Goal: Communication & Community: Answer question/provide support

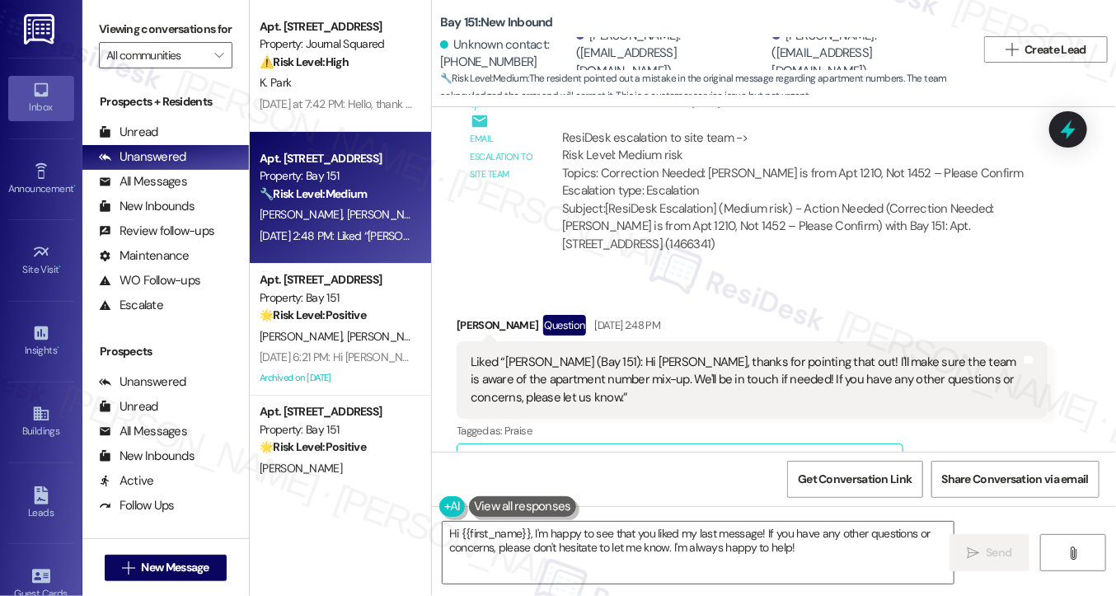
click at [571, 354] on div "Liked “[PERSON_NAME] (Bay 151): Hi [PERSON_NAME], thanks for pointing that out!…" at bounding box center [746, 380] width 551 height 53
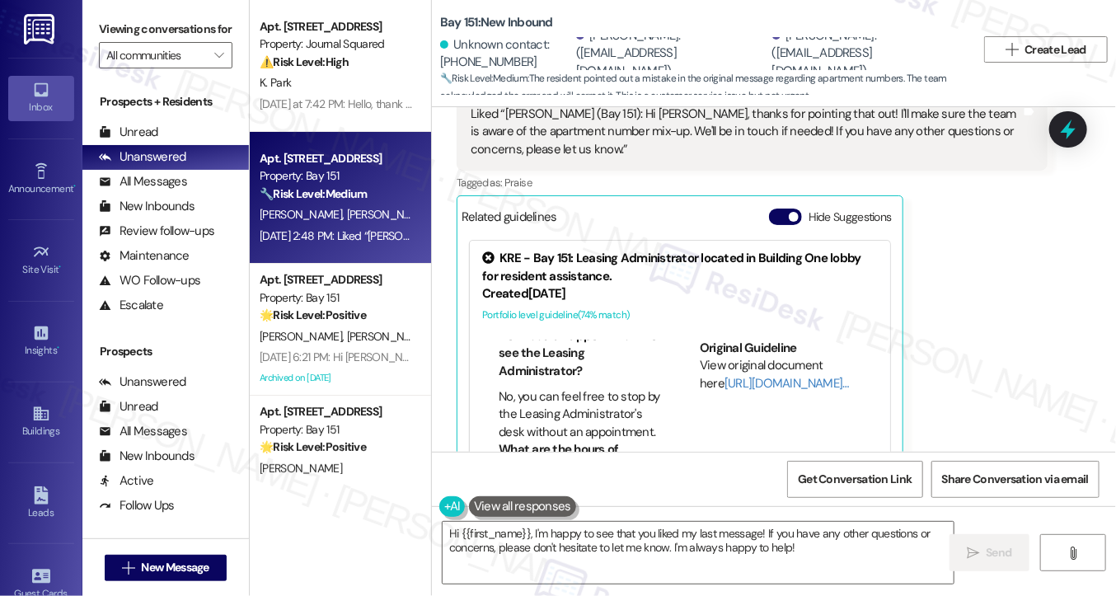
scroll to position [495, 0]
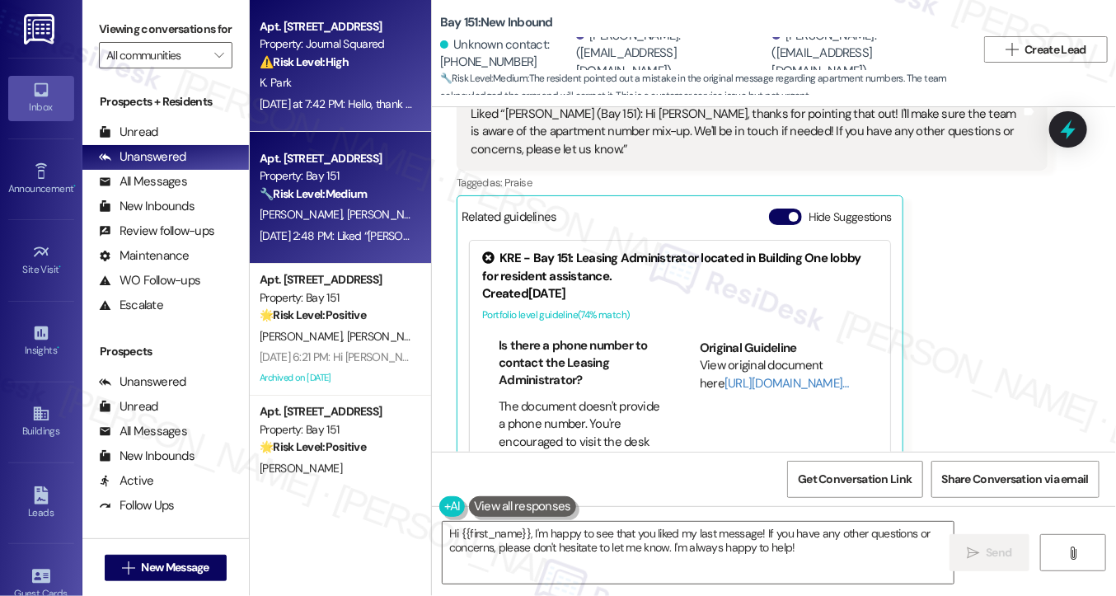
click at [307, 70] on div "⚠️ Risk Level: High The residents have communicated a financial issue, specific…" at bounding box center [336, 62] width 153 height 17
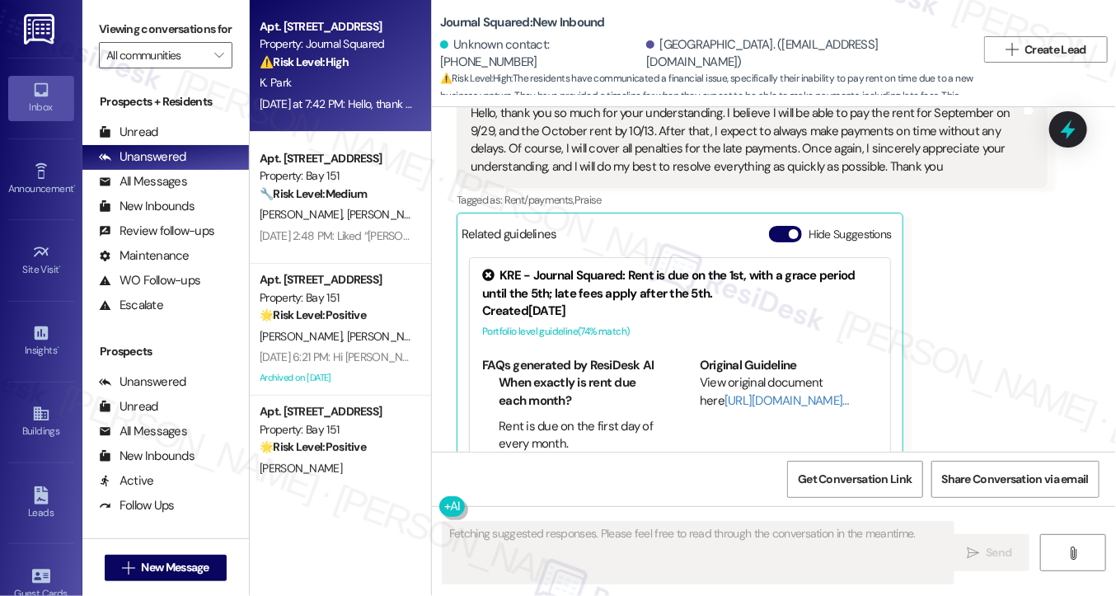
scroll to position [16610, 0]
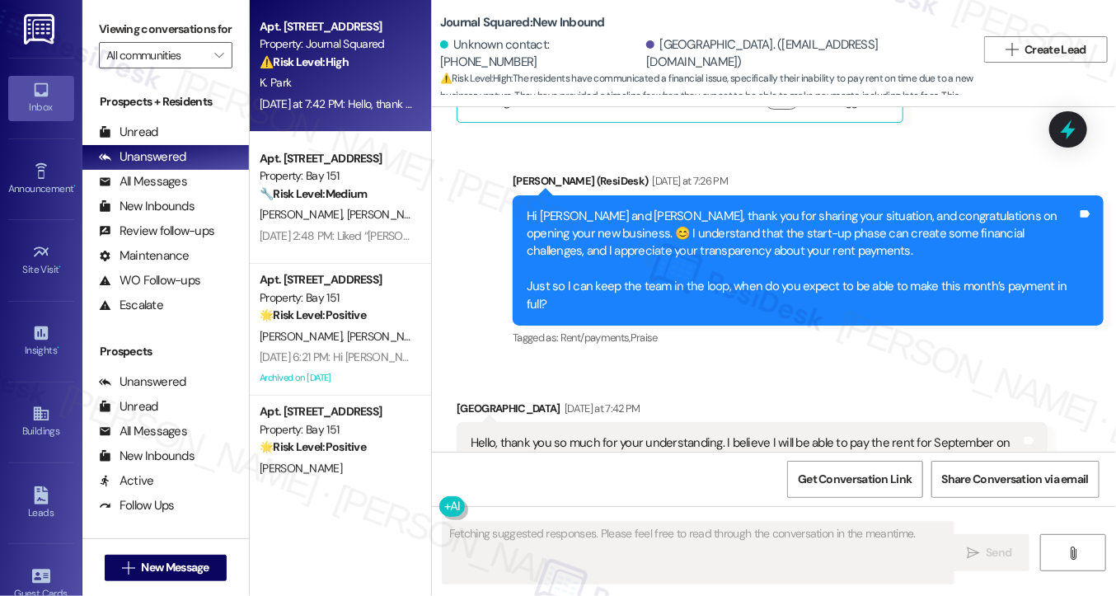
click at [557, 434] on div "Hello, thank you so much for your understanding. I believe I will be able to pa…" at bounding box center [746, 469] width 551 height 71
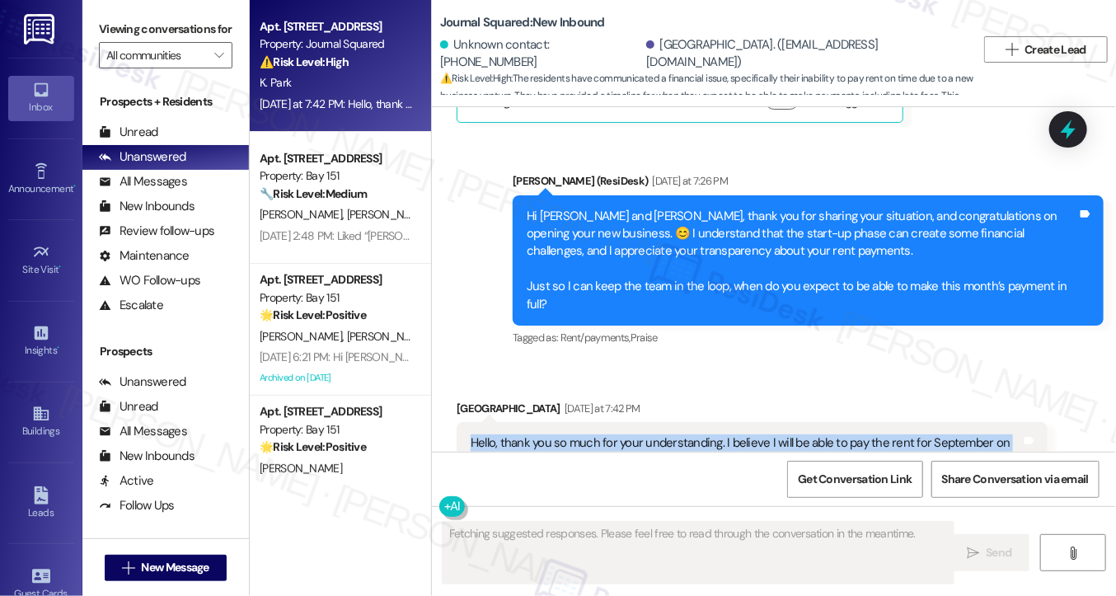
click at [557, 434] on div "Hello, thank you so much for your understanding. I believe I will be able to pa…" at bounding box center [746, 469] width 551 height 71
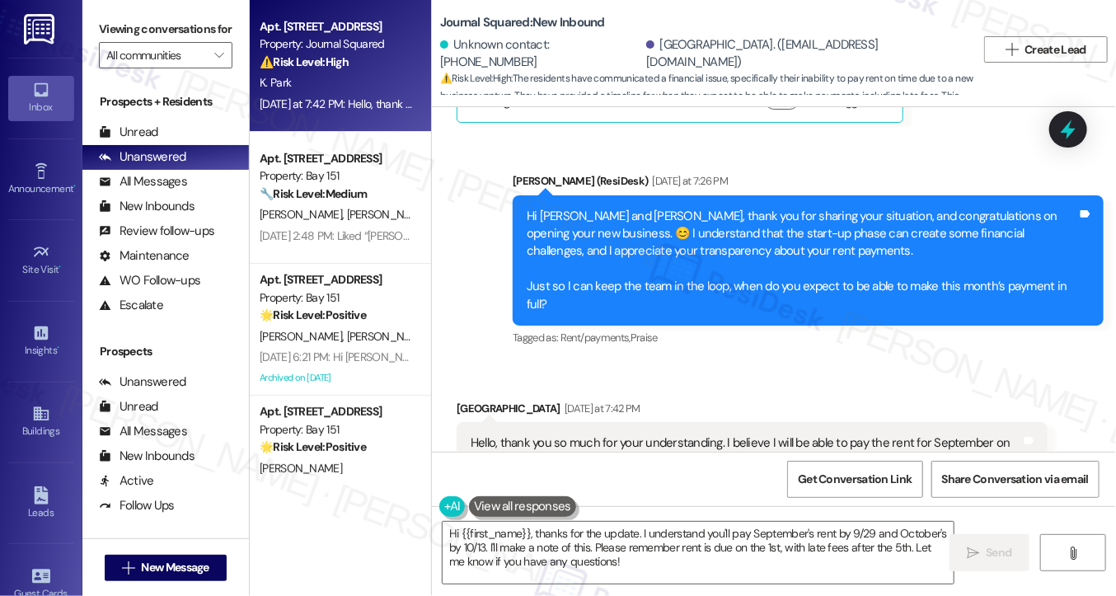
click at [636, 208] on div "Hi [PERSON_NAME] and [PERSON_NAME], thank you for sharing your situation, and c…" at bounding box center [802, 261] width 551 height 106
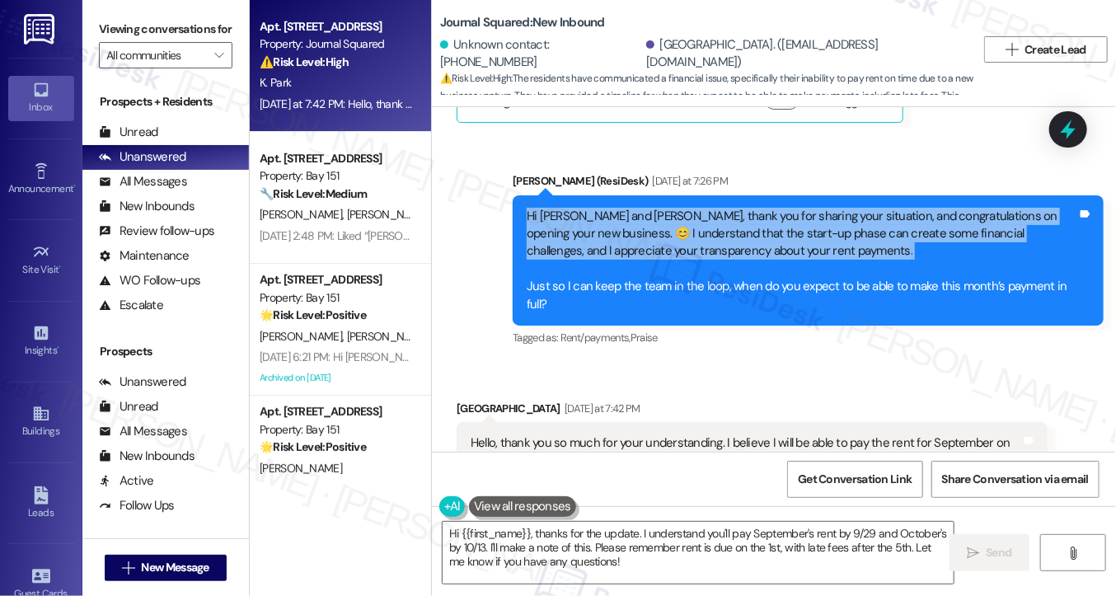
click at [636, 208] on div "Hi Woo and Kyungmi, thank you for sharing your situation, and congratulations o…" at bounding box center [802, 261] width 551 height 106
click at [696, 208] on div "Hi Woo and Kyungmi, thank you for sharing your situation, and congratulations o…" at bounding box center [802, 261] width 551 height 106
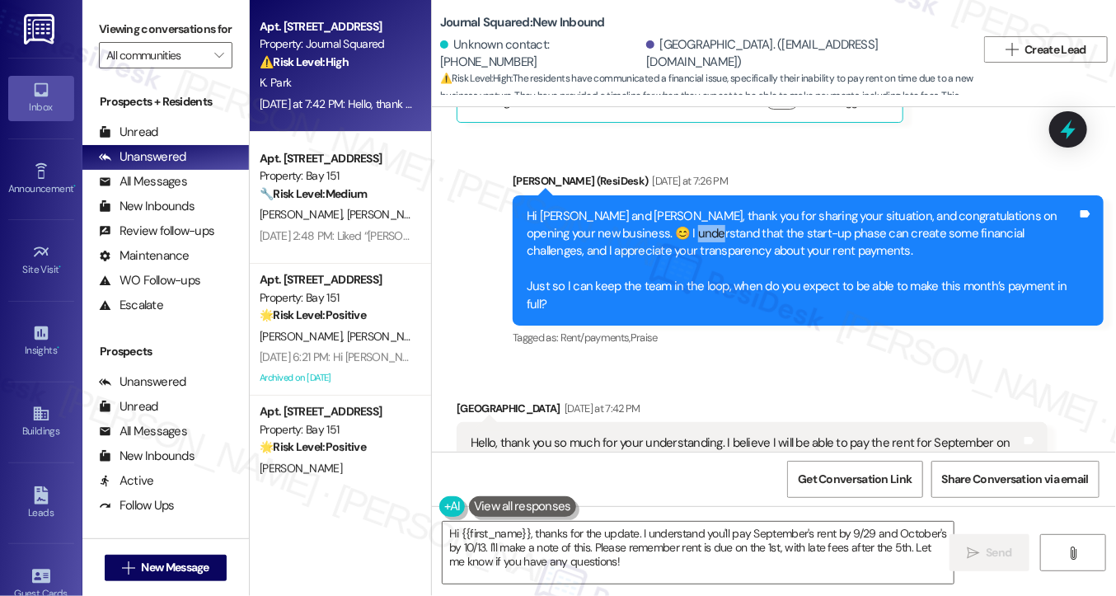
click at [696, 208] on div "Hi Woo and Kyungmi, thank you for sharing your situation, and congratulations o…" at bounding box center [802, 261] width 551 height 106
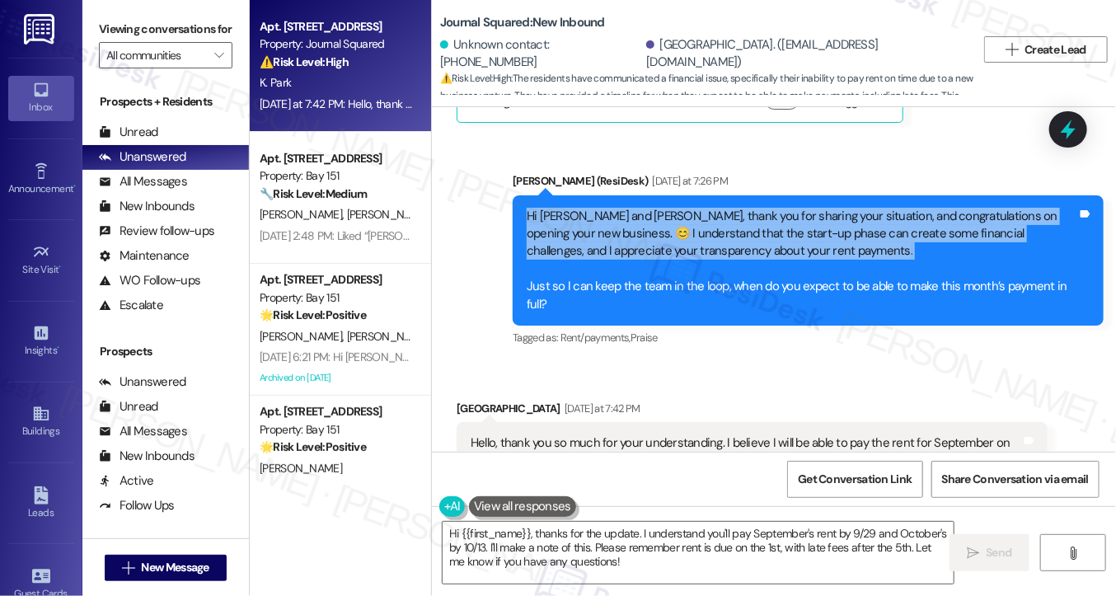
click at [696, 208] on div "Hi Woo and Kyungmi, thank you for sharing your situation, and congratulations o…" at bounding box center [802, 261] width 551 height 106
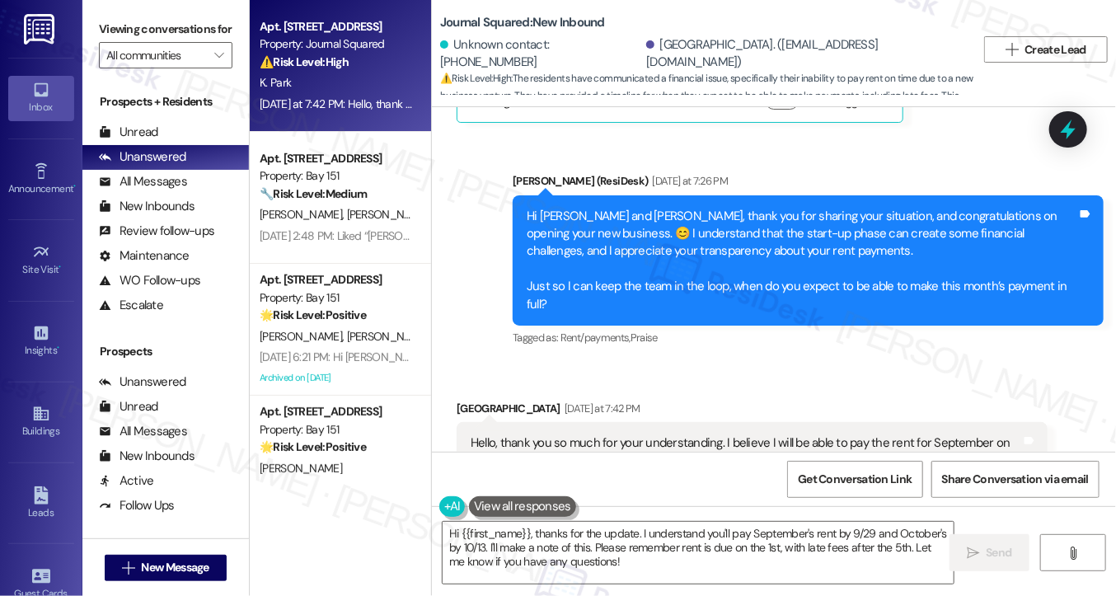
click at [645, 230] on div "Hi Woo and Kyungmi, thank you for sharing your situation, and congratulations o…" at bounding box center [802, 261] width 551 height 106
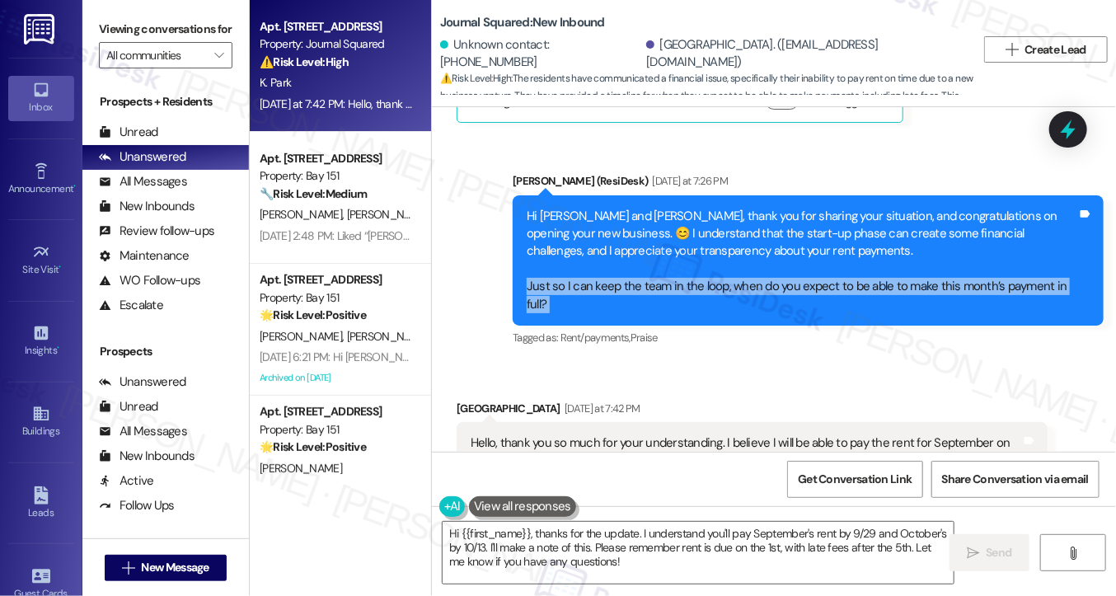
click at [645, 230] on div "Hi Woo and Kyungmi, thank you for sharing your situation, and congratulations o…" at bounding box center [802, 261] width 551 height 106
click at [612, 243] on div "Hi Woo and Kyungmi, thank you for sharing your situation, and congratulations o…" at bounding box center [802, 261] width 551 height 106
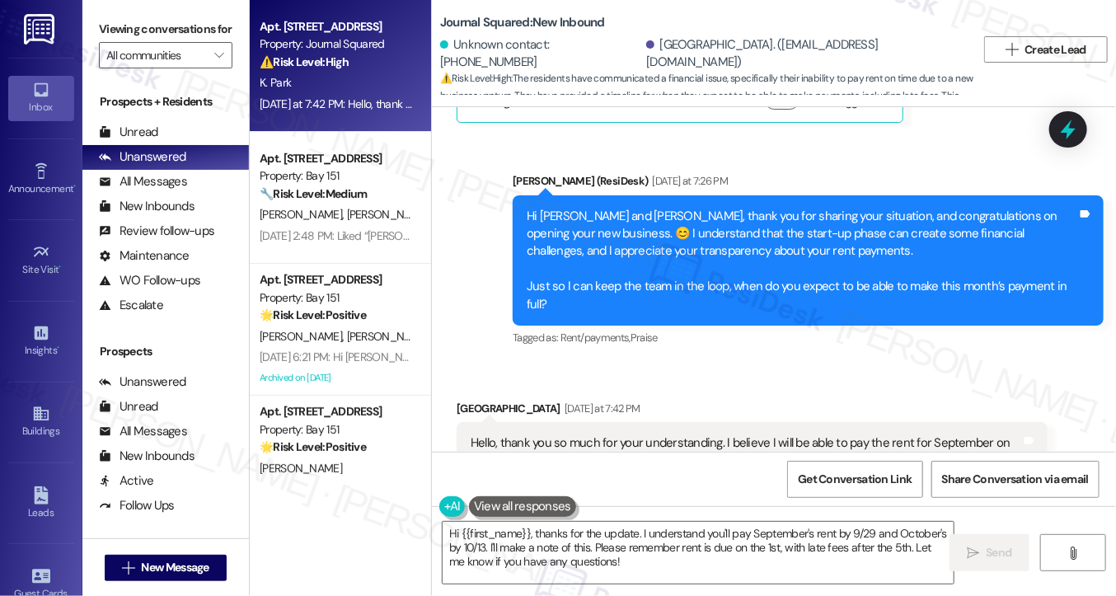
click at [612, 243] on div "Hi Woo and Kyungmi, thank you for sharing your situation, and congratulations o…" at bounding box center [802, 261] width 551 height 106
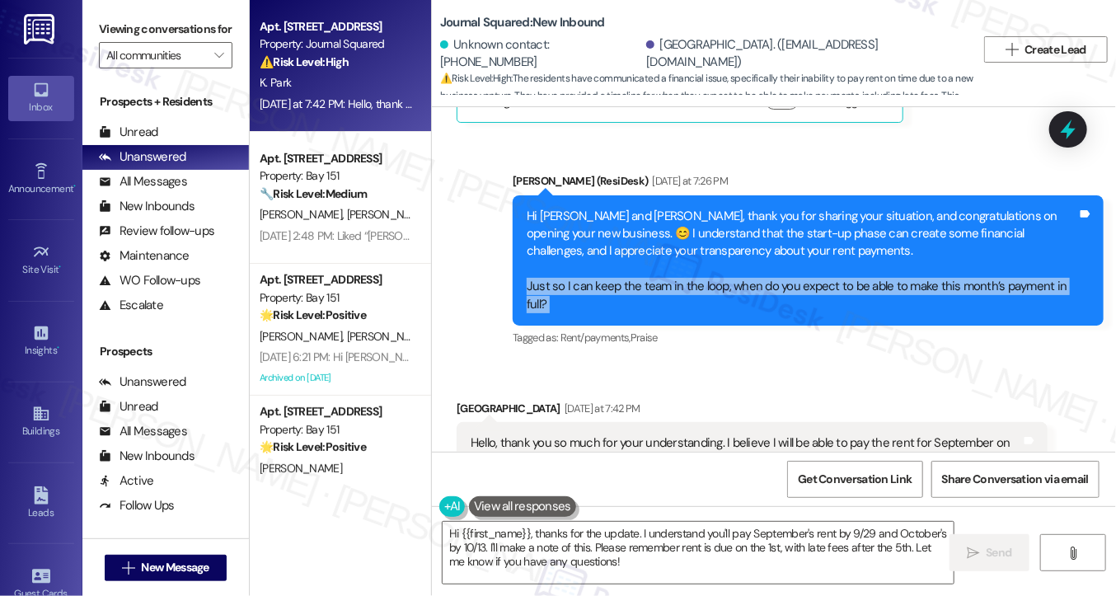
click at [612, 243] on div "Hi Woo and Kyungmi, thank you for sharing your situation, and congratulations o…" at bounding box center [802, 261] width 551 height 106
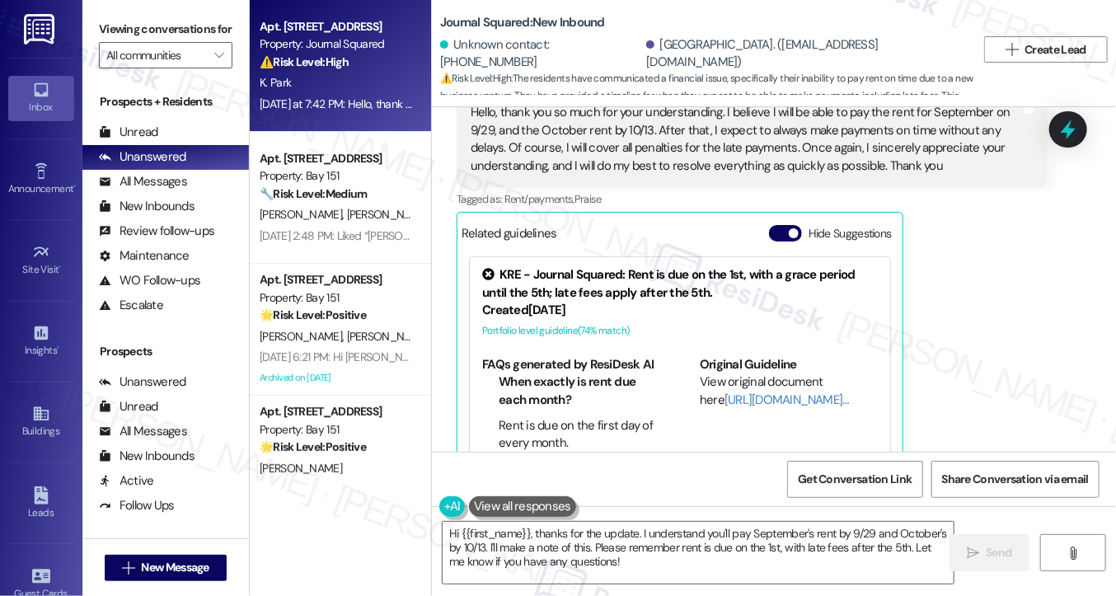
scroll to position [16611, 0]
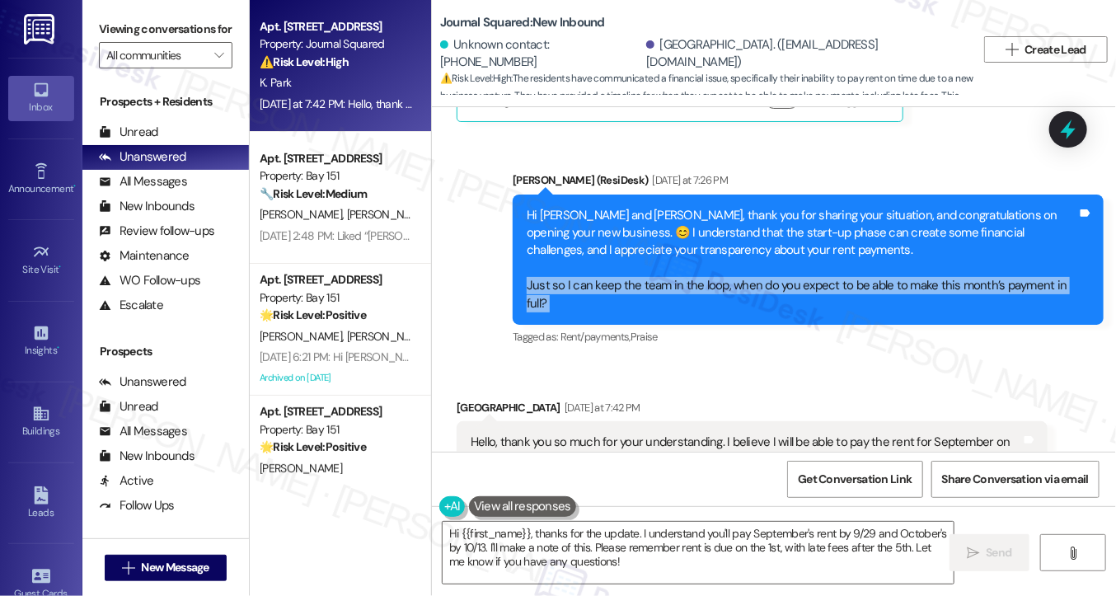
click at [471, 421] on div "Hello, thank you so much for your understanding. I believe I will be able to pa…" at bounding box center [752, 469] width 591 height 96
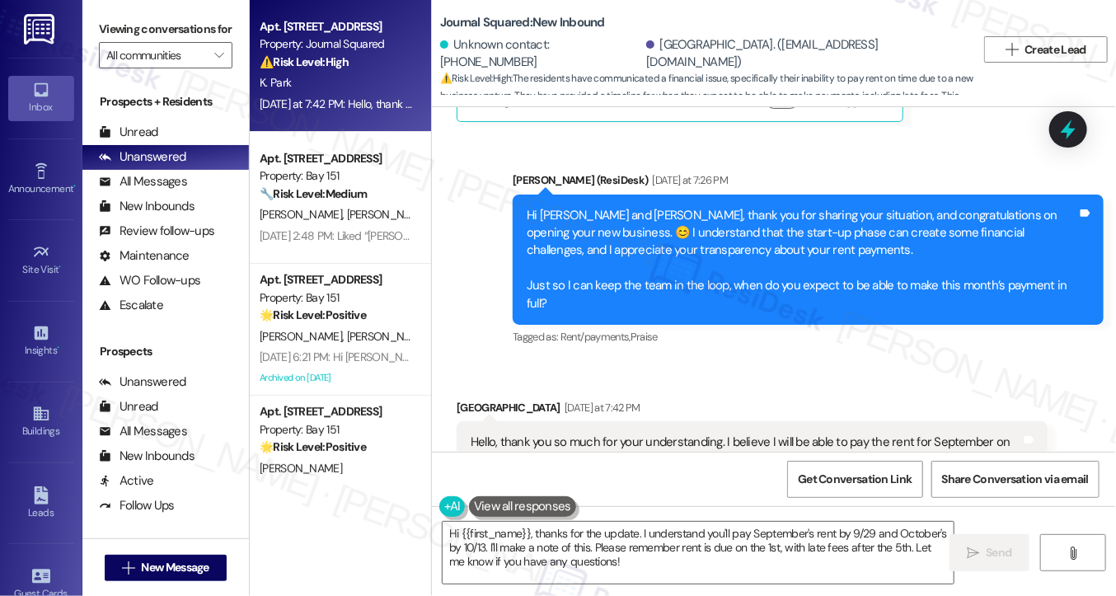
click at [471, 421] on div "Hello, thank you so much for your understanding. I believe I will be able to pa…" at bounding box center [752, 469] width 591 height 96
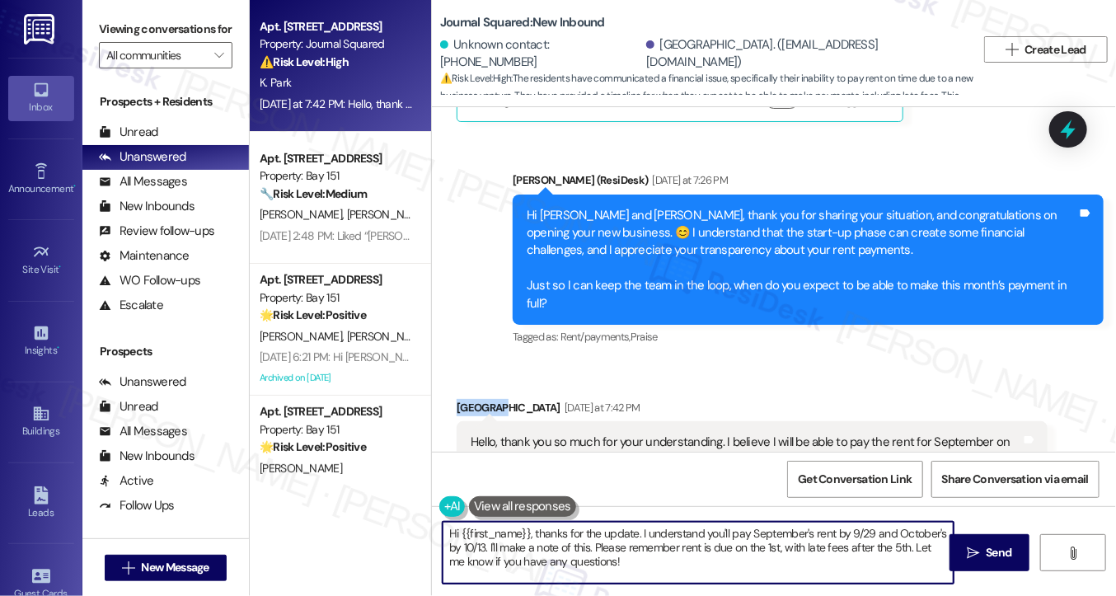
click at [534, 533] on textarea "Hi {{first_name}}, thanks for the update. I understand you'll pay September's r…" at bounding box center [698, 553] width 511 height 62
click at [481, 399] on div "Kyungmi Park Yesterday at 7:42 PM" at bounding box center [752, 410] width 591 height 23
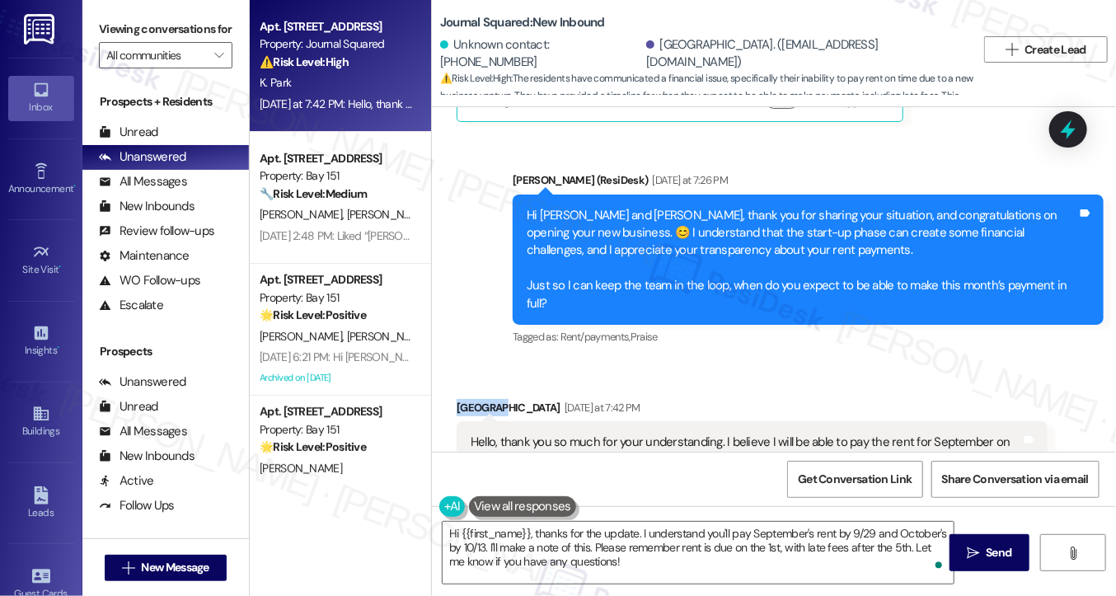
click at [481, 399] on div "Kyungmi Park Yesterday at 7:42 PM" at bounding box center [752, 410] width 591 height 23
copy div "Kyungmi"
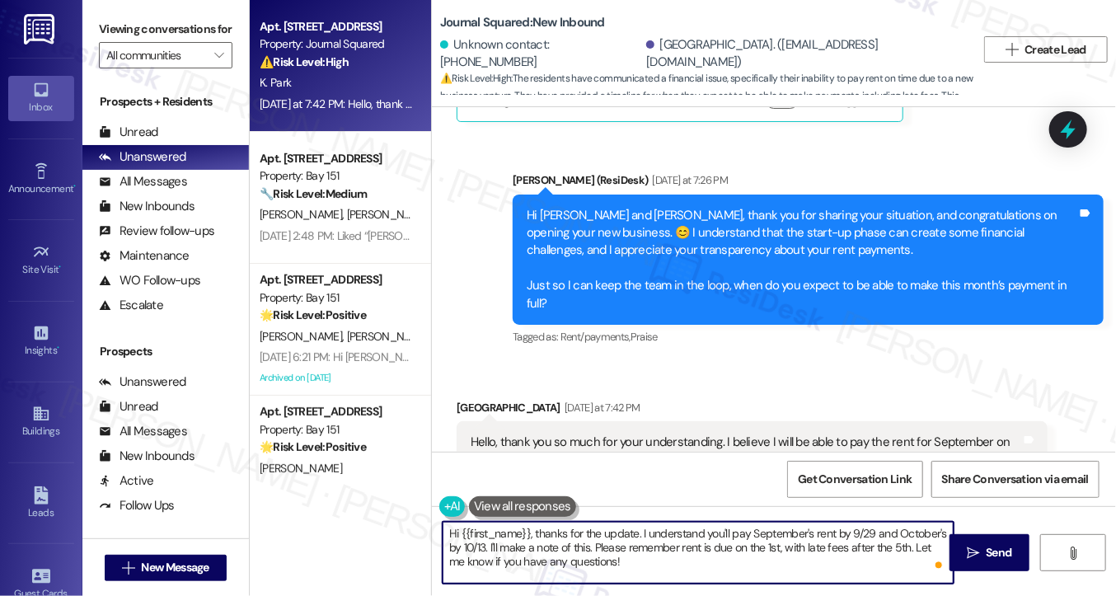
drag, startPoint x: 527, startPoint y: 530, endPoint x: 458, endPoint y: 533, distance: 68.5
click at [458, 533] on textarea "Hi {{first_name}}, thanks for the update. I understand you'll pay September's r…" at bounding box center [698, 553] width 511 height 62
paste textarea "Kyungmi"
drag, startPoint x: 617, startPoint y: 561, endPoint x: 597, endPoint y: 549, distance: 23.3
click at [597, 549] on textarea "Hi Kyungmi, thanks for the update. I understand you'll pay September's rent by …" at bounding box center [698, 553] width 511 height 62
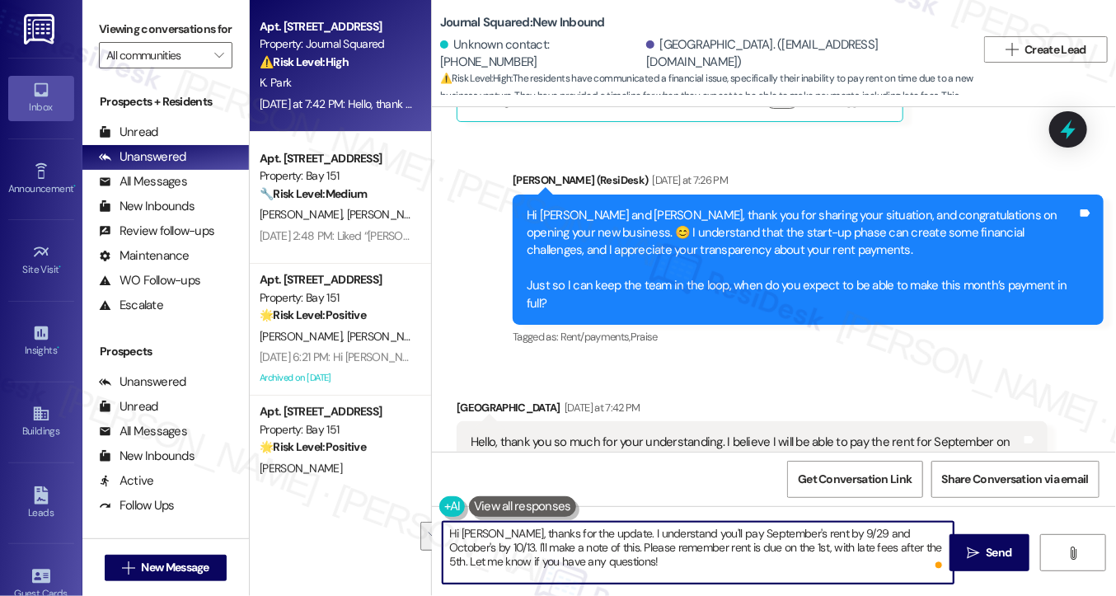
click at [597, 549] on textarea "Hi Kyungmi, thanks for the update. I understand you'll pay September's rent by …" at bounding box center [698, 553] width 511 height 62
click at [594, 549] on textarea "Hi Kyungmi, thanks for the update. I understand you'll pay September's rent by …" at bounding box center [698, 553] width 511 height 62
click at [727, 552] on textarea "Hi Kyungmi, thanks for the update. I understand you'll pay September's rent by …" at bounding box center [698, 553] width 511 height 62
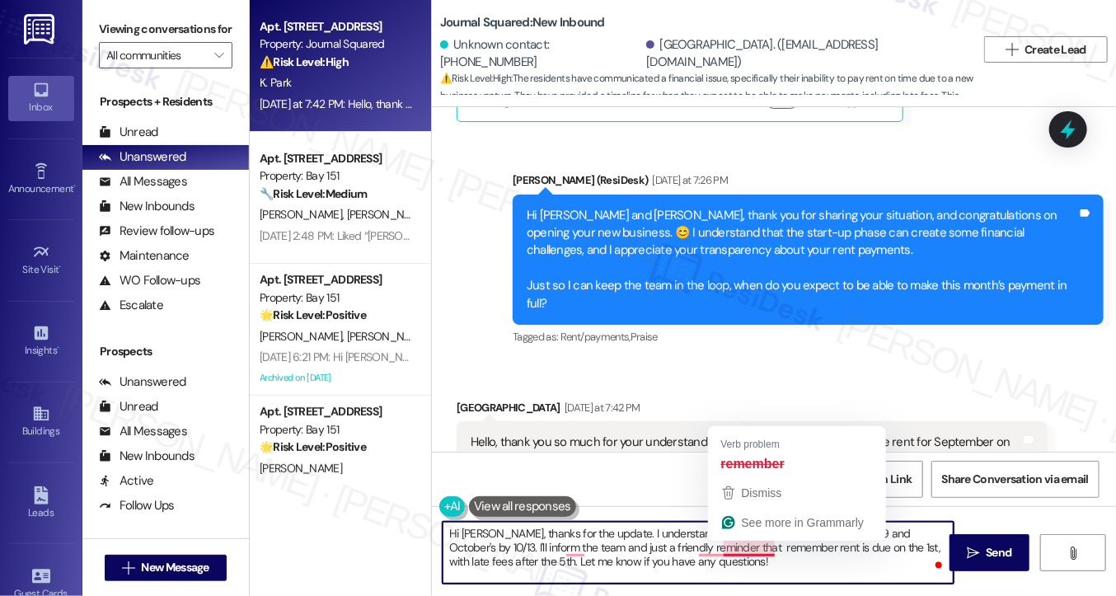
click at [727, 552] on textarea "Hi Kyungmi, thanks for the update. I understand you'll pay September's rent by …" at bounding box center [698, 553] width 511 height 62
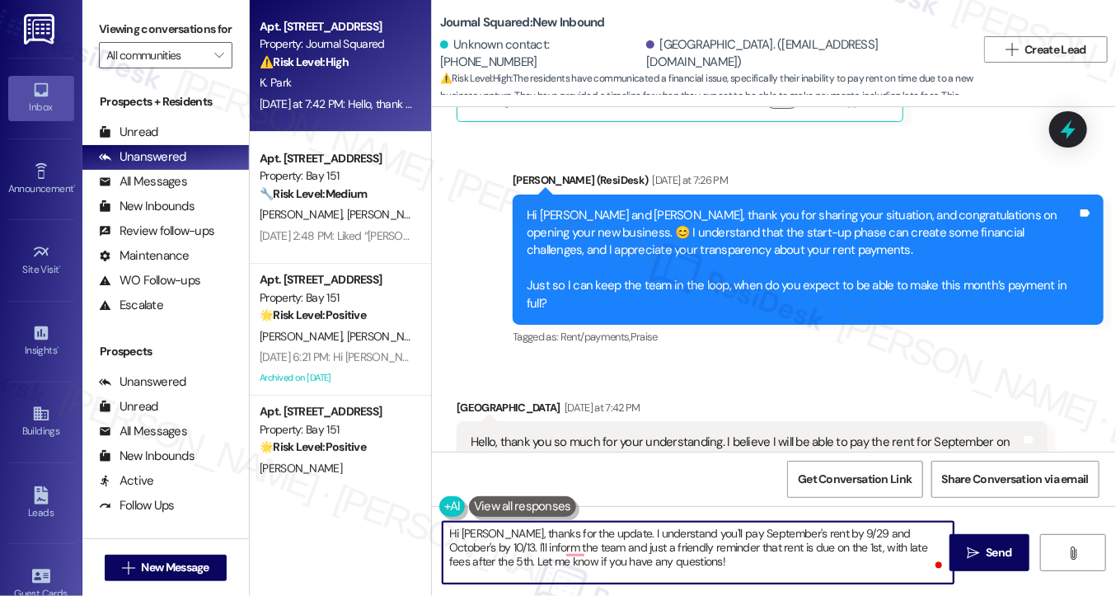
click at [834, 557] on textarea "Hi Kyungmi, thanks for the update. I understand you'll pay September's rent by …" at bounding box center [698, 553] width 511 height 62
drag, startPoint x: 676, startPoint y: 566, endPoint x: 469, endPoint y: 563, distance: 207.0
click at [469, 563] on textarea "Hi Kyungmi, thanks for the update. I understand you'll pay September's rent by …" at bounding box center [698, 553] width 511 height 62
click at [468, 560] on textarea "Hi Kyungmi, thanks for the update. I understand you'll pay September's rent by …" at bounding box center [698, 553] width 511 height 62
click at [693, 566] on textarea "Hi Kyungmi, thanks for the update. I understand you'll pay September's rent by …" at bounding box center [698, 553] width 511 height 62
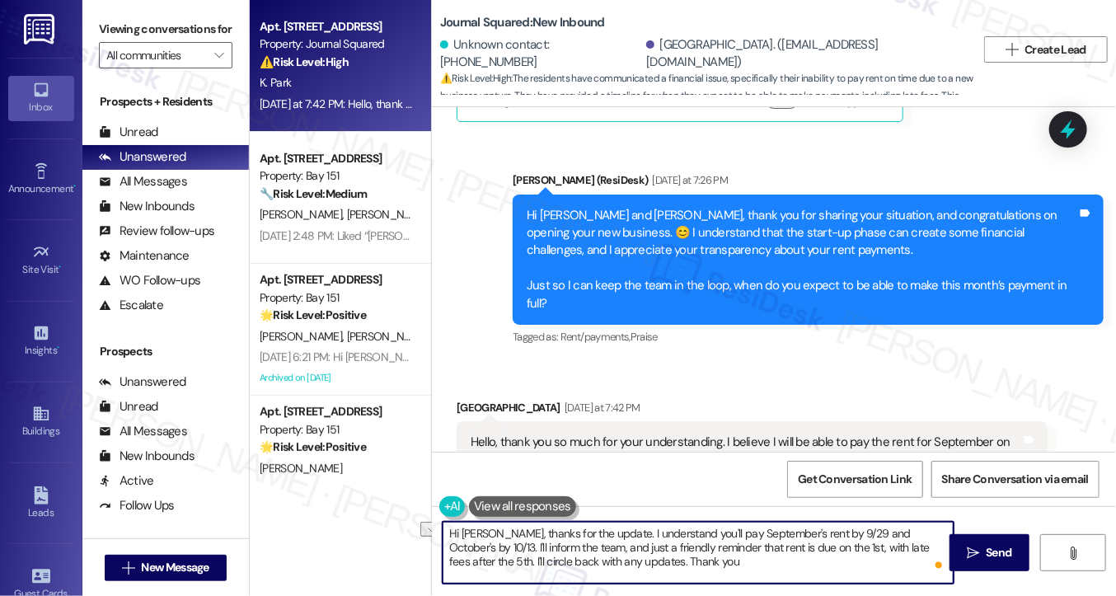
drag, startPoint x: 693, startPoint y: 566, endPoint x: 620, endPoint y: 567, distance: 72.6
click at [621, 567] on textarea "Hi Kyungmi, thanks for the update. I understand you'll pay September's rent by …" at bounding box center [698, 553] width 511 height 62
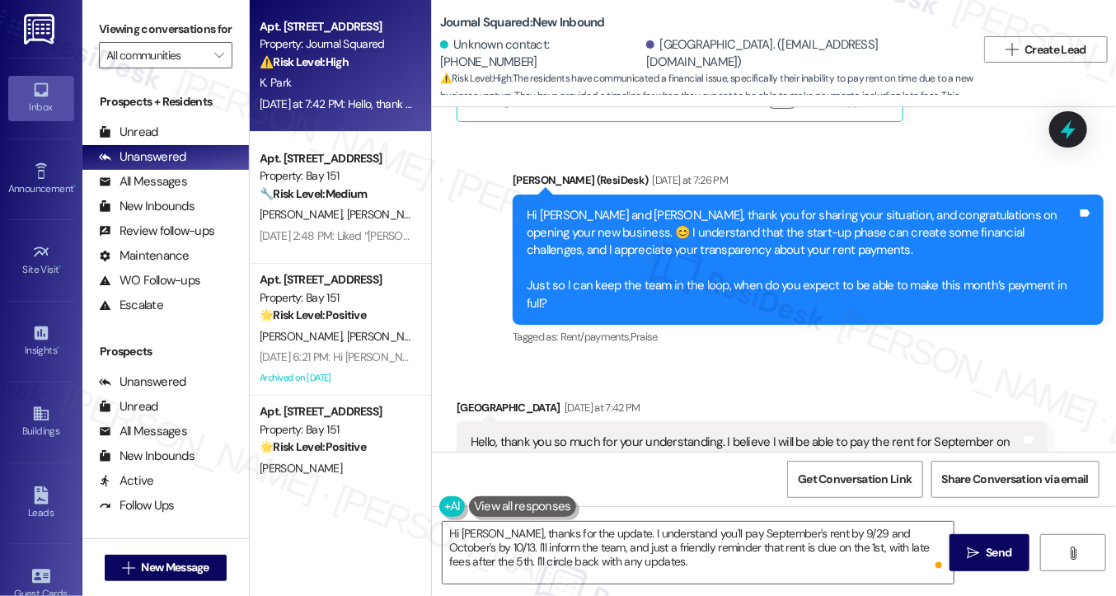
click at [118, 18] on label "Viewing conversations for" at bounding box center [166, 29] width 134 height 26
click at [547, 434] on div "Hello, thank you so much for your understanding. I believe I will be able to pa…" at bounding box center [746, 469] width 551 height 71
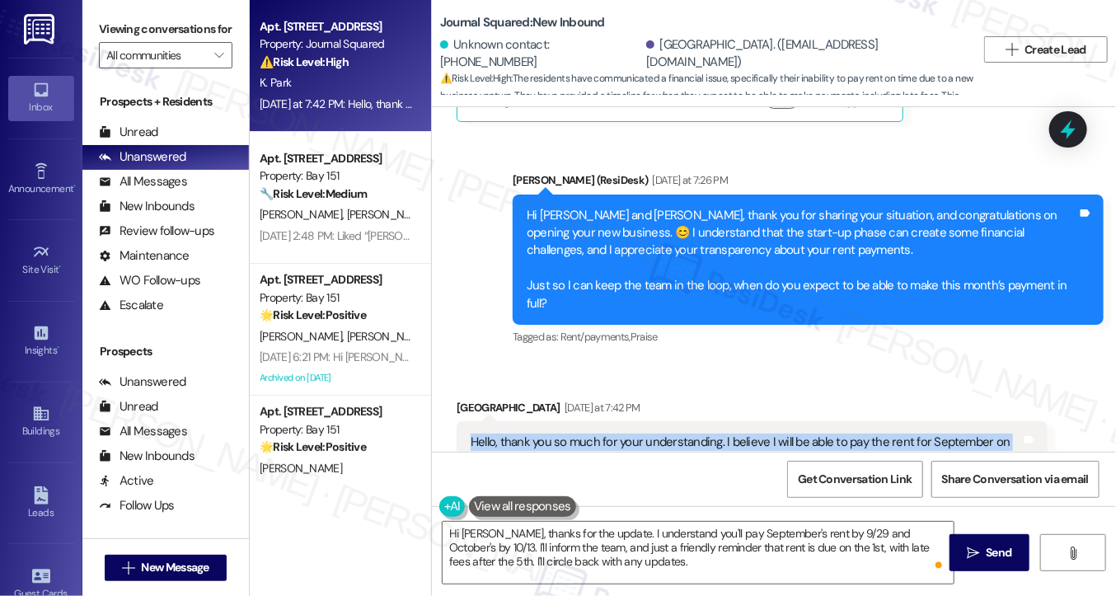
click at [547, 434] on div "Hello, thank you so much for your understanding. I believe I will be able to pa…" at bounding box center [746, 469] width 551 height 71
click at [774, 434] on div "Hello, thank you so much for your understanding. I believe I will be able to pa…" at bounding box center [746, 469] width 551 height 71
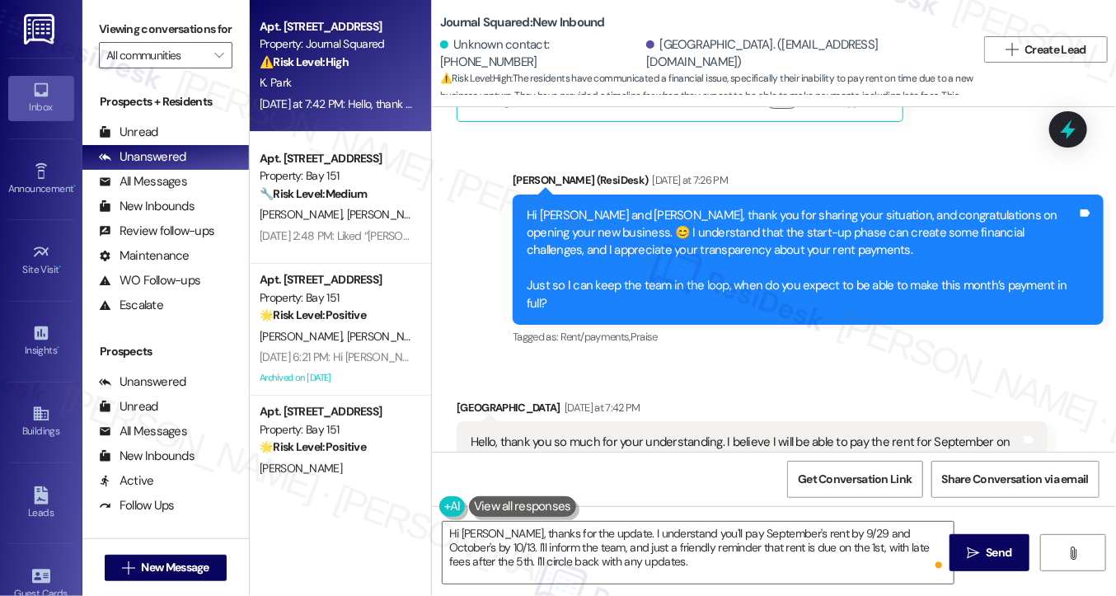
click at [774, 434] on div "Hello, thank you so much for your understanding. I believe I will be able to pa…" at bounding box center [746, 469] width 551 height 71
click at [770, 434] on div "Hello, thank you so much for your understanding. I believe I will be able to pa…" at bounding box center [746, 469] width 551 height 71
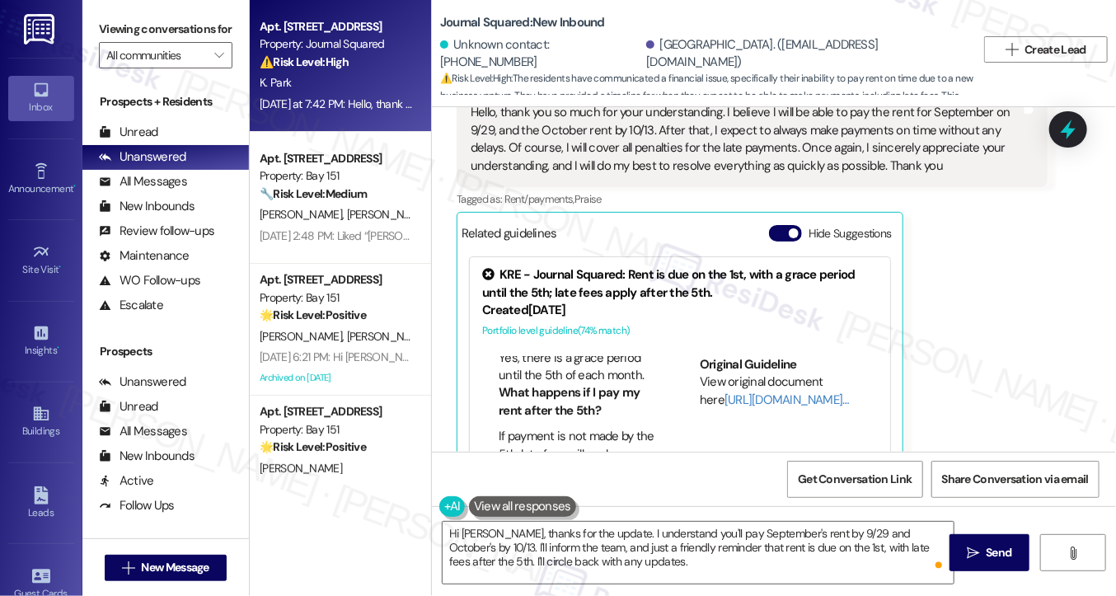
scroll to position [330, 0]
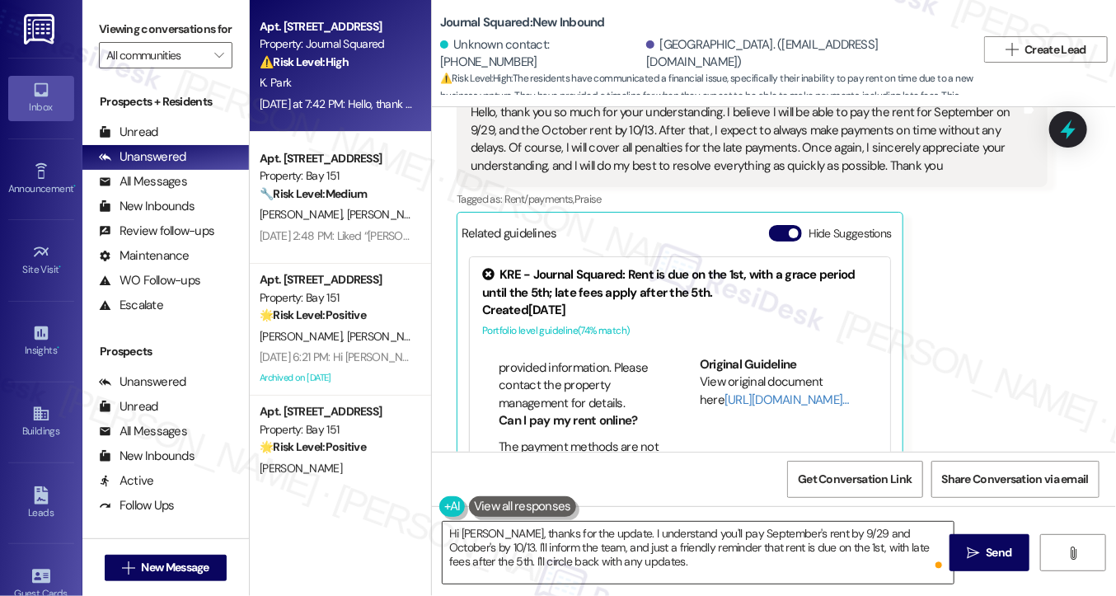
click at [597, 533] on textarea "Hi Kyungmi, thanks for the update. I understand you'll pay September's rent by …" at bounding box center [698, 553] width 511 height 62
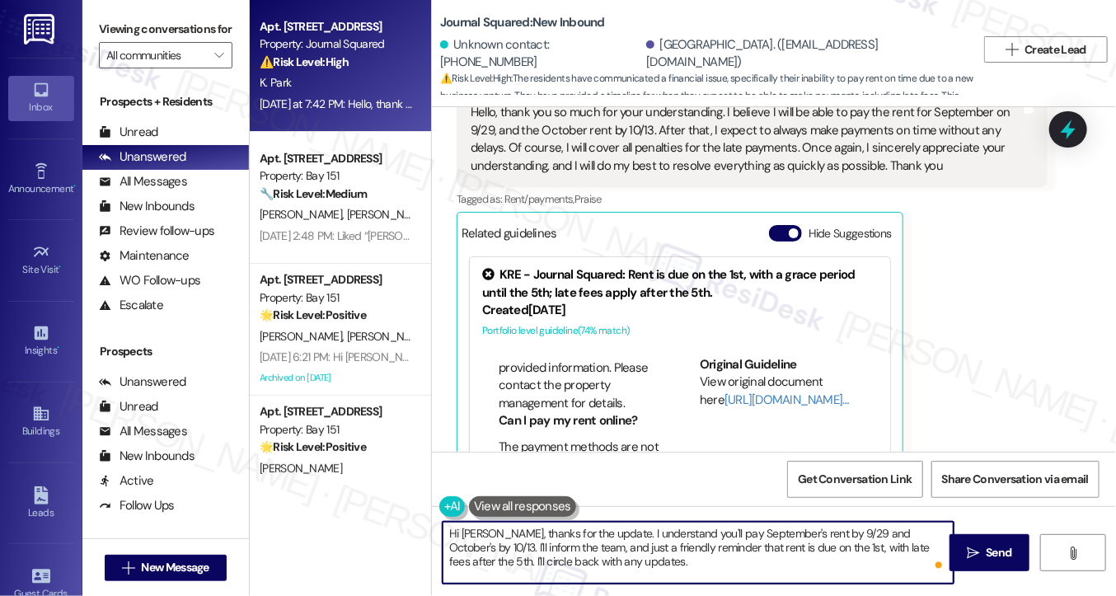
click at [597, 533] on textarea "Hi Kyungmi, thanks for the update. I understand you'll pay September's rent by …" at bounding box center [698, 553] width 511 height 62
click at [714, 548] on textarea "Hi Kyungmi, thanks for the update. I understand you'll pay September's rent by …" at bounding box center [698, 553] width 511 height 62
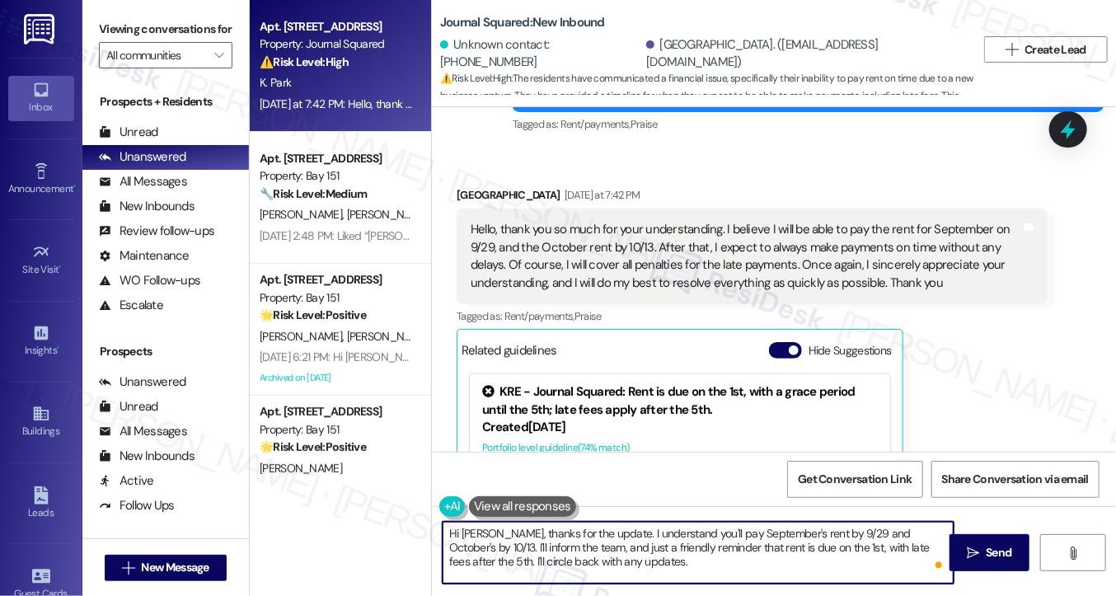
scroll to position [16693, 0]
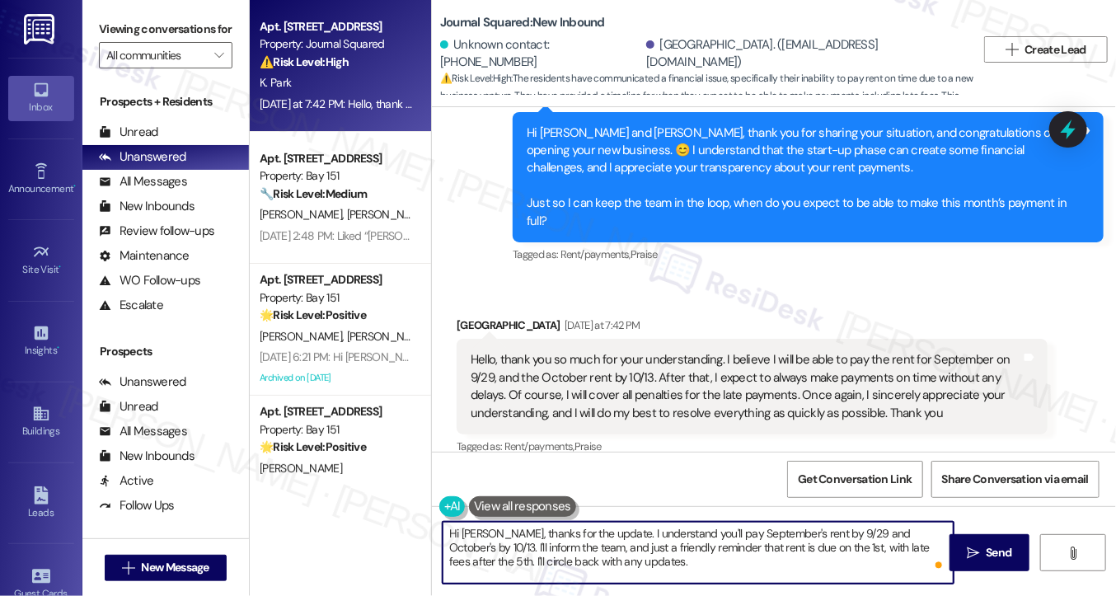
drag, startPoint x: 577, startPoint y: 547, endPoint x: 749, endPoint y: 549, distance: 172.3
click at [749, 549] on textarea "Hi Kyungmi, thanks for the update. I understand you'll pay September's rent by …" at bounding box center [698, 553] width 511 height 62
click at [744, 551] on textarea "Hi Kyungmi, thanks for the update. I understand you'll pay September's rent by …" at bounding box center [698, 553] width 511 height 62
click at [576, 547] on textarea "Hi Kyungmi, thanks for the update. I understand you'll pay September's rent by …" at bounding box center [698, 553] width 511 height 62
click at [575, 547] on textarea "Hi Kyungmi, thanks for the update. I understand you'll pay September's rent by …" at bounding box center [698, 553] width 511 height 62
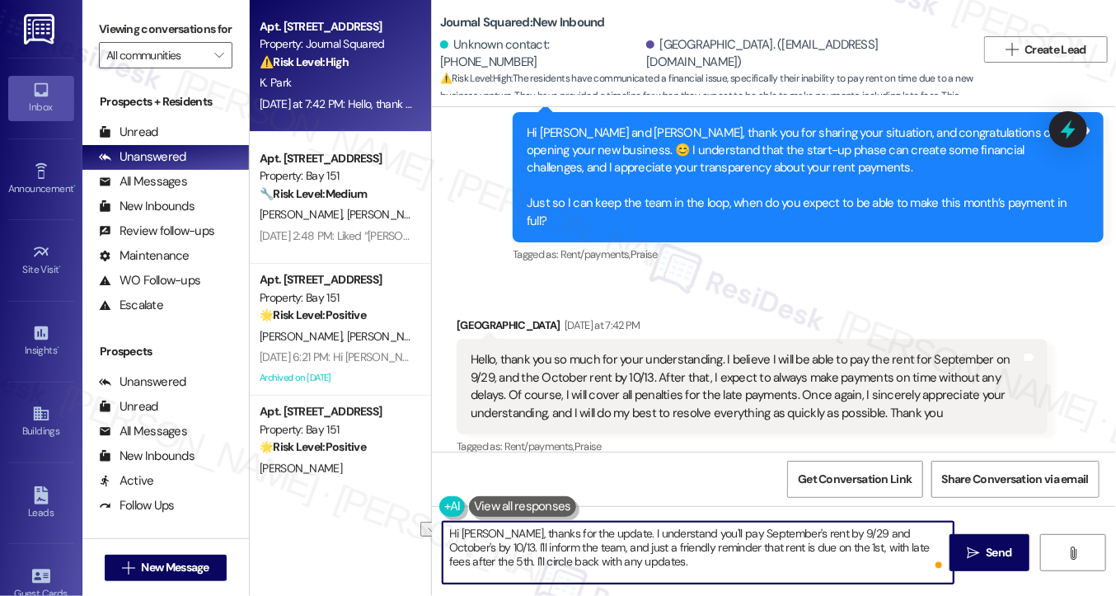
drag, startPoint x: 468, startPoint y: 562, endPoint x: 622, endPoint y: 560, distance: 154.2
click at [622, 560] on textarea "Hi Kyungmi, thanks for the update. I understand you'll pay September's rent by …" at bounding box center [698, 553] width 511 height 62
click at [580, 547] on textarea "Hi Kyungmi, thanks for the update. I understand you'll pay September's rent by …" at bounding box center [698, 553] width 511 height 62
paste textarea "'ll circle back with any updates."
click at [808, 554] on textarea "Hi Kyungmi, thanks for the update. I understand you'll pay September's rent by …" at bounding box center [698, 553] width 511 height 62
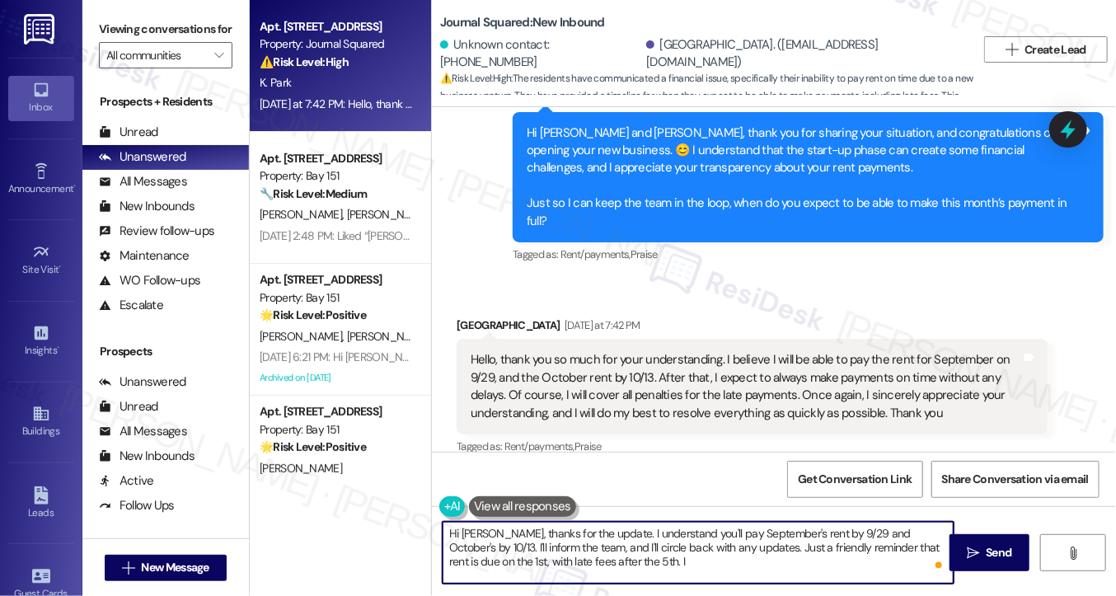
click at [763, 567] on textarea "Hi Kyungmi, thanks for the update. I understand you'll pay September's rent by …" at bounding box center [698, 553] width 511 height 62
click at [657, 559] on textarea "Hi Kyungmi, thanks for the update. I understand you'll pay September's rent by …" at bounding box center [698, 553] width 511 height 62
type textarea "Hi Kyungmi, thanks for the update. I understand you'll pay September's rent by …"
click at [593, 351] on div "Hello, thank you so much for your understanding. I believe I will be able to pa…" at bounding box center [746, 386] width 551 height 71
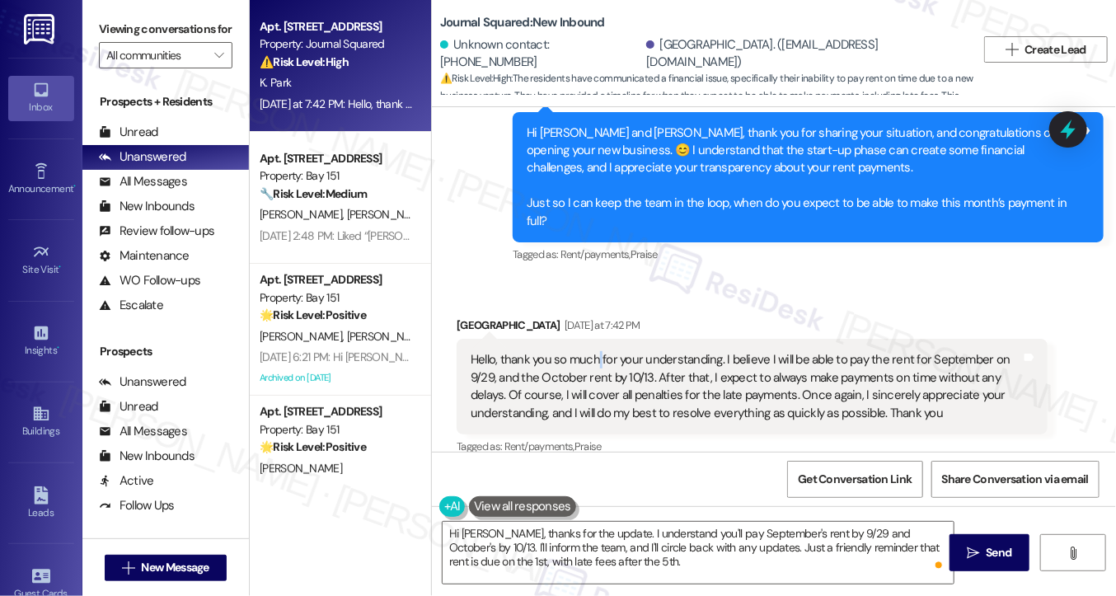
click at [591, 351] on div "Hello, thank you so much for your understanding. I believe I will be able to pa…" at bounding box center [746, 386] width 551 height 71
click at [613, 136] on div "Hi Woo and Kyungmi, thank you for sharing your situation, and congratulations o…" at bounding box center [802, 177] width 551 height 106
click at [562, 161] on div "Hi Woo and Kyungmi, thank you for sharing your situation, and congratulations o…" at bounding box center [802, 177] width 551 height 106
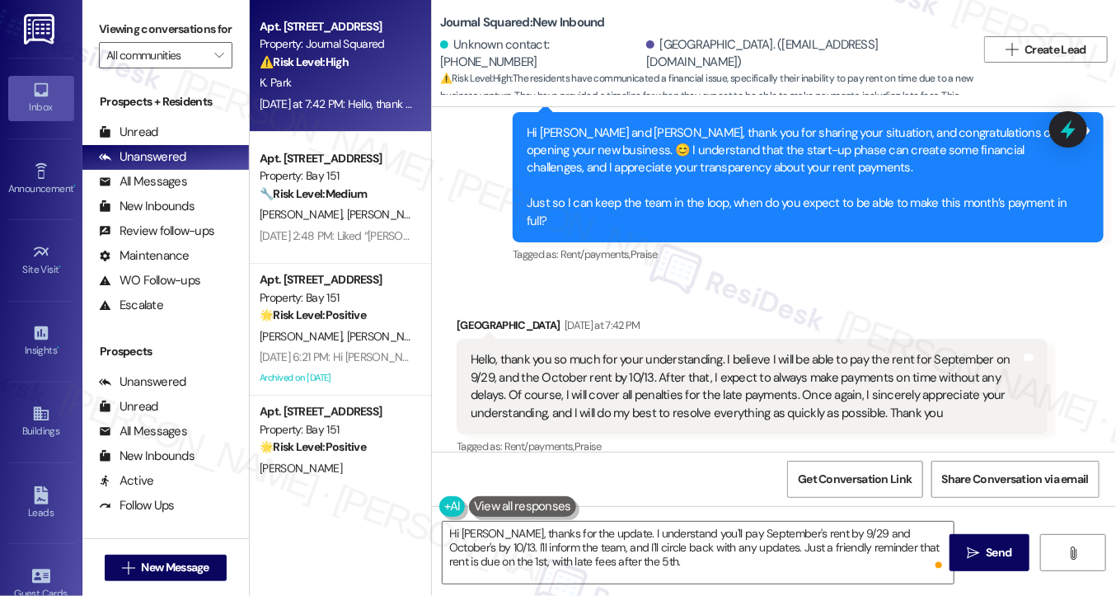
click at [562, 161] on div "Hi Woo and Kyungmi, thank you for sharing your situation, and congratulations o…" at bounding box center [802, 177] width 551 height 106
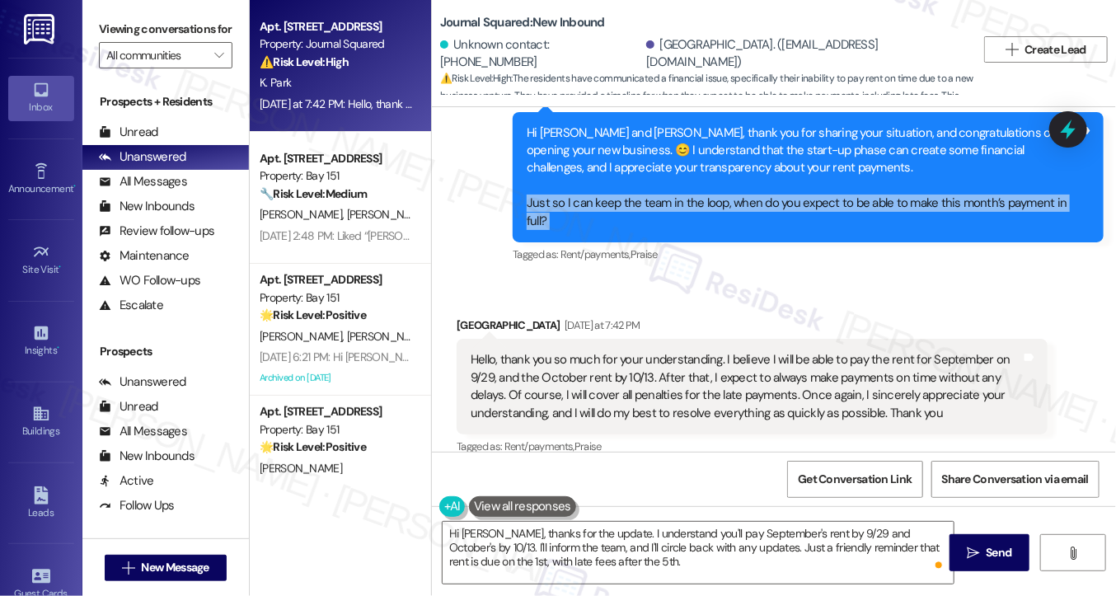
click at [562, 161] on div "Hi Woo and Kyungmi, thank you for sharing your situation, and congratulations o…" at bounding box center [802, 177] width 551 height 106
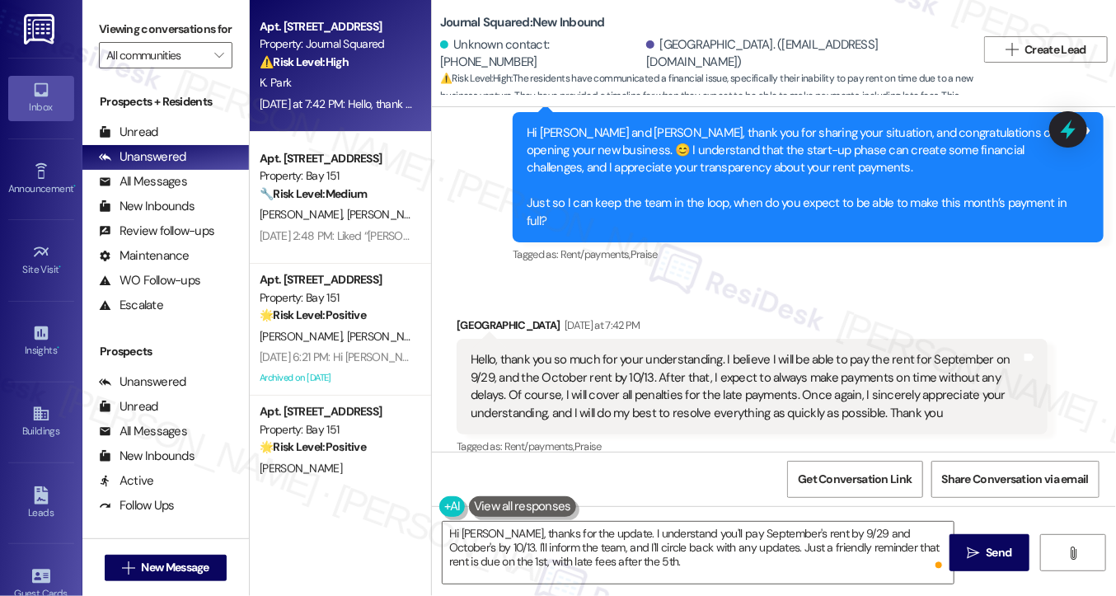
click at [501, 351] on div "Hello, thank you so much for your understanding. I believe I will be able to pa…" at bounding box center [746, 386] width 551 height 71
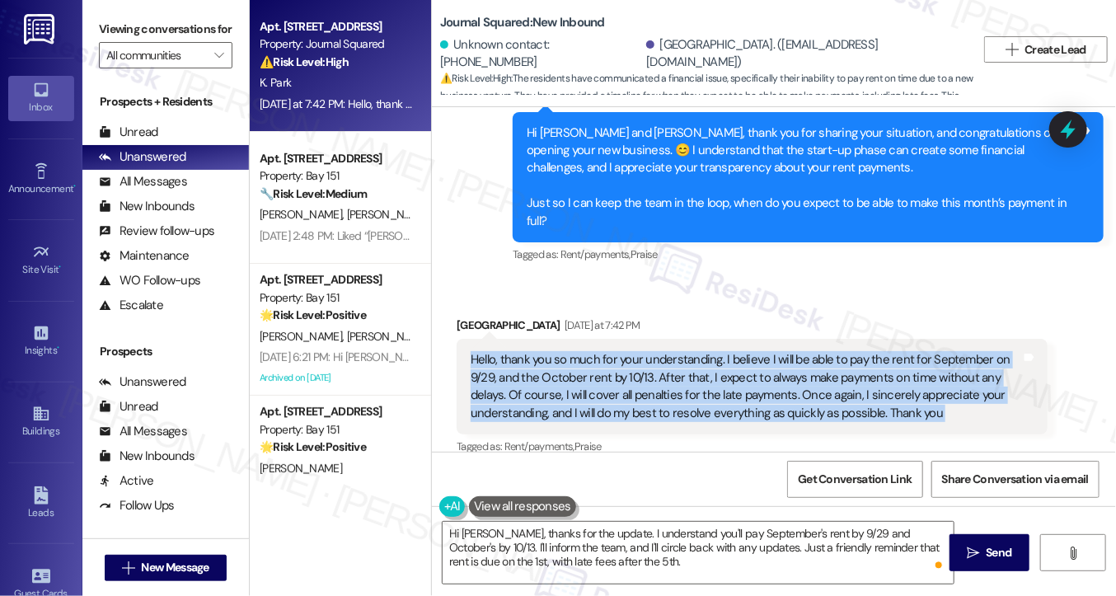
click at [501, 351] on div "Hello, thank you so much for your understanding. I believe I will be able to pa…" at bounding box center [746, 386] width 551 height 71
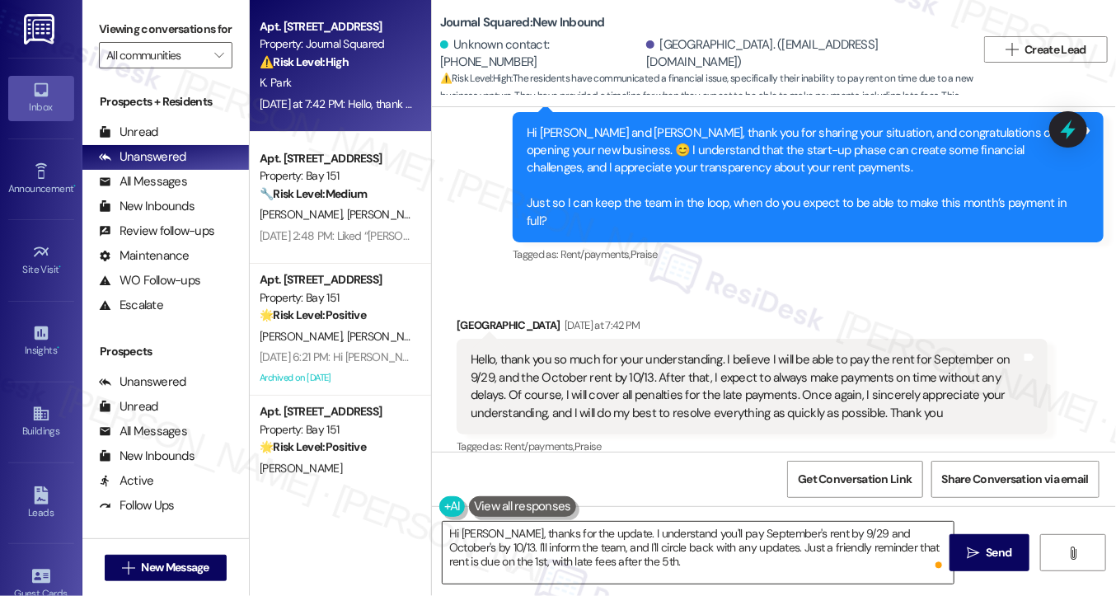
click at [603, 524] on textarea "Hi Kyungmi, thanks for the update. I understand you'll pay September's rent by …" at bounding box center [698, 553] width 511 height 62
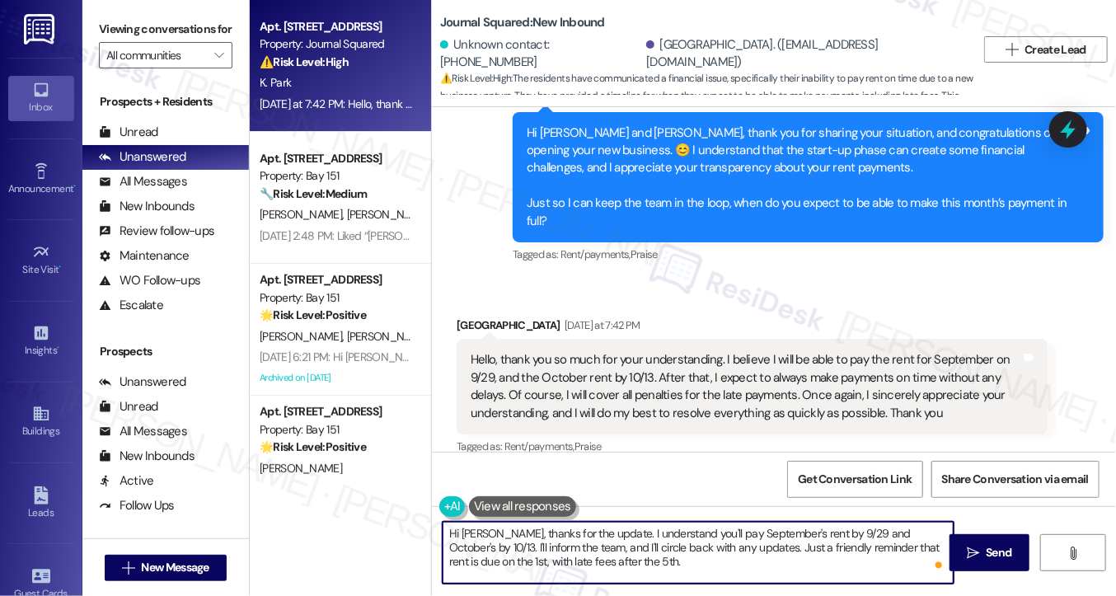
click at [603, 524] on textarea "Hi Kyungmi, thanks for the update. I understand you'll pay September's rent by …" at bounding box center [698, 553] width 511 height 62
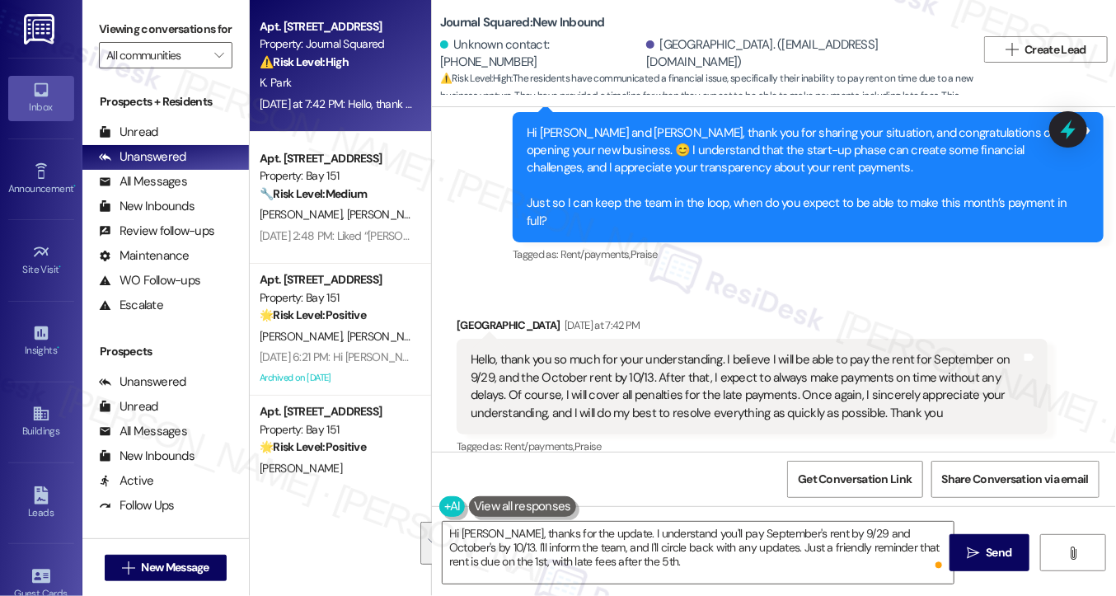
click at [748, 351] on div "Hello, thank you so much for your understanding. I believe I will be able to pa…" at bounding box center [746, 386] width 551 height 71
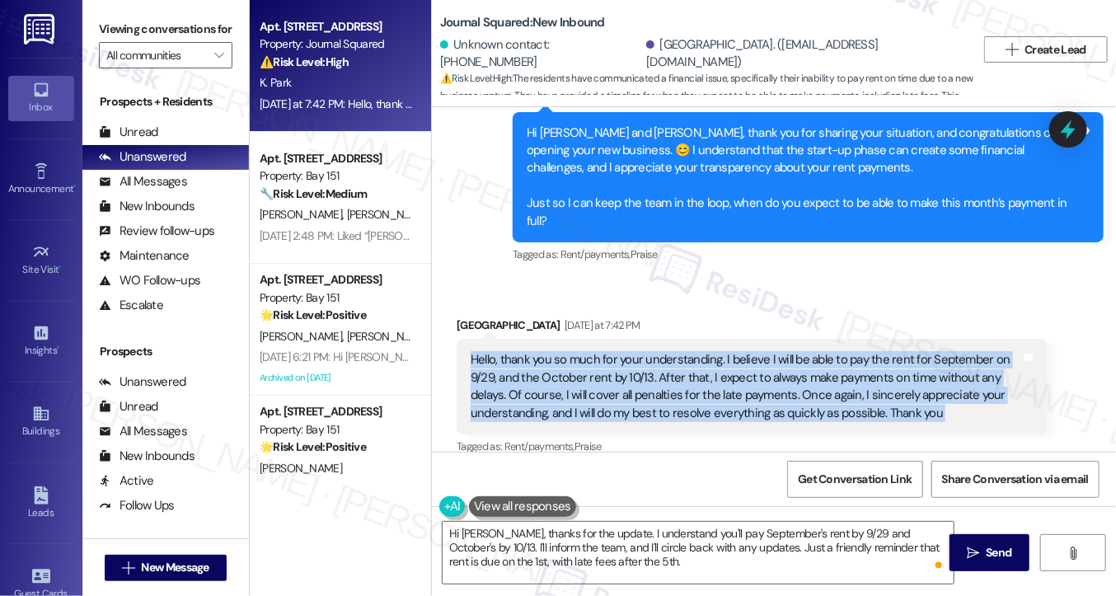
click at [748, 351] on div "Hello, thank you so much for your understanding. I believe I will be able to pa…" at bounding box center [746, 386] width 551 height 71
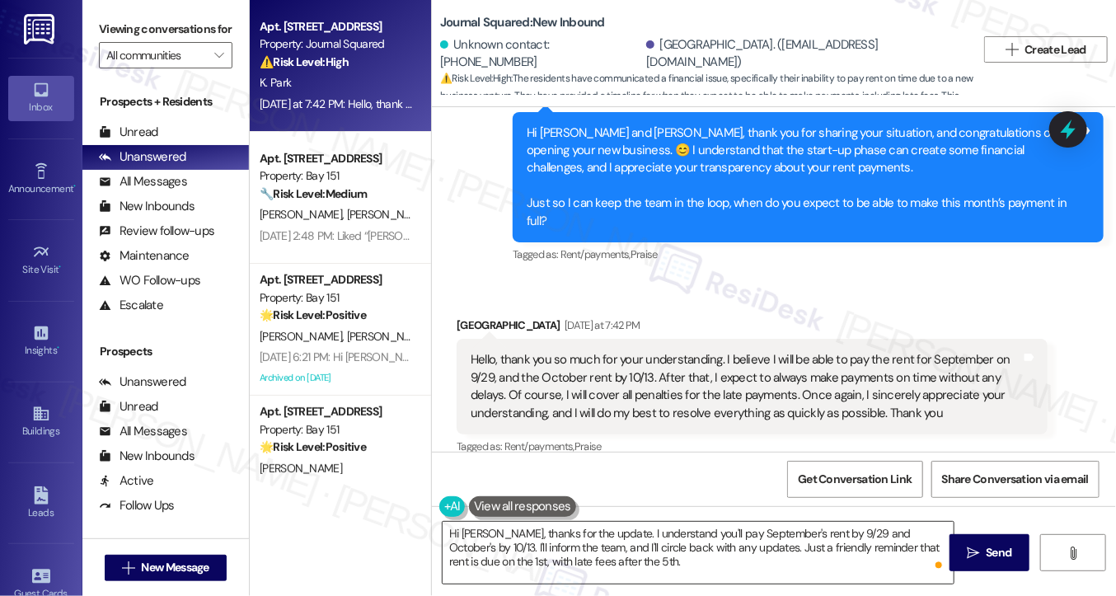
click at [682, 542] on textarea "Hi Kyungmi, thanks for the update. I understand you'll pay September's rent by …" at bounding box center [698, 553] width 511 height 62
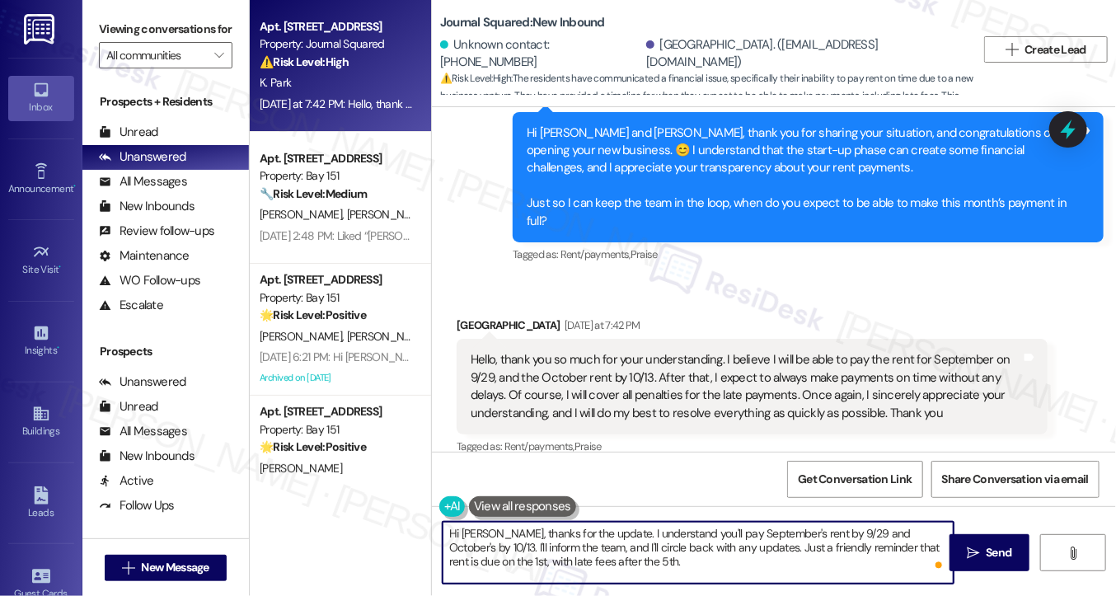
click at [682, 542] on textarea "Hi Kyungmi, thanks for the update. I understand you'll pay September's rent by …" at bounding box center [698, 553] width 511 height 62
click at [682, 541] on textarea "Hi Kyungmi, thanks for the update. I understand you'll pay September's rent by …" at bounding box center [698, 553] width 511 height 62
click at [665, 541] on textarea "Hi Kyungmi, thanks for the update. I understand you'll pay September's rent by …" at bounding box center [698, 553] width 511 height 62
click at [699, 526] on textarea "Hi Kyungmi, thanks for the update. I understand you'll pay September's rent by …" at bounding box center [698, 553] width 511 height 62
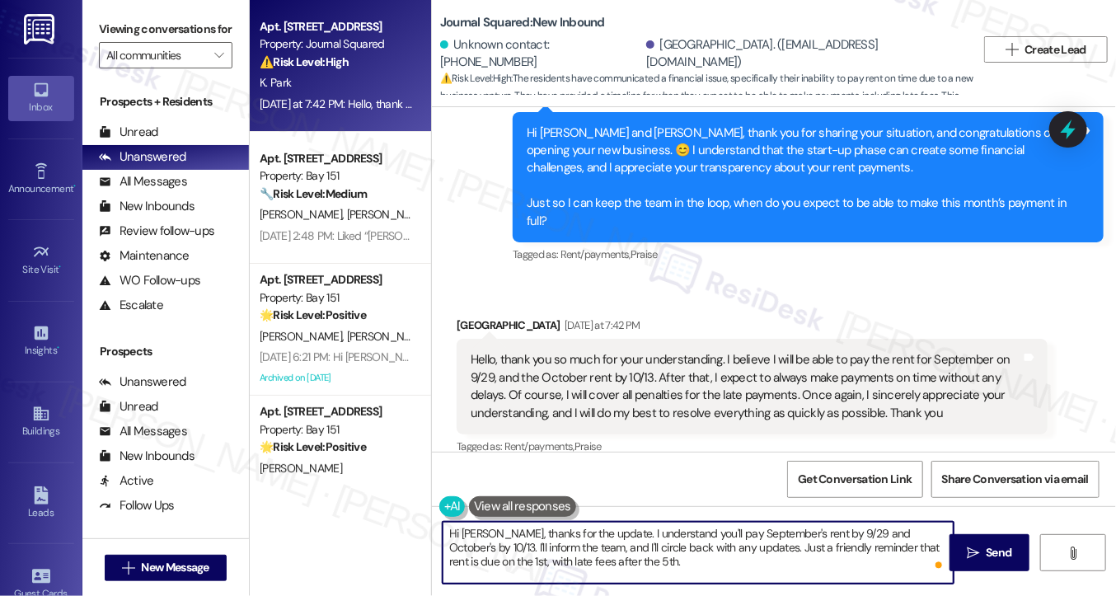
click at [699, 526] on textarea "Hi Kyungmi, thanks for the update. I understand you'll pay September's rent by …" at bounding box center [698, 553] width 511 height 62
click at [547, 553] on textarea "Hi Kyungmi, thanks for the update. I understand you'll pay September's rent by …" at bounding box center [698, 553] width 511 height 62
click at [587, 546] on textarea "Hi Kyungmi, thanks for the update. I understand you'll pay September's rent by …" at bounding box center [698, 553] width 511 height 62
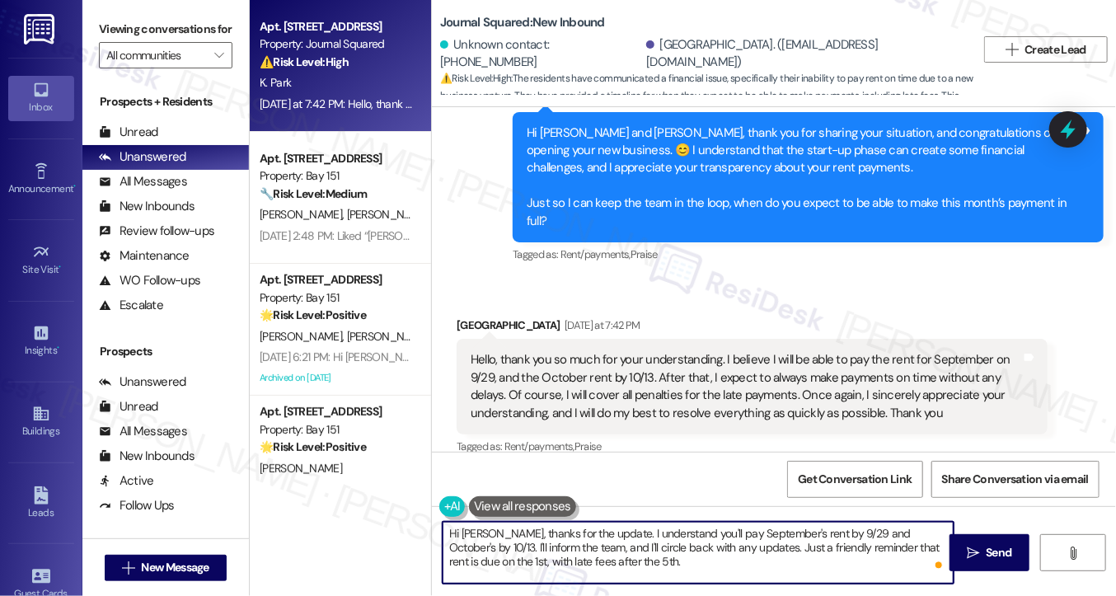
click at [669, 543] on textarea "Hi Kyungmi, thanks for the update. I understand you'll pay September's rent by …" at bounding box center [698, 553] width 511 height 62
click at [679, 560] on textarea "Hi Kyungmi, thanks for the update. I understand you'll pay September's rent by …" at bounding box center [698, 553] width 511 height 62
click at [730, 547] on textarea "Hi Kyungmi, thanks for the update. I understand you'll pay September's rent by …" at bounding box center [698, 553] width 511 height 62
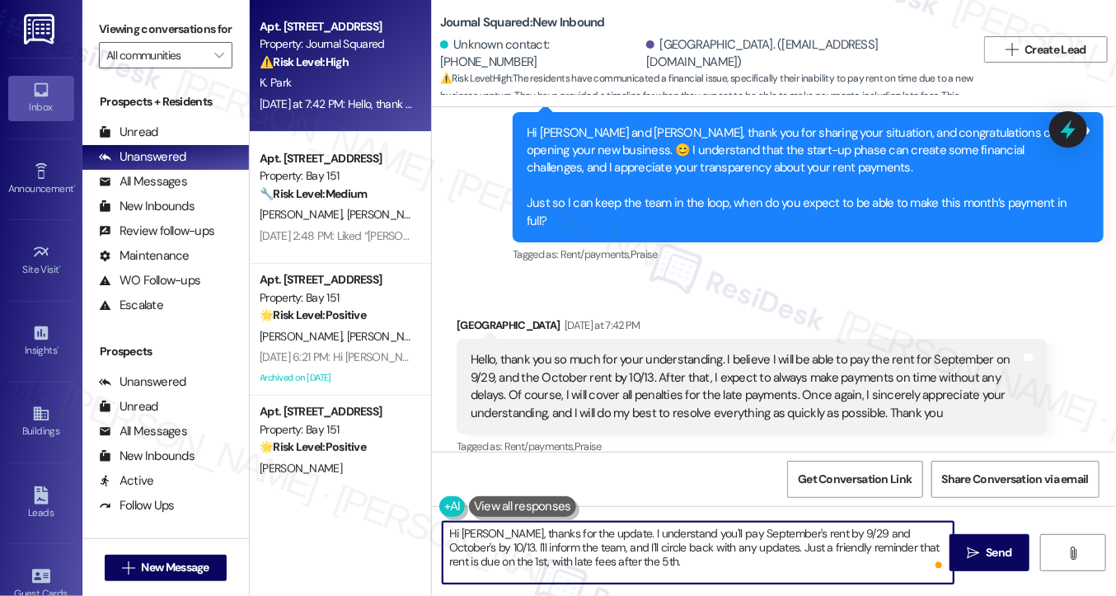
click at [730, 547] on textarea "Hi Kyungmi, thanks for the update. I understand you'll pay September's rent by …" at bounding box center [698, 553] width 511 height 62
click at [728, 568] on textarea "Hi Kyungmi, thanks for the update. I understand you'll pay September's rent by …" at bounding box center [698, 553] width 511 height 62
click at [743, 549] on textarea "Hi Kyungmi, thanks for the update. I understand you'll pay September's rent by …" at bounding box center [698, 553] width 511 height 62
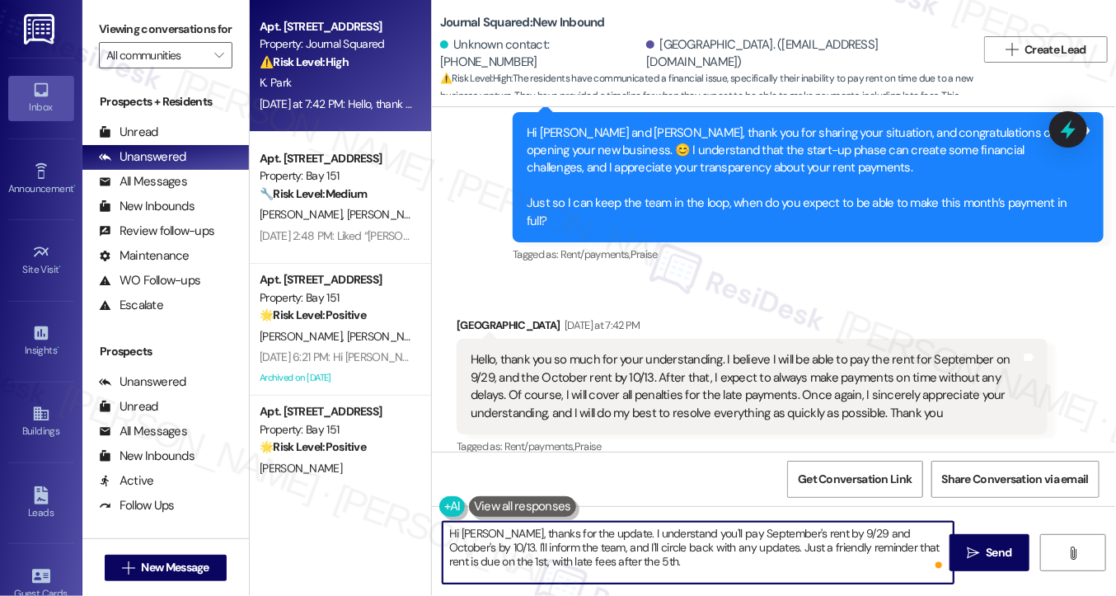
click at [743, 549] on textarea "Hi Kyungmi, thanks for the update. I understand you'll pay September's rent by …" at bounding box center [698, 553] width 511 height 62
click at [639, 560] on textarea "Hi Kyungmi, thanks for the update. I understand you'll pay September's rent by …" at bounding box center [698, 553] width 511 height 62
drag, startPoint x: 634, startPoint y: 565, endPoint x: 528, endPoint y: 547, distance: 107.9
click at [528, 547] on textarea "Hi Kyungmi, thanks for the update. I understand you'll pay September's rent by …" at bounding box center [698, 553] width 511 height 62
click at [682, 568] on textarea "Hi Kyungmi, thanks for the update. I understand you'll pay September's rent by …" at bounding box center [698, 553] width 511 height 62
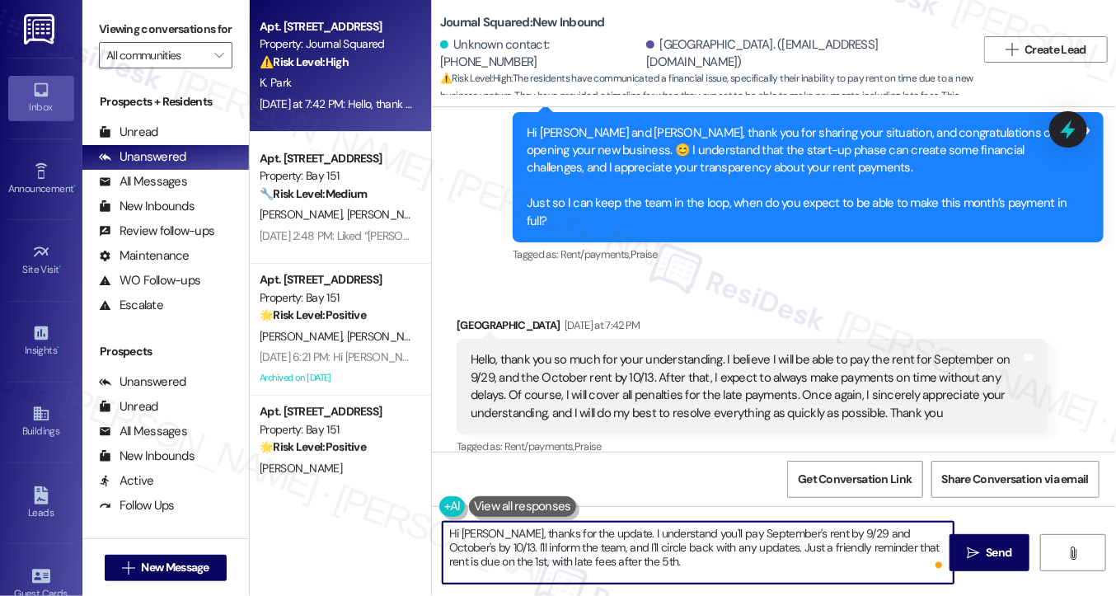
click at [782, 555] on textarea "Hi Kyungmi, thanks for the update. I understand you'll pay September's rent by …" at bounding box center [698, 553] width 511 height 62
click at [998, 545] on span "Send" at bounding box center [999, 552] width 26 height 17
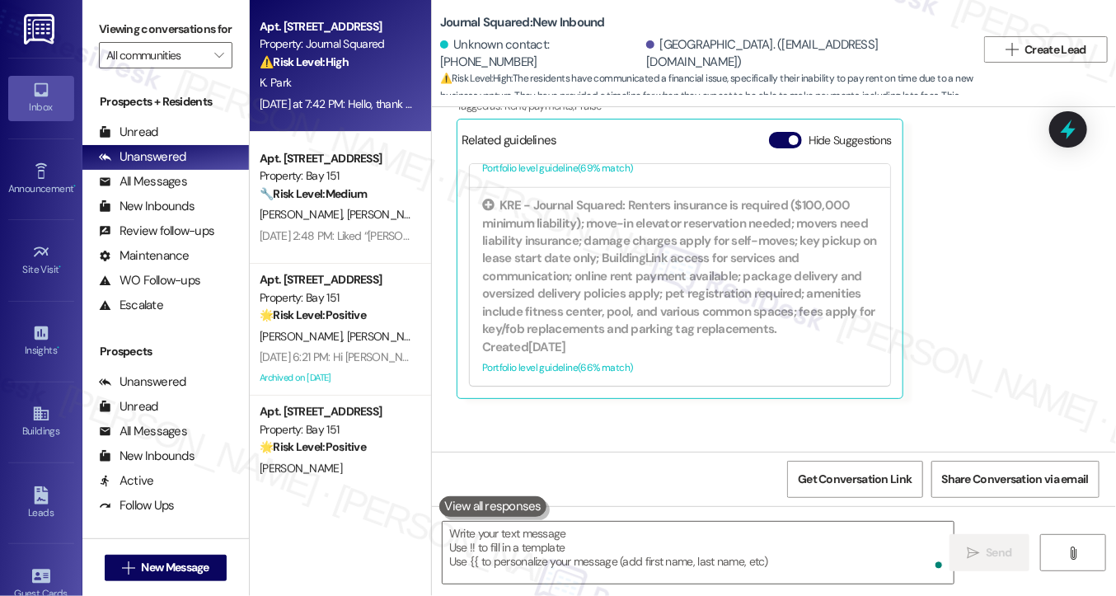
scroll to position [17091, 0]
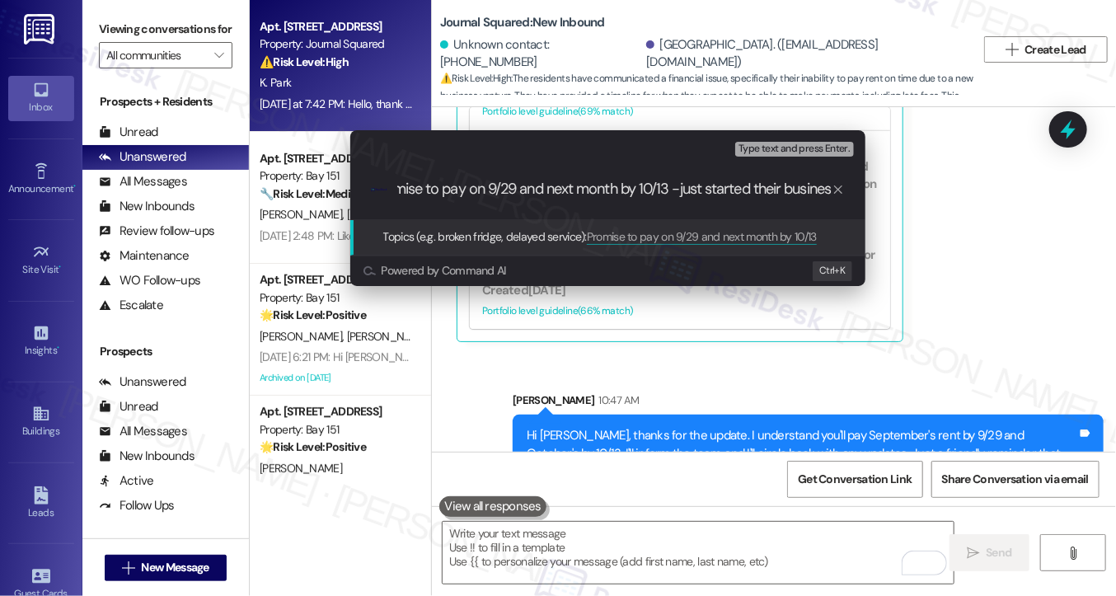
type input "Promise to pay on 9/29 and next month by 10/13 -just started their business"
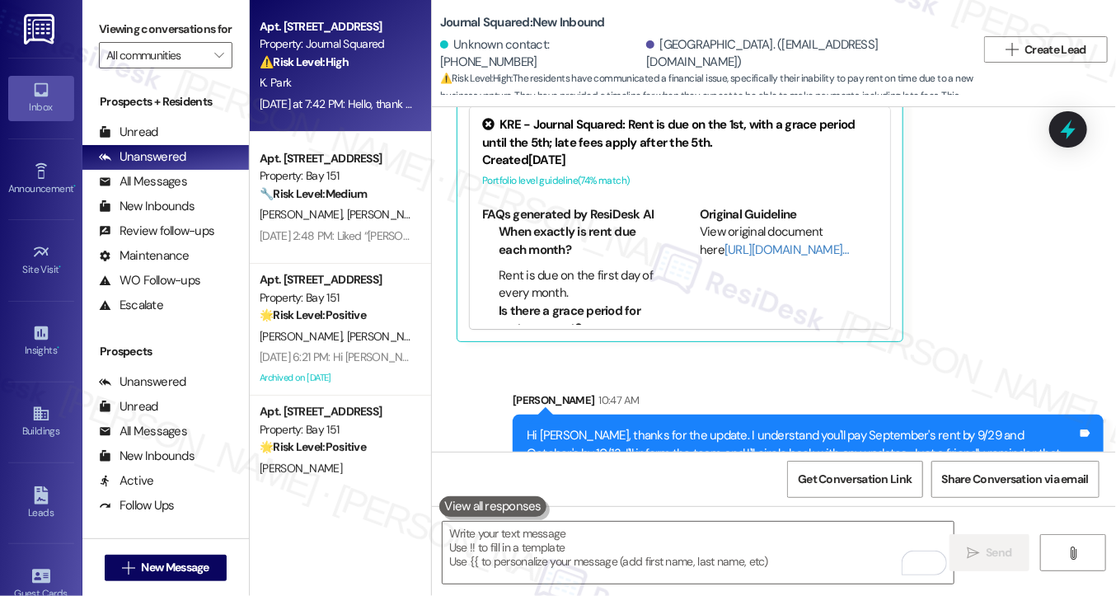
scroll to position [0, 0]
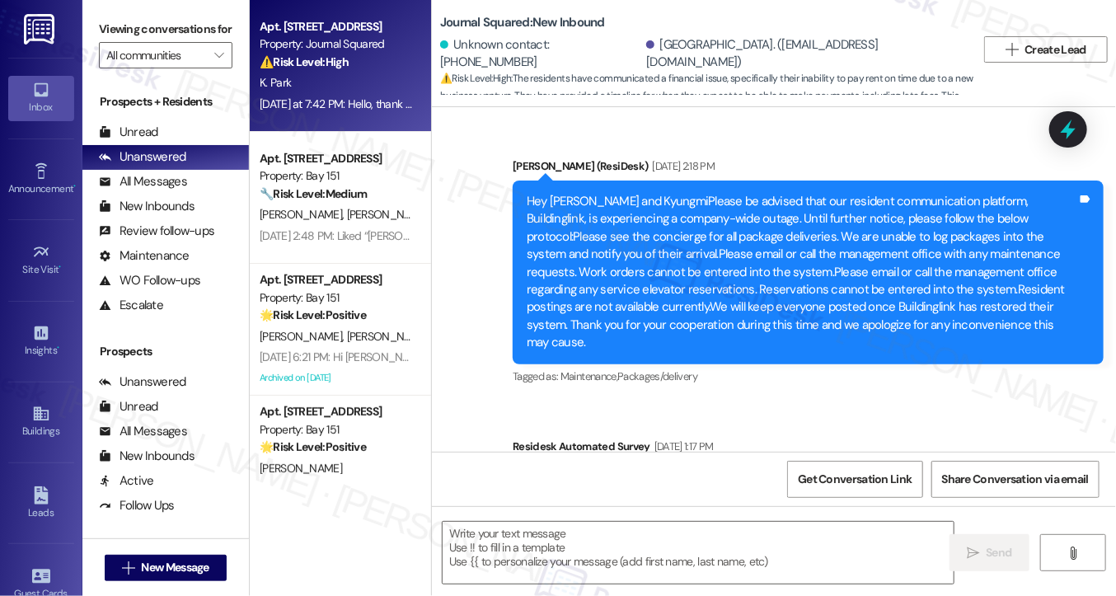
type textarea "Fetching suggested responses. Please feel free to read through the conversation…"
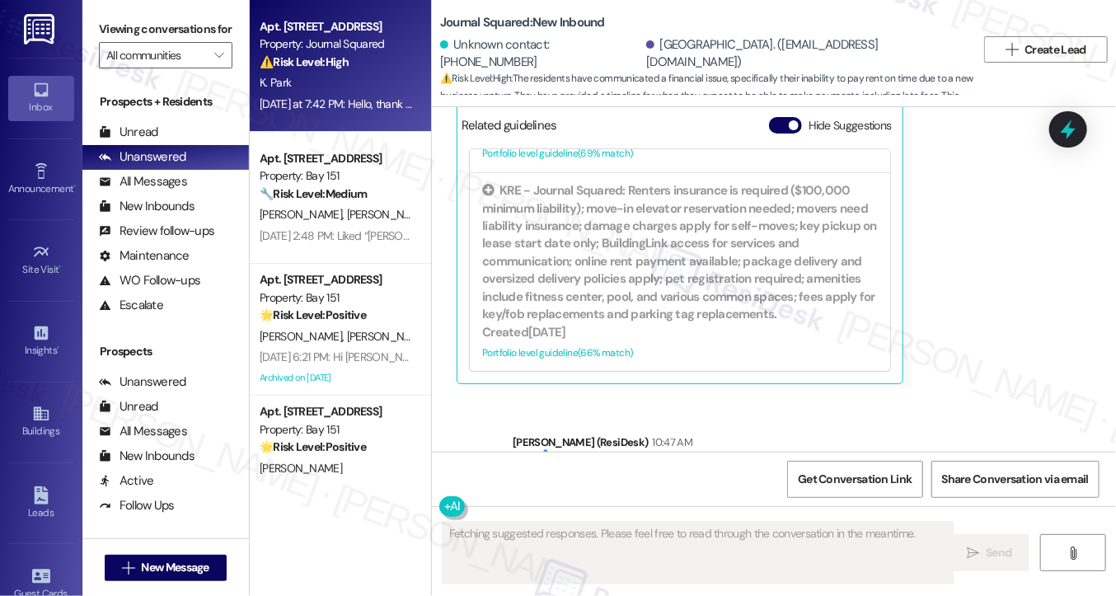
scroll to position [17115, 0]
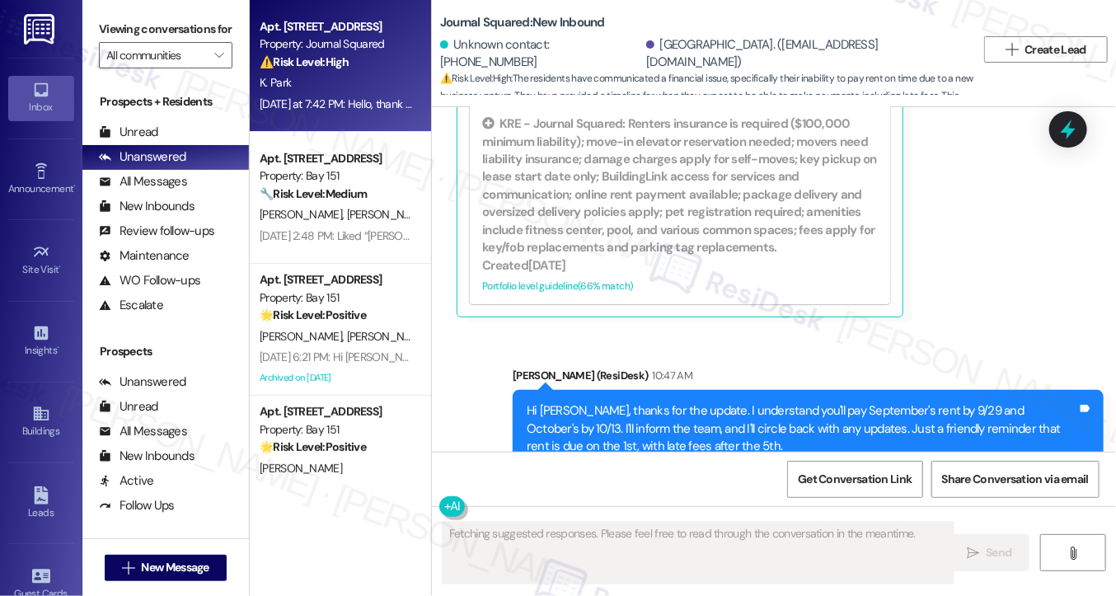
click at [675, 402] on div "Hi Kyungmi, thanks for the update. I understand you'll pay September's rent by …" at bounding box center [802, 428] width 551 height 53
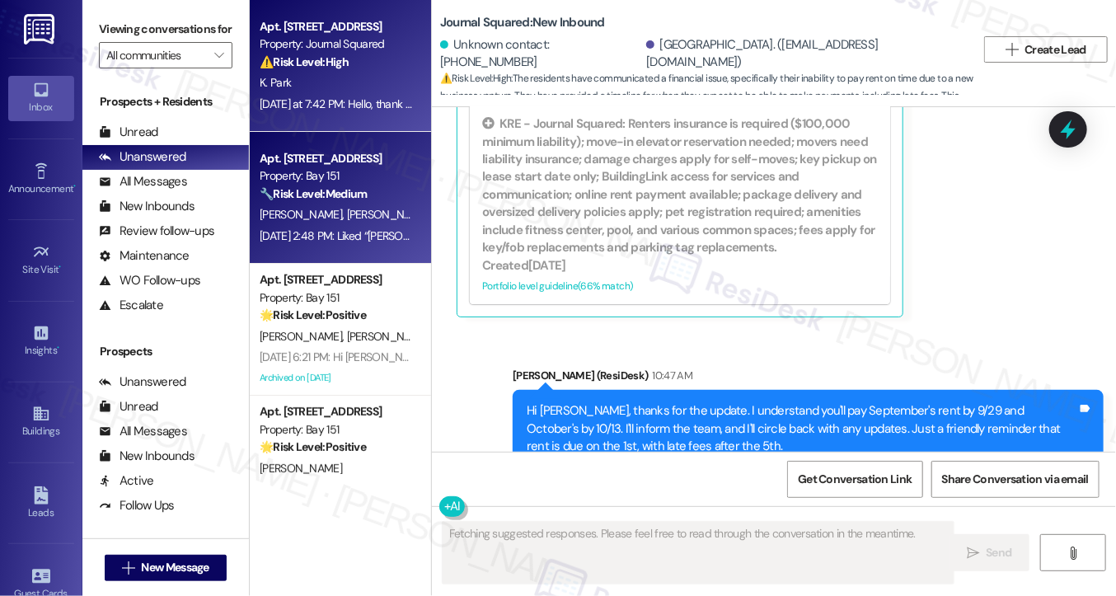
click at [272, 194] on strong "🔧 Risk Level: Medium" at bounding box center [313, 193] width 107 height 15
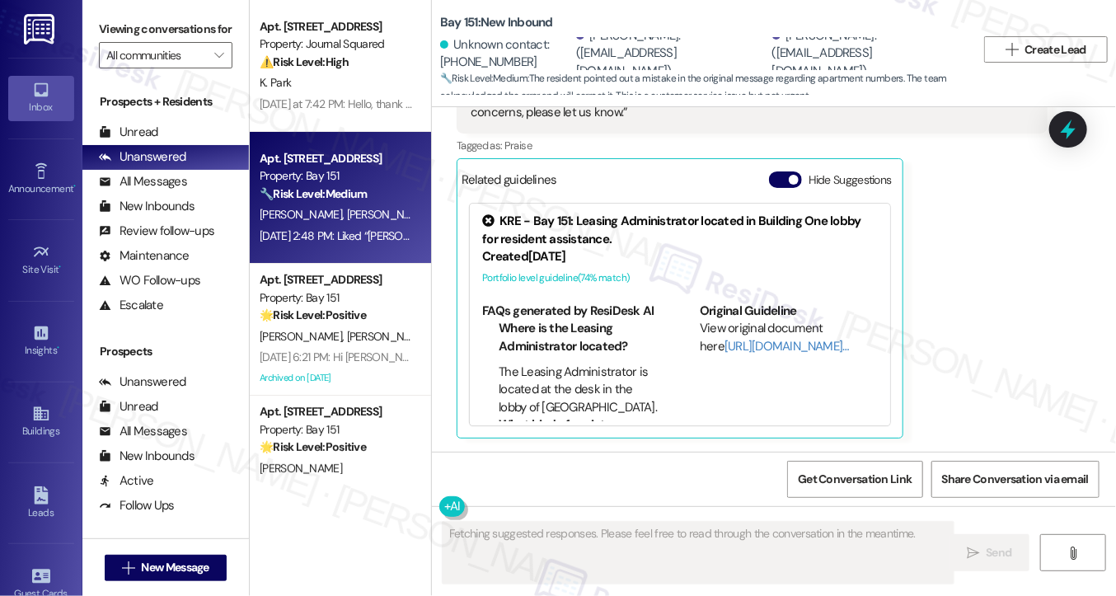
scroll to position [1597, 0]
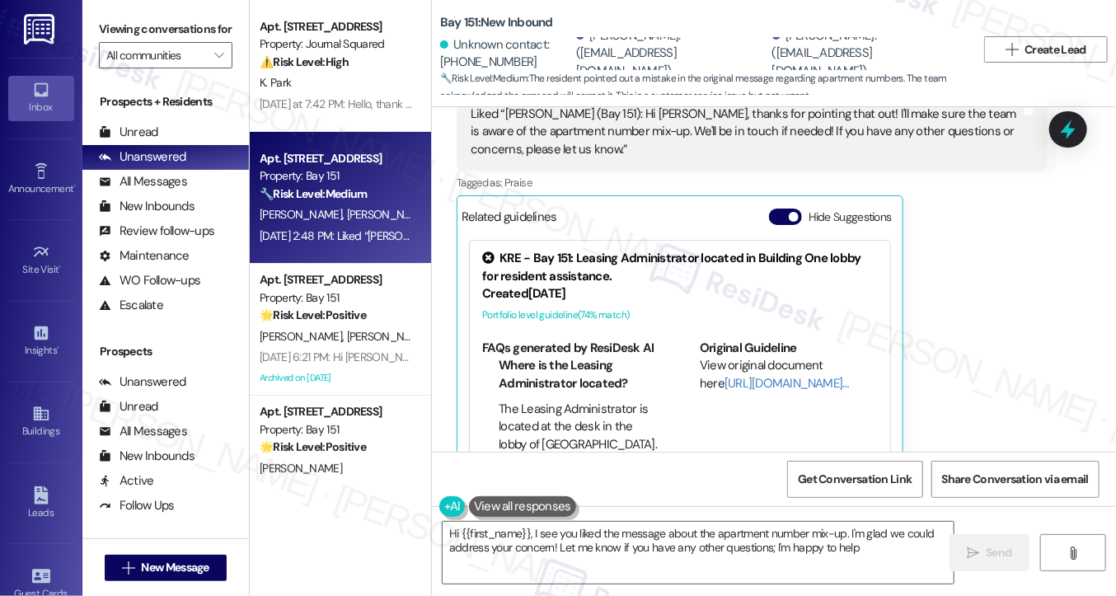
type textarea "Hi {{first_name}}, I see you liked the message about the apartment number mix-u…"
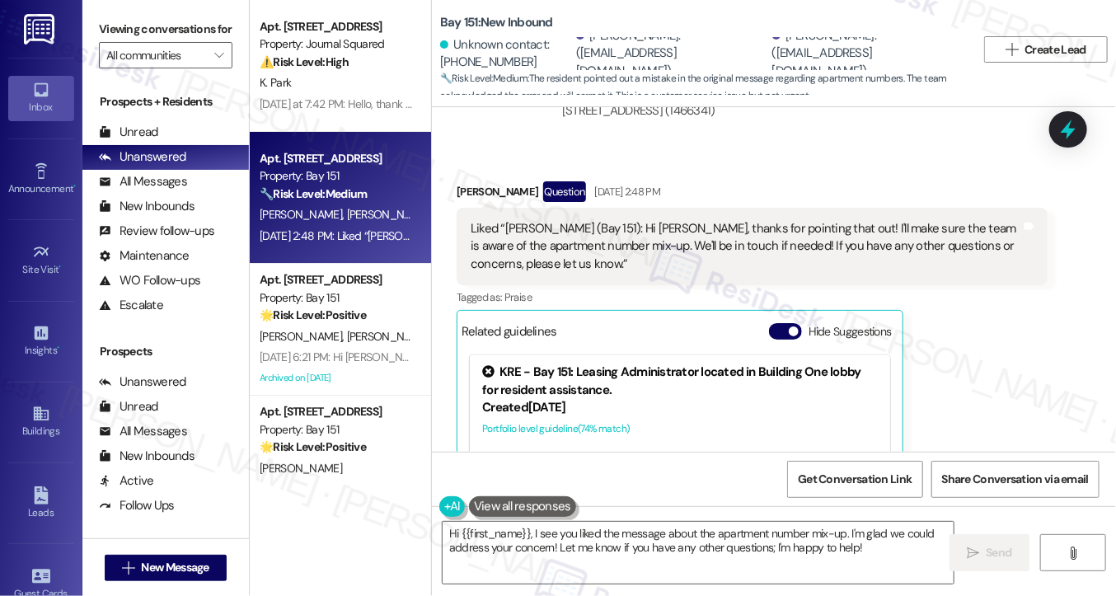
scroll to position [1432, 0]
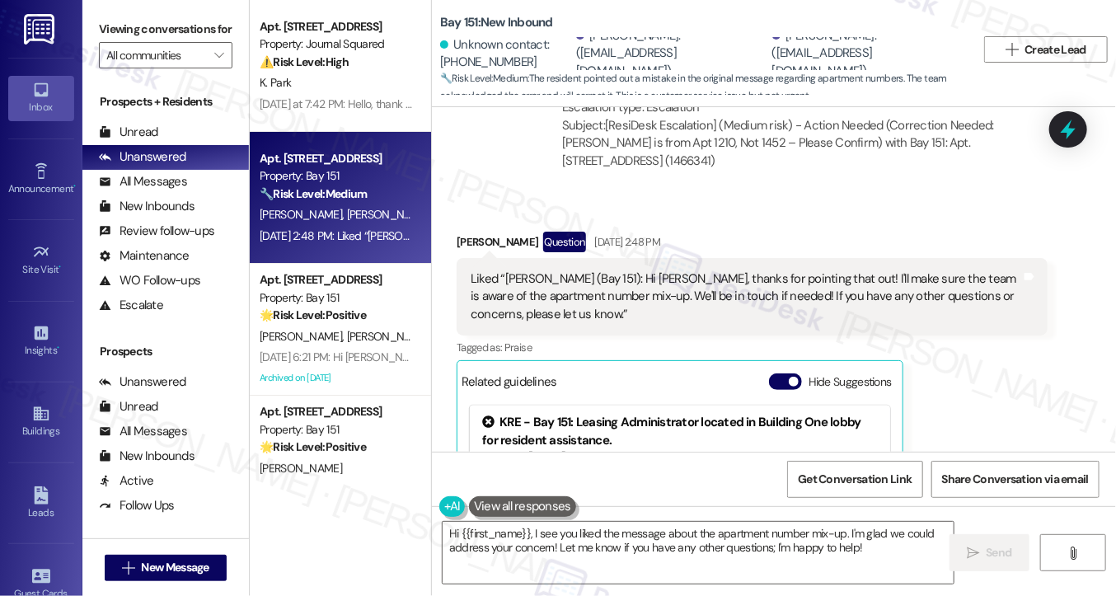
click at [623, 270] on div "Liked “Jane (Bay 151): Hi Alicia, thanks for pointing that out! I'll make sure …" at bounding box center [746, 296] width 551 height 53
click at [495, 195] on div "Received via SMS Alicia Romero Question Sep 08, 2025 at 2:48 PM Liked “Jane (Ba…" at bounding box center [774, 424] width 684 height 458
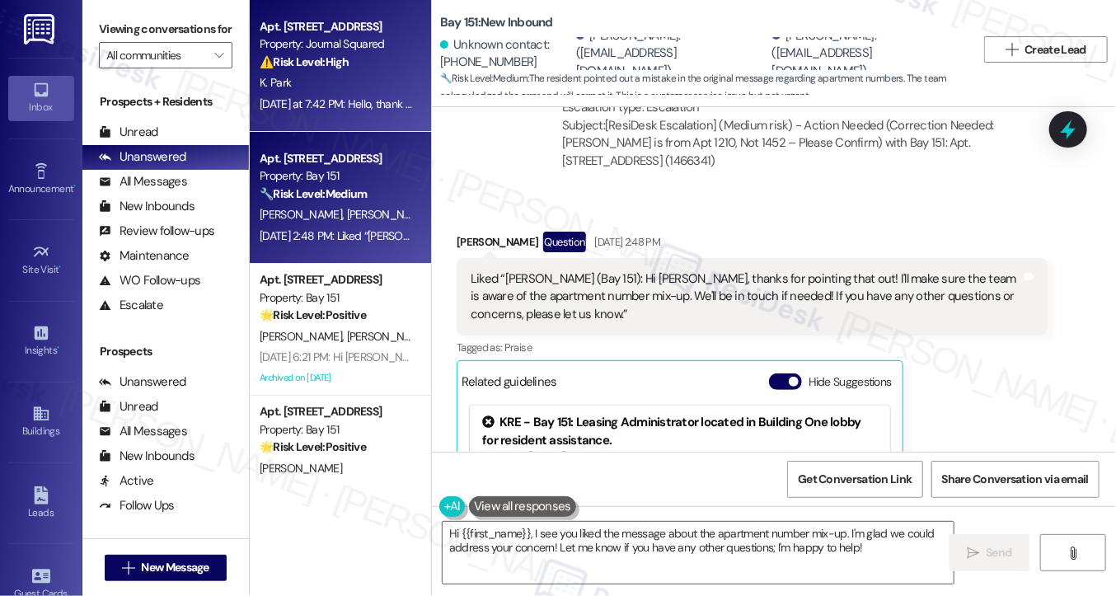
click at [362, 111] on div "Yesterday at 7:42 PM: Hello, thank you so much for your understanding. I believ…" at bounding box center [336, 104] width 156 height 21
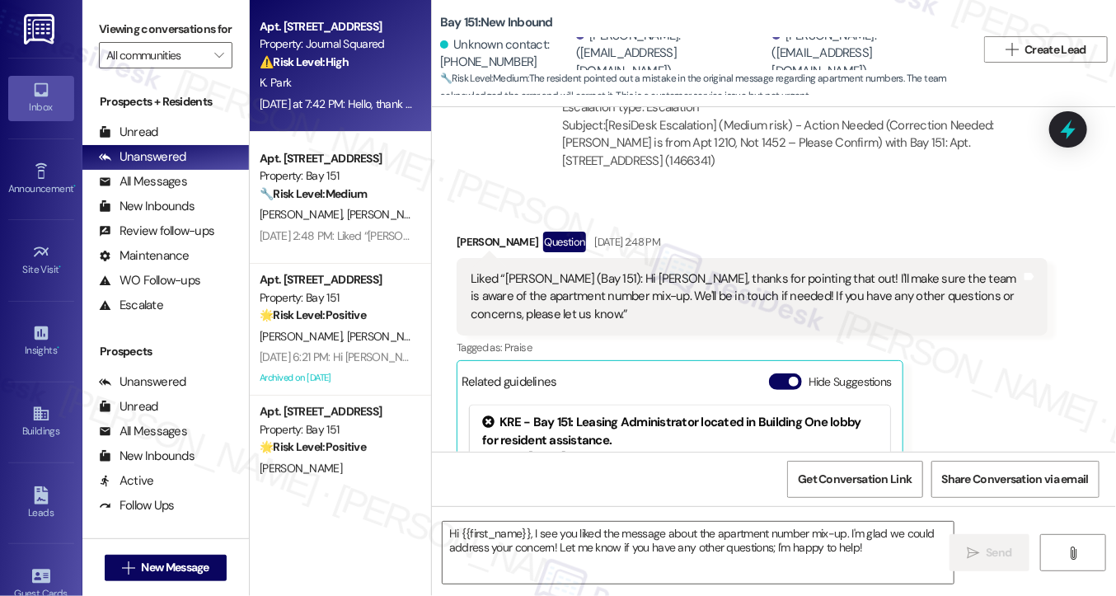
type textarea "Fetching suggested responses. Please feel free to read through the conversation…"
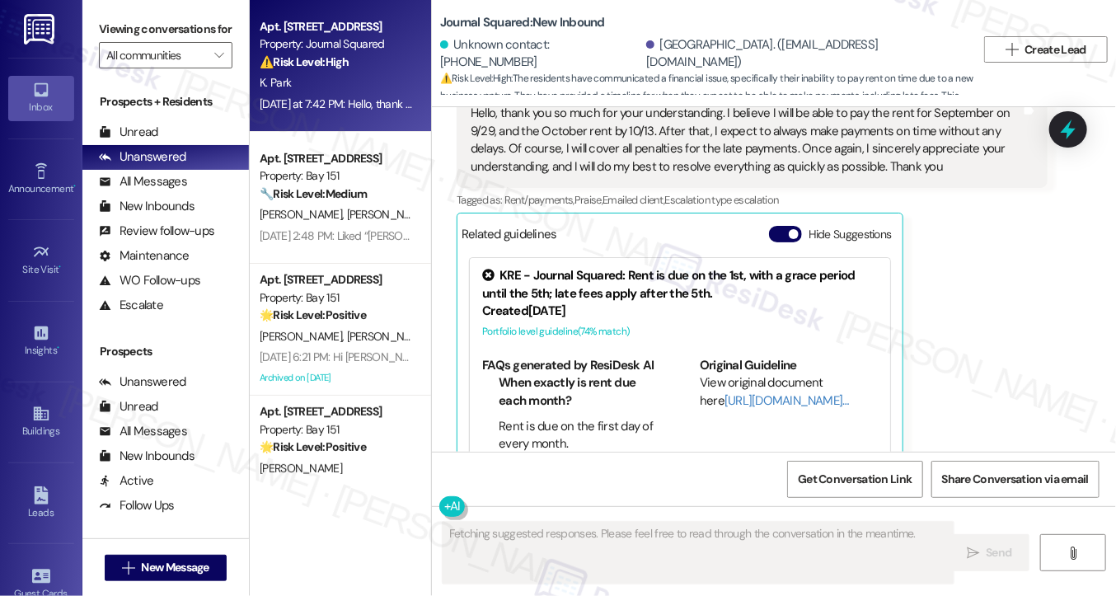
scroll to position [16693, 0]
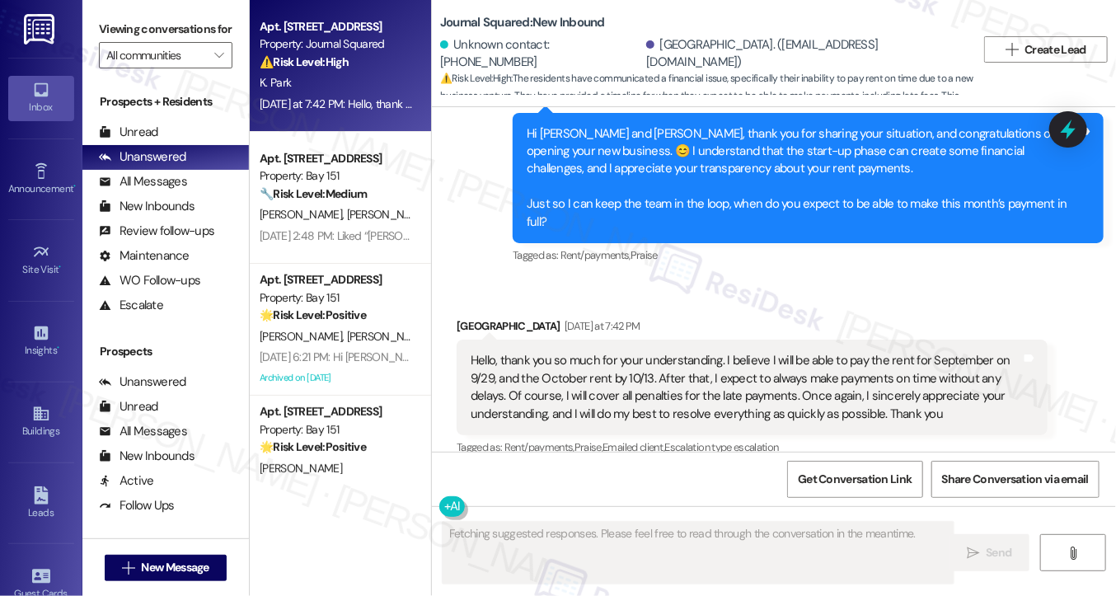
click at [641, 352] on div "Hello, thank you so much for your understanding. I believe I will be able to pa…" at bounding box center [746, 387] width 551 height 71
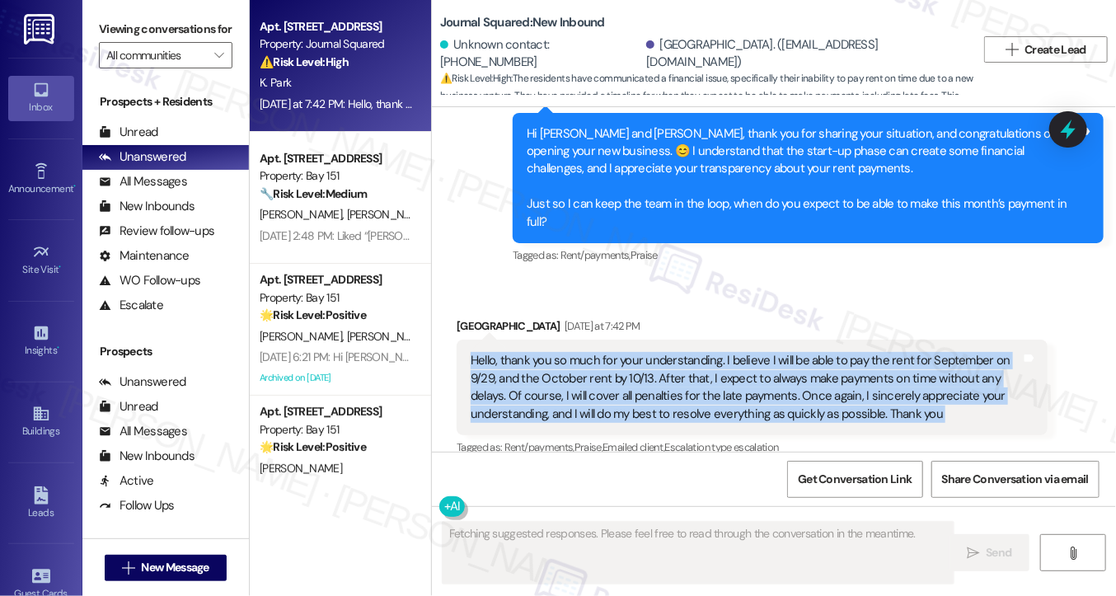
click at [641, 352] on div "Hello, thank you so much for your understanding. I believe I will be able to pa…" at bounding box center [746, 387] width 551 height 71
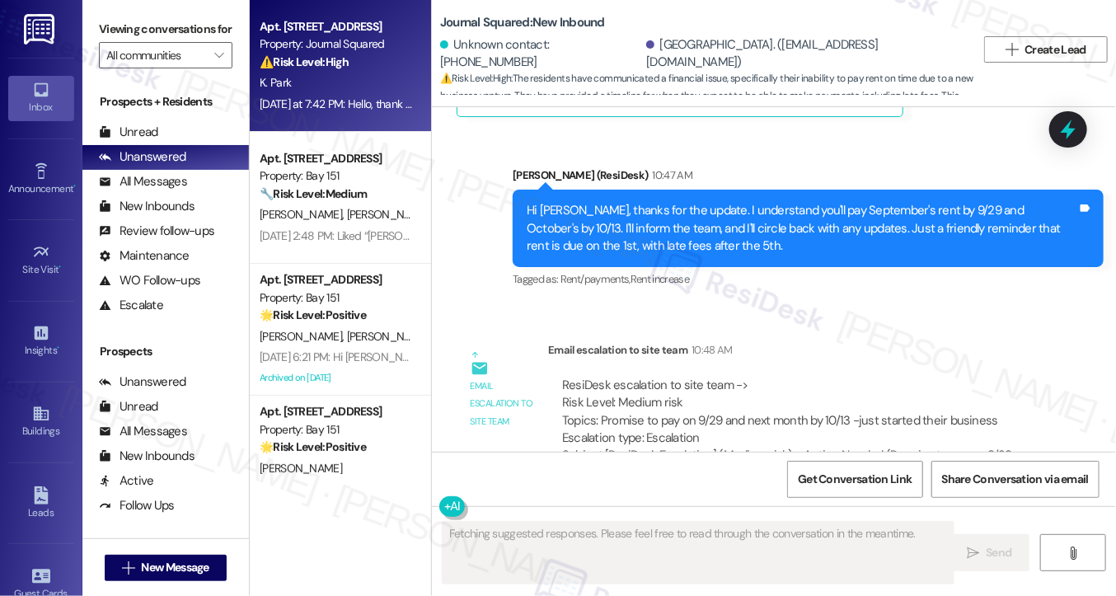
scroll to position [17336, 0]
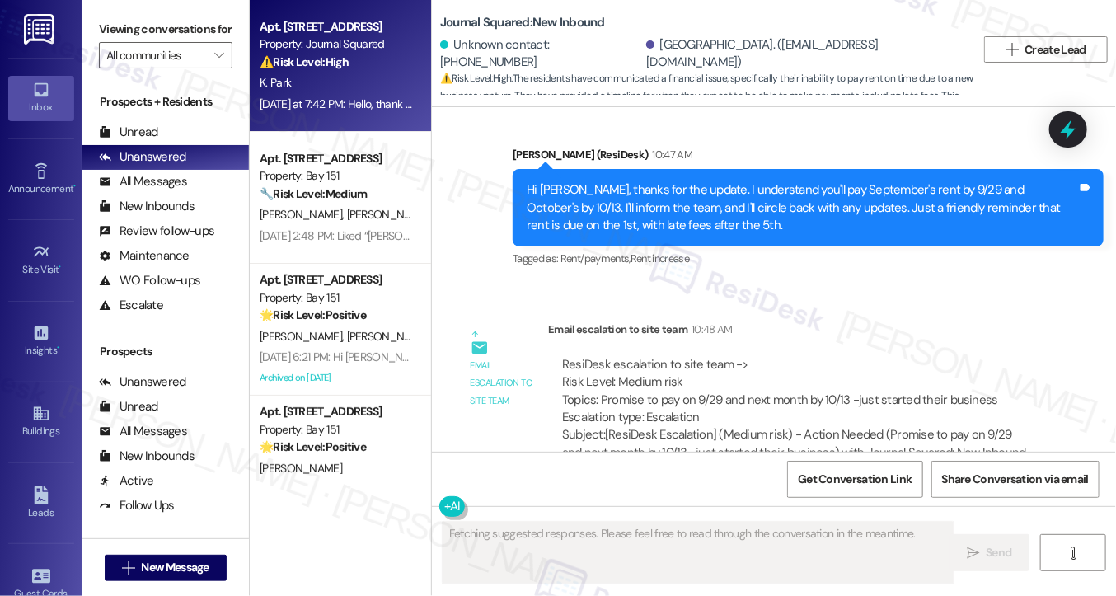
click at [637, 181] on div "Hi Kyungmi, thanks for the update. I understand you'll pay September's rent by …" at bounding box center [802, 207] width 551 height 53
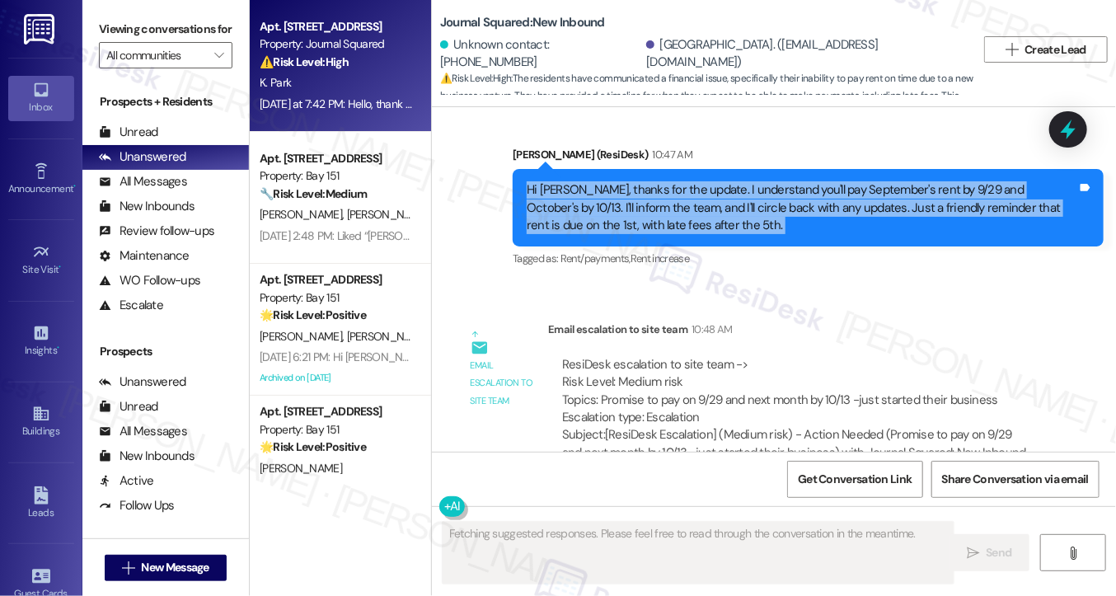
click at [637, 181] on div "Hi Kyungmi, thanks for the update. I understand you'll pay September's rent by …" at bounding box center [802, 207] width 551 height 53
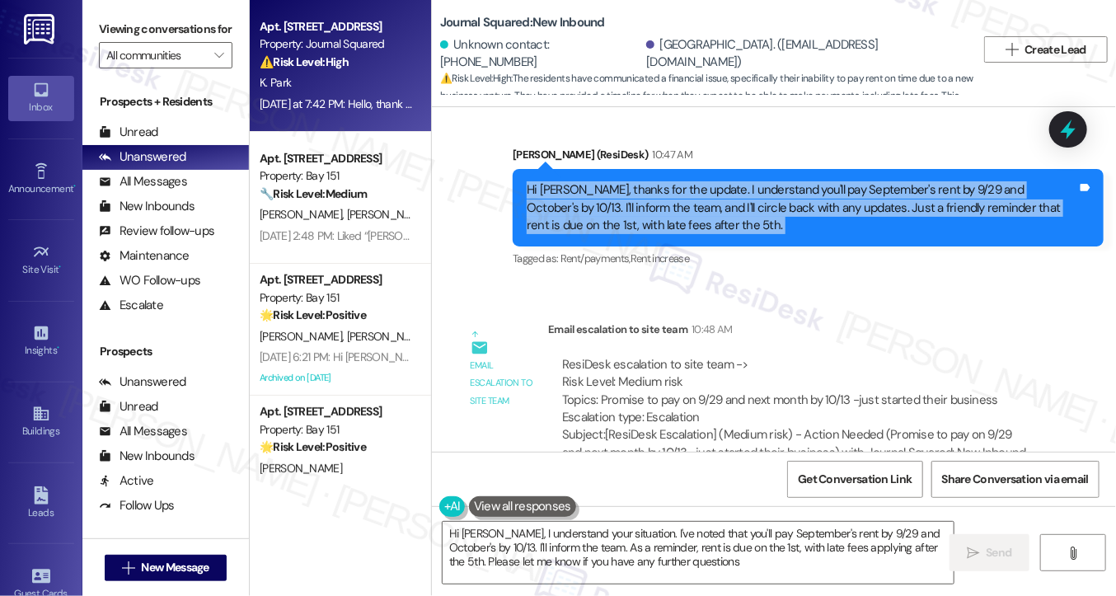
type textarea "Hi Kyungmi, I understand your situation. I've noted that you'll pay September's…"
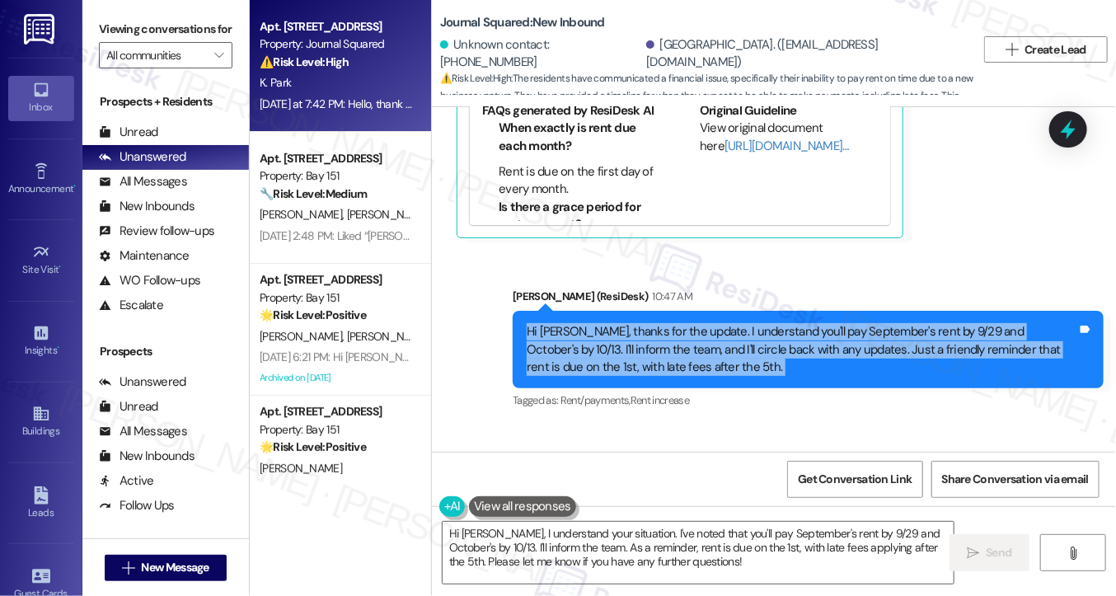
scroll to position [17172, 0]
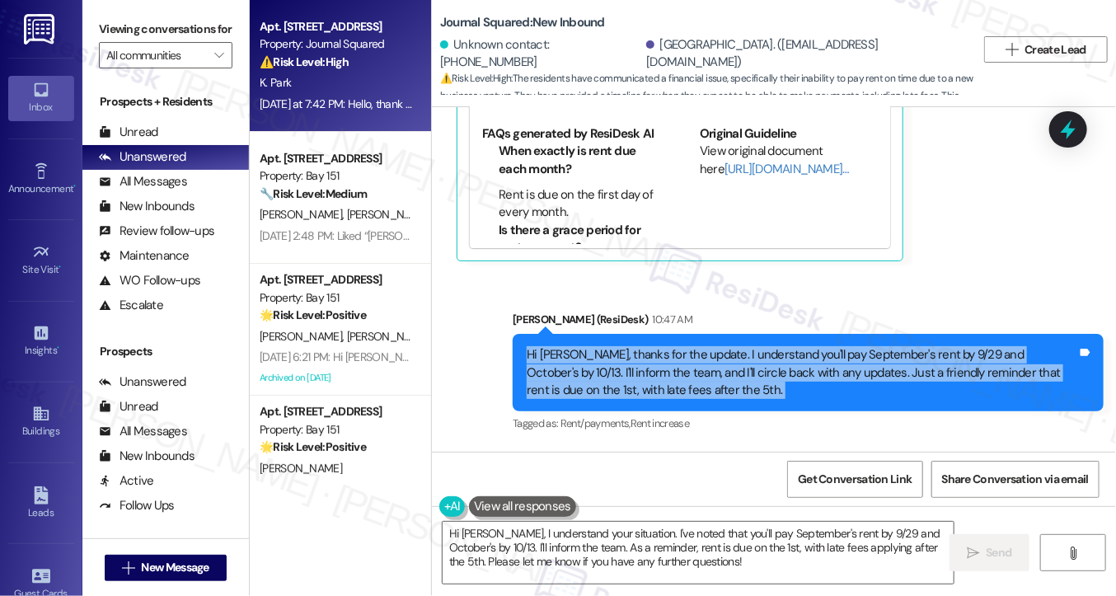
click at [930, 346] on div "Hi Kyungmi, thanks for the update. I understand you'll pay September's rent by …" at bounding box center [802, 372] width 551 height 53
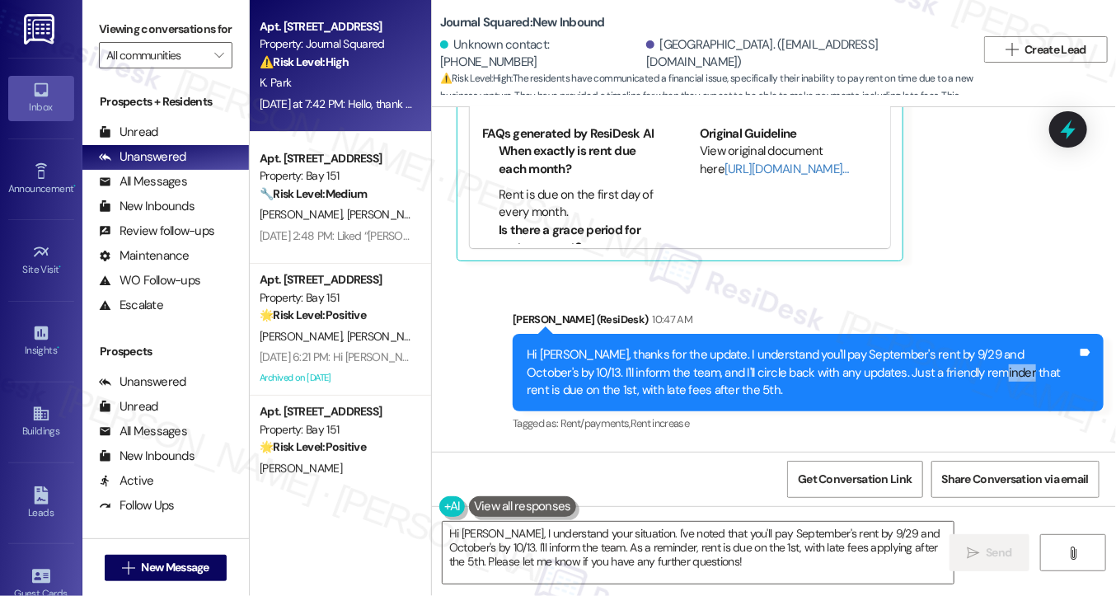
click at [930, 346] on div "Hi Kyungmi, thanks for the update. I understand you'll pay September's rent by …" at bounding box center [802, 372] width 551 height 53
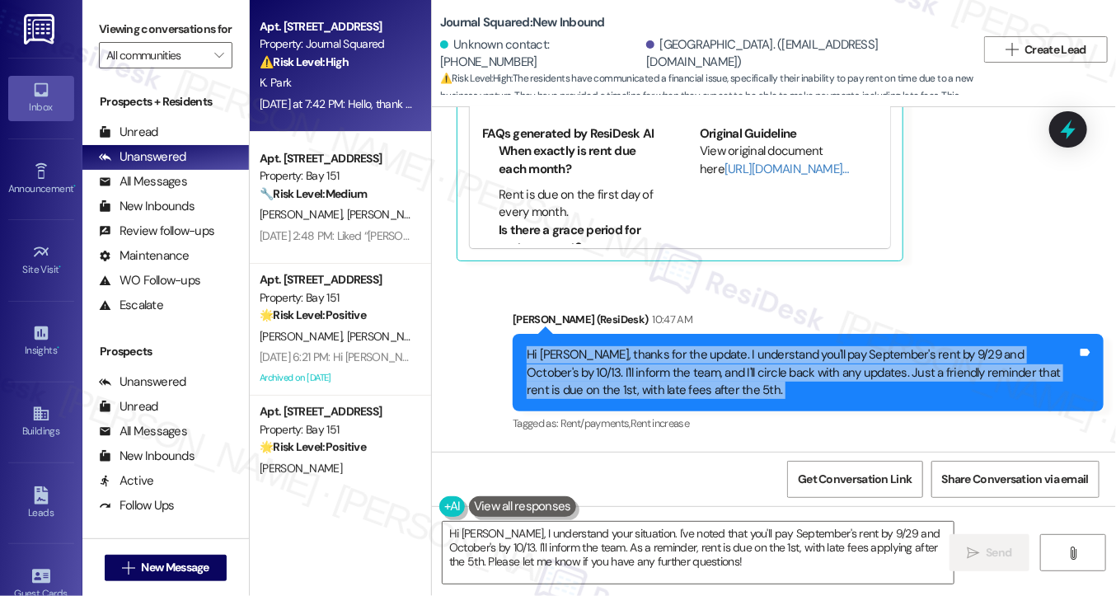
click at [930, 346] on div "Hi Kyungmi, thanks for the update. I understand you'll pay September's rent by …" at bounding box center [802, 372] width 551 height 53
click at [581, 346] on div "Hi Kyungmi, thanks for the update. I understand you'll pay September's rent by …" at bounding box center [802, 372] width 551 height 53
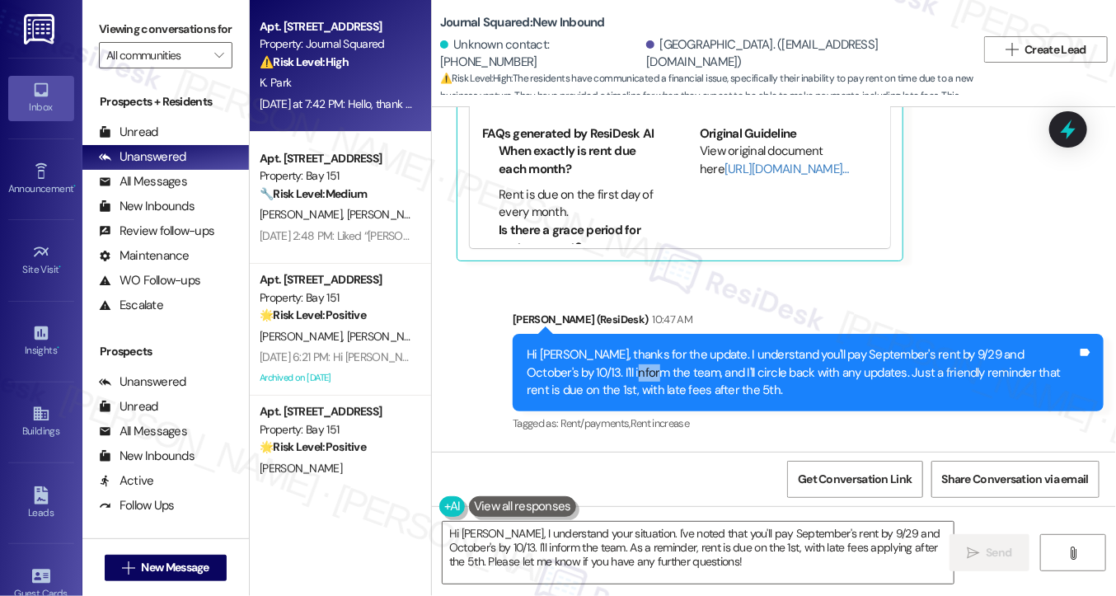
click at [581, 346] on div "Hi Kyungmi, thanks for the update. I understand you'll pay September's rent by …" at bounding box center [802, 372] width 551 height 53
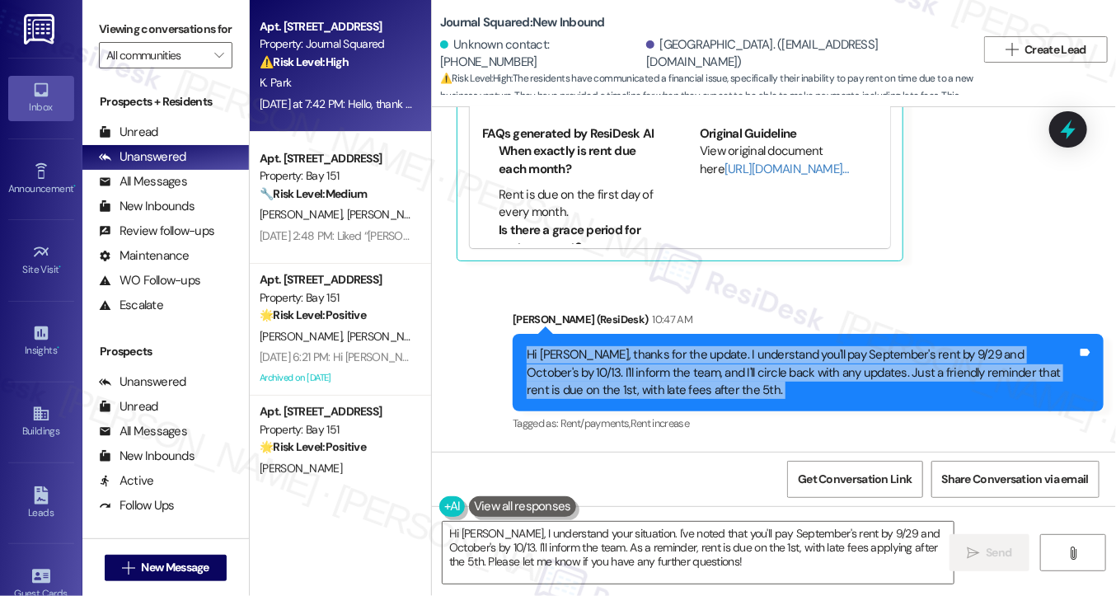
click at [581, 346] on div "Hi Kyungmi, thanks for the update. I understand you'll pay September's rent by …" at bounding box center [802, 372] width 551 height 53
click at [744, 346] on div "Hi Kyungmi, thanks for the update. I understand you'll pay September's rent by …" at bounding box center [802, 372] width 551 height 53
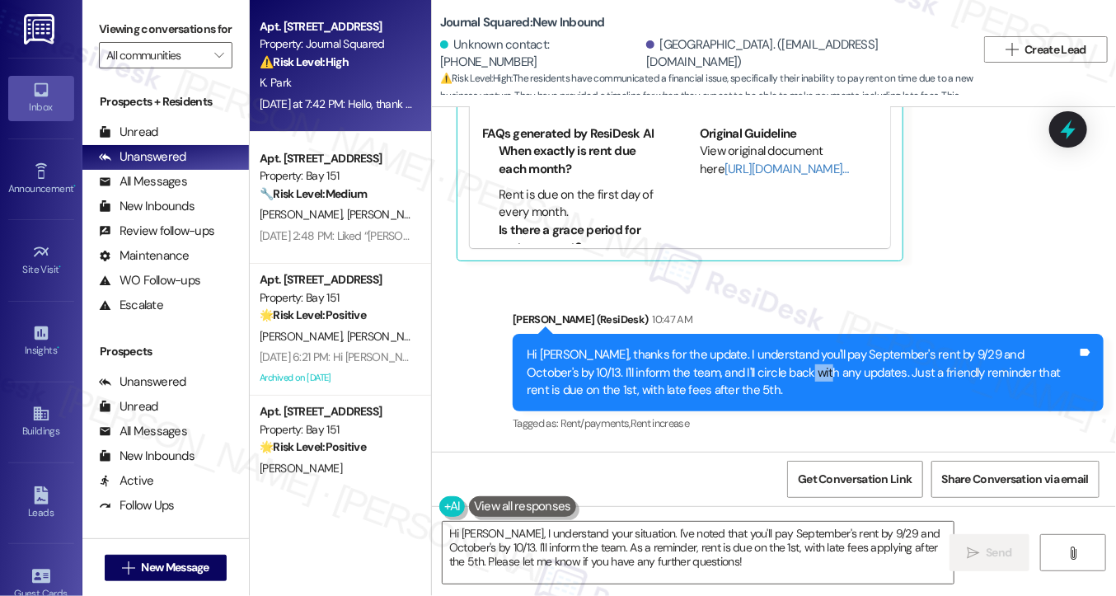
click at [744, 346] on div "Hi Kyungmi, thanks for the update. I understand you'll pay September's rent by …" at bounding box center [802, 372] width 551 height 53
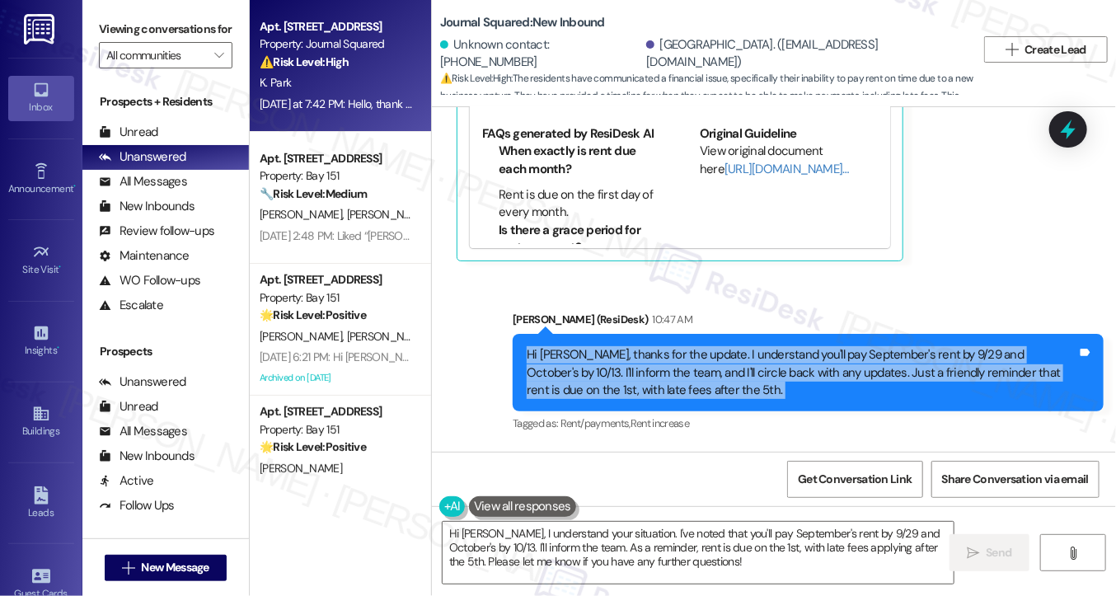
click at [744, 346] on div "Hi Kyungmi, thanks for the update. I understand you'll pay September's rent by …" at bounding box center [802, 372] width 551 height 53
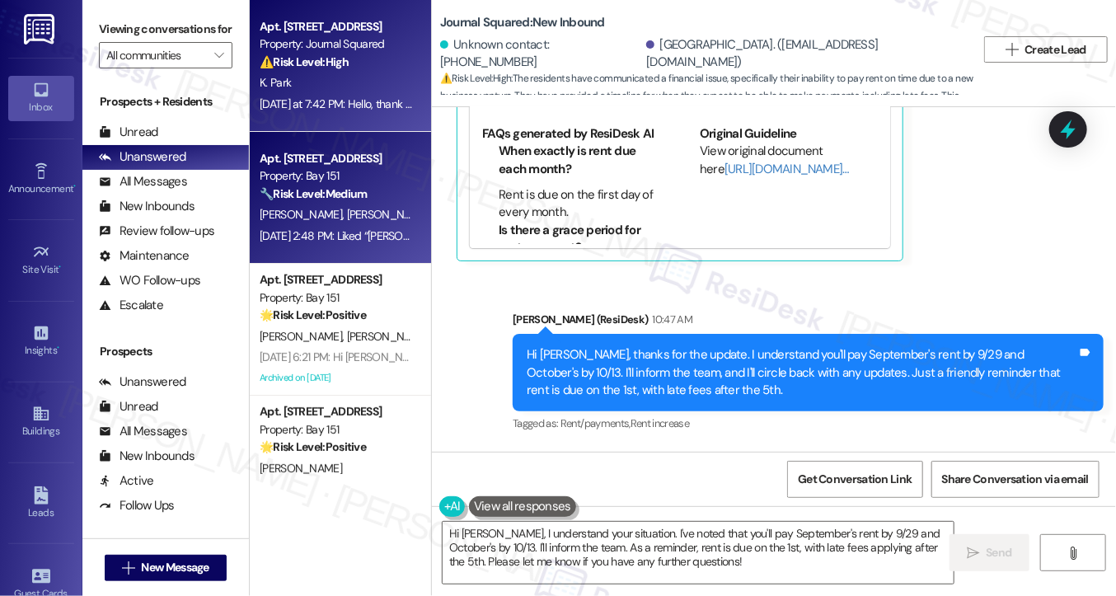
click at [350, 213] on span "[PERSON_NAME]" at bounding box center [388, 214] width 82 height 15
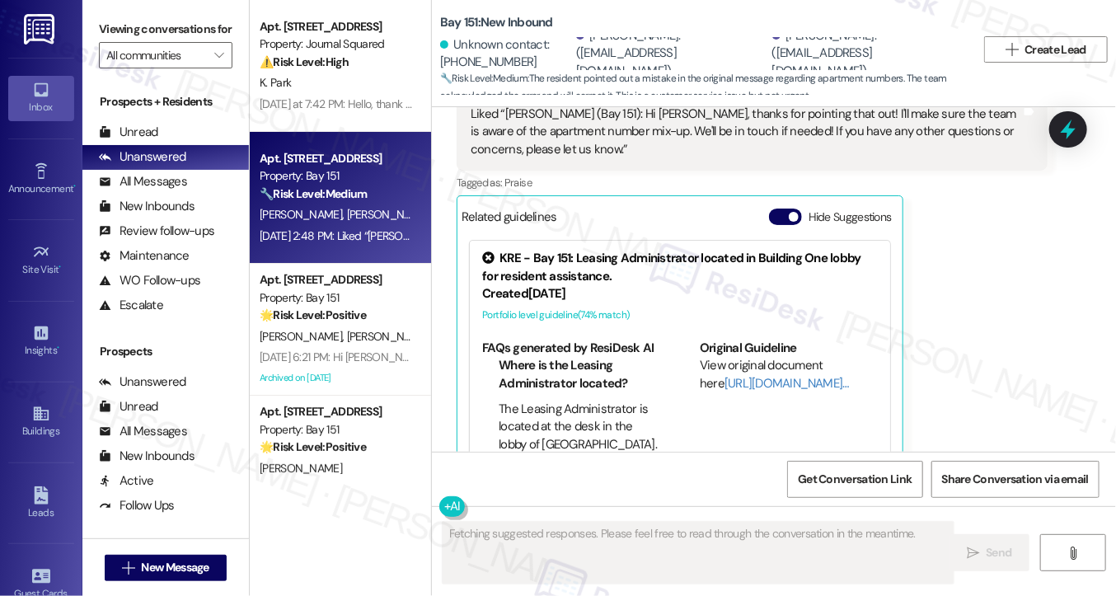
scroll to position [1350, 0]
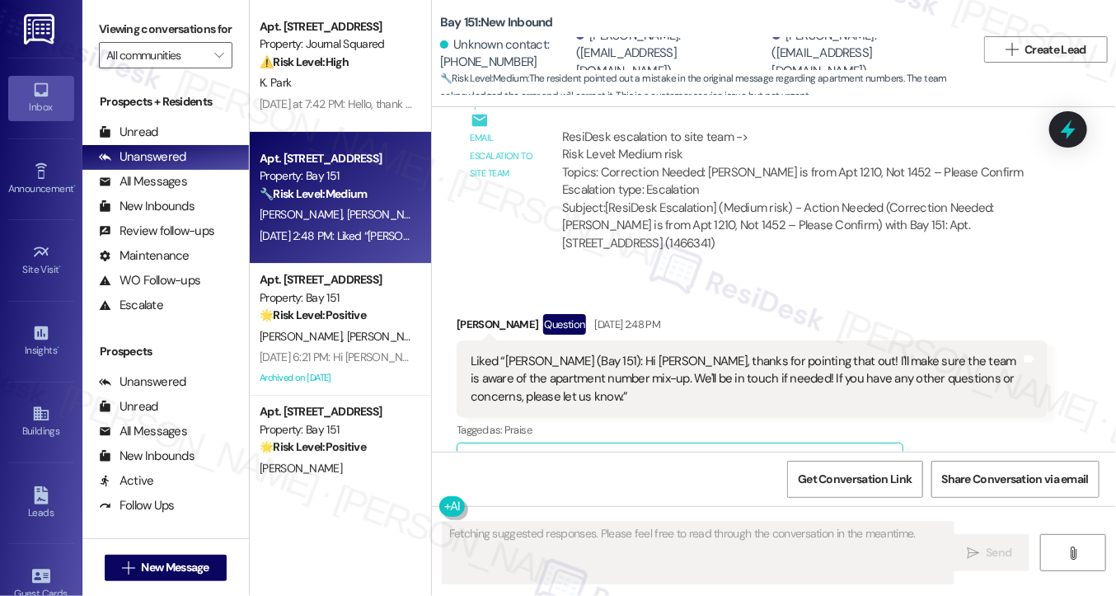
click at [613, 353] on div "Liked “Jane (Bay 151): Hi Alicia, thanks for pointing that out! I'll make sure …" at bounding box center [746, 379] width 551 height 53
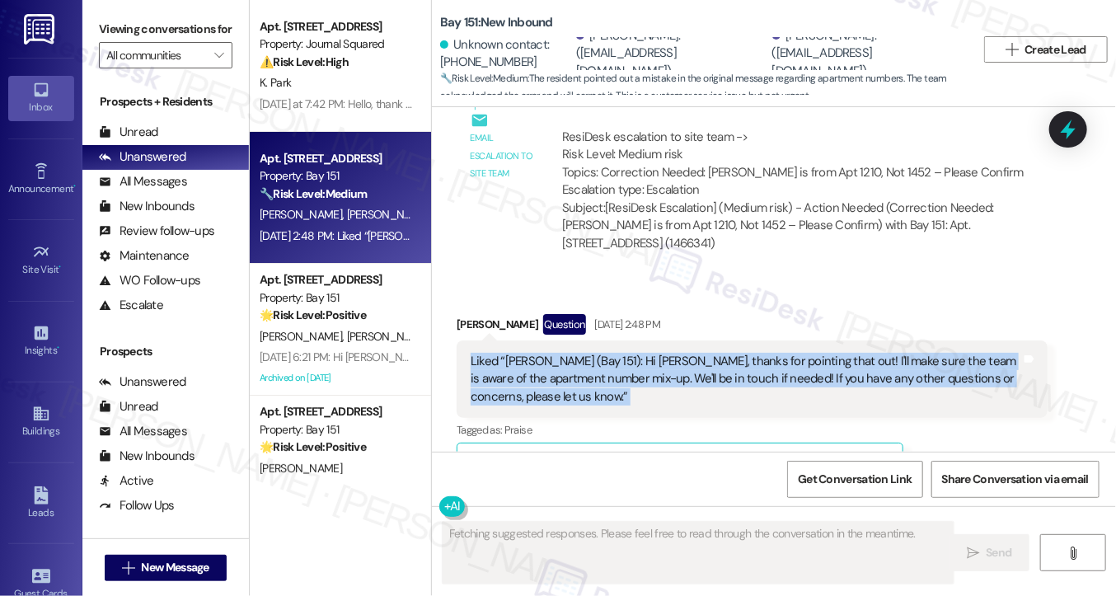
click at [613, 353] on div "Liked “Jane (Bay 151): Hi Alicia, thanks for pointing that out! I'll make sure …" at bounding box center [746, 379] width 551 height 53
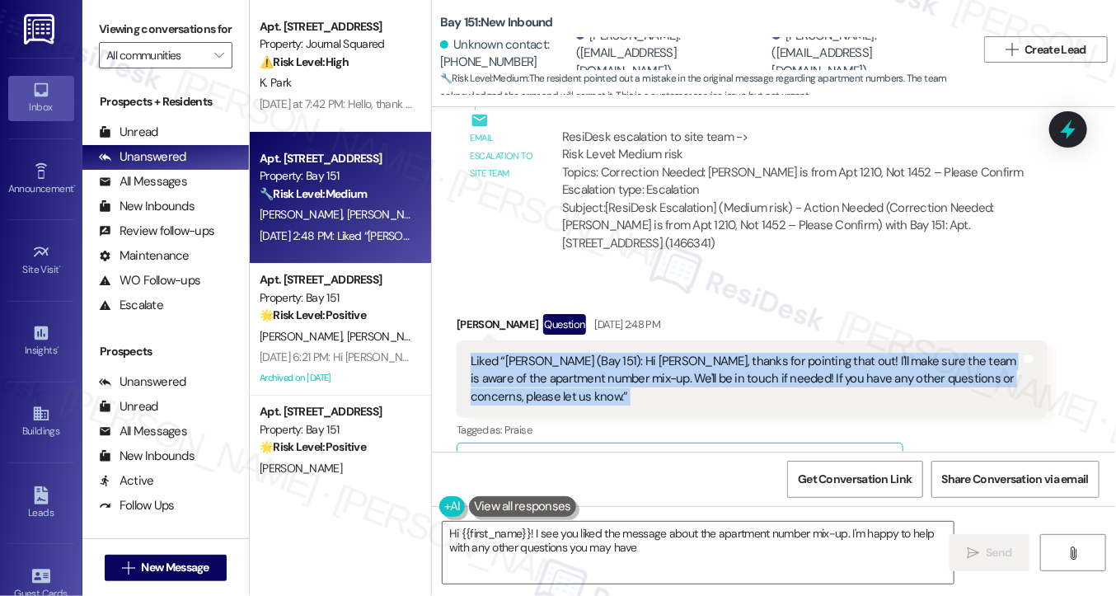
type textarea "Hi {{first_name}}! I see you liked the message about the apartment number mix-u…"
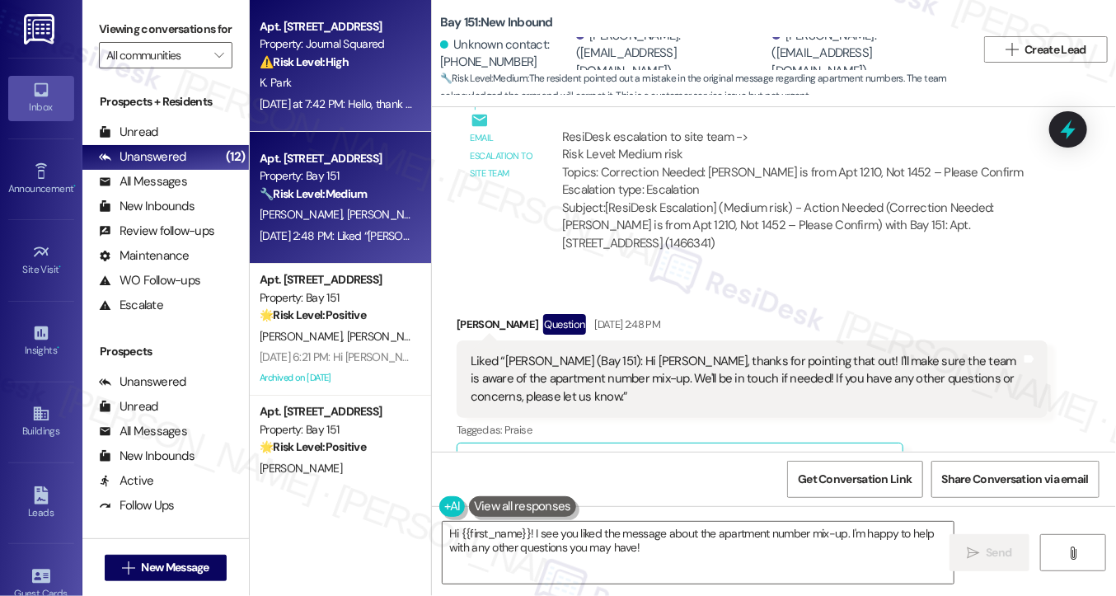
click at [330, 59] on strong "⚠️ Risk Level: High" at bounding box center [304, 61] width 89 height 15
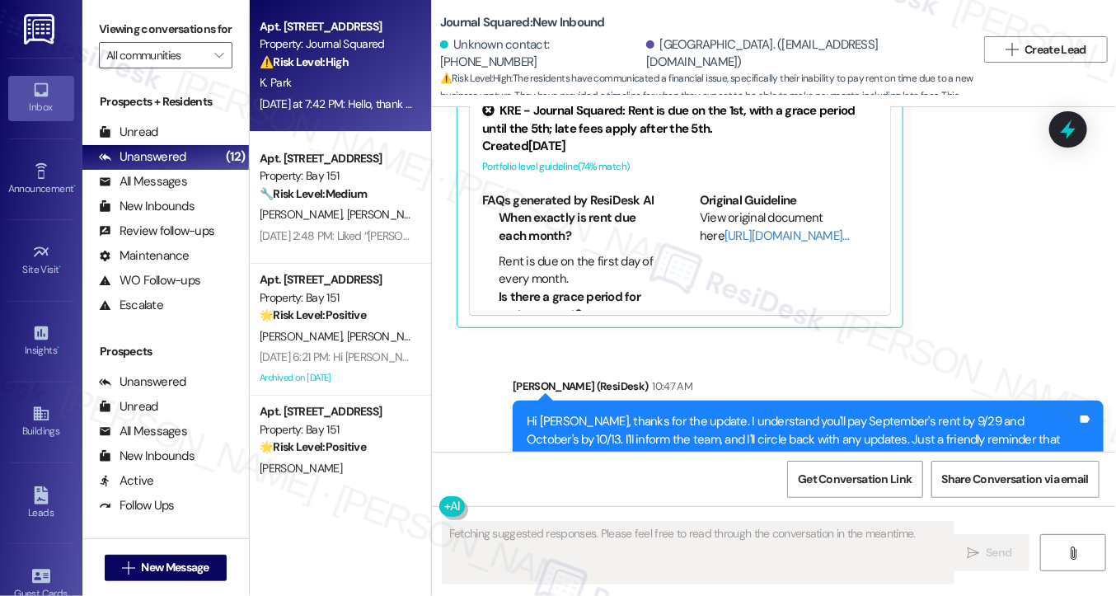
scroll to position [17336, 0]
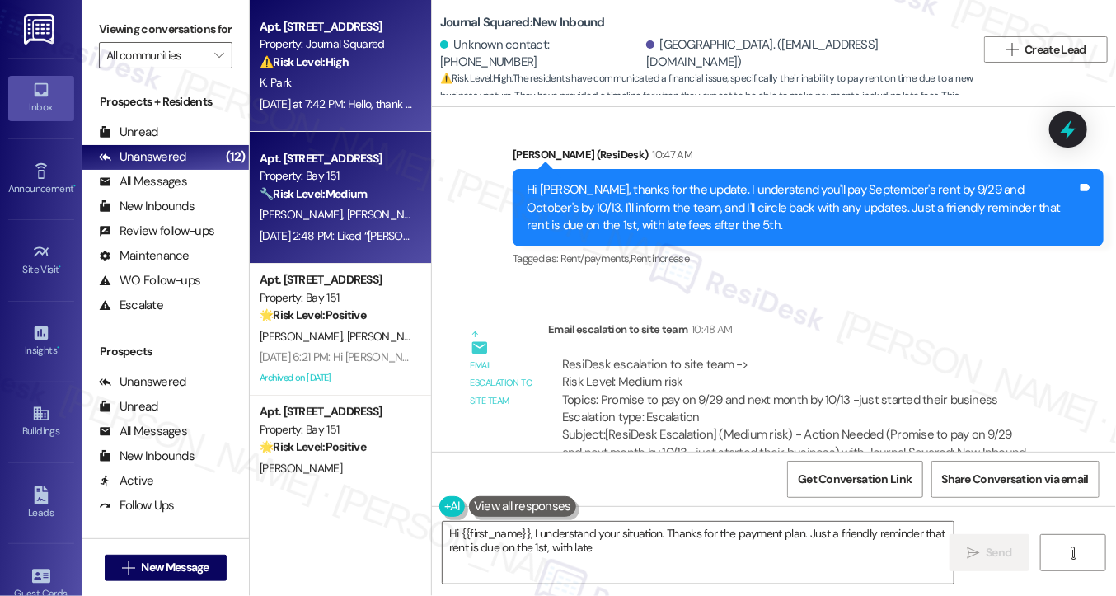
type textarea "Hi {{first_name}}, I understand your situation. Thanks for the payment plan. Ju…"
click at [379, 194] on div "🔧 Risk Level: Medium The resident pointed out a mistake in the original message…" at bounding box center [336, 194] width 153 height 17
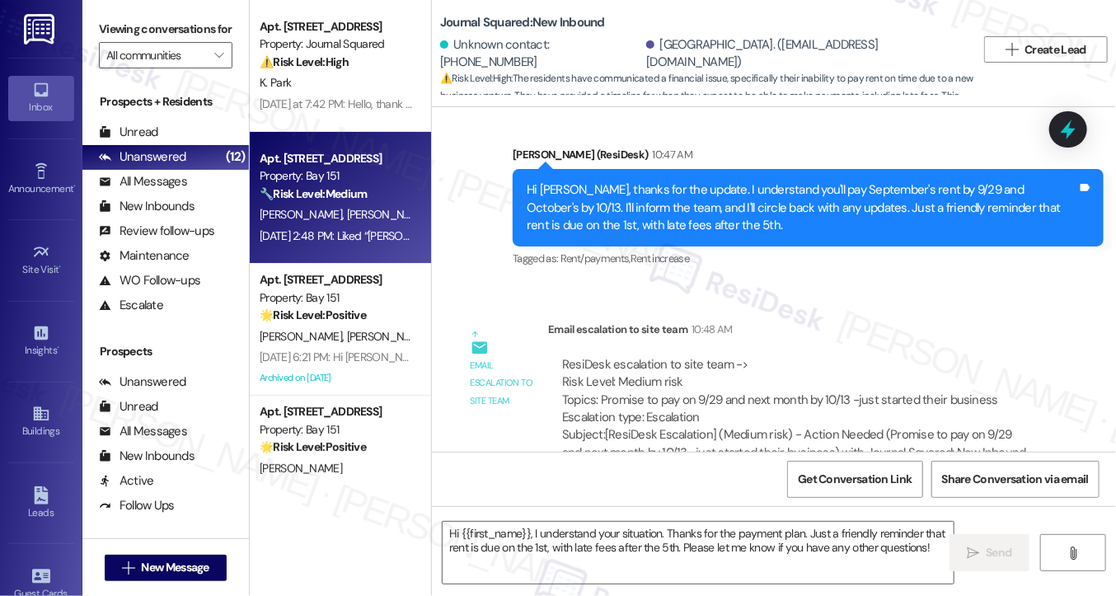
type textarea "Fetching suggested responses. Please feel free to read through the conversation…"
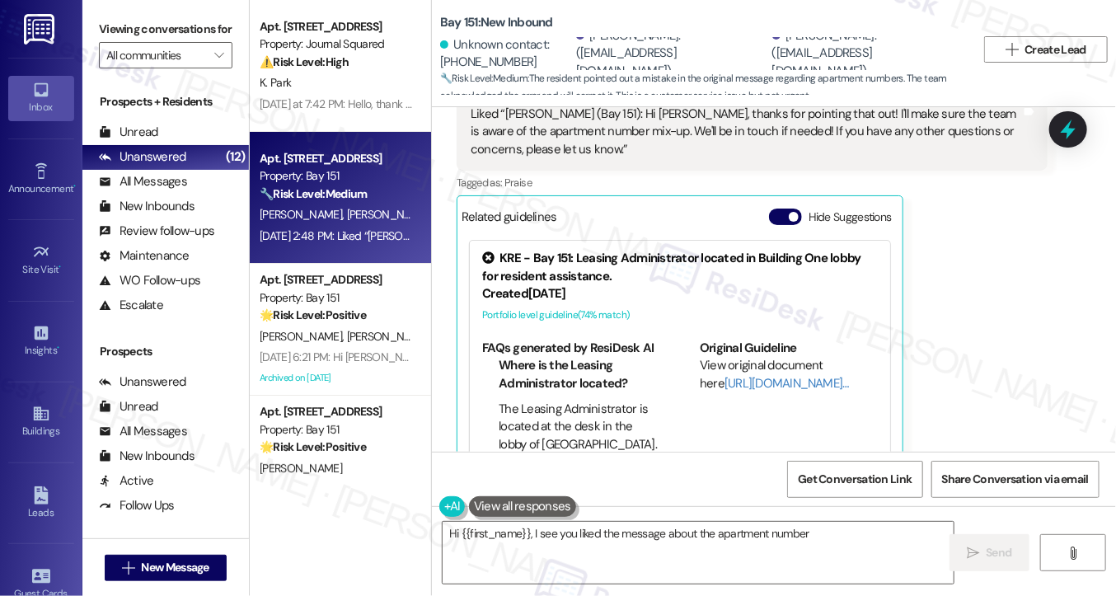
scroll to position [330, 0]
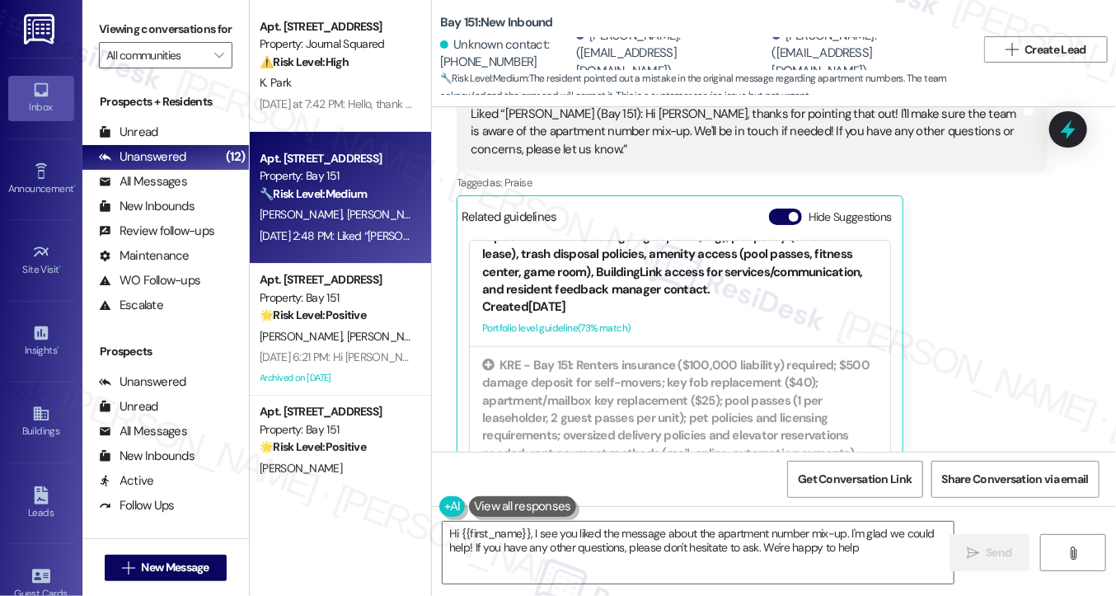
type textarea "Hi {{first_name}}, I see you liked the message about the apartment number mix-u…"
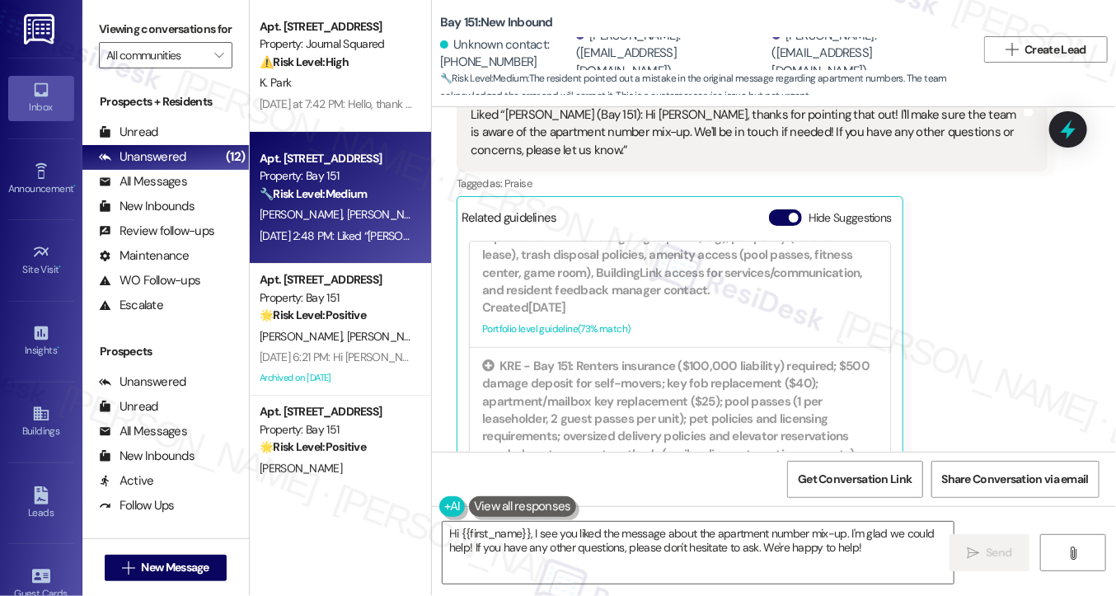
scroll to position [1597, 0]
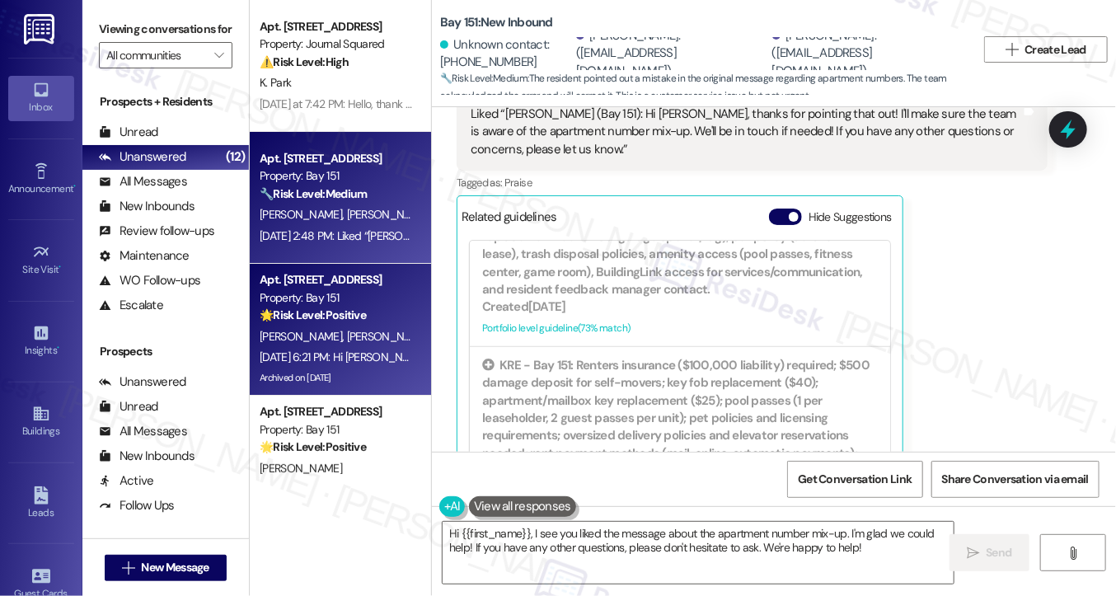
click at [327, 301] on div "Property: Bay 151" at bounding box center [336, 297] width 153 height 17
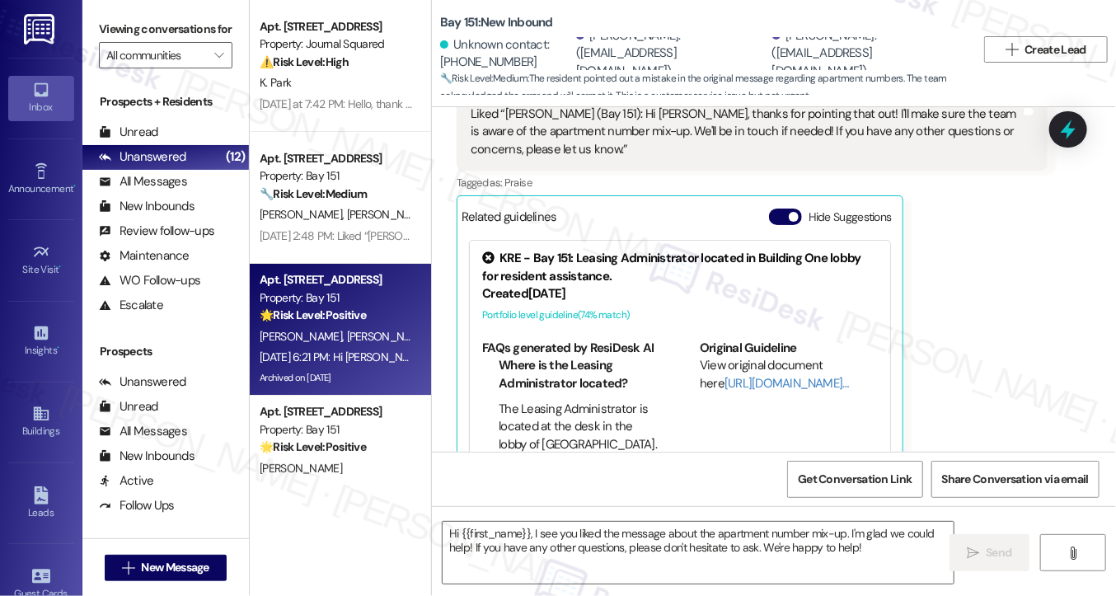
type textarea "Fetching suggested responses. Please feel free to read through the conversation…"
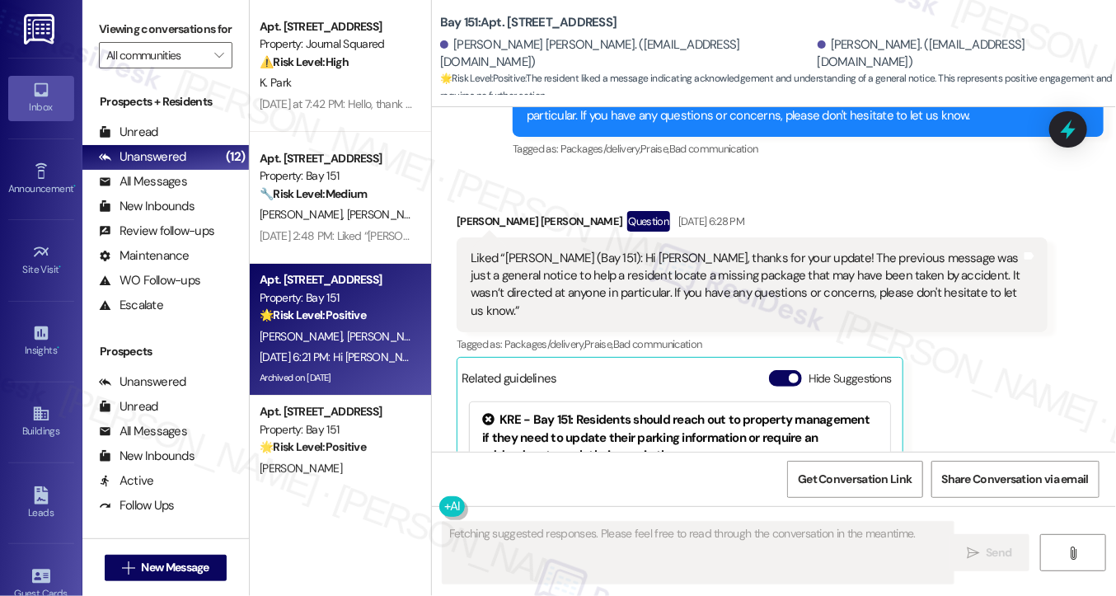
scroll to position [4620, 0]
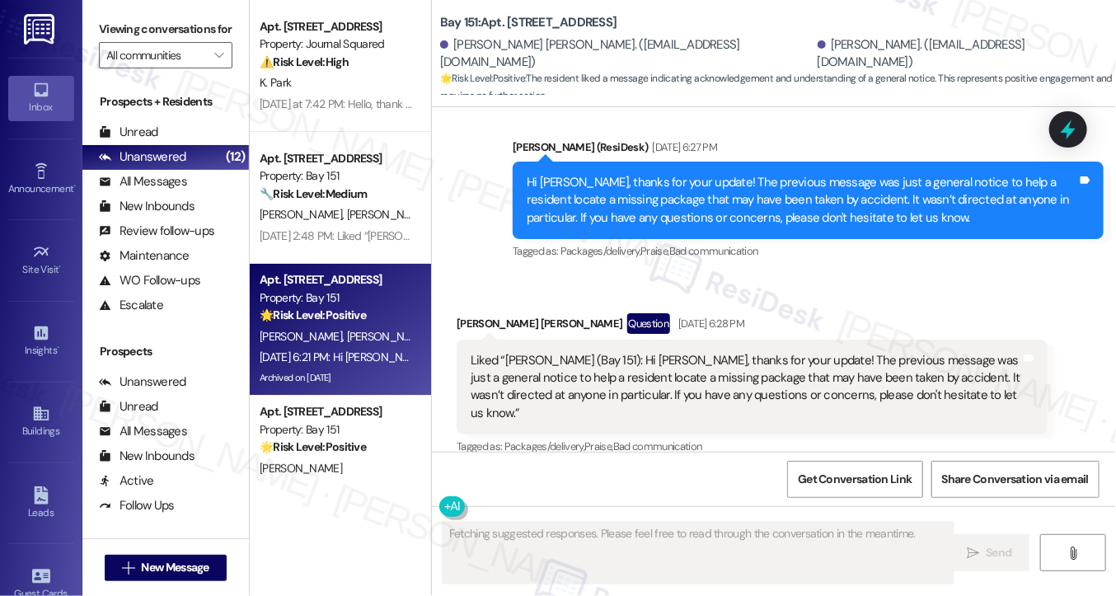
click at [580, 352] on div "Liked “Jane (Bay 151): Hi Abhinav, thanks for your update! The previous message…" at bounding box center [746, 387] width 551 height 71
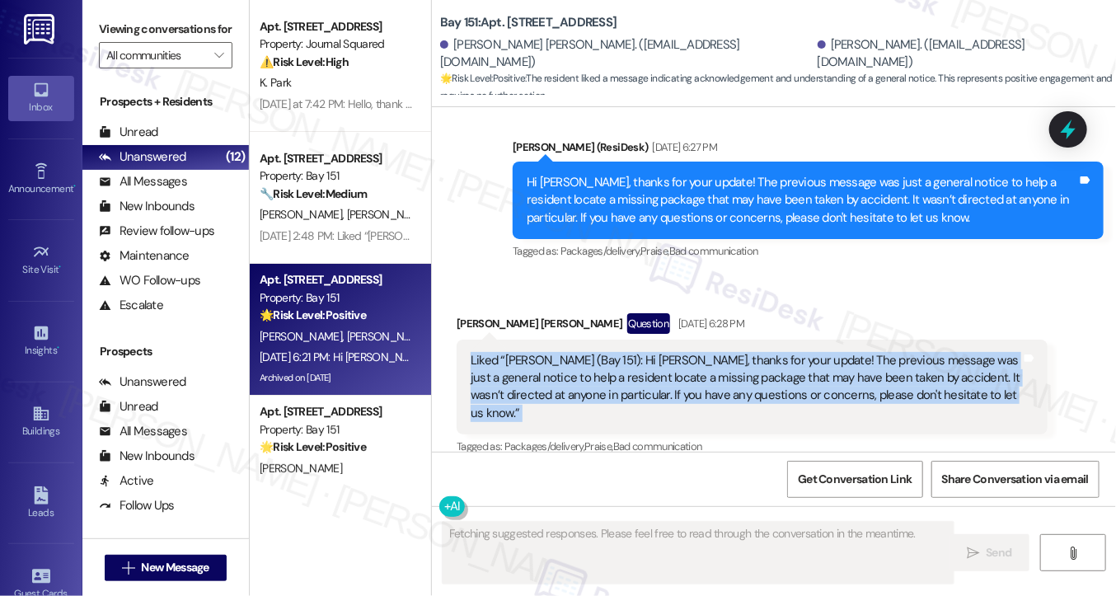
click at [580, 352] on div "Liked “Jane (Bay 151): Hi Abhinav, thanks for your update! The previous message…" at bounding box center [746, 387] width 551 height 71
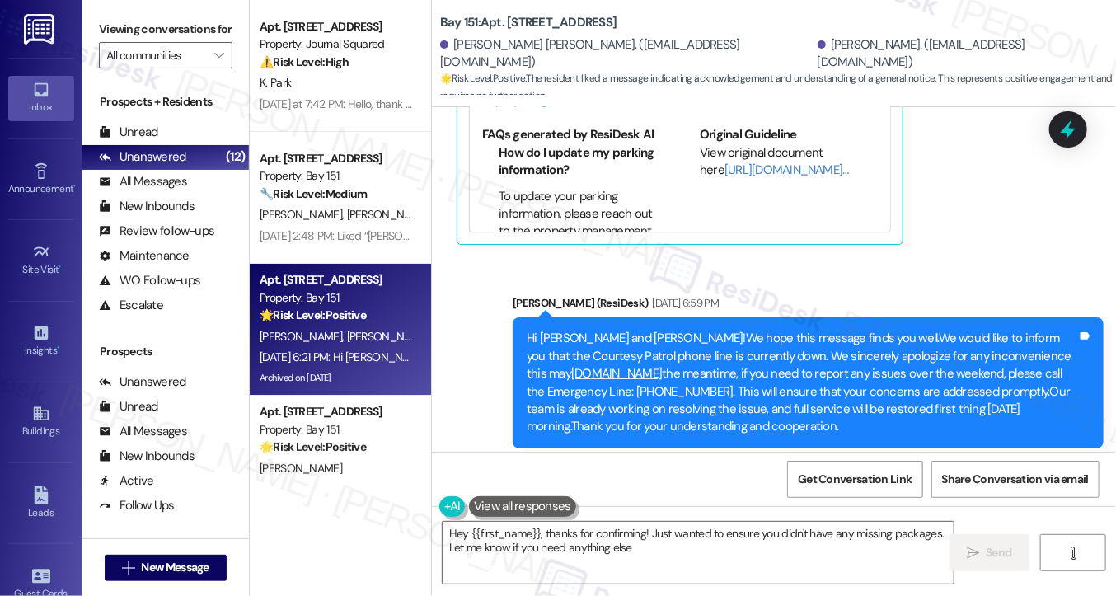
type textarea "Hey {{first_name}}, thanks for confirming! Just wanted to ensure you didn't hav…"
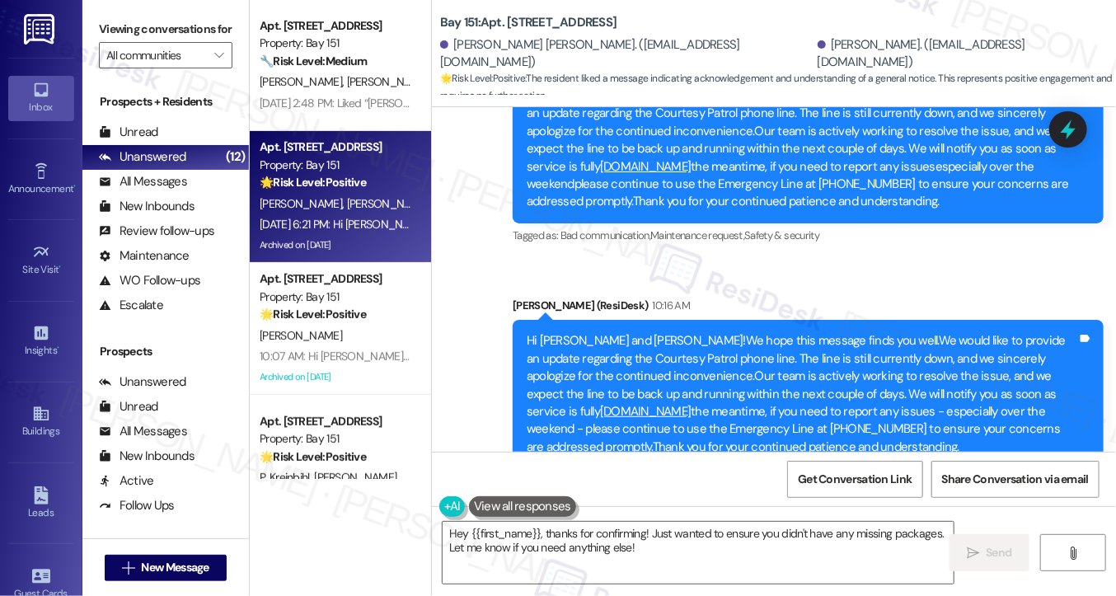
scroll to position [330, 0]
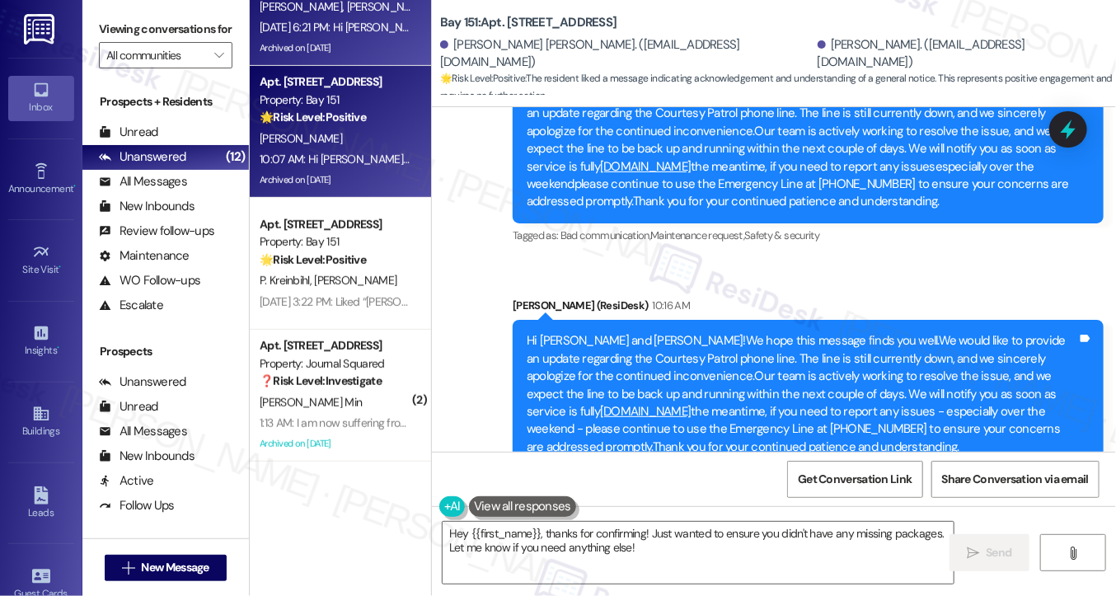
click at [321, 150] on div "10:07 AM: Hi Alicia!We hope this message finds you well.We would like to provid…" at bounding box center [336, 159] width 156 height 21
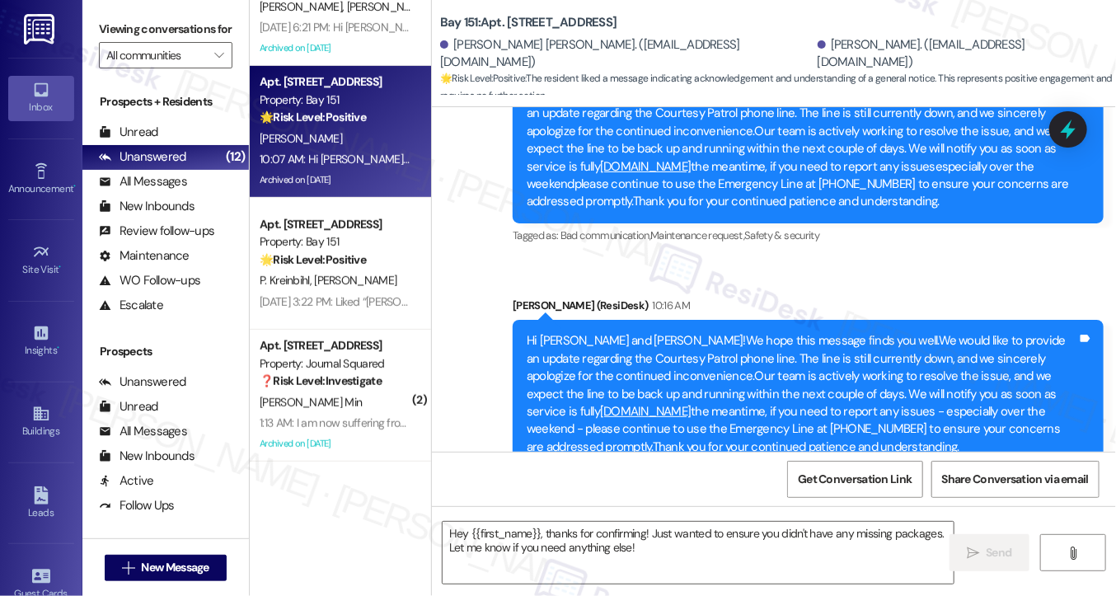
type textarea "Fetching suggested responses. Please feel free to read through the conversation…"
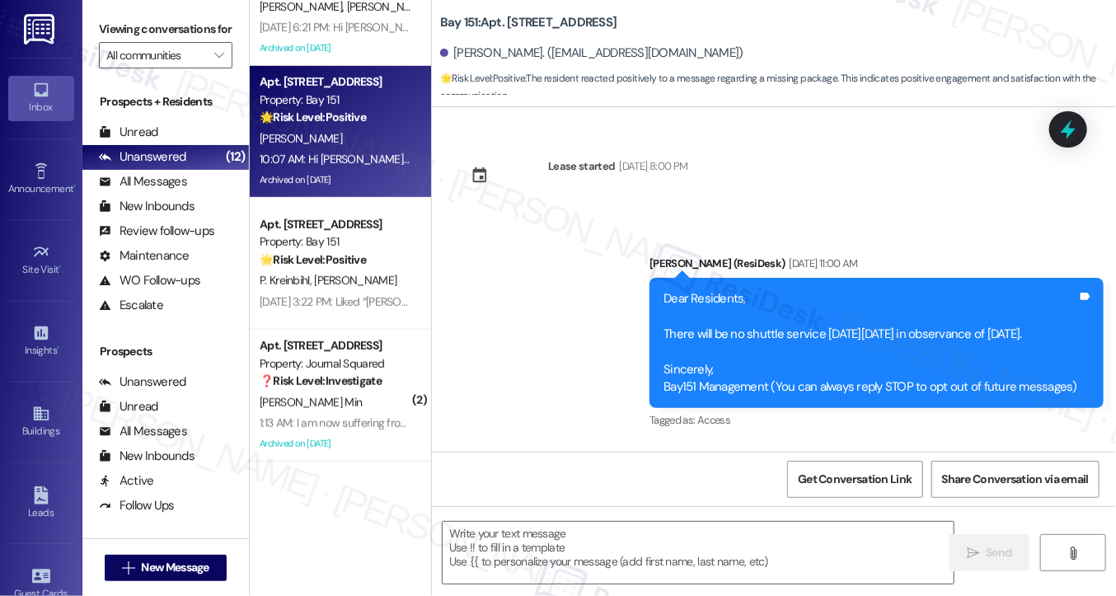
type textarea "Fetching suggested responses. Please feel free to read through the conversation…"
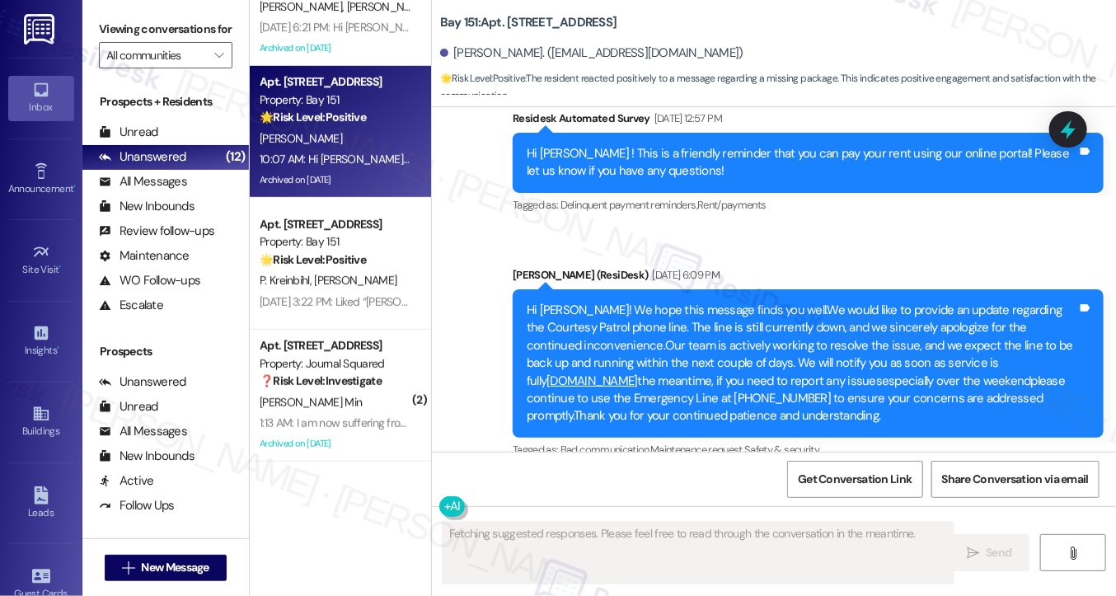
scroll to position [42719, 0]
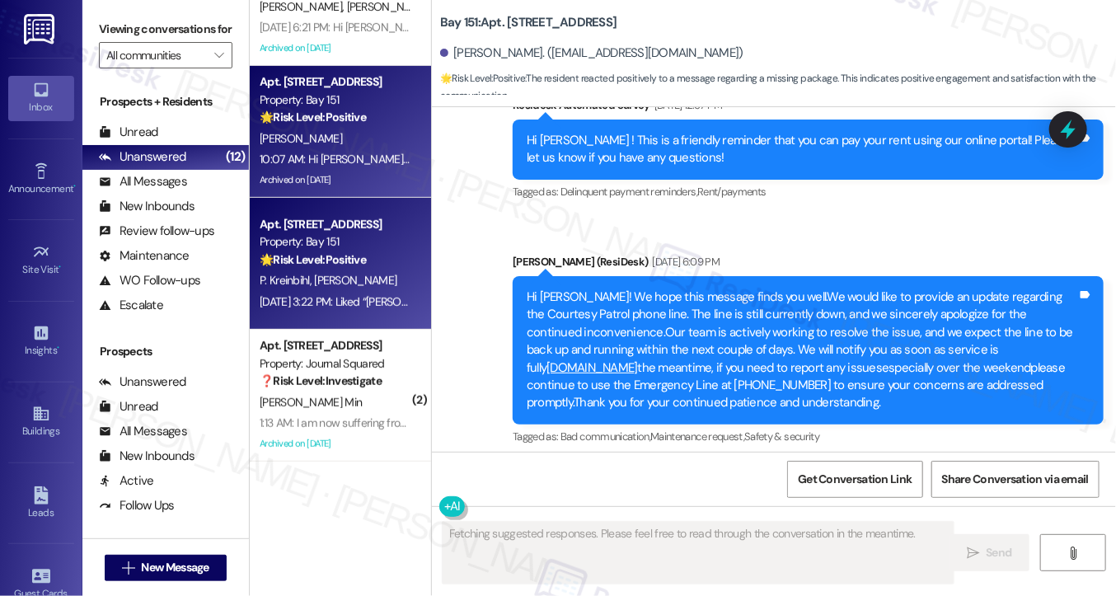
click at [370, 279] on div "P. Kreinbihl A. Orefice" at bounding box center [336, 280] width 156 height 21
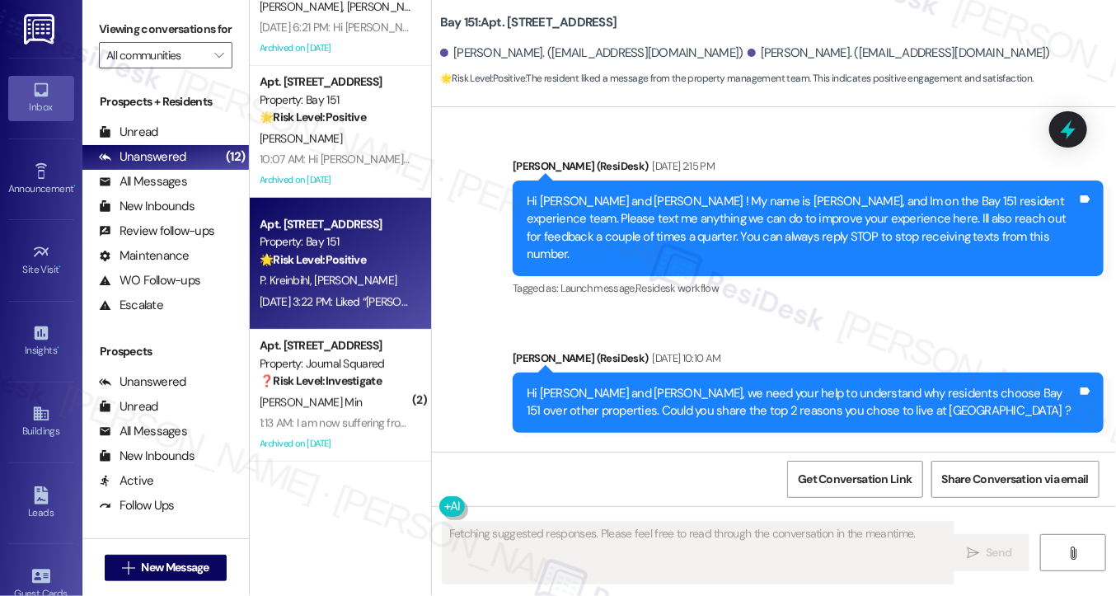
type textarea "Fetching suggested responses. Please feel free to read through the conversation…"
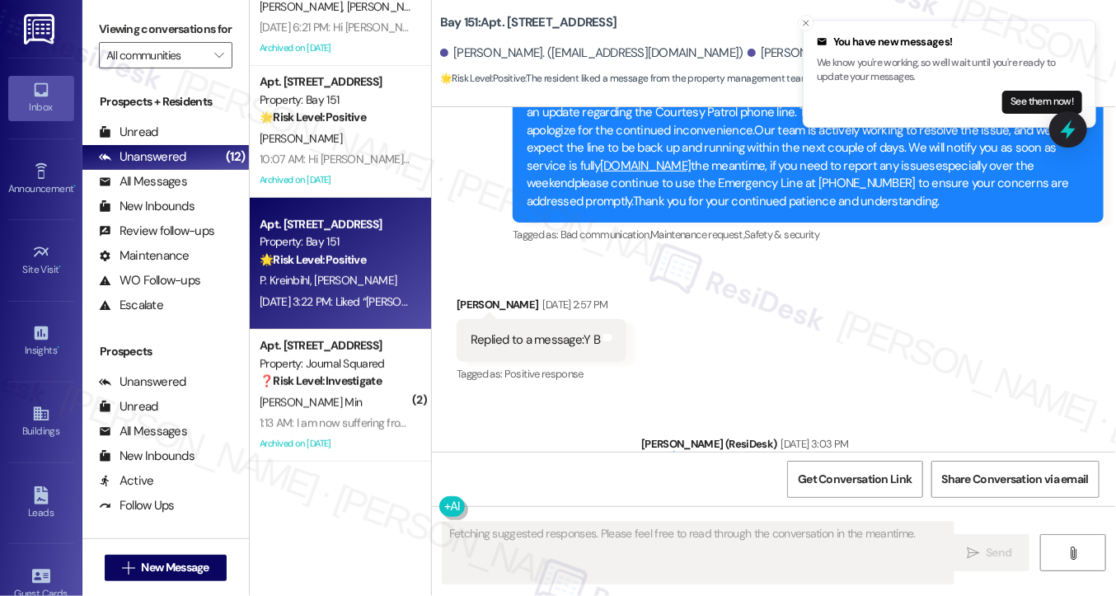
scroll to position [60053, 0]
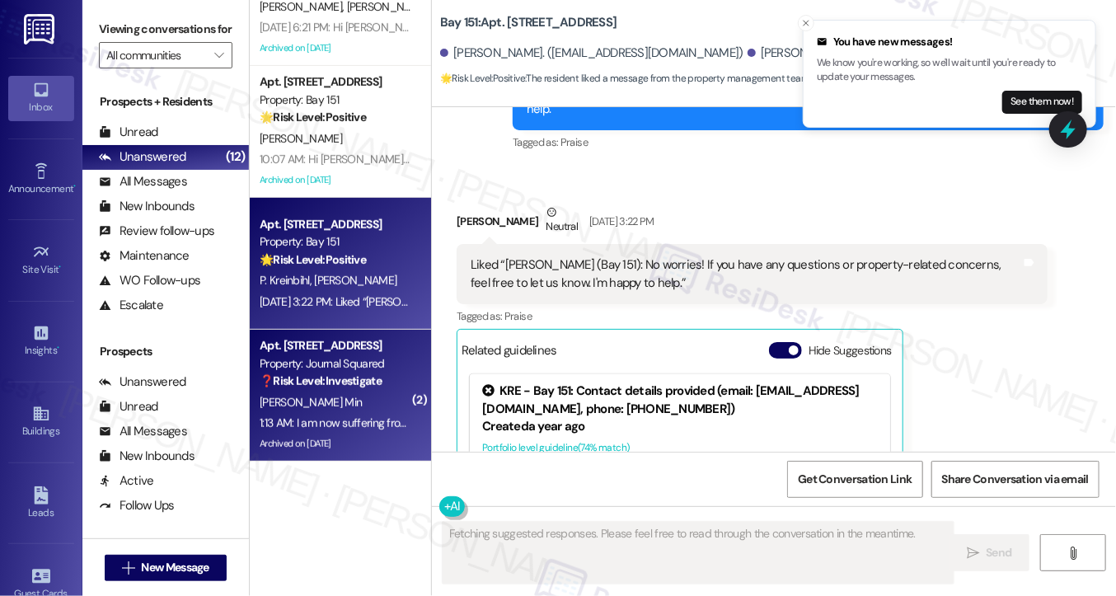
click at [309, 388] on div "❓ Risk Level: Investigate" at bounding box center [336, 381] width 153 height 17
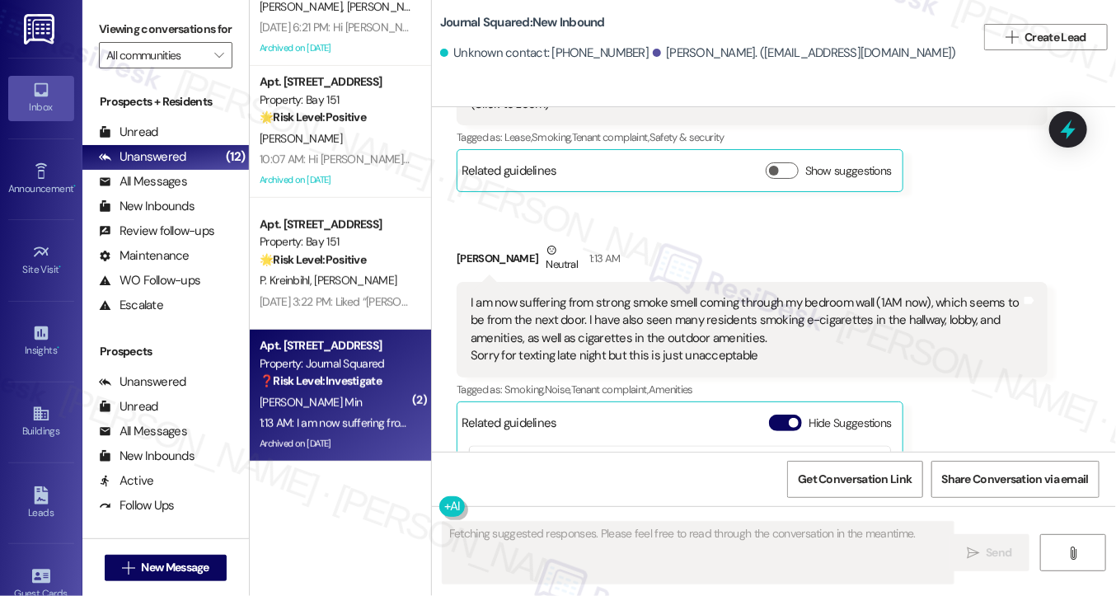
scroll to position [9714, 0]
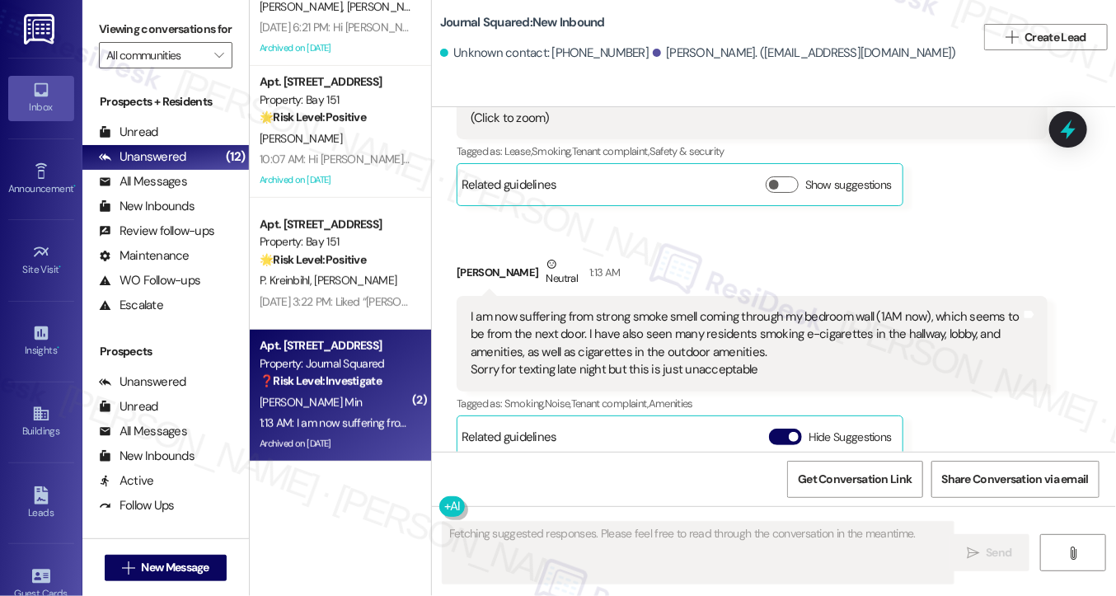
click at [621, 308] on div "I am now suffering from strong smoke smell coming through my bedroom wall (1AM …" at bounding box center [746, 343] width 551 height 71
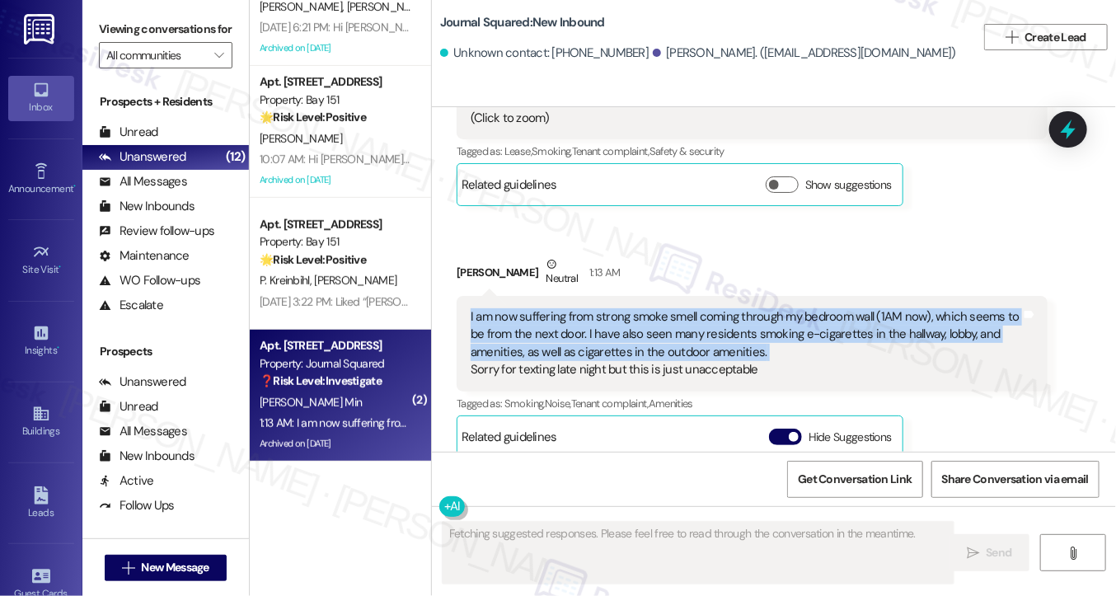
click at [621, 308] on div "I am now suffering from strong smoke smell coming through my bedroom wall (1AM …" at bounding box center [746, 343] width 551 height 71
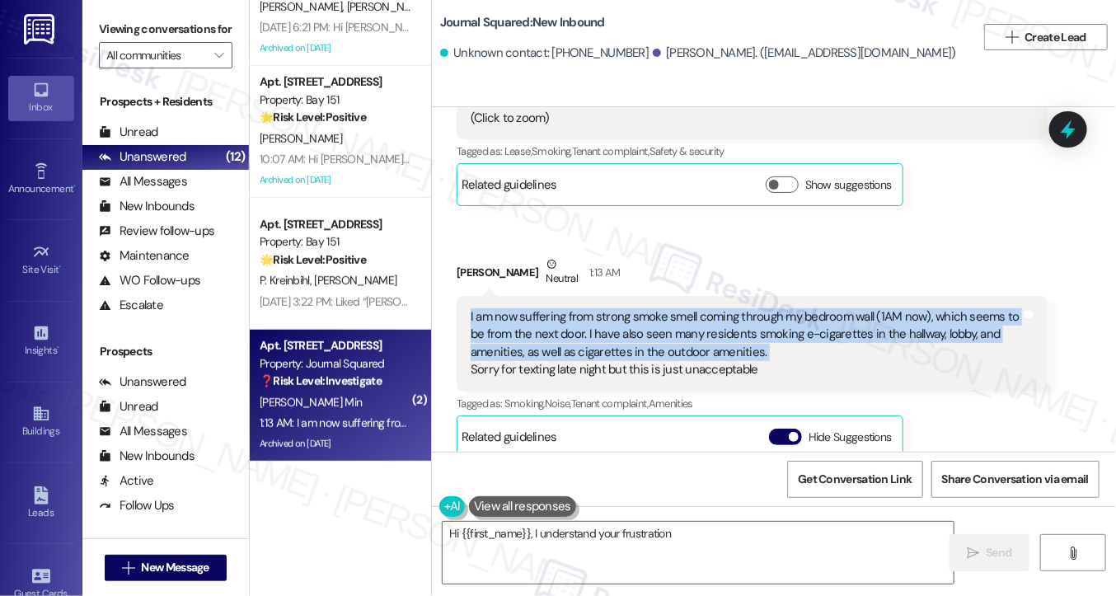
click at [762, 308] on div "I am now suffering from strong smoke smell coming through my bedroom wall (1AM …" at bounding box center [746, 343] width 551 height 71
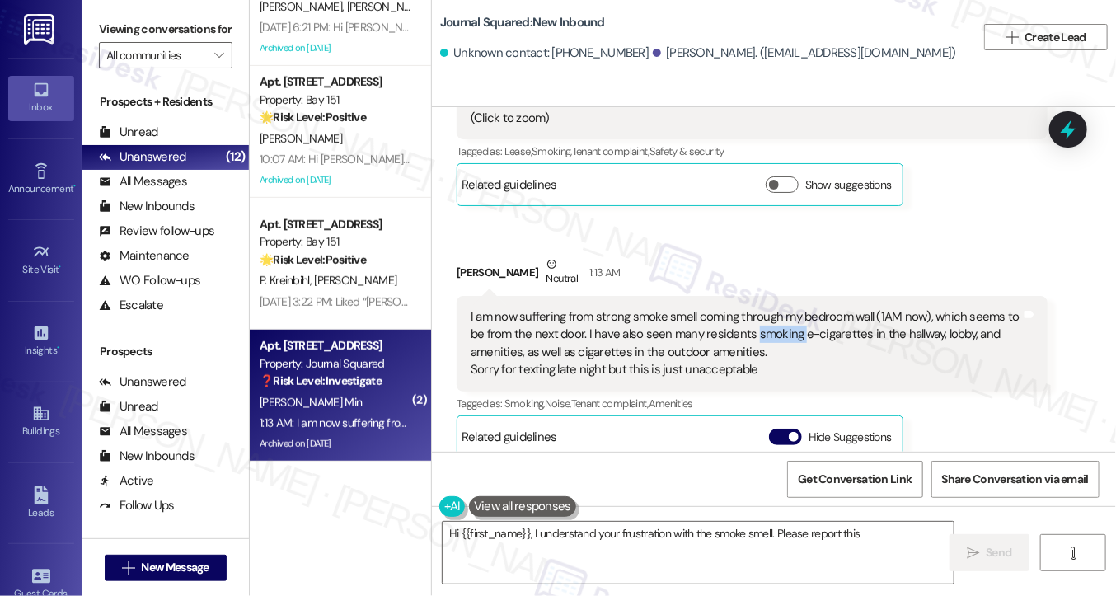
click at [762, 308] on div "I am now suffering from strong smoke smell coming through my bedroom wall (1AM …" at bounding box center [746, 343] width 551 height 71
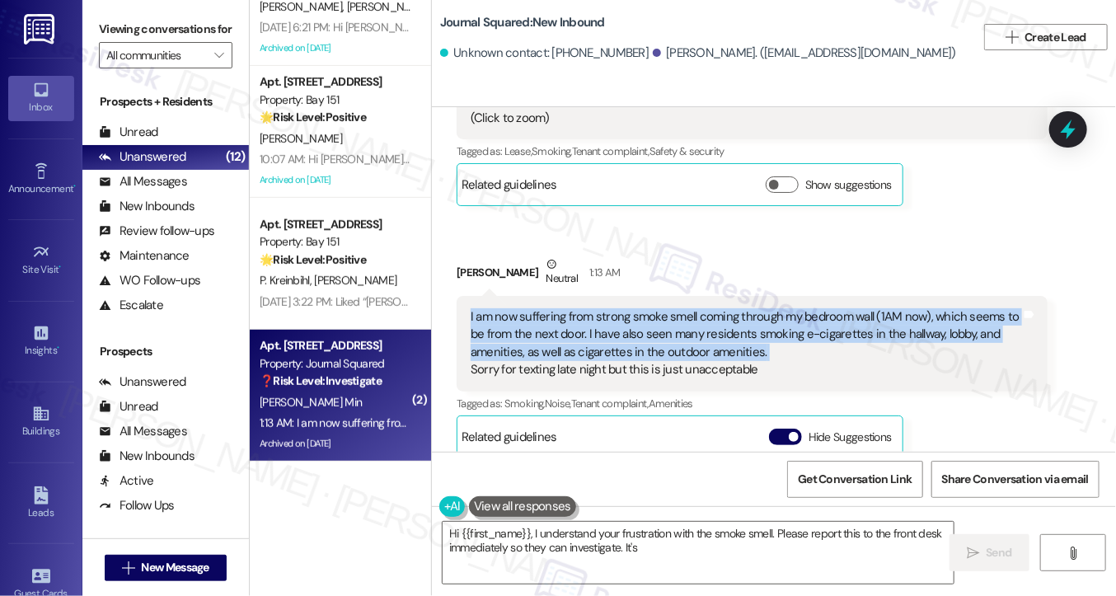
click at [762, 308] on div "I am now suffering from strong smoke smell coming through my bedroom wall (1AM …" at bounding box center [746, 343] width 551 height 71
click at [782, 308] on div "I am now suffering from strong smoke smell coming through my bedroom wall (1AM …" at bounding box center [746, 343] width 551 height 71
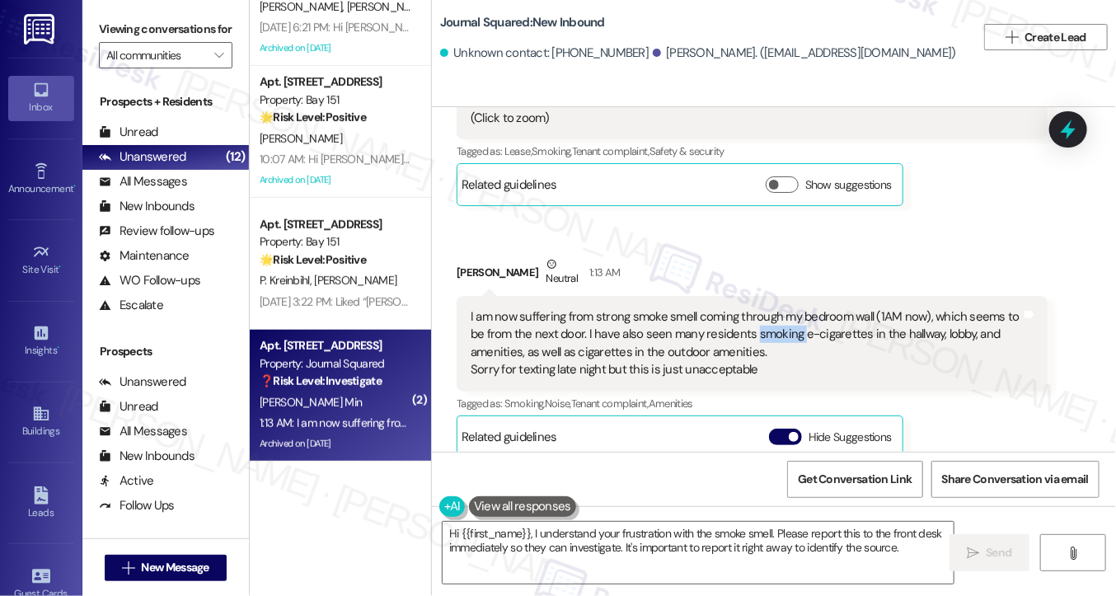
click at [782, 308] on div "I am now suffering from strong smoke smell coming through my bedroom wall (1AM …" at bounding box center [746, 343] width 551 height 71
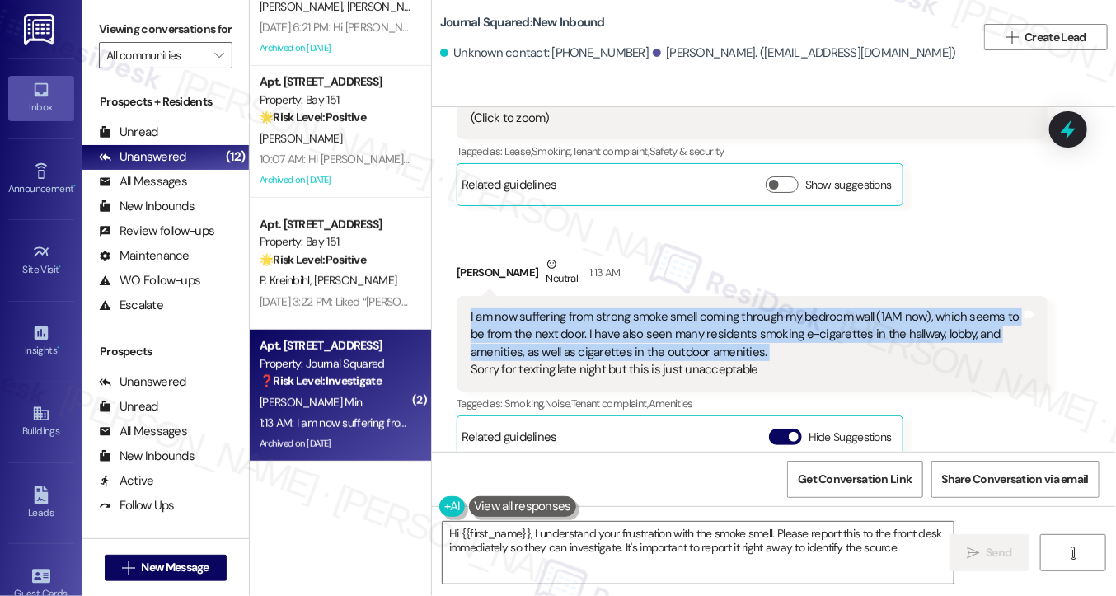
click at [782, 308] on div "I am now suffering from strong smoke smell coming through my bedroom wall (1AM …" at bounding box center [746, 343] width 551 height 71
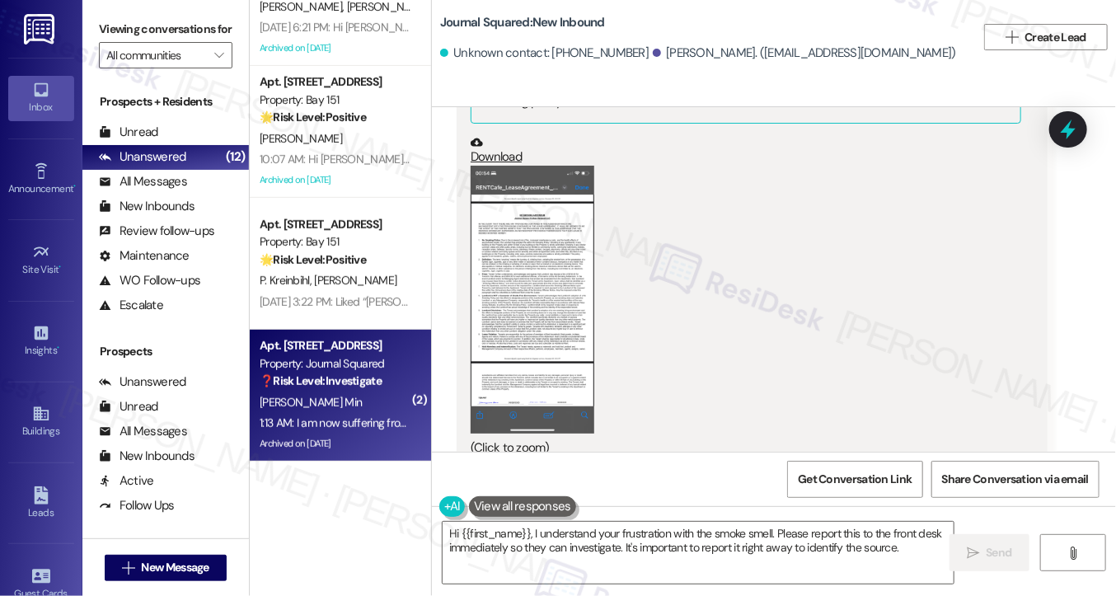
scroll to position [8972, 0]
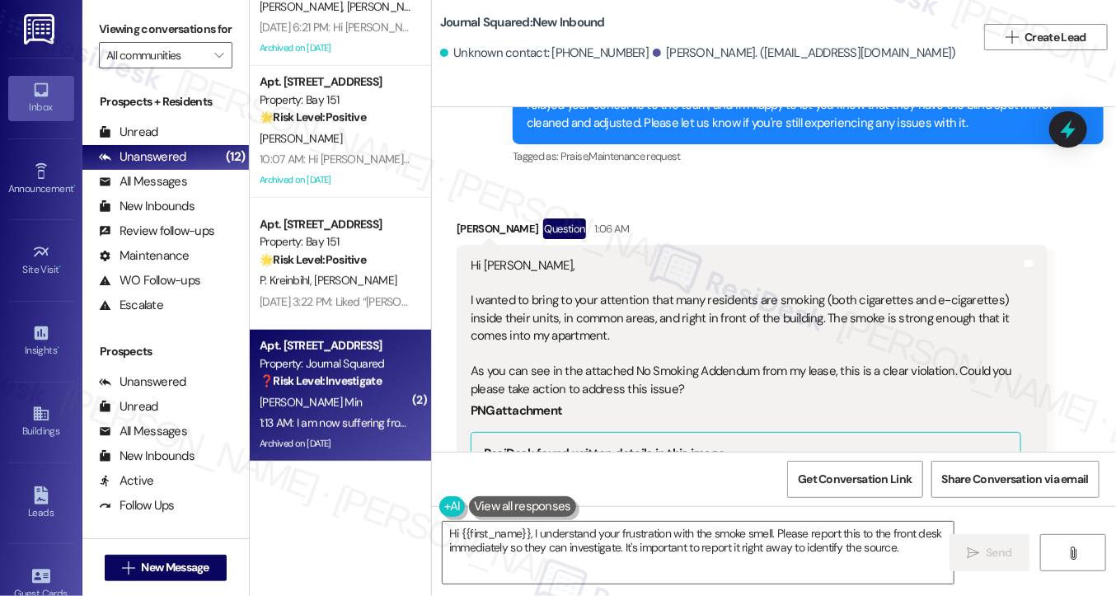
click at [577, 257] on div "Hi Jane, I wanted to bring to your attention that many residents are smoking (b…" at bounding box center [746, 327] width 551 height 141
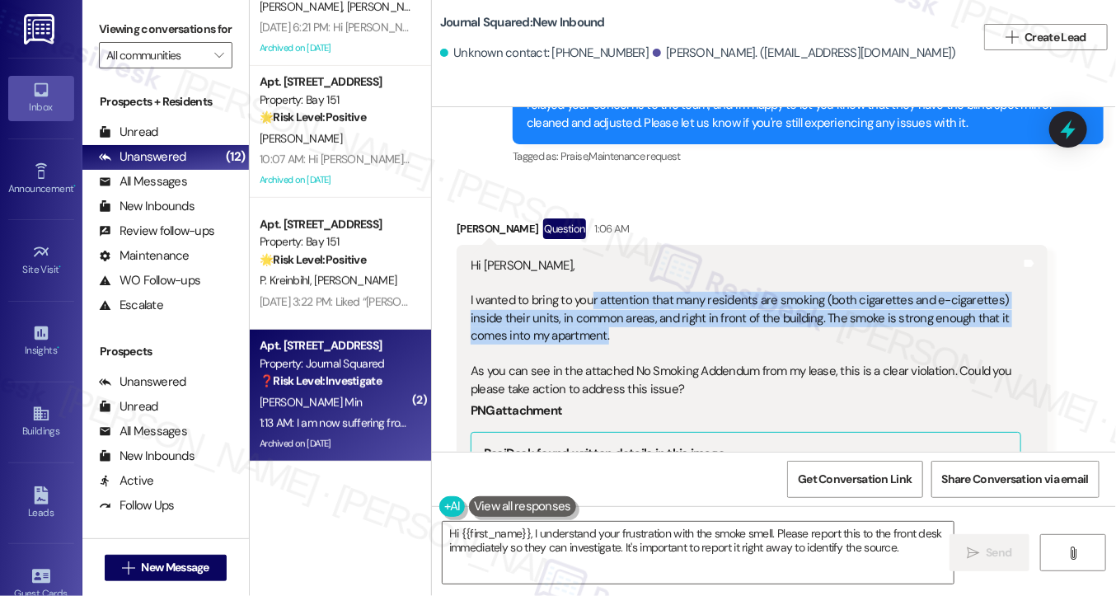
drag, startPoint x: 589, startPoint y: 210, endPoint x: 712, endPoint y: 245, distance: 128.4
click at [712, 257] on div "Hi Jane, I wanted to bring to your attention that many residents are smoking (b…" at bounding box center [746, 327] width 551 height 141
click at [597, 257] on div "Hi Jane, I wanted to bring to your attention that many residents are smoking (b…" at bounding box center [746, 327] width 551 height 141
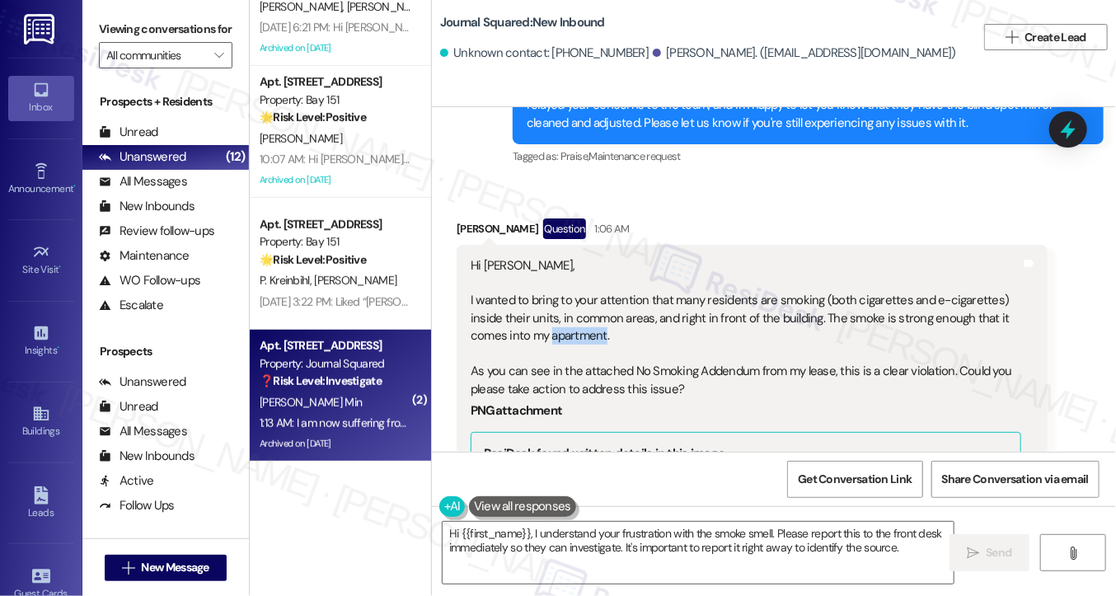
click at [597, 257] on div "Hi Jane, I wanted to bring to your attention that many residents are smoking (b…" at bounding box center [746, 327] width 551 height 141
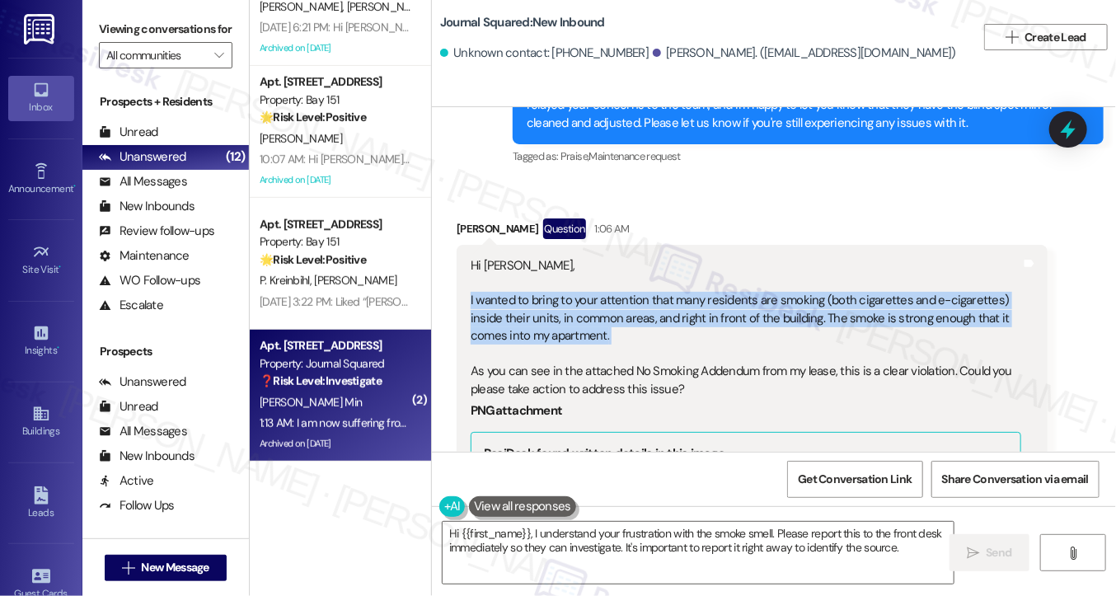
click at [597, 257] on div "Hi Jane, I wanted to bring to your attention that many residents are smoking (b…" at bounding box center [746, 327] width 551 height 141
click at [613, 257] on div "Hi Jane, I wanted to bring to your attention that many residents are smoking (b…" at bounding box center [746, 327] width 551 height 141
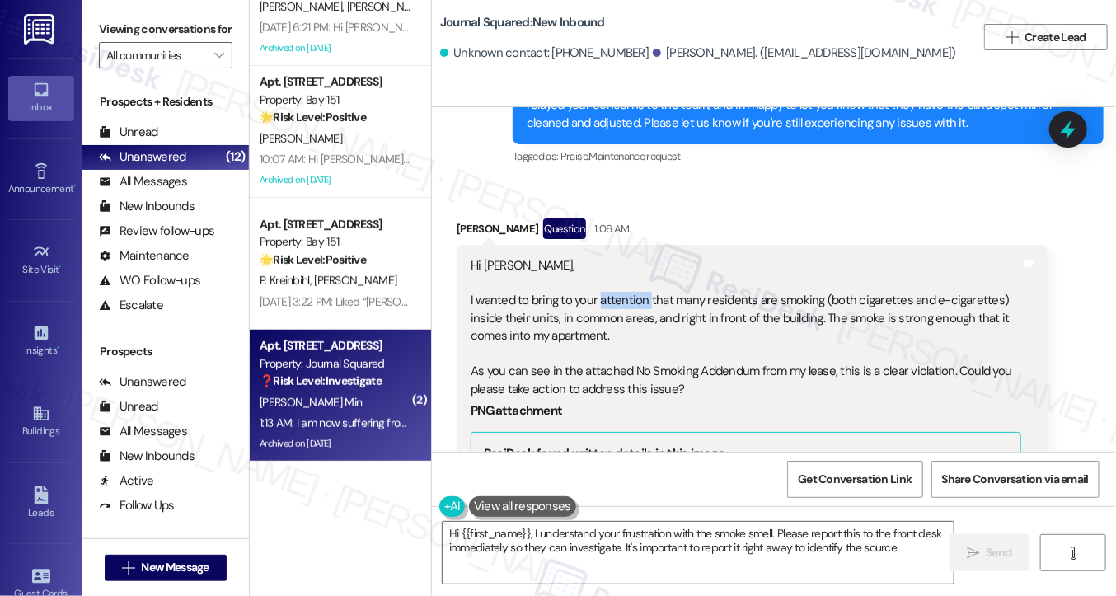
click at [613, 257] on div "Hi Jane, I wanted to bring to your attention that many residents are smoking (b…" at bounding box center [746, 327] width 551 height 141
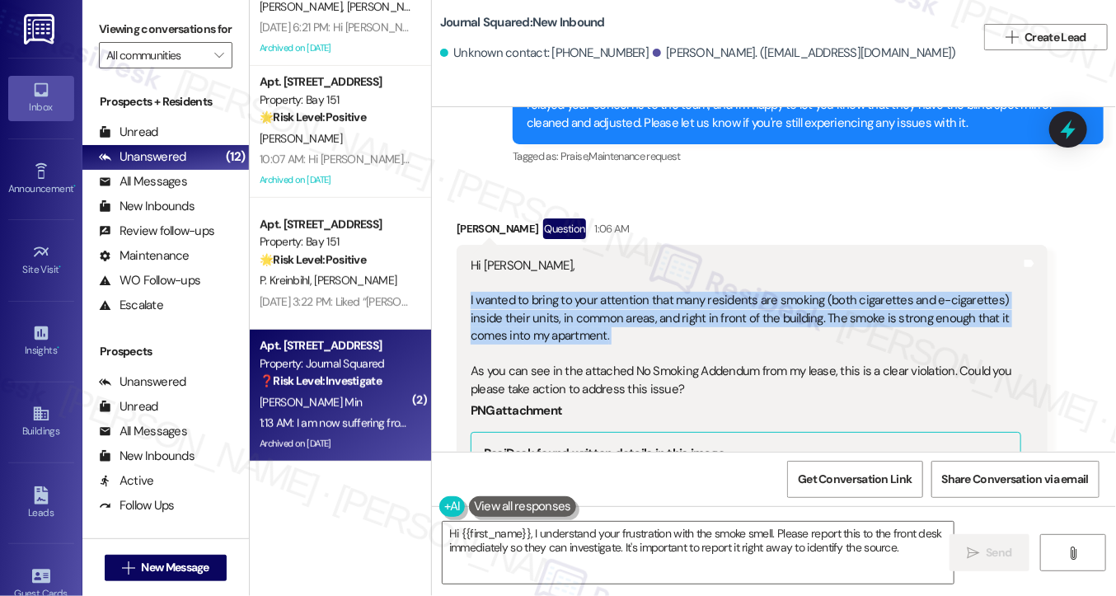
click at [613, 257] on div "Hi Jane, I wanted to bring to your attention that many residents are smoking (b…" at bounding box center [746, 327] width 551 height 141
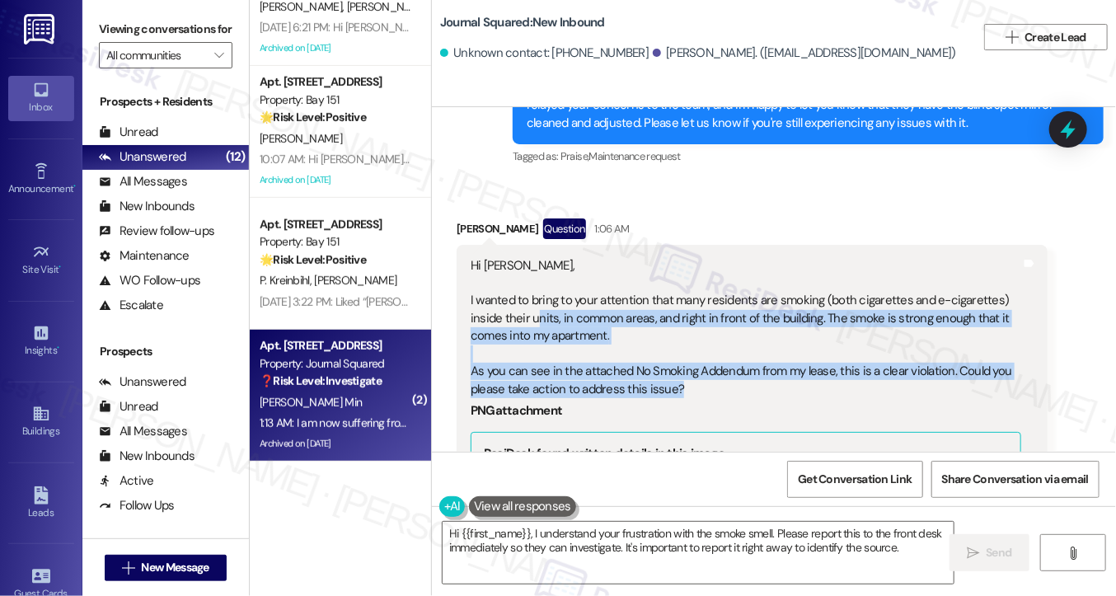
drag, startPoint x: 752, startPoint y: 302, endPoint x: 534, endPoint y: 217, distance: 233.6
click at [534, 257] on div "Hi Jane, I wanted to bring to your attention that many residents are smoking (b…" at bounding box center [746, 327] width 551 height 141
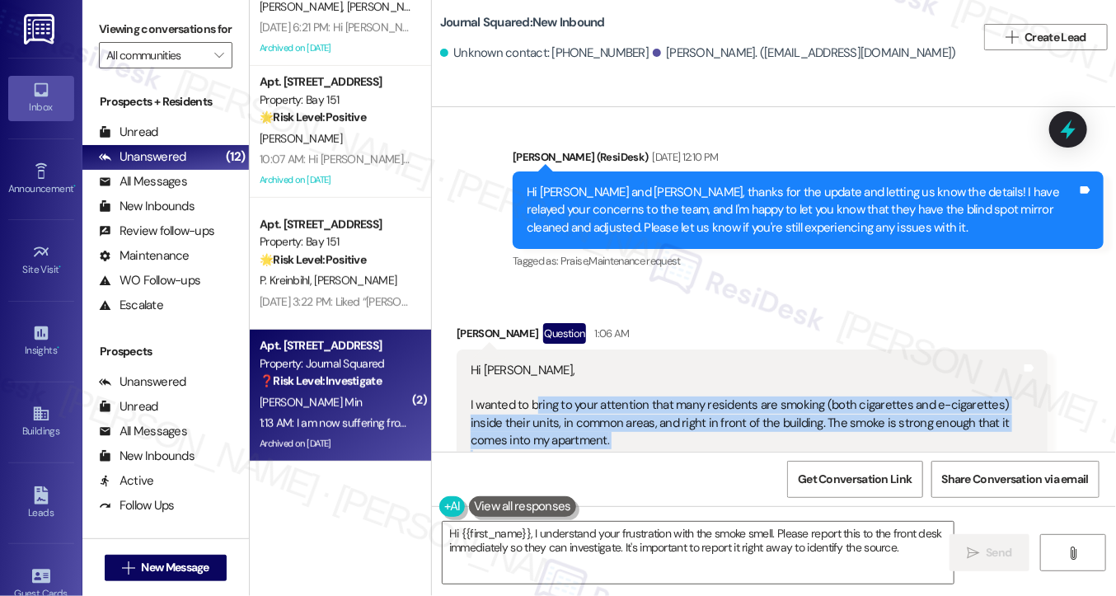
scroll to position [8807, 0]
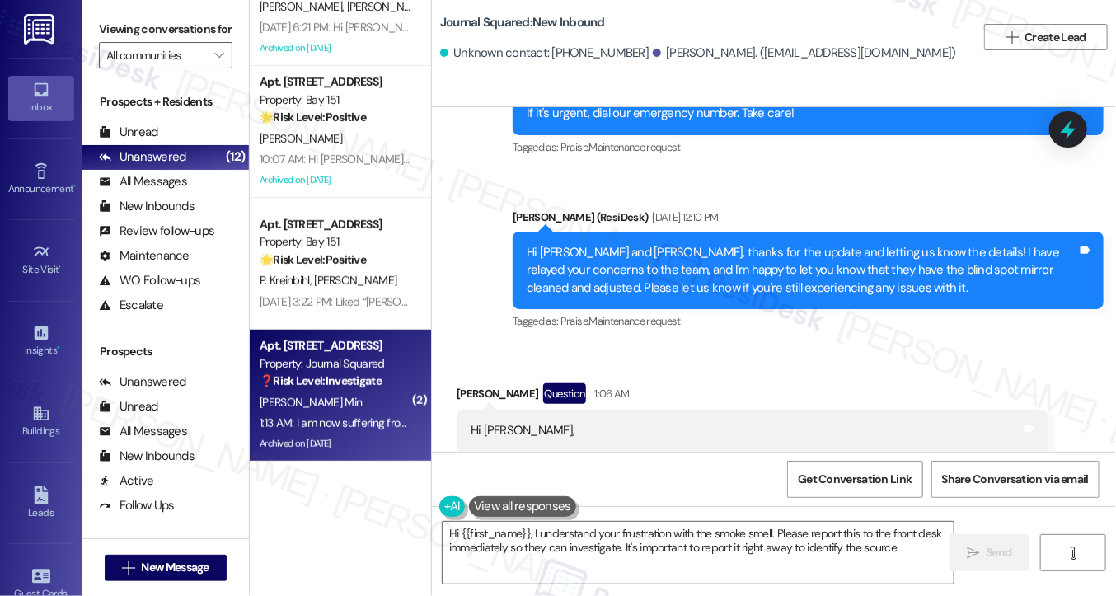
click at [702, 244] on div "Hi Seongwoo and Jimin, thanks for the update and letting us know the details! I…" at bounding box center [802, 270] width 551 height 53
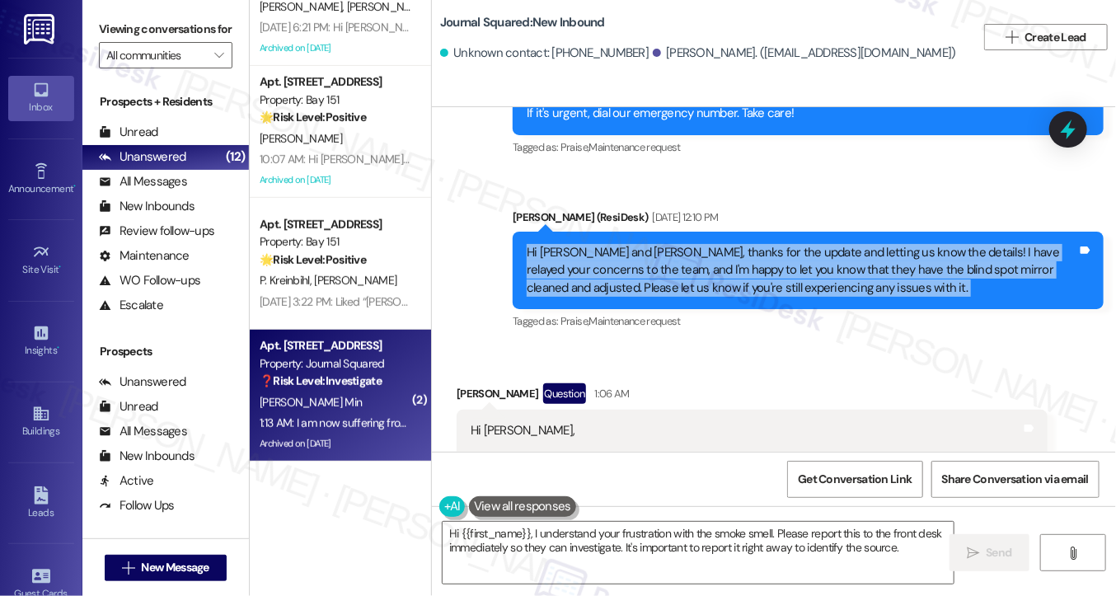
click at [702, 244] on div "Hi Seongwoo and Jimin, thanks for the update and letting us know the details! I…" at bounding box center [802, 270] width 551 height 53
click at [650, 244] on div "Hi Seongwoo and Jimin, thanks for the update and letting us know the details! I…" at bounding box center [802, 270] width 551 height 53
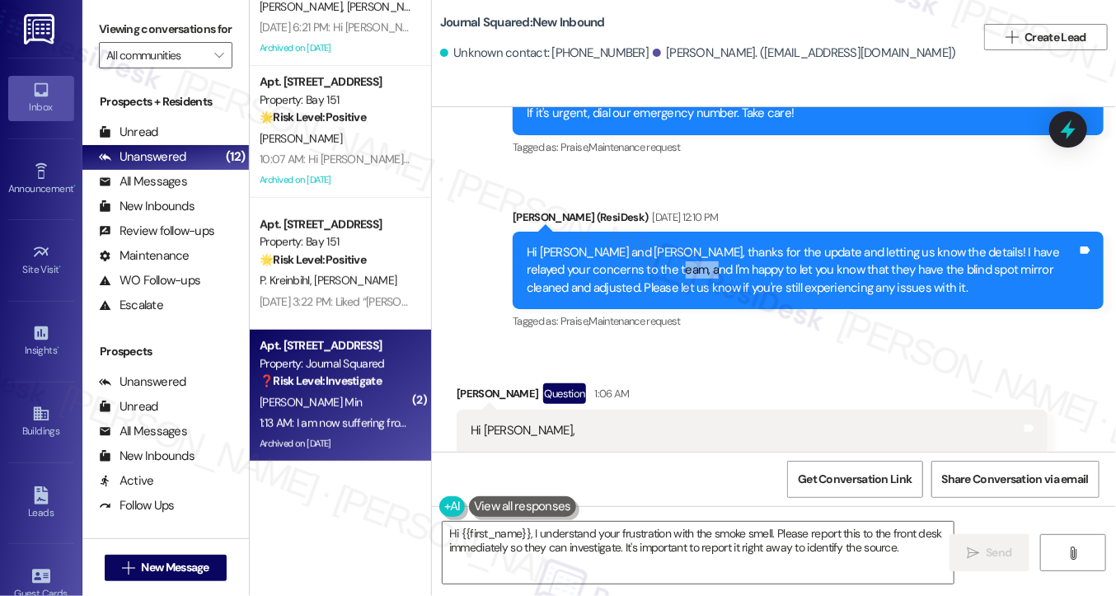
click at [650, 244] on div "Hi Seongwoo and Jimin, thanks for the update and letting us know the details! I…" at bounding box center [802, 270] width 551 height 53
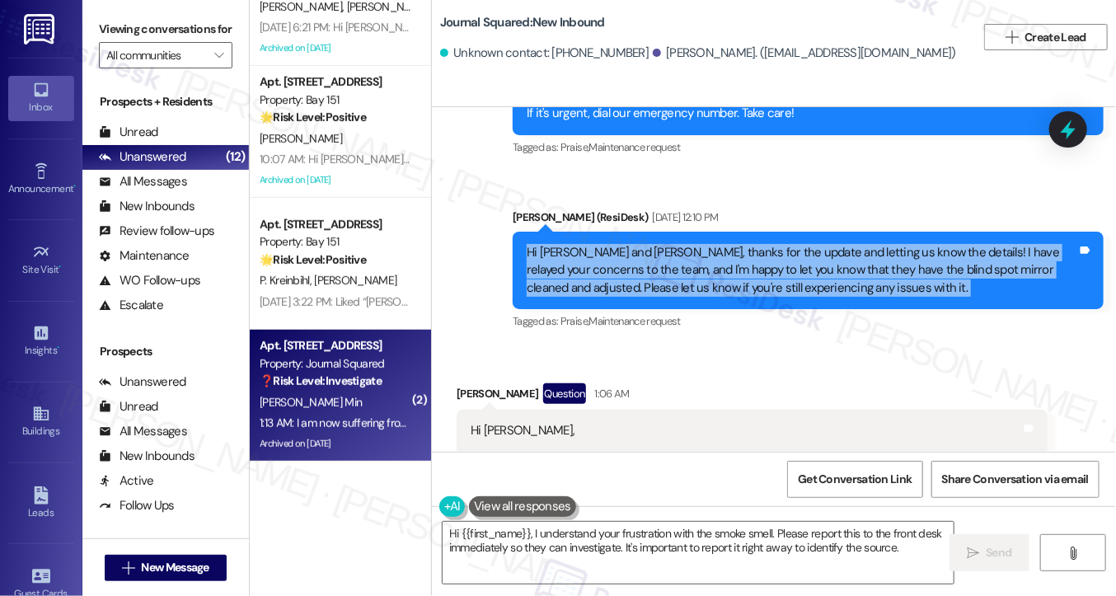
click at [650, 244] on div "Hi Seongwoo and Jimin, thanks for the update and letting us know the details! I…" at bounding box center [802, 270] width 551 height 53
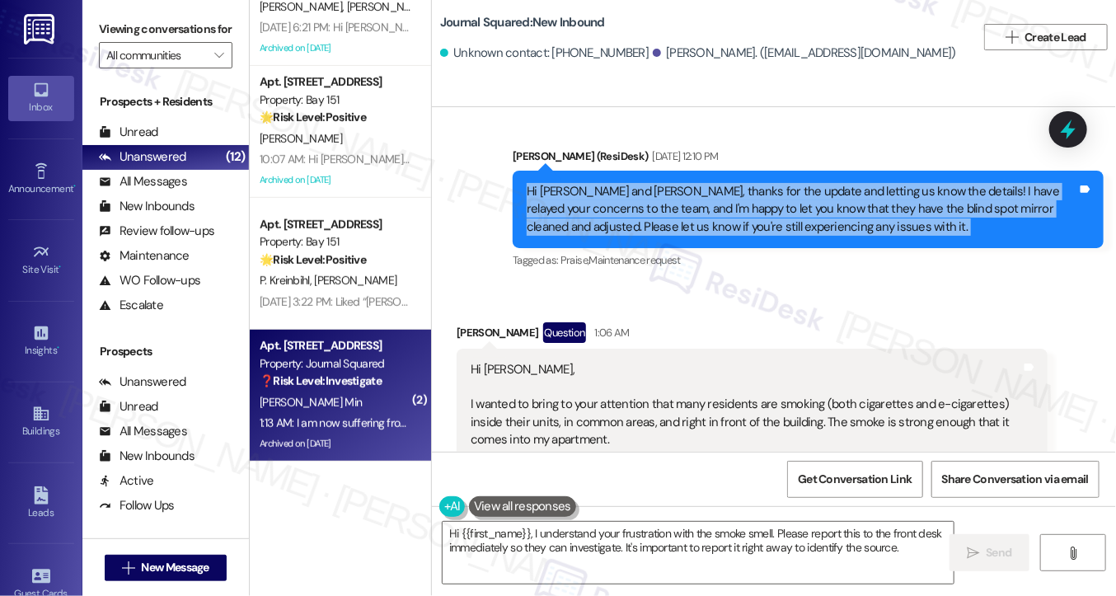
scroll to position [8972, 0]
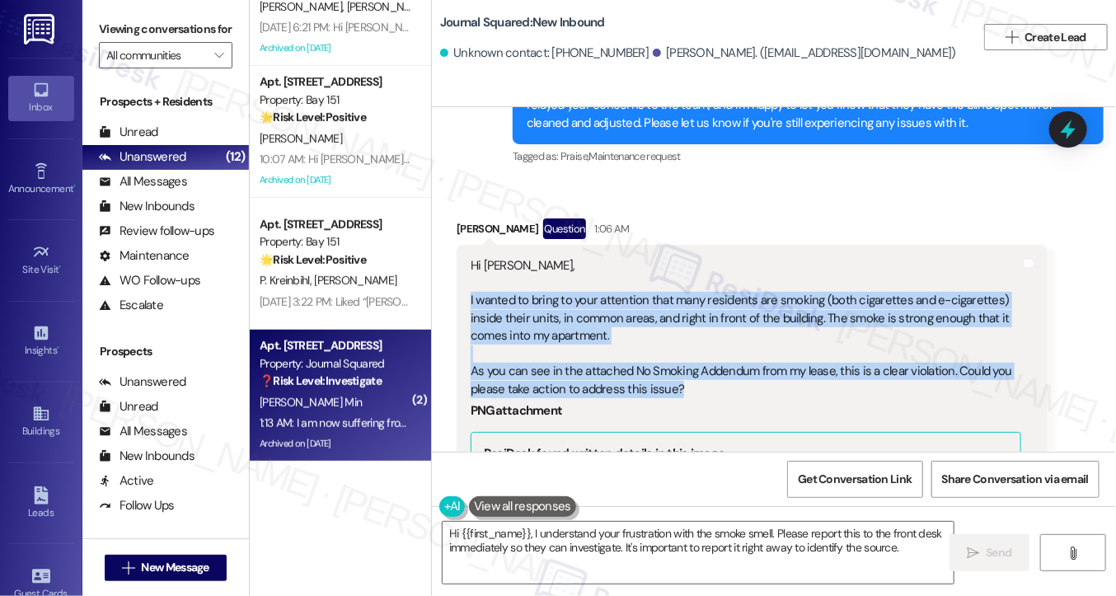
drag, startPoint x: 463, startPoint y: 206, endPoint x: 722, endPoint y: 298, distance: 274.6
click at [722, 298] on div "Hi Jane, I wanted to bring to your attention that many residents are smoking (b…" at bounding box center [752, 563] width 591 height 637
copy div "I wanted to bring to your attention that many residents are smoking (both cigar…"
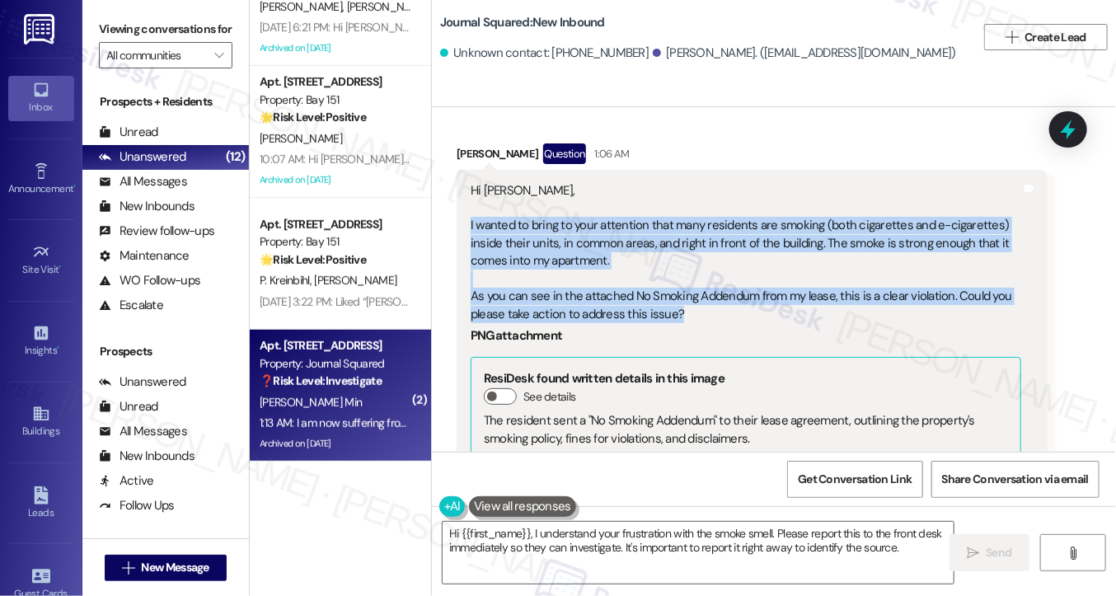
scroll to position [9219, 0]
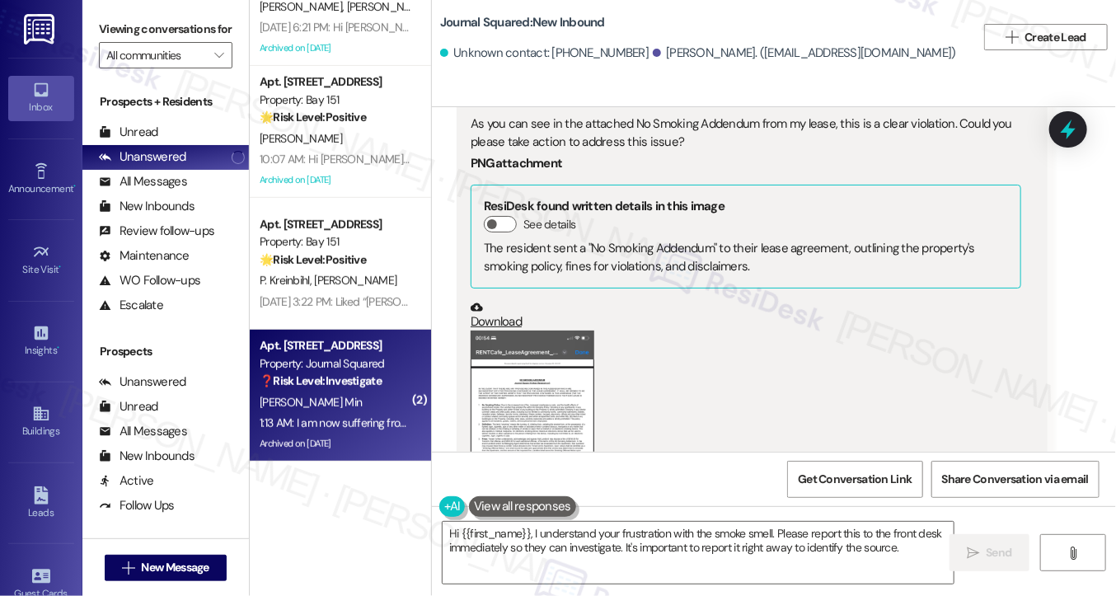
click at [115, 40] on label "Viewing conversations for" at bounding box center [166, 29] width 134 height 26
click at [106, 37] on label "Viewing conversations for" at bounding box center [166, 29] width 134 height 26
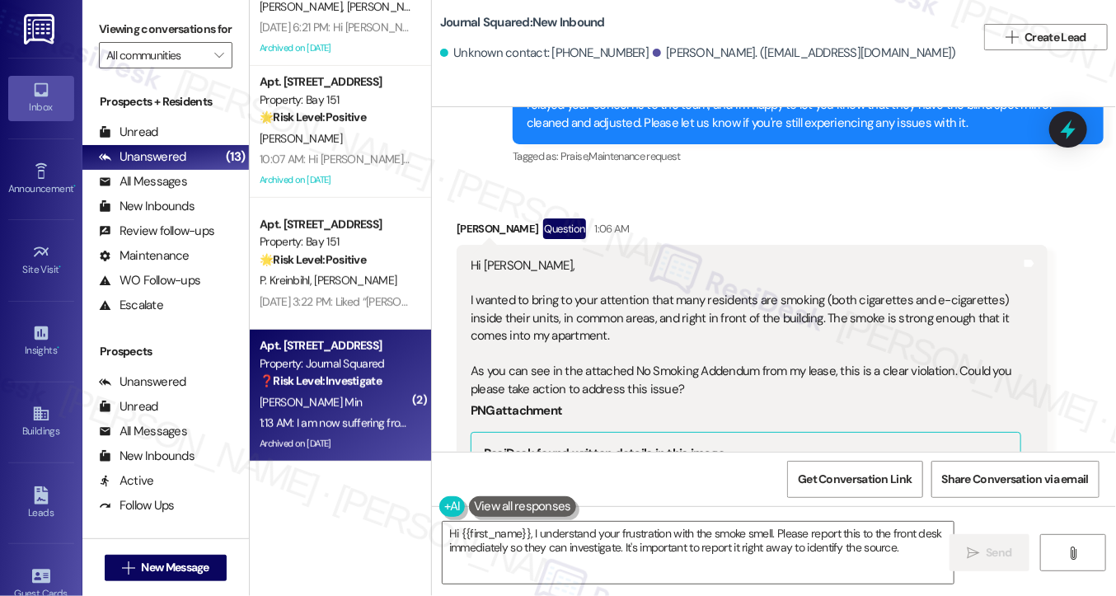
scroll to position [9631, 0]
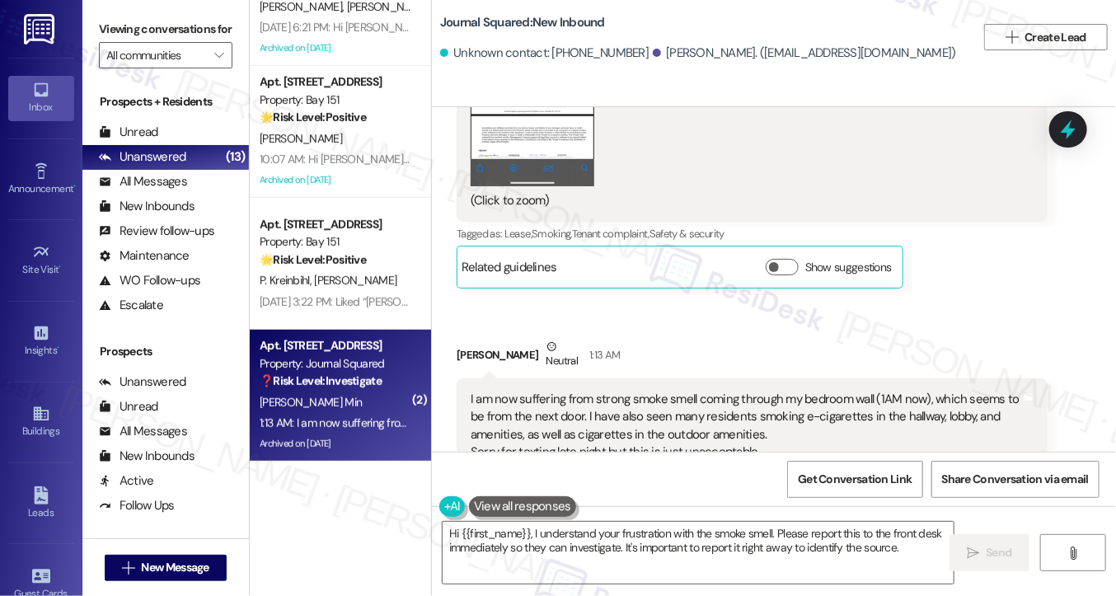
click at [665, 391] on div "I am now suffering from strong smoke smell coming through my bedroom wall (1AM …" at bounding box center [746, 426] width 551 height 71
click at [622, 391] on div "I am now suffering from strong smoke smell coming through my bedroom wall (1AM …" at bounding box center [746, 426] width 551 height 71
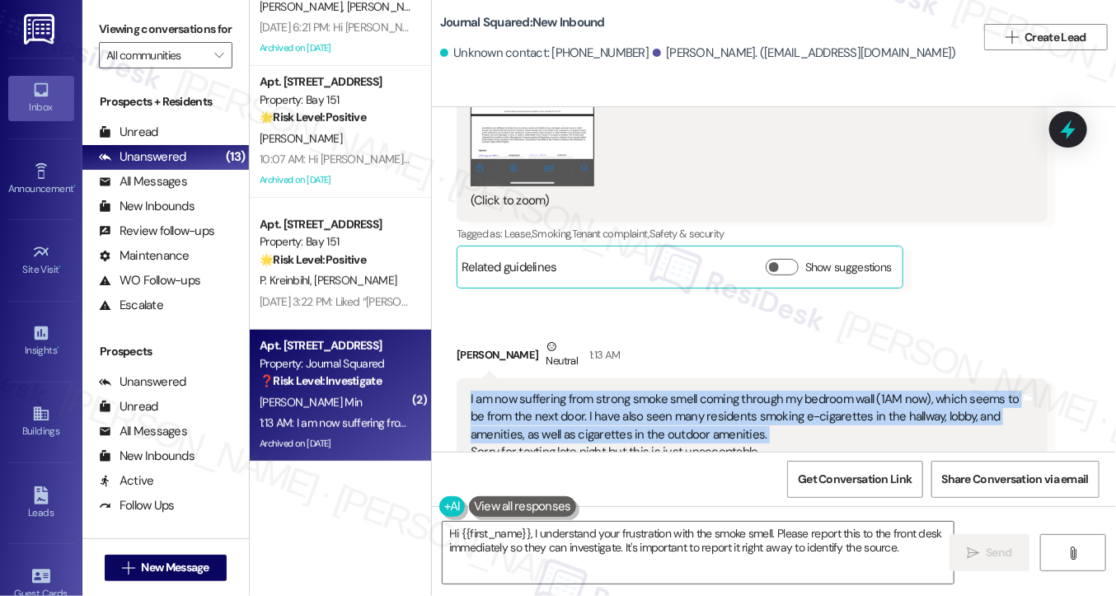
click at [622, 391] on div "I am now suffering from strong smoke smell coming through my bedroom wall (1AM …" at bounding box center [746, 426] width 551 height 71
copy div "I am now suffering from strong smoke smell coming through my bedroom wall (1AM …"
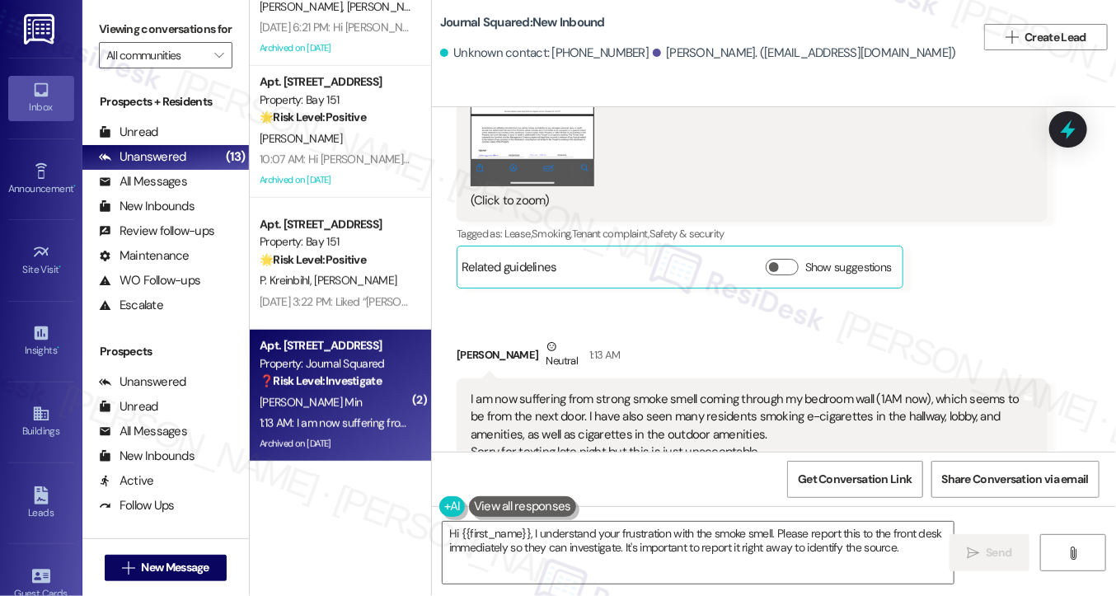
drag, startPoint x: 113, startPoint y: 13, endPoint x: 175, endPoint y: 35, distance: 65.4
click at [113, 13] on div "Viewing conversations for All communities " at bounding box center [165, 42] width 167 height 85
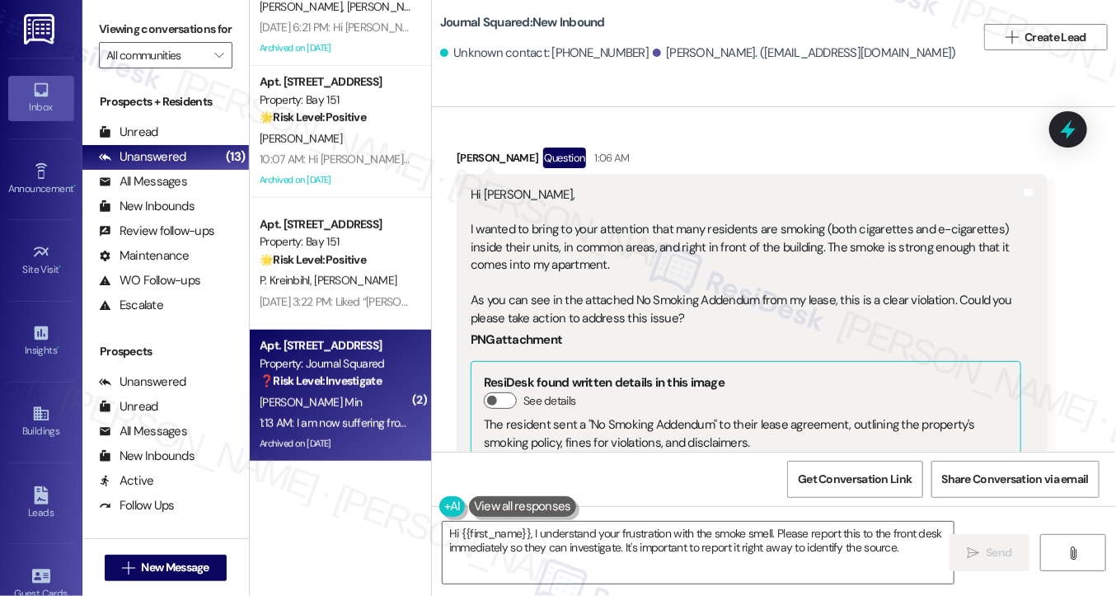
scroll to position [8972, 0]
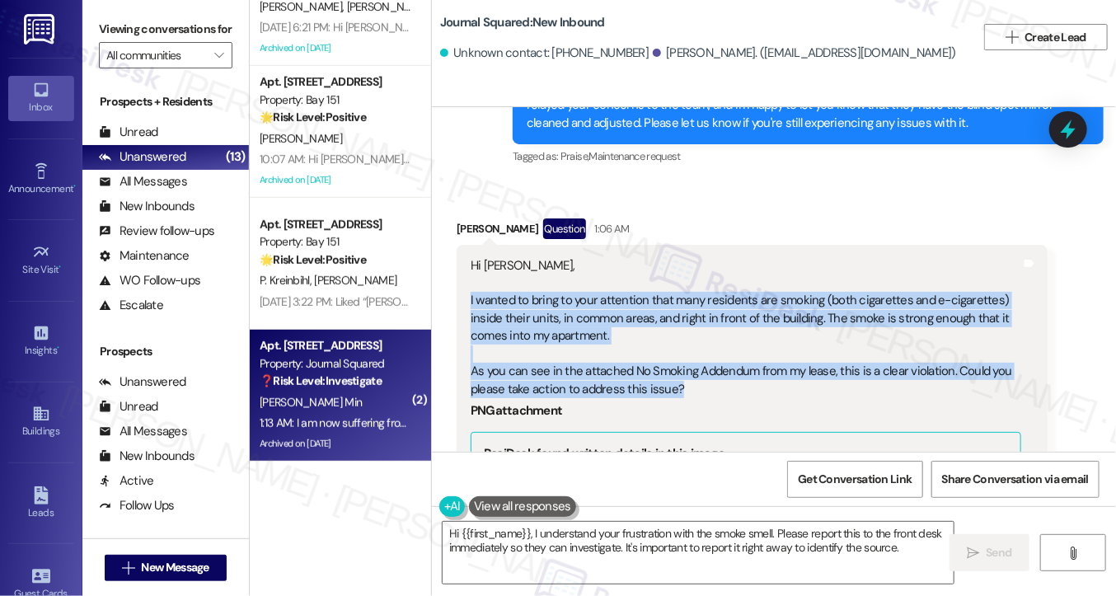
drag, startPoint x: 468, startPoint y: 204, endPoint x: 730, endPoint y: 289, distance: 274.8
click at [730, 289] on div "Hi Jane, I wanted to bring to your attention that many residents are smoking (b…" at bounding box center [746, 327] width 551 height 141
copy div "I wanted to bring to your attention that many residents are smoking (both cigar…"
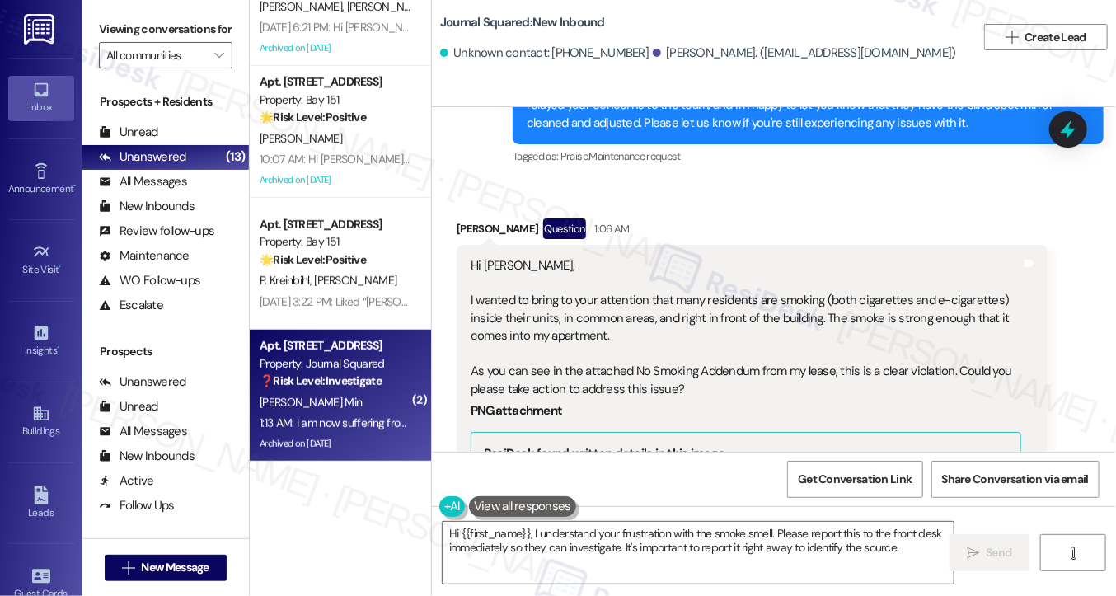
click at [118, 29] on label "Viewing conversations for" at bounding box center [166, 29] width 134 height 26
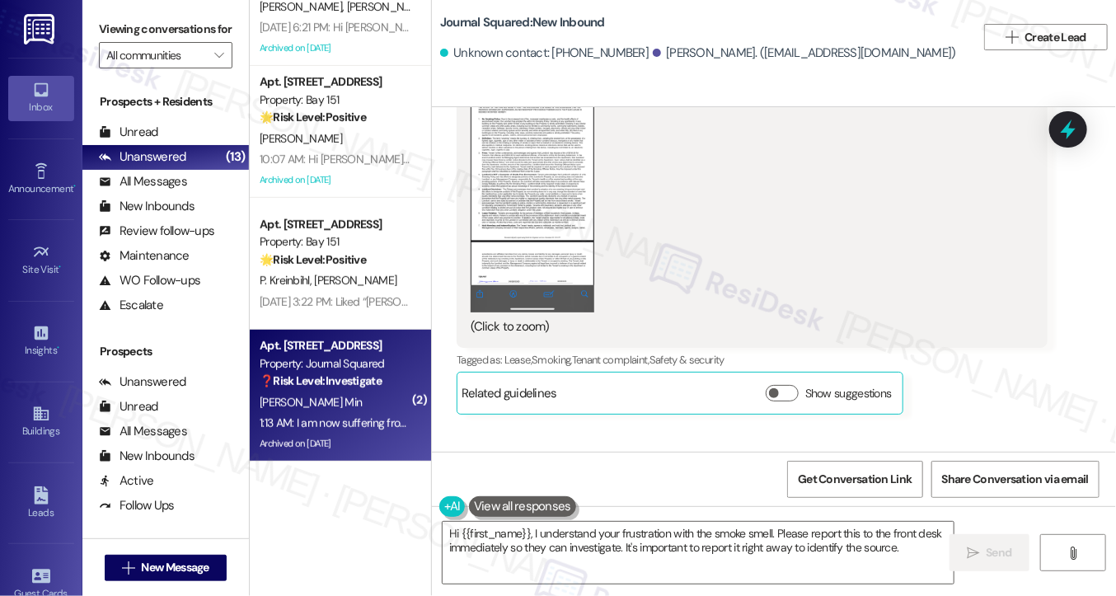
scroll to position [9631, 0]
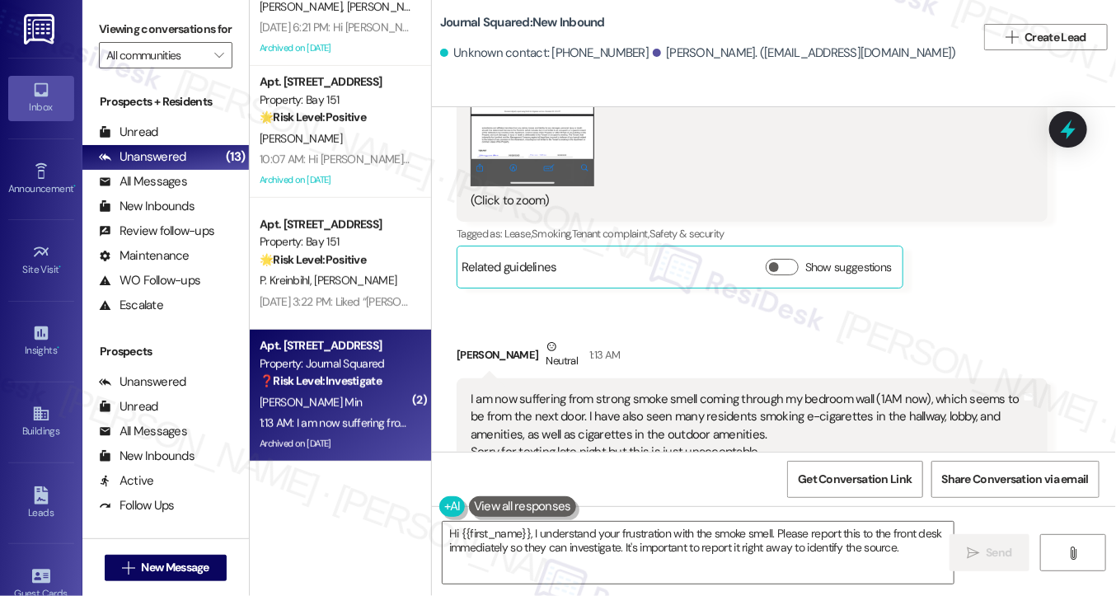
click at [511, 391] on div "I am now suffering from strong smoke smell coming through my bedroom wall (1AM …" at bounding box center [746, 426] width 551 height 71
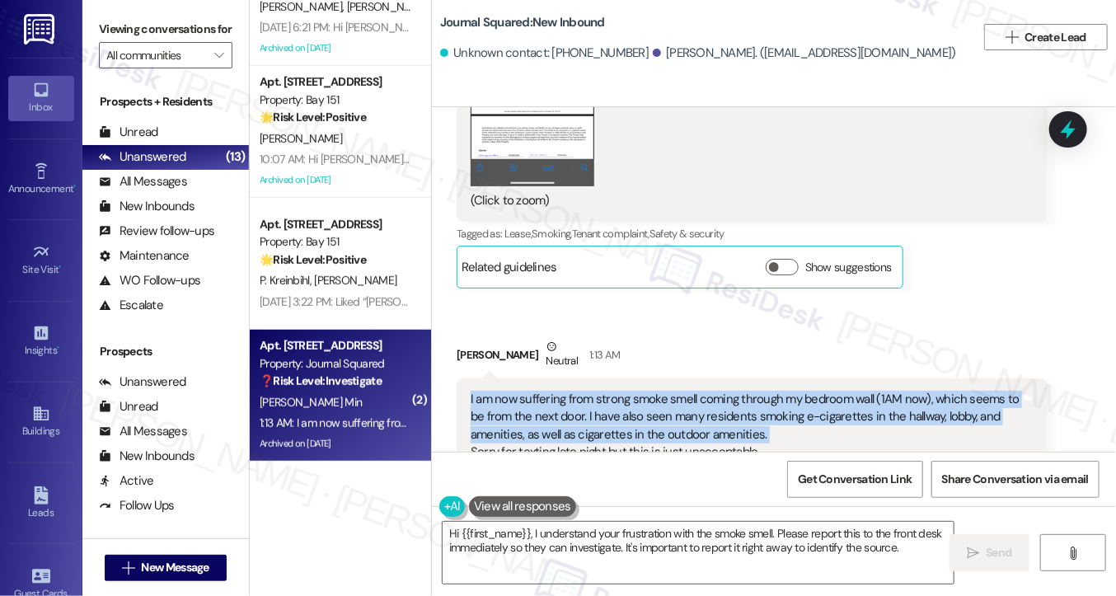
click at [511, 391] on div "I am now suffering from strong smoke smell coming through my bedroom wall (1AM …" at bounding box center [746, 426] width 551 height 71
copy div "I am now suffering from strong smoke smell coming through my bedroom wall (1AM …"
click at [723, 391] on div "I am now suffering from strong smoke smell coming through my bedroom wall (1AM …" at bounding box center [746, 426] width 551 height 71
drag, startPoint x: 798, startPoint y: 363, endPoint x: 455, endPoint y: 302, distance: 348.4
click at [457, 378] on div "I am now suffering from strong smoke smell coming through my bedroom wall (1AM …" at bounding box center [752, 426] width 591 height 96
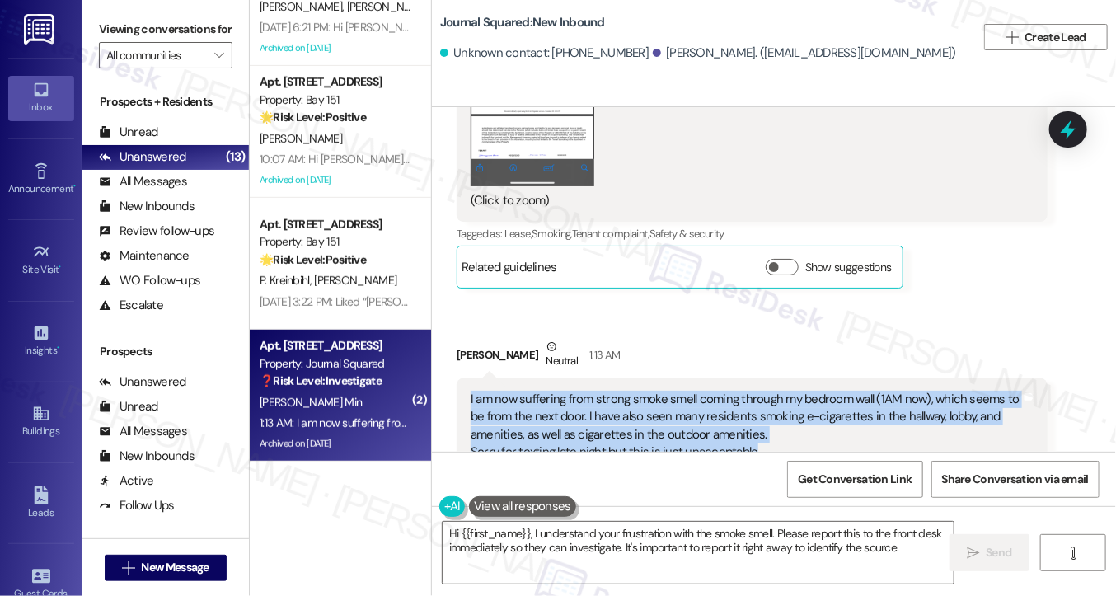
copy div "I am now suffering from strong smoke smell coming through my bedroom wall (1AM …"
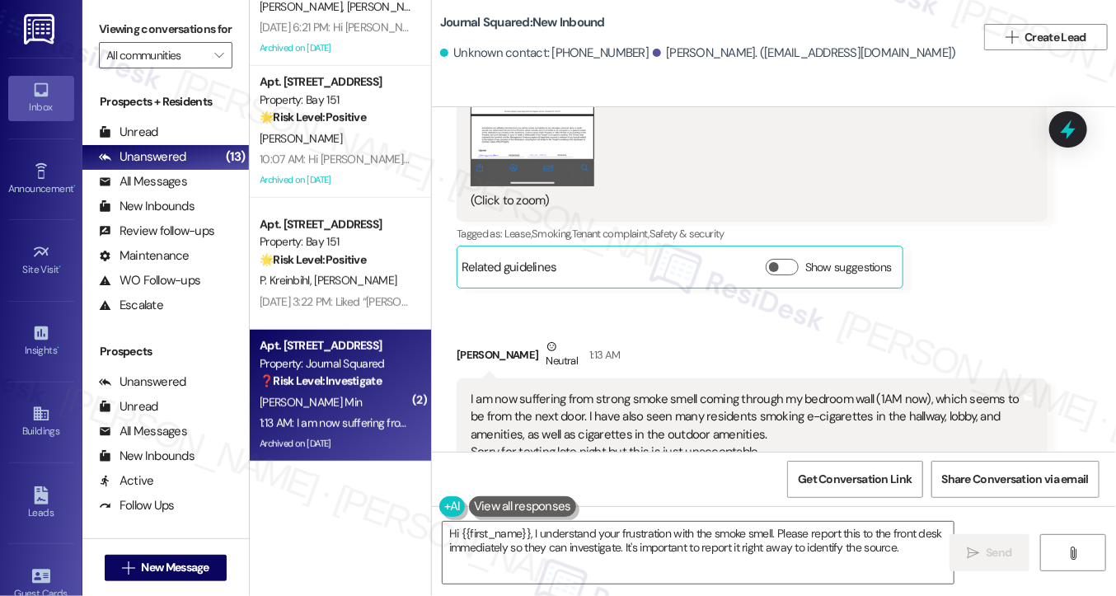
click at [102, 9] on div "Viewing conversations for All communities " at bounding box center [165, 42] width 167 height 85
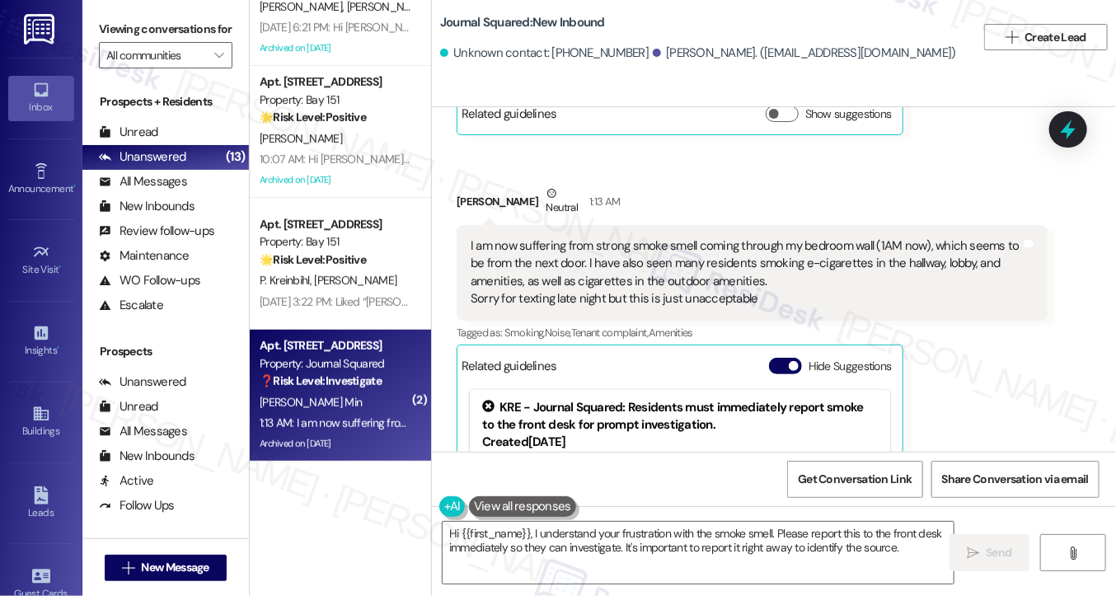
scroll to position [9879, 0]
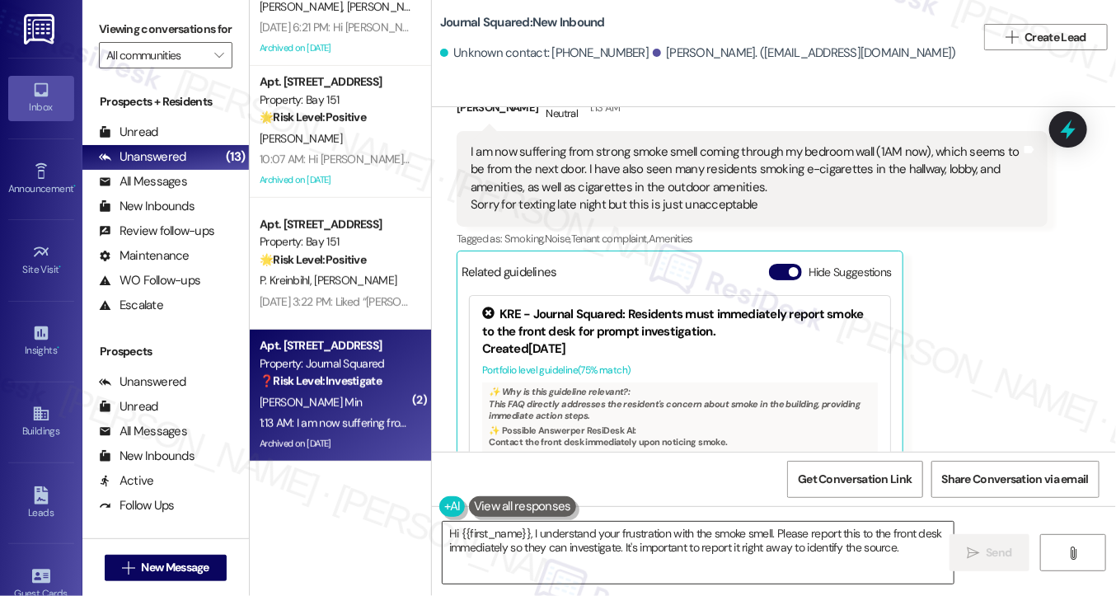
click at [572, 564] on textarea "Hi {{first_name}}, I understand your frustration with the smoke smell. Please r…" at bounding box center [698, 553] width 511 height 62
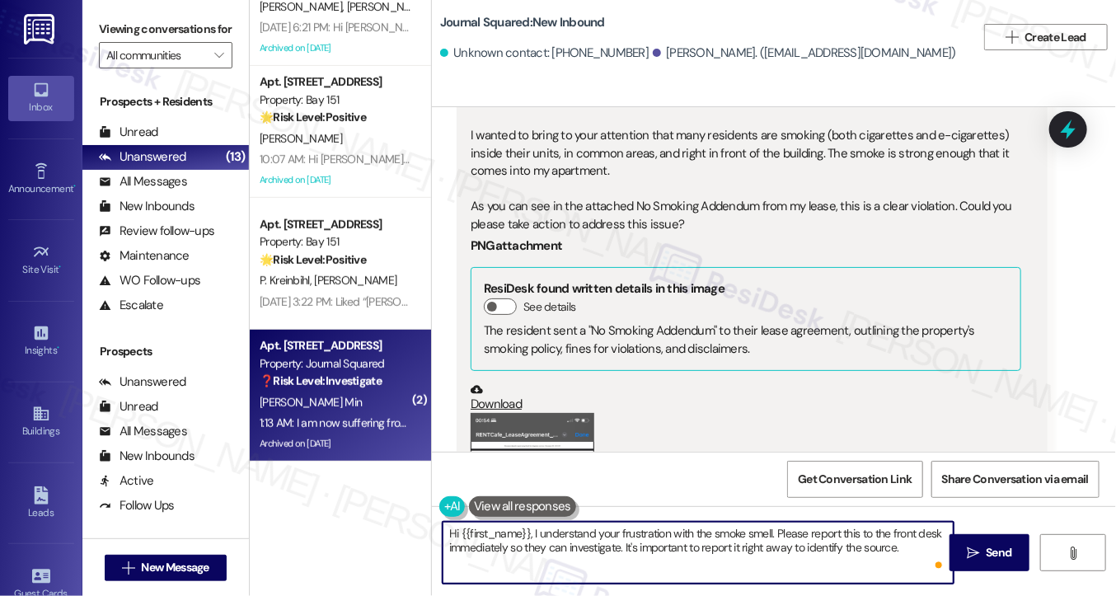
scroll to position [8972, 0]
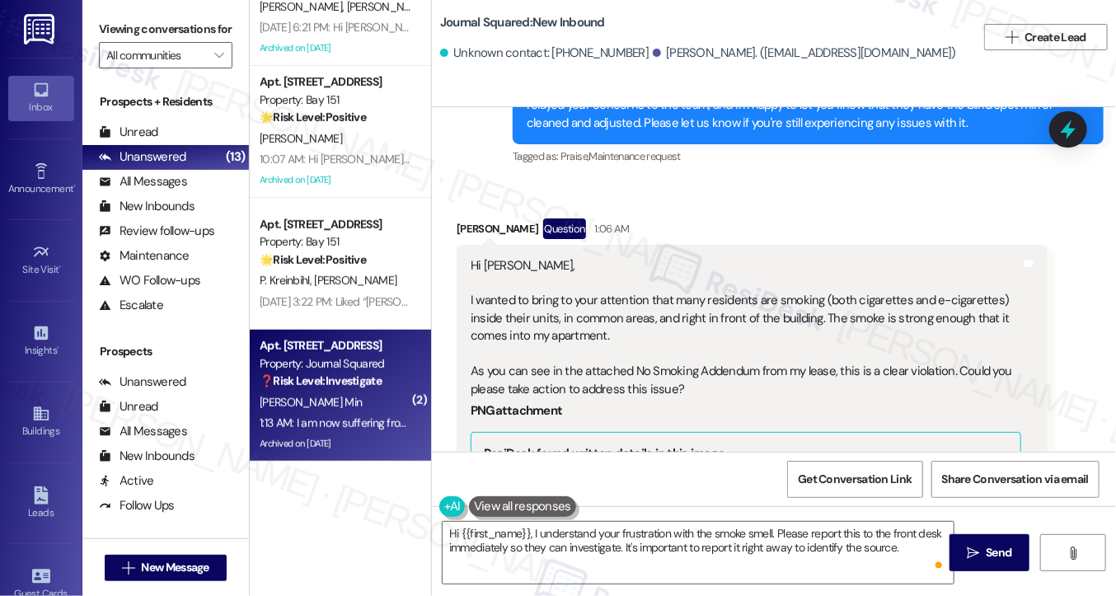
click at [469, 218] on div "Jimin Min Question 1:06 AM" at bounding box center [752, 231] width 591 height 26
copy div "Jimin"
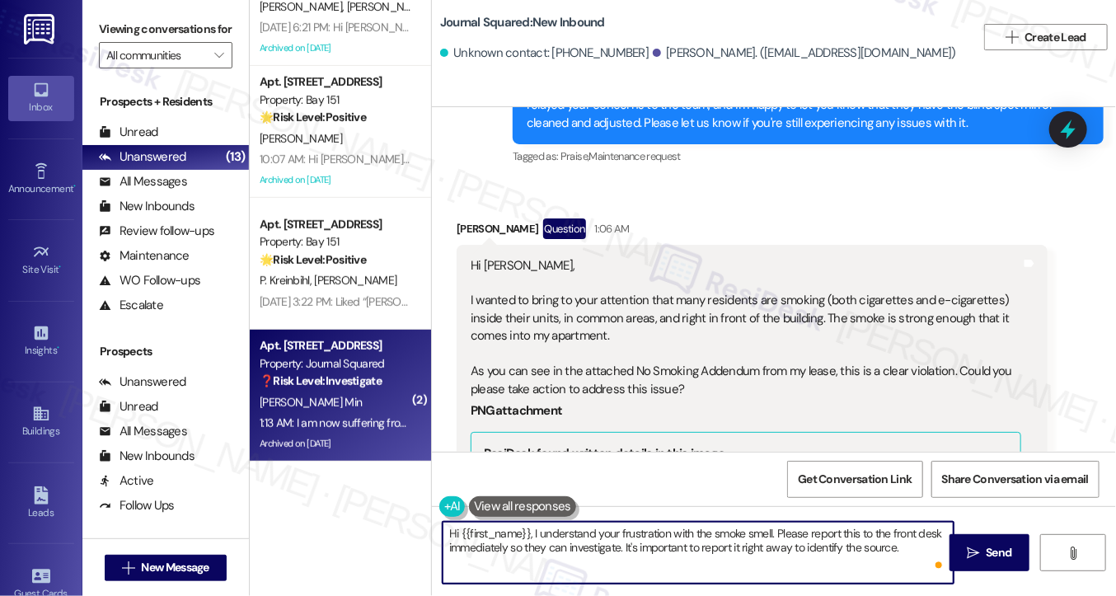
drag, startPoint x: 458, startPoint y: 530, endPoint x: 528, endPoint y: 524, distance: 70.4
click at [529, 524] on textarea "Hi {{first_name}}, I understand your frustration with the smoke smell. Please r…" at bounding box center [698, 553] width 511 height 62
paste textarea "Jimin"
click at [730, 257] on div "Hi Jane, I wanted to bring to your attention that many residents are smoking (b…" at bounding box center [746, 327] width 551 height 141
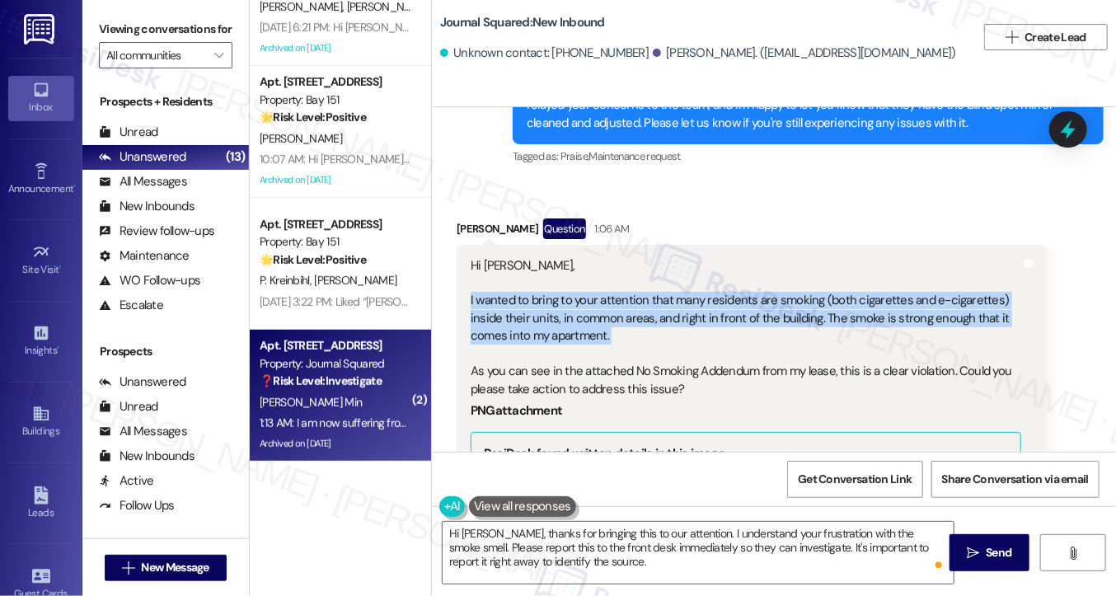
click at [730, 257] on div "Hi Jane, I wanted to bring to your attention that many residents are smoking (b…" at bounding box center [746, 327] width 551 height 141
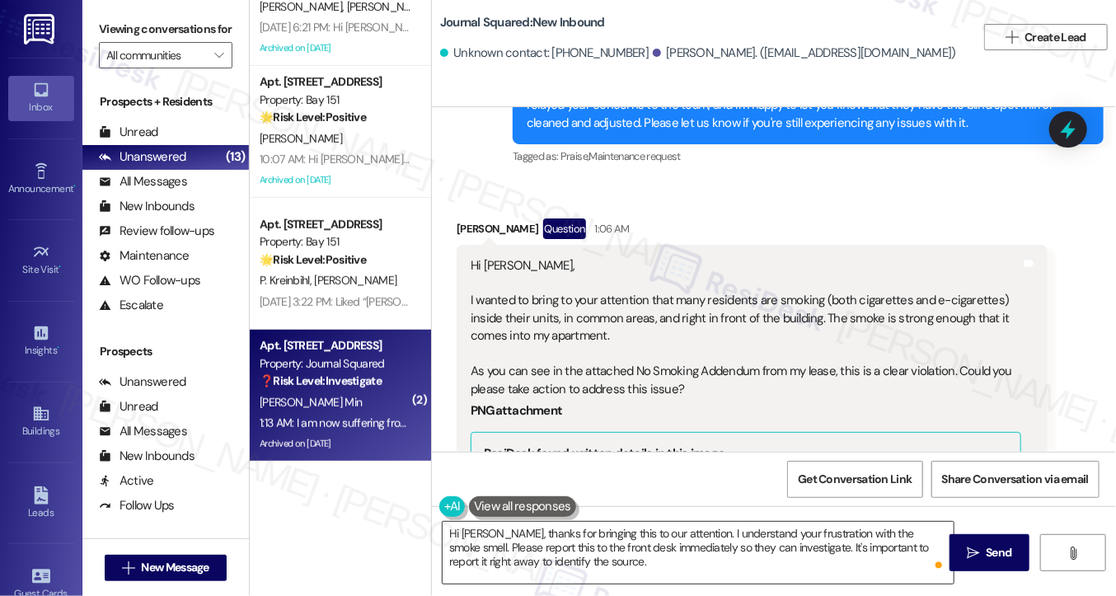
click at [620, 552] on textarea "Hi Jimin, thanks for bringing this to our attention. I understand your frustrat…" at bounding box center [698, 553] width 511 height 62
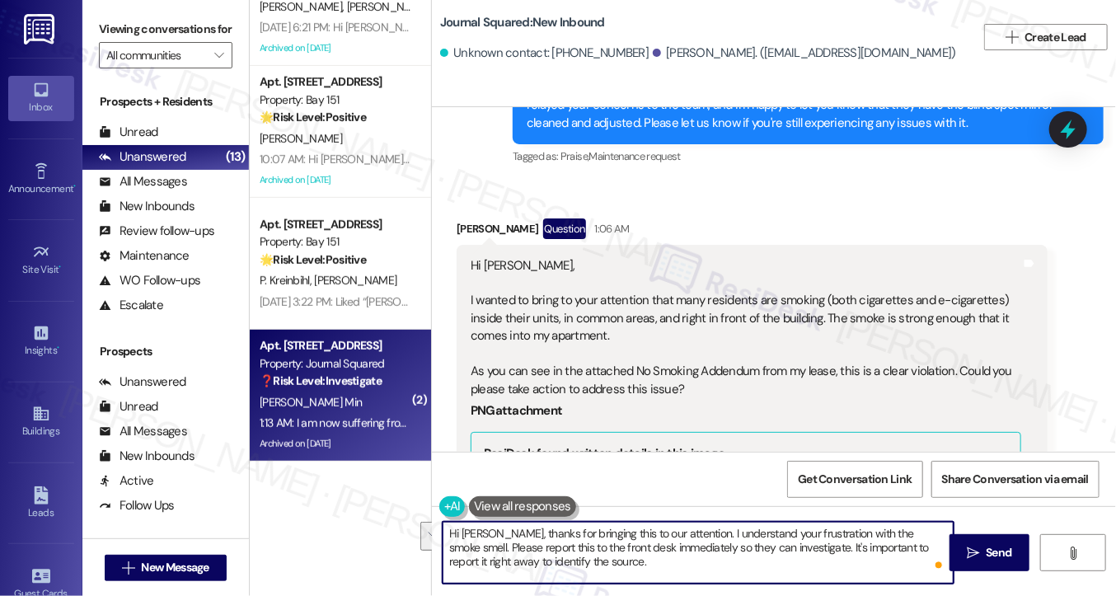
drag, startPoint x: 683, startPoint y: 563, endPoint x: 678, endPoint y: 547, distance: 16.4
click at [678, 547] on textarea "Hi Jimin, thanks for bringing this to our attention. I understand your frustrat…" at bounding box center [698, 553] width 511 height 62
click at [790, 532] on textarea "Hi Jimin, thanks for bringing this to our attention. I understand your frustrat…" at bounding box center [698, 553] width 511 height 62
drag, startPoint x: 603, startPoint y: 560, endPoint x: 475, endPoint y: 553, distance: 128.0
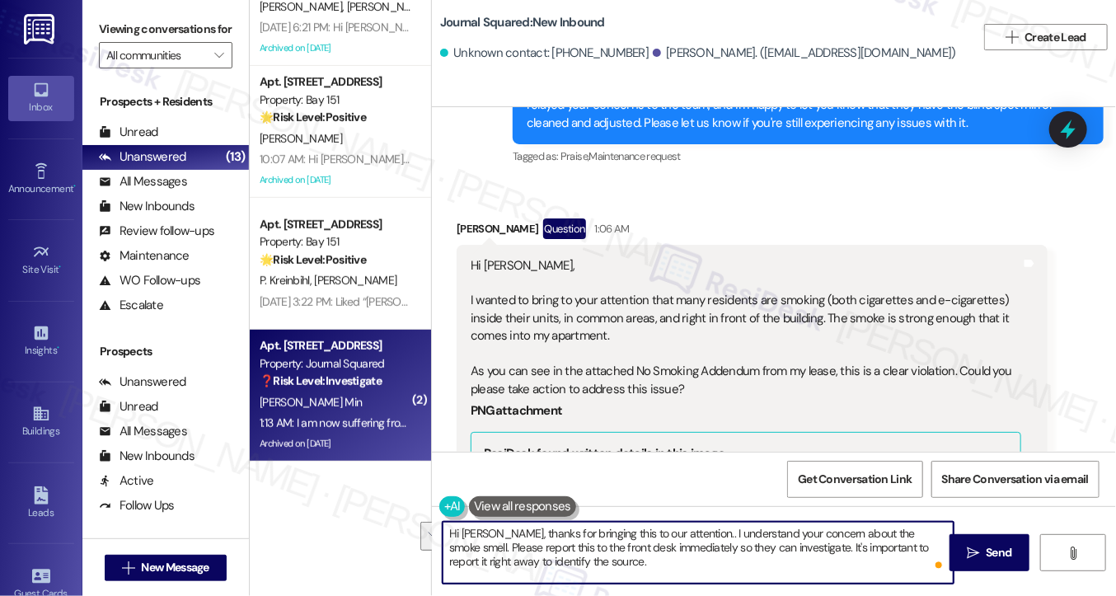
click at [443, 552] on textarea "Hi Jimin, thanks for bringing this to our attention.. I understand your concern…" at bounding box center [698, 553] width 511 height 62
click at [568, 553] on textarea "Hi Jimin, thanks for bringing this to our attention.. I understand your concern…" at bounding box center [698, 553] width 511 height 62
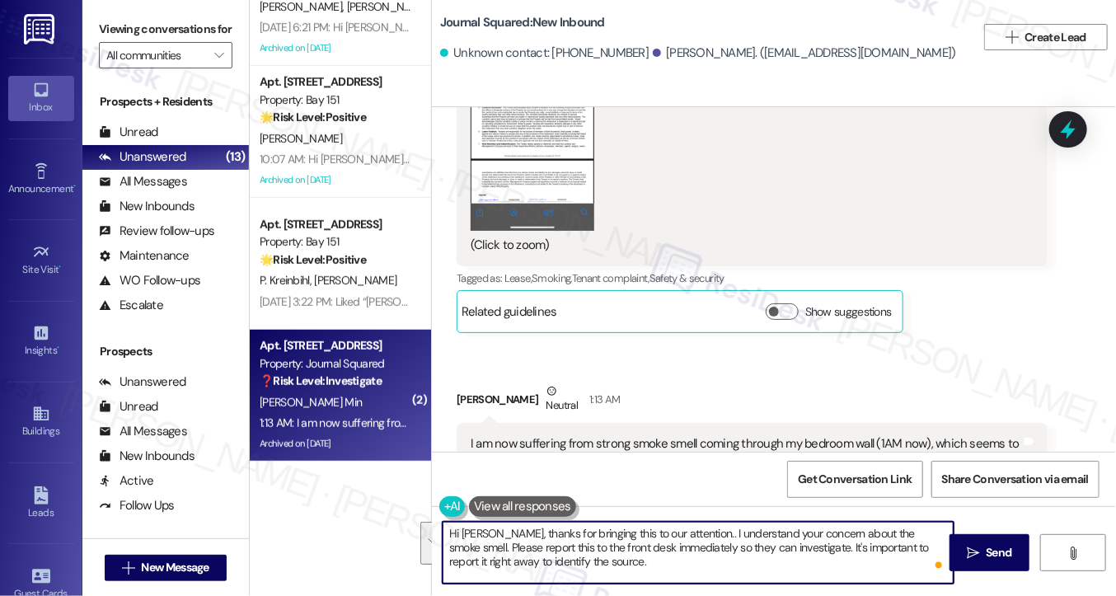
scroll to position [9549, 0]
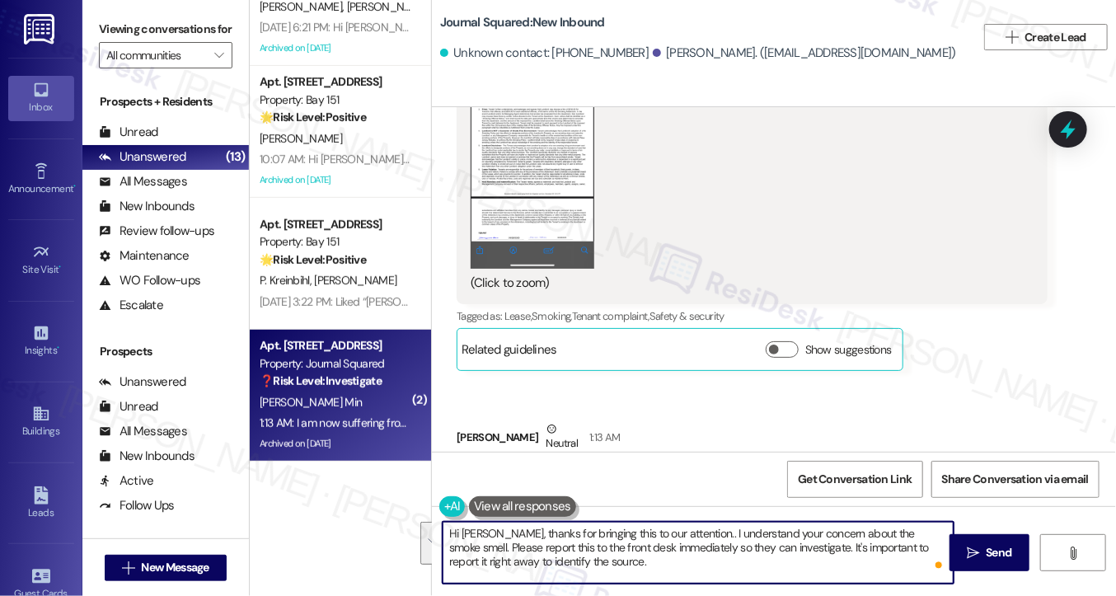
click at [642, 299] on div "Received via SMS Jimin Min Question 1:06 AM Hi Jane, I wanted to bring to your …" at bounding box center [774, 239] width 684 height 1270
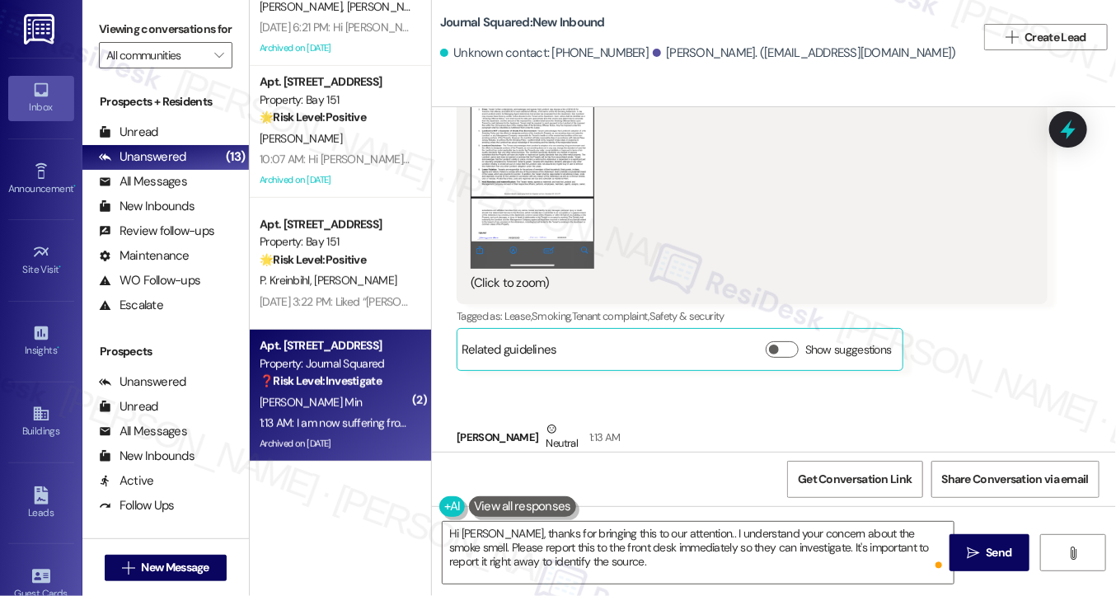
click at [685, 473] on div "I am now suffering from strong smoke smell coming through my bedroom wall (1AM …" at bounding box center [746, 508] width 551 height 71
click at [722, 473] on div "I am now suffering from strong smoke smell coming through my bedroom wall (1AM …" at bounding box center [746, 508] width 551 height 71
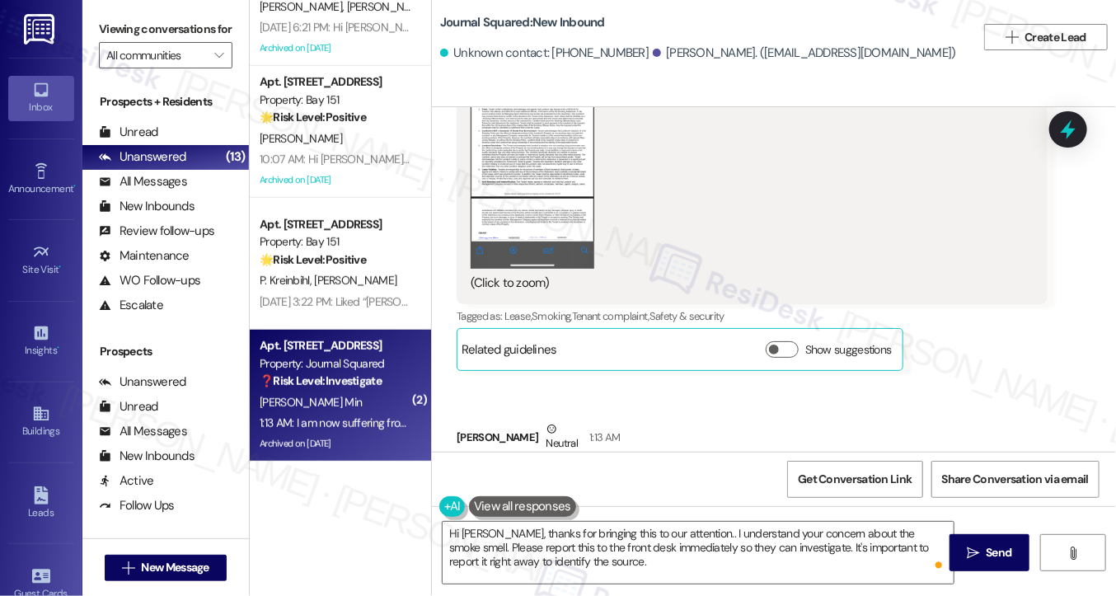
click at [722, 473] on div "I am now suffering from strong smoke smell coming through my bedroom wall (1AM …" at bounding box center [746, 508] width 551 height 71
click at [102, 12] on div "Viewing conversations for All communities " at bounding box center [165, 42] width 167 height 85
click at [647, 543] on textarea "Hi Jimin, thanks for bringing this to our attention.. I understand your concern…" at bounding box center [698, 553] width 511 height 62
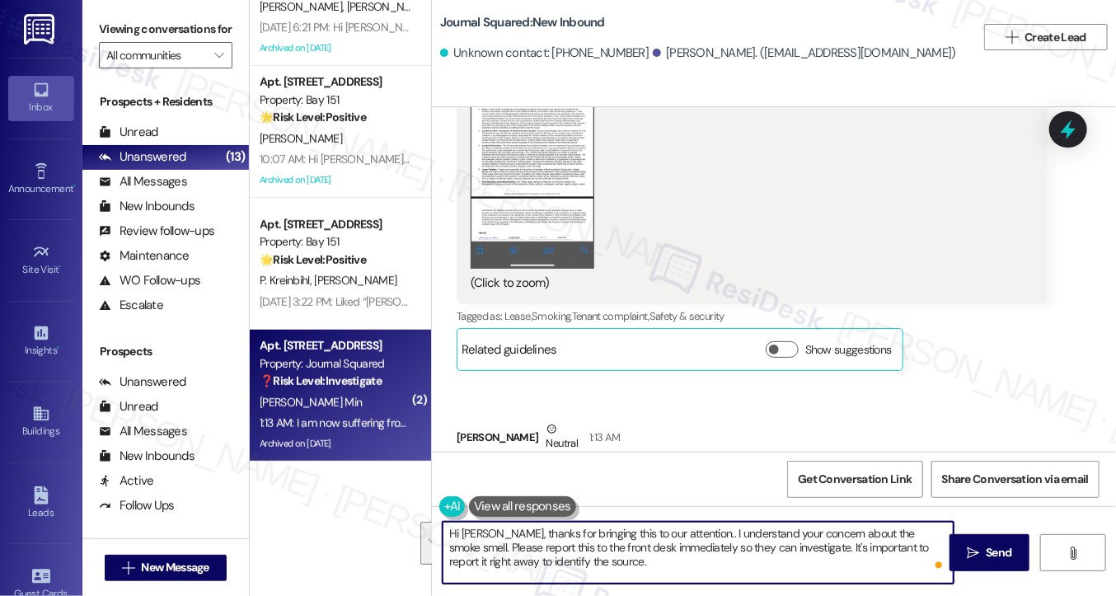
drag, startPoint x: 653, startPoint y: 564, endPoint x: 674, endPoint y: 527, distance: 42.8
click at [674, 527] on textarea "Hi Jimin, thanks for bringing this to our attention.. I understand your concern…" at bounding box center [698, 553] width 511 height 62
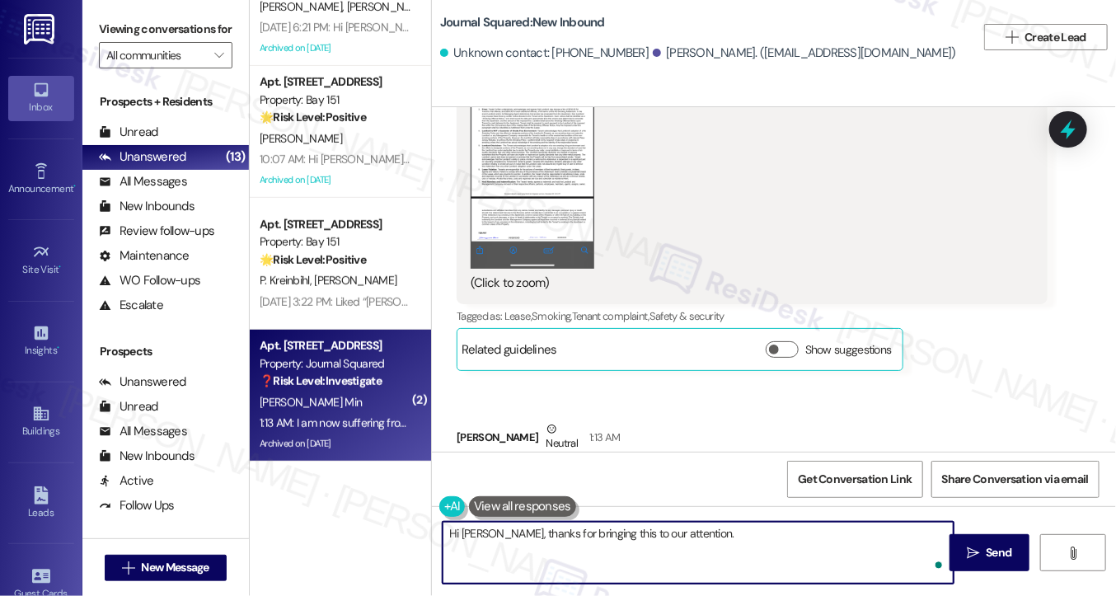
paste textarea "Thank you for reaching out, and I’m really sorry you’ve had to deal with this—e…"
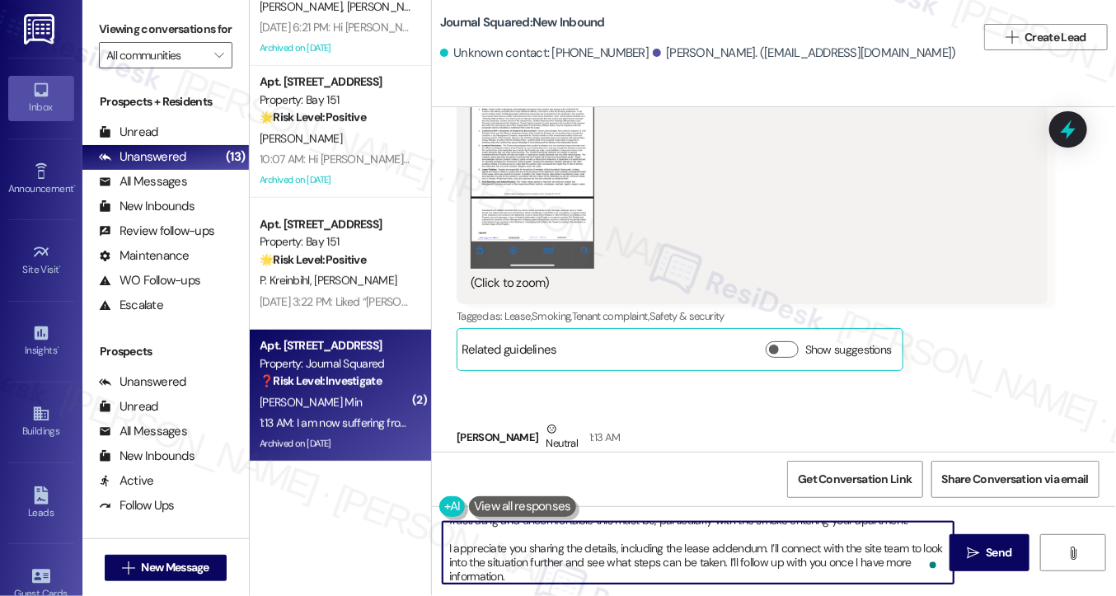
scroll to position [0, 0]
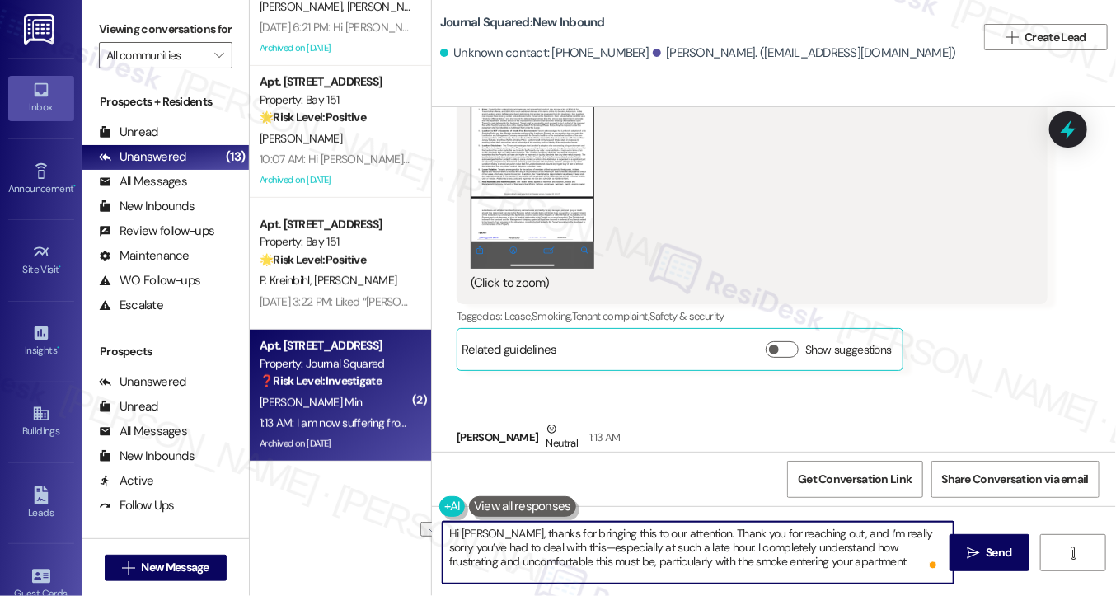
drag, startPoint x: 830, startPoint y: 533, endPoint x: 684, endPoint y: 527, distance: 146.0
click at [684, 527] on textarea "Hi Jimin, thanks for bringing this to our attention. Thank you for reaching out…" at bounding box center [698, 553] width 511 height 62
drag, startPoint x: 887, startPoint y: 530, endPoint x: 879, endPoint y: 531, distance: 8.3
click at [879, 531] on textarea "Hi Jimin, thanks for bringing this to our attention. I’m really sorry you’ve ha…" at bounding box center [698, 553] width 511 height 62
click at [548, 543] on textarea "Hi Jimin, thanks for bringing this to our attention. I’m really sorry you’ve ha…" at bounding box center [698, 553] width 511 height 62
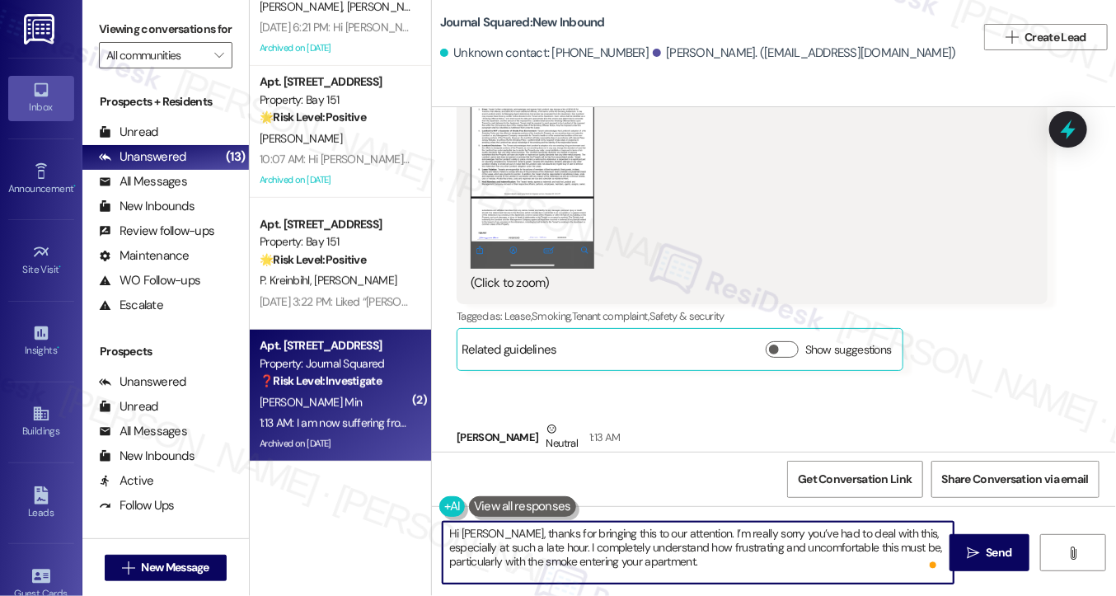
click at [548, 543] on textarea "Hi Jimin, thanks for bringing this to our attention. I’m really sorry you’ve ha…" at bounding box center [698, 553] width 511 height 62
drag, startPoint x: 442, startPoint y: 540, endPoint x: 536, endPoint y: 547, distance: 94.3
click at [536, 547] on textarea "Hi Jimin, thanks for bringing this to our attention. I’m really sorry you’ve ha…" at bounding box center [698, 553] width 511 height 62
click at [565, 528] on textarea "Hi Jimin, thanks for bringing this to our attention. I’m really sorry you’ve ha…" at bounding box center [698, 553] width 511 height 62
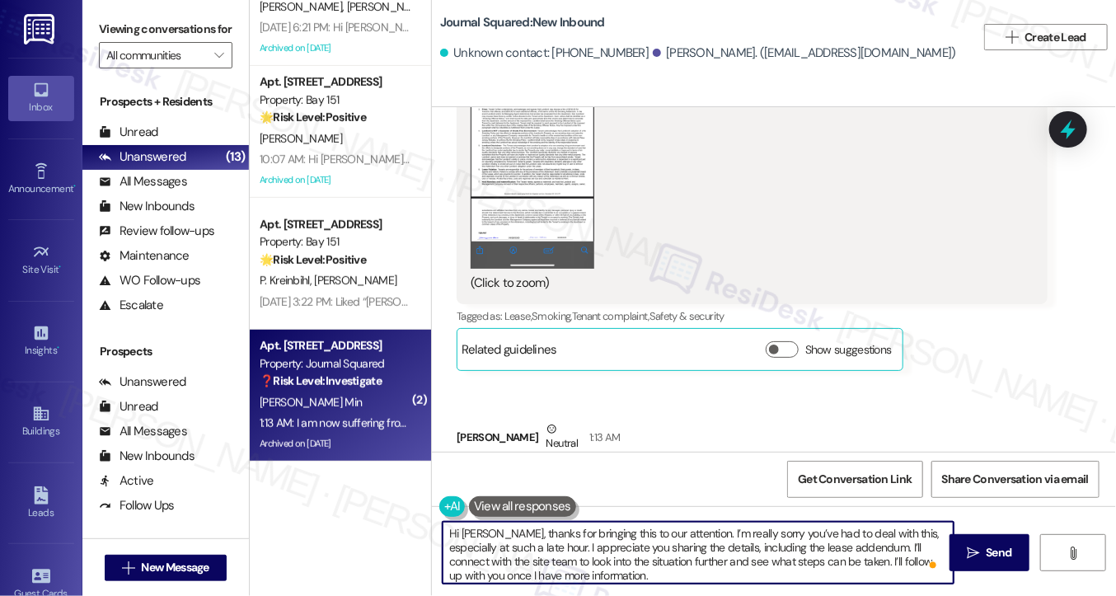
click at [565, 528] on textarea "Hi Jimin, thanks for bringing this to our attention. I’m really sorry you’ve ha…" at bounding box center [698, 553] width 511 height 62
click at [629, 533] on textarea "Hi Jimin, thanks for bringing this to our attention. I’m really sorry you’ve ha…" at bounding box center [698, 553] width 511 height 62
click at [703, 533] on textarea "Hi Jimin, thanks for bringing this to our attention. I’m really sorry you’ve ha…" at bounding box center [698, 553] width 511 height 62
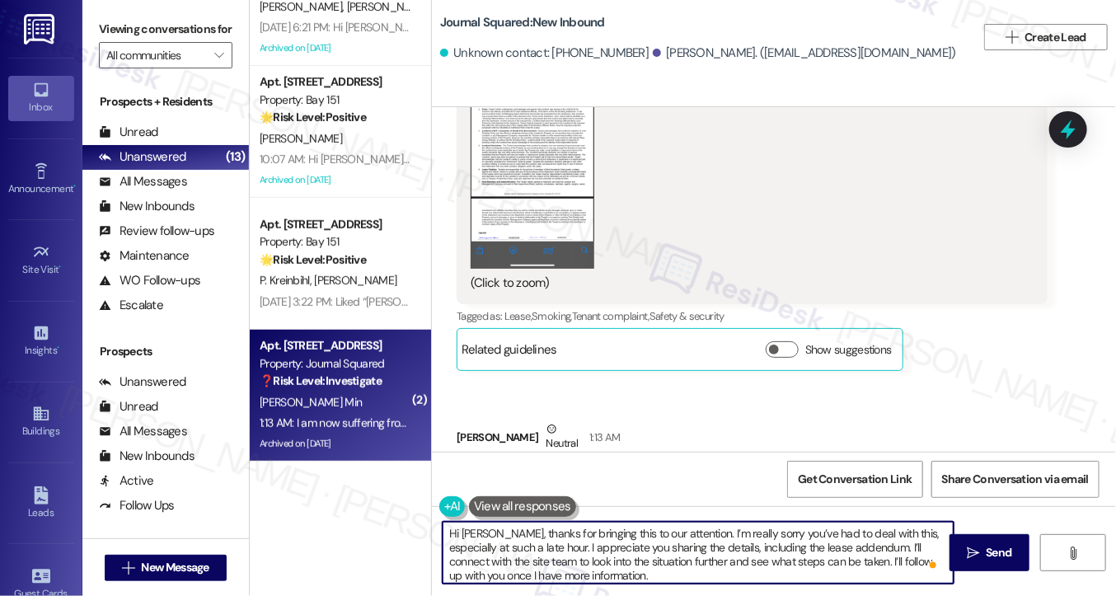
click at [685, 547] on textarea "Hi Jimin, thanks for bringing this to our attention. I’m really sorry you’ve ha…" at bounding box center [698, 553] width 511 height 62
click at [703, 534] on textarea "Hi Jimin, thanks for bringing this to our attention. I’m really sorry you’ve ha…" at bounding box center [698, 553] width 511 height 62
click at [829, 544] on textarea "Hi Jimin, thanks for bringing this to our attention. I’m sorry you’ve had to de…" at bounding box center [698, 553] width 511 height 62
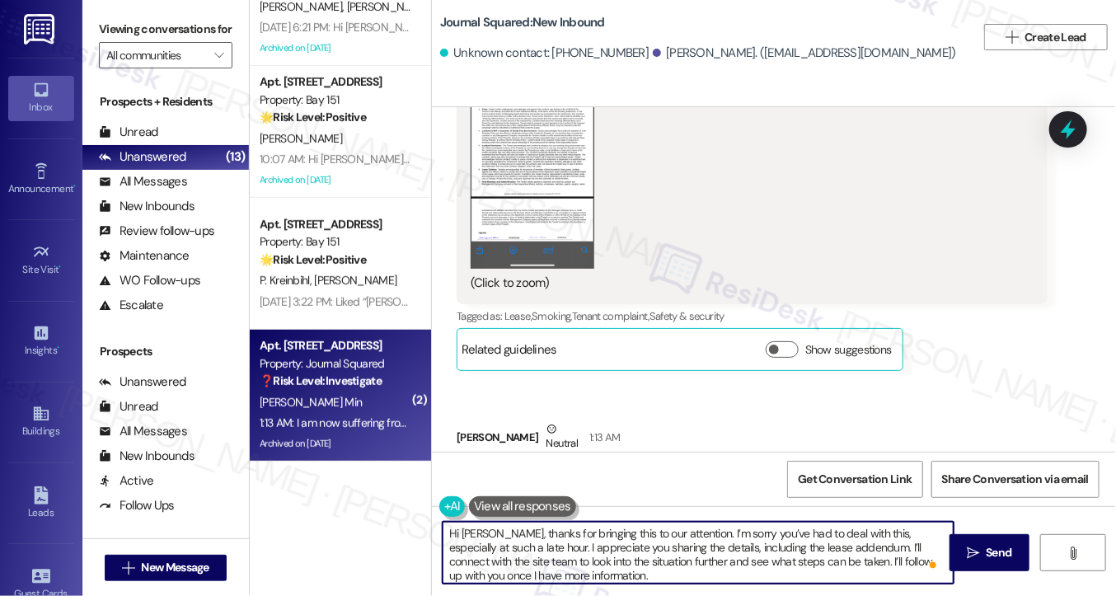
click at [829, 544] on textarea "Hi Jimin, thanks for bringing this to our attention. I’m sorry you’ve had to de…" at bounding box center [698, 553] width 511 height 62
click at [852, 544] on textarea "Hi Jimin, thanks for bringing this to our attention. I’m sorry you’ve had to de…" at bounding box center [698, 553] width 511 height 62
drag, startPoint x: 648, startPoint y: 570, endPoint x: 614, endPoint y: 555, distance: 36.9
click at [614, 555] on textarea "Hi Jimin, thanks for bringing this to our attention. I’m sorry you’ve had to de…" at bounding box center [698, 553] width 511 height 62
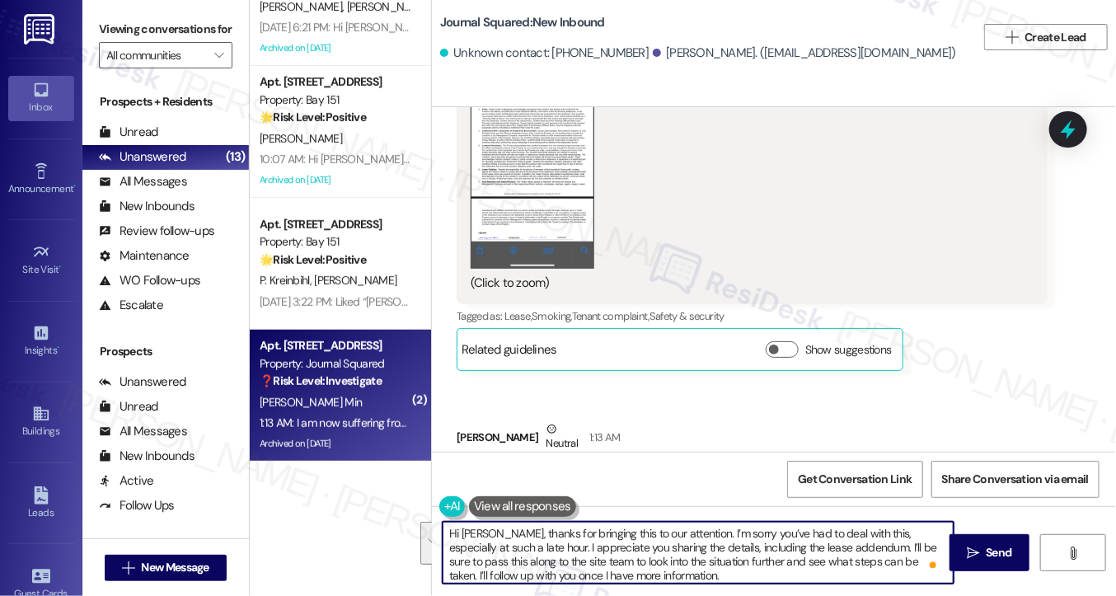
click at [617, 556] on textarea "Hi Jimin, thanks for bringing this to our attention. I’m sorry you’ve had to de…" at bounding box center [698, 553] width 511 height 62
click at [624, 567] on textarea "Hi Jimin, thanks for bringing this to our attention. I’m sorry you’ve had to de…" at bounding box center [698, 553] width 511 height 62
drag, startPoint x: 551, startPoint y: 561, endPoint x: 863, endPoint y: 560, distance: 312.5
click at [863, 560] on textarea "Hi Jimin, thanks for bringing this to our attention. I’m sorry you’ve had to de…" at bounding box center [698, 553] width 511 height 62
drag, startPoint x: 826, startPoint y: 570, endPoint x: 687, endPoint y: 560, distance: 139.7
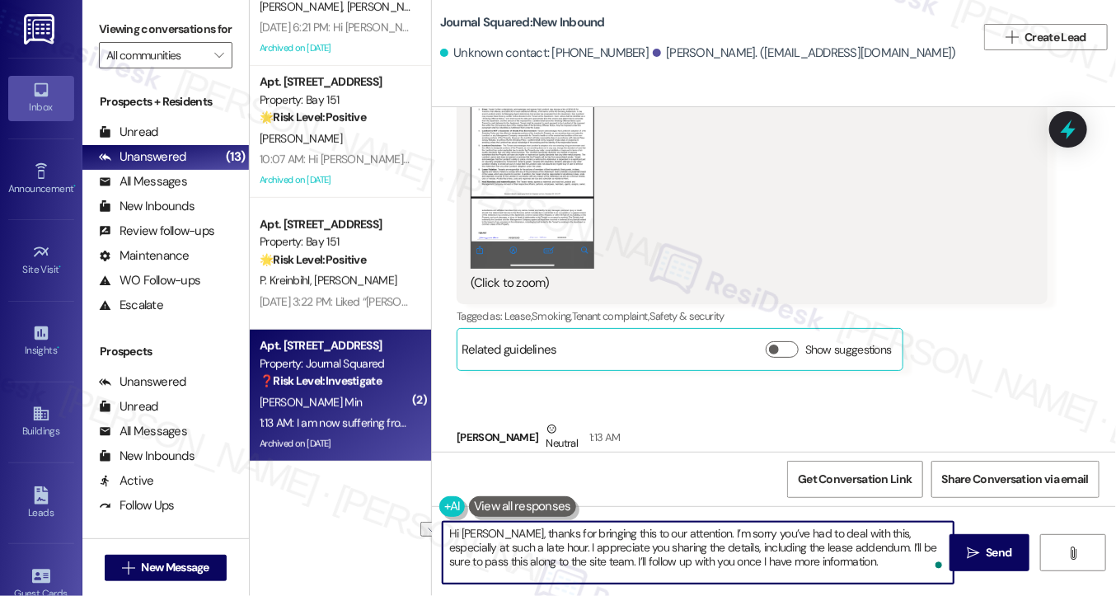
click at [687, 560] on textarea "Hi Jimin, thanks for bringing this to our attention. I’m sorry you’ve had to de…" at bounding box center [698, 553] width 511 height 62
click at [604, 540] on textarea "Hi Jimin, thanks for bringing this to our attention. I’m sorry you’ve had to de…" at bounding box center [698, 553] width 511 height 62
drag, startPoint x: 604, startPoint y: 540, endPoint x: 617, endPoint y: 540, distance: 12.4
click at [604, 540] on textarea "Hi Jimin, thanks for bringing this to our attention. I’m sorry you’ve had to de…" at bounding box center [698, 553] width 511 height 62
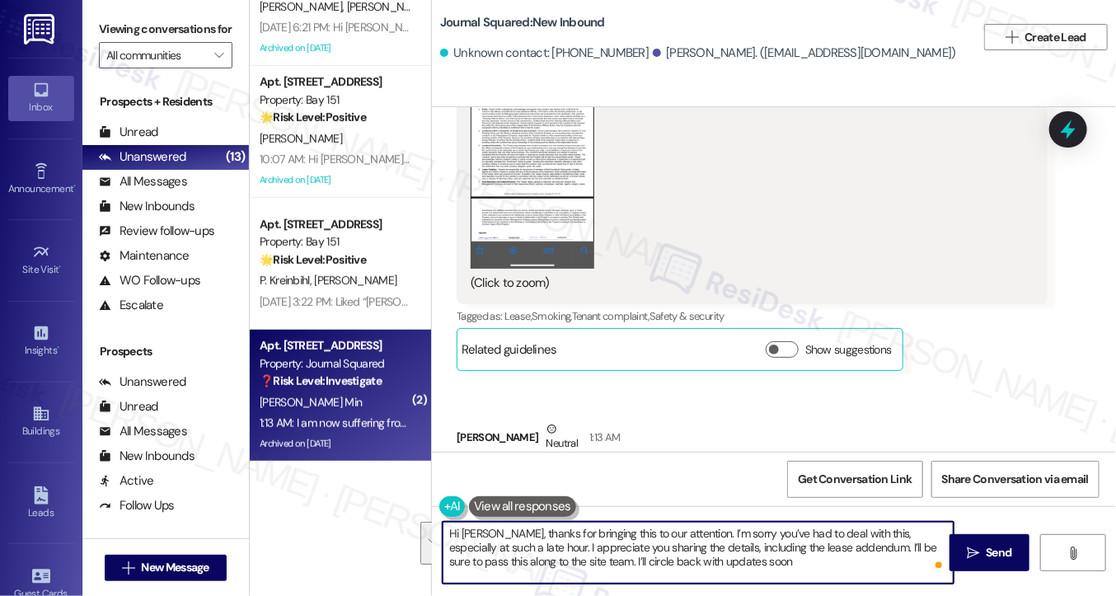
click at [751, 553] on textarea "Hi Jimin, thanks for bringing this to our attention. I’m sorry you’ve had to de…" at bounding box center [698, 553] width 511 height 62
click at [791, 540] on textarea "Hi Jimin, thanks for bringing this to our attention. I’m sorry you’ve had to de…" at bounding box center [698, 553] width 511 height 62
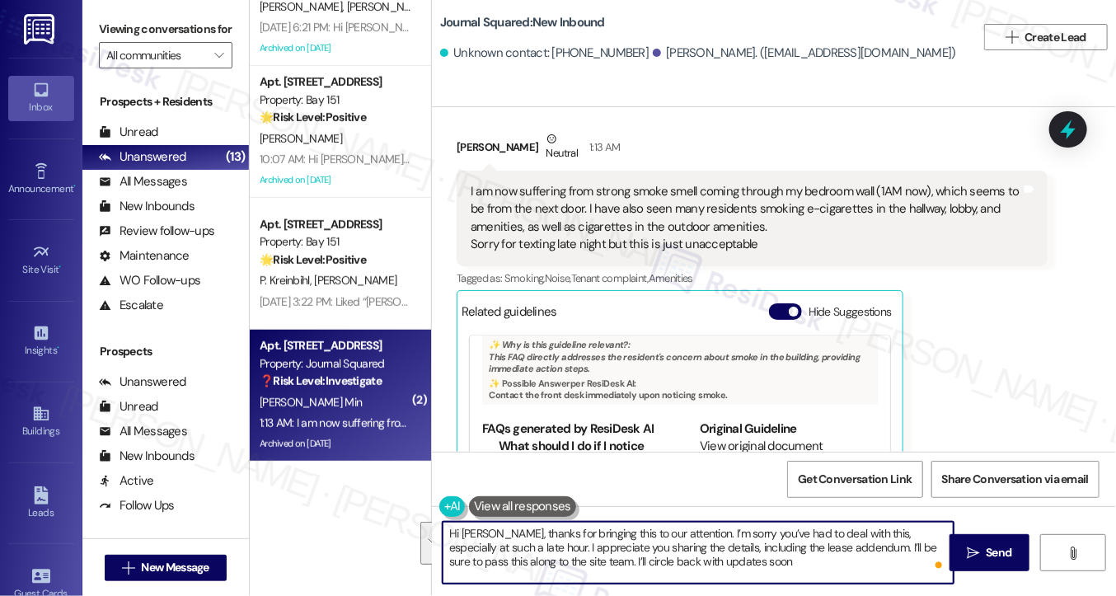
scroll to position [9879, 0]
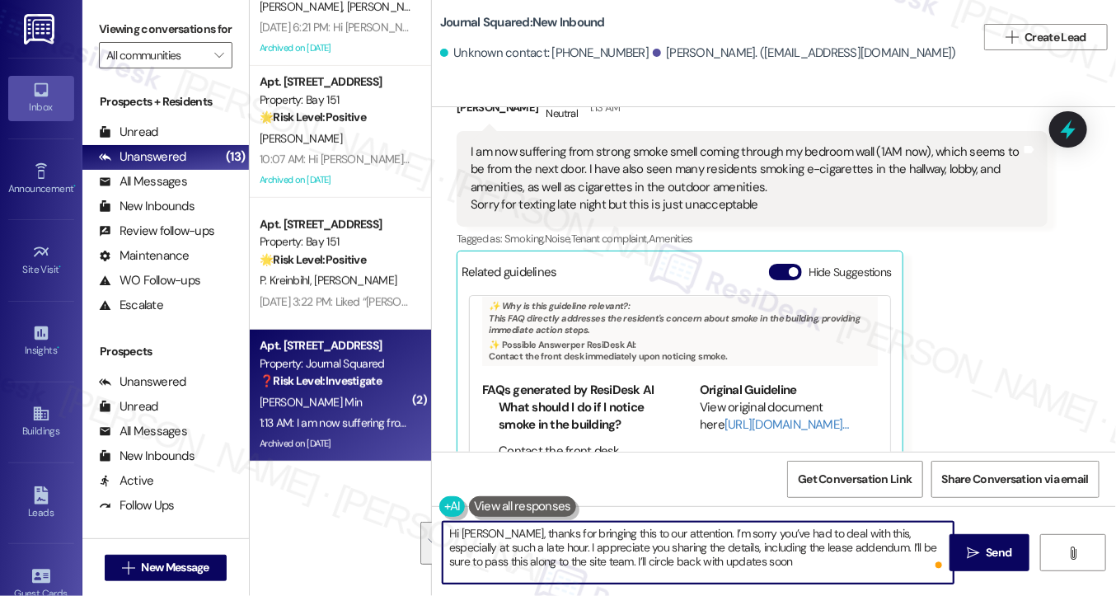
click at [745, 553] on textarea "Hi Jimin, thanks for bringing this to our attention. I’m sorry you’ve had to de…" at bounding box center [698, 553] width 511 height 62
click at [690, 560] on textarea "Hi Jimin, thanks for bringing this to our attention. I’m sorry you’ve had to de…" at bounding box center [698, 553] width 511 height 62
click at [763, 561] on textarea "Hi Jimin, thanks for bringing this to our attention. I’m sorry you’ve had to de…" at bounding box center [698, 553] width 511 height 62
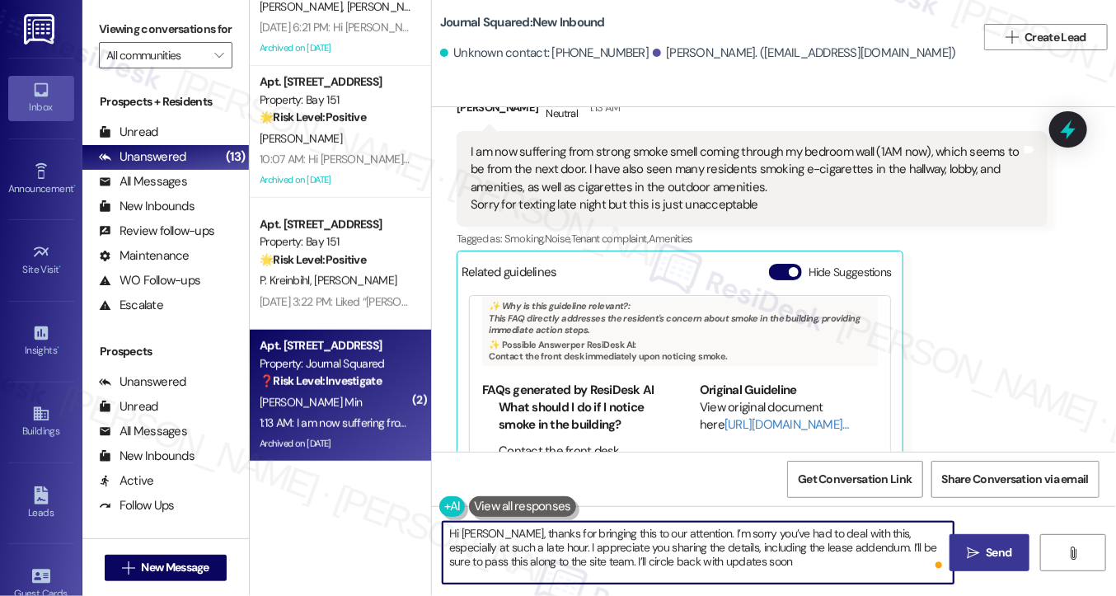
type textarea "Hi Jimin, thanks for bringing this to our attention. I’m sorry you’ve had to de…"
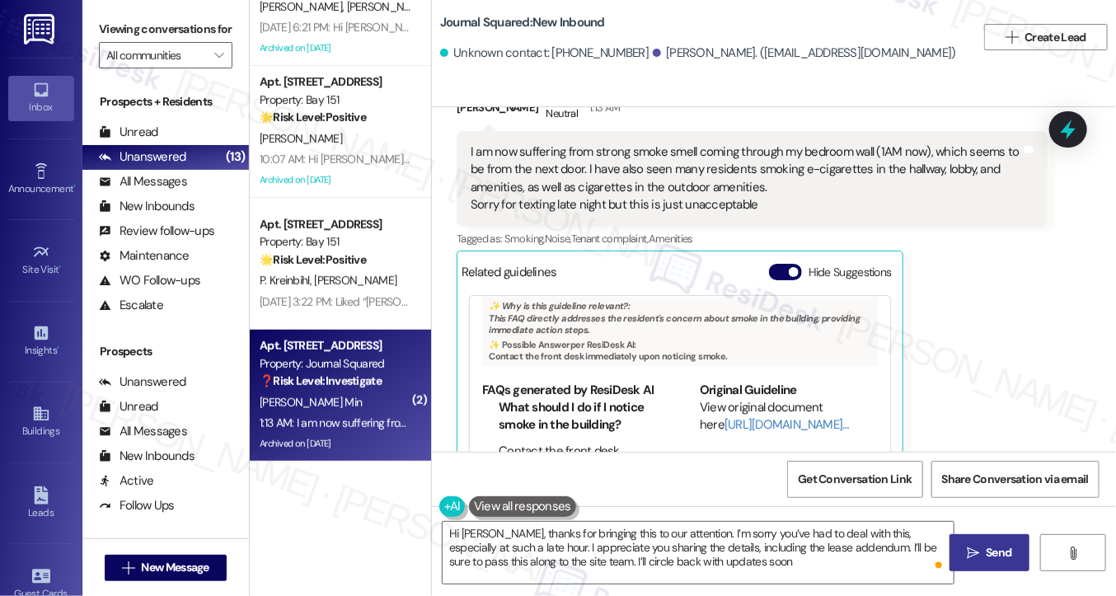
click at [966, 544] on span " Send" at bounding box center [990, 552] width 52 height 17
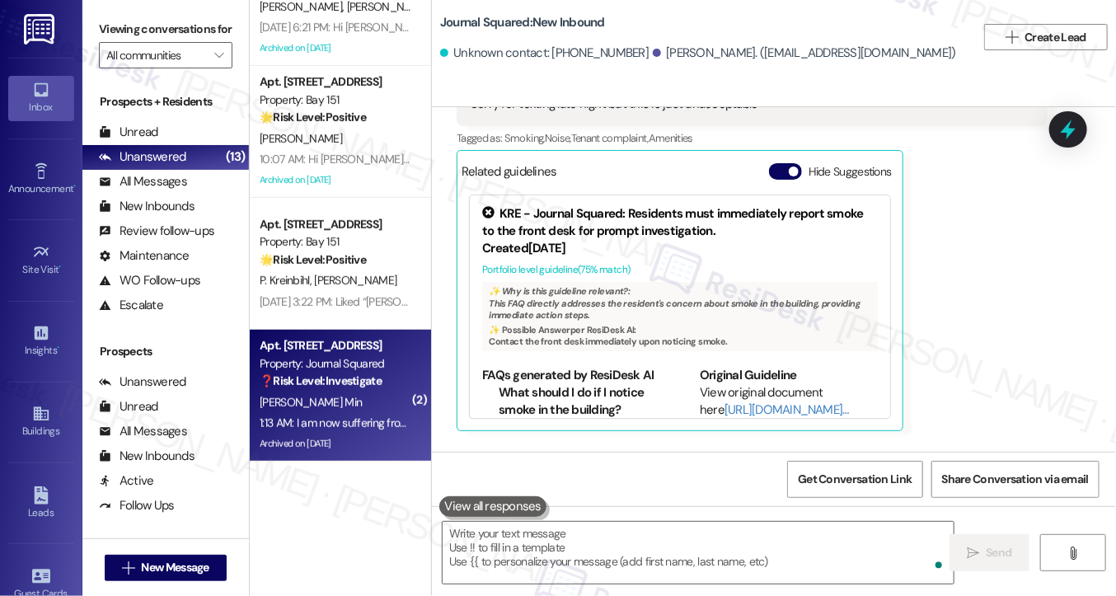
scroll to position [10029, 0]
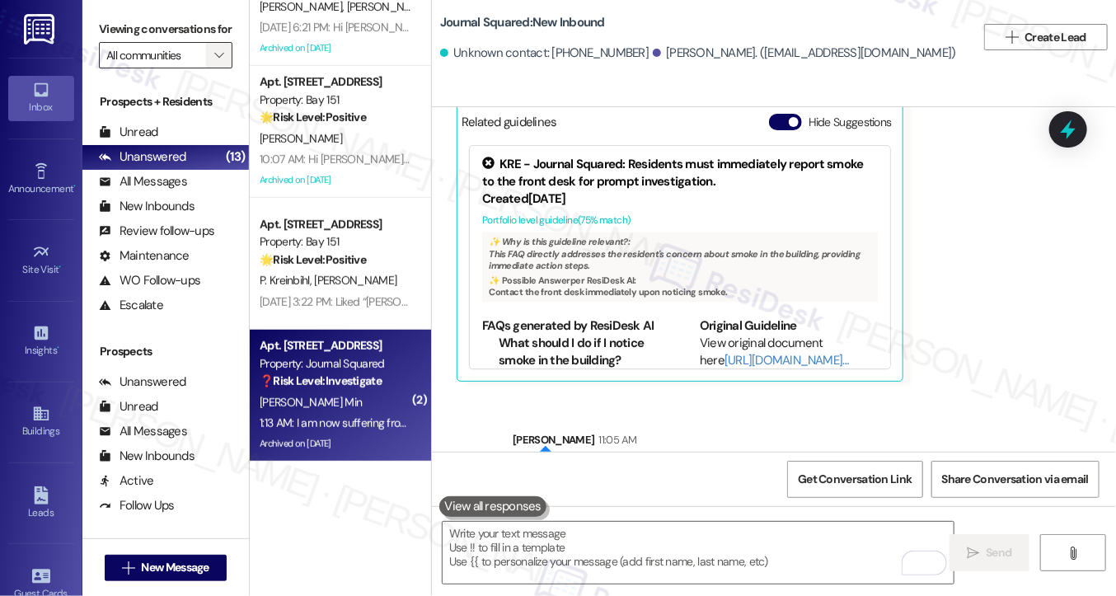
drag, startPoint x: 106, startPoint y: 35, endPoint x: 212, endPoint y: 64, distance: 110.4
click at [106, 35] on label "Viewing conversations for" at bounding box center [166, 29] width 134 height 26
click at [996, 261] on div "Jimin Min Neutral 1:13 AM I am now suffering from strong smoke smell coming thr…" at bounding box center [752, 161] width 591 height 441
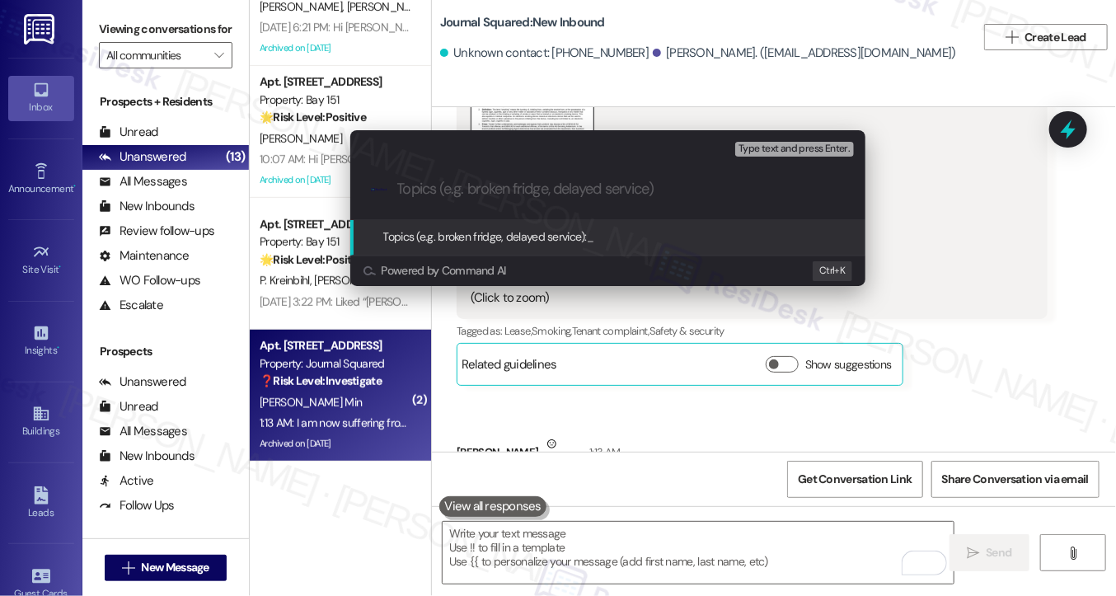
paste input "Smoking Policy Violation Concern"
type input "Smoking Policy Violation Concern"
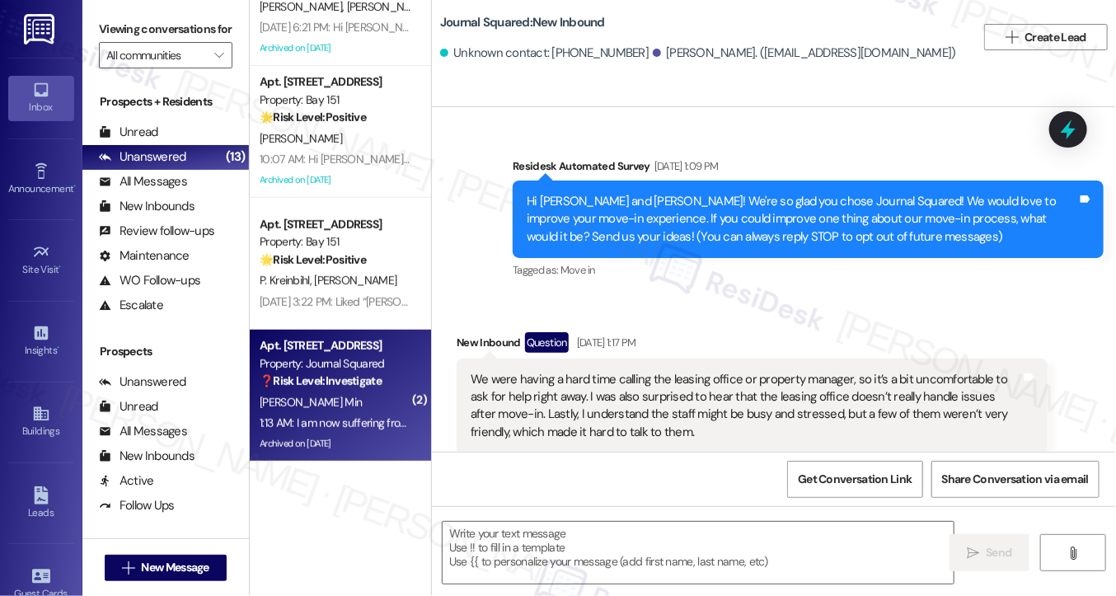
scroll to position [9878, 0]
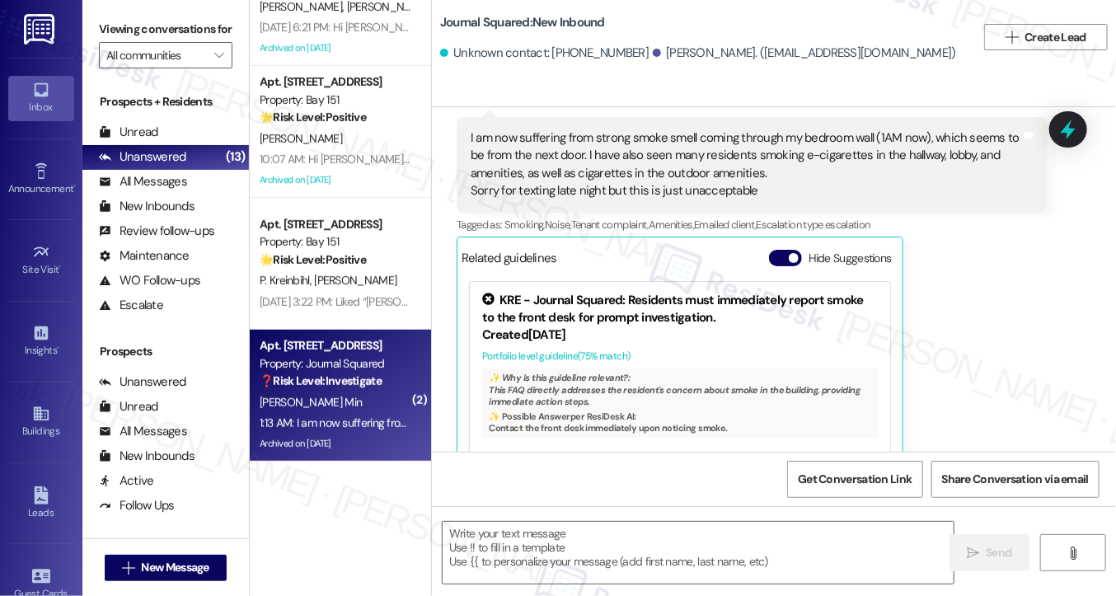
type textarea "Fetching suggested responses. Please feel free to read through the conversation…"
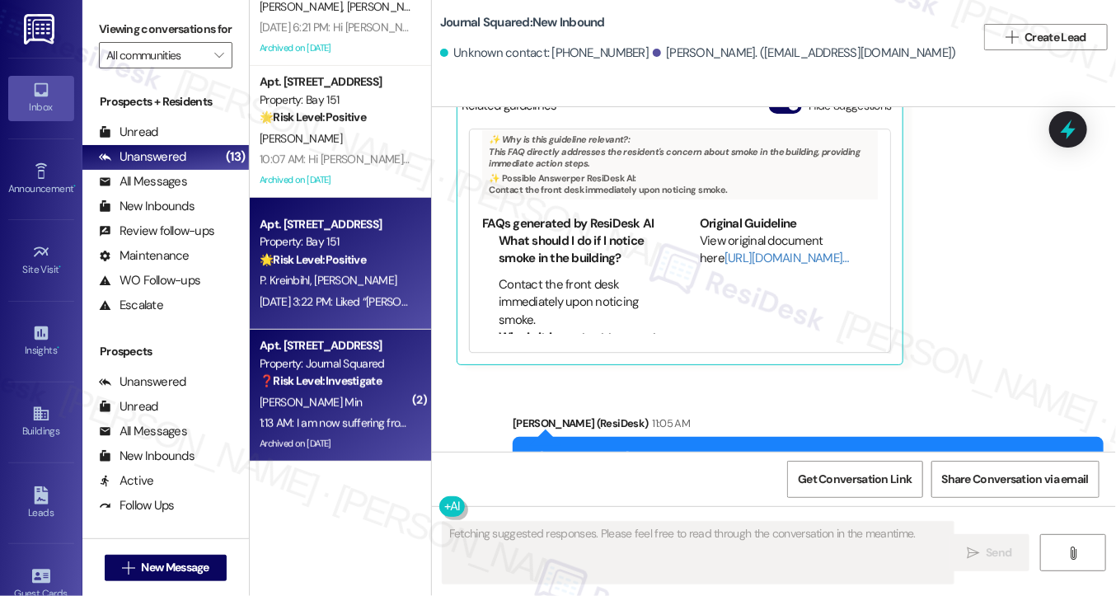
scroll to position [10052, 0]
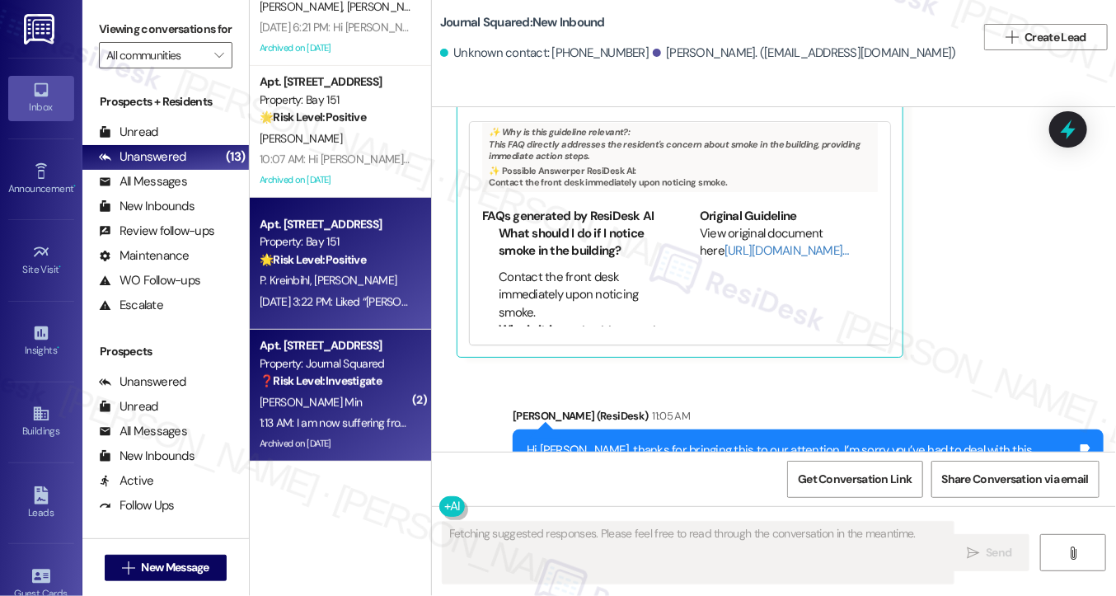
click at [357, 289] on div "P. Kreinbihl A. Orefice" at bounding box center [336, 280] width 156 height 21
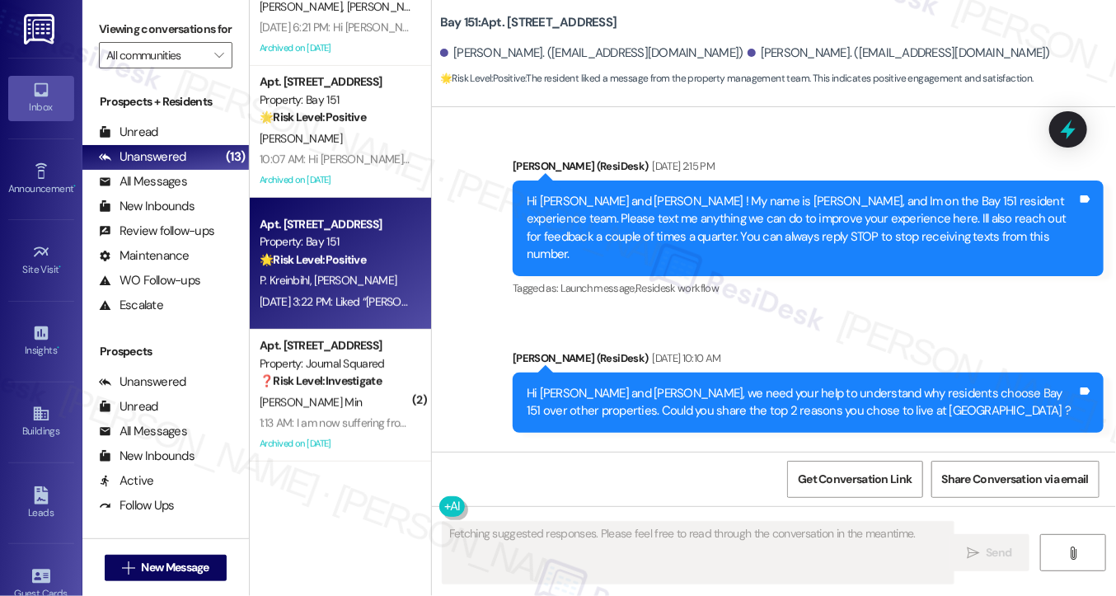
type textarea "Fetching suggested responses. Please feel free to read through the conversation…"
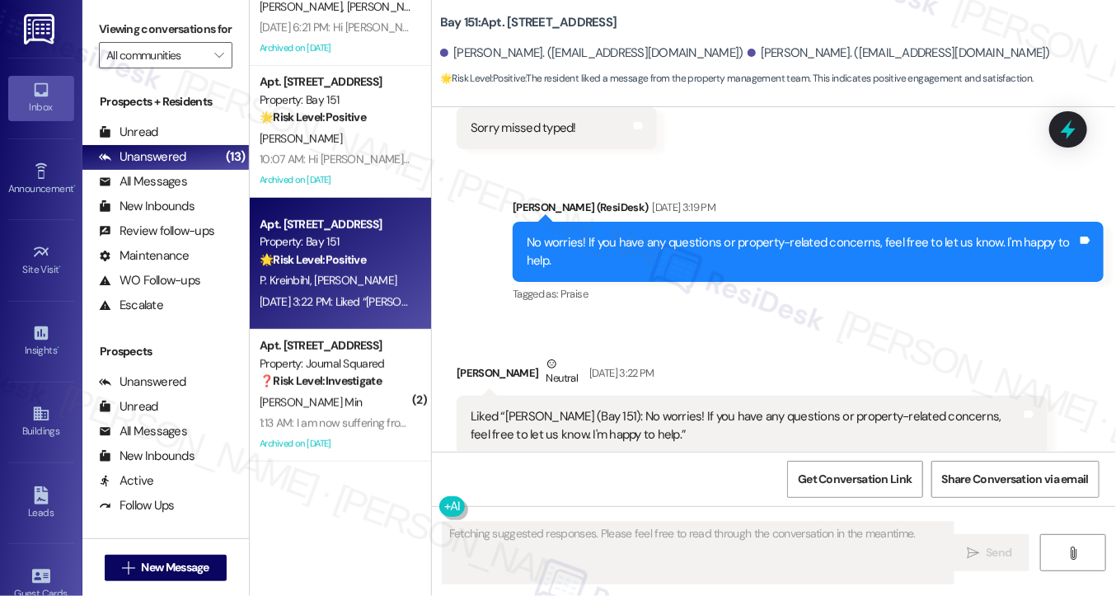
scroll to position [59723, 0]
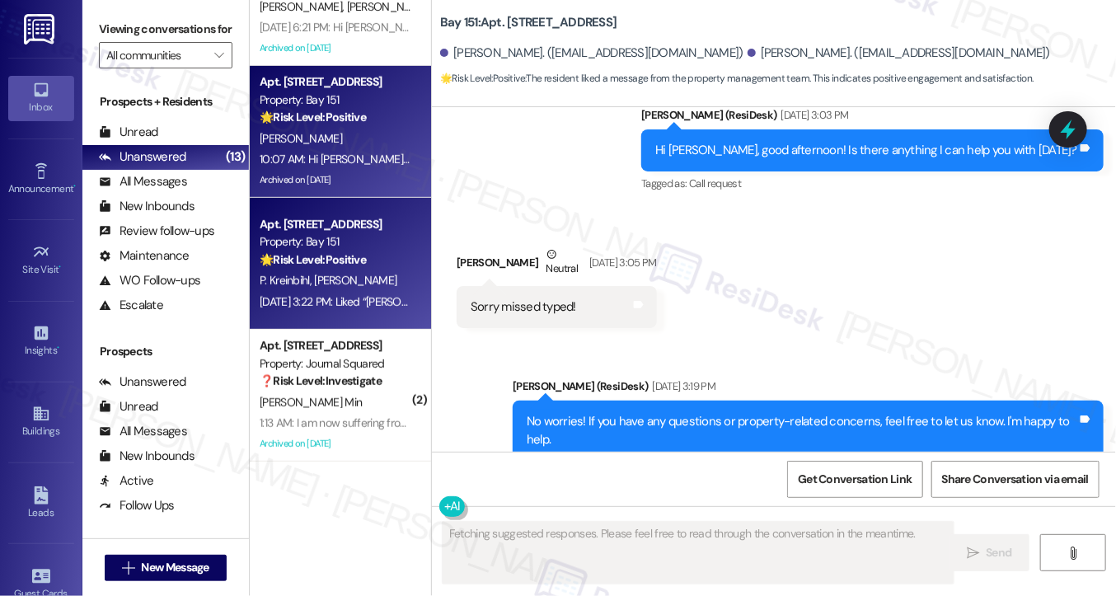
click at [317, 181] on div "Archived on [DATE]" at bounding box center [336, 180] width 156 height 21
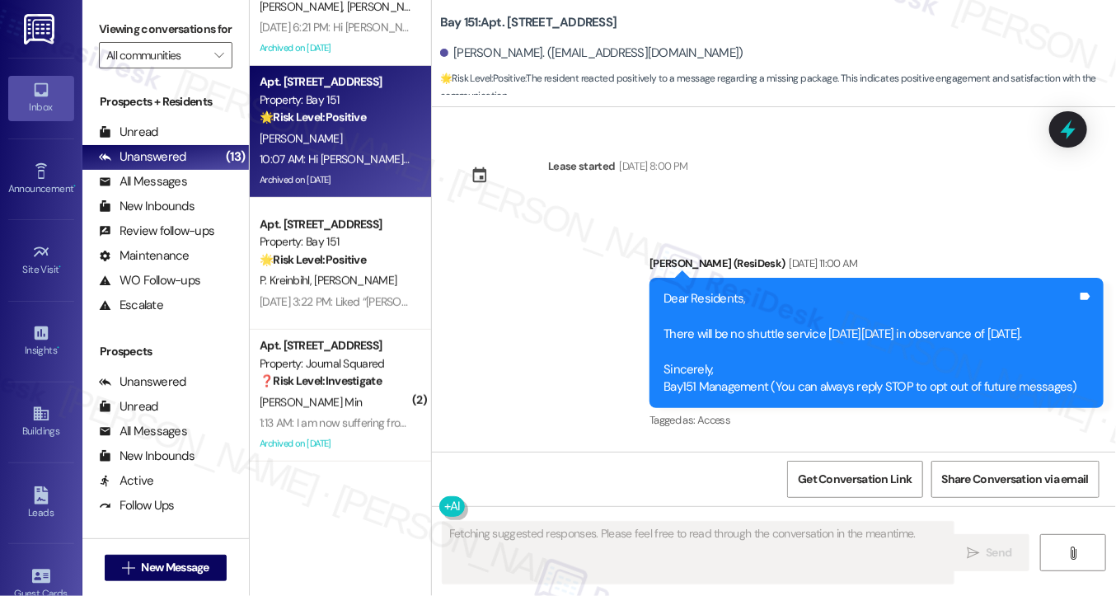
scroll to position [42967, 0]
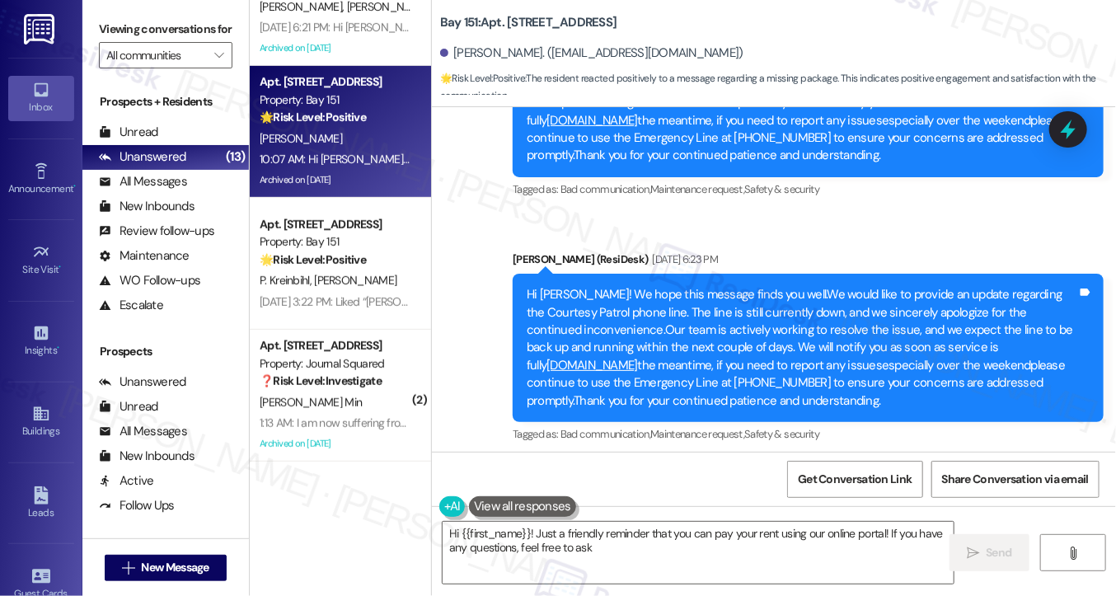
type textarea "Hi {{first_name}}! Just a friendly reminder that you can pay your rent using ou…"
click at [115, 42] on label "Viewing conversations for" at bounding box center [166, 29] width 134 height 26
click at [117, 19] on label "Viewing conversations for" at bounding box center [166, 29] width 134 height 26
click at [101, 32] on label "Viewing conversations for" at bounding box center [166, 29] width 134 height 26
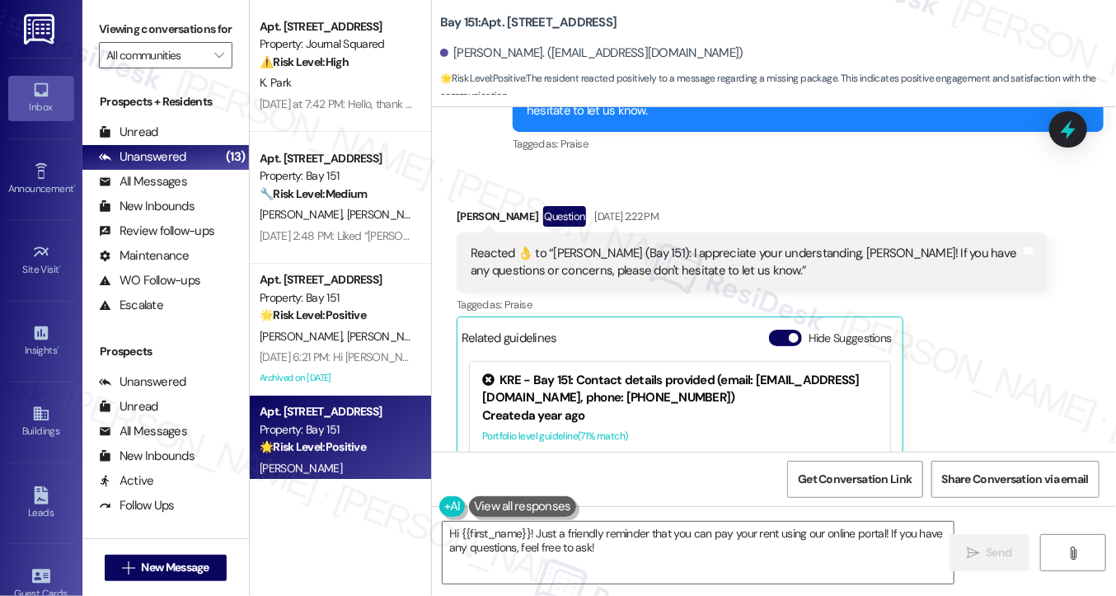
scroll to position [40906, 0]
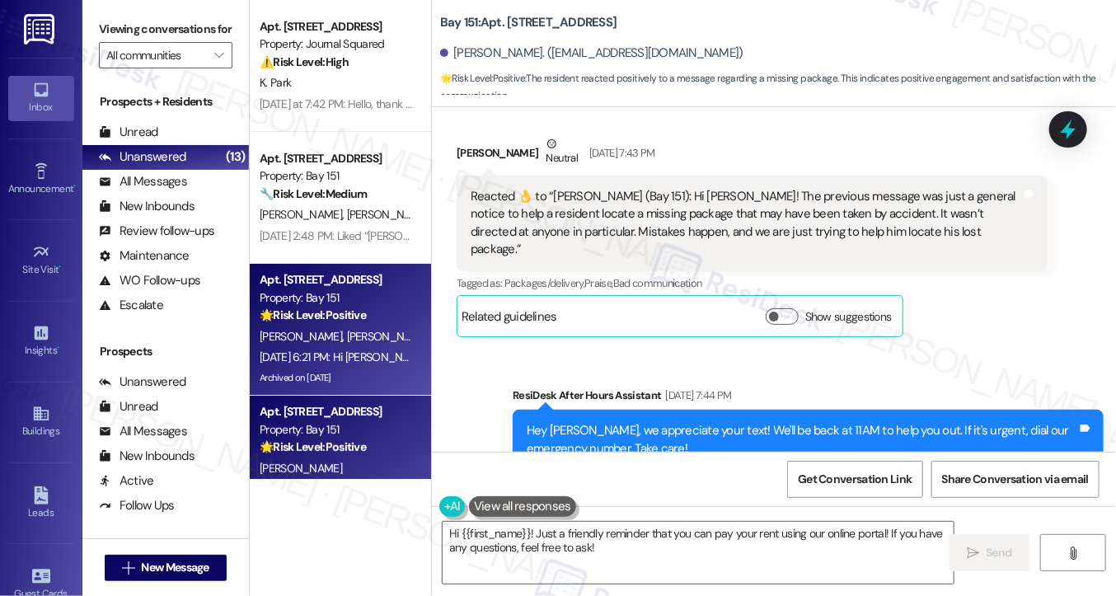
click at [366, 320] on strong "🌟 Risk Level: Positive" at bounding box center [313, 315] width 106 height 15
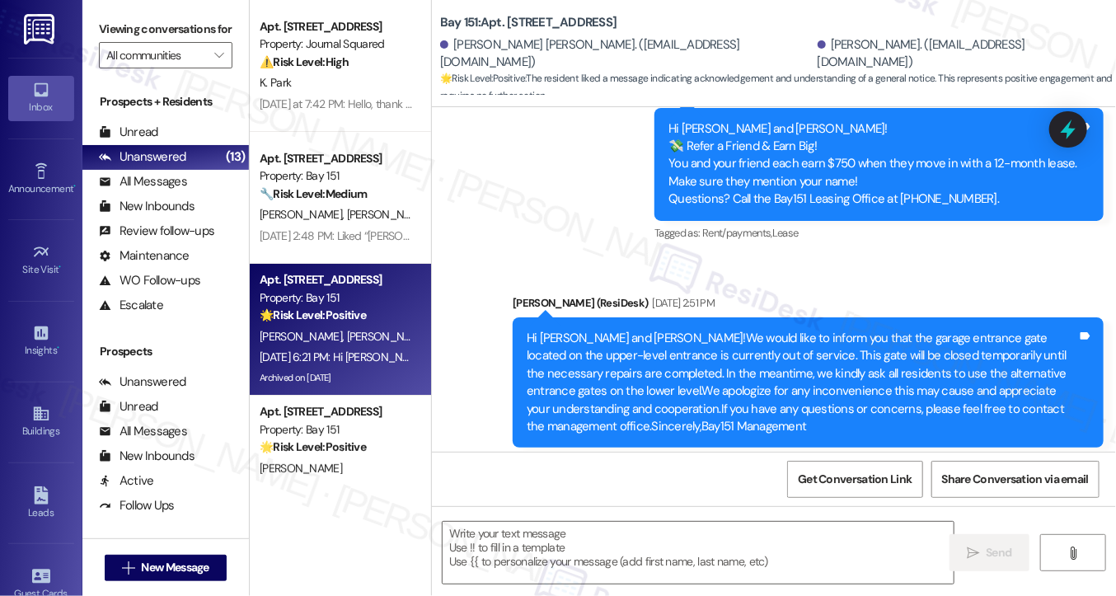
type textarea "Fetching suggested responses. Please feel free to read through the conversation…"
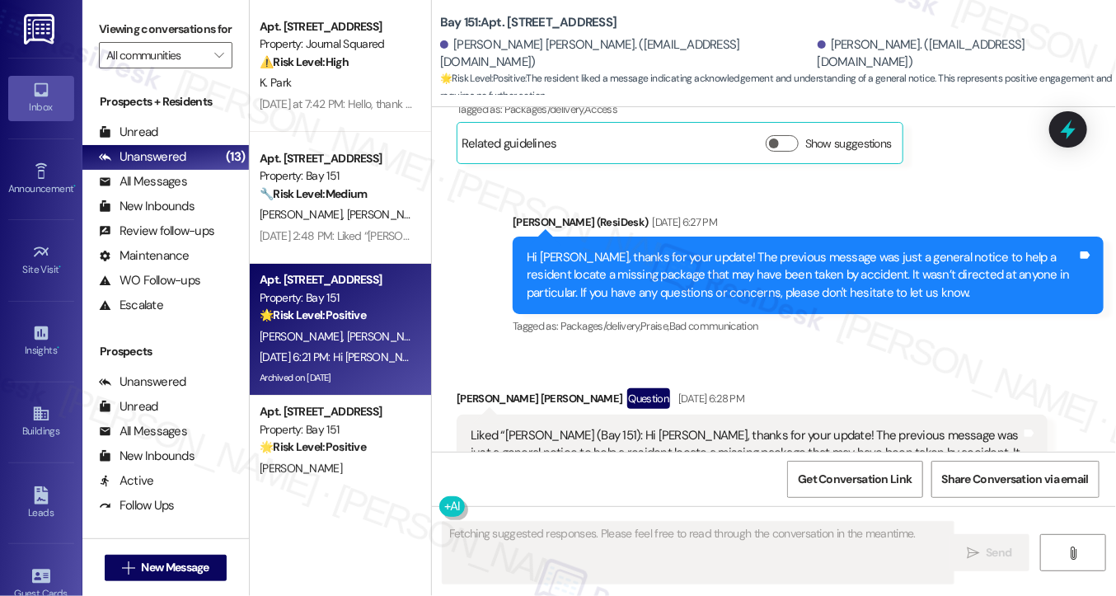
scroll to position [4538, 0]
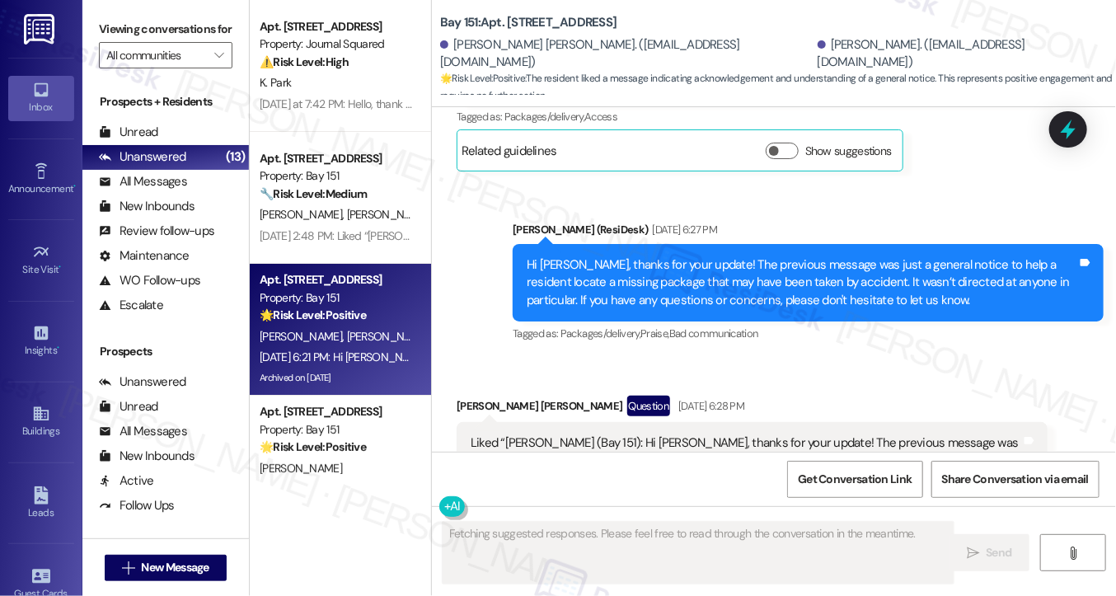
click at [528, 434] on div "Liked “Jane (Bay 151): Hi Abhinav, thanks for your update! The previous message…" at bounding box center [746, 469] width 551 height 71
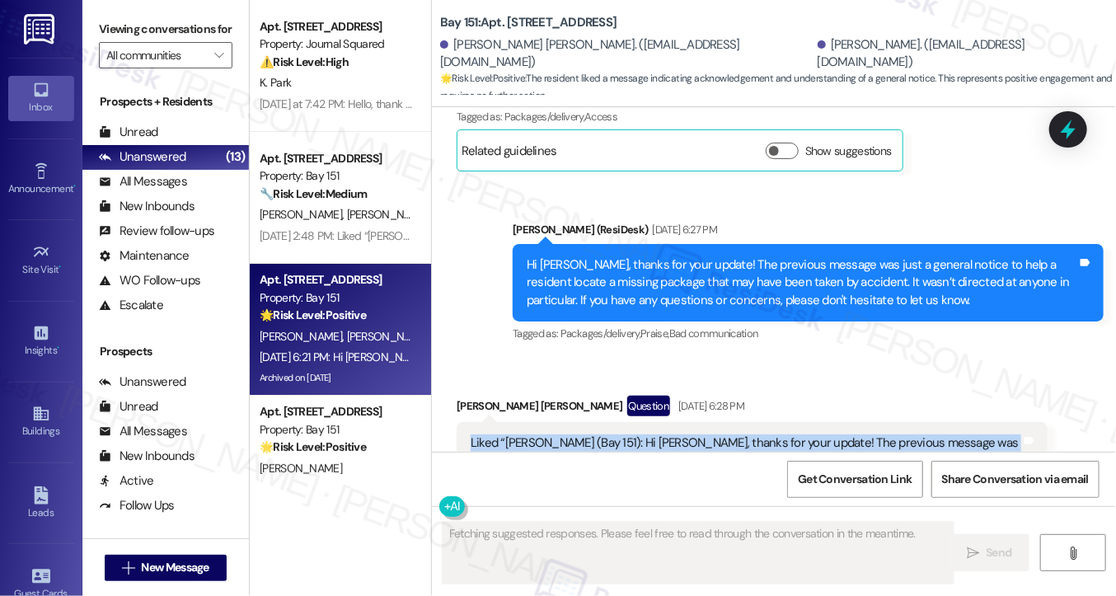
click at [528, 434] on div "Liked “Jane (Bay 151): Hi Abhinav, thanks for your update! The previous message…" at bounding box center [746, 469] width 551 height 71
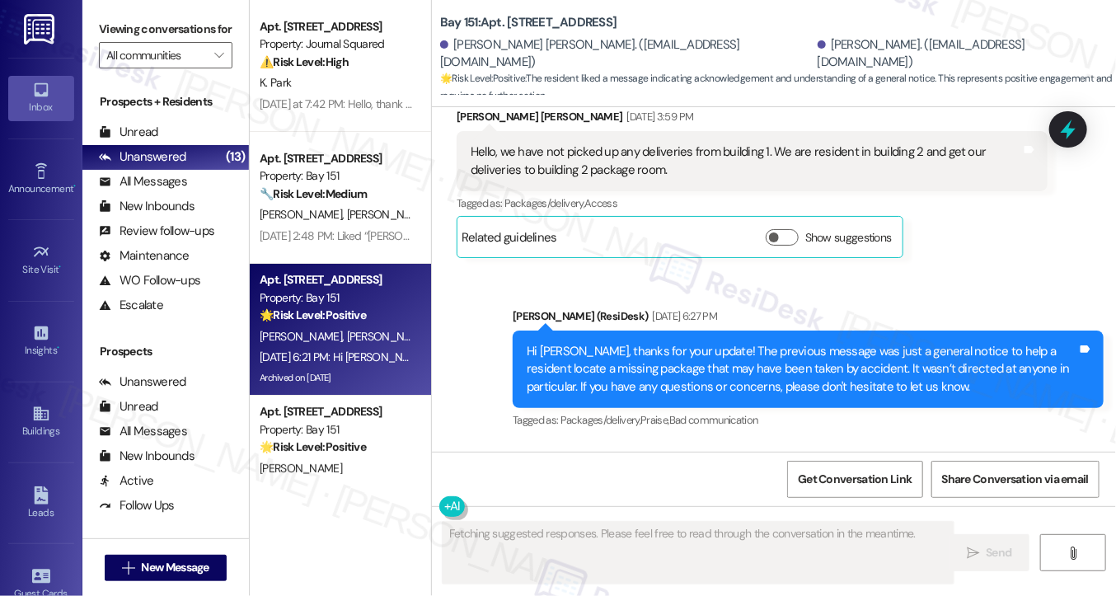
scroll to position [4373, 0]
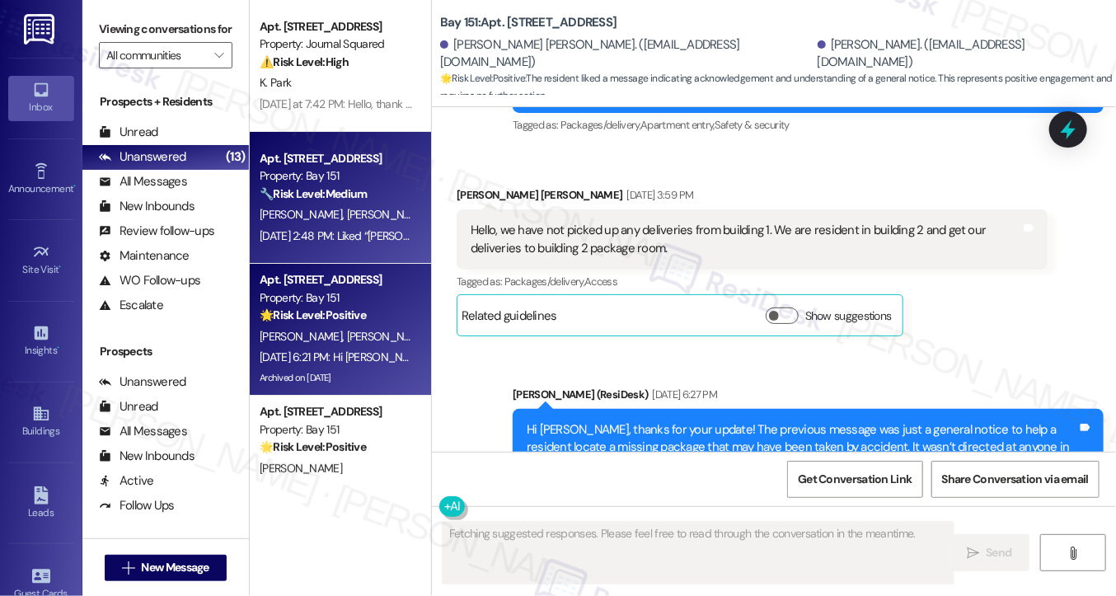
click at [347, 214] on span "[PERSON_NAME]" at bounding box center [388, 214] width 82 height 15
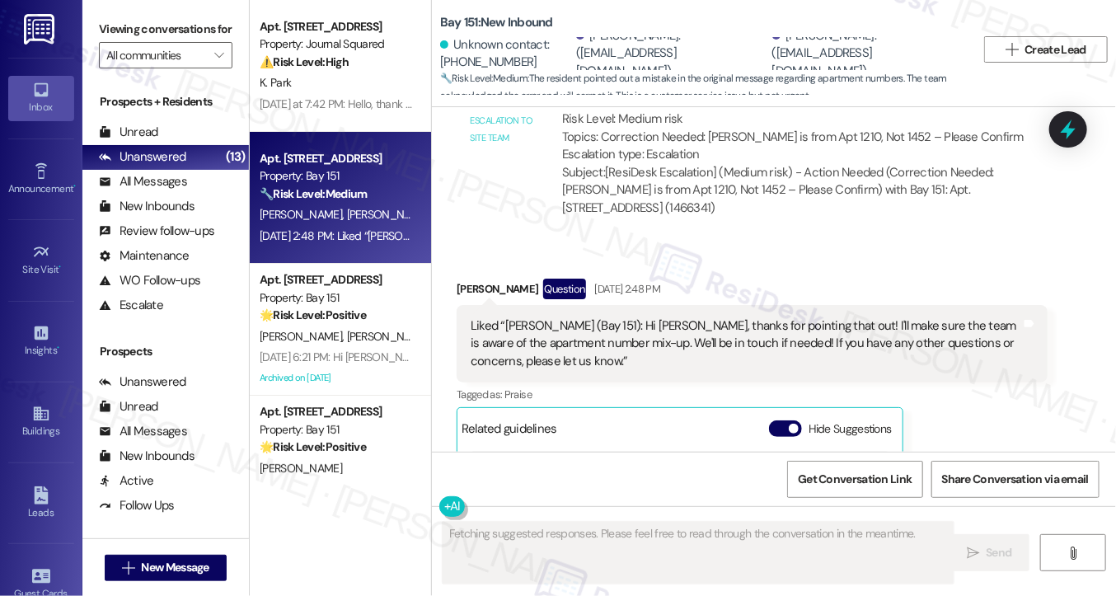
scroll to position [1184, 0]
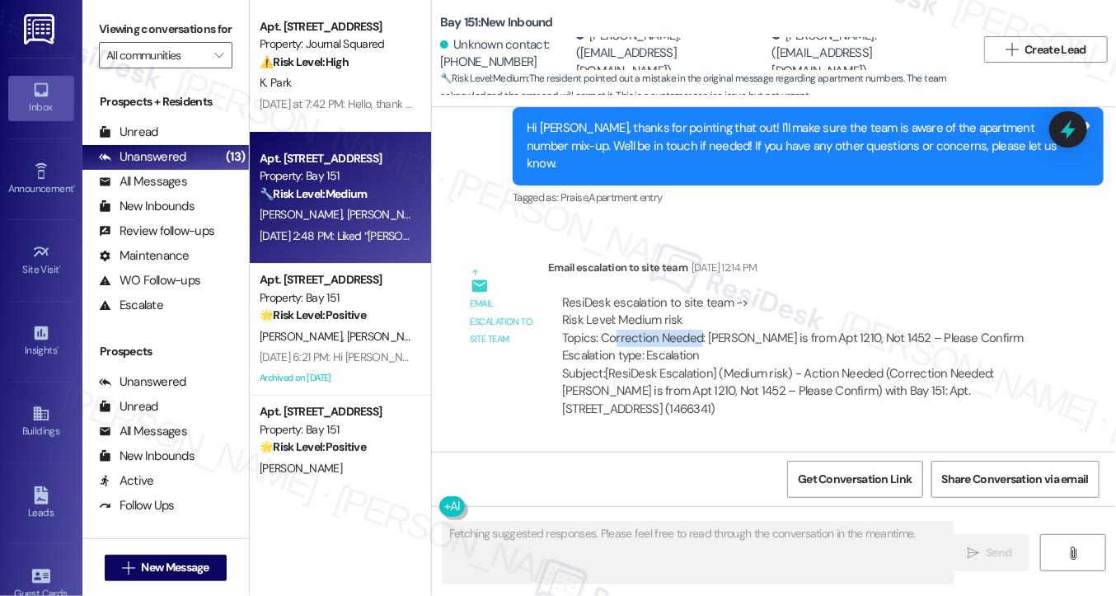
drag, startPoint x: 609, startPoint y: 293, endPoint x: 726, endPoint y: 301, distance: 117.4
click at [726, 301] on div "ResiDesk escalation to site team -> Risk Level: Medium risk Topics: Correction …" at bounding box center [798, 329] width 472 height 71
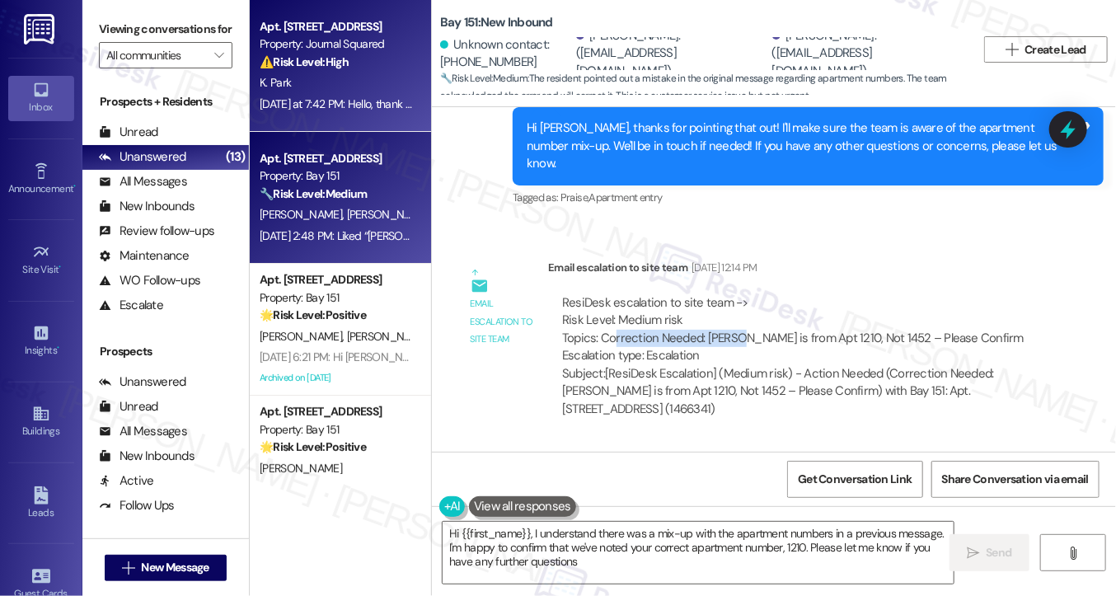
type textarea "Hi {{first_name}}, I understand there was a mix-up with the apartment numbers i…"
click at [331, 94] on div "Yesterday at 7:42 PM: Hello, thank you so much for your understanding. I believ…" at bounding box center [336, 104] width 156 height 21
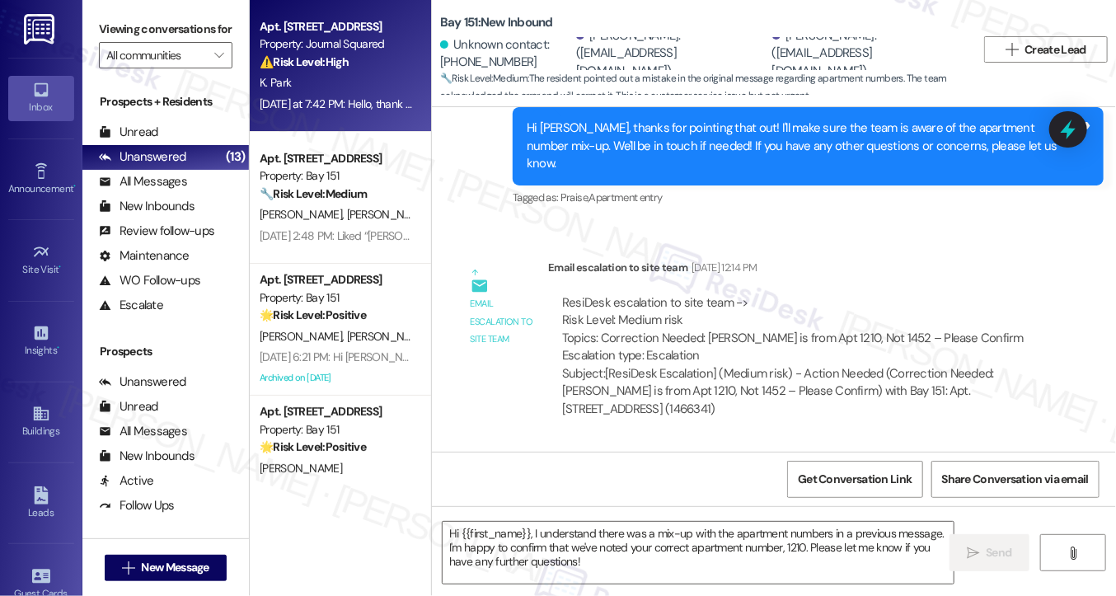
type textarea "Fetching suggested responses. Please feel free to read through the conversation…"
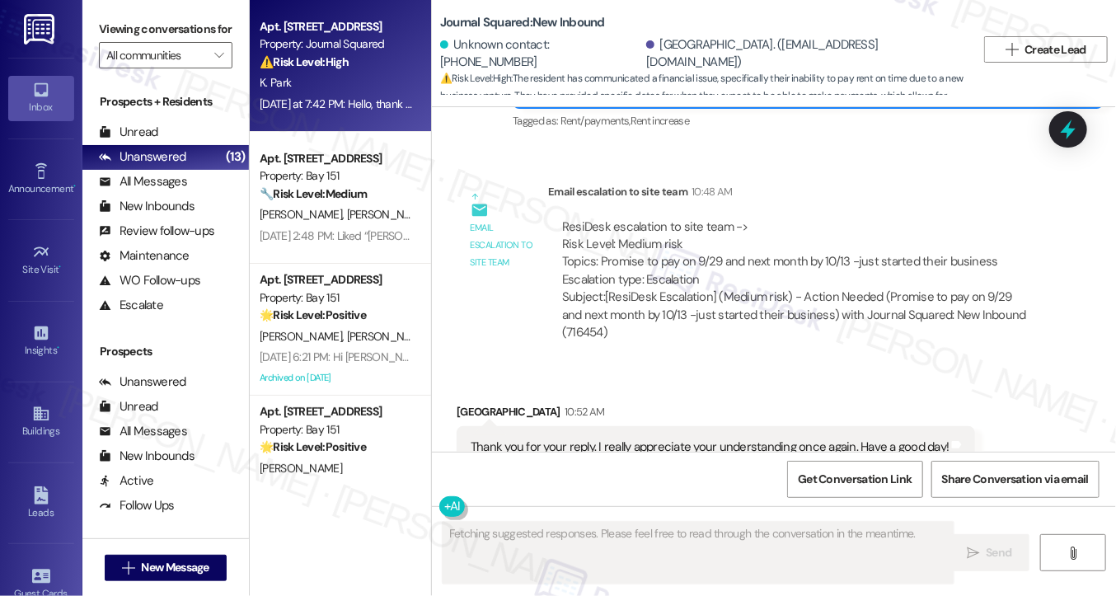
scroll to position [17237, 0]
click at [697, 438] on div "Thank you for your reply. I really appreciate your understanding once again. Ha…" at bounding box center [710, 446] width 478 height 17
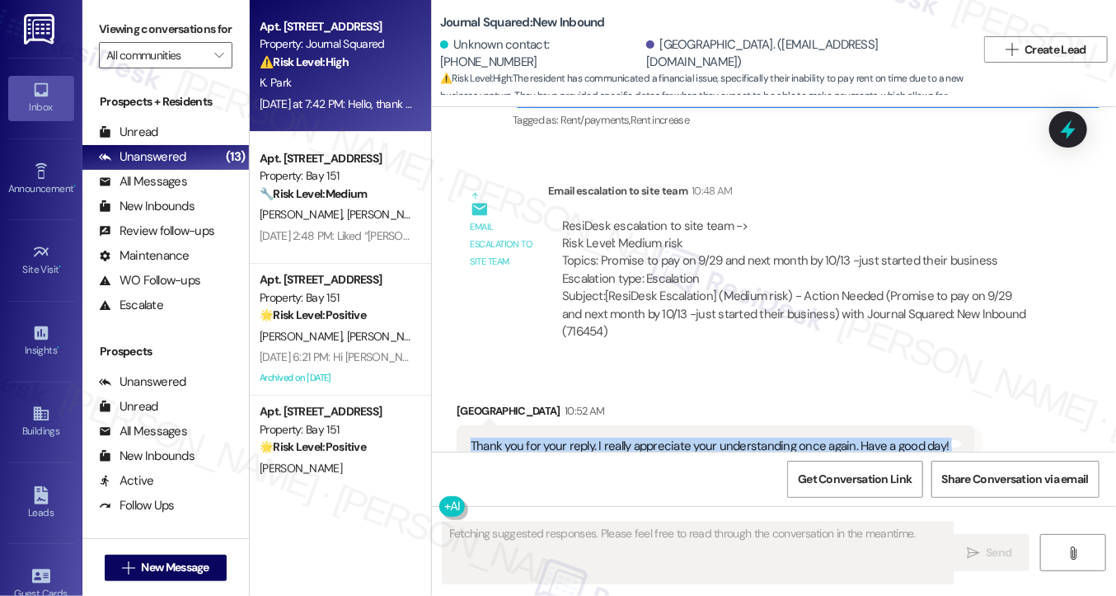
click at [697, 438] on div "Thank you for your reply. I really appreciate your understanding once again. Ha…" at bounding box center [710, 446] width 478 height 17
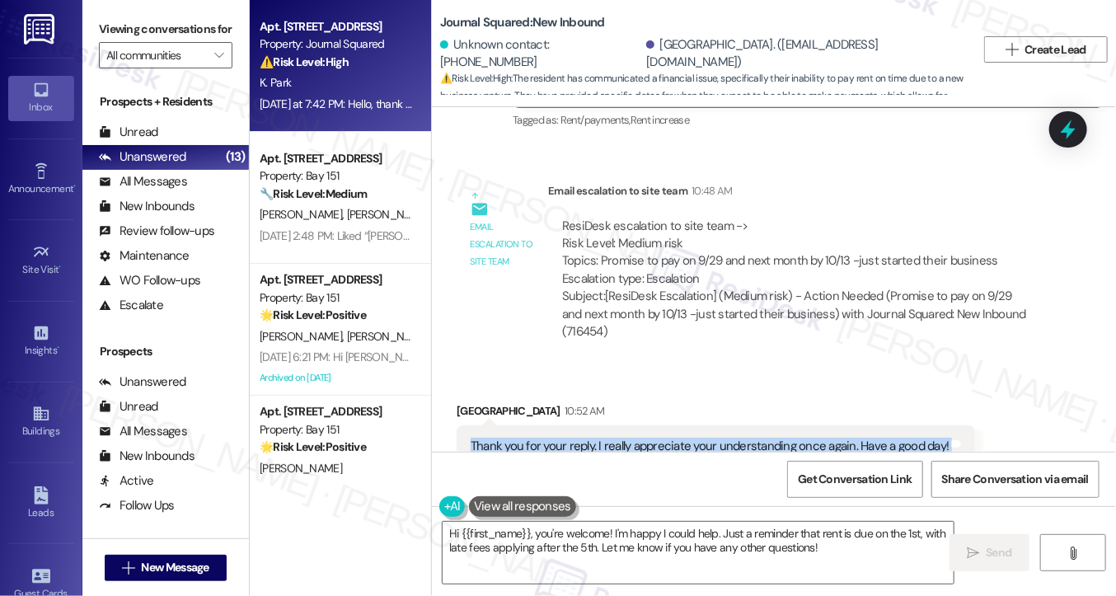
click at [646, 438] on div "Thank you for your reply. I really appreciate your understanding once again. Ha…" at bounding box center [710, 446] width 478 height 17
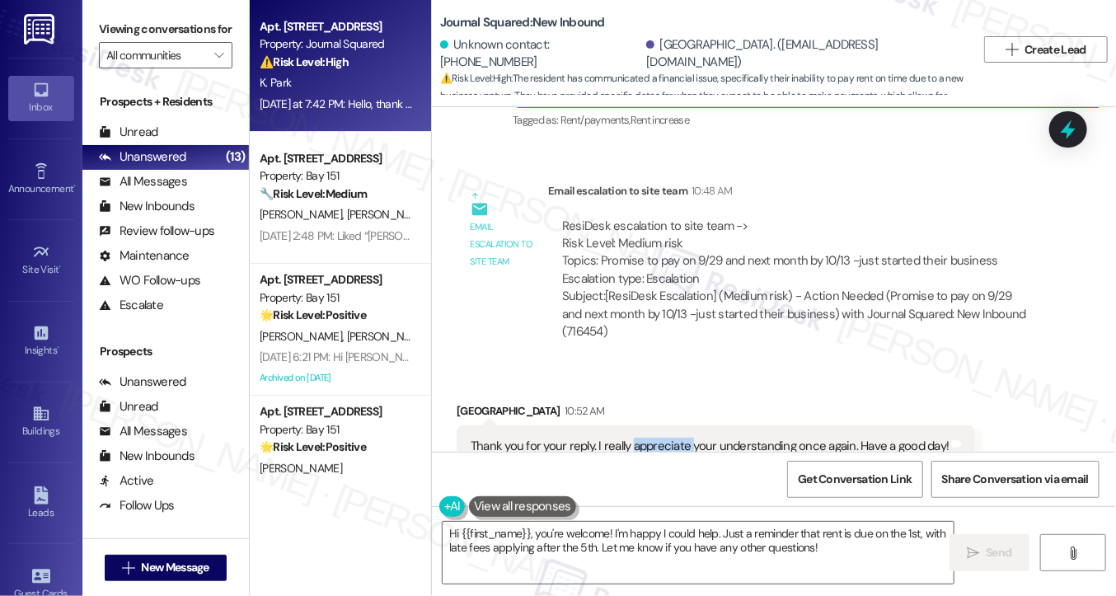
click at [646, 438] on div "Thank you for your reply. I really appreciate your understanding once again. Ha…" at bounding box center [710, 446] width 478 height 17
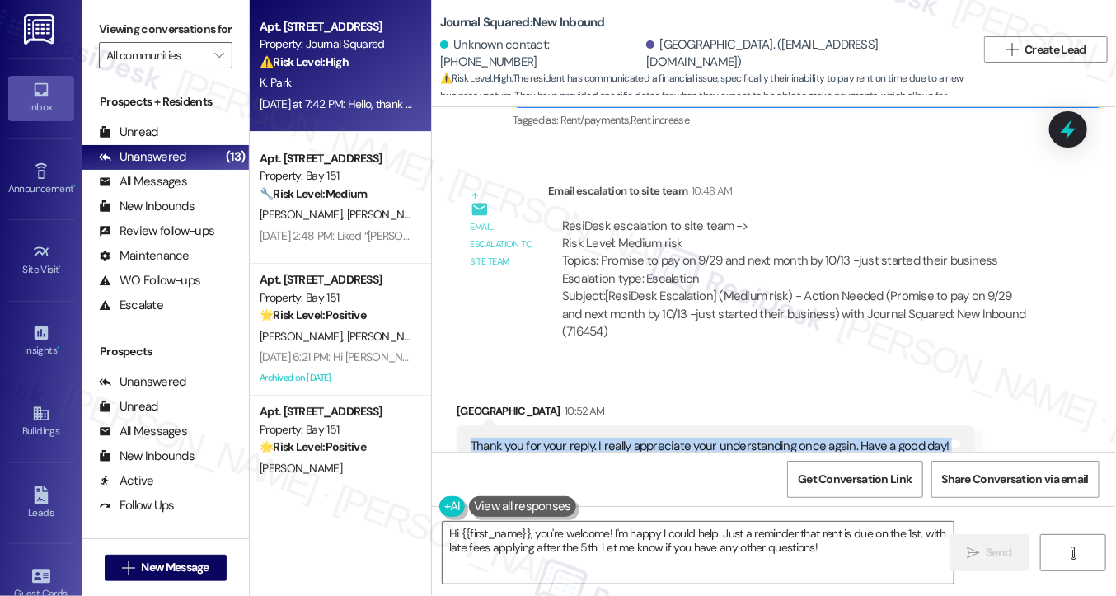
click at [646, 438] on div "Thank you for your reply. I really appreciate your understanding once again. Ha…" at bounding box center [710, 446] width 478 height 17
click at [623, 547] on textarea "Hi {{first_name}}, you're welcome! I'm happy I could help. Just a reminder that…" at bounding box center [698, 553] width 511 height 62
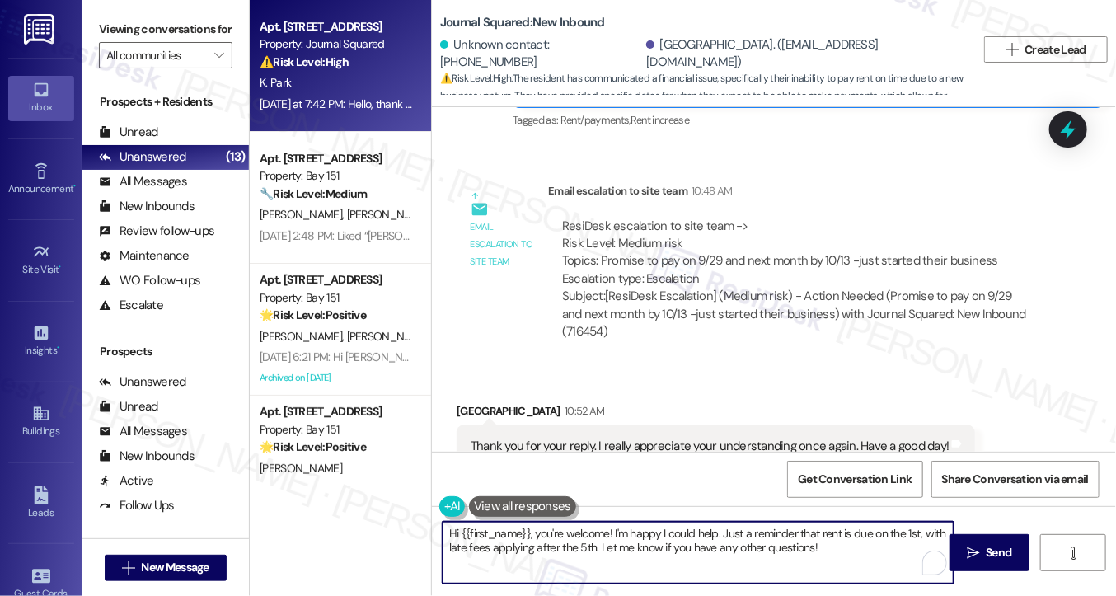
click at [623, 547] on textarea "Hi {{first_name}}, you're welcome! I'm happy I could help. Just a reminder that…" at bounding box center [698, 553] width 511 height 62
click at [537, 525] on textarea "Hi {{first_name}}, you're welcome! I'm happy I could help. Just a reminder that…" at bounding box center [698, 553] width 511 height 62
drag, startPoint x: 610, startPoint y: 531, endPoint x: 364, endPoint y: 502, distance: 248.2
click at [364, 502] on div "Apt. 2509, 615 Pavonia Avenue Property: Journal Squared ⚠️ Risk Level: High The…" at bounding box center [683, 298] width 866 height 596
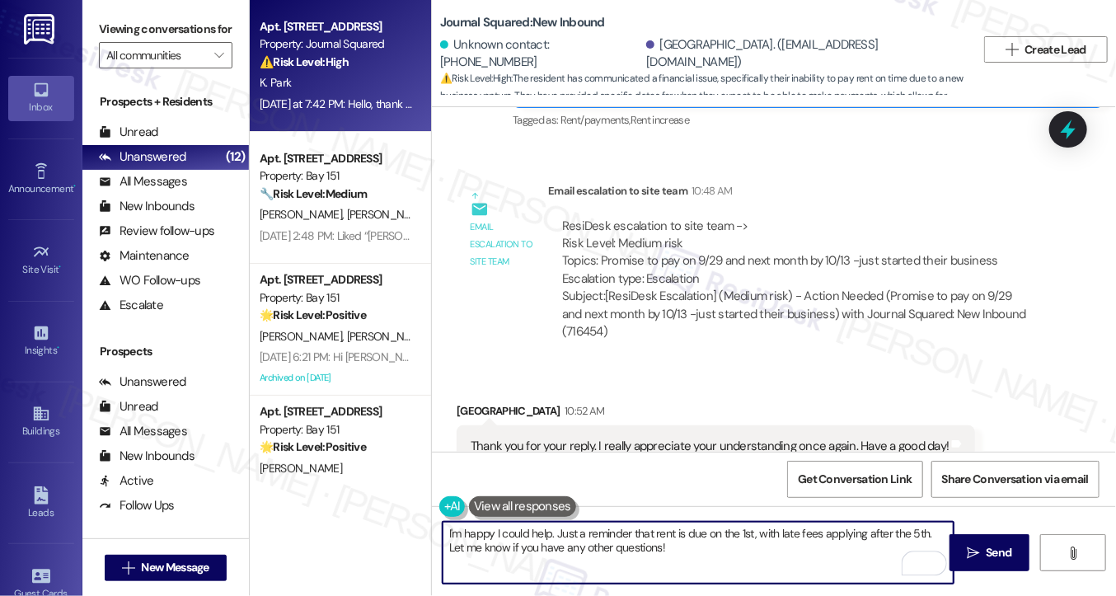
drag, startPoint x: 752, startPoint y: 547, endPoint x: 655, endPoint y: 547, distance: 96.5
click at [655, 547] on textarea "I'm happy I could help. Just a reminder that rent is due on the 1st, with late …" at bounding box center [698, 553] width 511 height 62
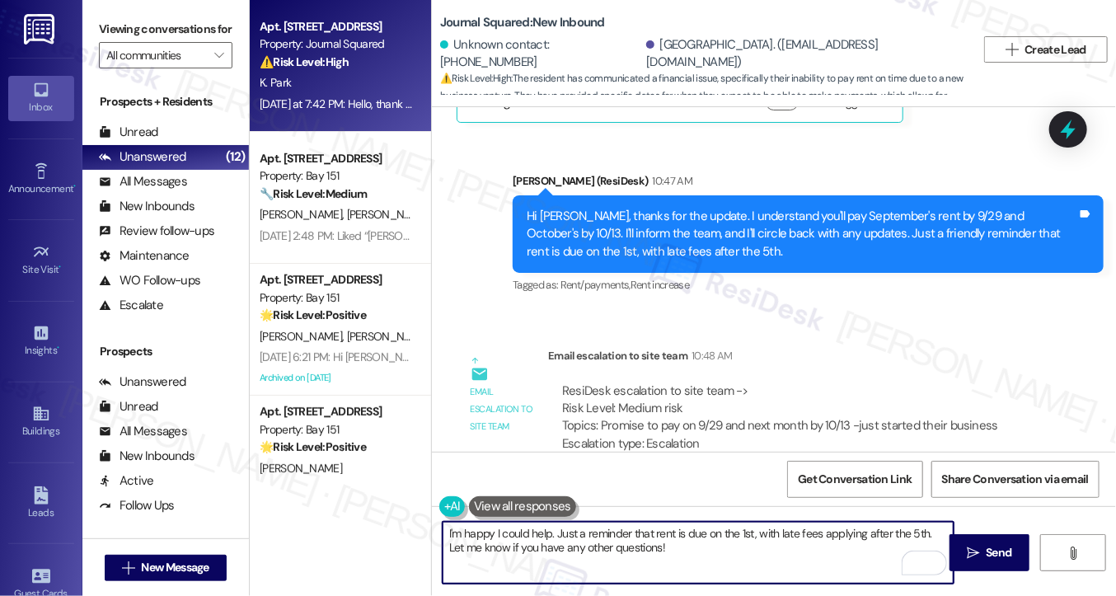
scroll to position [16989, 0]
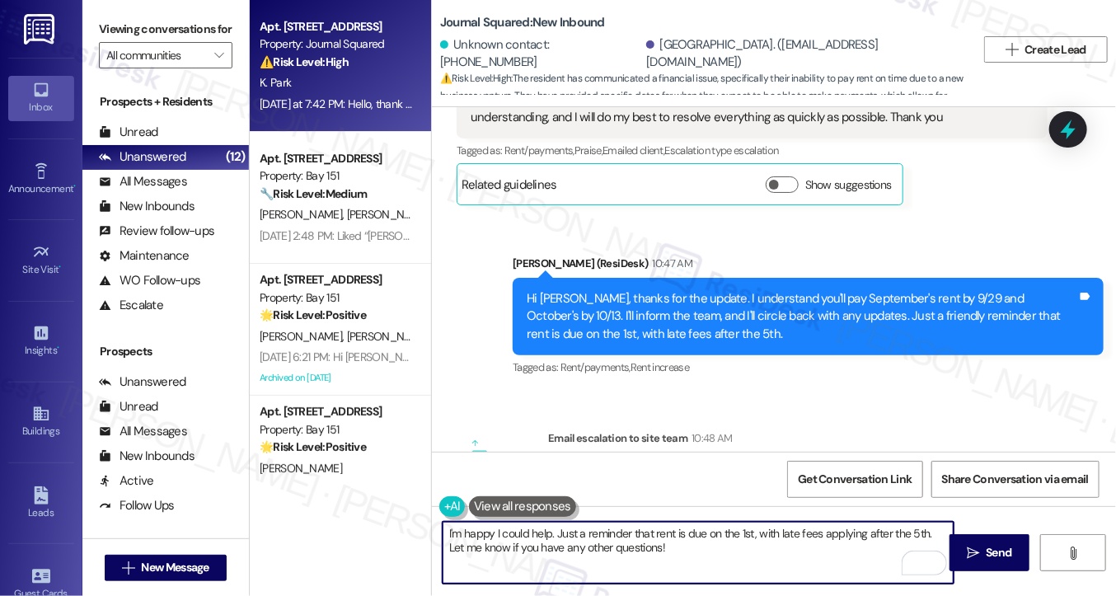
type textarea "I'm happy I could help. Just a reminder that rent is due on the 1st, with late …"
click at [681, 290] on div "Hi Kyungmi, thanks for the update. I understand you'll pay September's rent by …" at bounding box center [802, 316] width 551 height 53
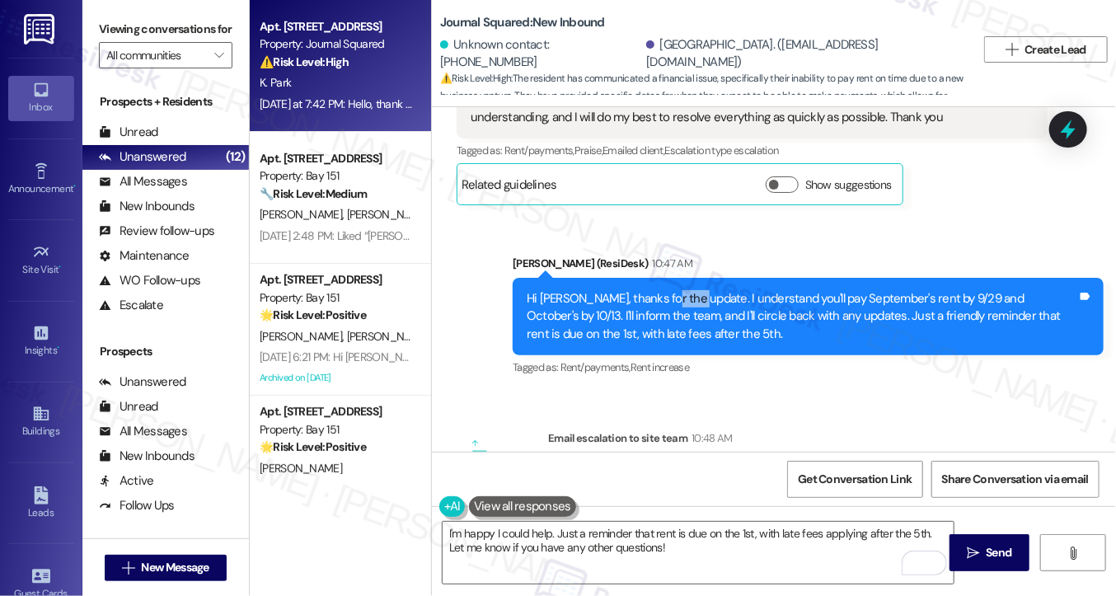
click at [681, 290] on div "Hi Kyungmi, thanks for the update. I understand you'll pay September's rent by …" at bounding box center [802, 316] width 551 height 53
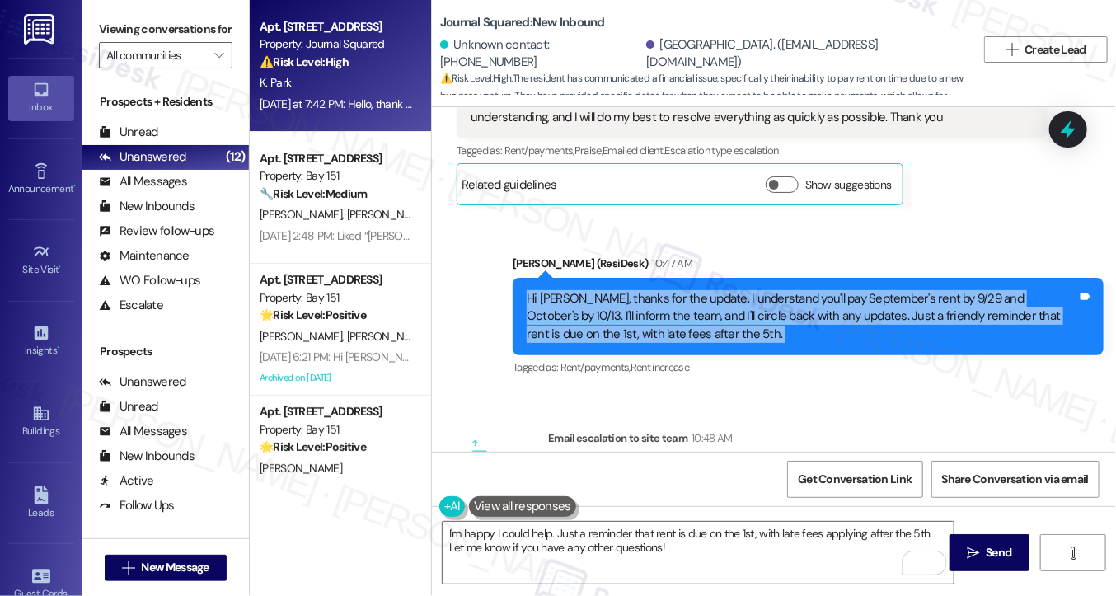
click at [681, 290] on div "Hi Kyungmi, thanks for the update. I understand you'll pay September's rent by …" at bounding box center [802, 316] width 551 height 53
click at [678, 290] on div "Hi Kyungmi, thanks for the update. I understand you'll pay September's rent by …" at bounding box center [802, 316] width 551 height 53
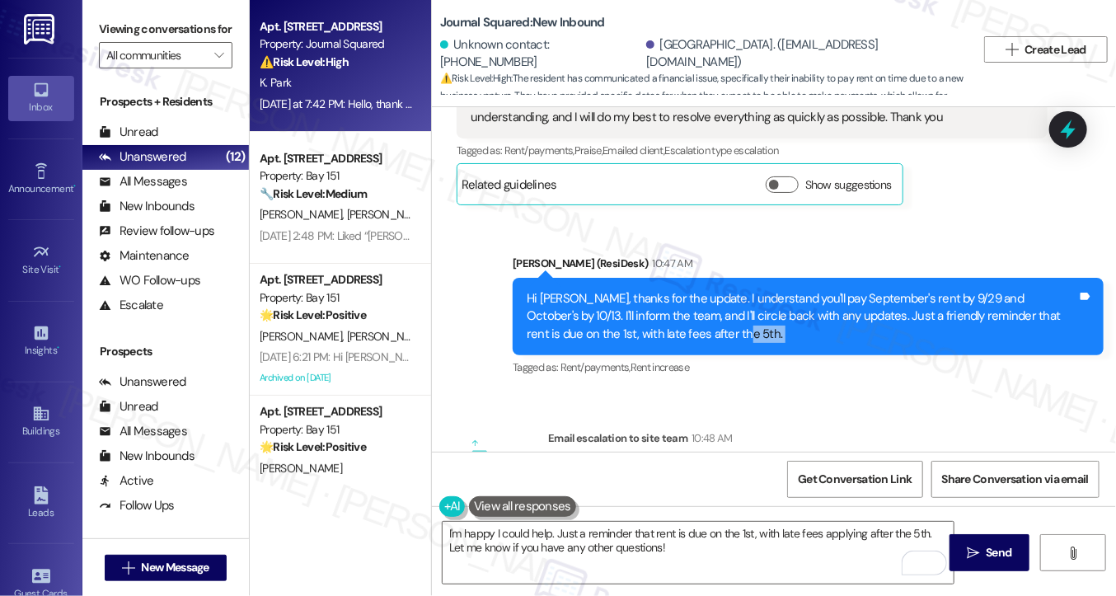
click at [678, 290] on div "Hi Kyungmi, thanks for the update. I understand you'll pay September's rent by …" at bounding box center [802, 316] width 551 height 53
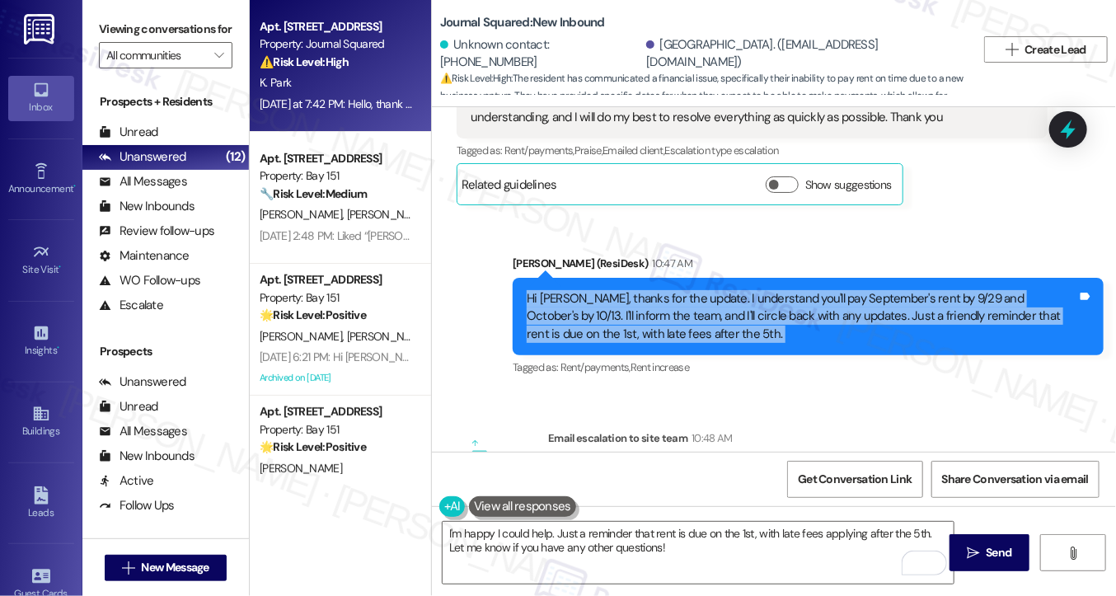
click at [678, 290] on div "Hi Kyungmi, thanks for the update. I understand you'll pay September's rent by …" at bounding box center [802, 316] width 551 height 53
click at [782, 290] on div "Hi Kyungmi, thanks for the update. I understand you'll pay September's rent by …" at bounding box center [802, 316] width 551 height 53
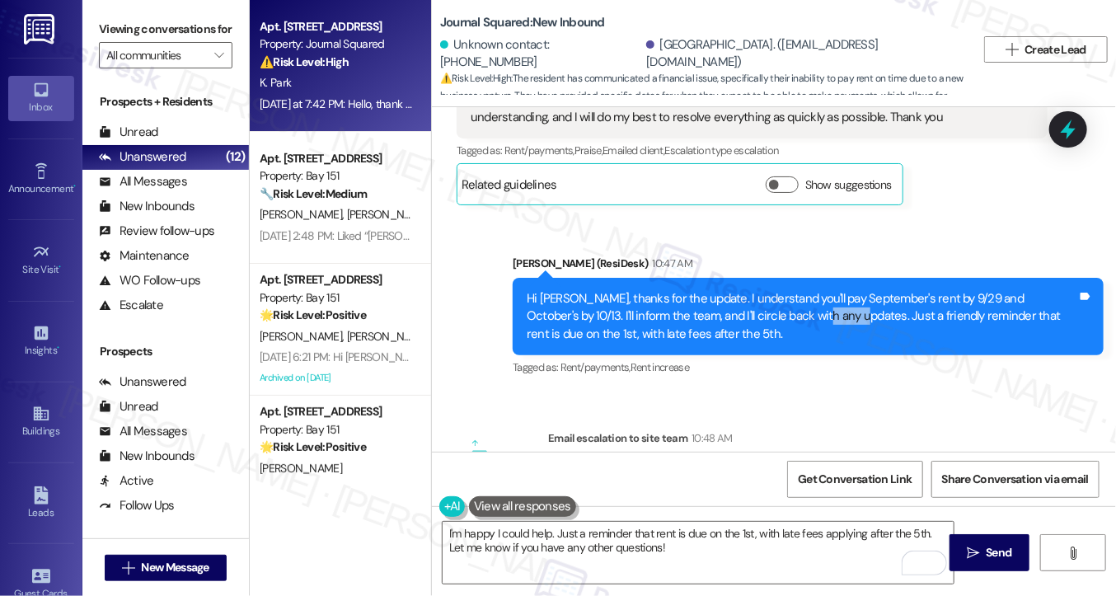
click at [782, 290] on div "Hi Kyungmi, thanks for the update. I understand you'll pay September's rent by …" at bounding box center [802, 316] width 551 height 53
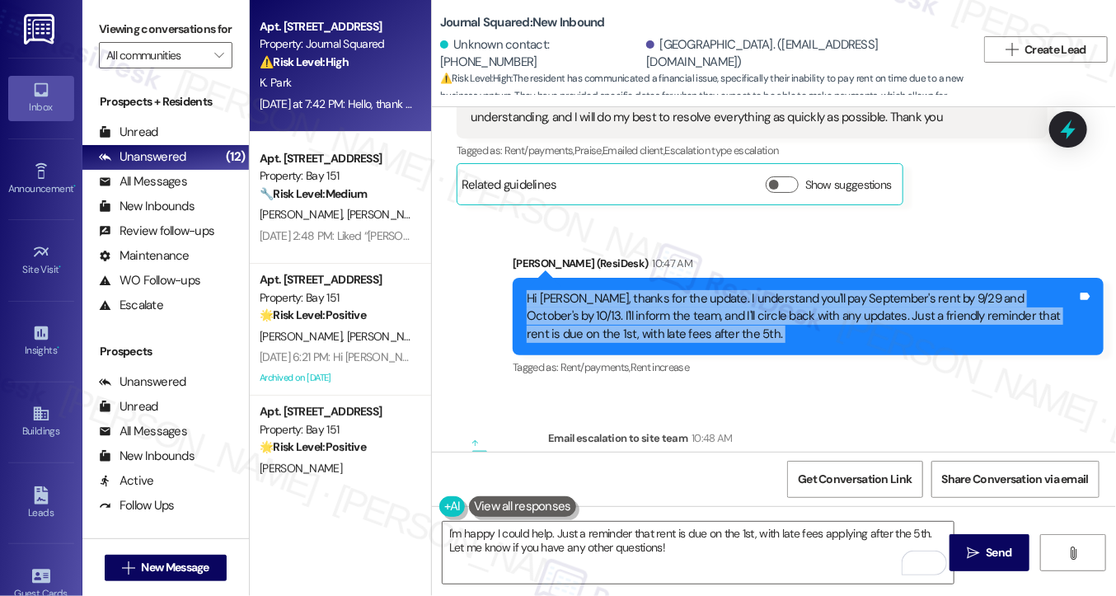
click at [782, 290] on div "Hi Kyungmi, thanks for the update. I understand you'll pay September's rent by …" at bounding box center [802, 316] width 551 height 53
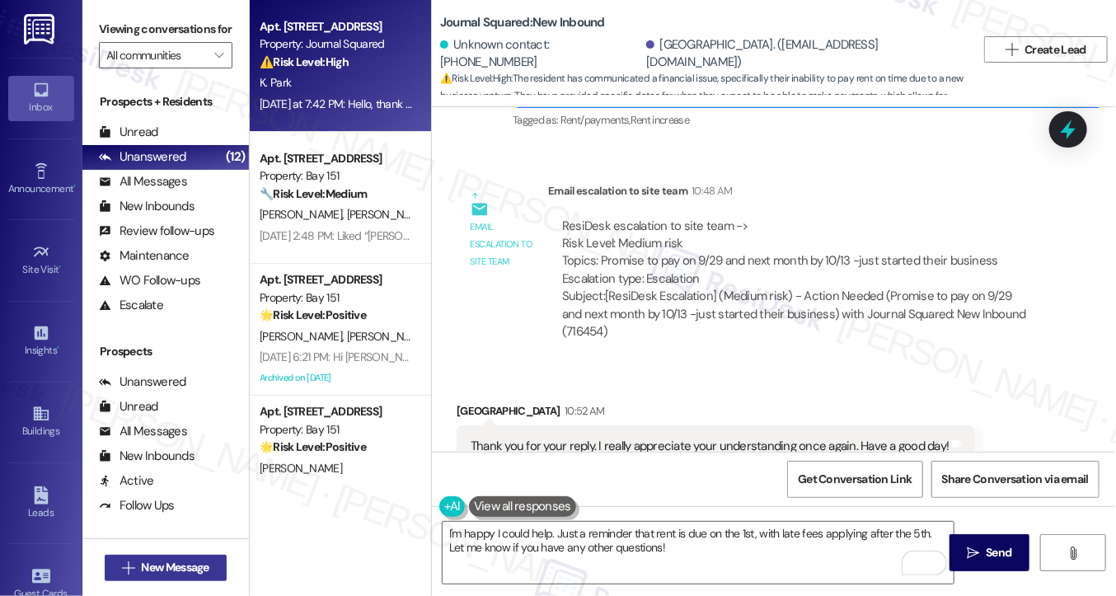
click at [183, 562] on span "New Message" at bounding box center [176, 567] width 68 height 17
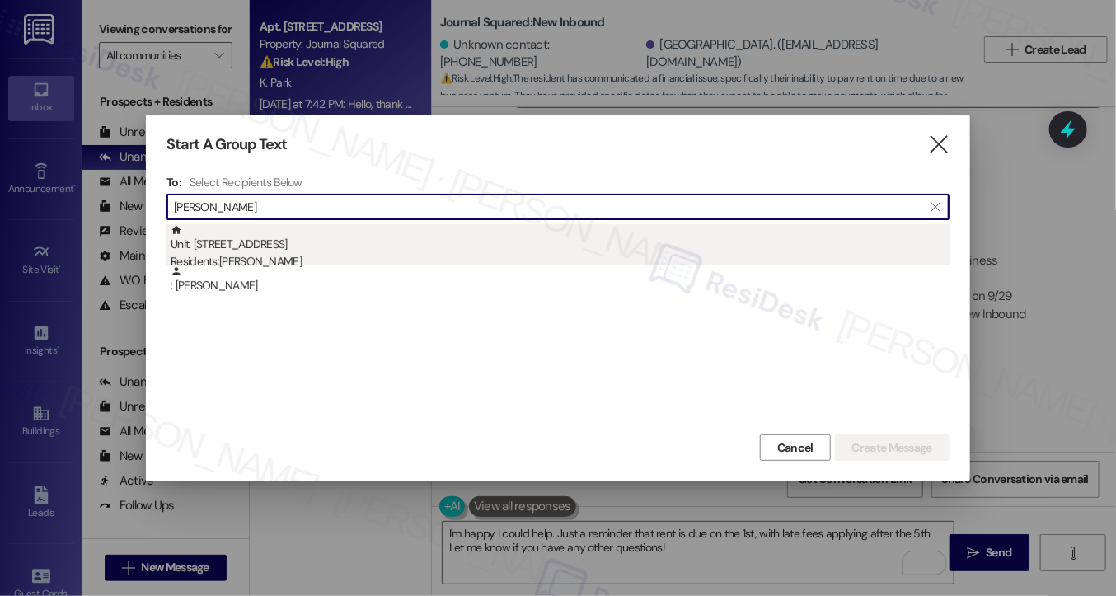
type input "Ana Zubieta Lanz"
click at [321, 256] on div "Residents: Ana Zubieta Lanz" at bounding box center [560, 261] width 779 height 17
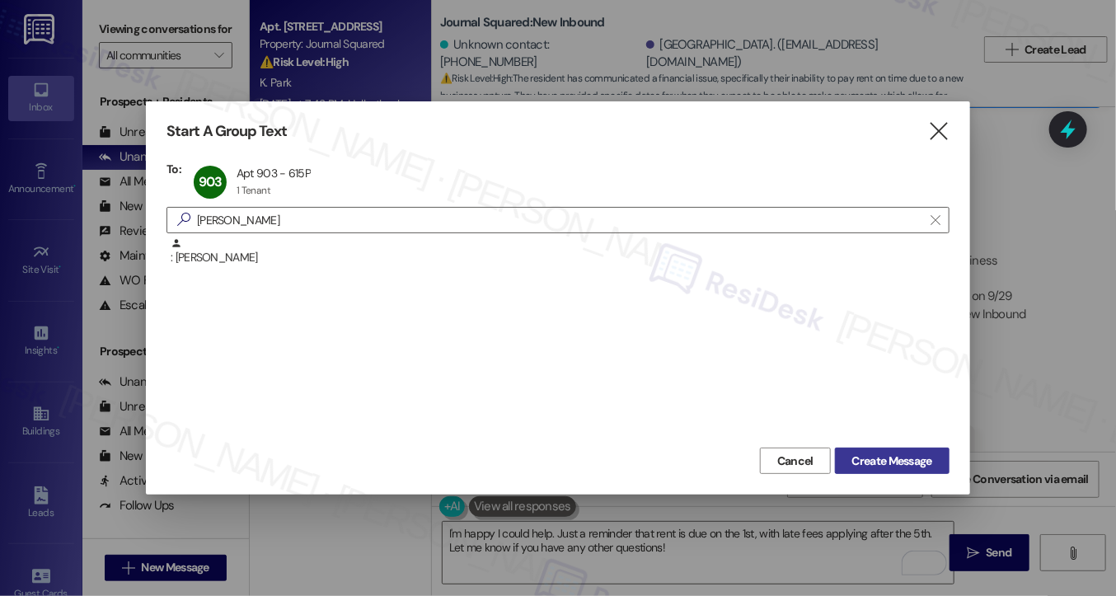
click at [922, 455] on span "Create Message" at bounding box center [892, 461] width 80 height 17
click at [934, 132] on icon "" at bounding box center [939, 131] width 22 height 17
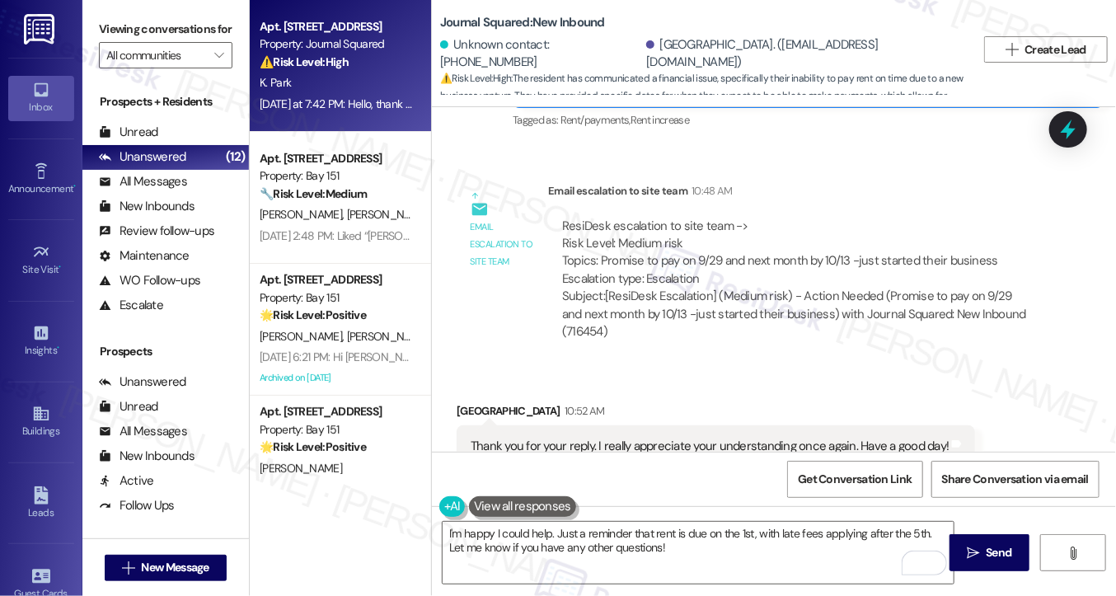
click at [99, 18] on label "Viewing conversations for" at bounding box center [166, 29] width 134 height 26
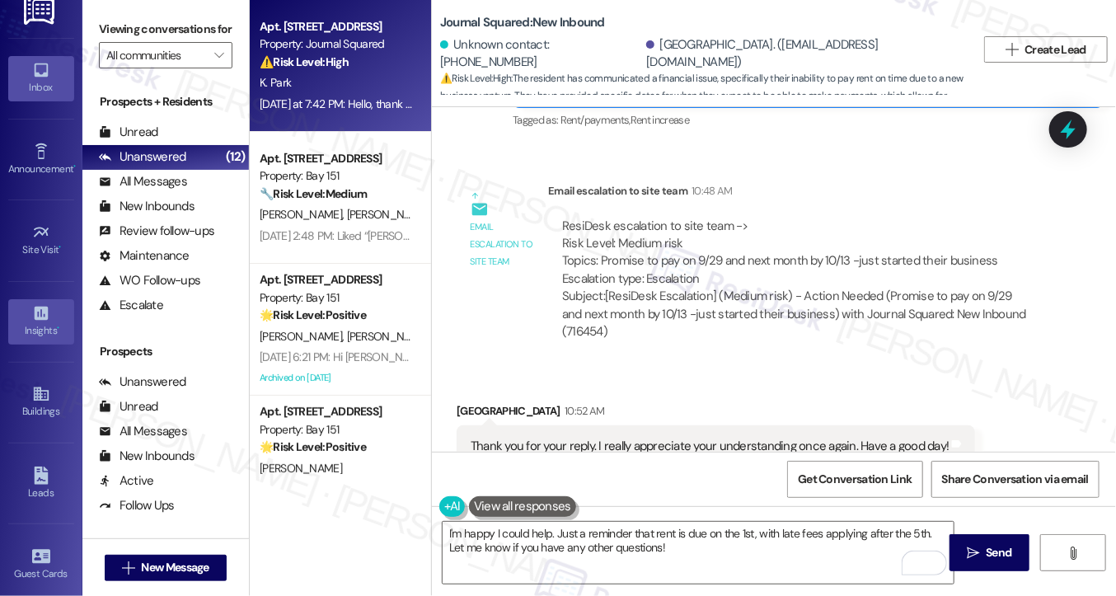
scroll to position [19, 0]
click at [53, 405] on div "Buildings" at bounding box center [41, 412] width 82 height 16
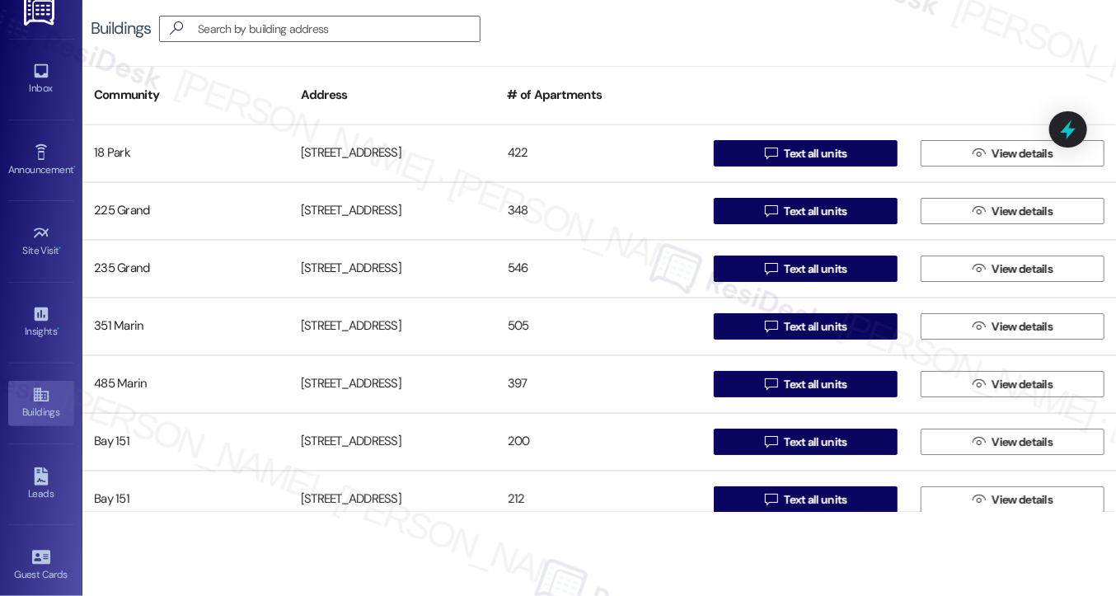
click at [106, 28] on div "Buildings" at bounding box center [121, 28] width 60 height 17
click at [119, 49] on div "Buildings " at bounding box center [599, 29] width 1034 height 58
click at [261, 22] on input at bounding box center [327, 28] width 305 height 23
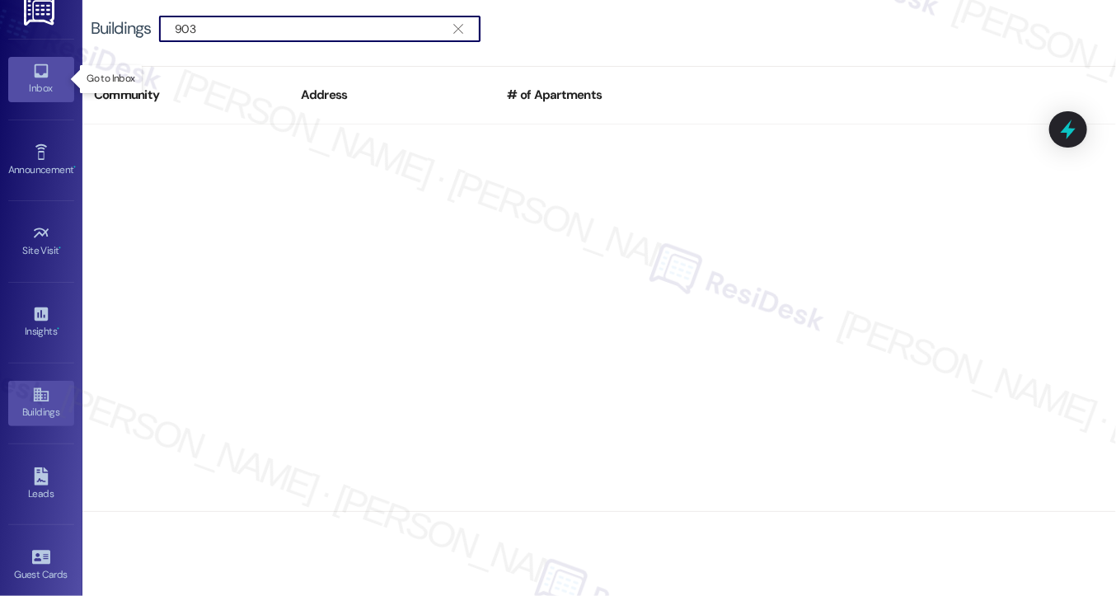
type input "903"
click at [10, 72] on link "Inbox" at bounding box center [41, 79] width 66 height 45
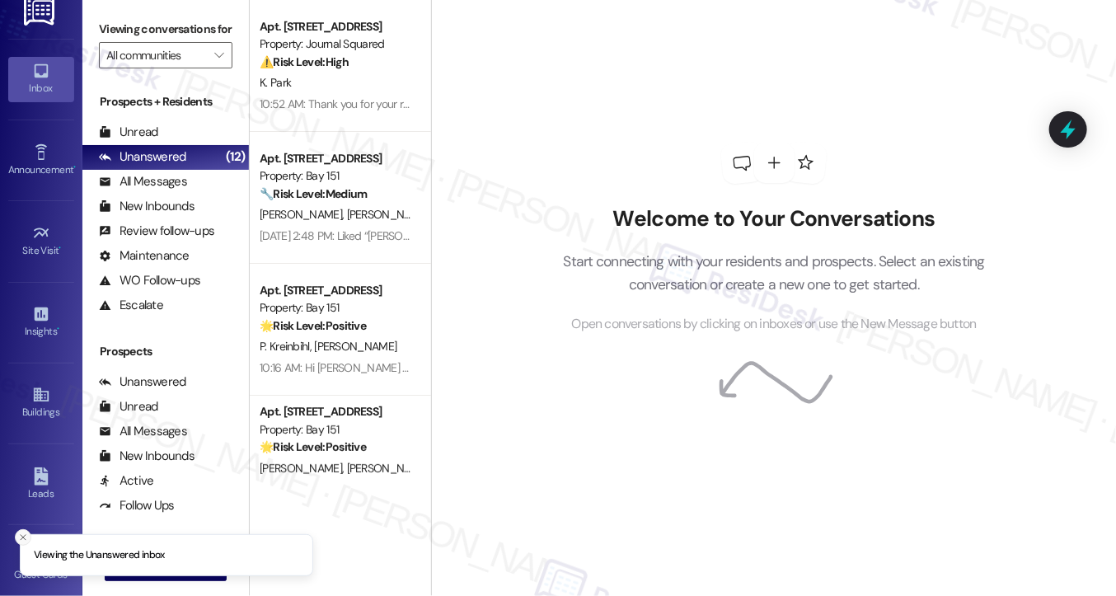
click at [22, 533] on icon "Close toast" at bounding box center [23, 538] width 10 height 10
click at [154, 568] on span "New Message" at bounding box center [176, 567] width 68 height 17
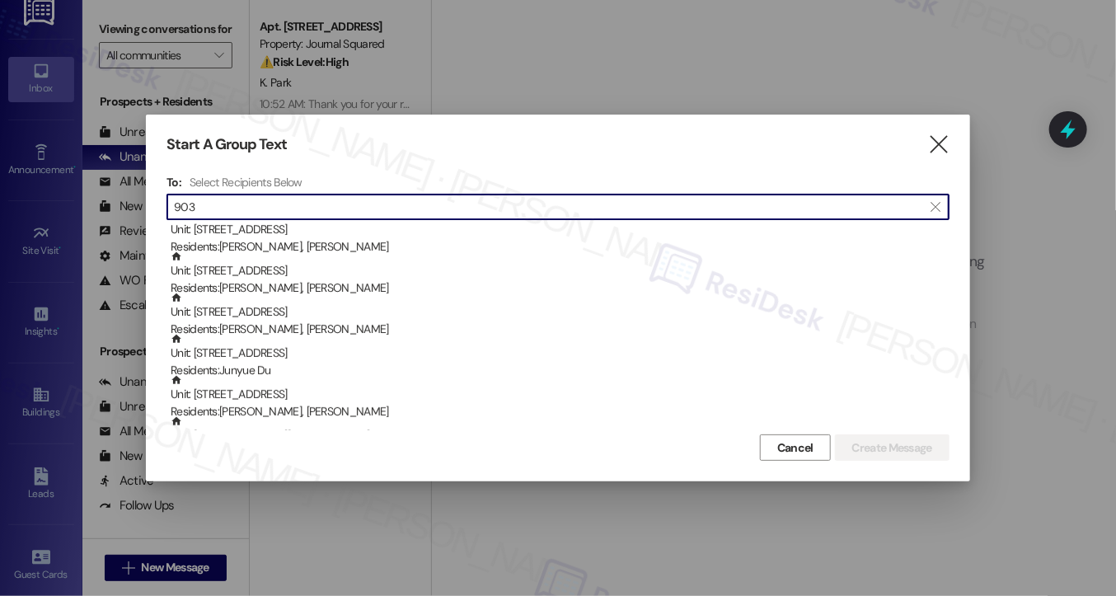
scroll to position [247, 0]
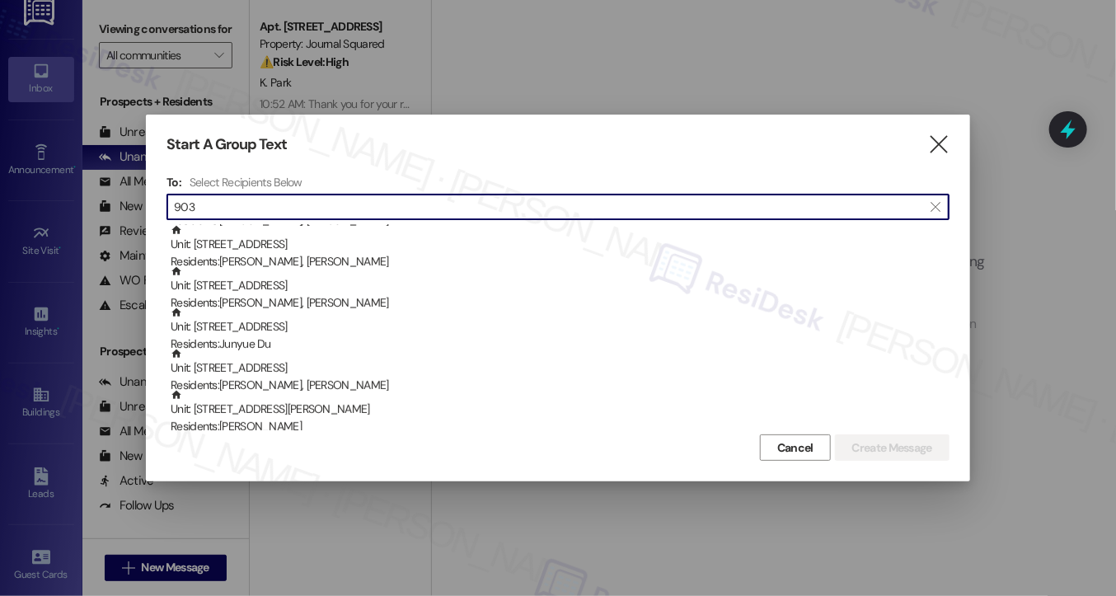
click at [118, 98] on div at bounding box center [558, 298] width 1116 height 596
click at [328, 214] on input "903" at bounding box center [548, 206] width 749 height 23
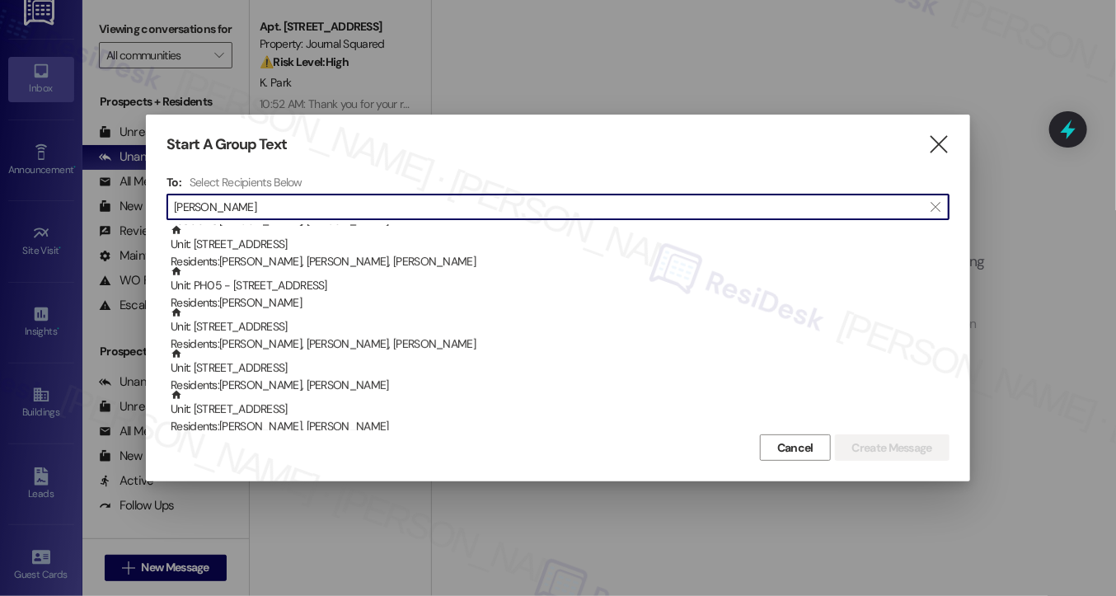
type input "ana lanz"
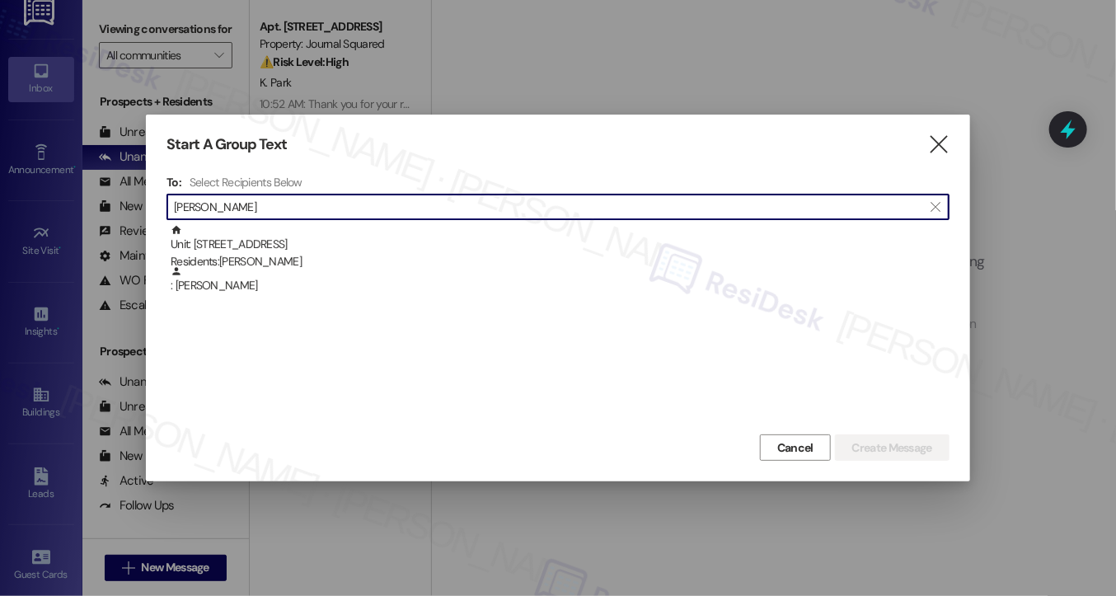
scroll to position [0, 0]
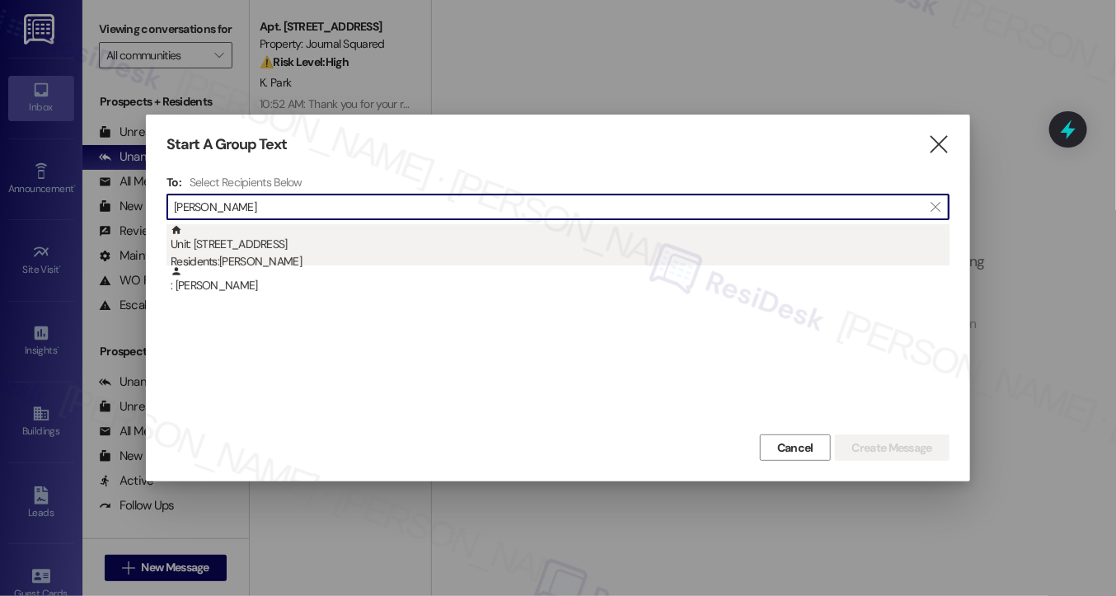
scroll to position [19, 0]
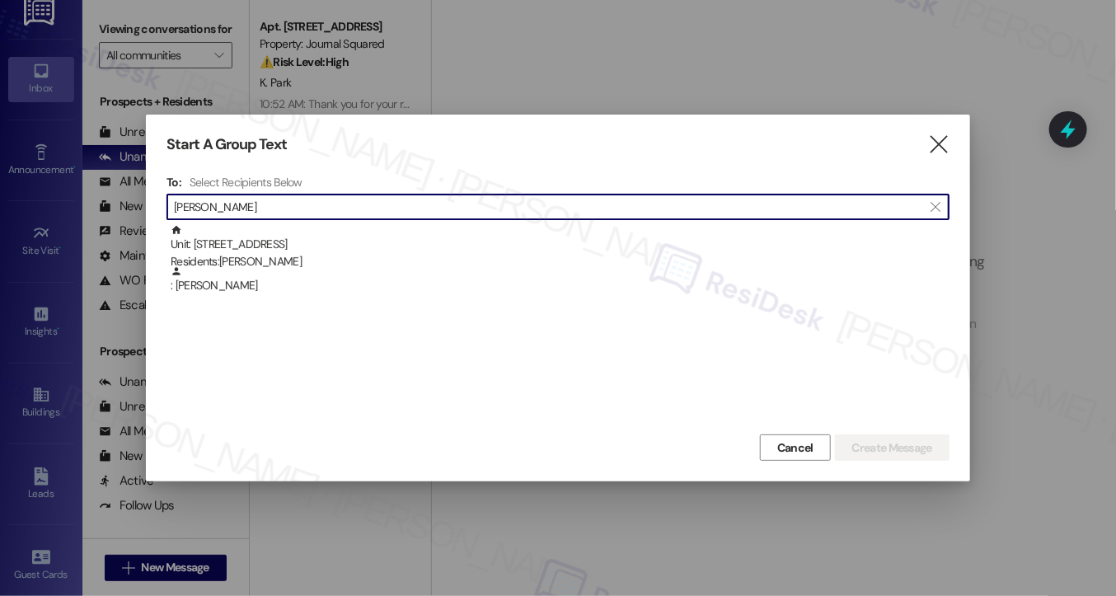
type input "[PERSON_NAME]"
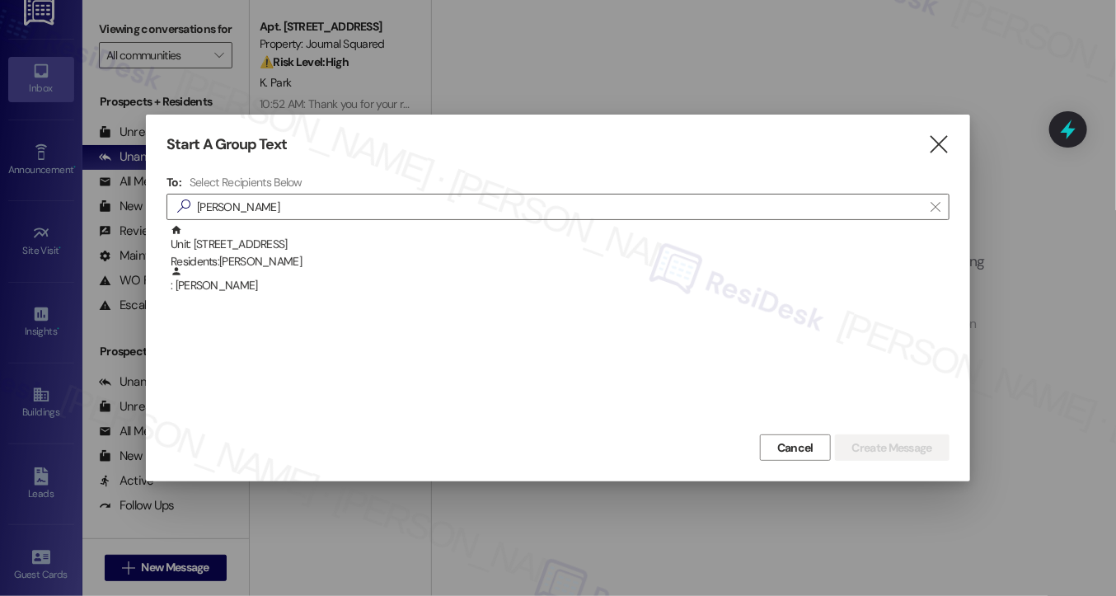
click at [159, 47] on div at bounding box center [558, 298] width 1116 height 596
click at [936, 149] on icon "" at bounding box center [939, 144] width 22 height 17
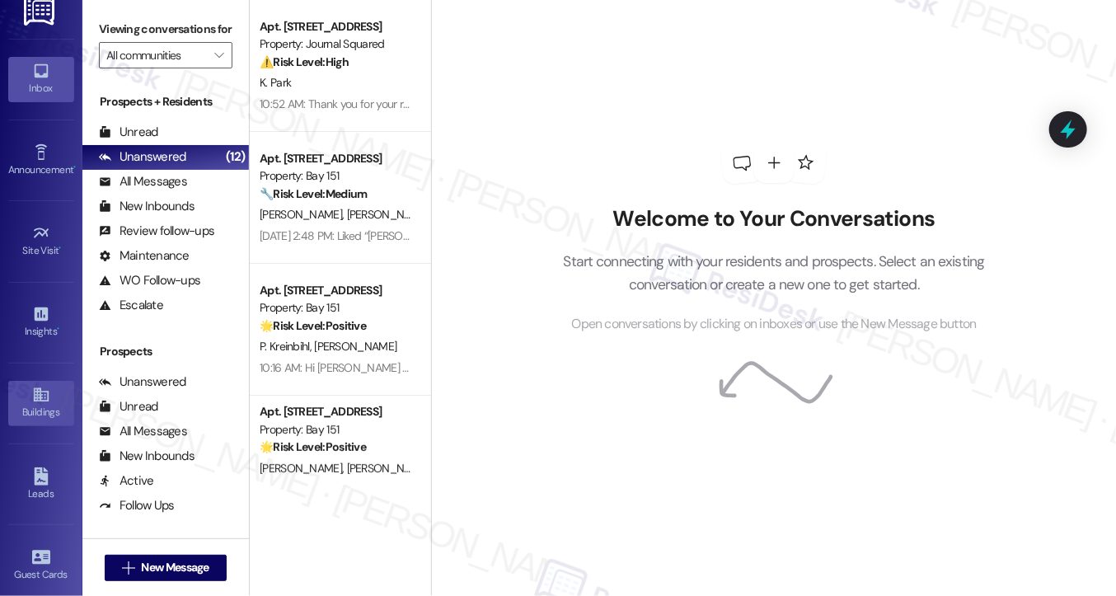
click at [12, 397] on link "Buildings" at bounding box center [41, 403] width 66 height 45
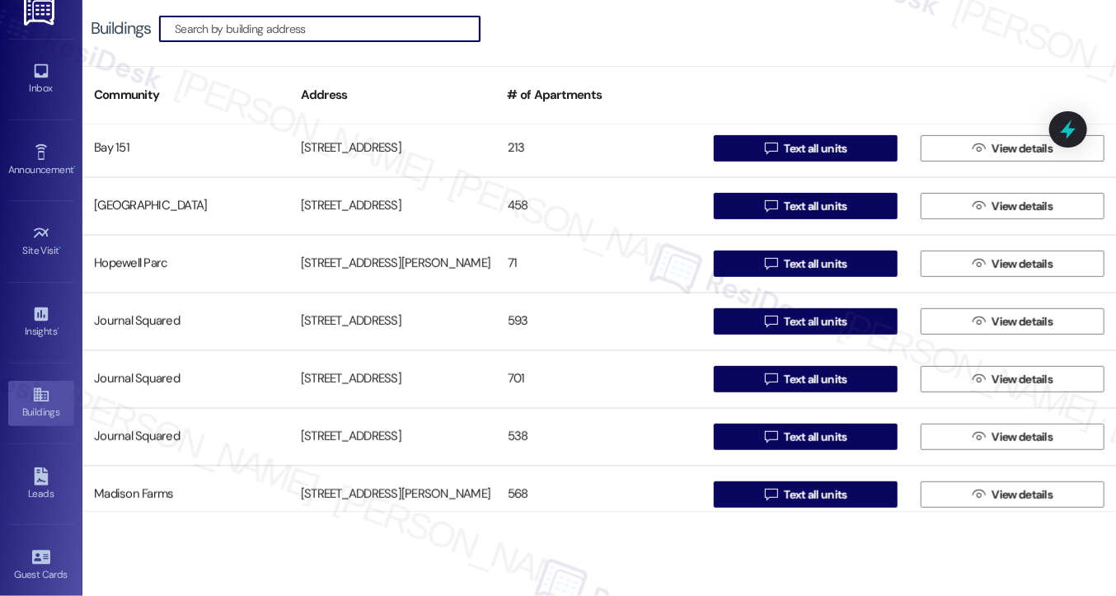
scroll to position [420, 0]
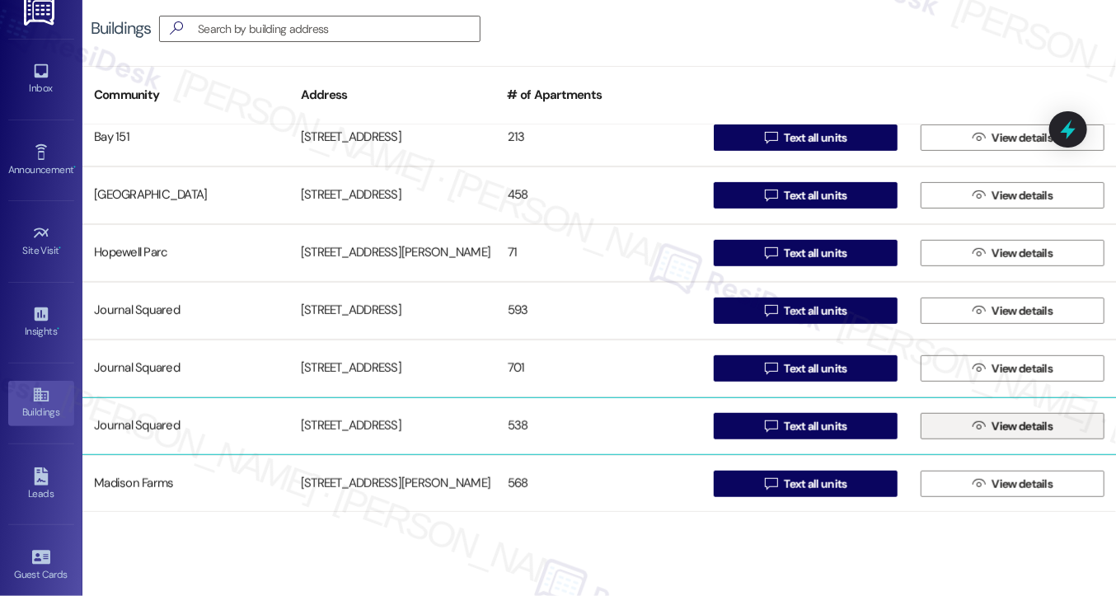
click at [973, 421] on icon "" at bounding box center [979, 426] width 12 height 13
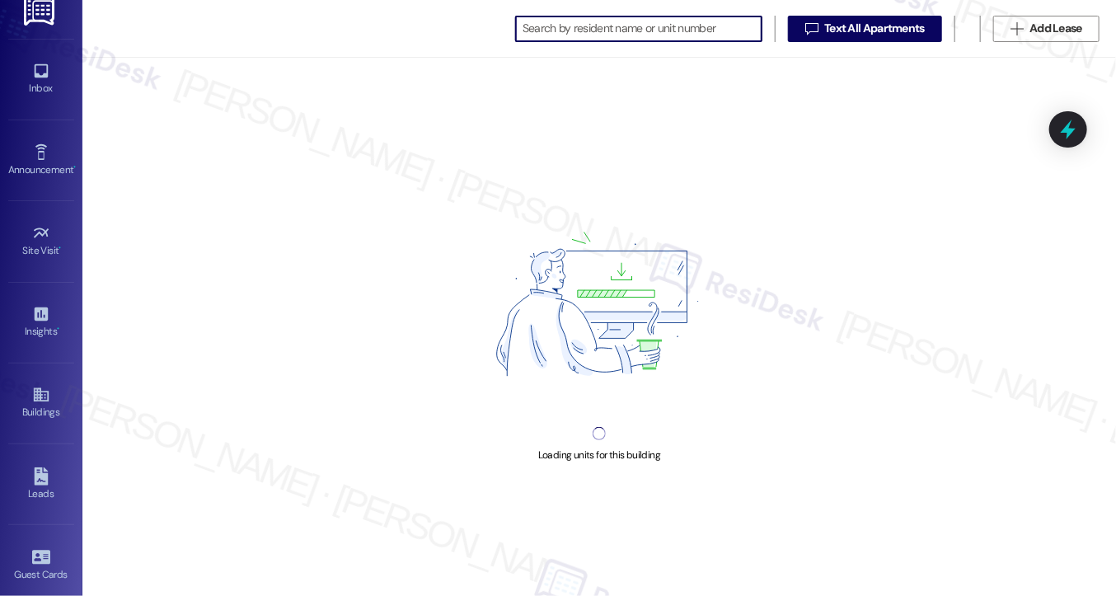
click at [623, 21] on input at bounding box center [642, 28] width 239 height 23
click at [636, 21] on input at bounding box center [642, 28] width 239 height 23
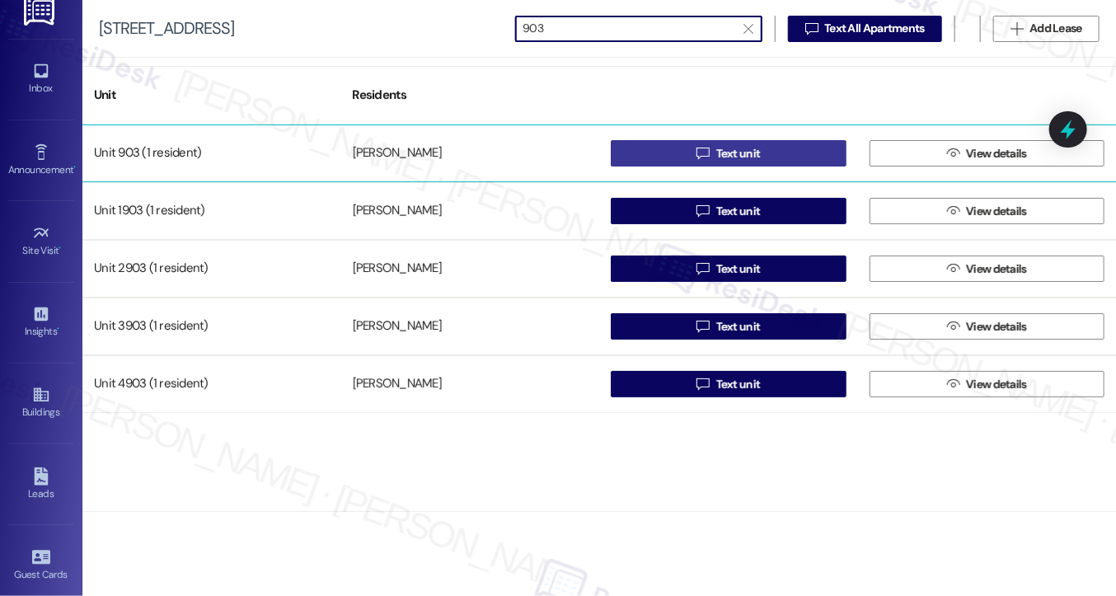
type input "903"
click at [723, 156] on span "Text unit" at bounding box center [738, 153] width 45 height 17
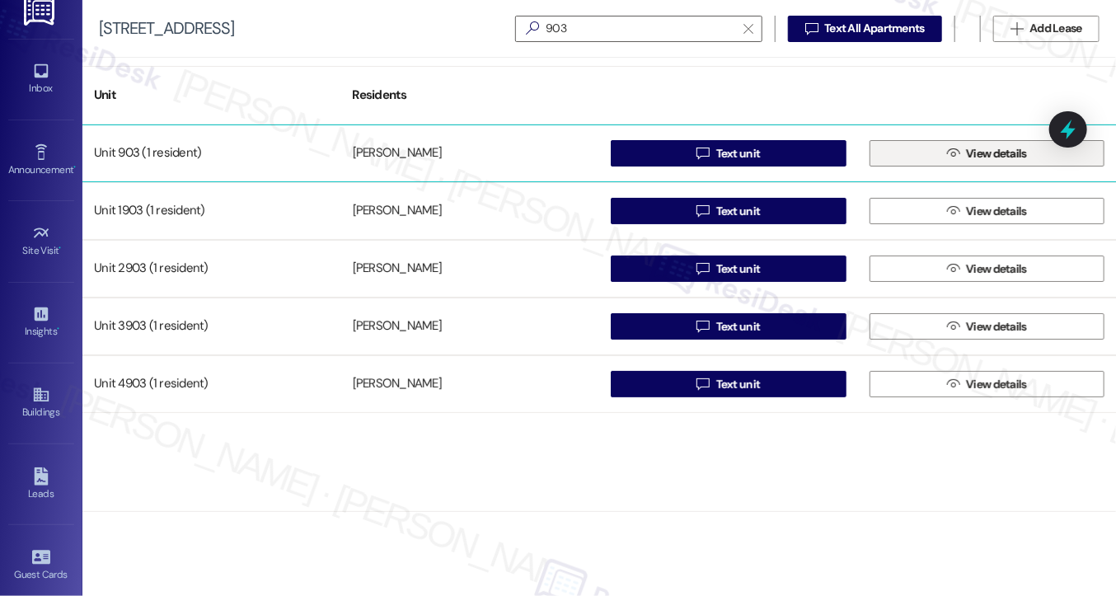
click at [975, 148] on span "View details" at bounding box center [996, 153] width 61 height 17
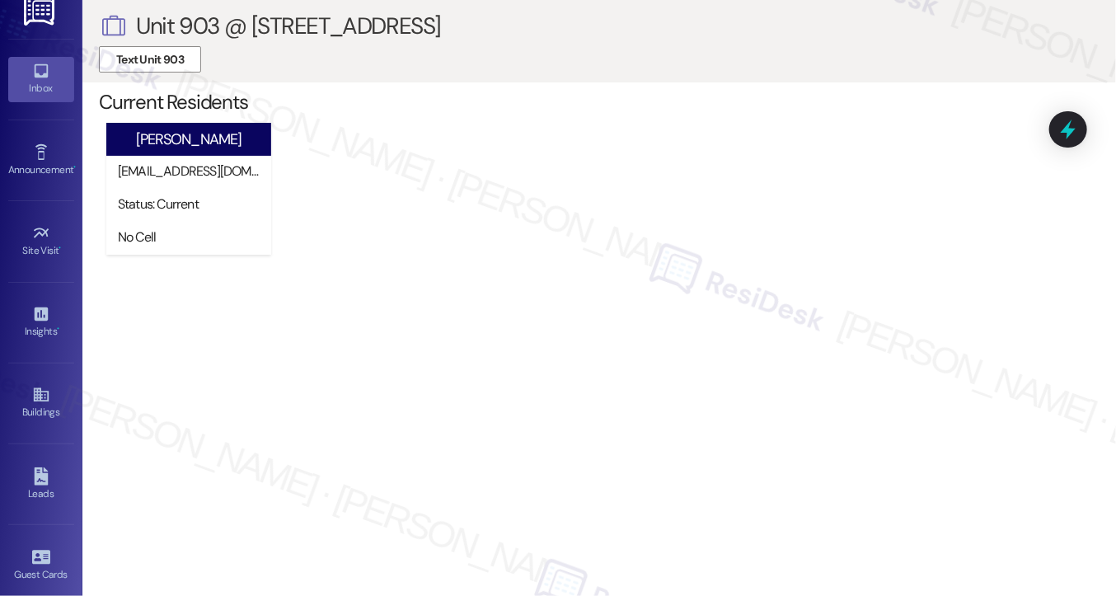
click at [39, 62] on icon at bounding box center [41, 71] width 18 height 18
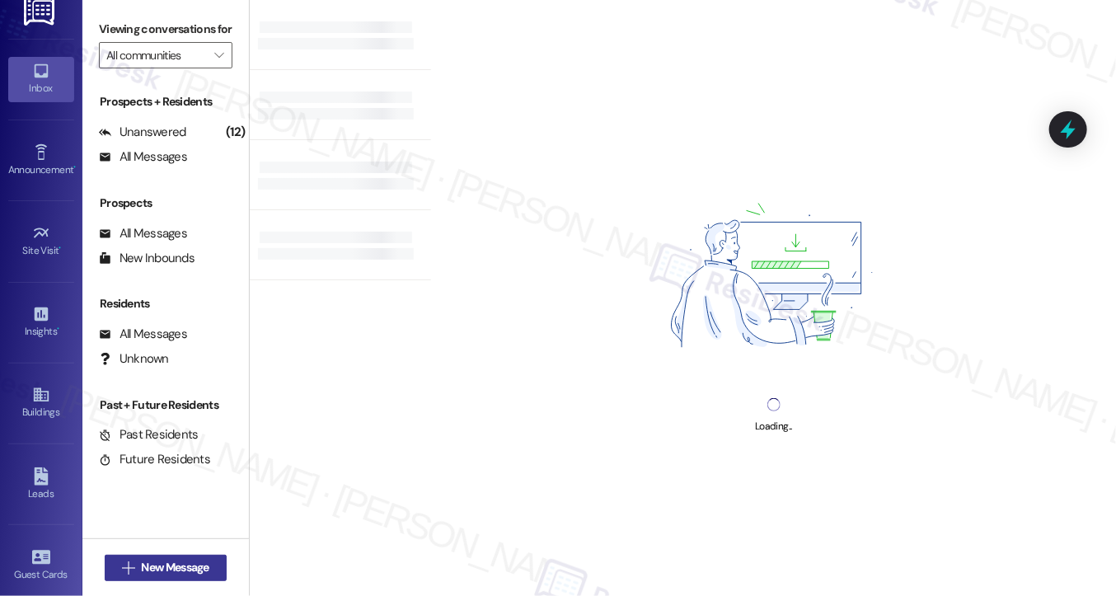
click at [157, 566] on div "Inbox Go to Inbox Announcement • Send A Text Announcement Site Visit • Go to Si…" at bounding box center [558, 298] width 1116 height 596
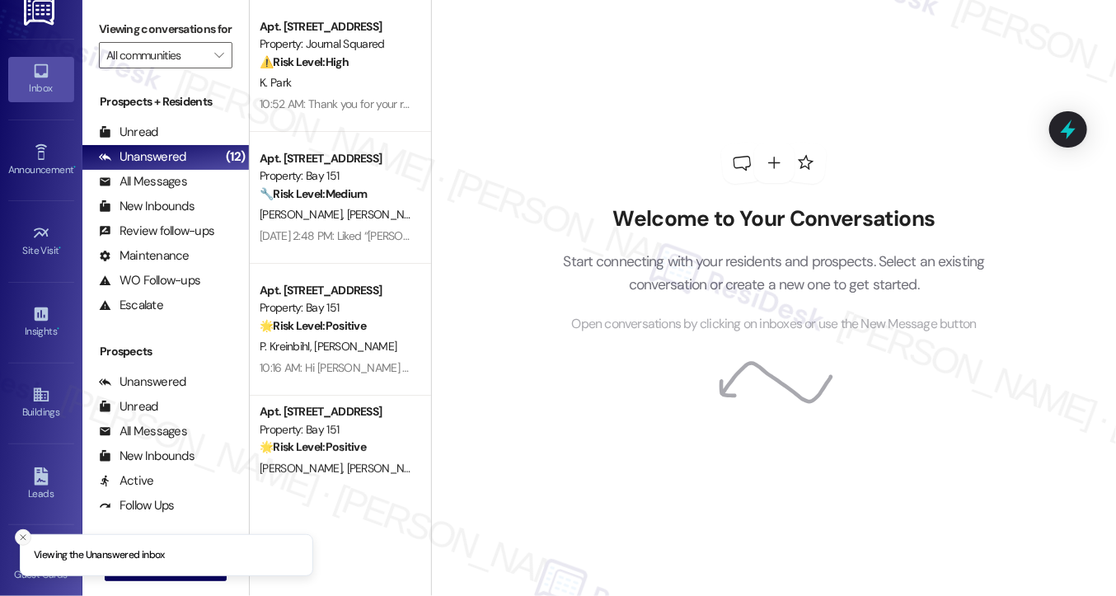
click at [18, 538] on icon "Close toast" at bounding box center [23, 538] width 10 height 10
click at [144, 569] on span "New Message" at bounding box center [176, 567] width 68 height 17
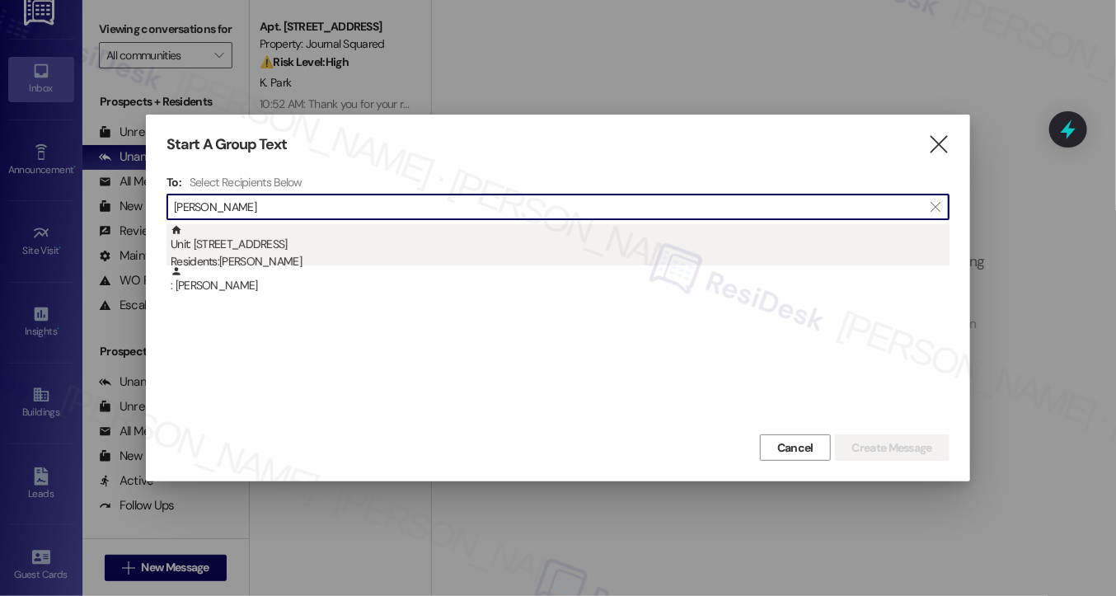
type input "Zhangluo zhang"
click at [312, 250] on div "Unit: 1003 - 615 Pavonia Avenue Residents: Zhangluo Zhang" at bounding box center [560, 247] width 779 height 47
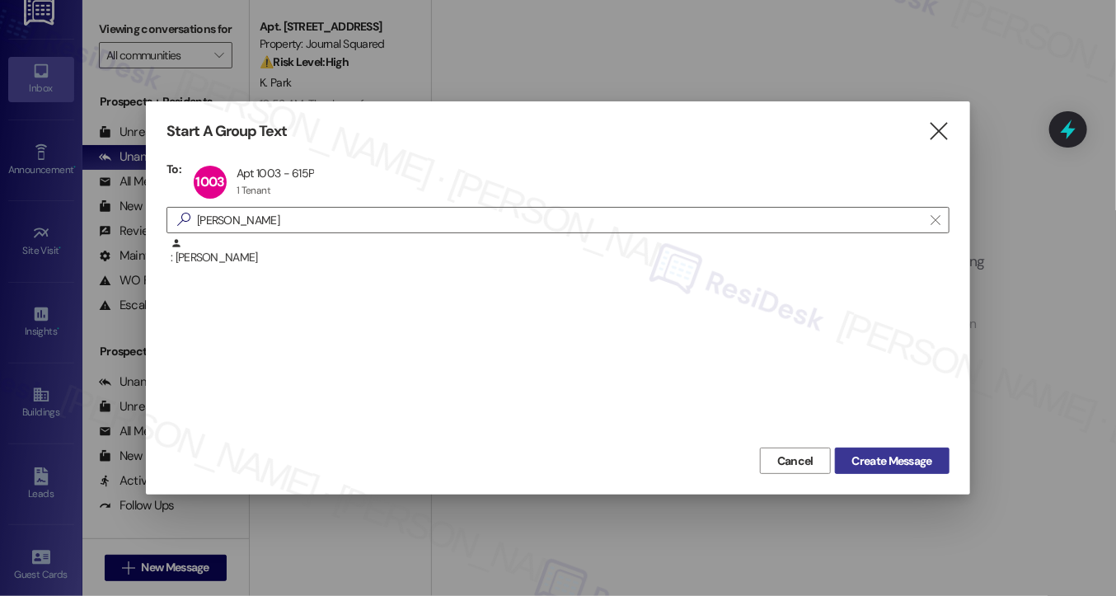
click at [890, 455] on span "Create Message" at bounding box center [892, 461] width 80 height 17
click at [116, 45] on div at bounding box center [558, 298] width 1116 height 596
click at [119, 35] on div at bounding box center [558, 298] width 1116 height 596
click at [947, 139] on icon "" at bounding box center [939, 131] width 22 height 17
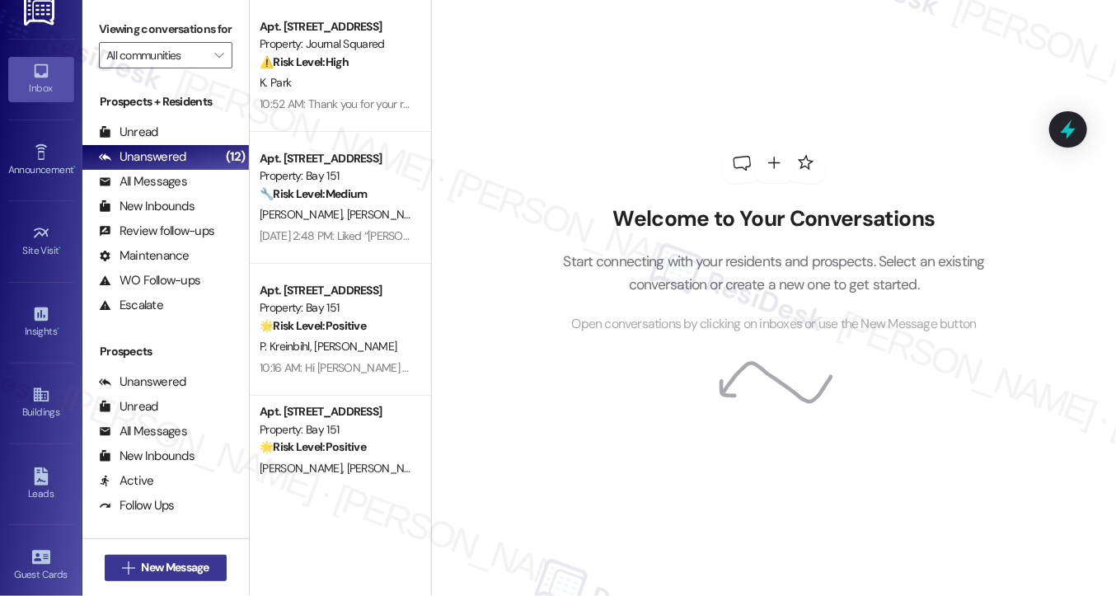
click at [181, 562] on span "New Message" at bounding box center [176, 567] width 68 height 17
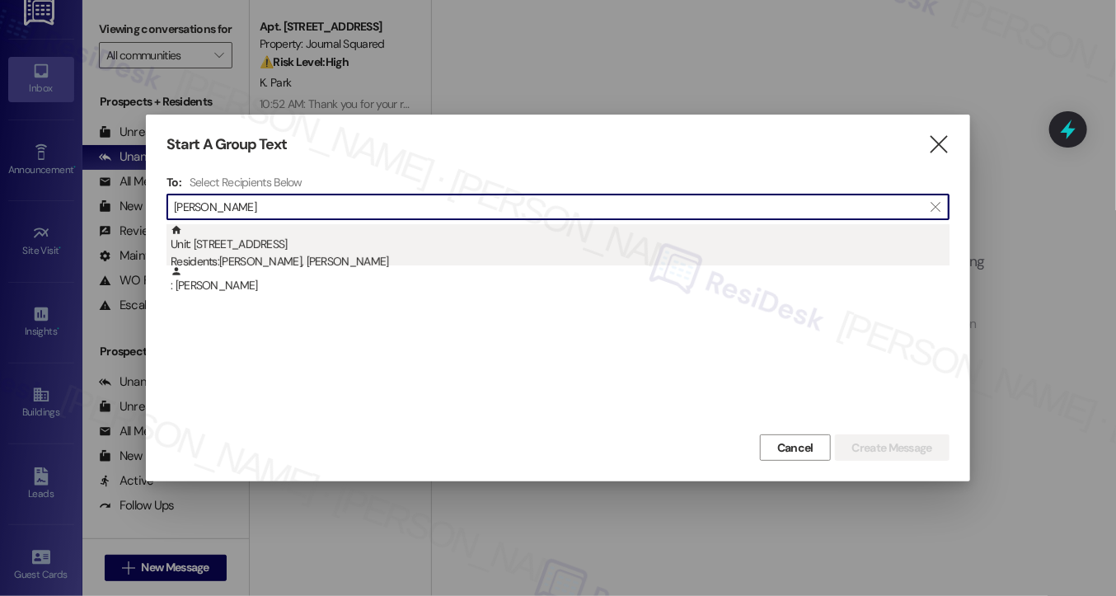
type input "Latasha Forbes"
click at [323, 260] on div "Residents: Lamont Forbes Jr, Latasha Forbes" at bounding box center [560, 261] width 779 height 17
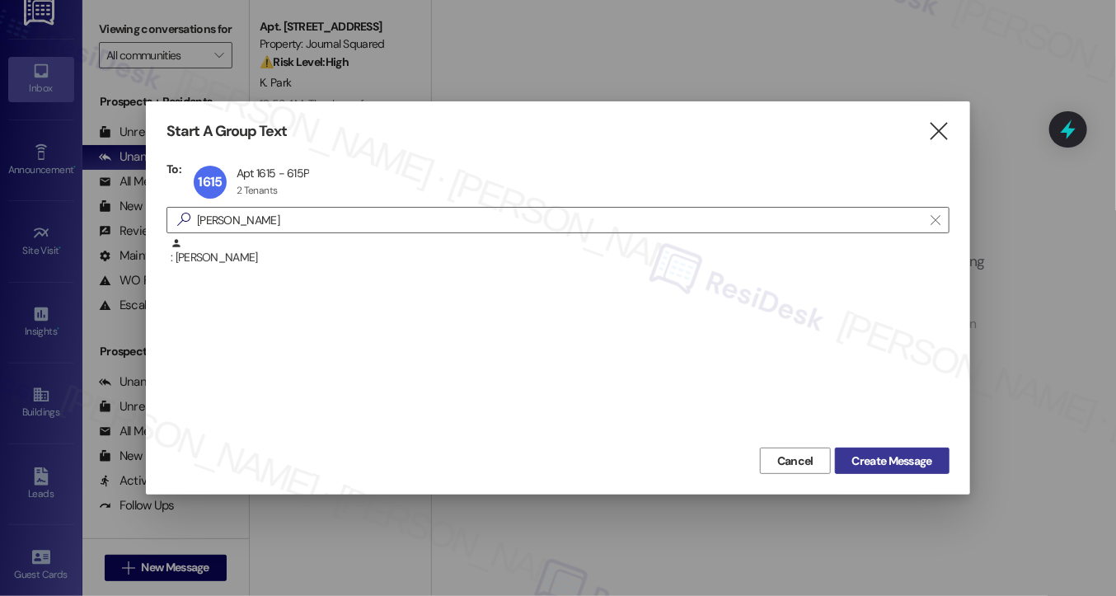
click at [861, 448] on button "Create Message" at bounding box center [892, 461] width 115 height 26
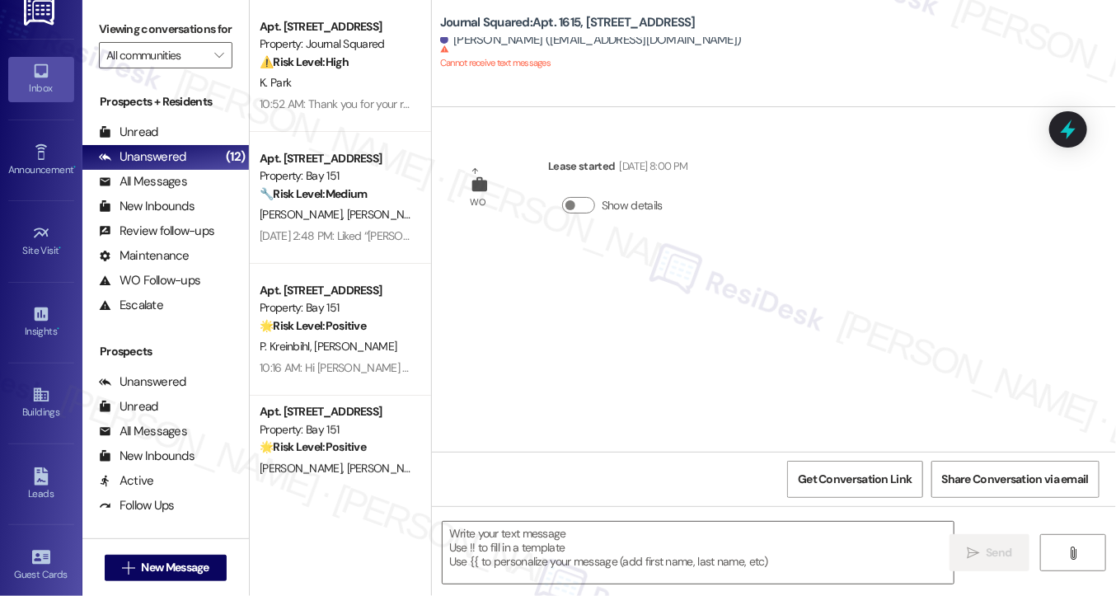
type textarea "Fetching suggested responses. Please feel free to read through the conversation…"
click at [104, 42] on label "Viewing conversations for" at bounding box center [166, 29] width 134 height 26
click at [148, 563] on span "New Message" at bounding box center [176, 567] width 68 height 17
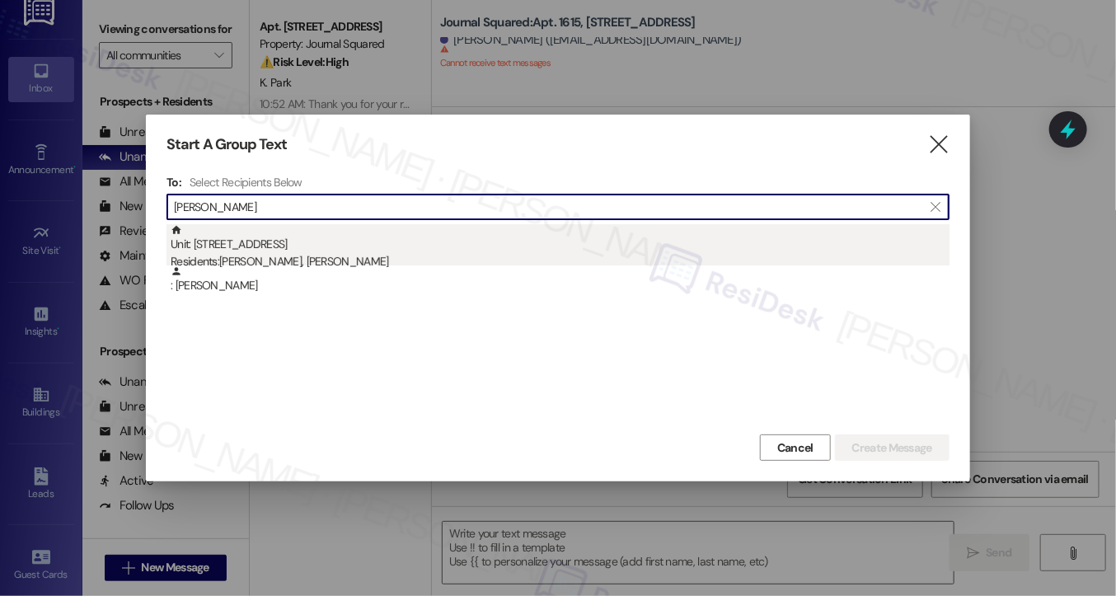
type input "Bayazid Malikov"
click at [368, 263] on div "Residents: Bayazid Malikov, Arzu Safarova" at bounding box center [560, 261] width 779 height 17
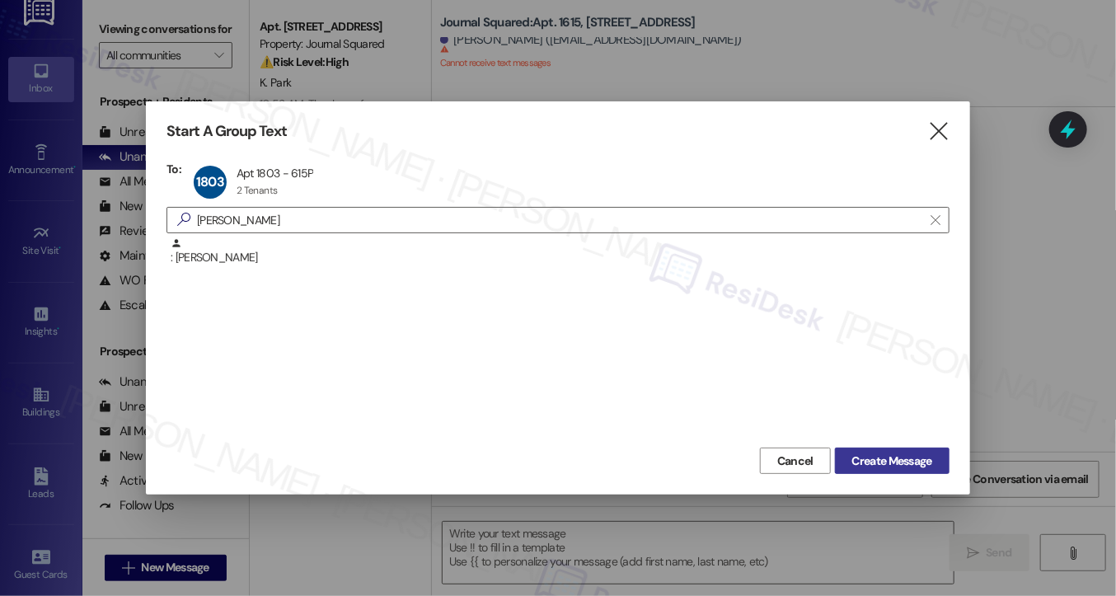
click at [857, 451] on button "Create Message" at bounding box center [892, 461] width 115 height 26
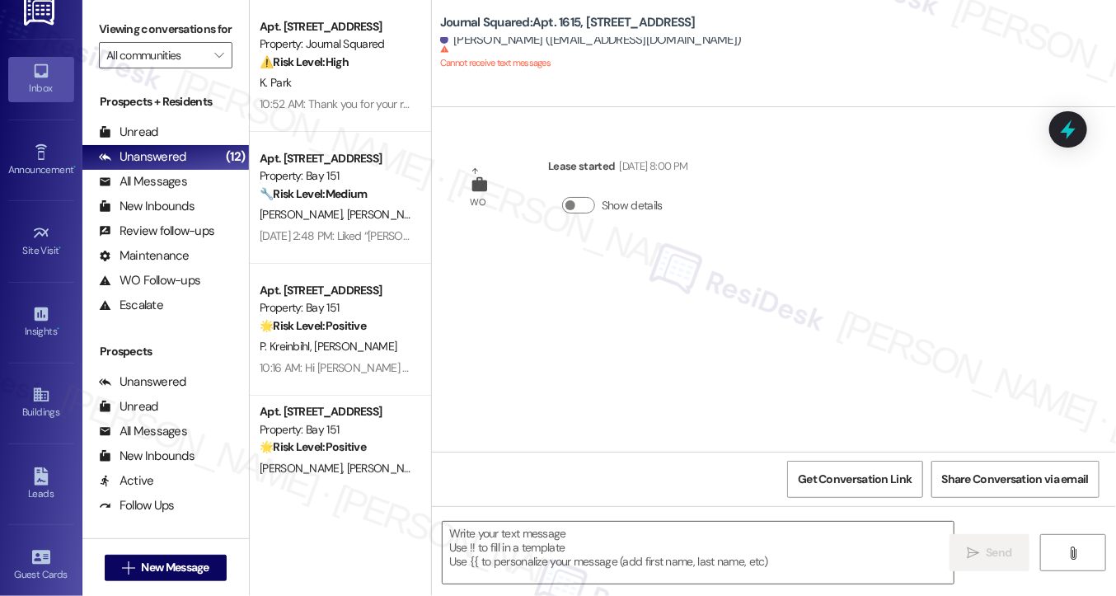
type textarea "Fetching suggested responses. Please feel free to read through the conversation…"
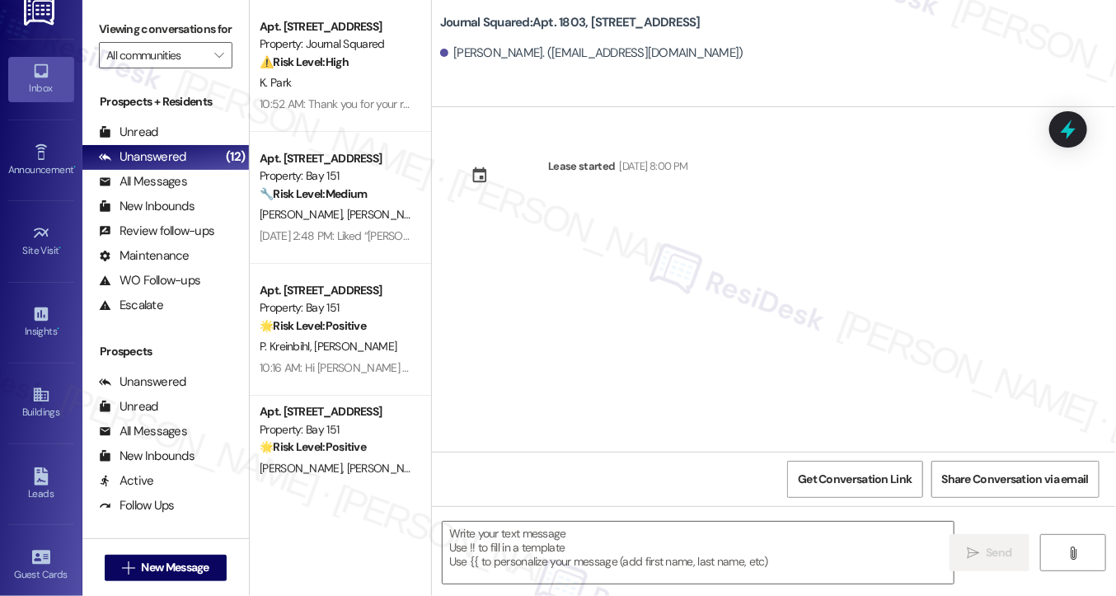
type textarea "Fetching suggested responses. Please feel free to read through the conversation…"
click at [101, 31] on label "Viewing conversations for" at bounding box center [166, 29] width 134 height 26
click at [102, 22] on label "Viewing conversations for" at bounding box center [166, 29] width 134 height 26
click at [651, 167] on div "Sep 06, 2025 at 8:00 PM" at bounding box center [652, 165] width 73 height 17
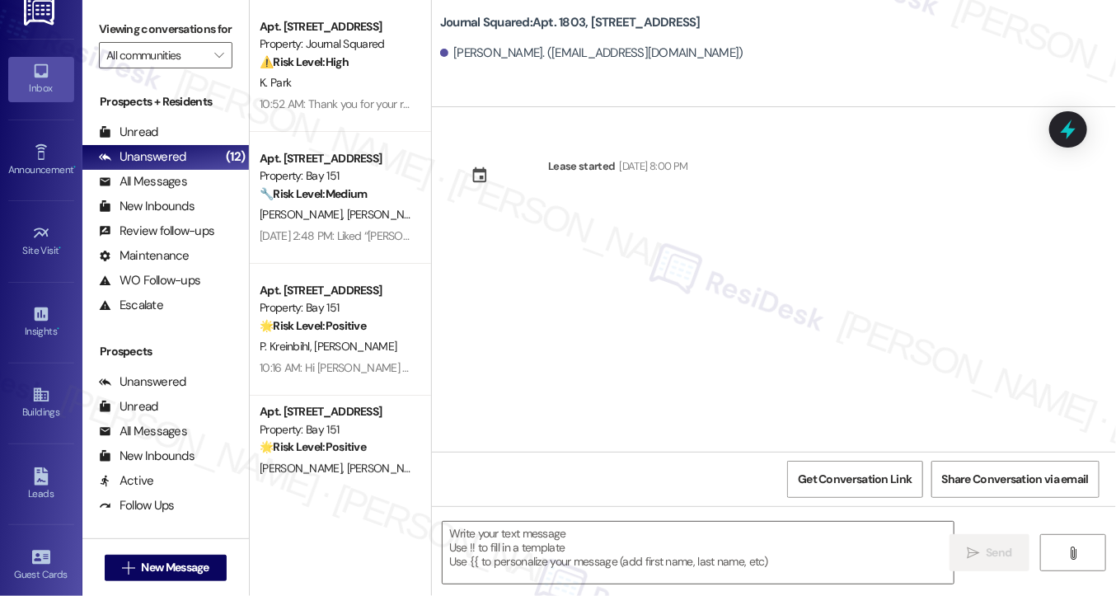
click at [114, 28] on label "Viewing conversations for" at bounding box center [166, 29] width 134 height 26
click at [172, 566] on span "New Message" at bounding box center [176, 567] width 68 height 17
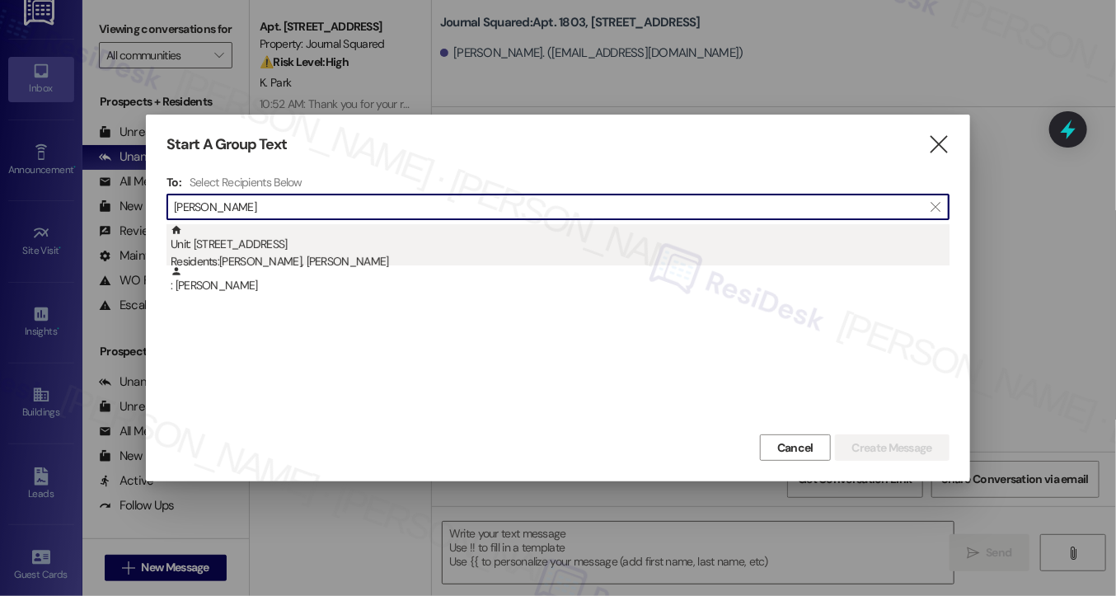
type input "Randy Mercado"
click at [377, 253] on div "Residents: Paulyna Garcia Aceves, Randy Mercado" at bounding box center [560, 261] width 779 height 17
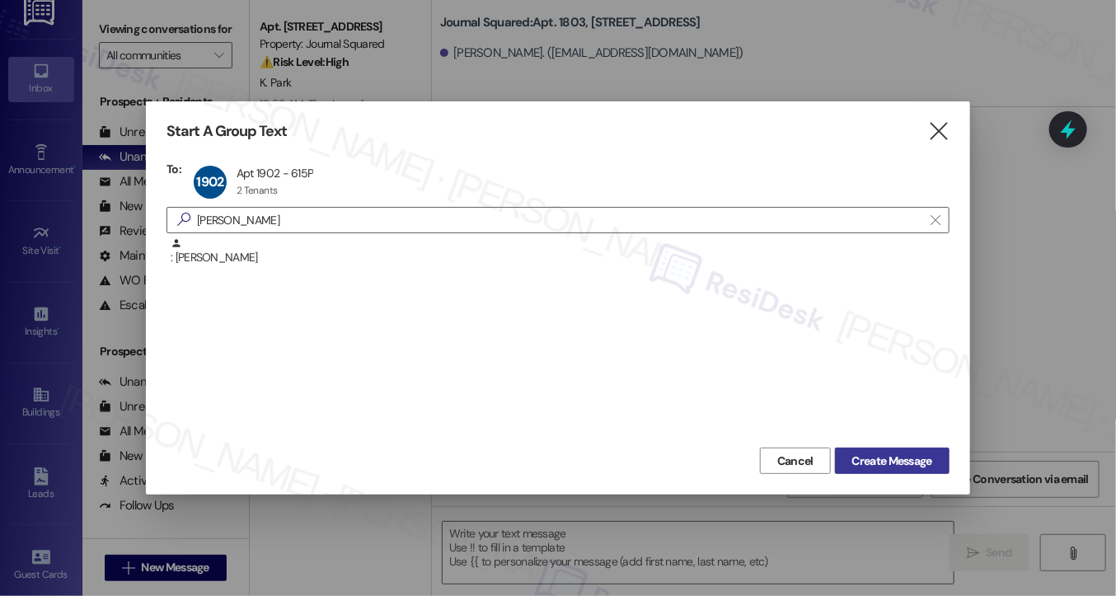
click at [881, 458] on span "Create Message" at bounding box center [892, 461] width 80 height 17
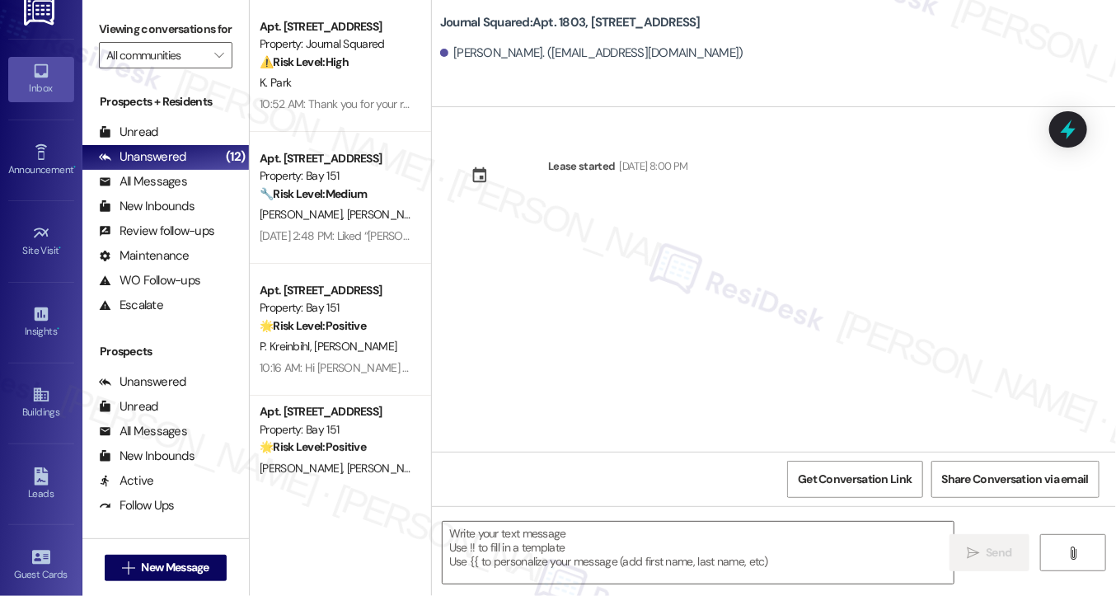
type textarea "Fetching suggested responses. Please feel free to read through the conversation…"
click at [110, 39] on label "Viewing conversations for" at bounding box center [166, 29] width 134 height 26
drag, startPoint x: 109, startPoint y: 27, endPoint x: 145, endPoint y: 40, distance: 38.3
click at [110, 27] on label "Viewing conversations for" at bounding box center [166, 29] width 134 height 26
click at [586, 537] on textarea at bounding box center [698, 553] width 511 height 62
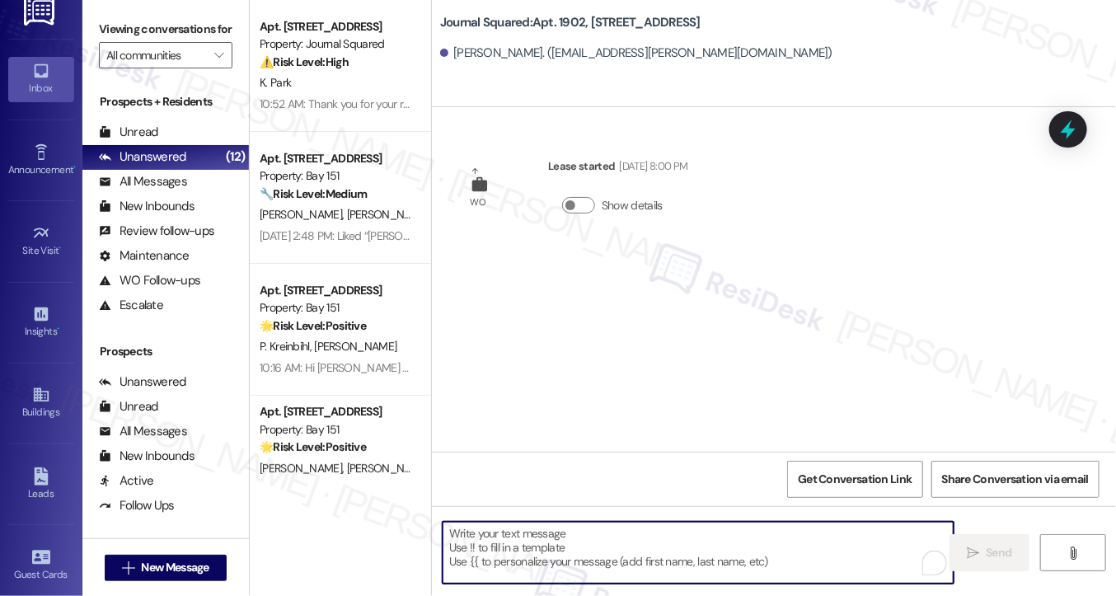
paste textarea "Hi {{first_name}}! Quick reminder about your {{property}} renewal - we want to …"
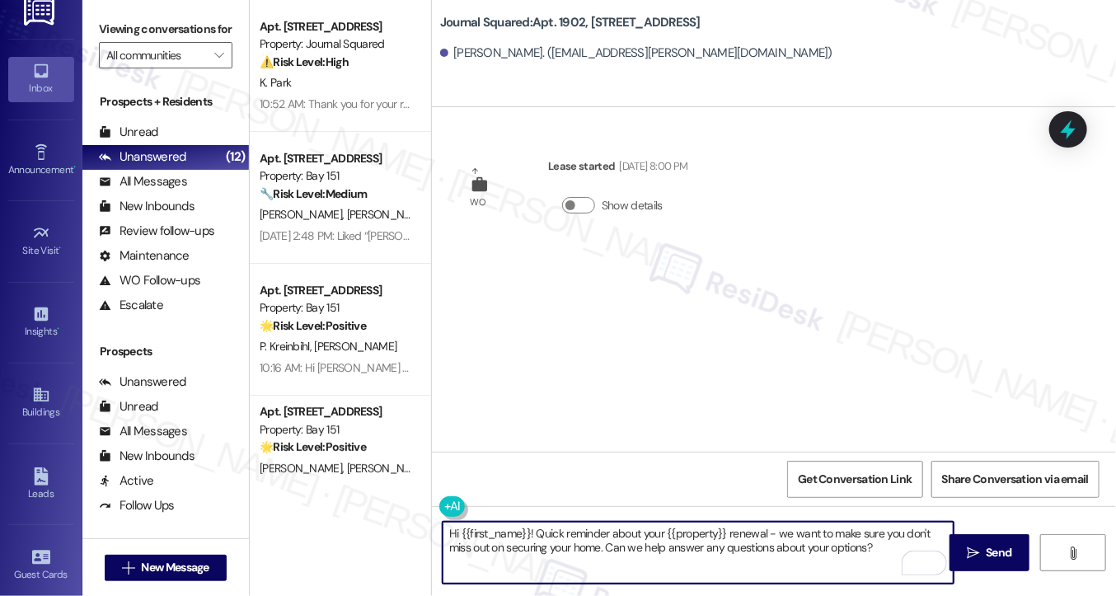
type textarea "Hi {{first_name}}! Quick reminder about your {{property}} renewal - we want to …"
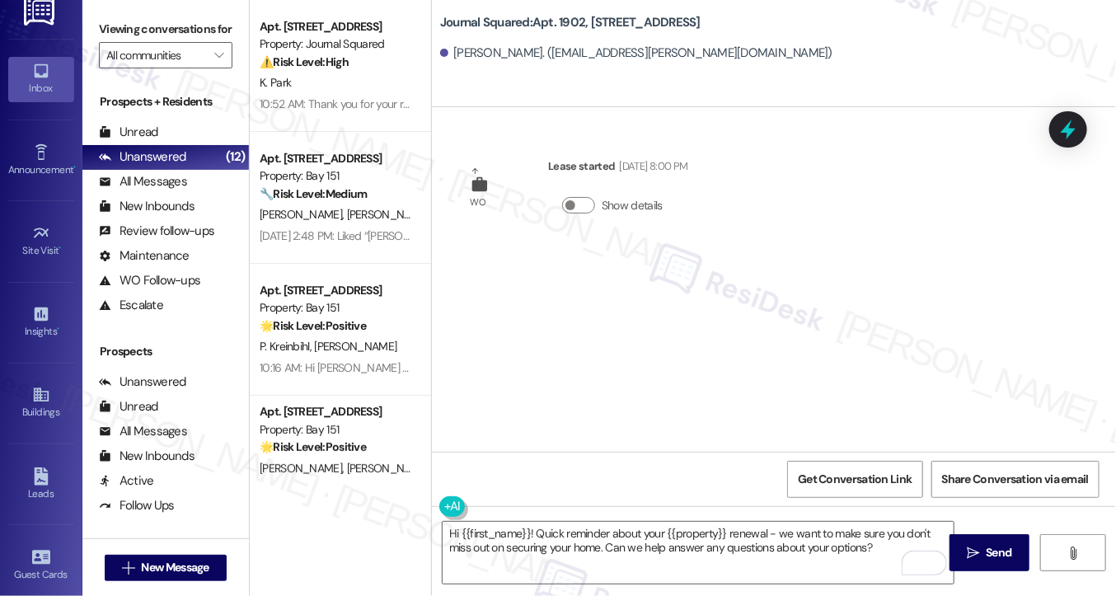
click at [126, 16] on label "Viewing conversations for" at bounding box center [166, 29] width 134 height 26
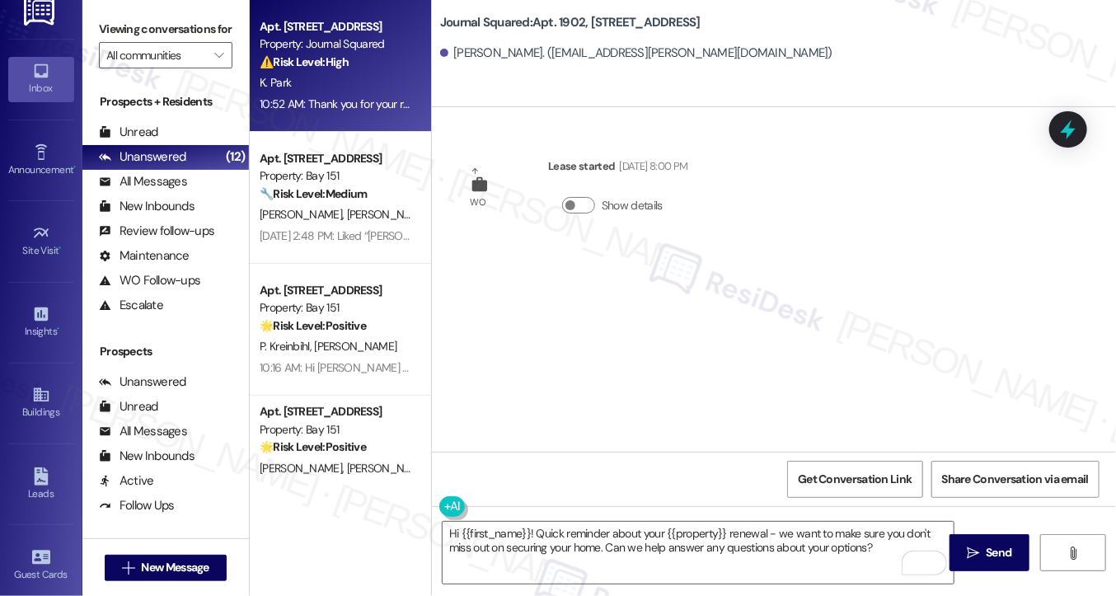
click at [328, 82] on div "K. Park" at bounding box center [336, 83] width 156 height 21
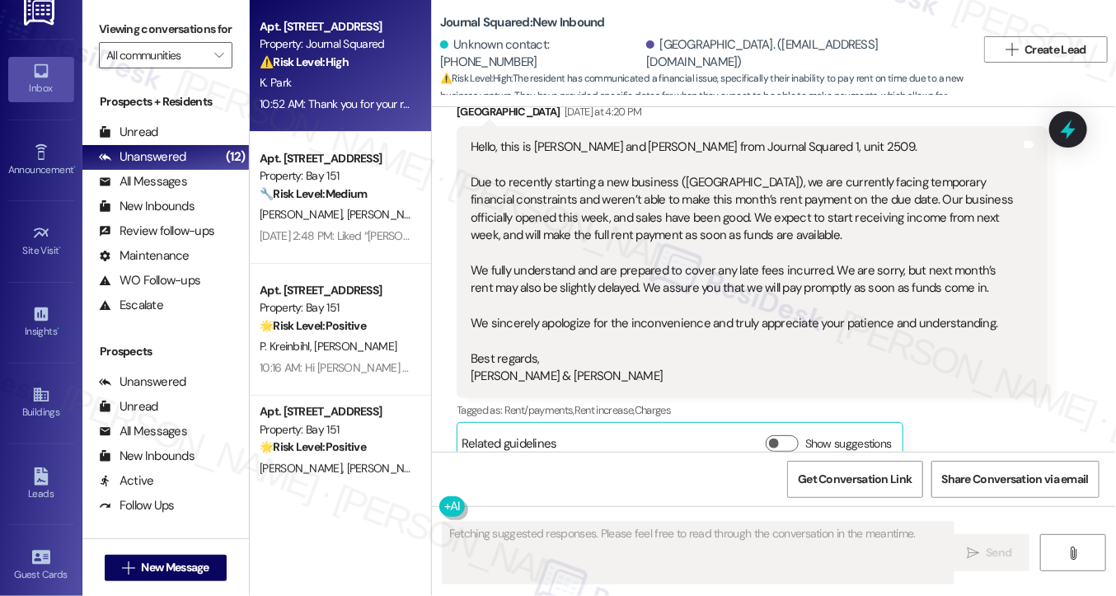
scroll to position [17236, 0]
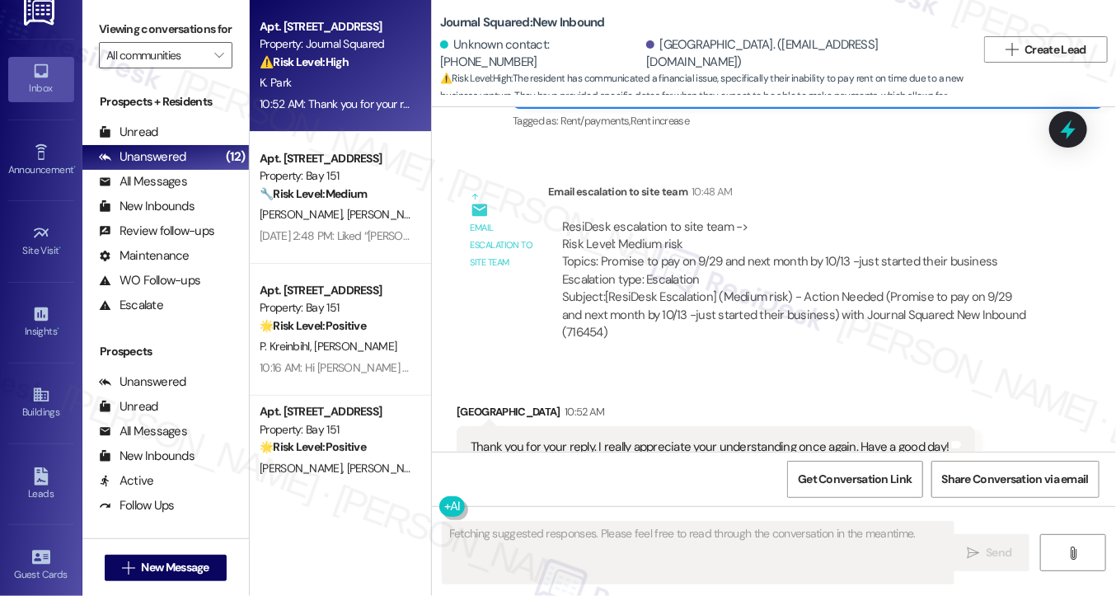
click at [709, 439] on div "Thank you for your reply. I really appreciate your understanding once again. Ha…" at bounding box center [710, 447] width 478 height 17
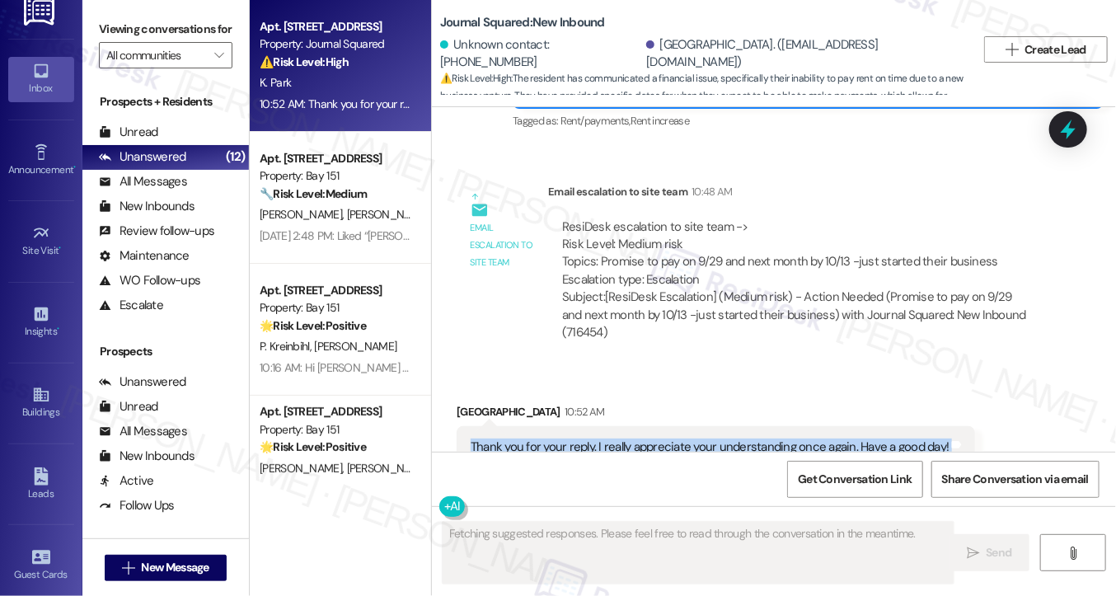
click at [709, 439] on div "Thank you for your reply. I really appreciate your understanding once again. Ha…" at bounding box center [710, 447] width 478 height 17
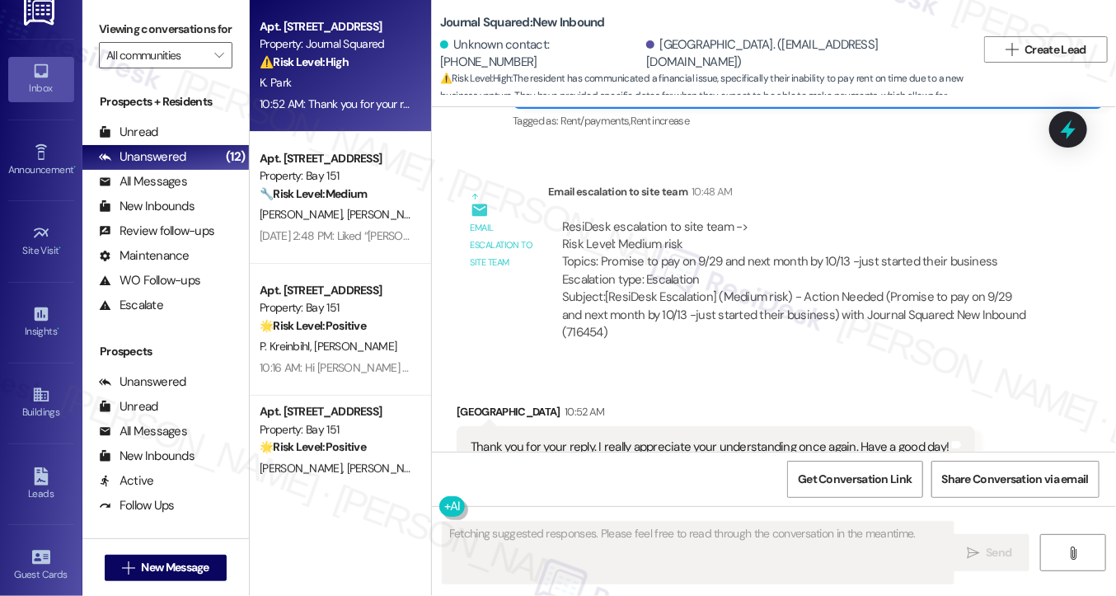
click at [687, 220] on div "ResiDesk escalation to site team -> Risk Level: Medium risk Topics: Promise to …" at bounding box center [798, 253] width 472 height 71
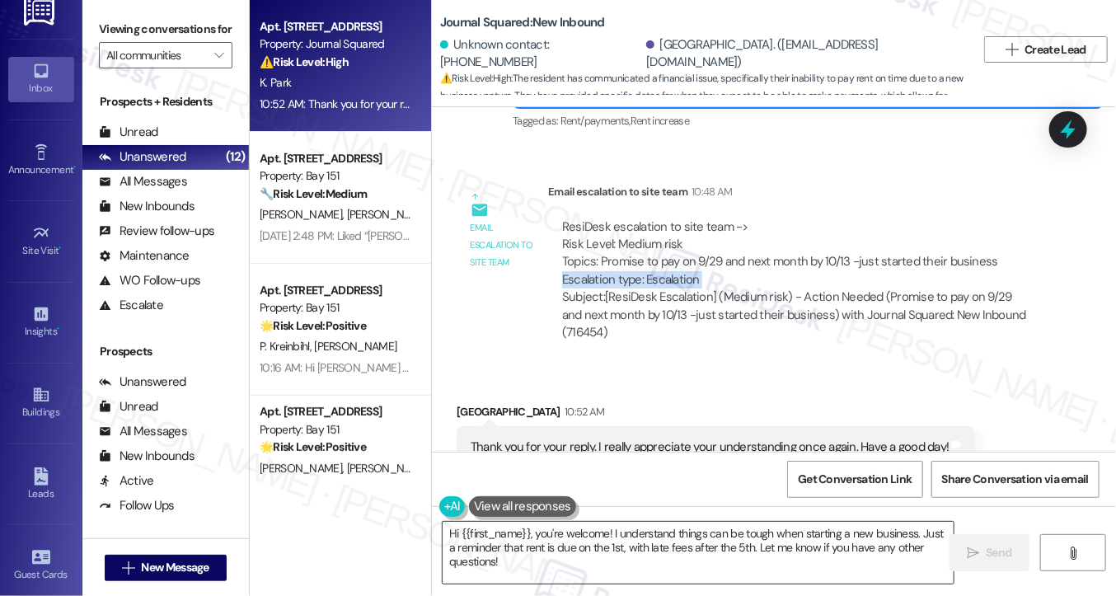
click at [562, 533] on textarea "Hi {{first_name}}, you're welcome! I understand things can be tough when starti…" at bounding box center [698, 553] width 511 height 62
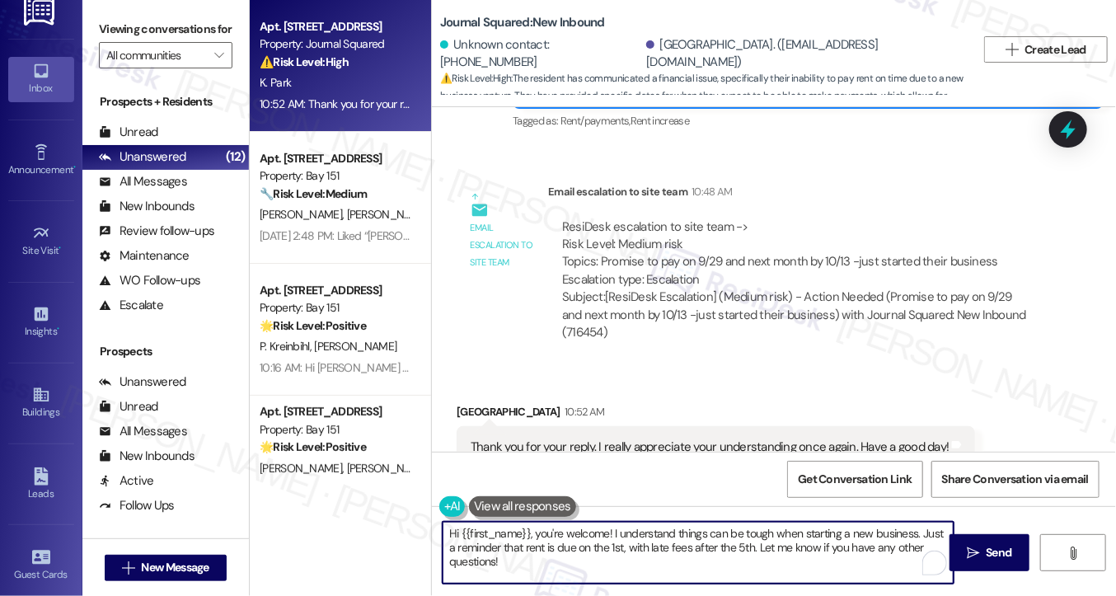
click at [562, 533] on textarea "Hi {{first_name}}, you're welcome! I understand things can be tough when starti…" at bounding box center [698, 553] width 511 height 62
click at [530, 533] on textarea "Hi {{first_name}}, you're welcome! I understand things can be tough when starti…" at bounding box center [698, 553] width 511 height 62
drag, startPoint x: 539, startPoint y: 534, endPoint x: 363, endPoint y: 510, distance: 178.0
click at [363, 510] on div "Apt. 2509, 615 Pavonia Avenue Property: Journal Squared ⚠️ Risk Level: High The…" at bounding box center [683, 298] width 866 height 596
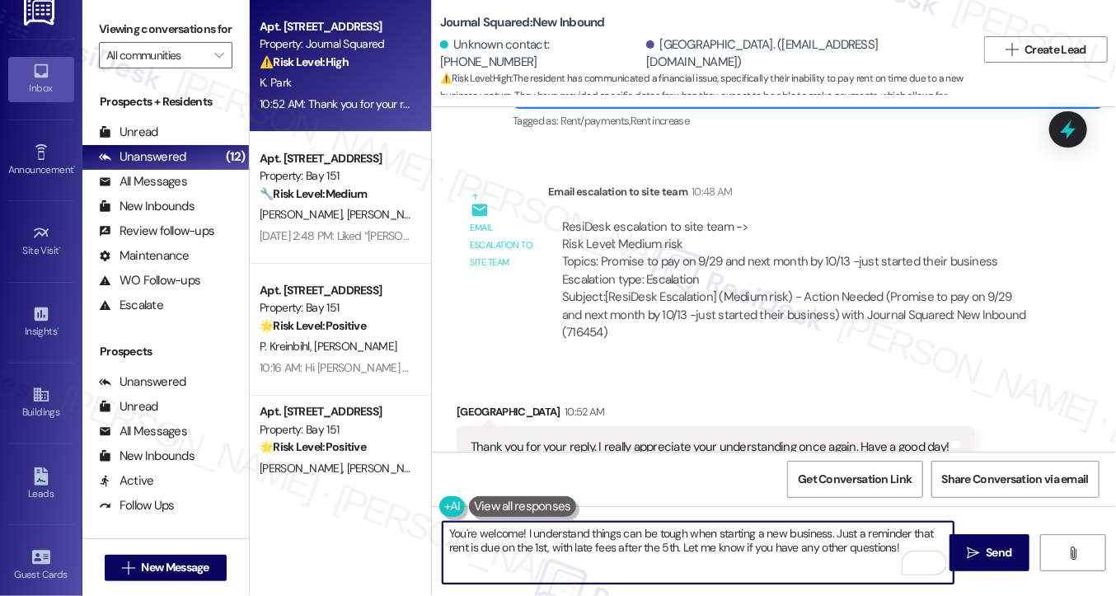
click at [632, 426] on div "Thank you for your reply. I really appreciate your understanding once again. Ha…" at bounding box center [716, 447] width 519 height 42
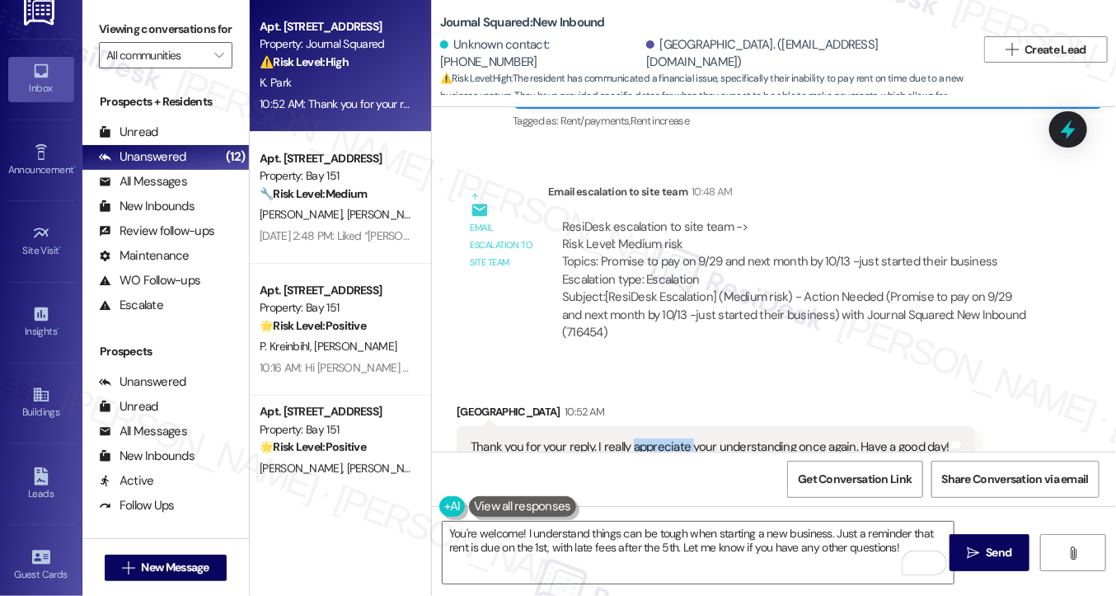
click at [632, 426] on div "Thank you for your reply. I really appreciate your understanding once again. Ha…" at bounding box center [716, 447] width 519 height 42
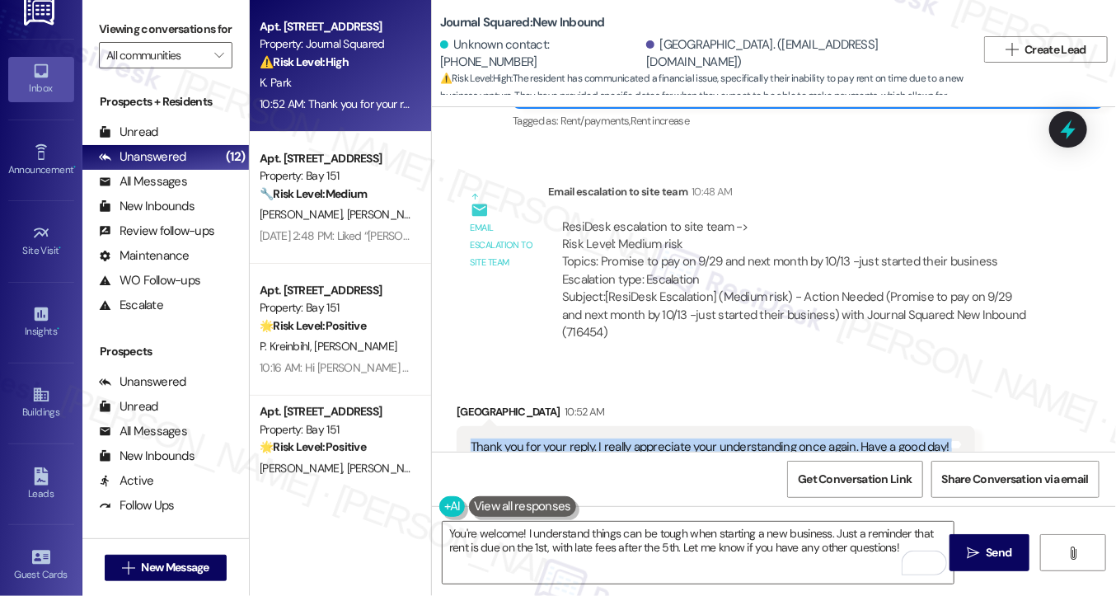
click at [632, 426] on div "Thank you for your reply. I really appreciate your understanding once again. Ha…" at bounding box center [716, 447] width 519 height 42
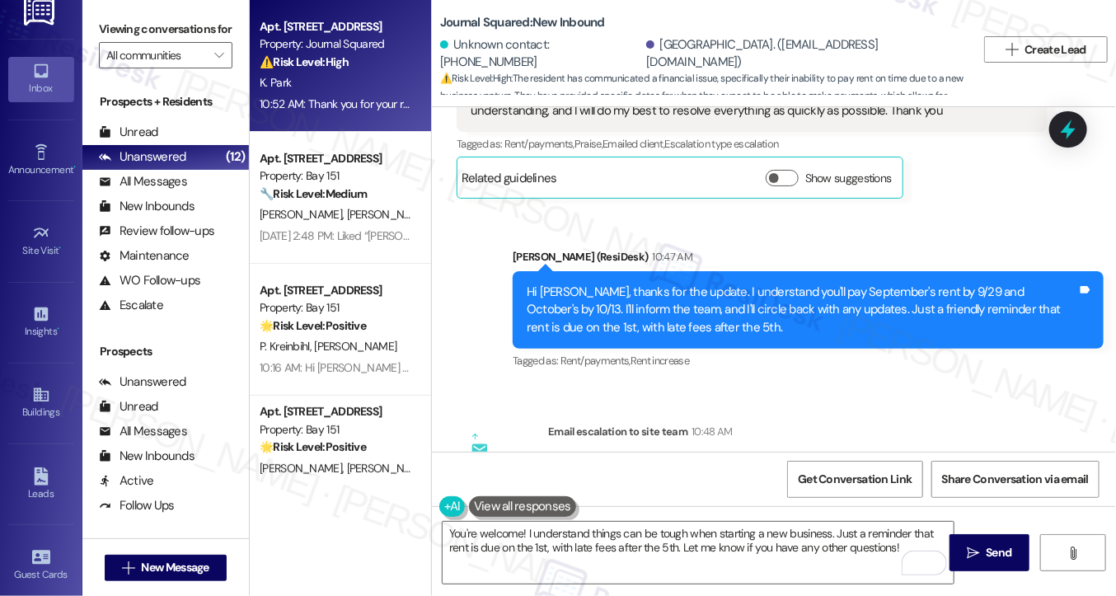
scroll to position [16989, 0]
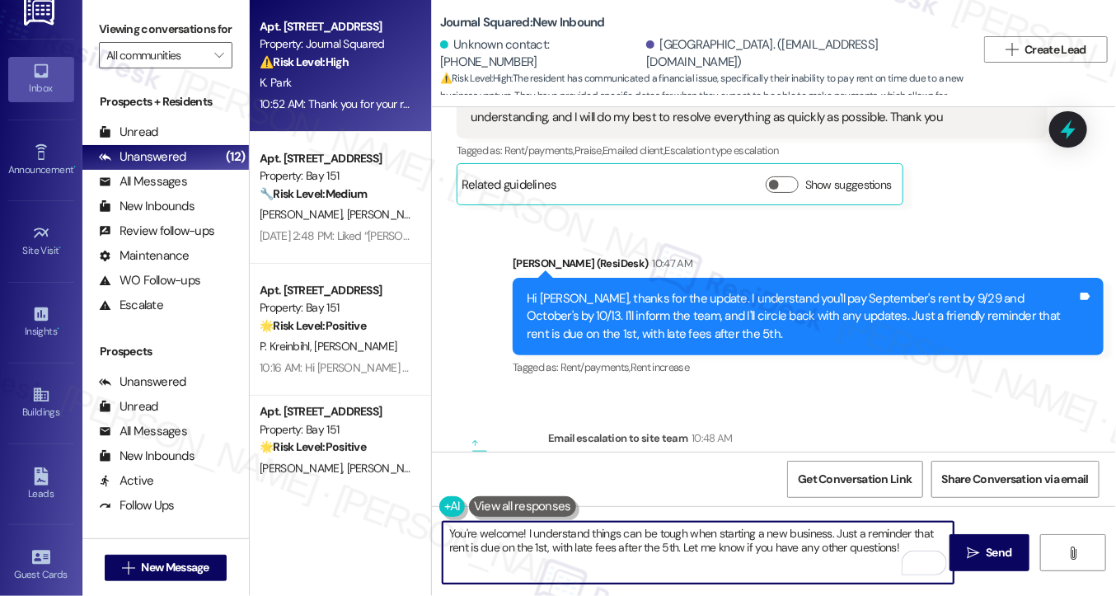
click at [606, 560] on textarea "You're welcome! I understand things can be tough when starting a new business. …" at bounding box center [698, 553] width 511 height 62
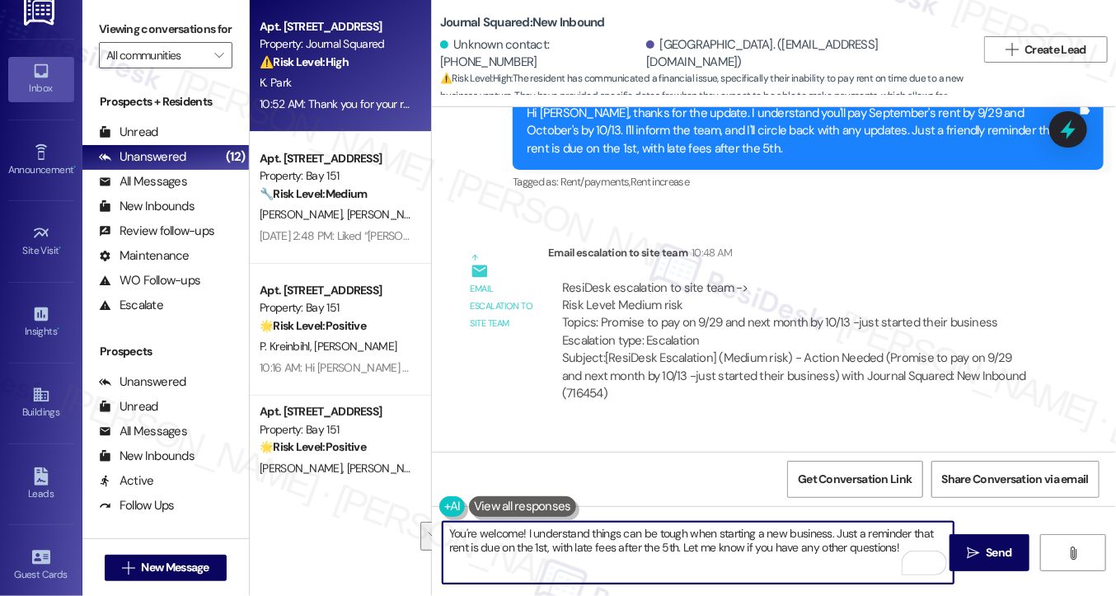
scroll to position [17237, 0]
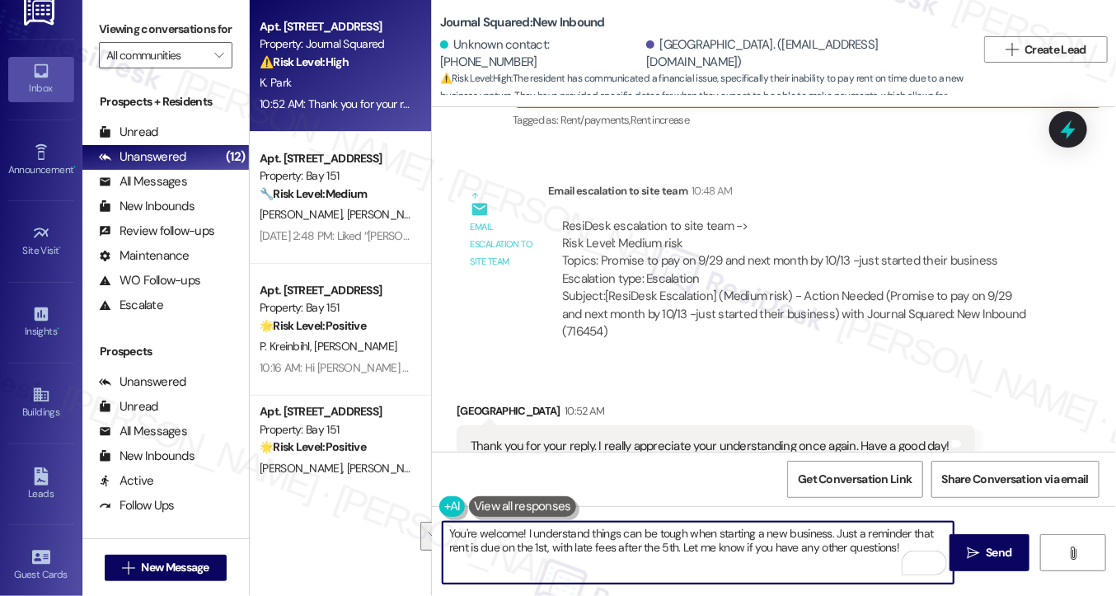
click at [489, 425] on div "Thank you for your reply. I really appreciate your understanding once again. Ha…" at bounding box center [716, 446] width 519 height 42
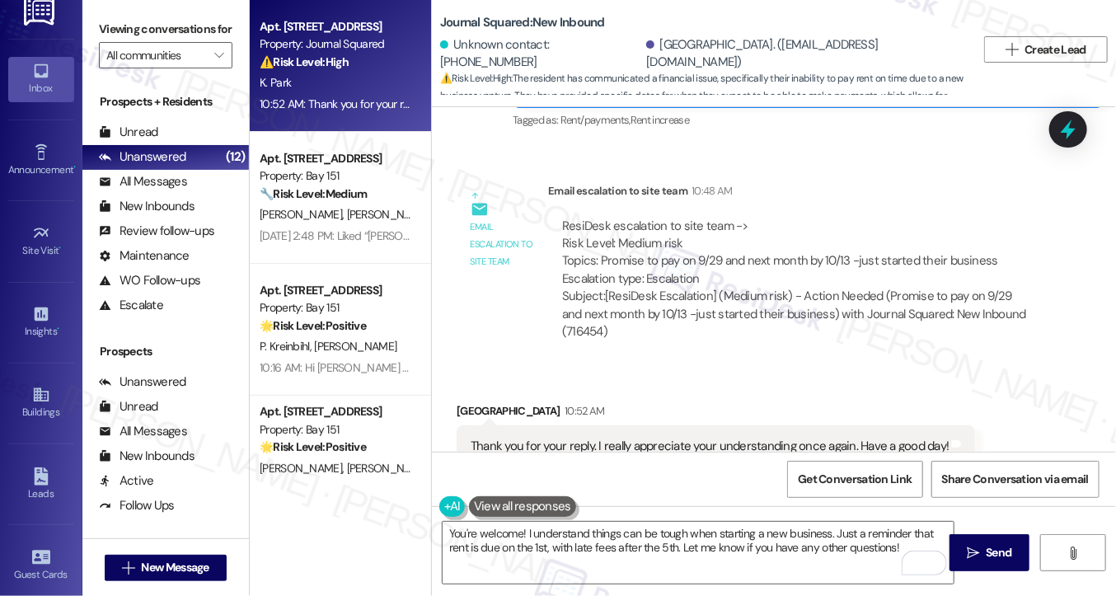
click at [486, 402] on div "Kyungmi Park 10:52 AM" at bounding box center [716, 413] width 519 height 23
copy div "Kyungmi"
click at [518, 531] on textarea "You're welcome! I understand things can be tough when starting a new business. …" at bounding box center [698, 553] width 511 height 62
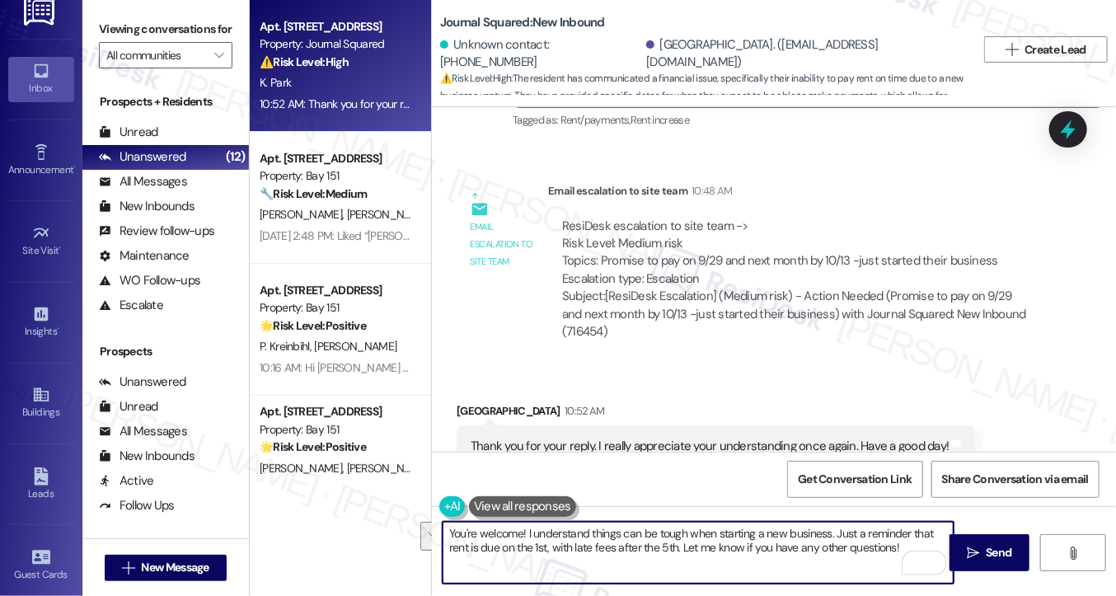
drag, startPoint x: 898, startPoint y: 547, endPoint x: 528, endPoint y: 525, distance: 370.8
click at [528, 525] on textarea "You're welcome! I understand things can be tough when starting a new business. …" at bounding box center [698, 553] width 511 height 62
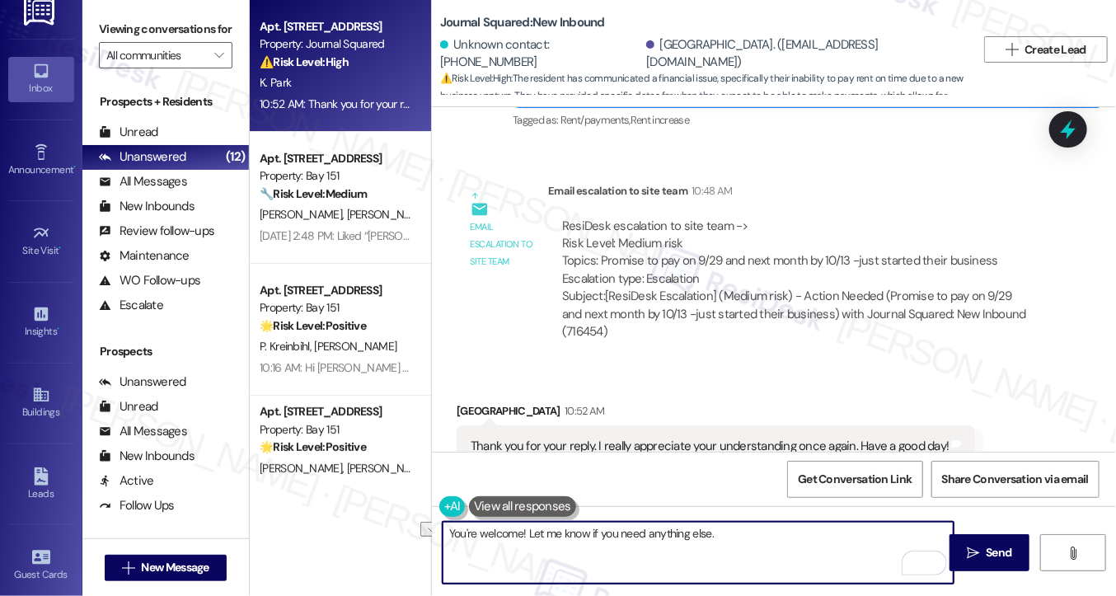
drag, startPoint x: 755, startPoint y: 537, endPoint x: 528, endPoint y: 538, distance: 227.6
click at [528, 538] on textarea "You're welcome! Let me know if you need anything else." at bounding box center [698, 553] width 511 height 62
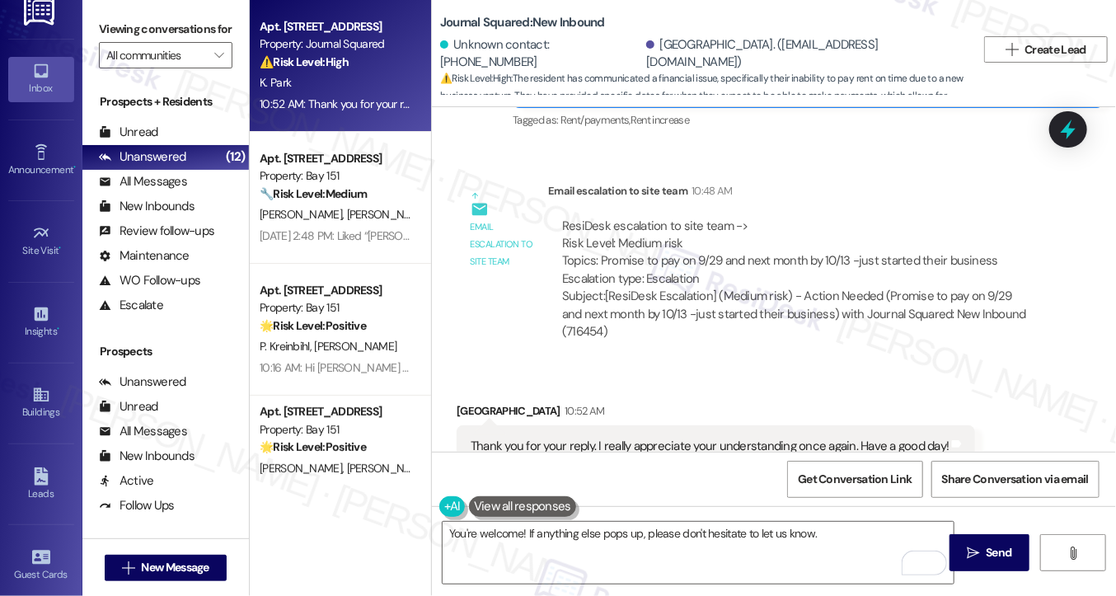
click at [478, 402] on div "Kyungmi Park 10:52 AM" at bounding box center [716, 413] width 519 height 23
copy div "Kyungmi"
click at [519, 533] on textarea "You're welcome! If anything else pops up, please don't hesitate to let us know." at bounding box center [698, 553] width 511 height 62
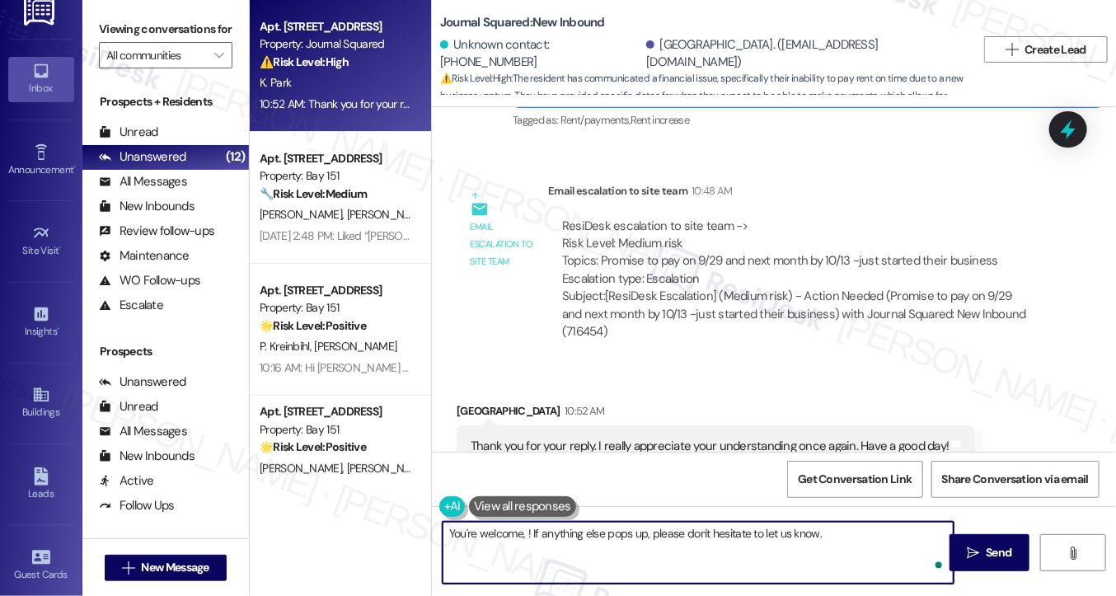
paste textarea "Kyungmi"
click at [544, 539] on textarea "You're welcome, Kyungmi! If anything else pops up, please don't hesitate to let…" at bounding box center [698, 553] width 511 height 62
click at [543, 539] on textarea "You're welcome, Kyungmi! If anything else pops up, please don't hesitate to let…" at bounding box center [698, 553] width 511 height 62
click at [709, 537] on textarea "You're welcome, Kyungmi! If anything else pops up, please don't hesitate to let…" at bounding box center [698, 553] width 511 height 62
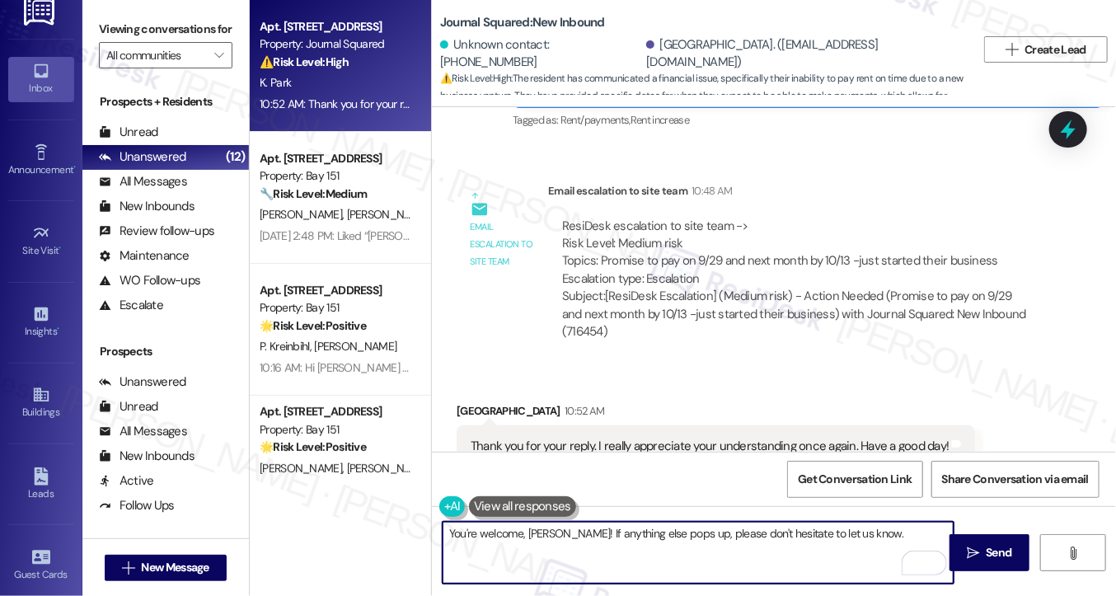
click at [864, 539] on textarea "You're welcome, Kyungmi! If anything else pops up, please don't hesitate to let…" at bounding box center [698, 553] width 511 height 62
type textarea "You're welcome, Kyungmi! If anything else pops up, please don't hesitate to let…"
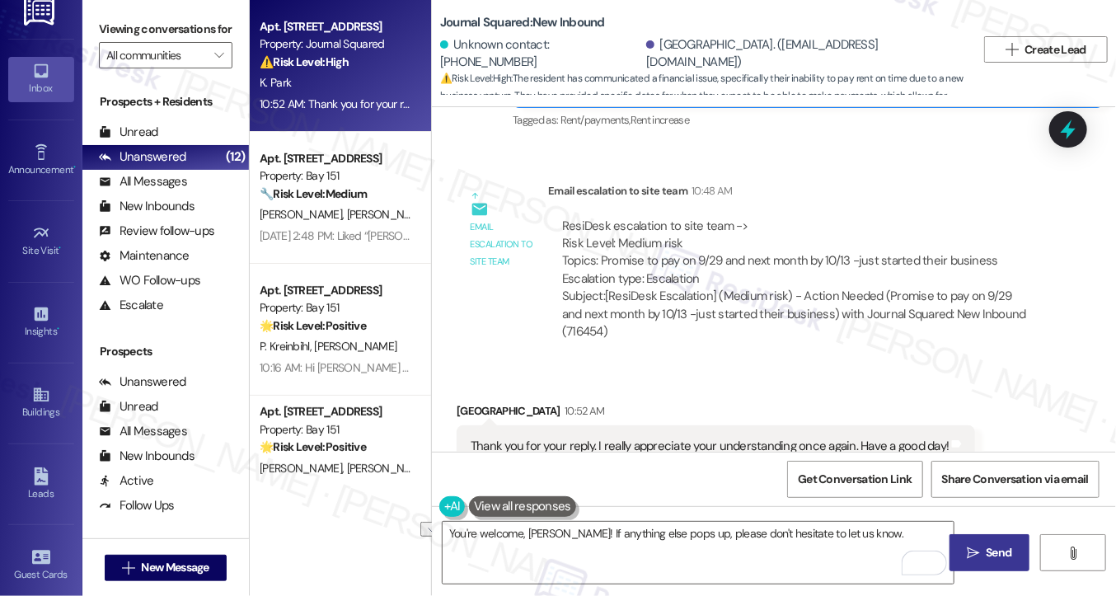
click at [973, 544] on span " Send" at bounding box center [990, 552] width 52 height 17
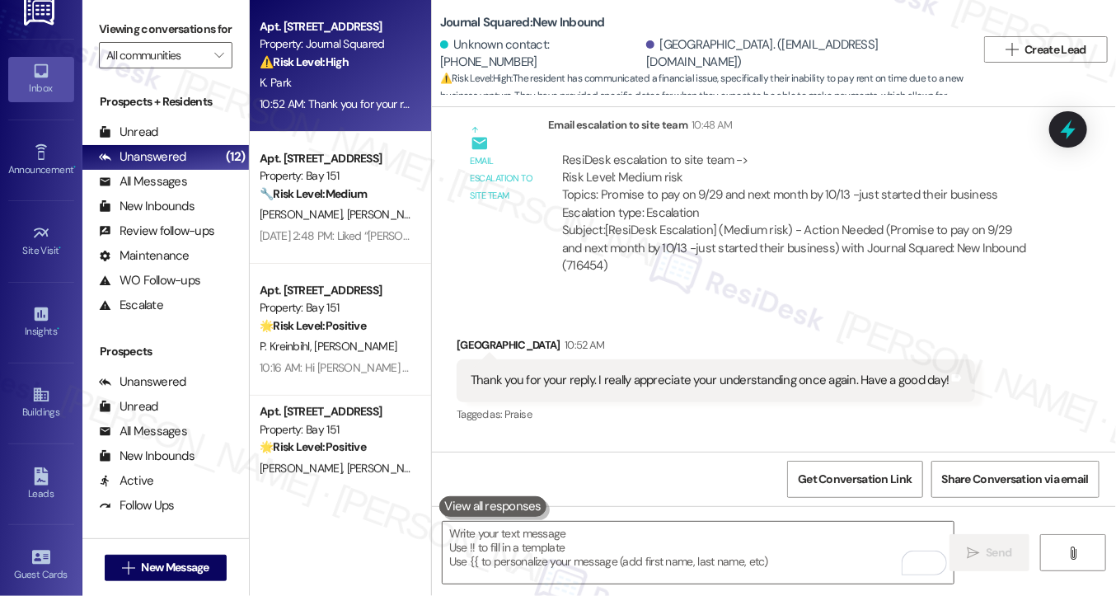
scroll to position [17351, 0]
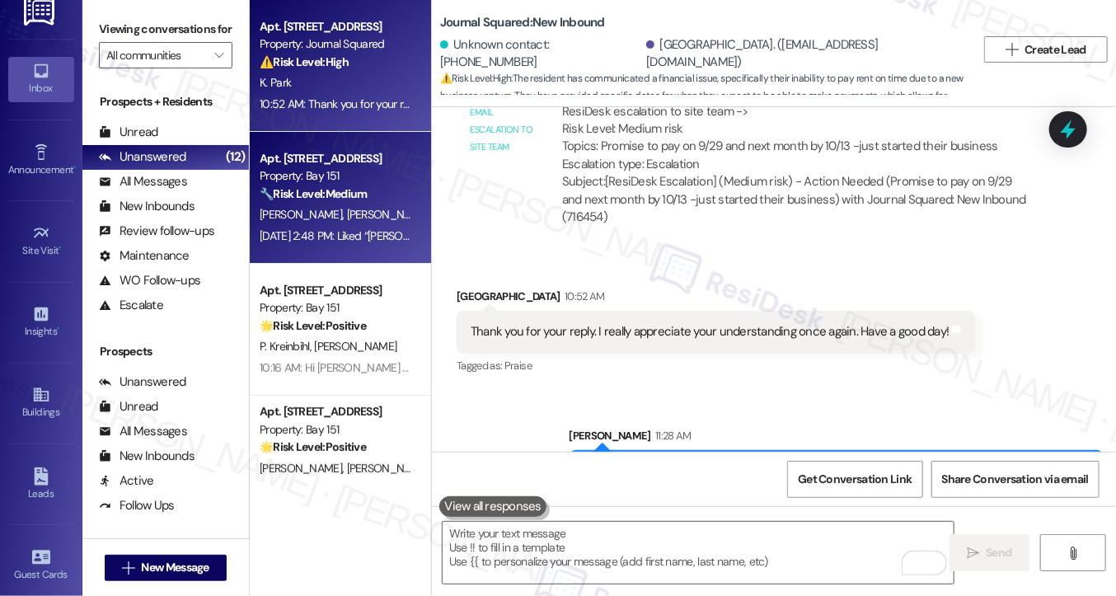
click at [367, 195] on strong "🔧 Risk Level: Medium" at bounding box center [313, 193] width 107 height 15
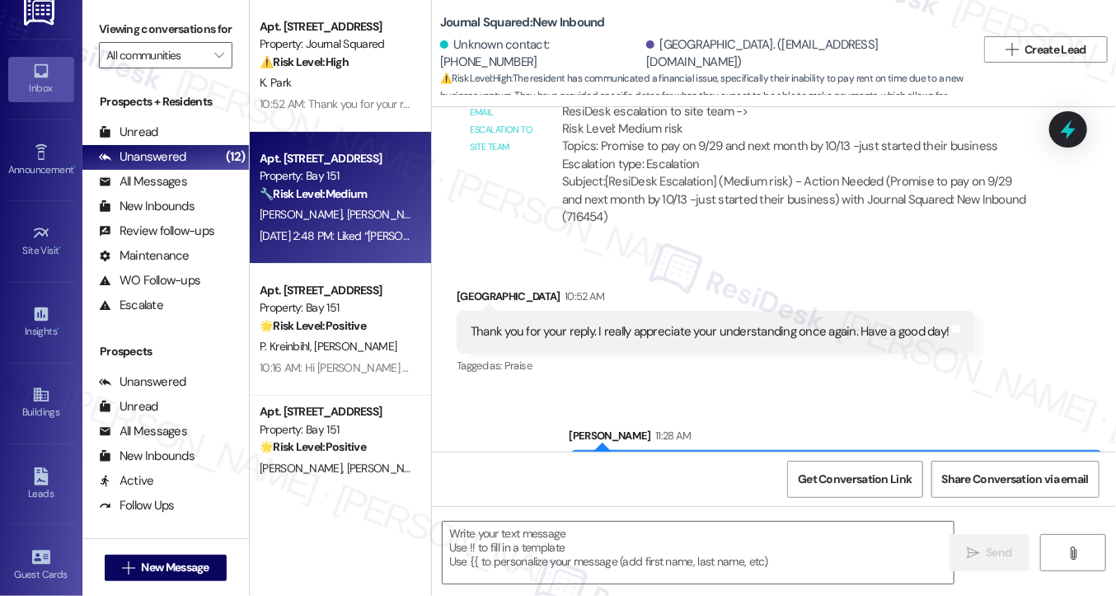
type textarea "Fetching suggested responses. Please feel free to read through the conversation…"
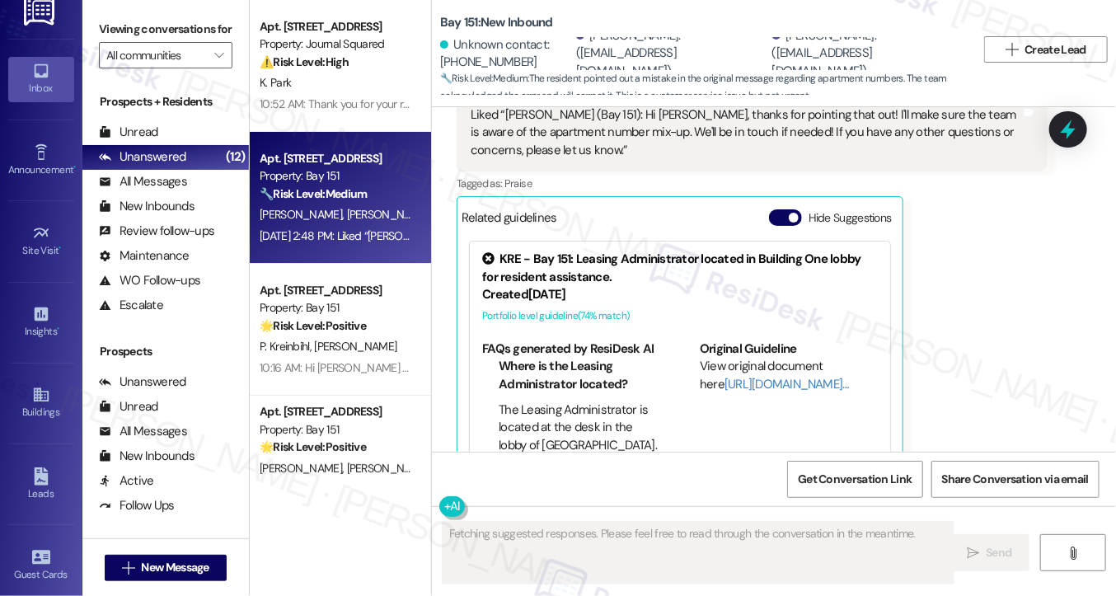
scroll to position [1597, 0]
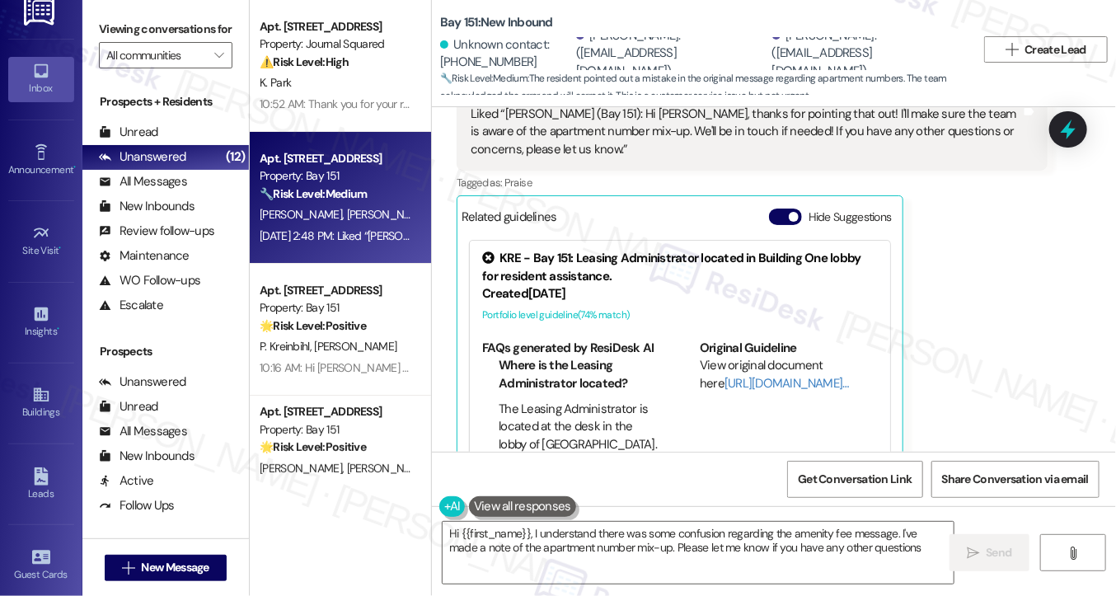
type textarea "Hi {{first_name}}, I understand there was some confusion regarding the amenity …"
click at [107, 26] on label "Viewing conversations for" at bounding box center [166, 29] width 134 height 26
click at [211, 559] on span "New Message" at bounding box center [176, 567] width 74 height 17
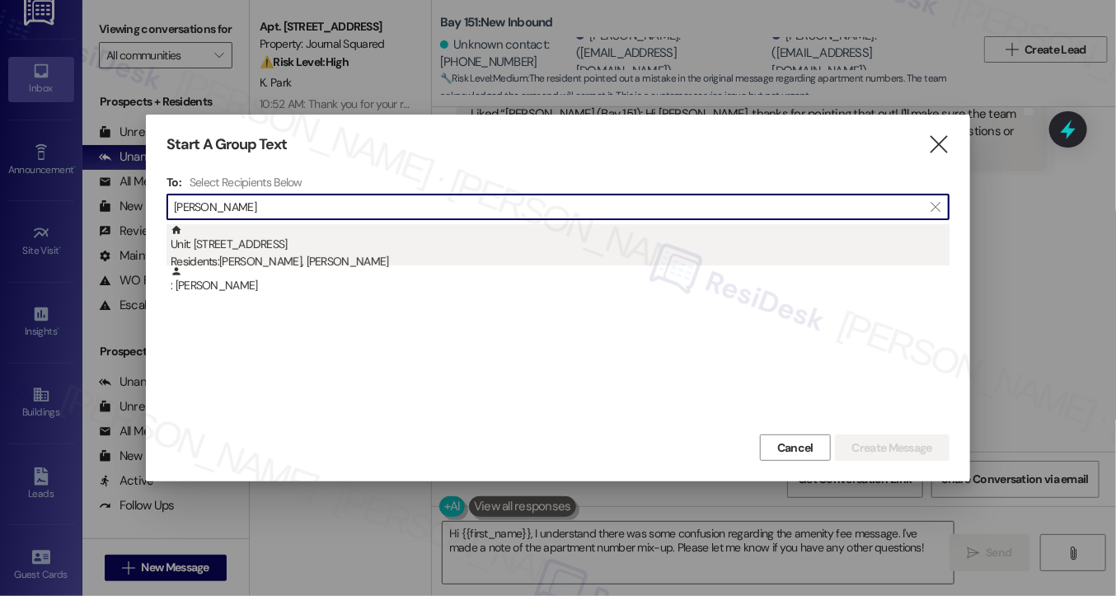
type input "Bayazid Malikov"
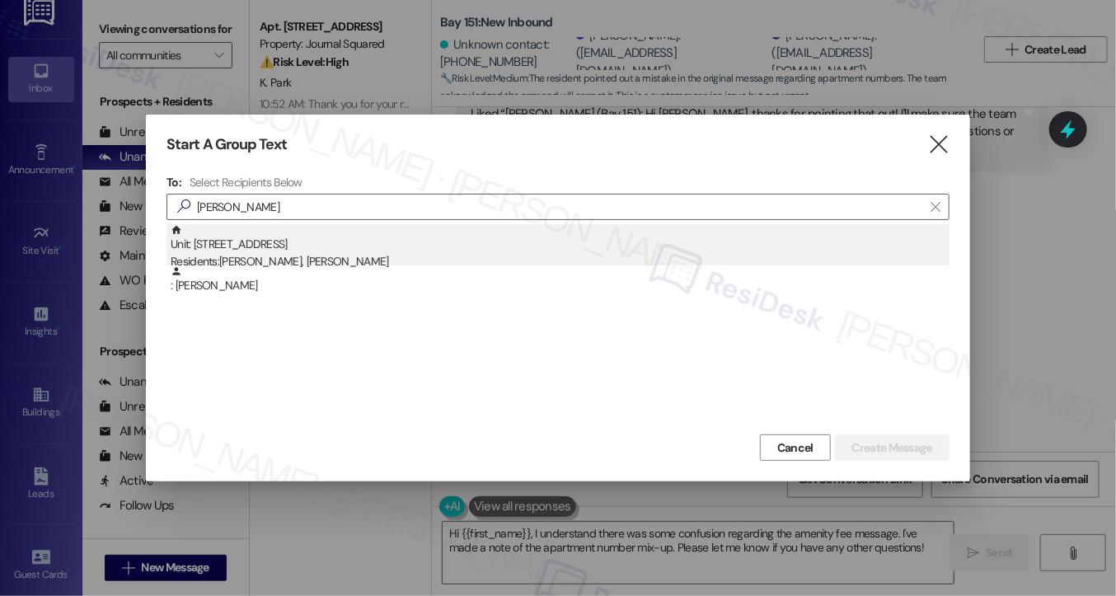
click at [346, 252] on div "Unit: 1803 - 615 Pavonia Avenue Residents: Bayazid Malikov, Arzu Safarova" at bounding box center [560, 247] width 779 height 47
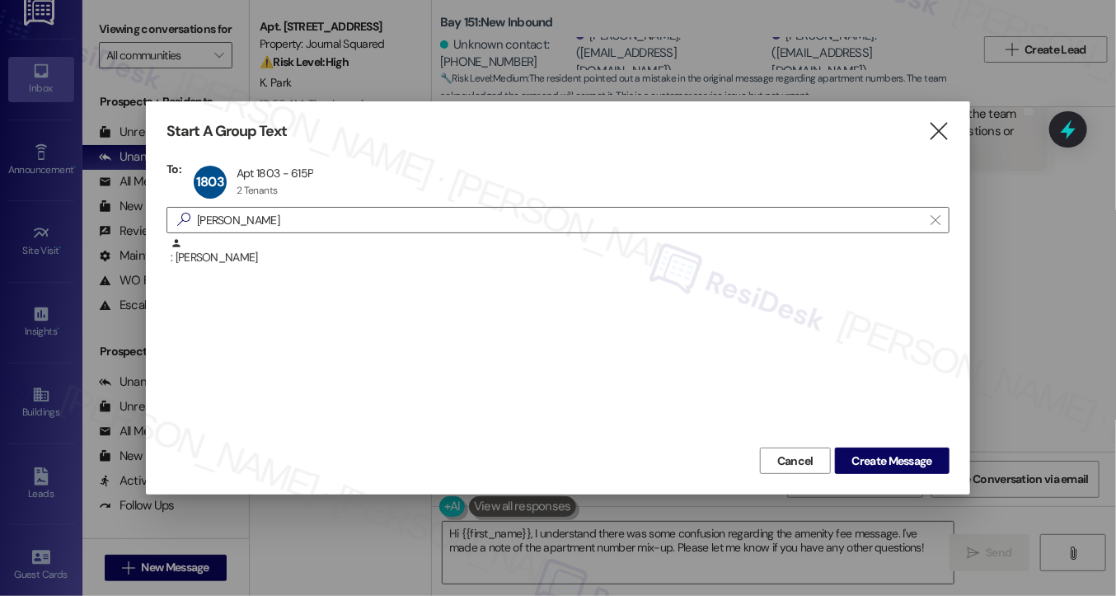
click at [107, 34] on div at bounding box center [558, 298] width 1116 height 596
click at [121, 19] on div at bounding box center [558, 298] width 1116 height 596
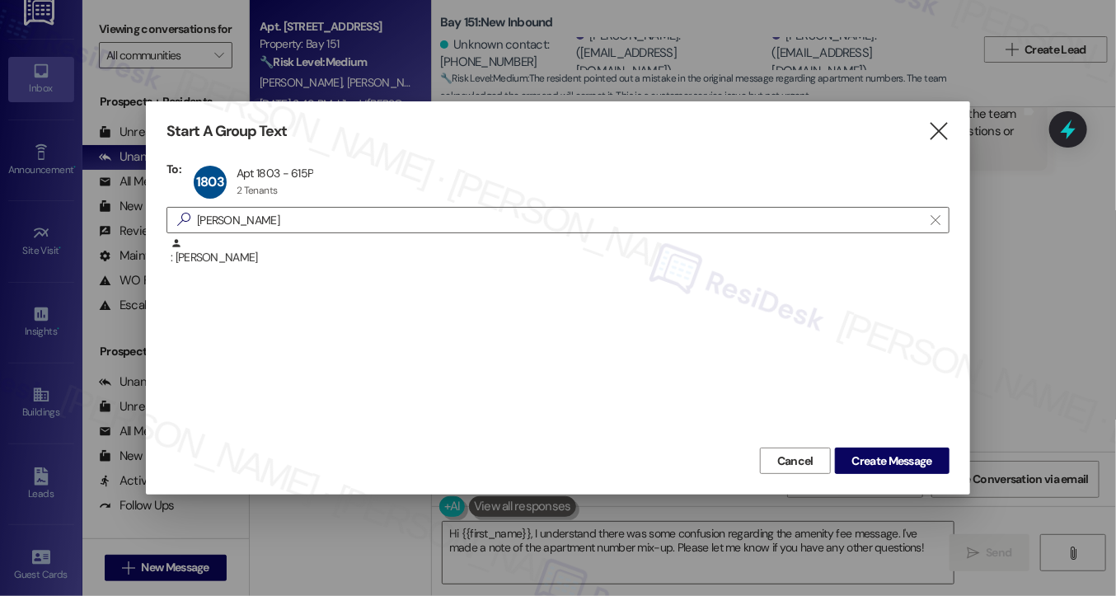
drag, startPoint x: 107, startPoint y: 28, endPoint x: 121, endPoint y: 22, distance: 15.2
click at [107, 28] on div at bounding box center [558, 298] width 1116 height 596
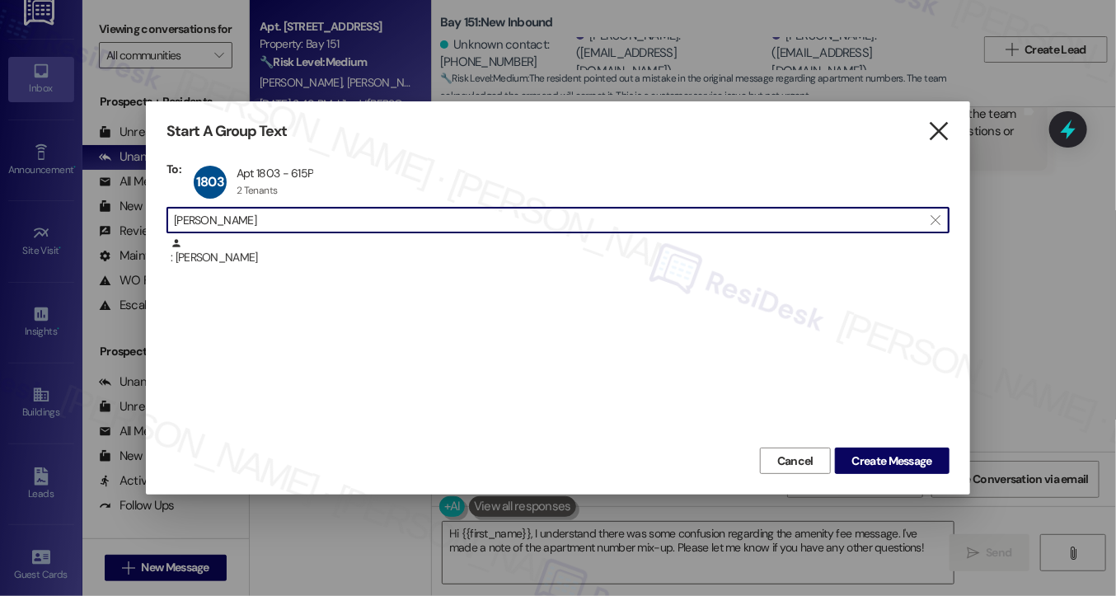
click at [930, 125] on icon "" at bounding box center [939, 131] width 22 height 17
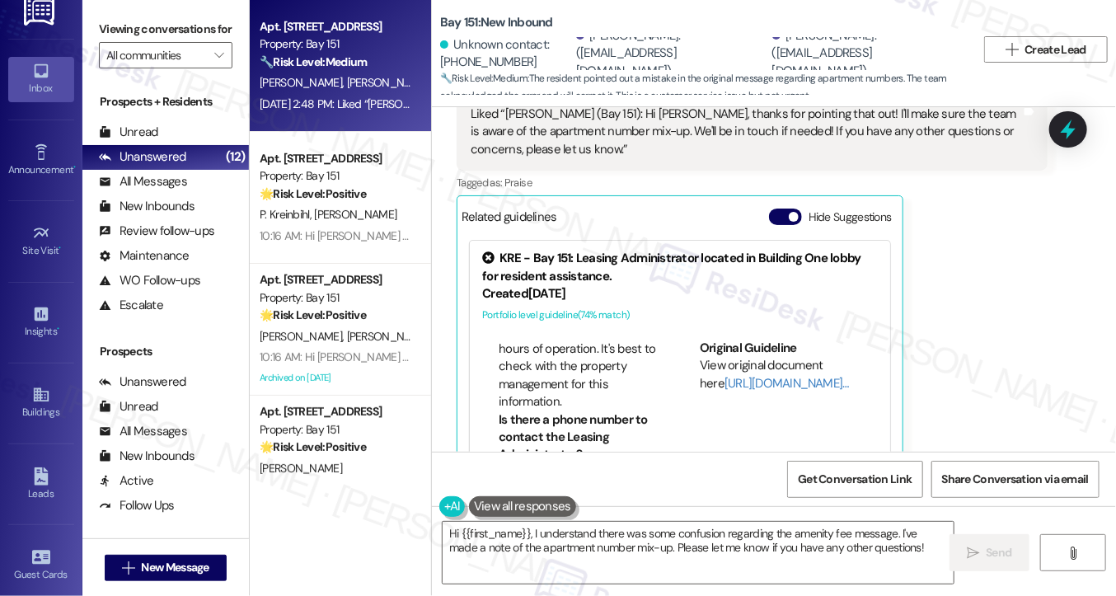
scroll to position [495, 0]
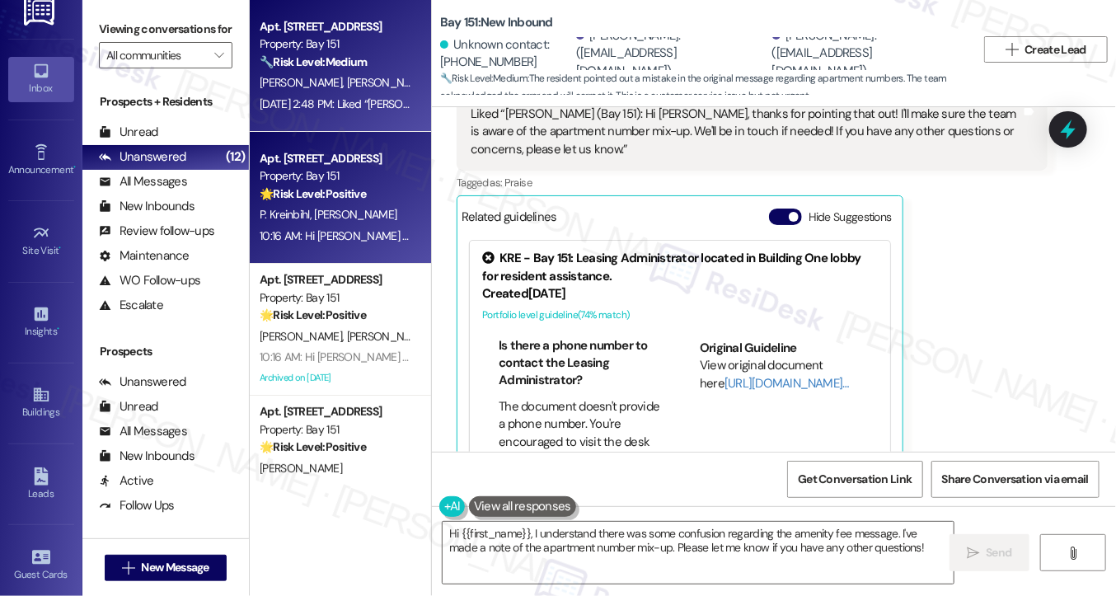
click at [373, 223] on div "P. Kreinbihl A. Orefice" at bounding box center [336, 214] width 156 height 21
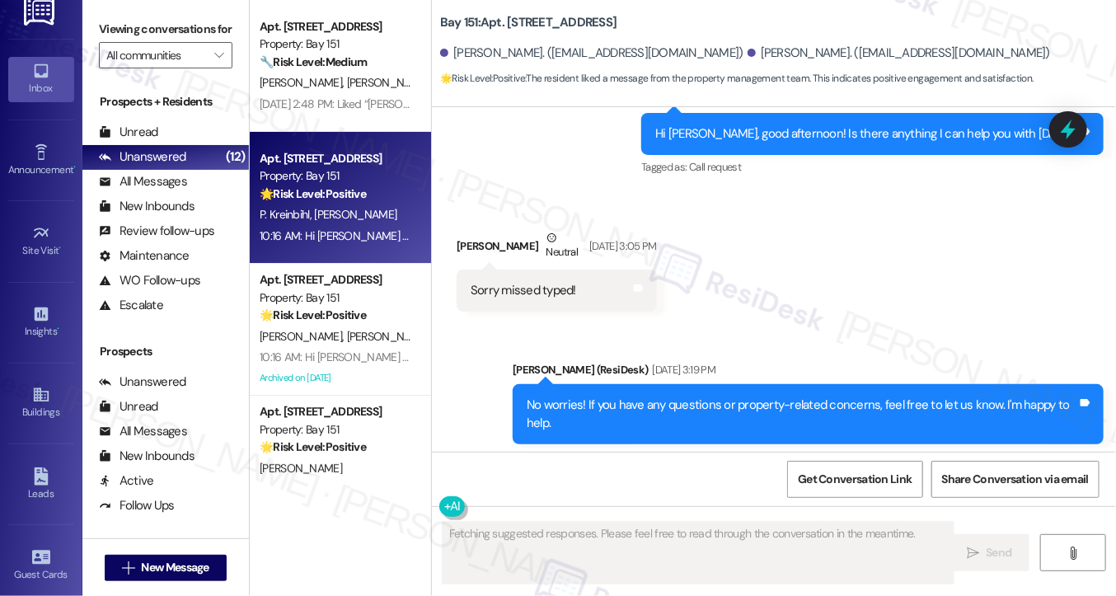
scroll to position [59724, 0]
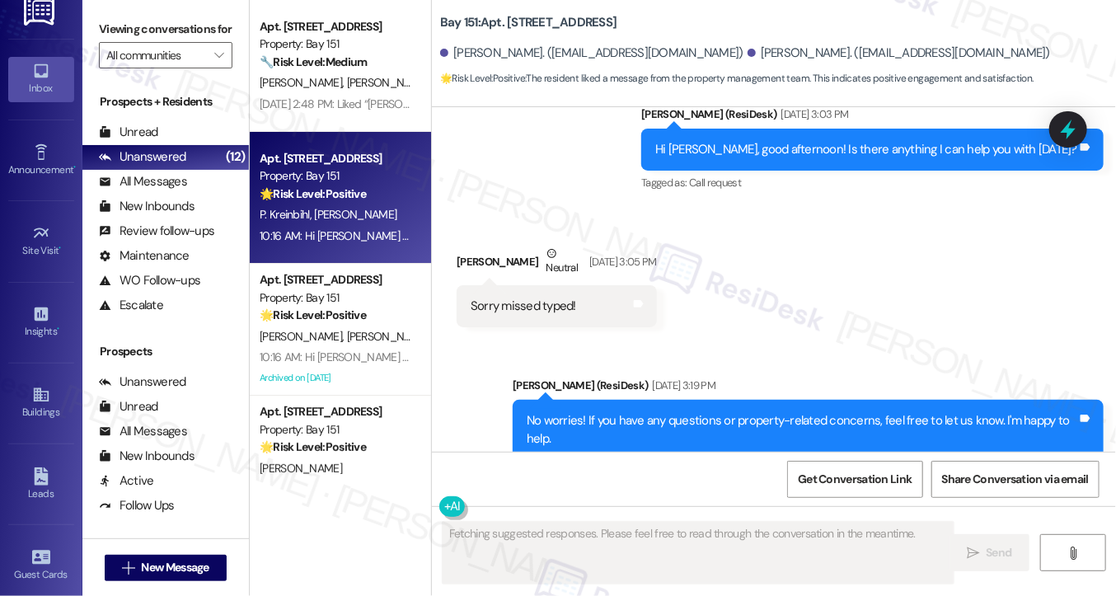
click at [606, 586] on div "Liked “Jane (Bay 151): No worries! If you have any questions or property-relate…" at bounding box center [746, 603] width 551 height 35
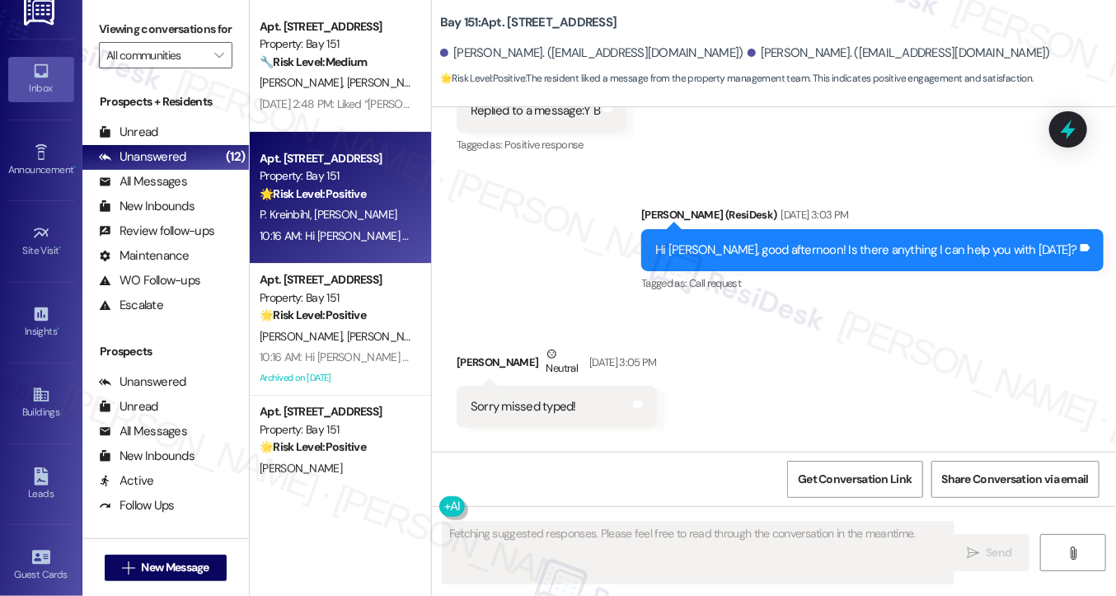
scroll to position [59311, 0]
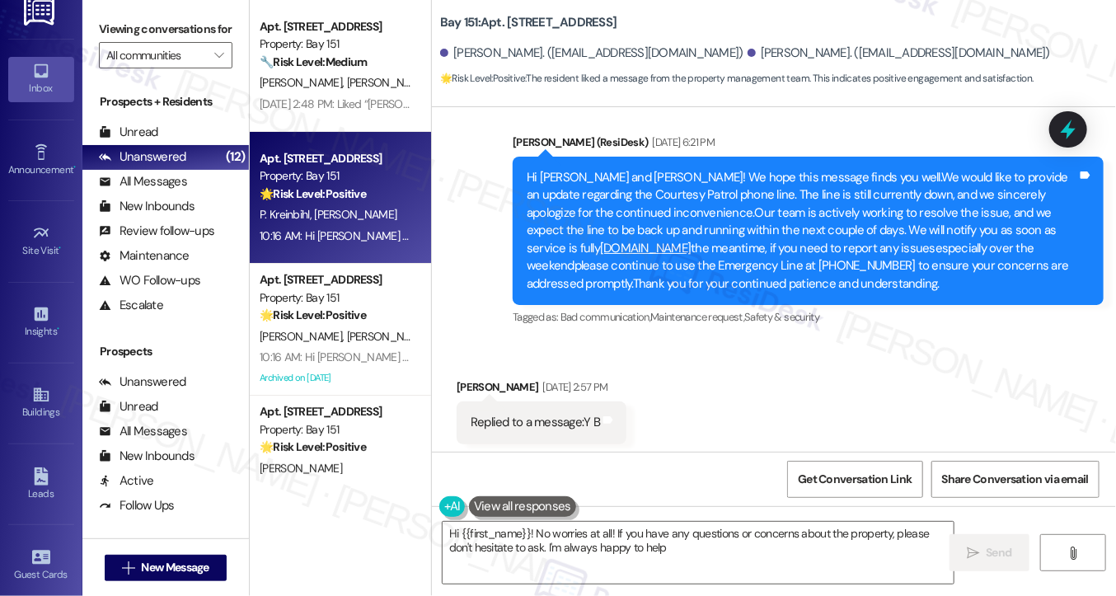
type textarea "Hi {{first_name}}! No worries at all! If you have any questions or concerns abo…"
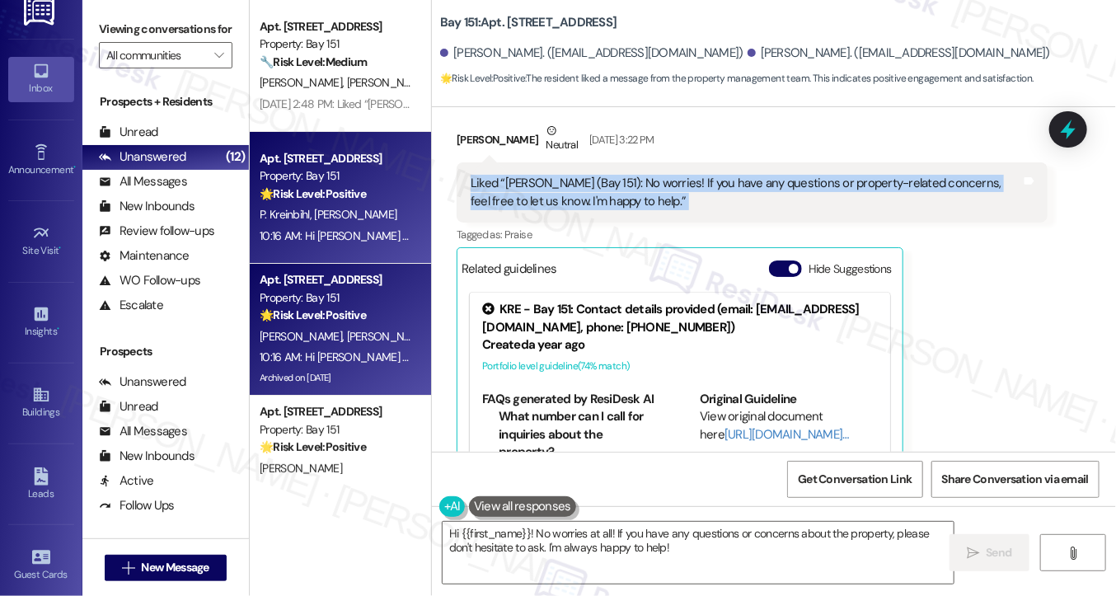
scroll to position [247, 0]
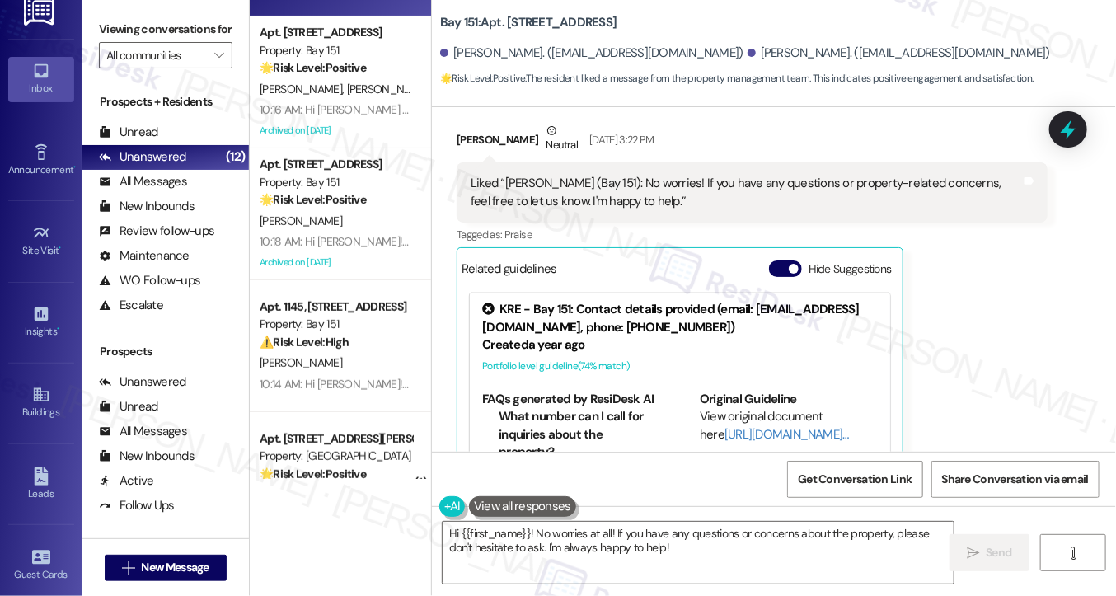
click at [91, 22] on div "Viewing conversations for All communities " at bounding box center [165, 42] width 167 height 85
click at [165, 571] on span "New Message" at bounding box center [176, 567] width 68 height 17
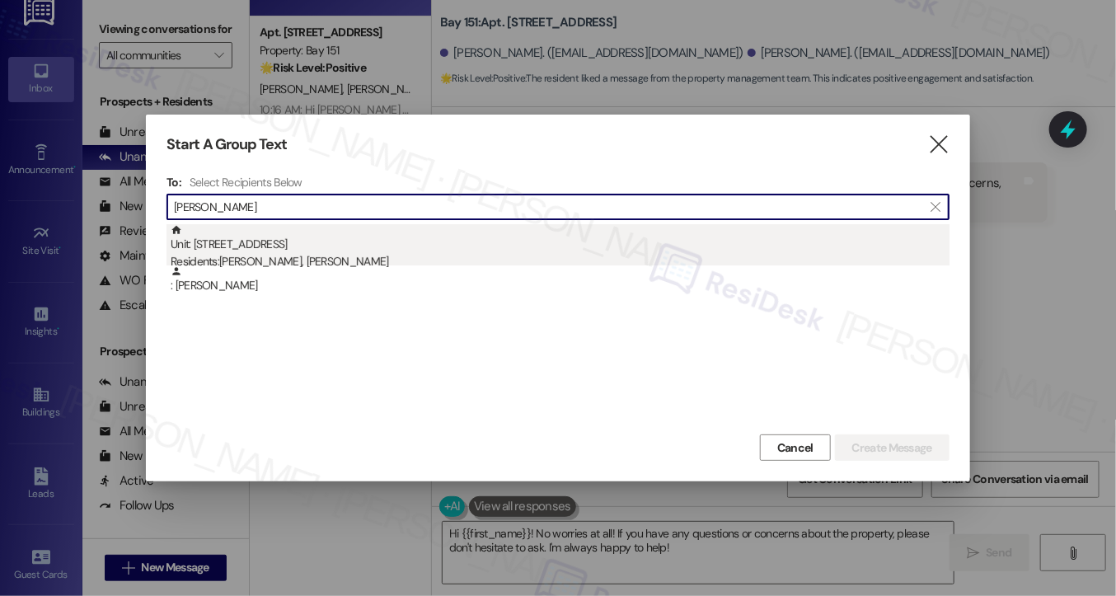
type input "Randy Mercado"
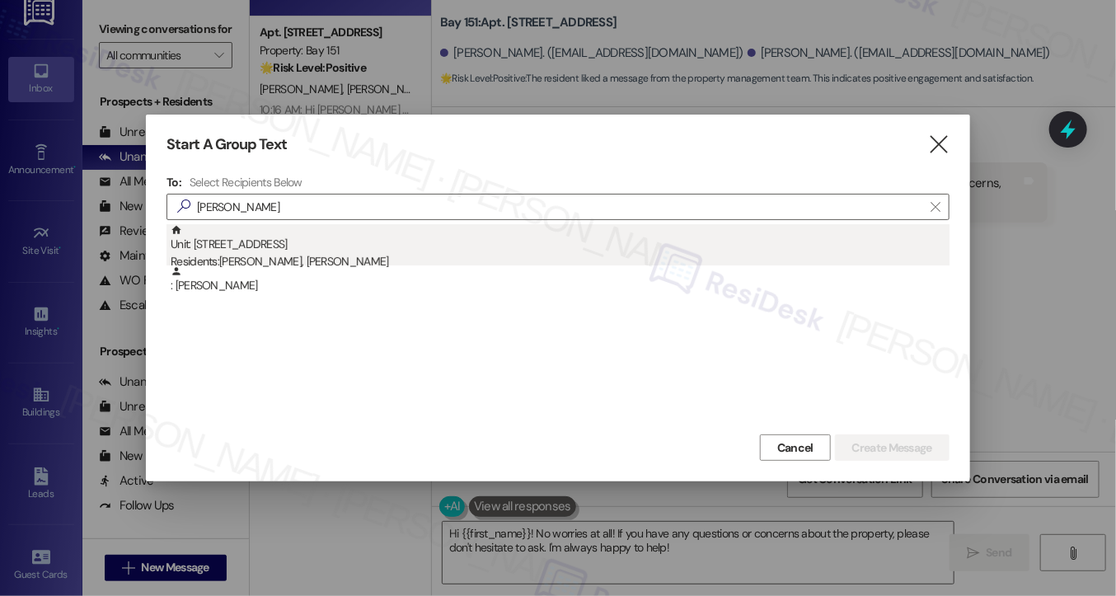
click at [369, 255] on div "Residents: Paulyna Garcia Aceves, Randy Mercado" at bounding box center [560, 261] width 779 height 17
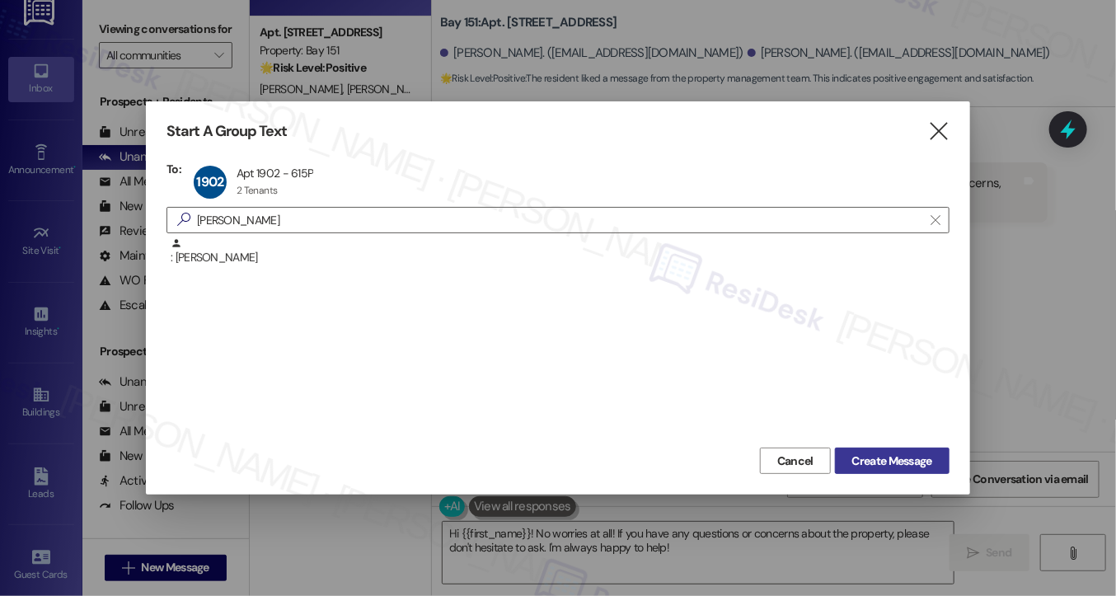
click at [857, 456] on span "Create Message" at bounding box center [892, 461] width 80 height 17
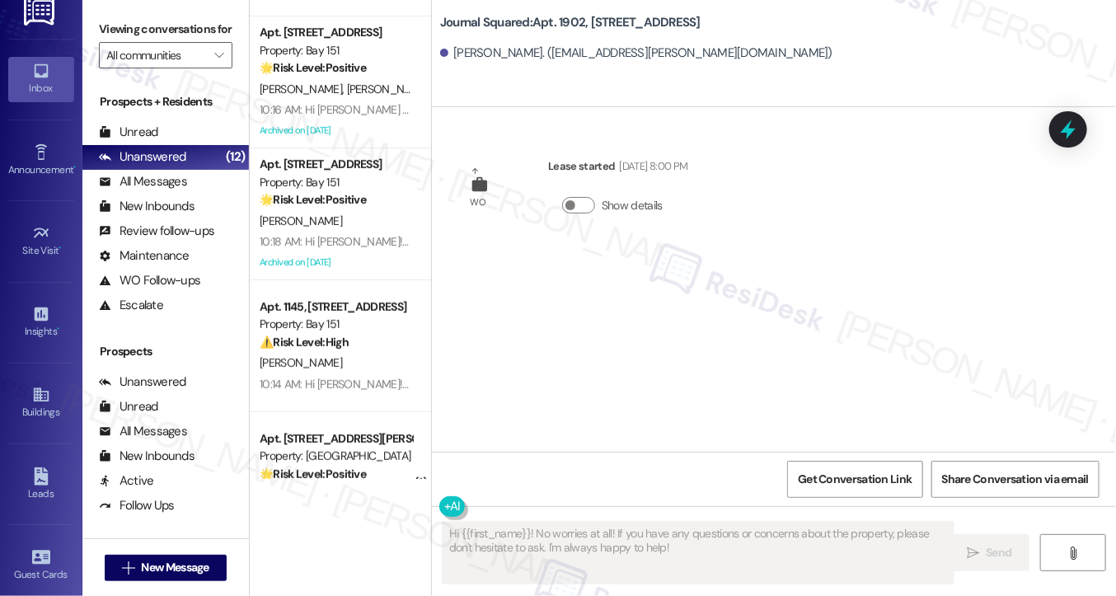
type textarea "Fetching suggested responses. Please feel free to read through the conversation…"
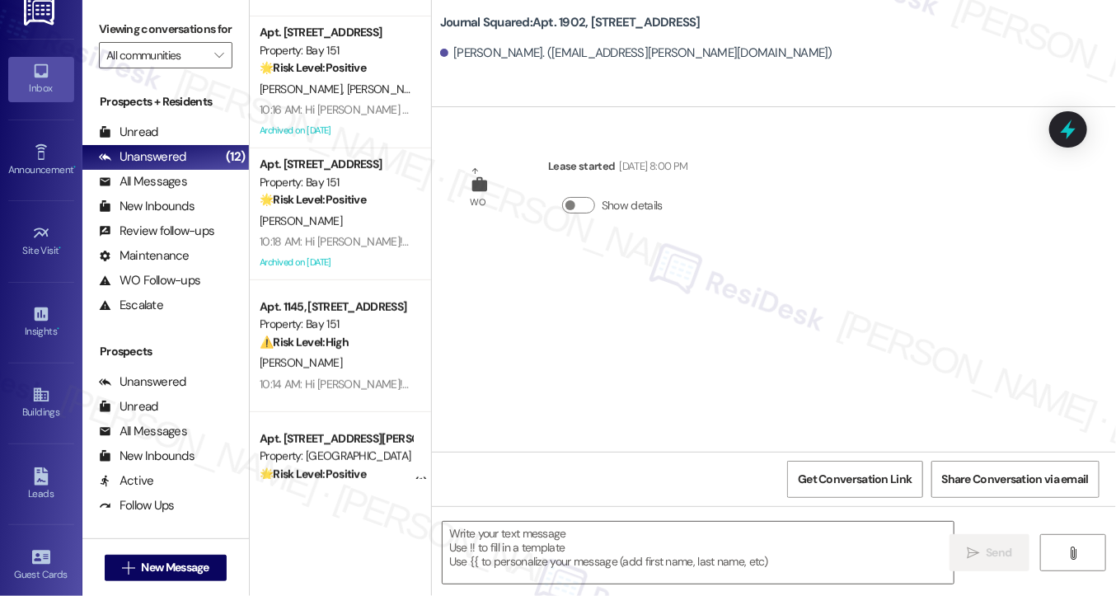
click at [131, 21] on label "Viewing conversations for" at bounding box center [166, 29] width 134 height 26
click at [109, 42] on label "Viewing conversations for" at bounding box center [166, 29] width 134 height 26
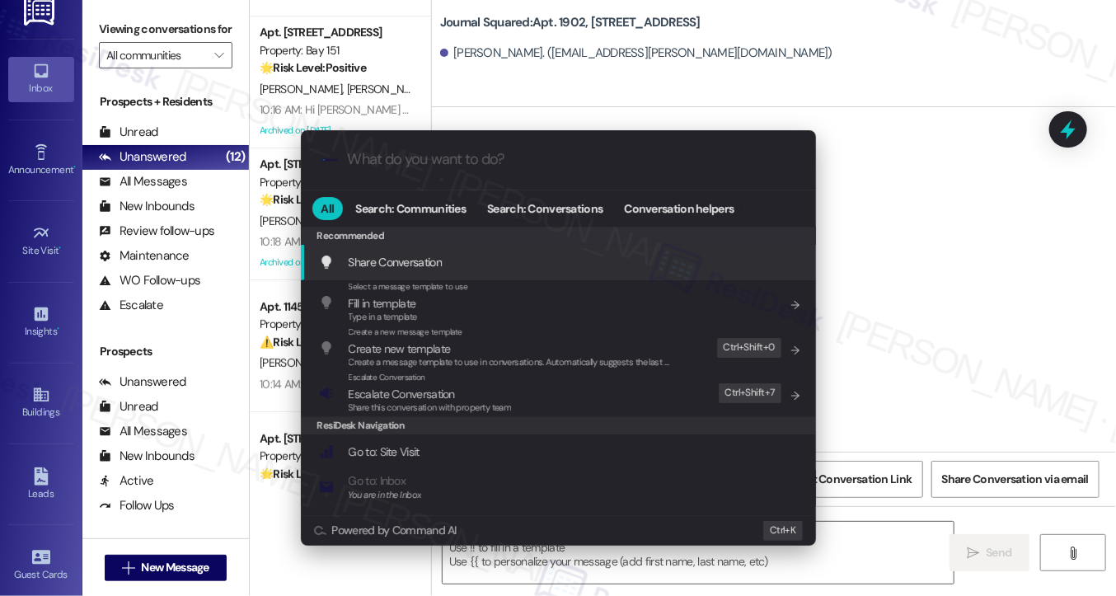
type input "l"
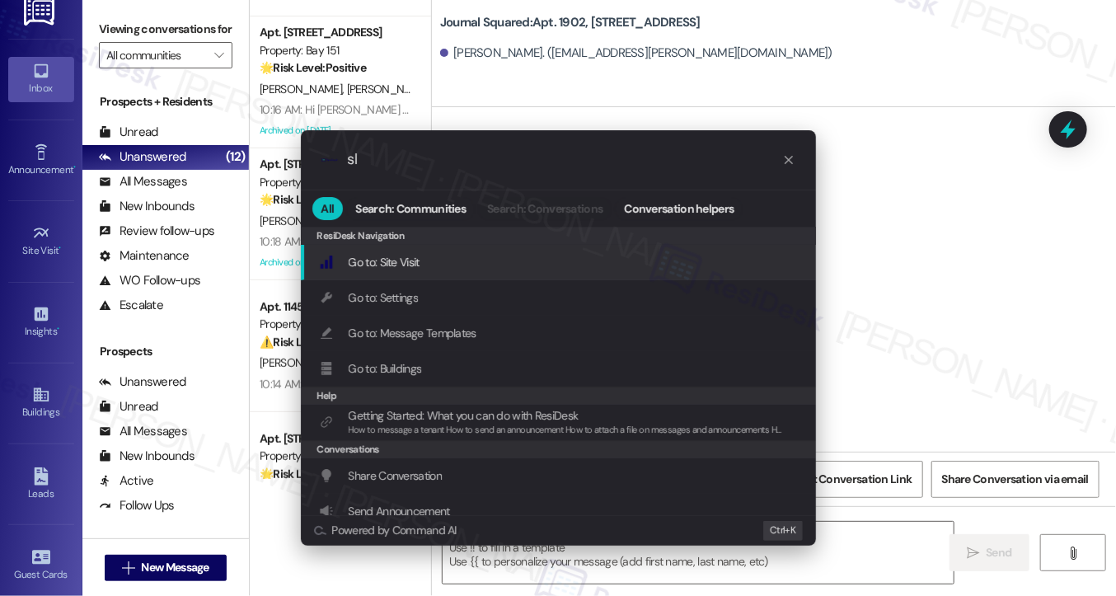
type input "sla"
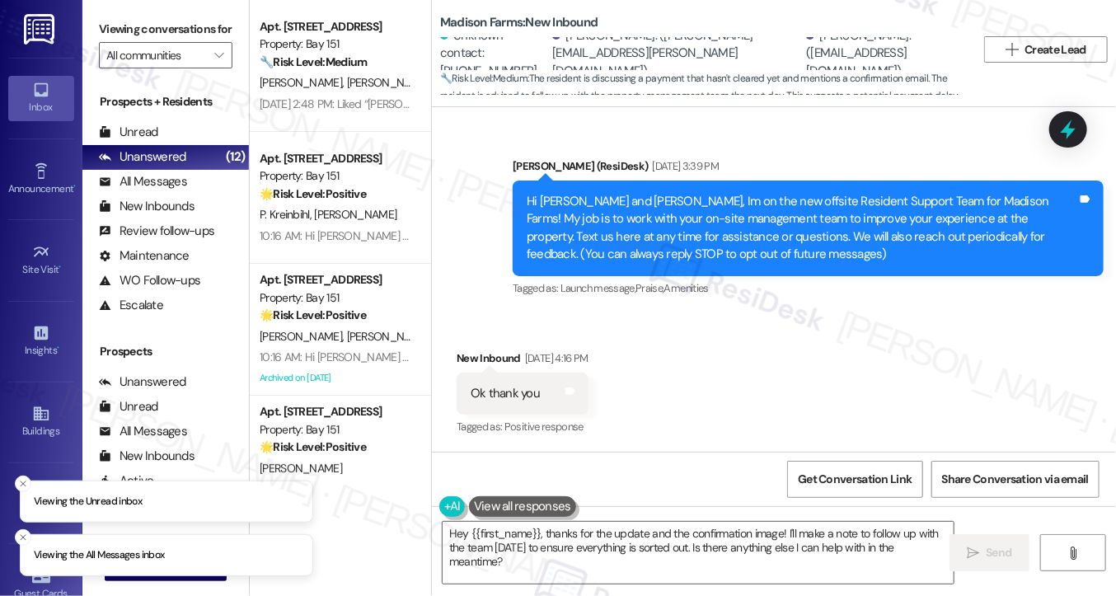
scroll to position [4647, 0]
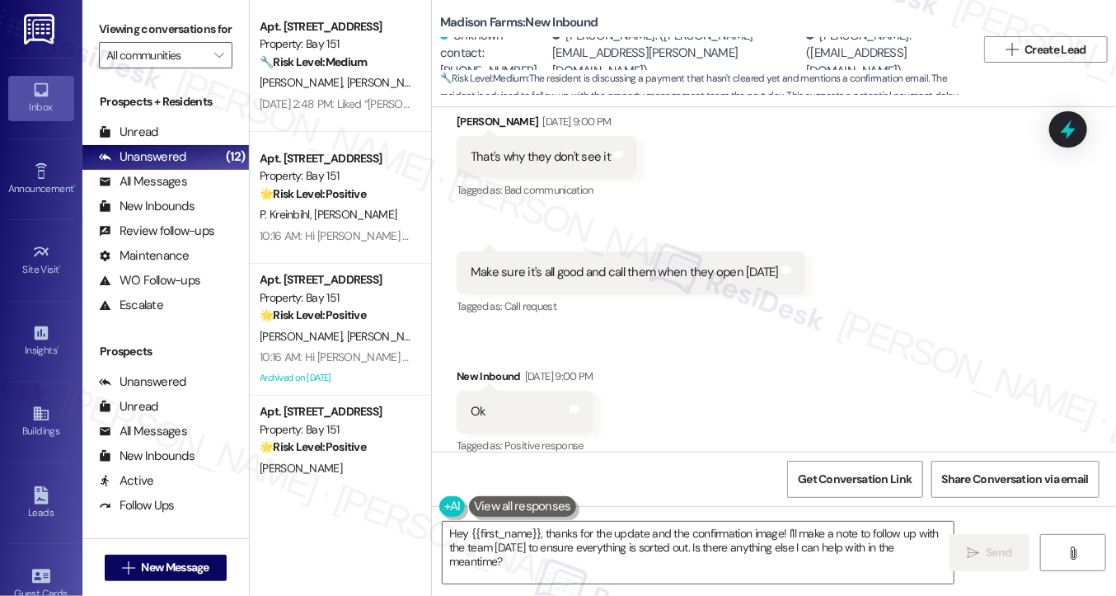
click at [491, 294] on div "Tagged as: Call request Click to highlight conversations about Call request" at bounding box center [631, 306] width 349 height 24
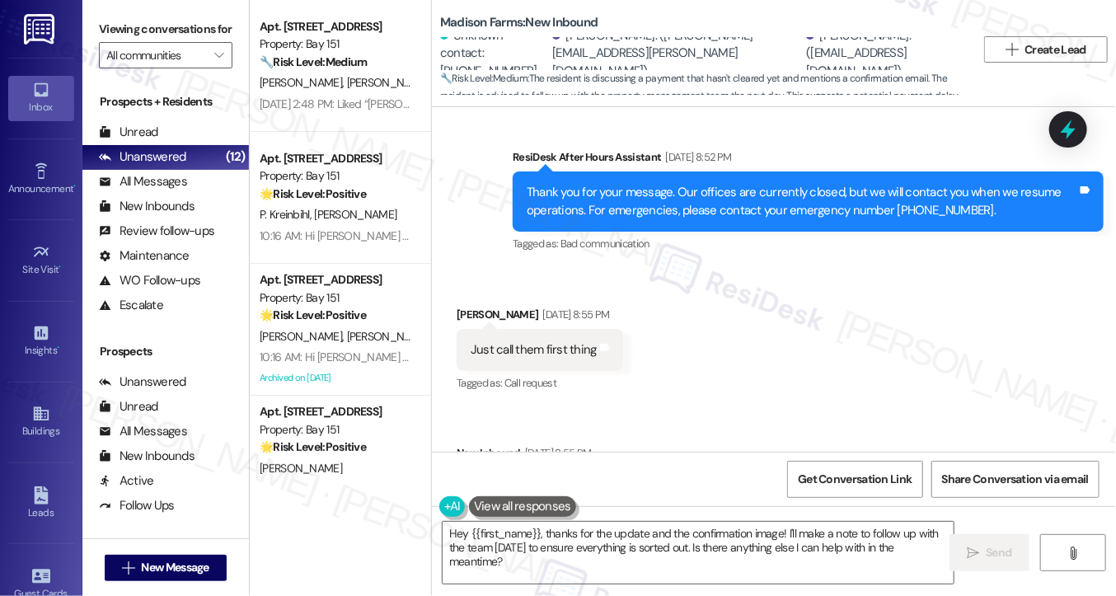
scroll to position [2916, 0]
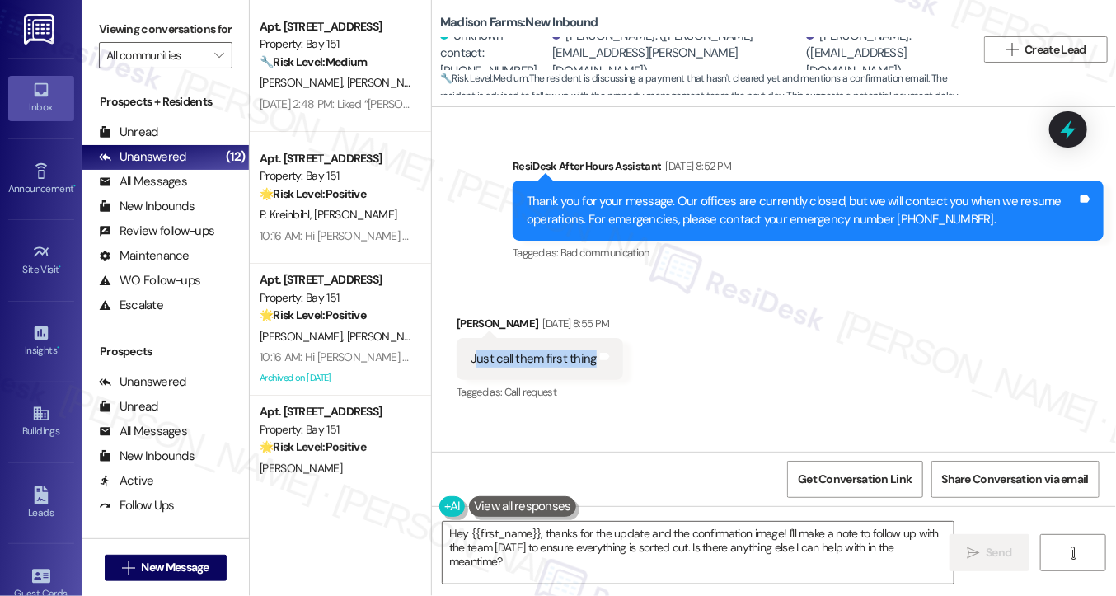
drag, startPoint x: 472, startPoint y: 325, endPoint x: 598, endPoint y: 326, distance: 126.2
click at [598, 338] on div "Just call them first thing Tags and notes" at bounding box center [540, 359] width 167 height 42
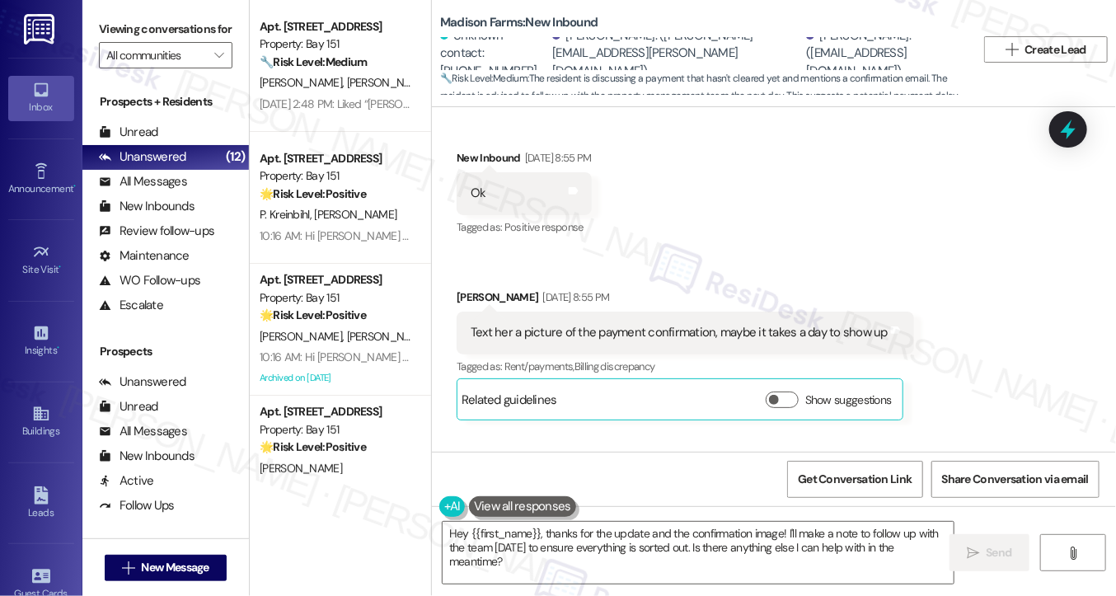
scroll to position [3246, 0]
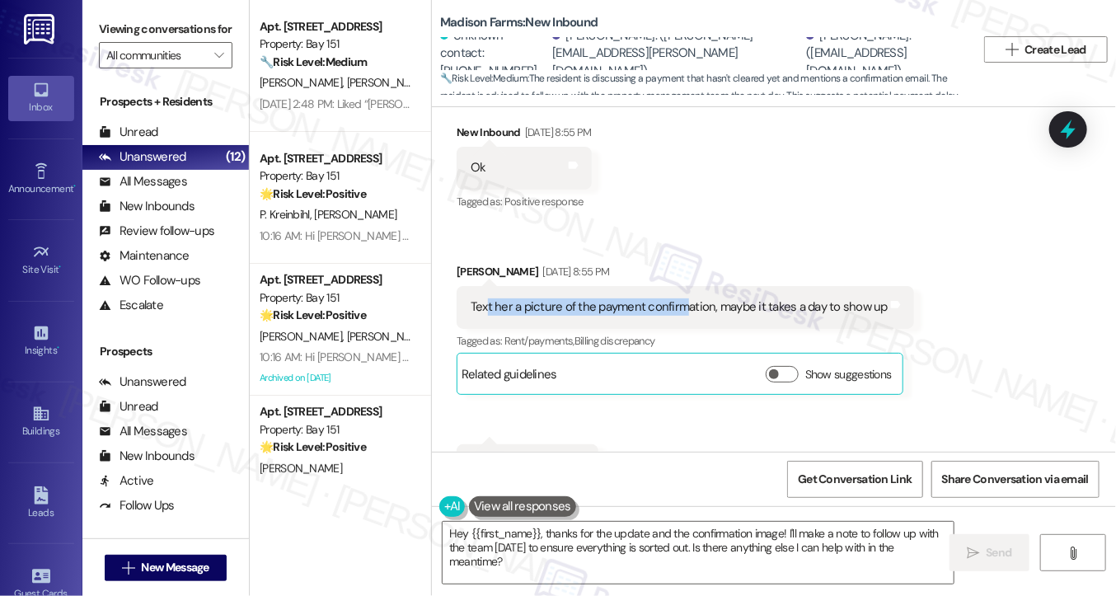
drag, startPoint x: 486, startPoint y: 266, endPoint x: 707, endPoint y: 269, distance: 221.8
click at [703, 298] on div "Text her a picture of the payment confirmation, maybe it takes a day to show up" at bounding box center [679, 306] width 417 height 17
click at [707, 298] on div "Text her a picture of the payment confirmation, maybe it takes a day to show up" at bounding box center [679, 306] width 417 height 17
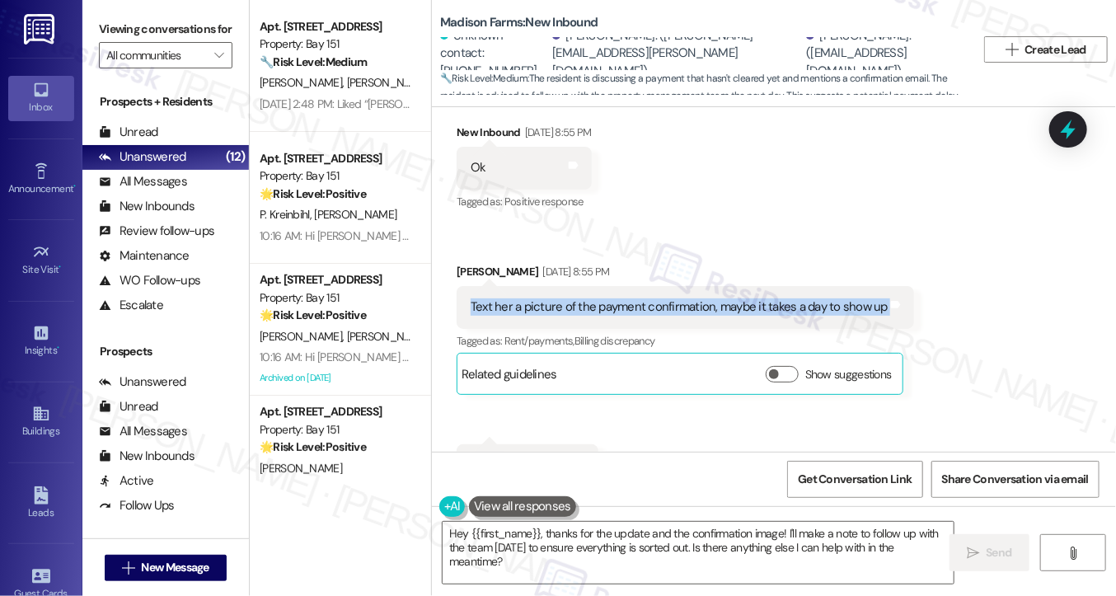
scroll to position [3411, 0]
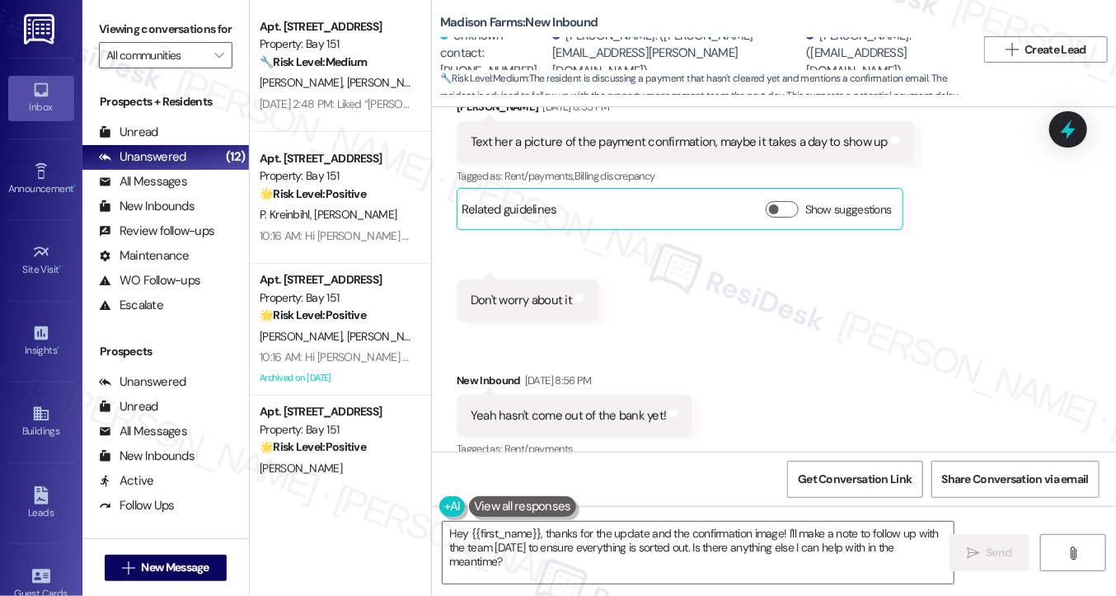
click at [537, 407] on div "Yeah hasn't come out of the bank yet!" at bounding box center [568, 415] width 195 height 17
click at [623, 407] on div "Yeah hasn't come out of the bank yet!" at bounding box center [568, 415] width 195 height 17
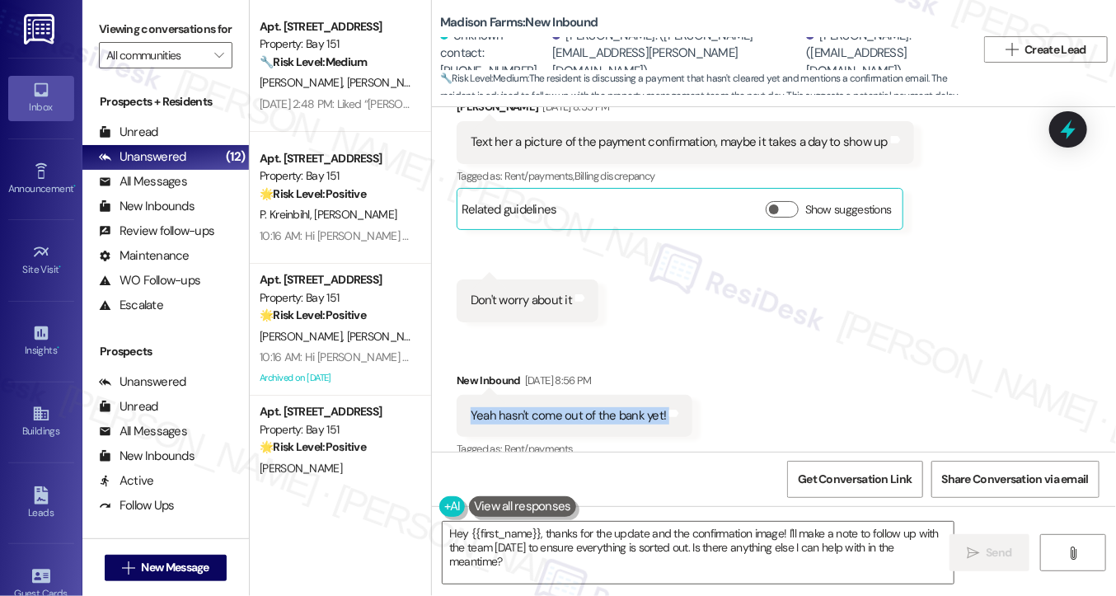
click at [623, 407] on div "Yeah hasn't come out of the bank yet!" at bounding box center [568, 415] width 195 height 17
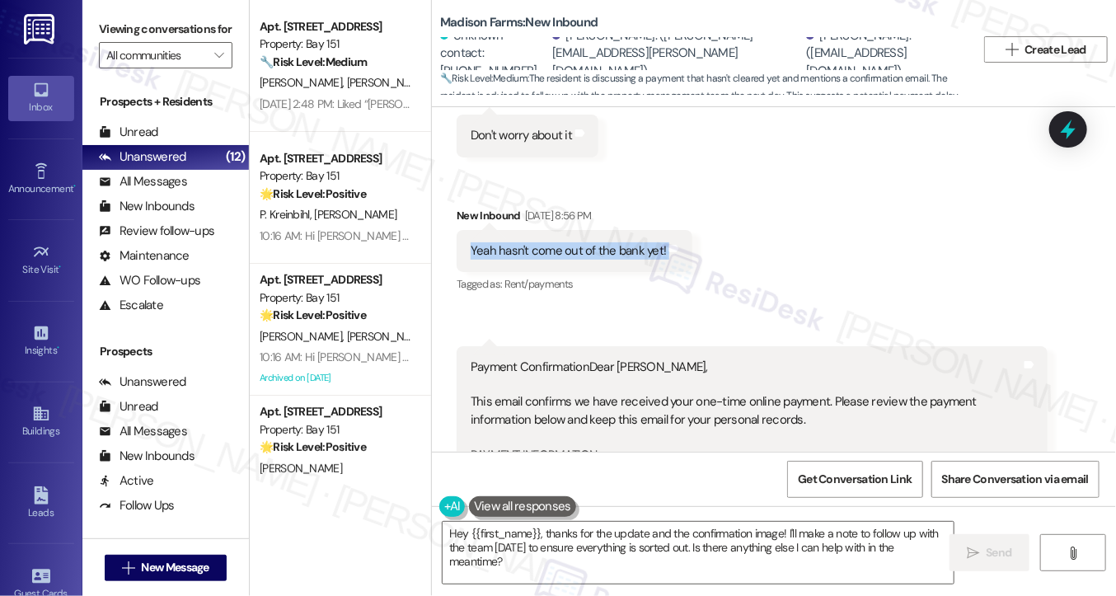
scroll to position [3741, 0]
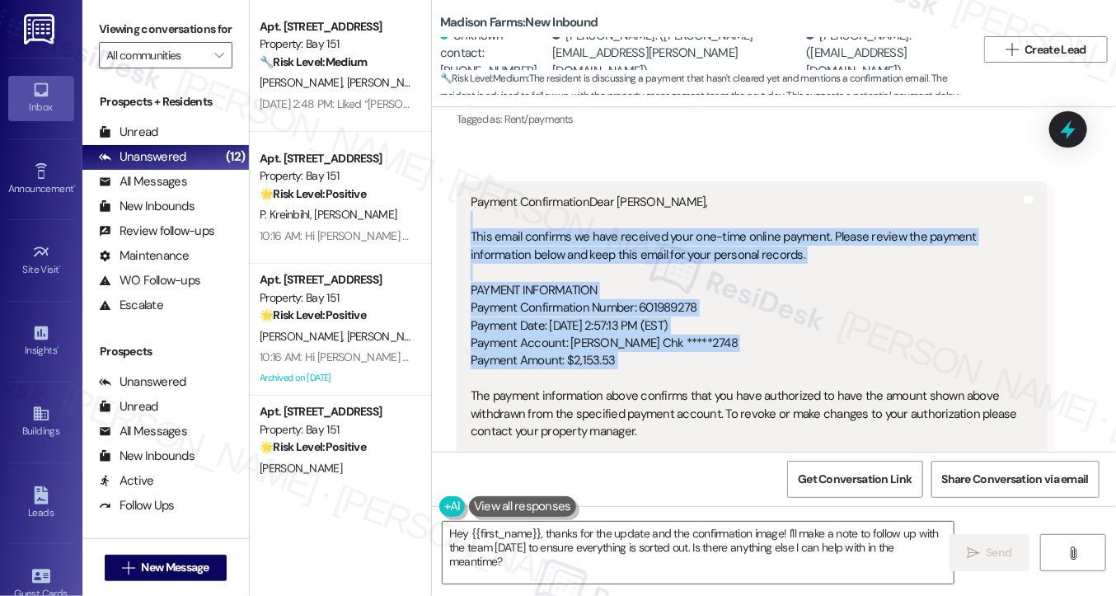
drag, startPoint x: 472, startPoint y: 191, endPoint x: 777, endPoint y: 337, distance: 338.9
click at [777, 337] on div "Payment ConfirmationDear Sharon, This email confirms we have received your one-…" at bounding box center [746, 397] width 551 height 406
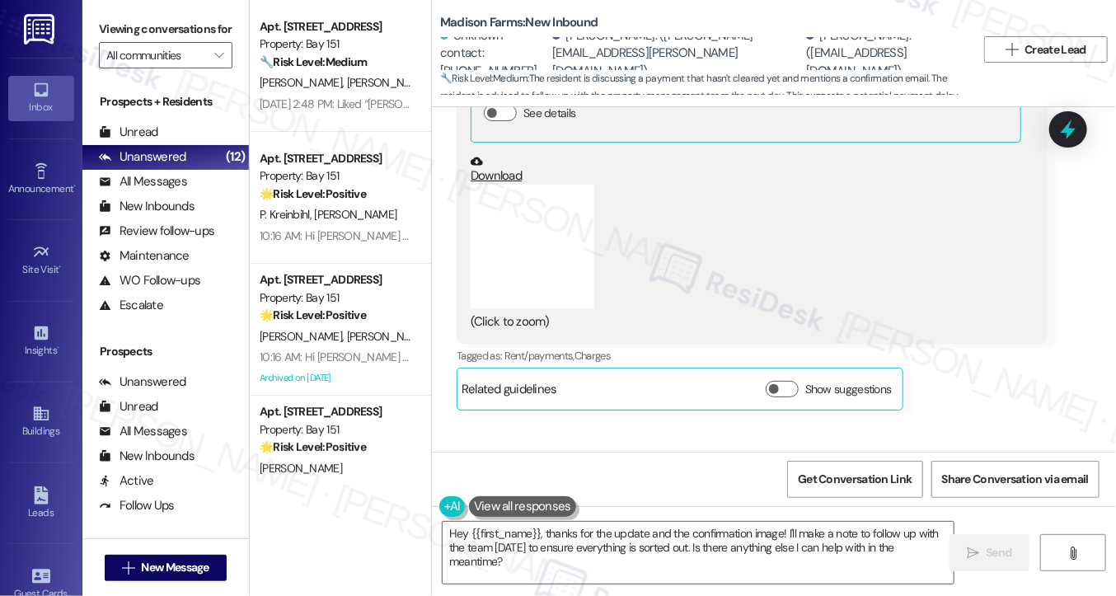
scroll to position [4565, 0]
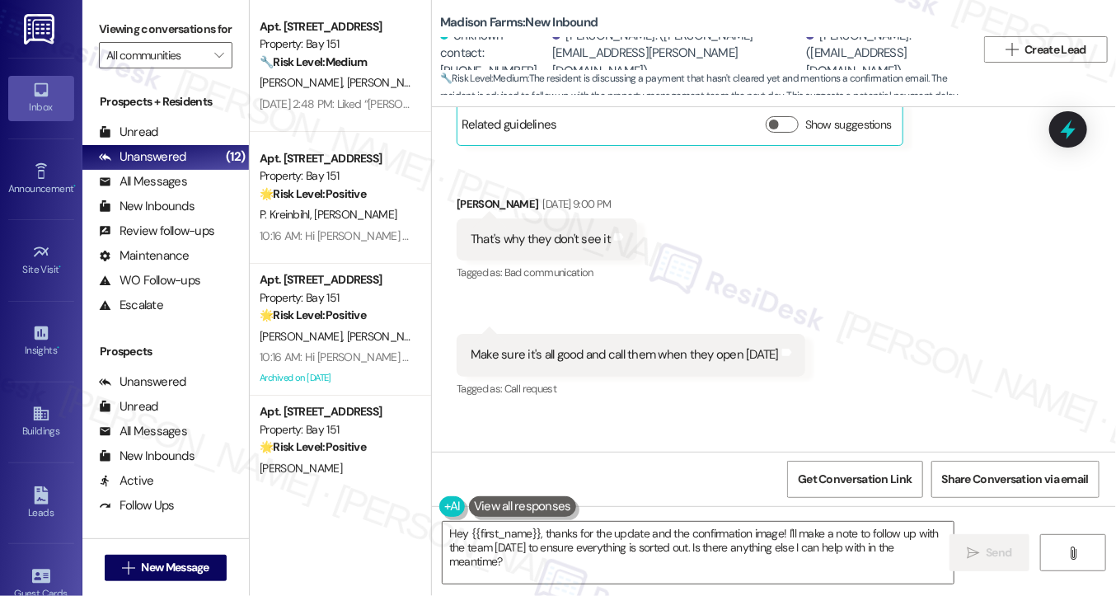
click at [642, 346] on div "Make sure it's all good and call them when they open tmrw" at bounding box center [625, 354] width 308 height 17
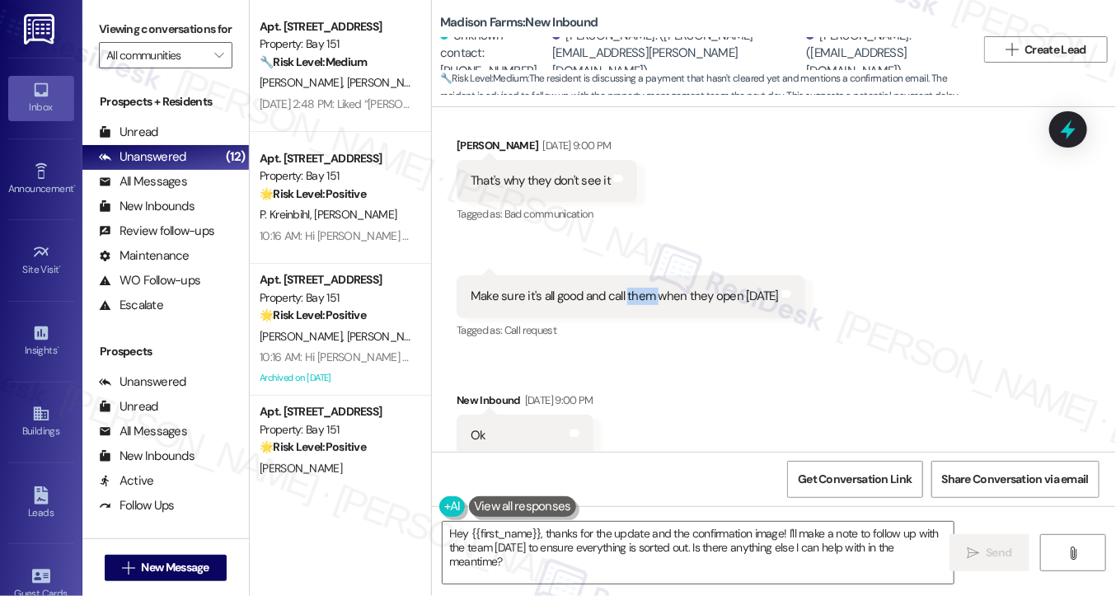
scroll to position [4647, 0]
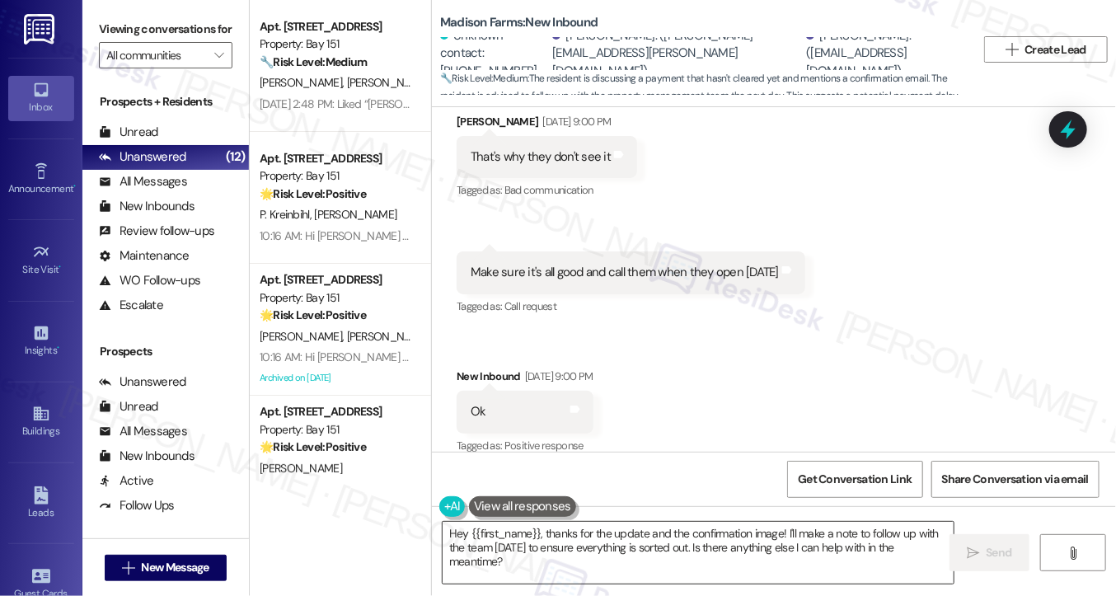
click at [434, 521] on div "Hey {{first_name}}, thanks for the update and the confirmation image! I'll make…" at bounding box center [690, 552] width 513 height 63
click at [455, 529] on textarea "Hey {{first_name}}, thanks for the update and the confirmation image! I'll make…" at bounding box center [698, 553] width 511 height 62
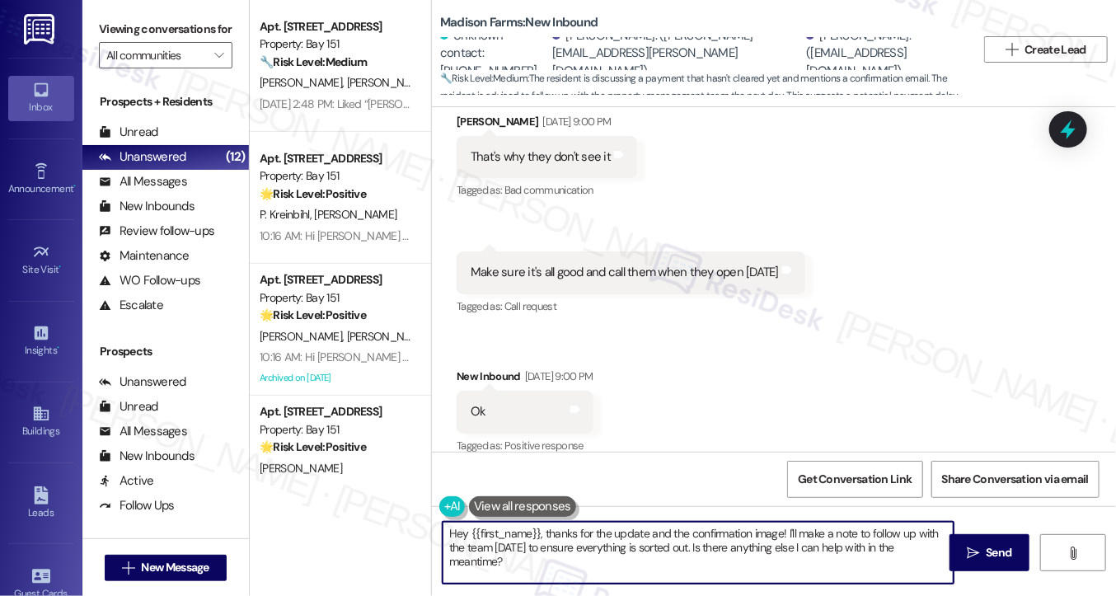
click at [455, 529] on textarea "Hey {{first_name}}, thanks for the update and the confirmation image! I'll make…" at bounding box center [698, 553] width 511 height 62
drag, startPoint x: 744, startPoint y: 564, endPoint x: 777, endPoint y: 524, distance: 52.1
click at [777, 524] on textarea "Hi {{first_name}}, thanks for the update and the confirmation image! I'll make …" at bounding box center [698, 553] width 511 height 62
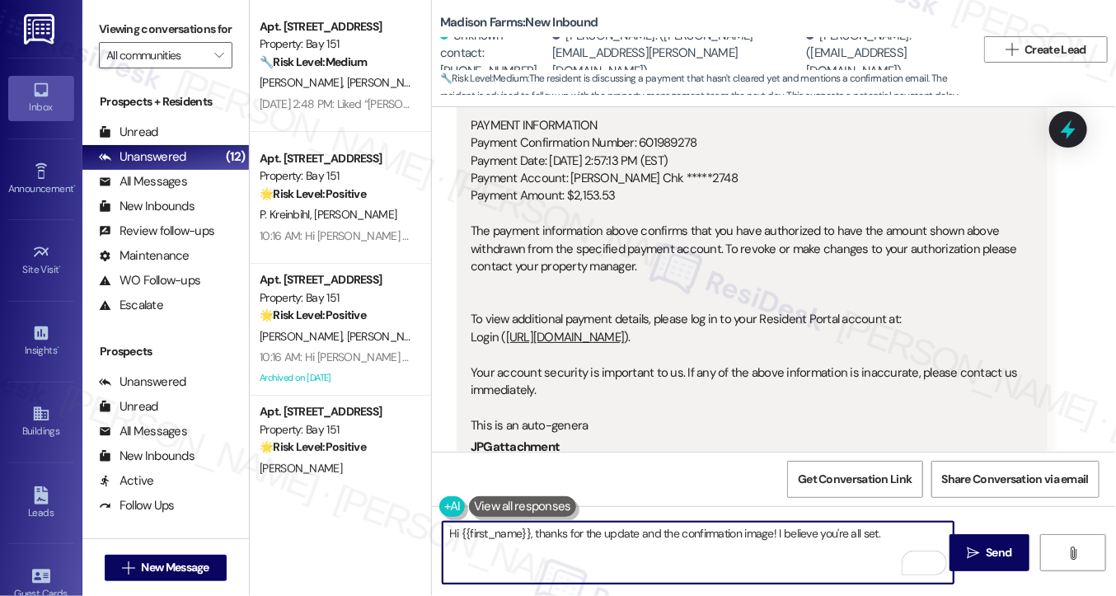
scroll to position [3741, 0]
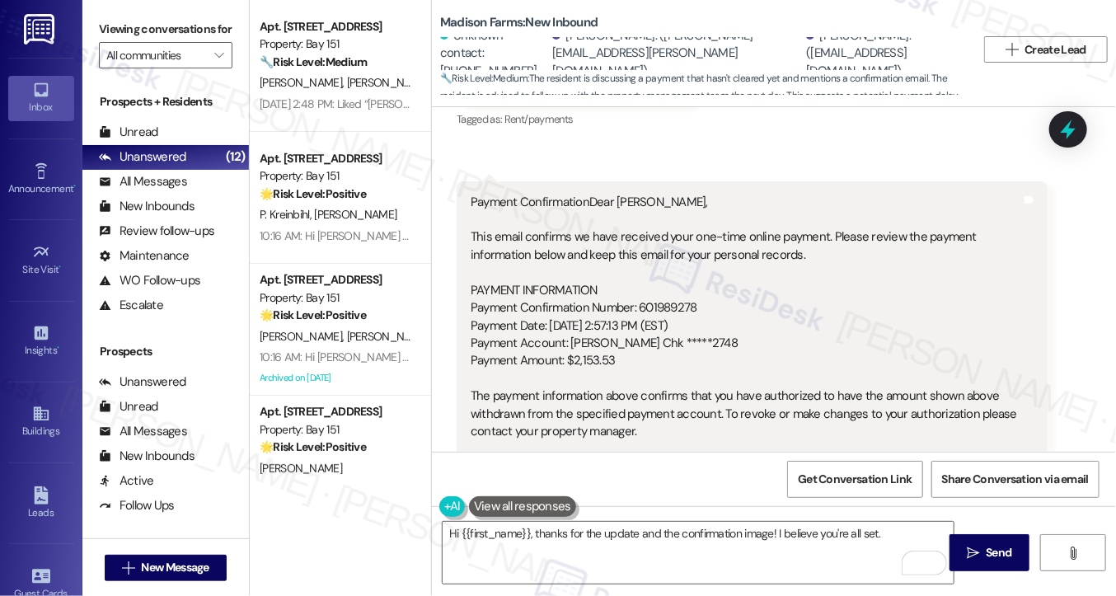
click at [624, 293] on div "Payment ConfirmationDear Sharon, This email confirms we have received your one-…" at bounding box center [746, 397] width 551 height 406
click at [590, 322] on div "Payment ConfirmationDear Sharon, This email confirms we have received your one-…" at bounding box center [746, 397] width 551 height 406
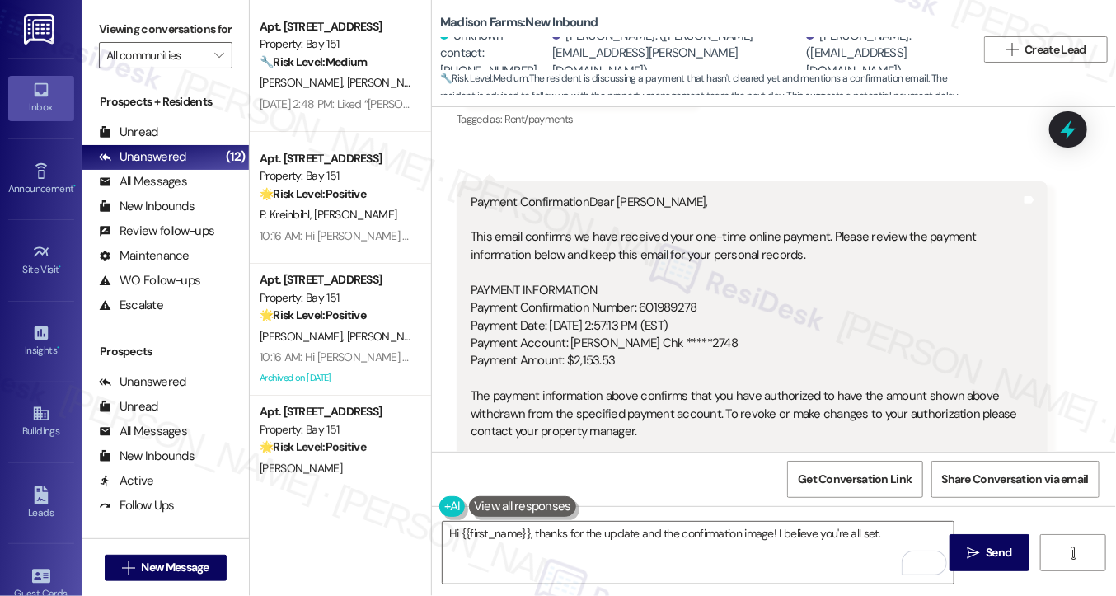
click at [600, 369] on div "Payment ConfirmationDear Sharon, This email confirms we have received your one-…" at bounding box center [746, 397] width 551 height 406
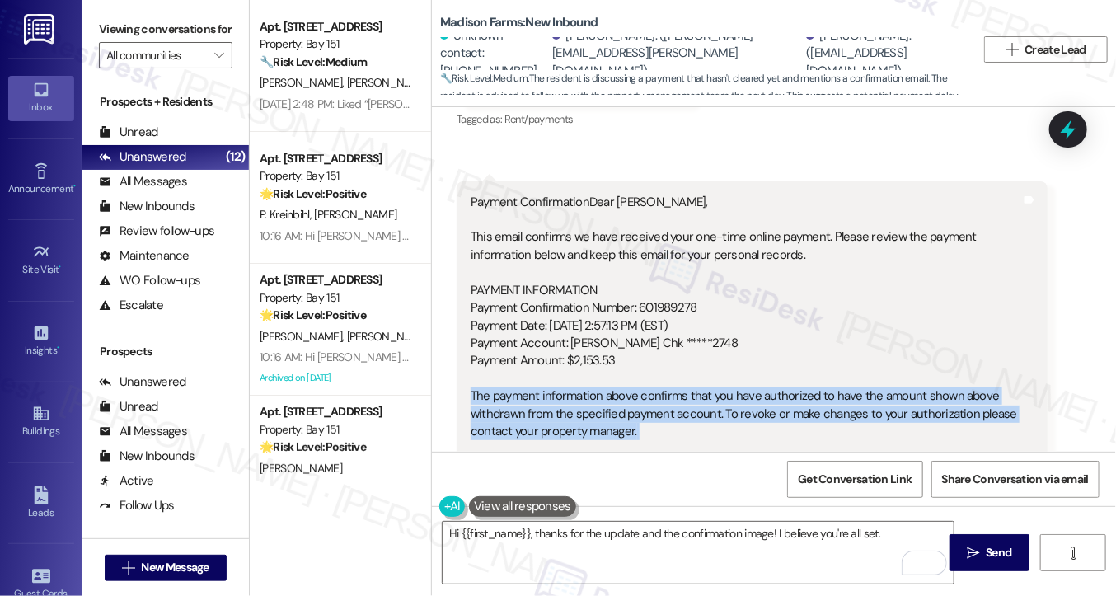
click at [600, 369] on div "Payment ConfirmationDear Sharon, This email confirms we have received your one-…" at bounding box center [746, 397] width 551 height 406
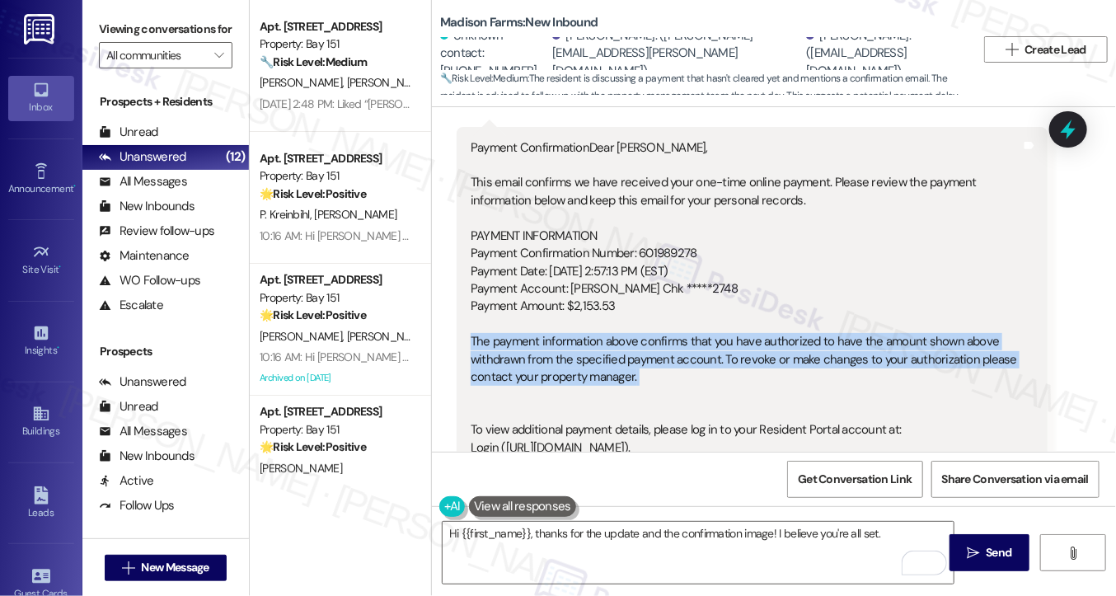
scroll to position [3823, 0]
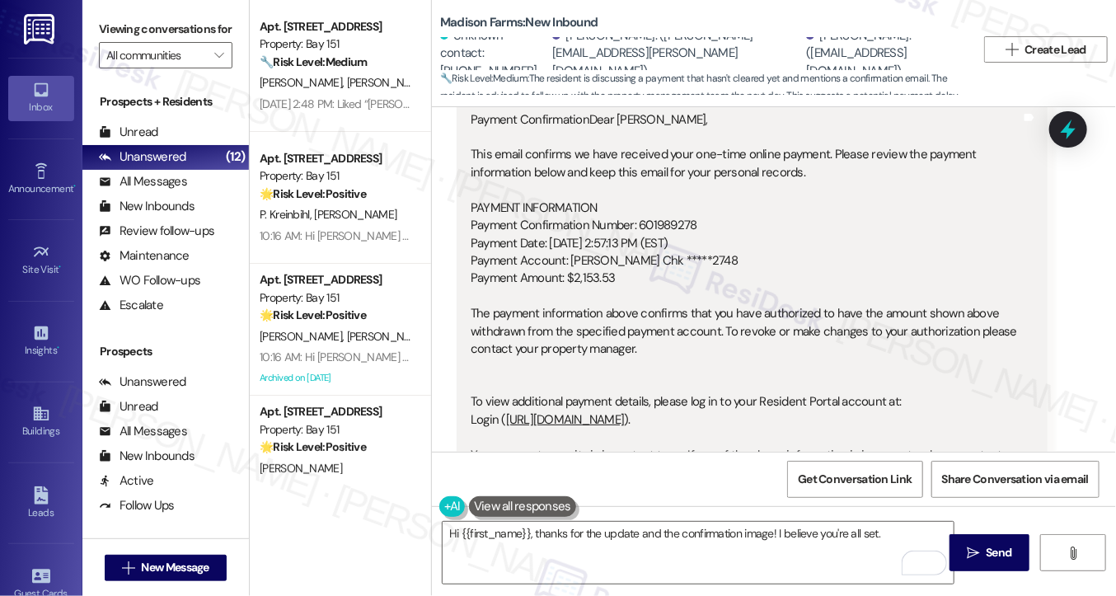
click at [696, 362] on div "Payment ConfirmationDear Sharon, This email confirms we have received your one-…" at bounding box center [746, 314] width 551 height 406
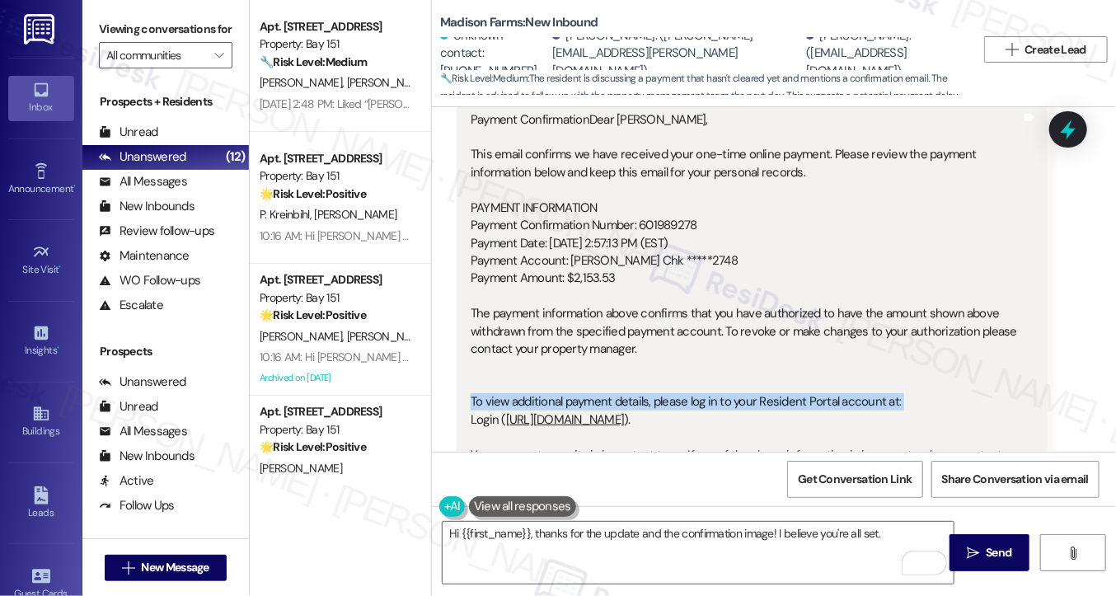
click at [696, 362] on div "Payment ConfirmationDear Sharon, This email confirms we have received your one-…" at bounding box center [746, 314] width 551 height 406
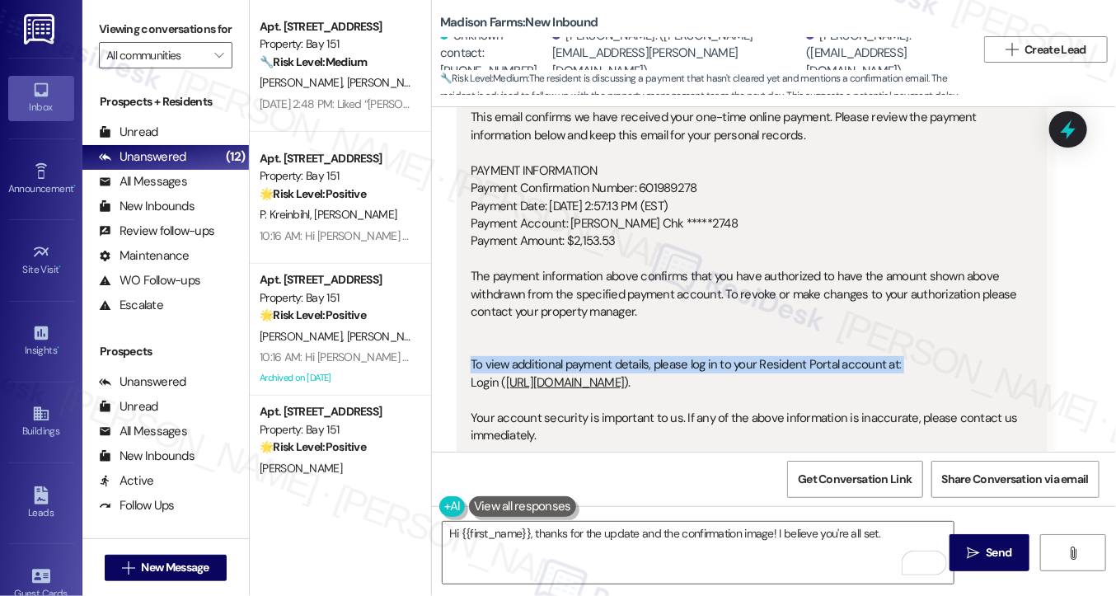
scroll to position [3988, 0]
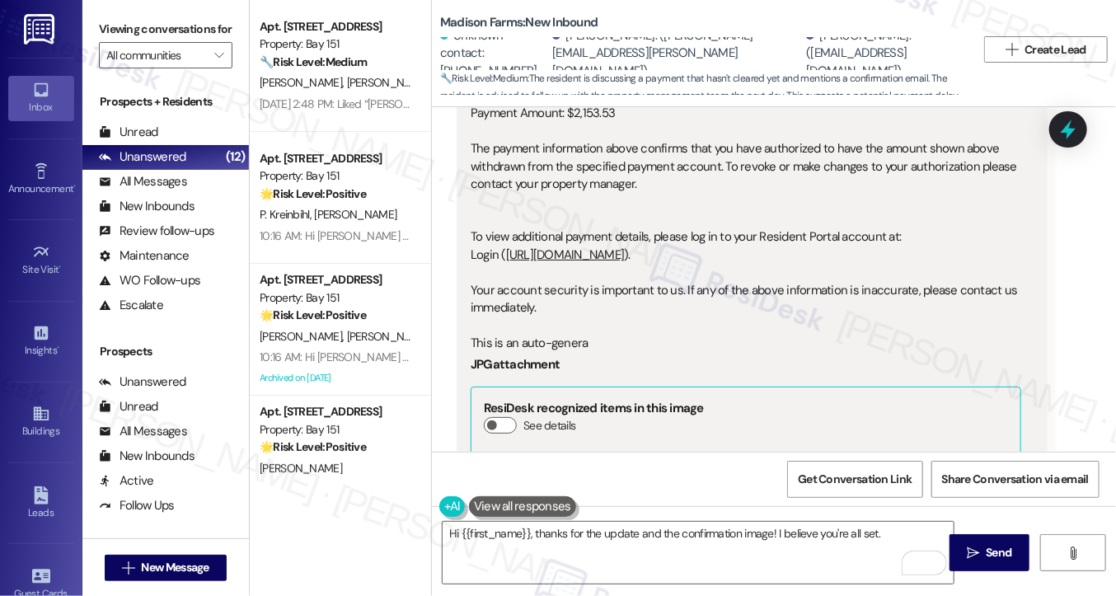
click at [690, 279] on div "Payment ConfirmationDear Sharon, This email confirms we have received your one-…" at bounding box center [746, 149] width 551 height 406
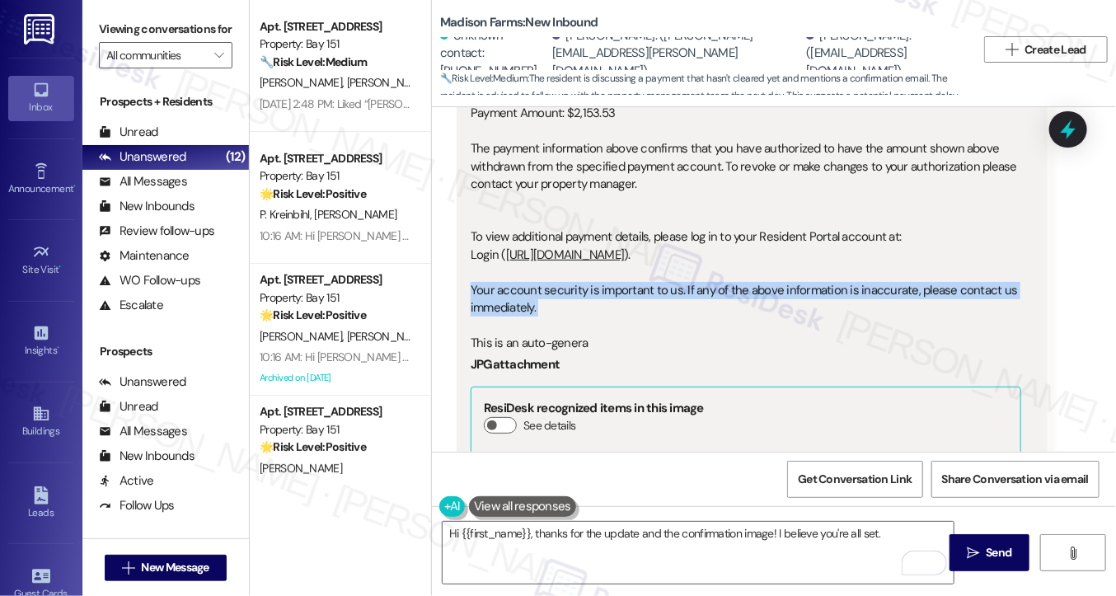
click at [690, 279] on div "Payment ConfirmationDear Sharon, This email confirms we have received your one-…" at bounding box center [746, 149] width 551 height 406
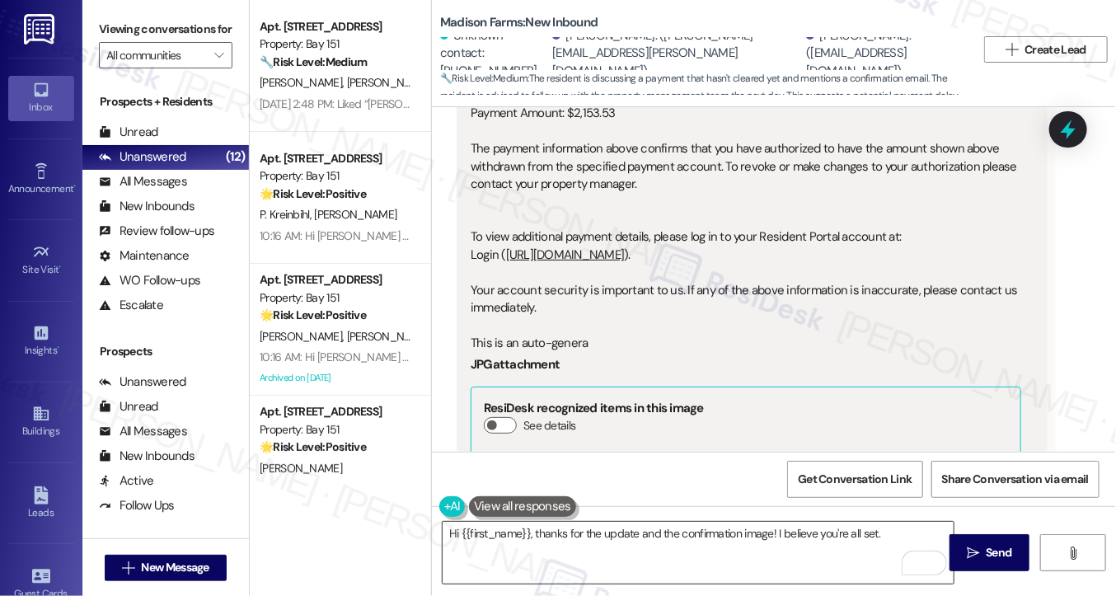
click at [696, 537] on textarea "Hi {{first_name}}, thanks for the update and the confirmation image! I believe …" at bounding box center [698, 553] width 511 height 62
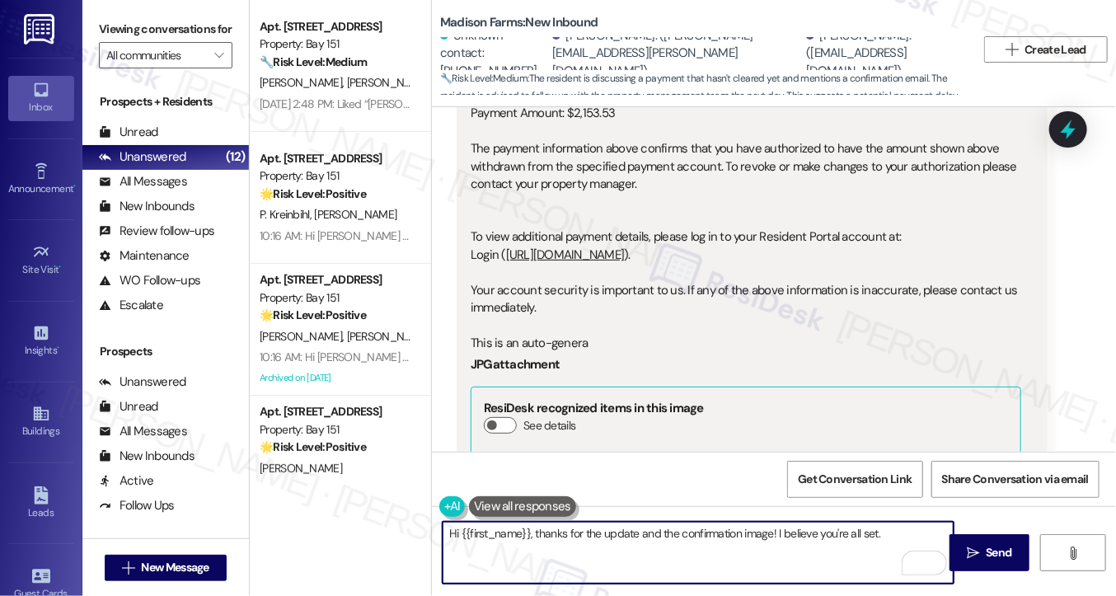
drag, startPoint x: 696, startPoint y: 537, endPoint x: 724, endPoint y: 537, distance: 28.0
click at [696, 537] on textarea "Hi {{first_name}}, thanks for the update and the confirmation image! I believe …" at bounding box center [698, 553] width 511 height 62
click at [732, 537] on textarea "Hi {{first_name}}, thanks for the update and the confirmation image! I believe …" at bounding box center [698, 553] width 511 height 62
click at [758, 537] on textarea "Hi {{first_name}}, thanks for the update and the confirmation image! I believe …" at bounding box center [698, 553] width 511 height 62
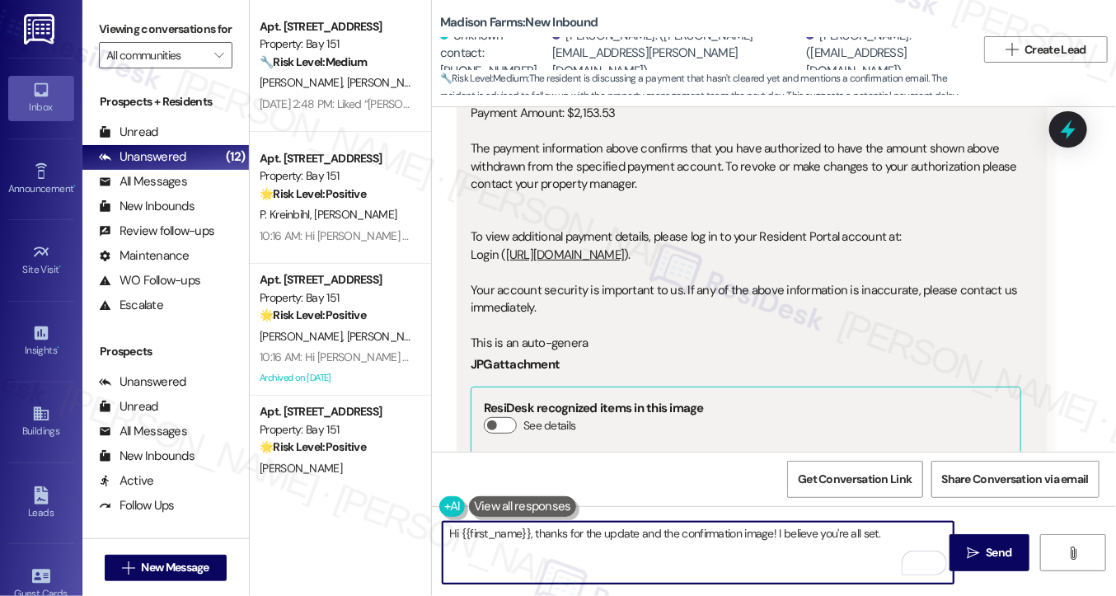
drag, startPoint x: 905, startPoint y: 534, endPoint x: 897, endPoint y: 531, distance: 8.9
click at [905, 534] on textarea "Hi {{first_name}}, thanks for the update and the confirmation image! I believe …" at bounding box center [698, 553] width 511 height 62
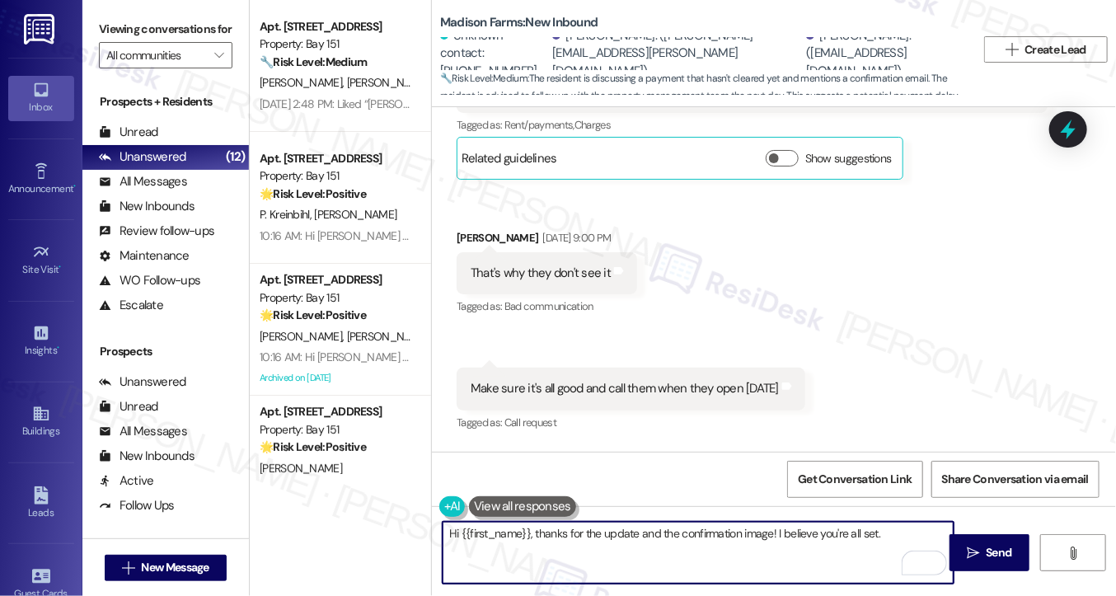
scroll to position [4647, 0]
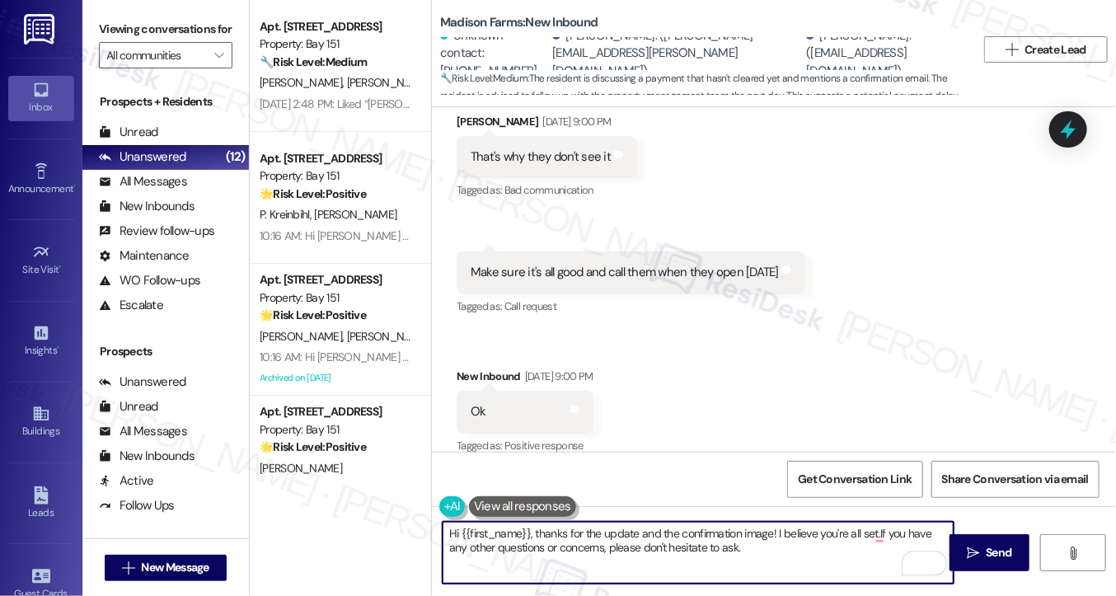
click at [910, 532] on textarea "Hi {{first_name}}, thanks for the update and the confirmation image! I believe …" at bounding box center [698, 553] width 511 height 62
click at [467, 542] on textarea "Hi {{first_name}}, thanks for the update and the confirmation image! I believe …" at bounding box center [698, 553] width 511 height 62
click at [740, 527] on textarea "Hi {{first_name}}, thanks for the update and the confirmation image! I believe …" at bounding box center [698, 553] width 511 height 62
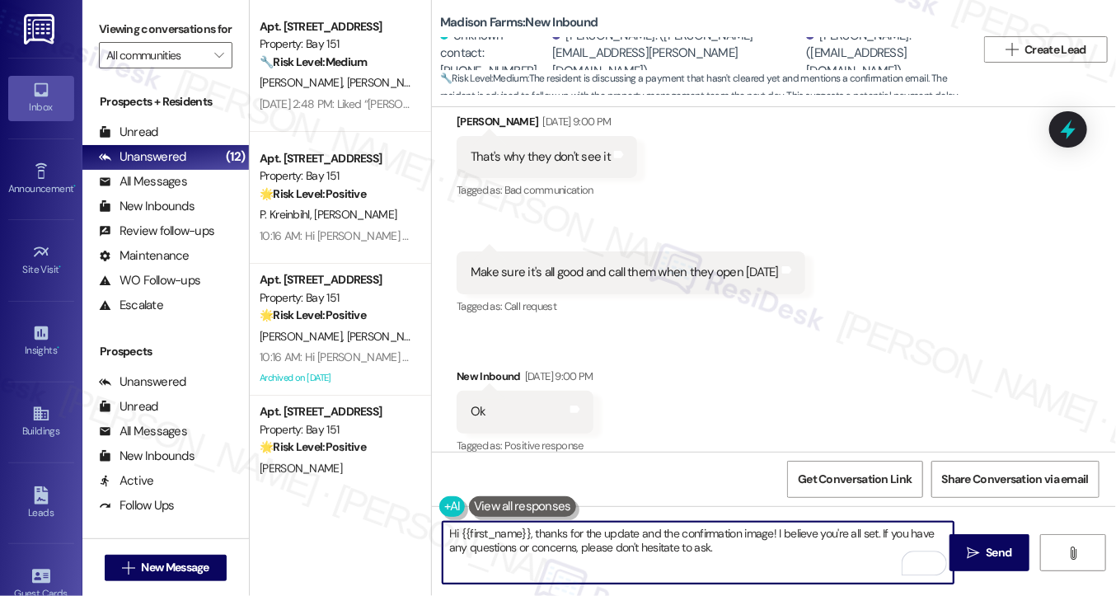
click at [707, 553] on textarea "Hi {{first_name}}, thanks for the update and the confirmation image! I believe …" at bounding box center [698, 553] width 511 height 62
click at [548, 539] on textarea "Hi {{first_name}}, thanks for the update and the confirmation image! I believe …" at bounding box center [698, 553] width 511 height 62
drag, startPoint x: 763, startPoint y: 565, endPoint x: 687, endPoint y: 565, distance: 75.8
click at [687, 565] on textarea "Hi {{first_name}}, thanks for the update and the confirmation image! I believe …" at bounding box center [698, 553] width 511 height 62
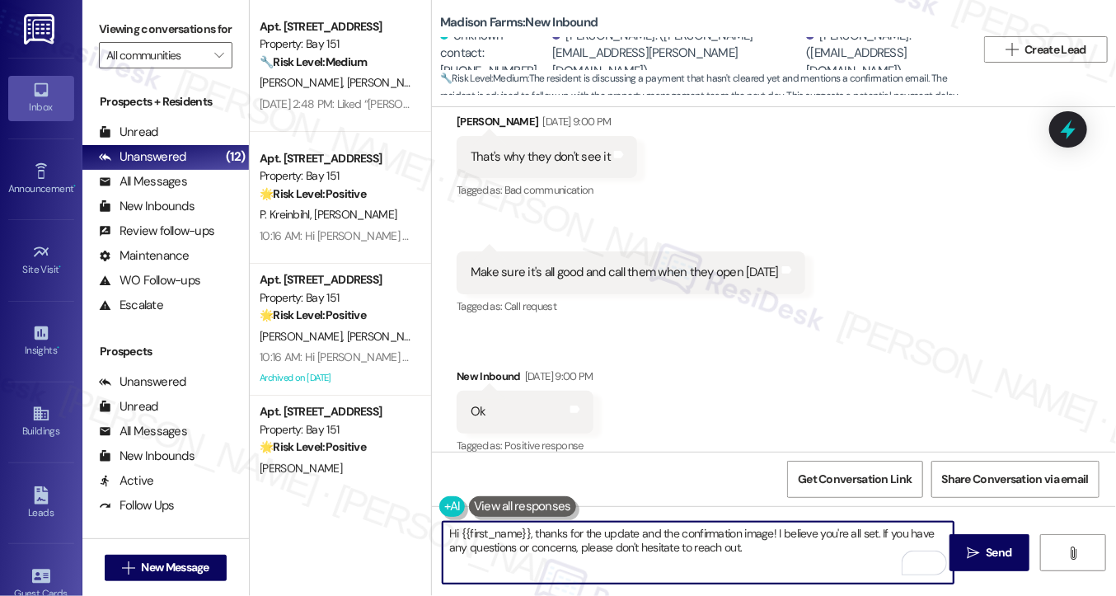
drag, startPoint x: 527, startPoint y: 529, endPoint x: 459, endPoint y: 519, distance: 68.3
click at [459, 519] on div "Hi {{first_name}}, thanks for the update and the confirmation image! I believe …" at bounding box center [774, 568] width 684 height 124
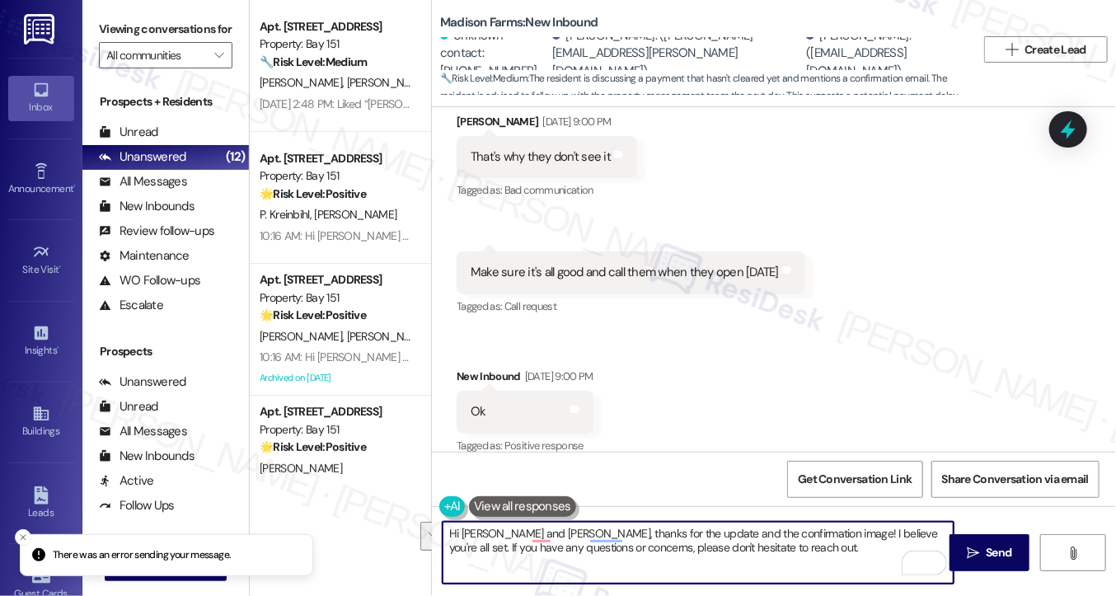
click at [815, 548] on textarea "Hi Sharon, Michal and Kristen, thanks for the update and the confirmation image…" at bounding box center [698, 553] width 511 height 62
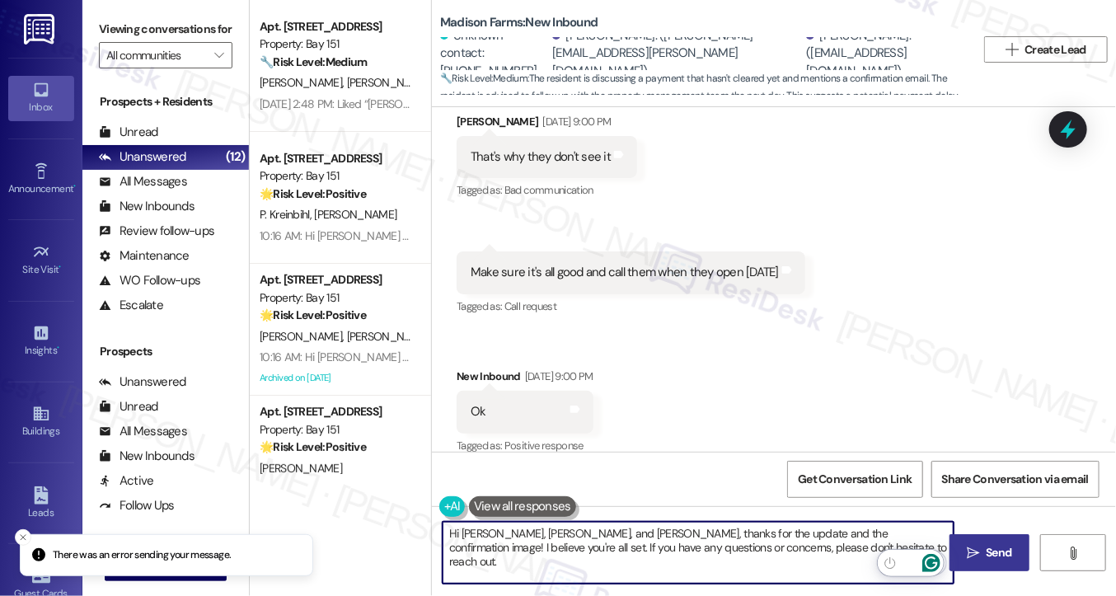
type textarea "Hi Sharon, Michal, and Kristen, thanks for the update and the confirmation imag…"
click at [965, 548] on span " Send" at bounding box center [990, 552] width 52 height 17
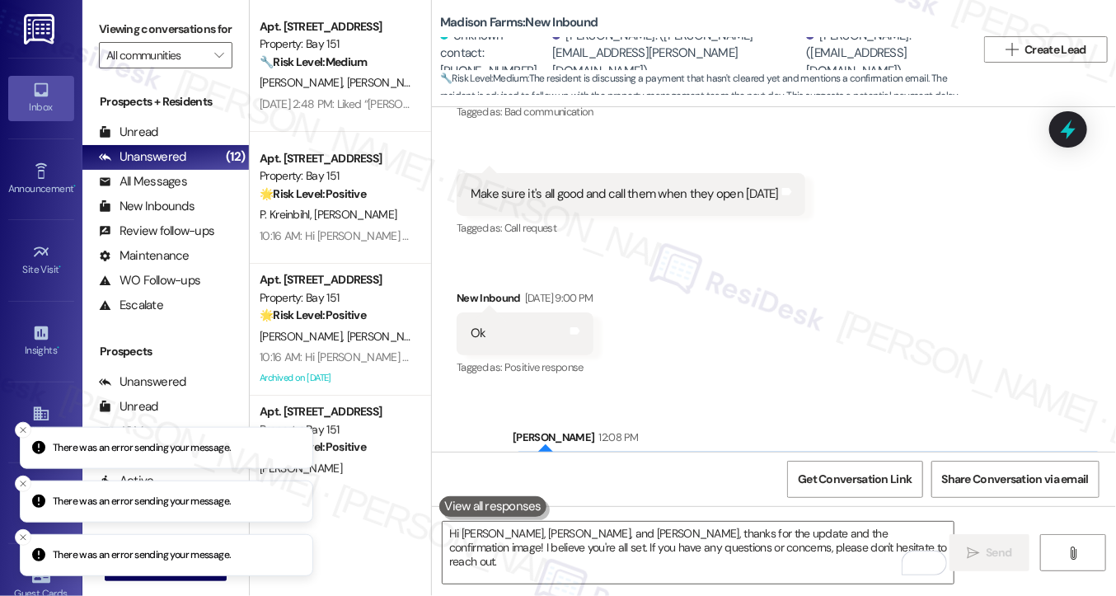
scroll to position [4780, 0]
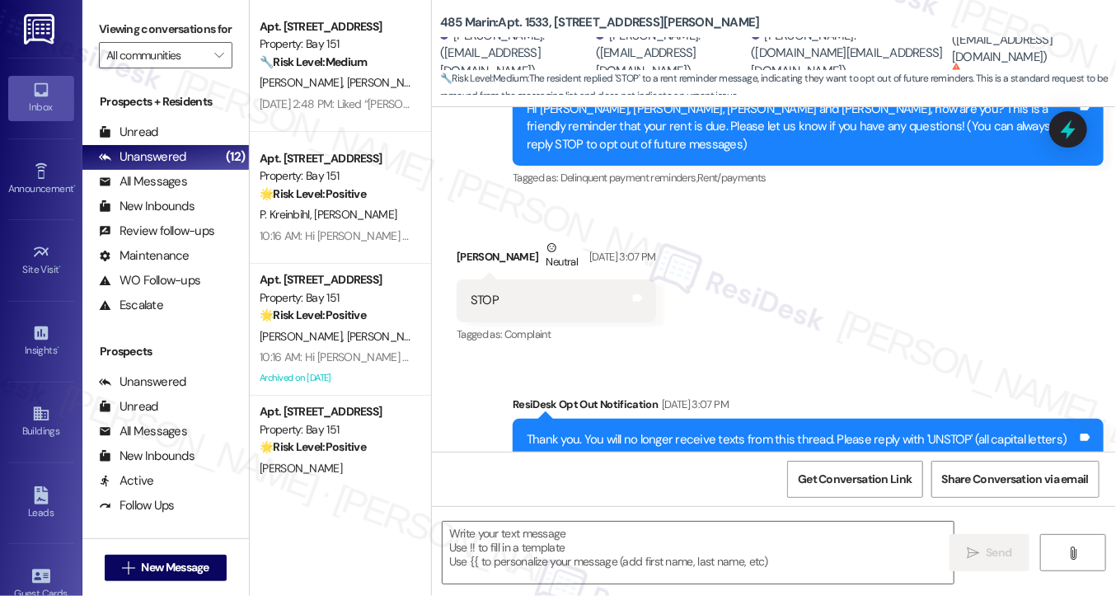
scroll to position [58, 0]
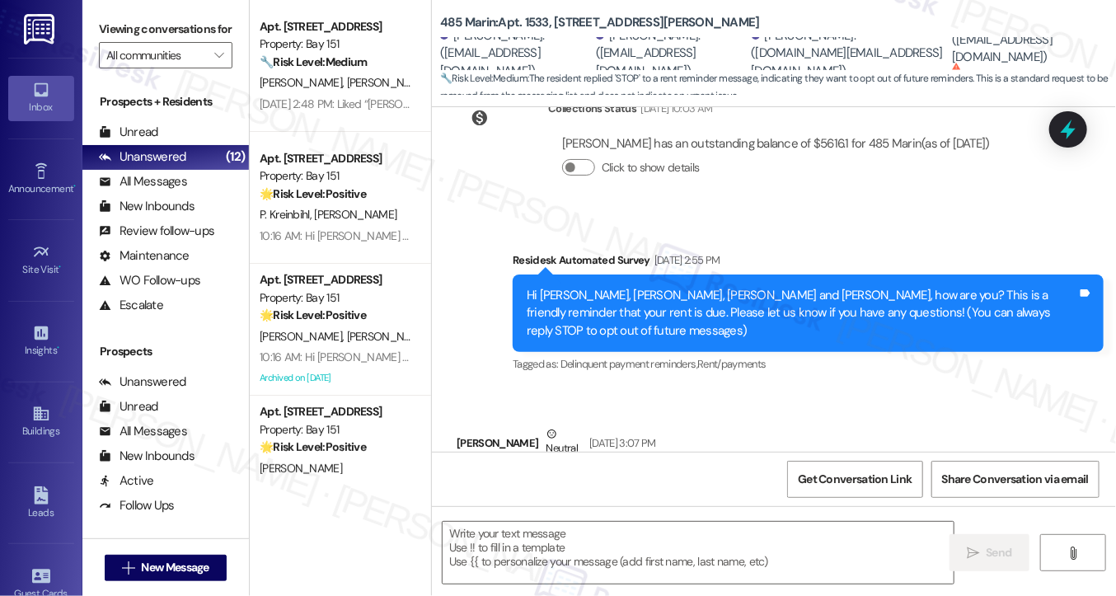
click at [742, 309] on div "Hi Ruiyu, Minghua, Yihong and Xiangyu, how are you? This is a friendly reminder…" at bounding box center [802, 313] width 551 height 53
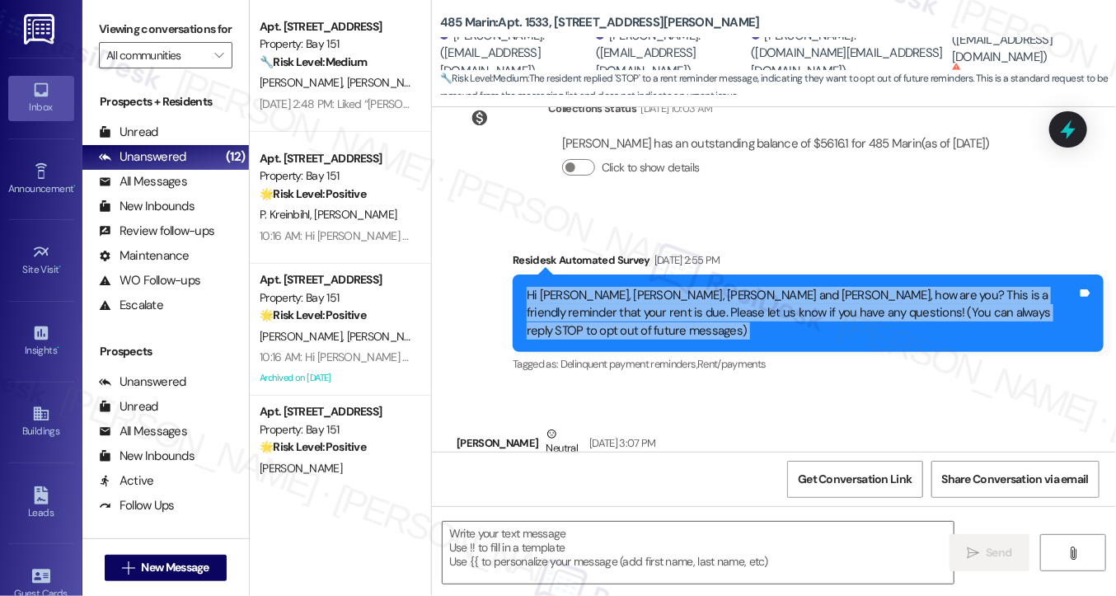
click at [742, 309] on div "Hi Ruiyu, Minghua, Yihong and Xiangyu, how are you? This is a friendly reminder…" at bounding box center [802, 313] width 551 height 53
click at [744, 309] on div "Hi Ruiyu, Minghua, Yihong and Xiangyu, how are you? This is a friendly reminder…" at bounding box center [802, 313] width 551 height 53
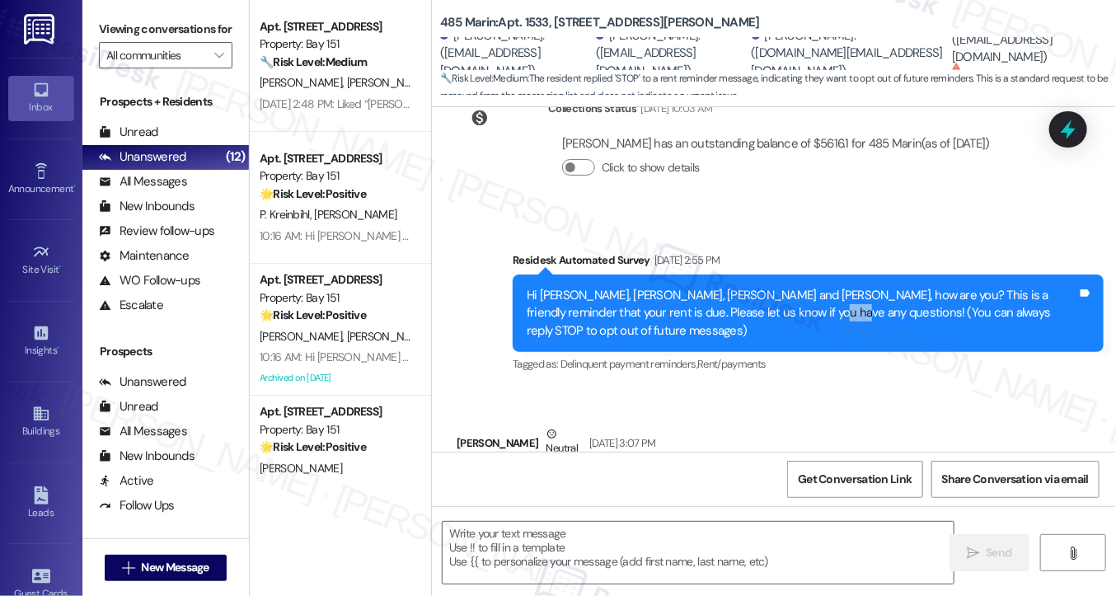
click at [744, 309] on div "Hi Ruiyu, Minghua, Yihong and Xiangyu, how are you? This is a friendly reminder…" at bounding box center [802, 313] width 551 height 53
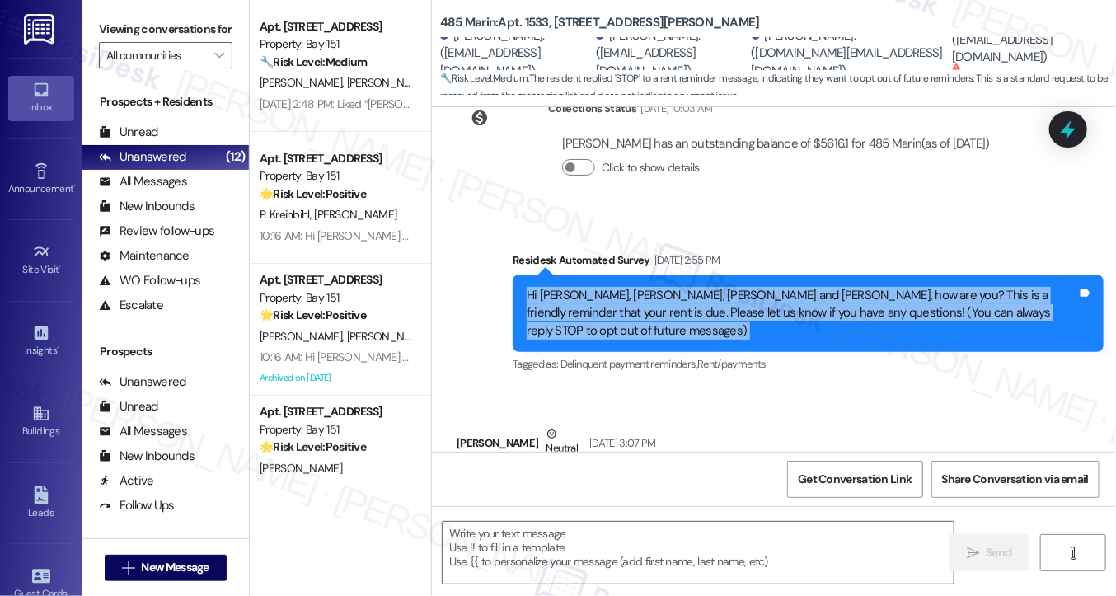
click at [744, 309] on div "Hi Ruiyu, Minghua, Yihong and Xiangyu, how are you? This is a friendly reminder…" at bounding box center [802, 313] width 551 height 53
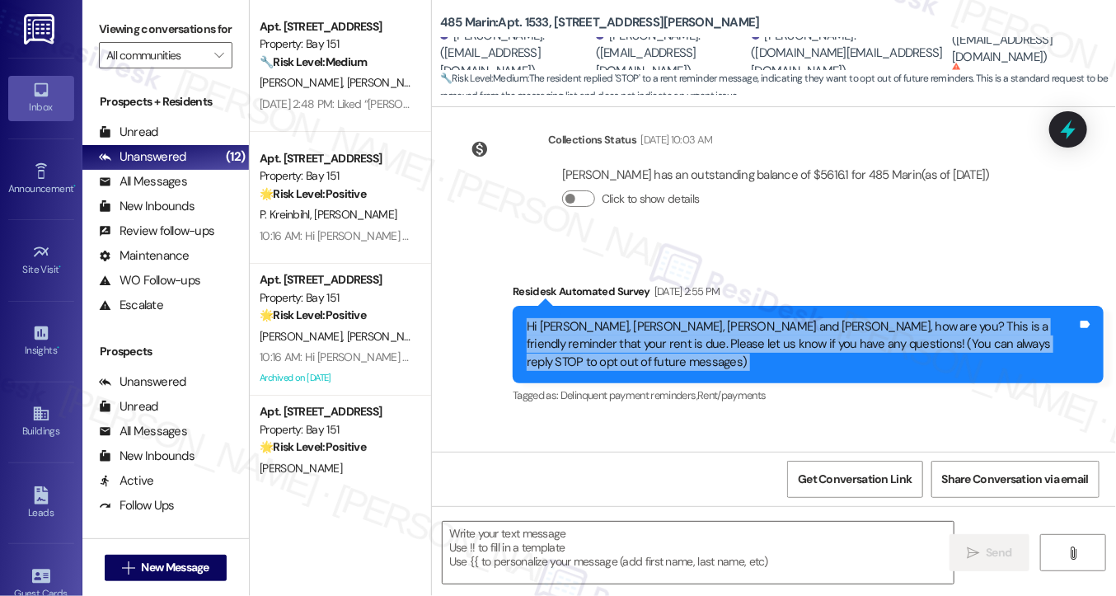
scroll to position [0, 0]
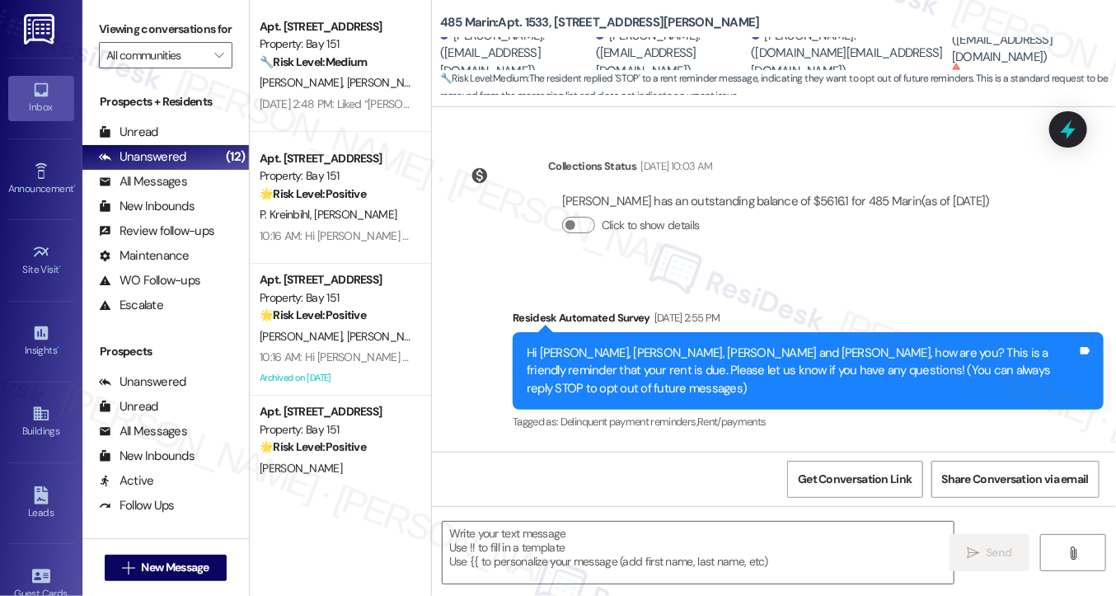
click at [798, 204] on div "Minghua Liao has an outstanding balance of $5616.1 for 485 Marin (as of Sep 03,…" at bounding box center [776, 201] width 428 height 17
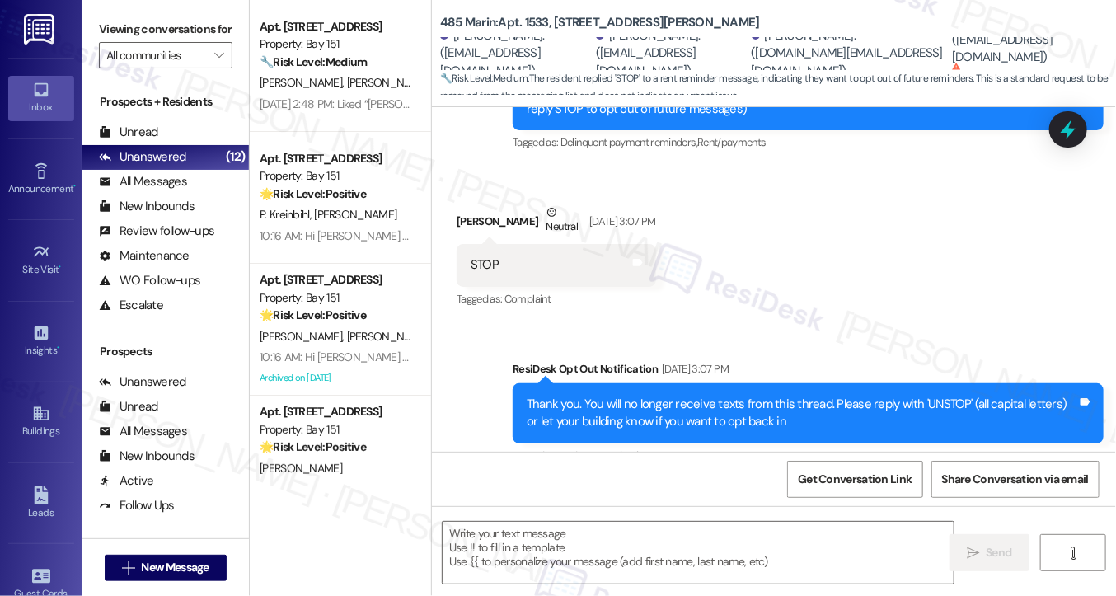
scroll to position [387, 0]
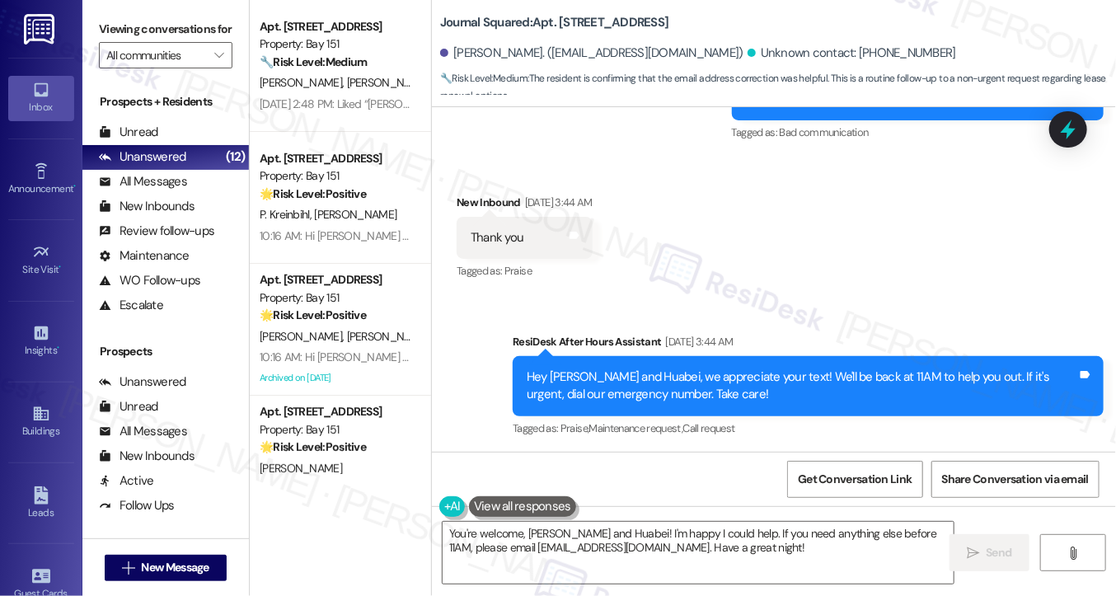
scroll to position [9664, 0]
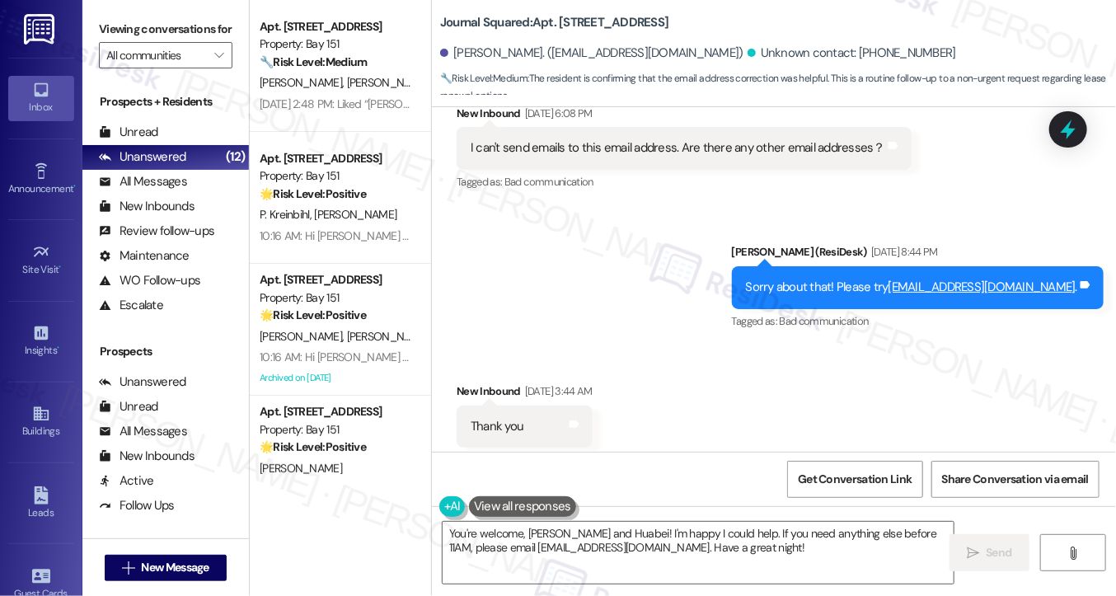
click at [831, 279] on div "Sorry about that! Please try info@journalsquared.com ." at bounding box center [911, 287] width 331 height 17
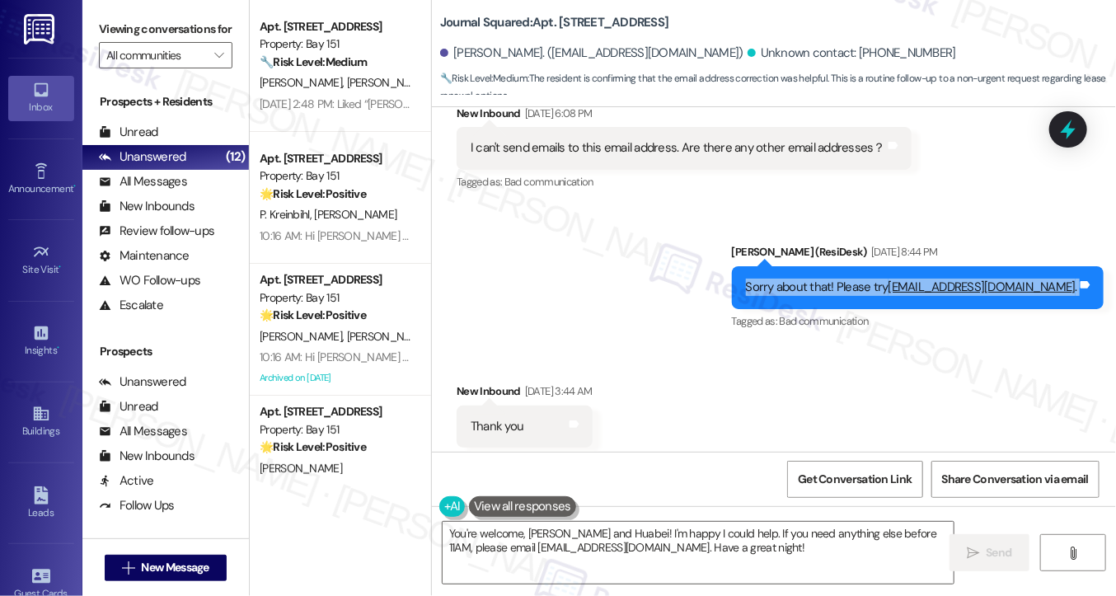
click at [831, 279] on div "Sorry about that! Please try info@journalsquared.com ." at bounding box center [911, 287] width 331 height 17
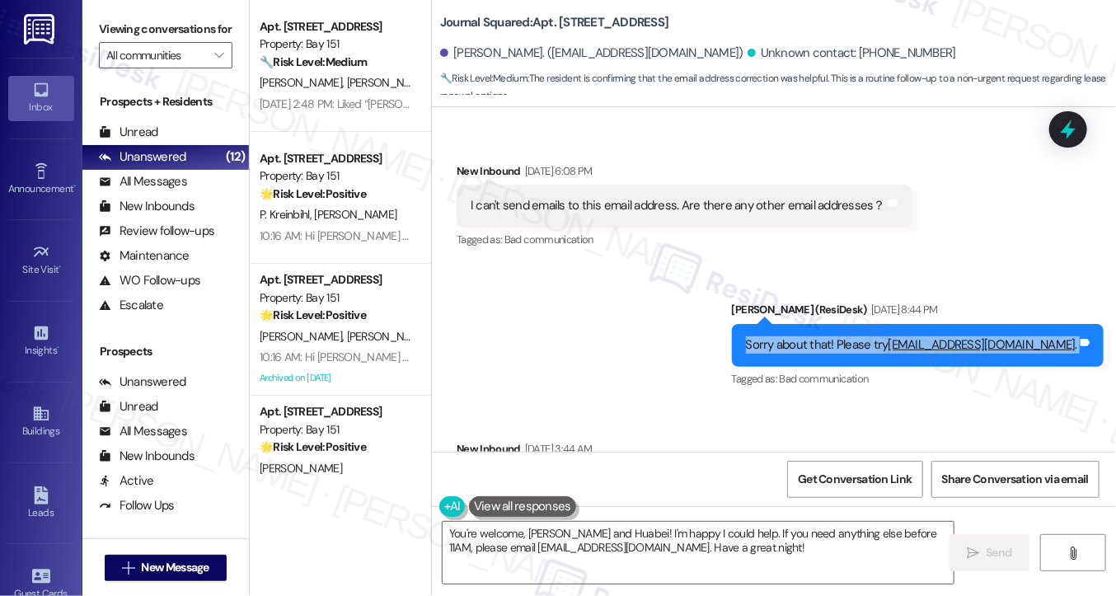
scroll to position [9582, 0]
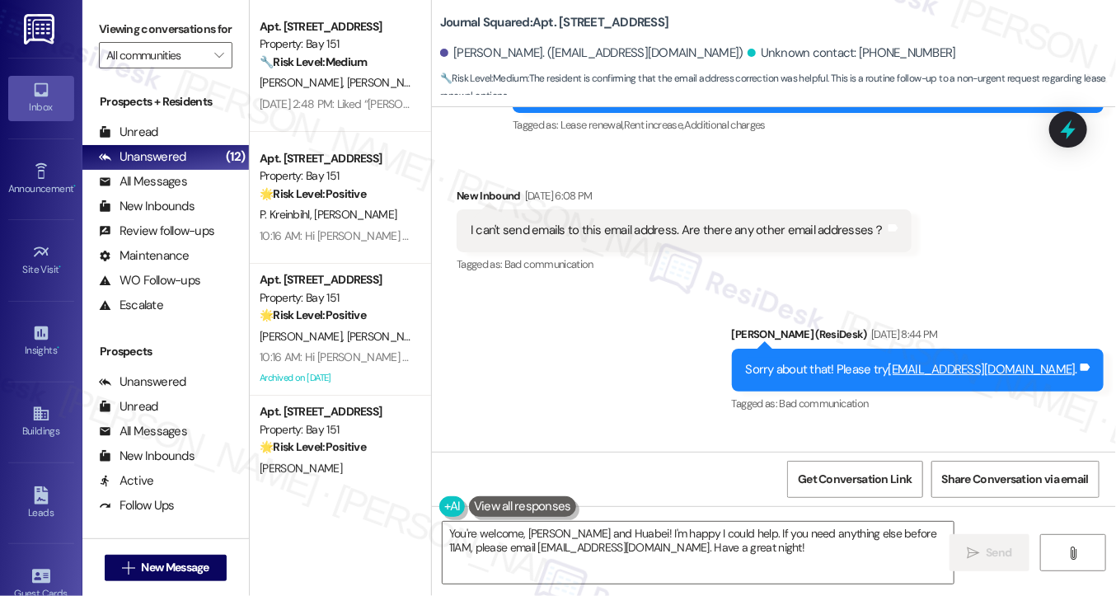
click at [723, 222] on div "I can't send emails to this email address. Are there any other email addresses？" at bounding box center [678, 230] width 415 height 17
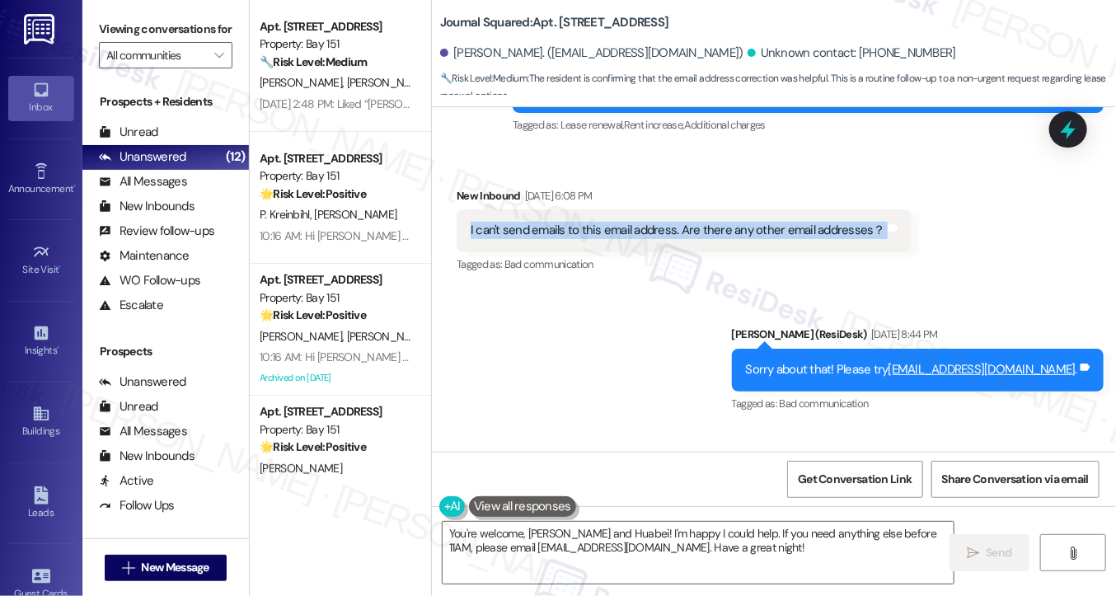
click at [723, 222] on div "I can't send emails to this email address. Are there any other email addresses？" at bounding box center [678, 230] width 415 height 17
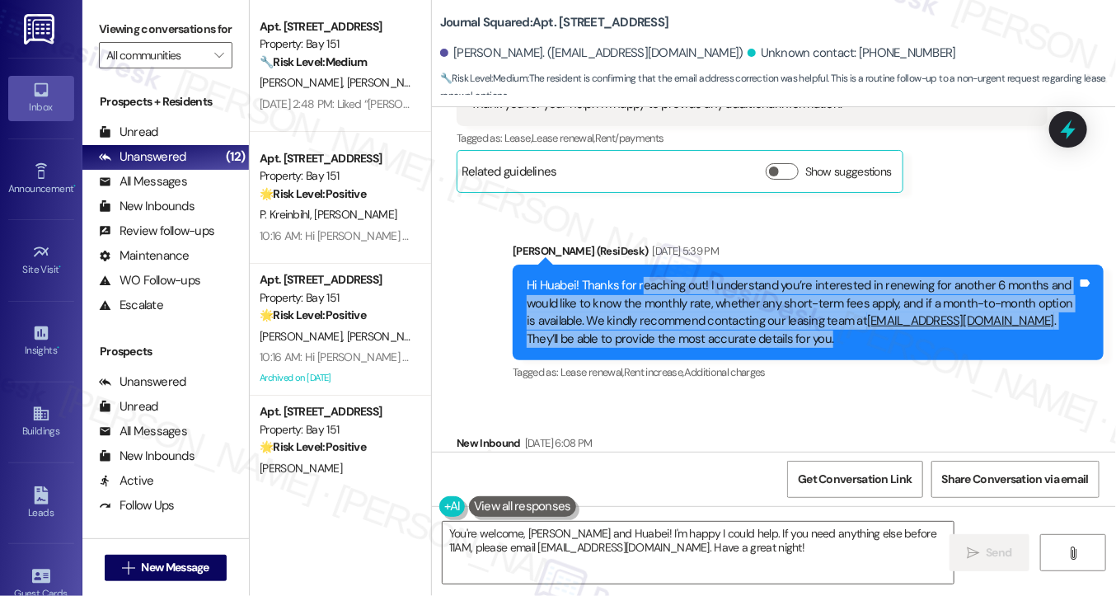
drag, startPoint x: 636, startPoint y: 257, endPoint x: 797, endPoint y: 316, distance: 171.9
click at [797, 316] on div "Hi Huabei! Thanks for reaching out! I understand you’re interested in renewing …" at bounding box center [808, 313] width 591 height 96
click at [732, 277] on div "Hi Huabei! Thanks for reaching out! I understand you’re interested in renewing …" at bounding box center [802, 312] width 551 height 71
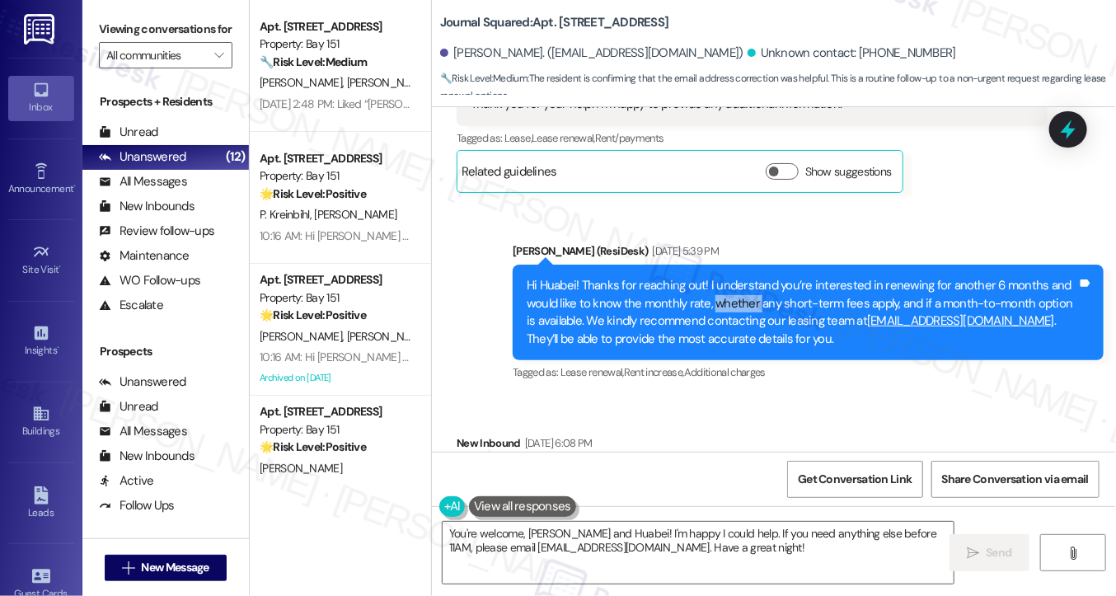
click at [732, 277] on div "Hi Huabei! Thanks for reaching out! I understand you’re interested in renewing …" at bounding box center [802, 312] width 551 height 71
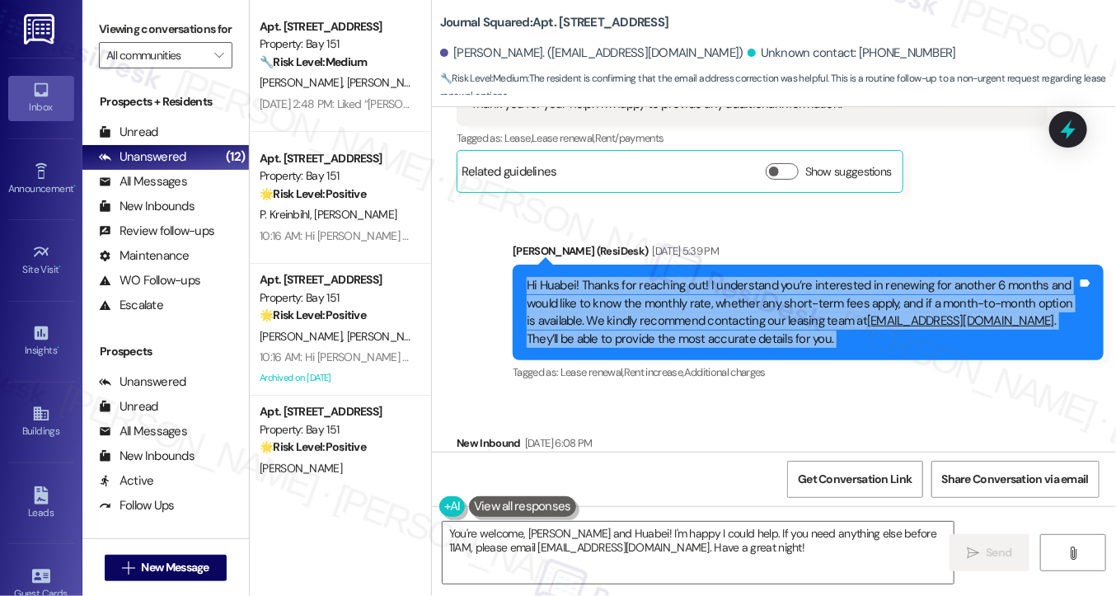
click at [732, 277] on div "Hi Huabei! Thanks for reaching out! I understand you’re interested in renewing …" at bounding box center [802, 312] width 551 height 71
click at [655, 277] on div "Hi Huabei! Thanks for reaching out! I understand you’re interested in renewing …" at bounding box center [802, 312] width 551 height 71
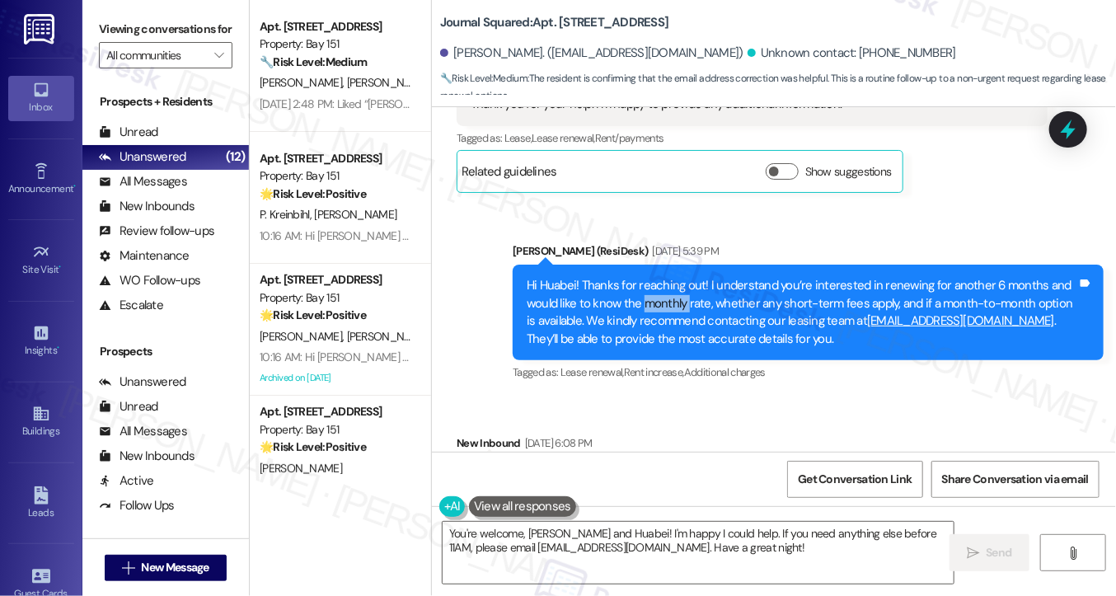
click at [655, 277] on div "Hi Huabei! Thanks for reaching out! I understand you’re interested in renewing …" at bounding box center [802, 312] width 551 height 71
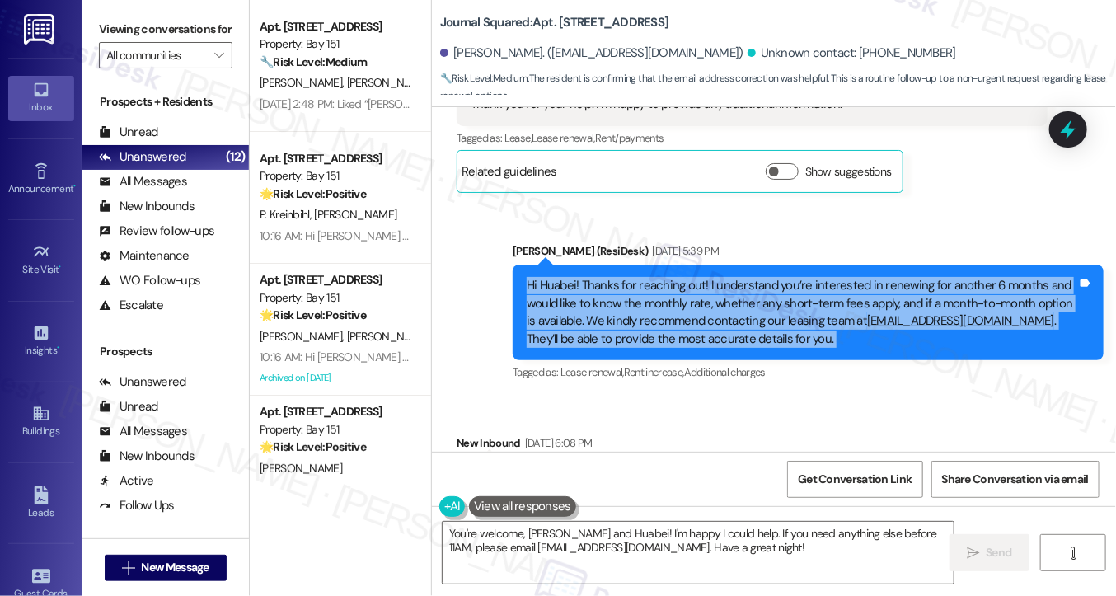
click at [655, 277] on div "Hi Huabei! Thanks for reaching out! I understand you’re interested in renewing …" at bounding box center [802, 312] width 551 height 71
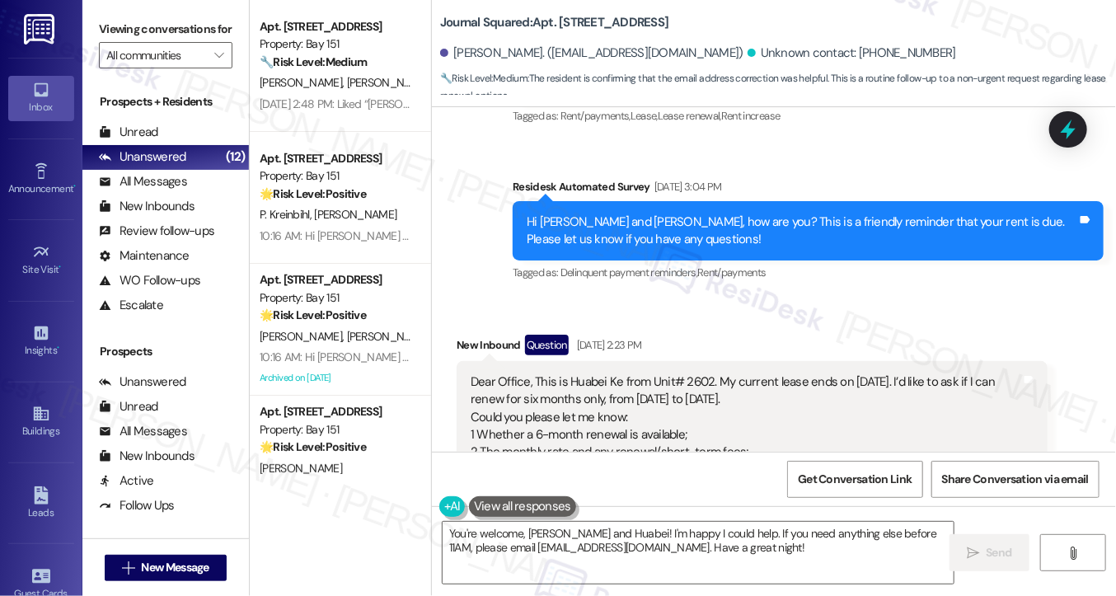
scroll to position [8922, 0]
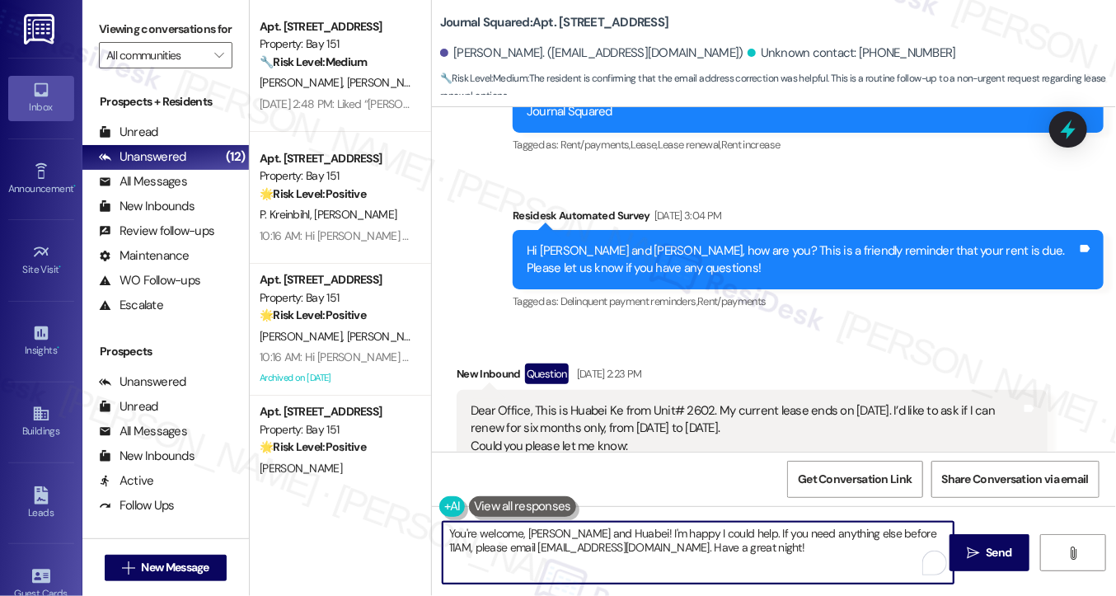
drag, startPoint x: 713, startPoint y: 547, endPoint x: 448, endPoint y: 527, distance: 266.2
click at [448, 527] on textarea "You're welcome, Zhimin and Huabei! I'm happy I could help. If you need anything…" at bounding box center [698, 553] width 511 height 62
click at [579, 556] on textarea "You're welcome, Zhimin and Huabei! I'm happy I could help. If you need anything…" at bounding box center [698, 553] width 511 height 62
click at [578, 530] on textarea "You're welcome, Zhimin and Huabei! I'm happy I could help. If you need anything…" at bounding box center [698, 553] width 511 height 62
drag, startPoint x: 579, startPoint y: 533, endPoint x: 432, endPoint y: 541, distance: 146.9
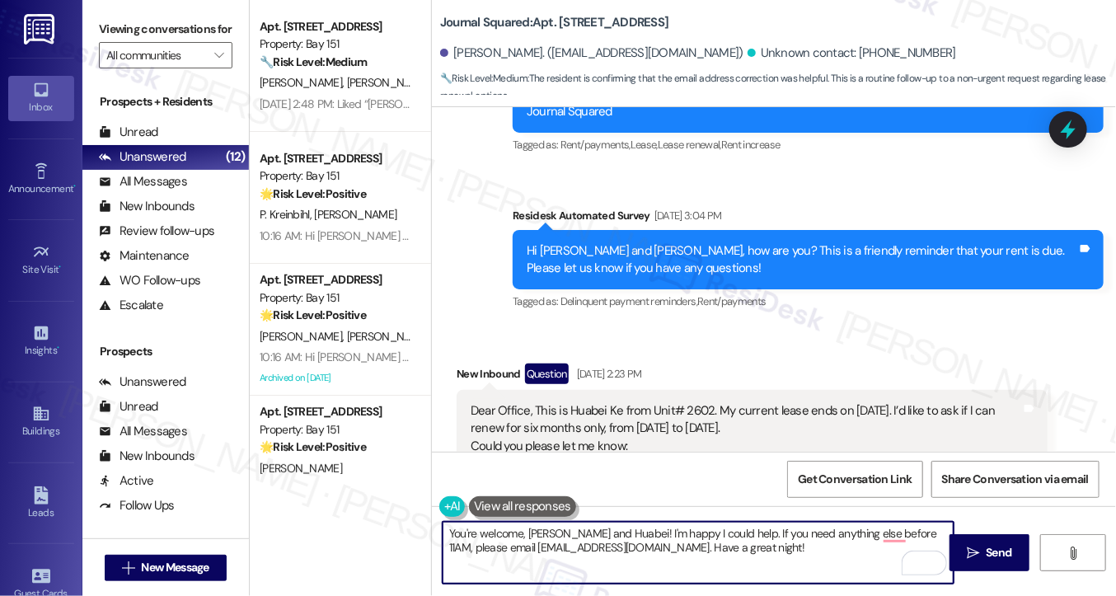
click at [434, 541] on div "You're welcome, Zhimin and Huabei! I'm happy I could help. If you need anything…" at bounding box center [690, 552] width 513 height 63
click at [460, 533] on textarea "You're welcome, Zhimin and Huabei! I'm happy I could help. If you need anything…" at bounding box center [698, 553] width 511 height 62
drag, startPoint x: 444, startPoint y: 530, endPoint x: 579, endPoint y: 529, distance: 134.4
click at [579, 529] on textarea "You're welcome, Zhimin and Huabei! I'm happy I could help. If you need anything…" at bounding box center [698, 553] width 511 height 62
drag, startPoint x: 703, startPoint y: 547, endPoint x: 491, endPoint y: 530, distance: 212.5
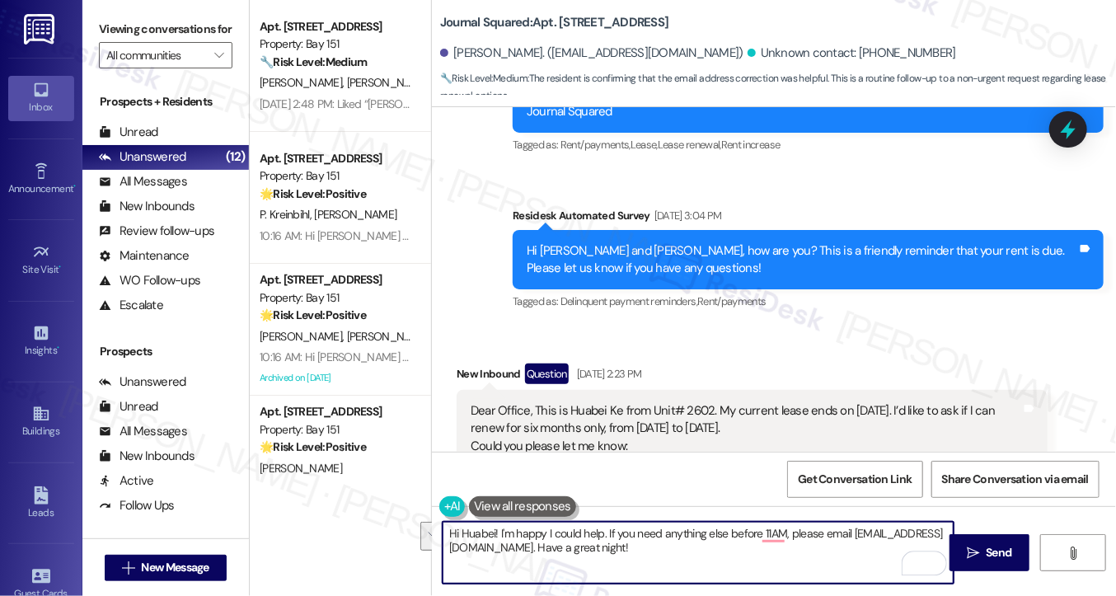
click at [491, 530] on textarea "Hi Huabei! I'm happy I could help. If you need anything else before 11AM, pleas…" at bounding box center [698, 553] width 511 height 62
click at [533, 552] on textarea "Hi Huabei, I hope you're having a great week! Just wanted to check if you were …" at bounding box center [698, 553] width 511 height 62
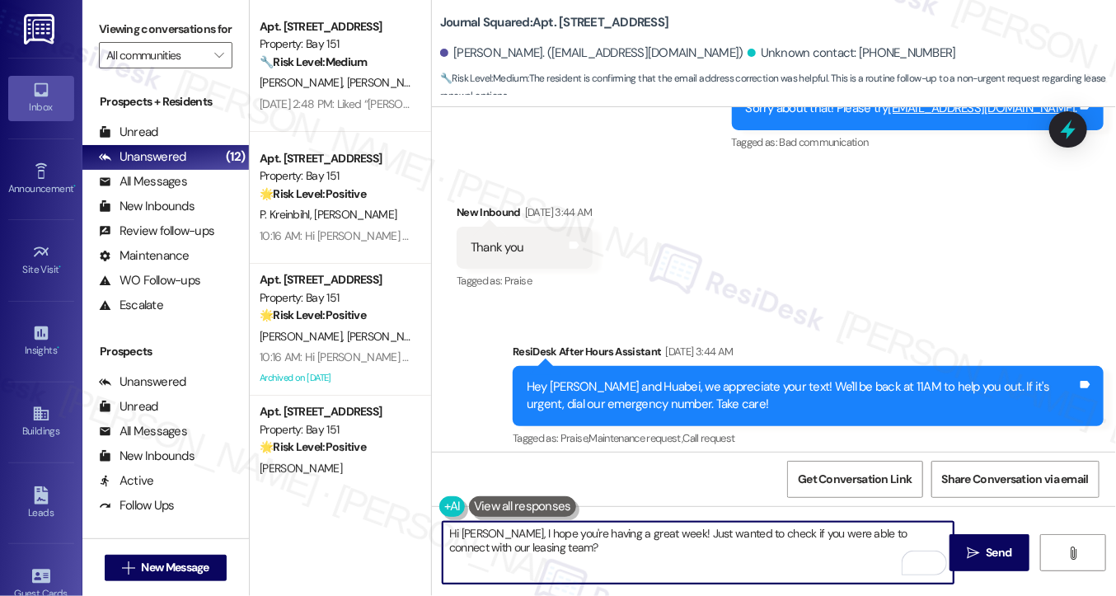
scroll to position [9747, 0]
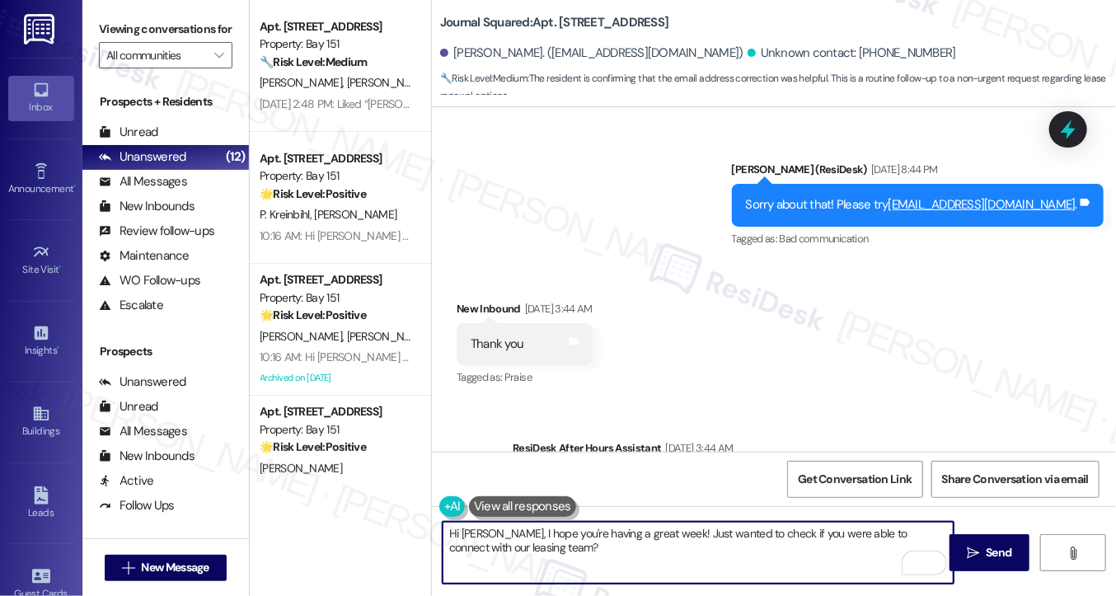
click at [688, 536] on textarea "Hi Huabei, I hope you're having a great week! Just wanted to check if you were …" at bounding box center [698, 553] width 511 height 62
type textarea "Hi Huabei, I hope you're having a great week! Just wanted to check if you were …"
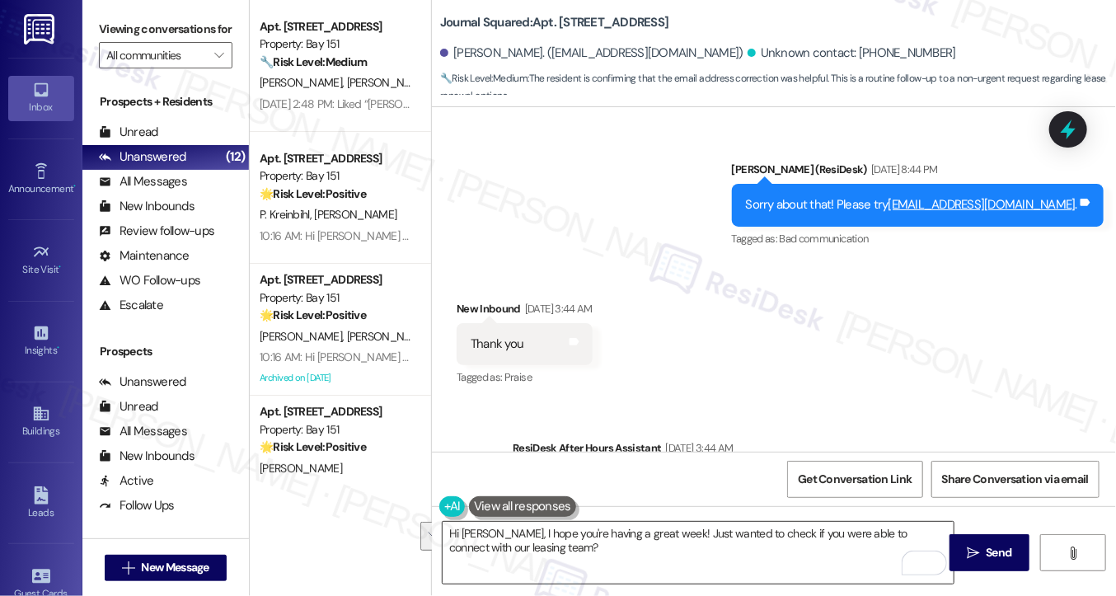
drag, startPoint x: 982, startPoint y: 553, endPoint x: 545, endPoint y: 540, distance: 437.2
click at [569, 536] on div "Hi Huabei, I hope you're having a great week! Just wanted to check if you were …" at bounding box center [774, 568] width 684 height 124
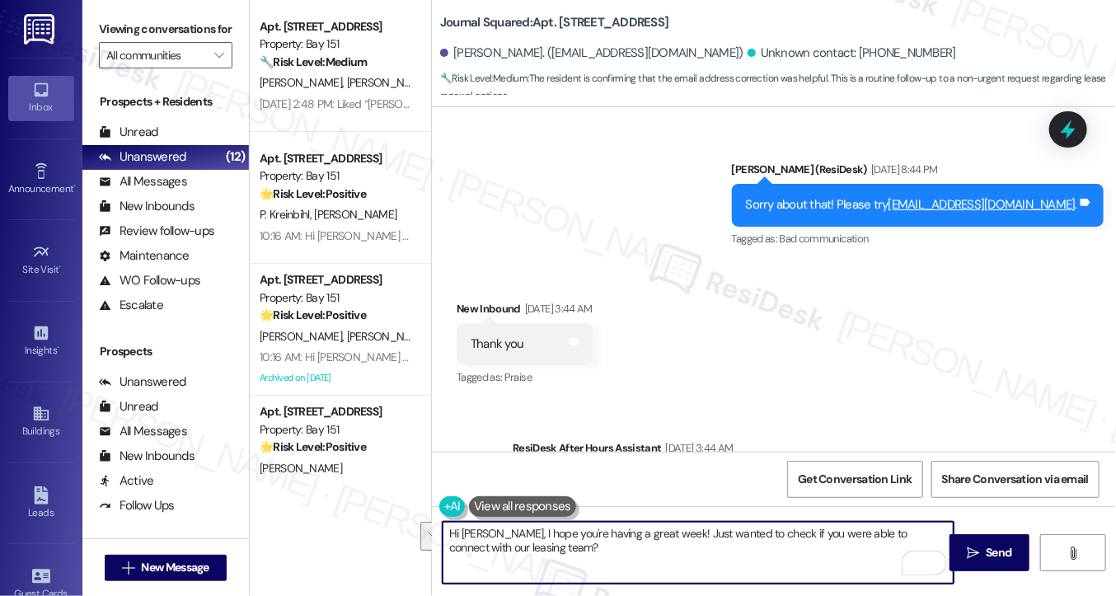
click at [538, 544] on textarea "Hi Huabei, I hope you're having a great week! Just wanted to check if you were …" at bounding box center [698, 553] width 511 height 62
click at [956, 550] on button " Send" at bounding box center [990, 552] width 80 height 37
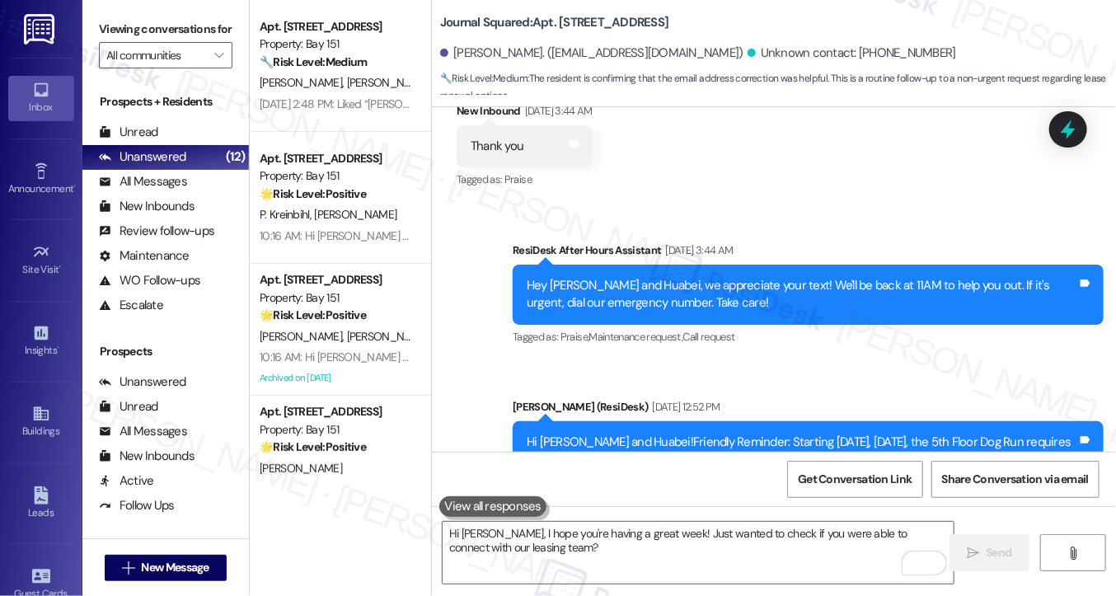
scroll to position [10126, 0]
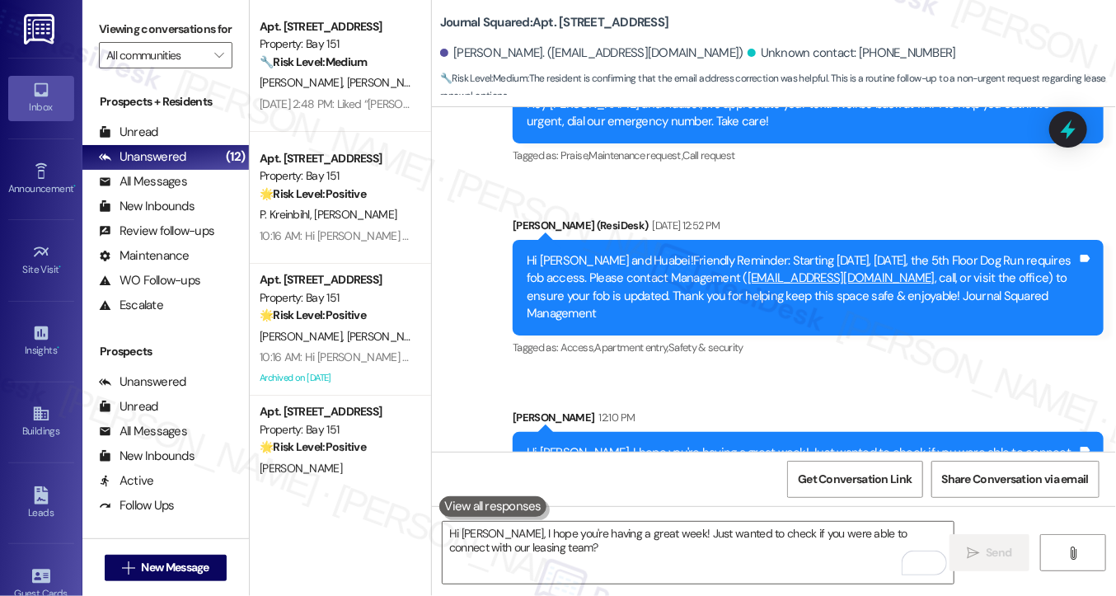
click at [663, 444] on div "Hi Huabei, I hope you're having a great week! Just wanted to check if you were …" at bounding box center [802, 461] width 551 height 35
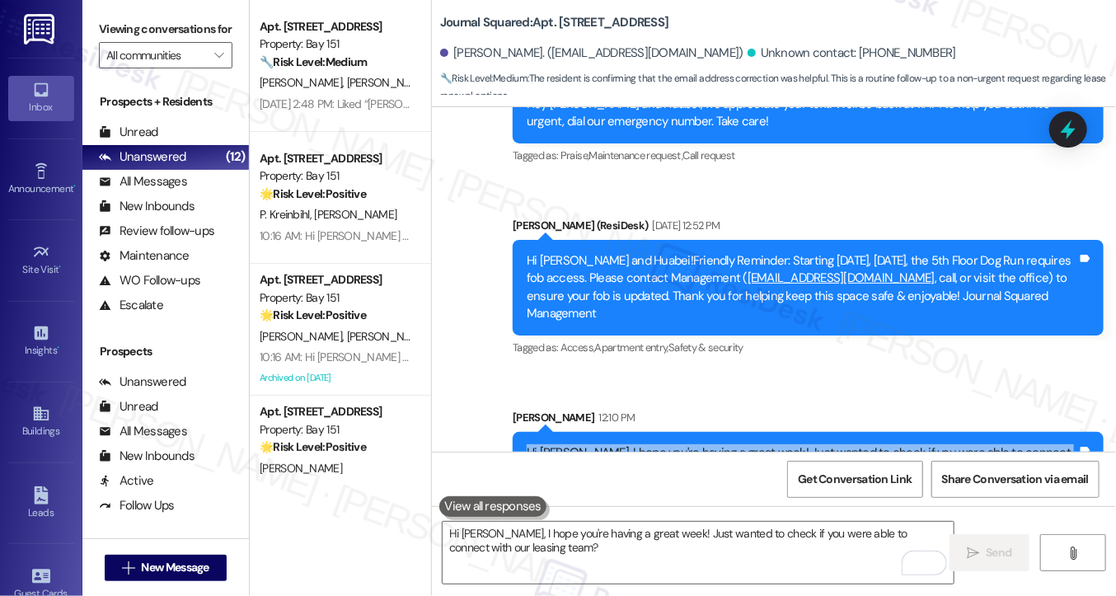
click at [663, 444] on div "Hi Huabei, I hope you're having a great week! Just wanted to check if you were …" at bounding box center [802, 461] width 551 height 35
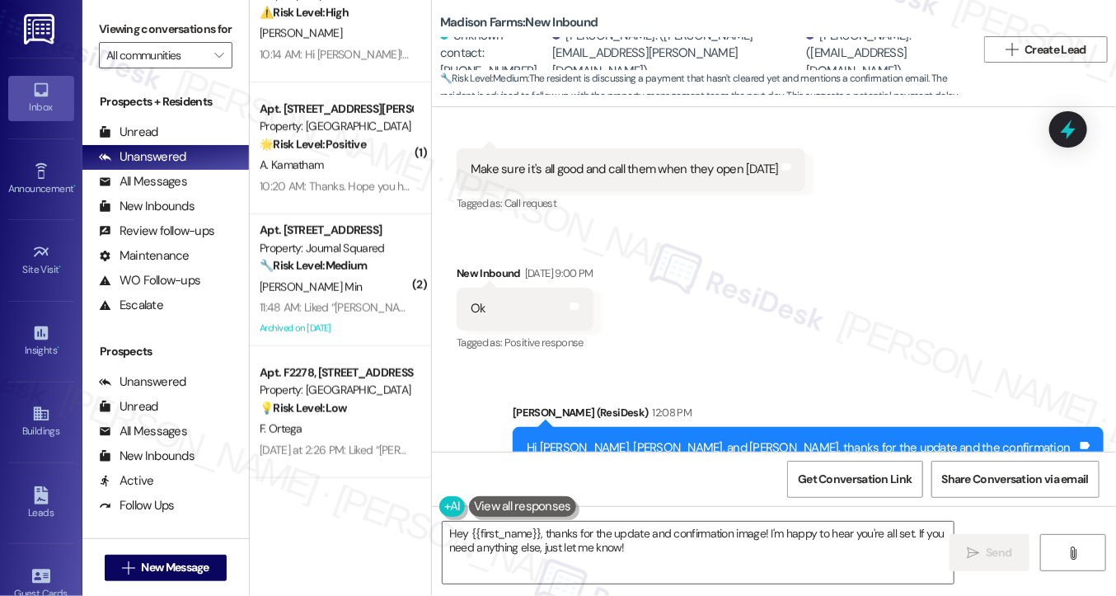
scroll to position [4804, 0]
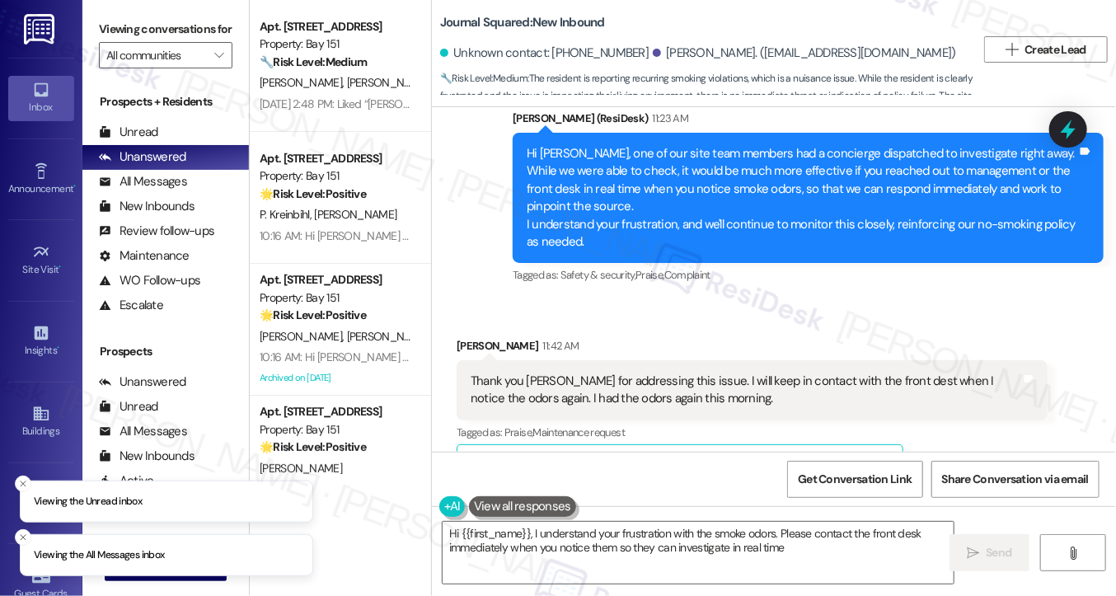
scroll to position [10650, 0]
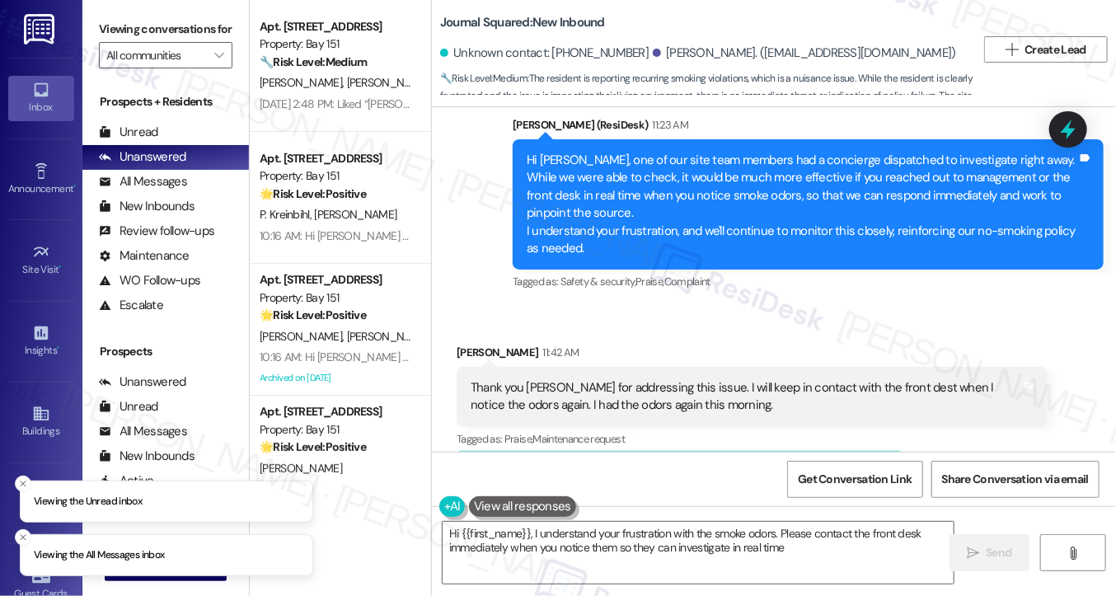
click at [597, 367] on div "Thank you [PERSON_NAME] for addressing this issue. I will keep in contact with …" at bounding box center [752, 397] width 591 height 60
click at [597, 367] on div "Thank you Jane for addressing this issue. I will keep in contact with the front…" at bounding box center [752, 397] width 591 height 60
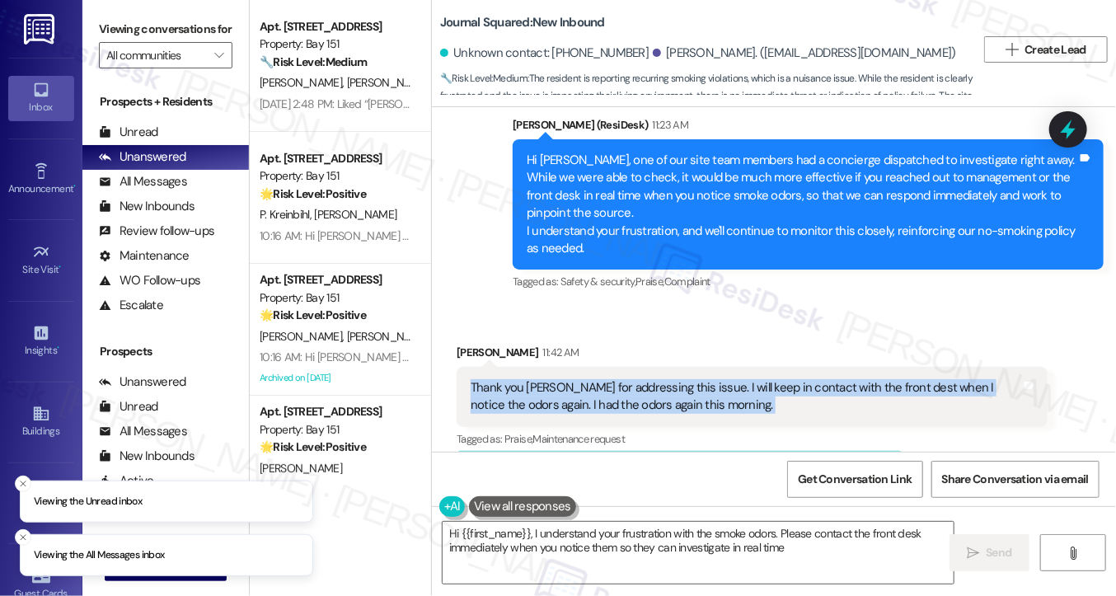
click at [597, 367] on div "Thank you Jane for addressing this issue. I will keep in contact with the front…" at bounding box center [752, 397] width 591 height 60
click at [660, 379] on div "Thank you Jane for addressing this issue. I will keep in contact with the front…" at bounding box center [746, 396] width 551 height 35
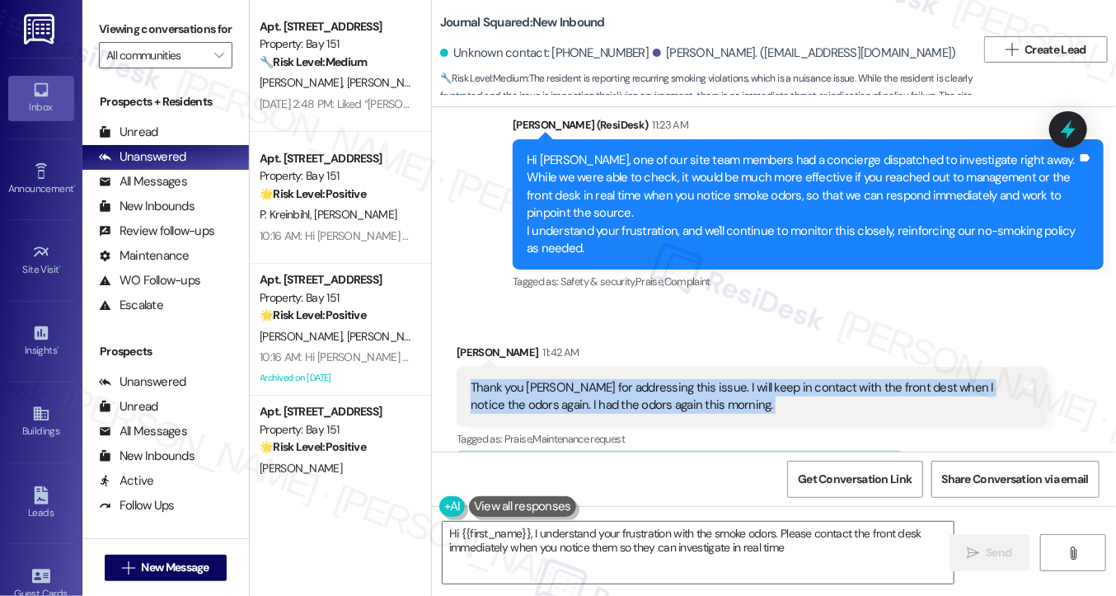
click at [542, 379] on div "Thank you Jane for addressing this issue. I will keep in contact with the front…" at bounding box center [746, 396] width 551 height 35
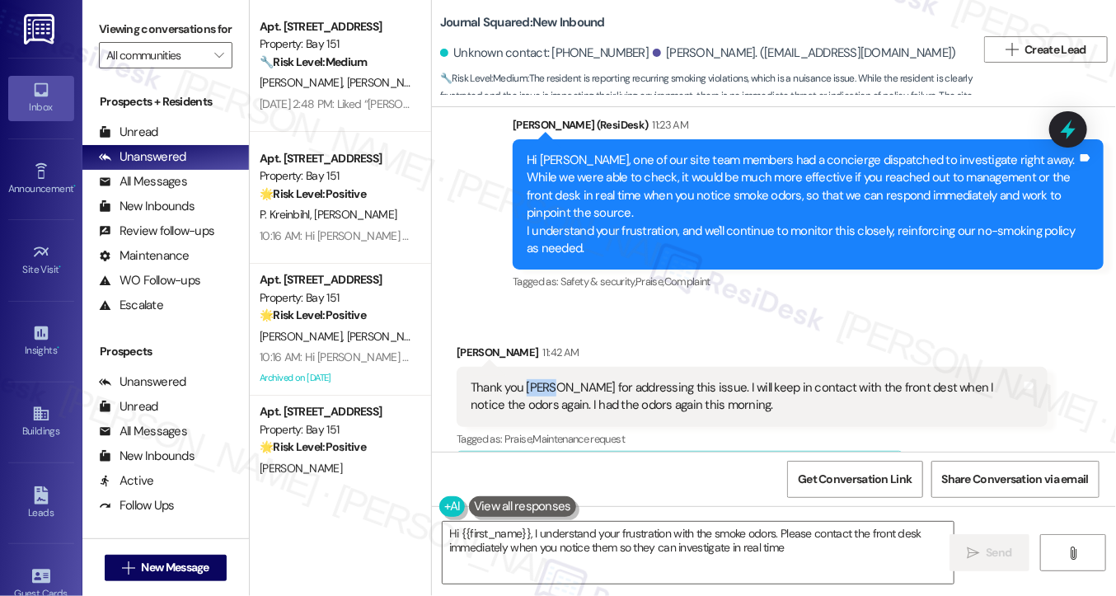
click at [542, 379] on div "Thank you Jane for addressing this issue. I will keep in contact with the front…" at bounding box center [746, 396] width 551 height 35
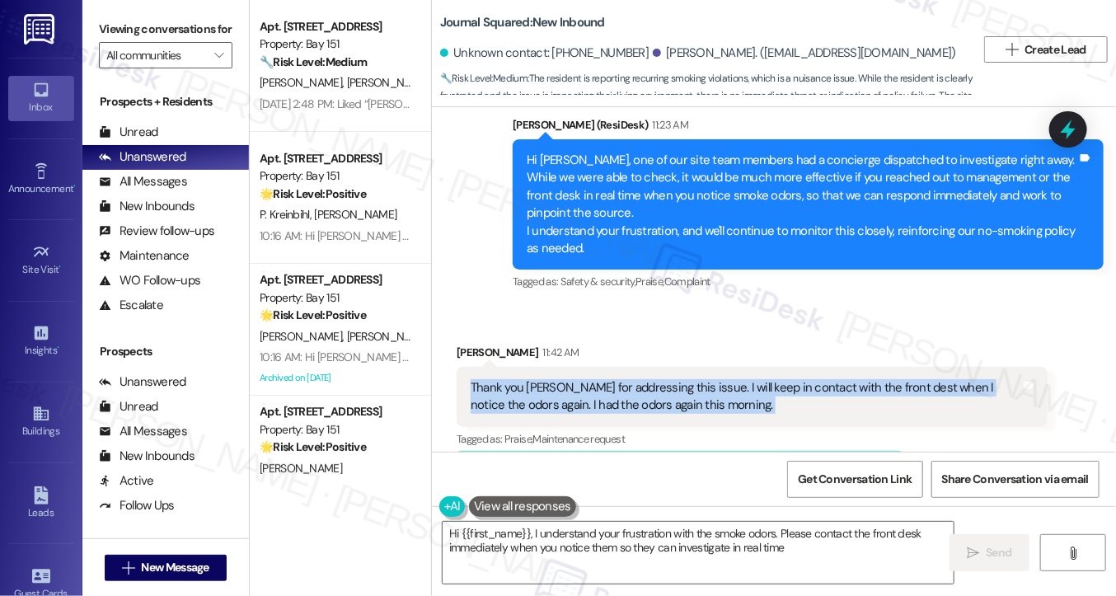
click at [542, 379] on div "Thank you Jane for addressing this issue. I will keep in contact with the front…" at bounding box center [746, 396] width 551 height 35
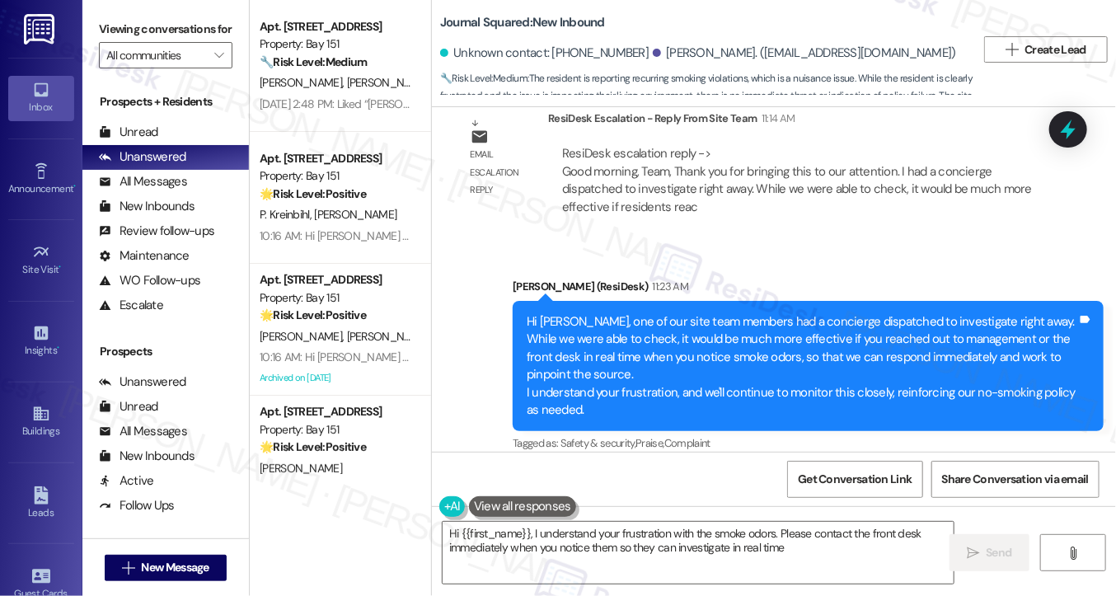
scroll to position [10485, 0]
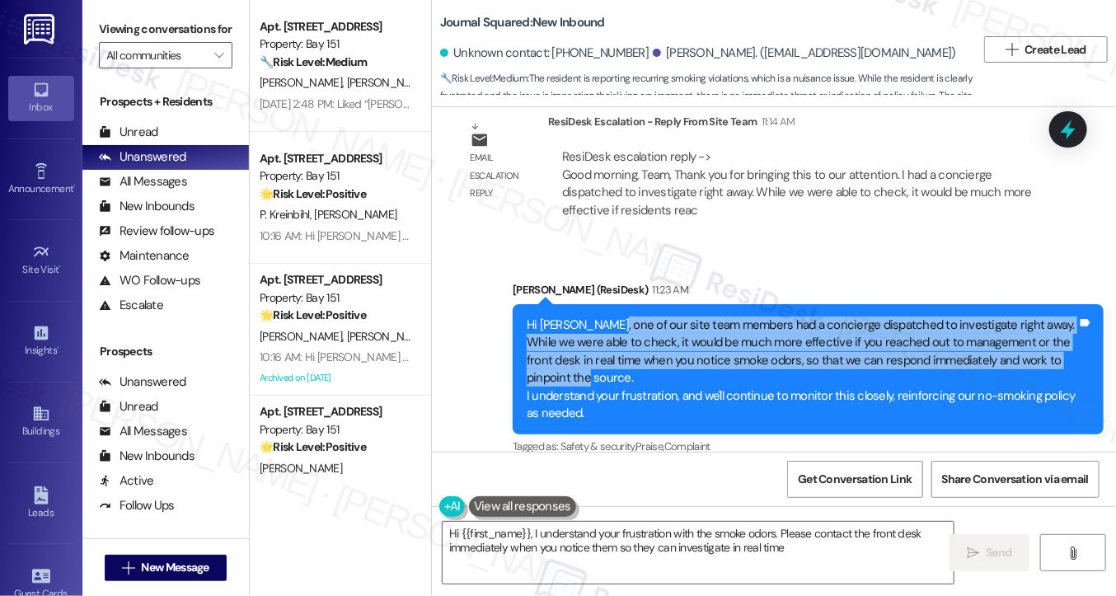
drag, startPoint x: 600, startPoint y: 227, endPoint x: 682, endPoint y: 286, distance: 100.9
click at [682, 317] on div "Hi Jimin, one of our site team members had a concierge dispatched to investigat…" at bounding box center [802, 370] width 551 height 106
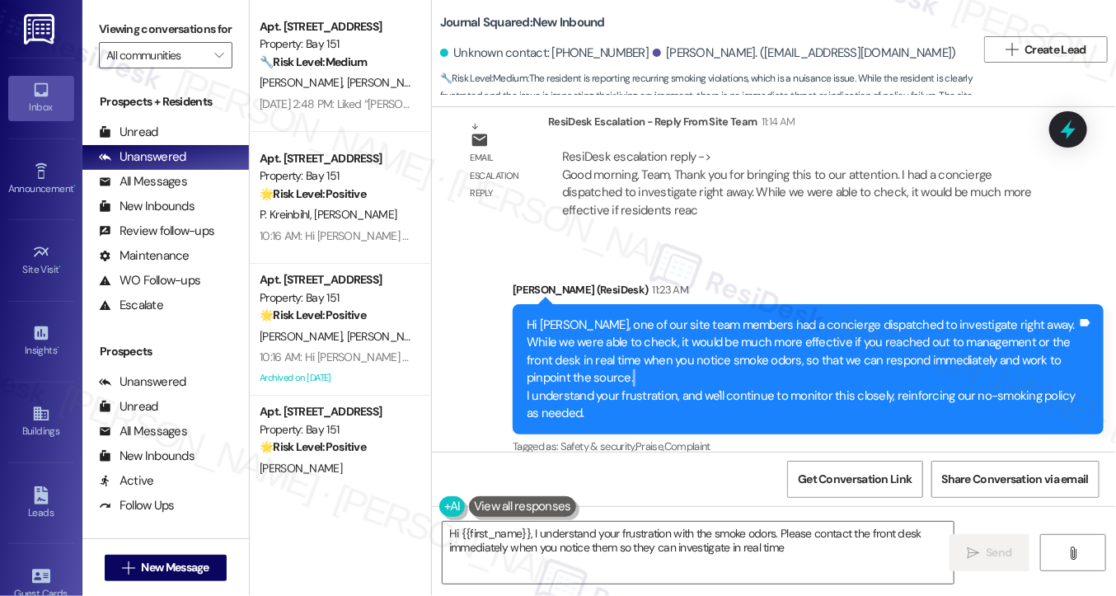
click at [682, 317] on div "Hi Jimin, one of our site team members had a concierge dispatched to investigat…" at bounding box center [802, 370] width 551 height 106
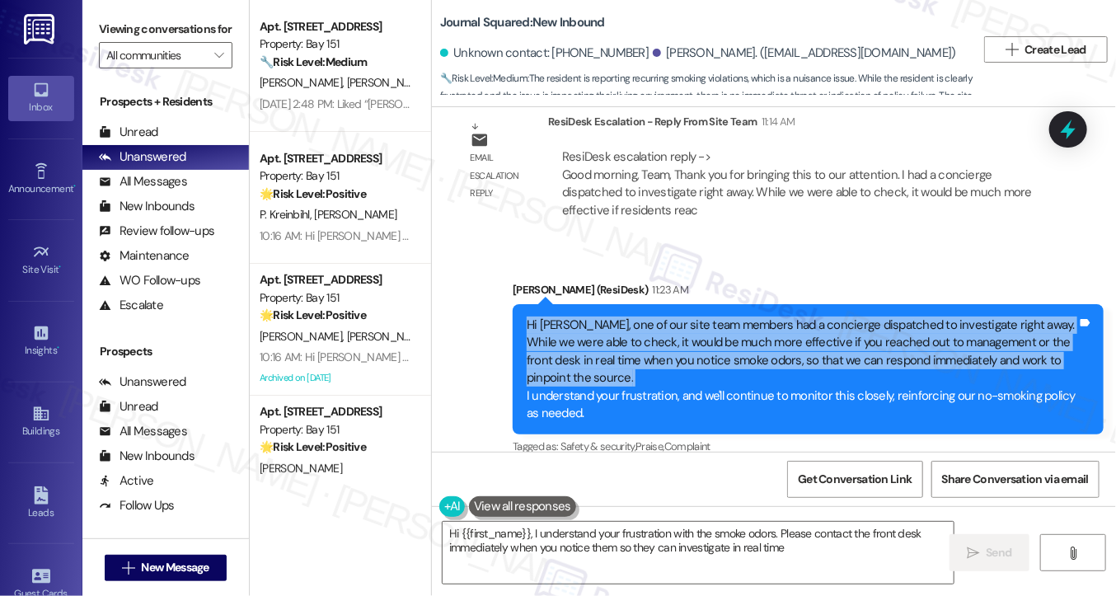
click at [682, 317] on div "Hi Jimin, one of our site team members had a concierge dispatched to investigat…" at bounding box center [802, 370] width 551 height 106
click at [605, 317] on div "Hi Jimin, one of our site team members had a concierge dispatched to investigat…" at bounding box center [802, 370] width 551 height 106
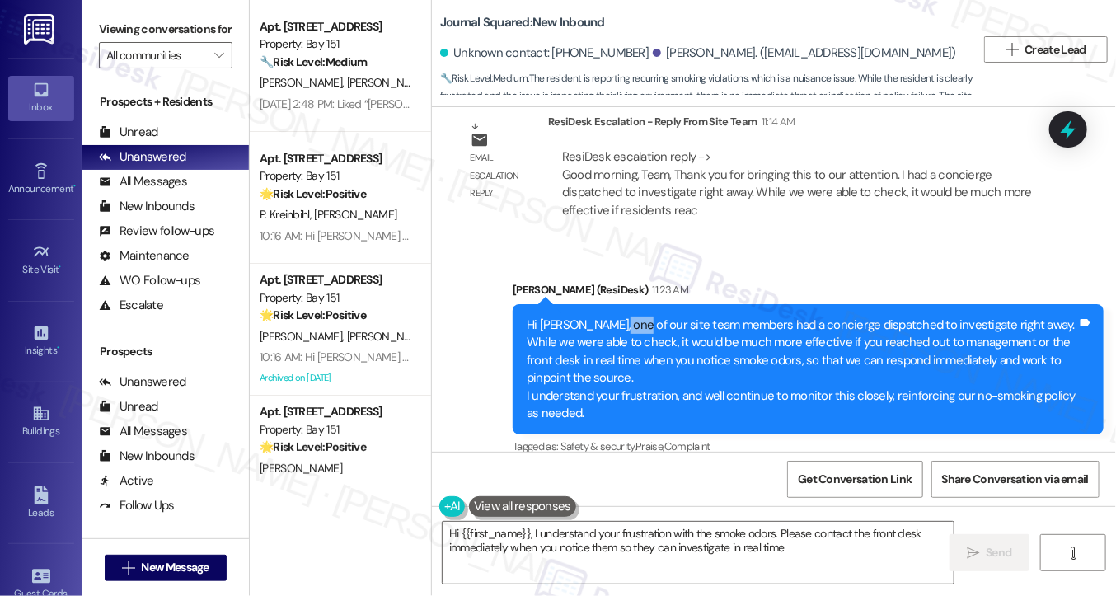
click at [605, 317] on div "Hi Jimin, one of our site team members had a concierge dispatched to investigat…" at bounding box center [802, 370] width 551 height 106
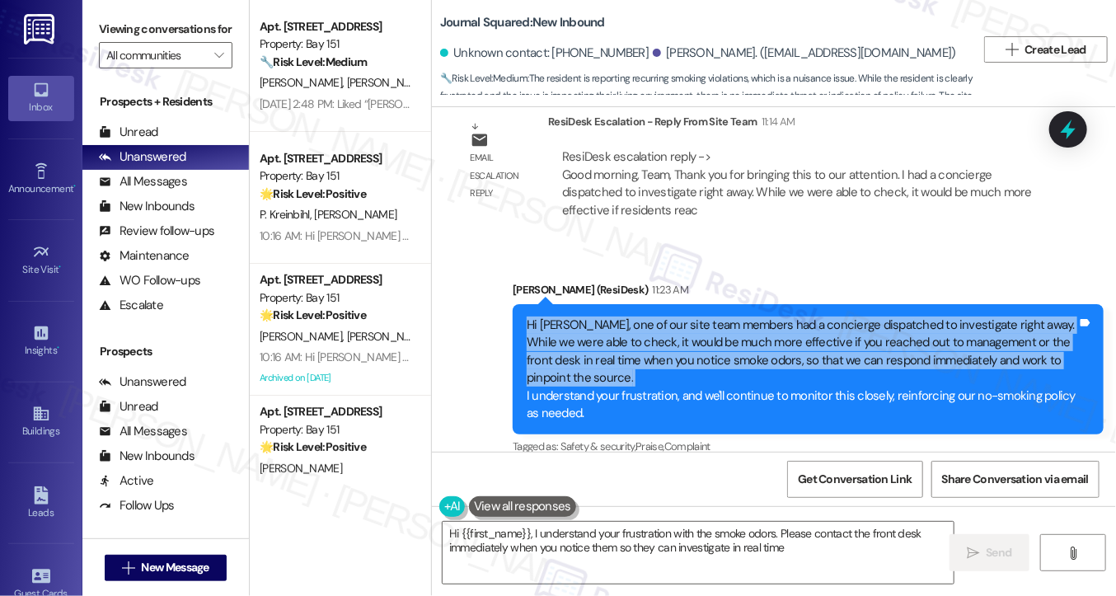
click at [605, 317] on div "Hi Jimin, one of our site team members had a concierge dispatched to investigat…" at bounding box center [802, 370] width 551 height 106
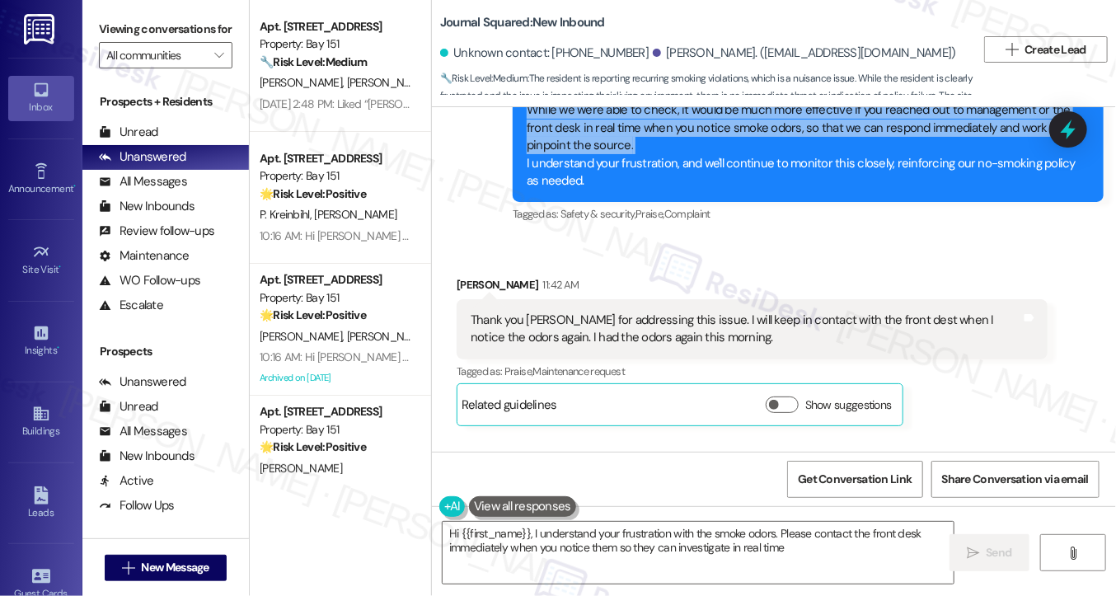
scroll to position [10568, 0]
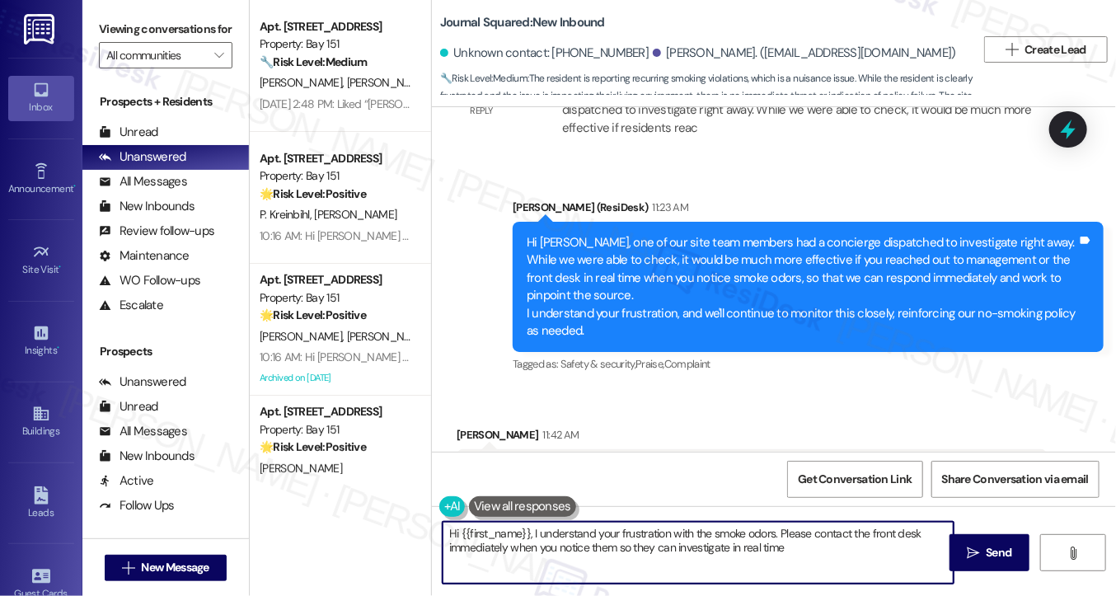
drag, startPoint x: 528, startPoint y: 527, endPoint x: 389, endPoint y: 524, distance: 138.5
click at [389, 524] on div "Apt. 1452, 151 Center Street Property: Bay 151 🔧 Risk Level: Medium The residen…" at bounding box center [683, 298] width 866 height 596
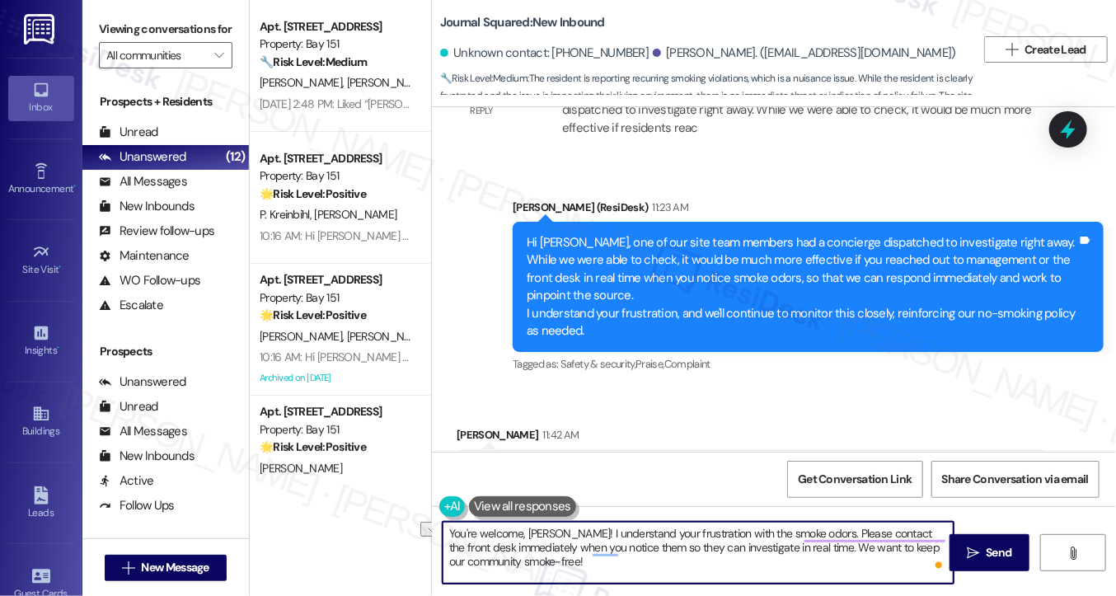
drag, startPoint x: 554, startPoint y: 526, endPoint x: 799, endPoint y: 517, distance: 245.0
click at [799, 517] on div "You're welcome, Jimin! I understand your frustration with the smoke odors. Plea…" at bounding box center [774, 568] width 684 height 124
click at [739, 524] on textarea "You're welcome, Jimin! Please contact the front desk immediately when you notic…" at bounding box center [698, 553] width 511 height 62
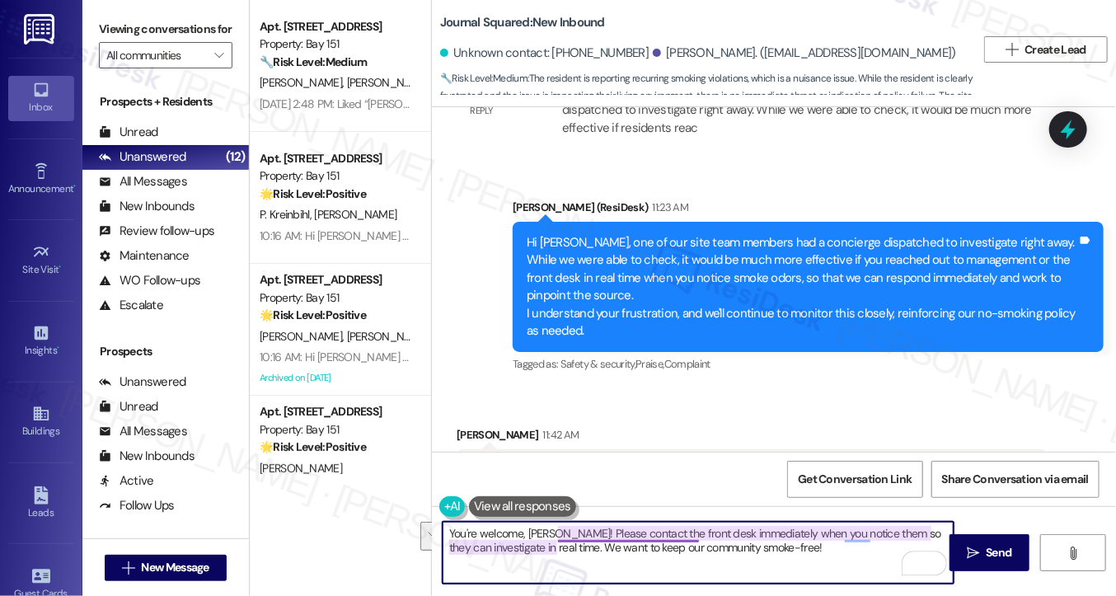
click at [610, 533] on textarea "You're welcome, Jimin! Please contact the front desk immediately when you notic…" at bounding box center [698, 553] width 511 height 62
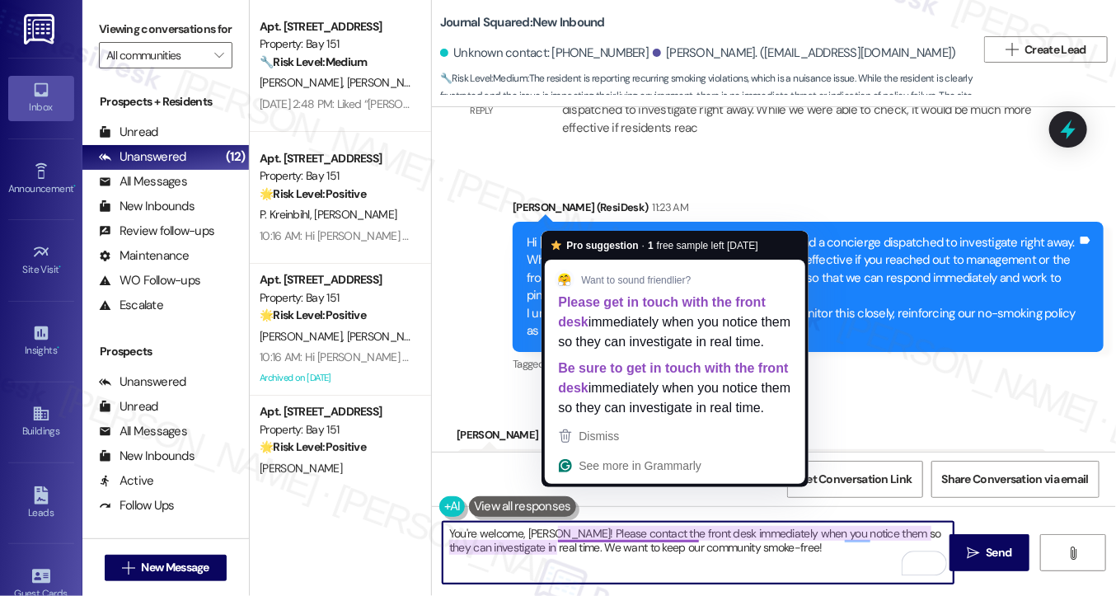
click at [599, 541] on textarea "You're welcome, Jimin! Please contact the front desk immediately when you notic…" at bounding box center [698, 553] width 511 height 62
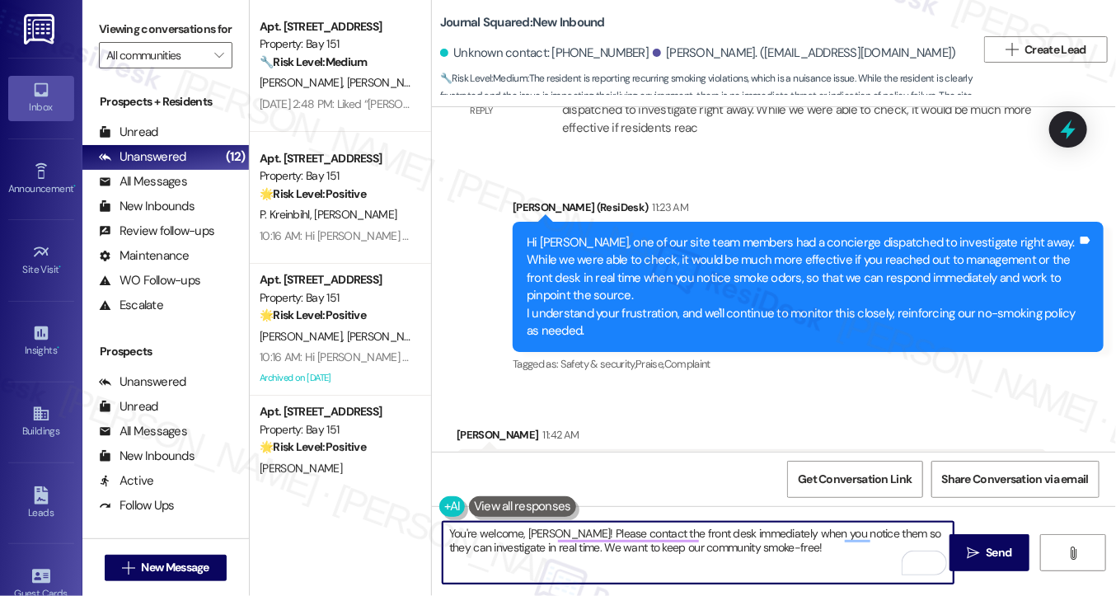
click at [599, 541] on textarea "You're welcome, Jimin! Please contact the front desk immediately when you notic…" at bounding box center [698, 553] width 511 height 62
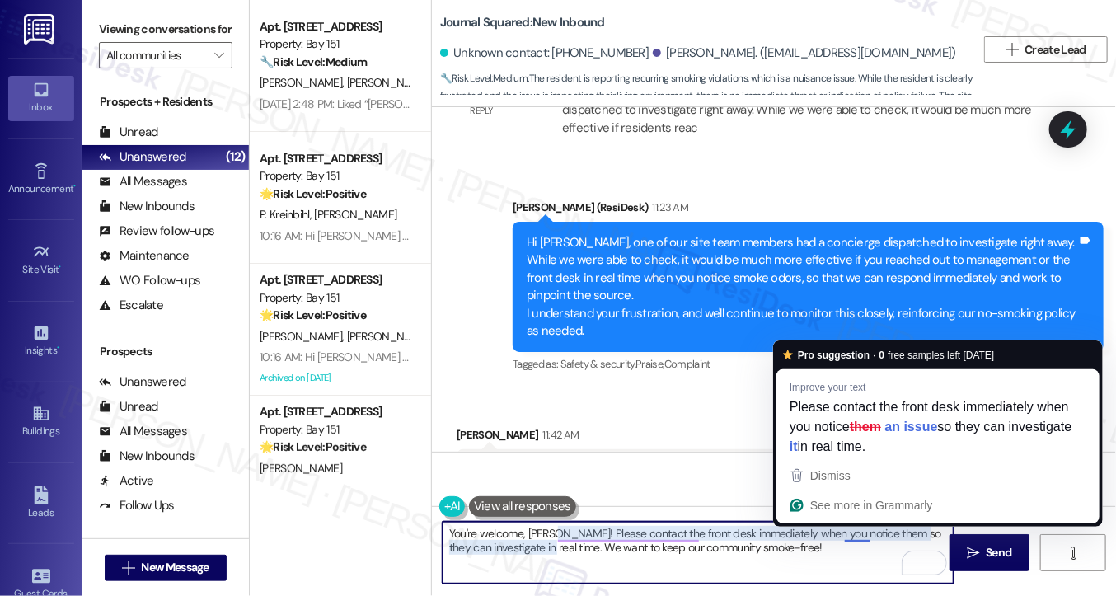
click at [864, 534] on textarea "You're welcome, Jimin! Please contact the front desk immediately when you notic…" at bounding box center [698, 553] width 511 height 62
click at [854, 536] on textarea "You're welcome, Jimin! Please contact the front desk immediately when you notic…" at bounding box center [698, 553] width 511 height 62
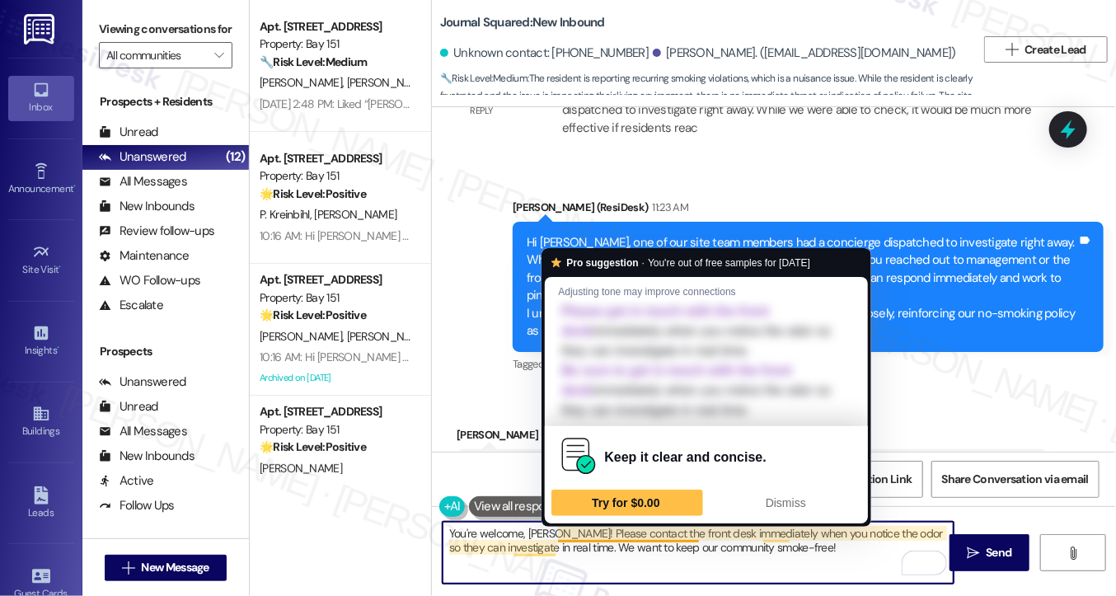
click at [594, 533] on textarea "You're welcome, Jimin! Please contact the front desk immediately when you notic…" at bounding box center [698, 553] width 511 height 62
click at [594, 534] on textarea "You're welcome, Jimin! Please contact the front desk immediately when you notic…" at bounding box center [698, 553] width 511 height 62
click at [591, 536] on textarea "You're welcome, Jimin! Please contact the front desk immediately when you notic…" at bounding box center [698, 553] width 511 height 62
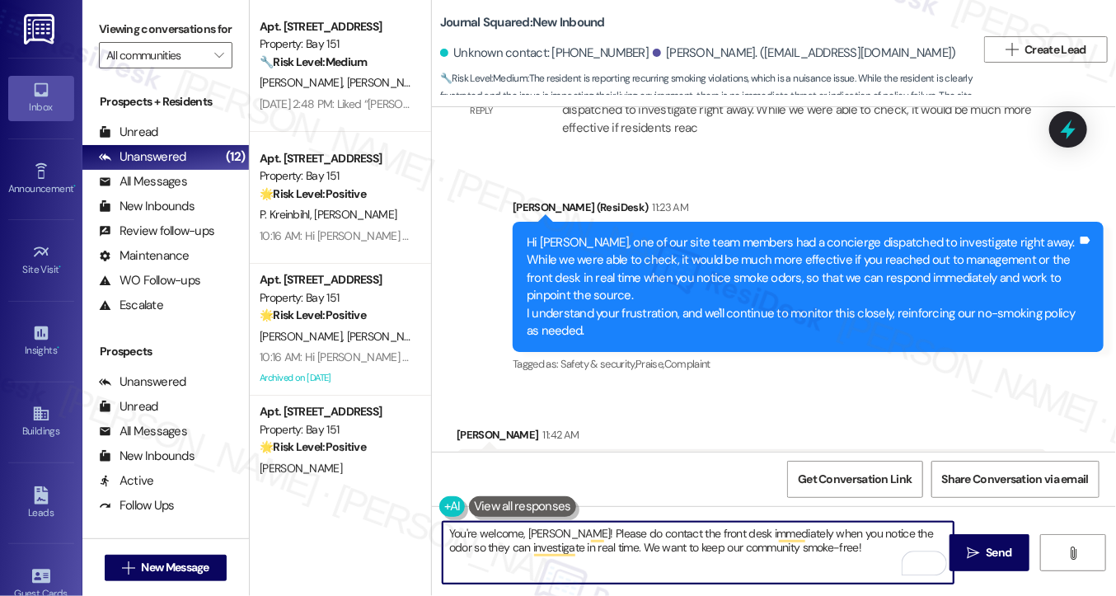
click at [828, 551] on textarea "You're welcome, Jimin! Please do contact the front desk immediately when you no…" at bounding box center [698, 553] width 511 height 62
type textarea "You're welcome, Jimin! Please do contact the front desk immediately when you no…"
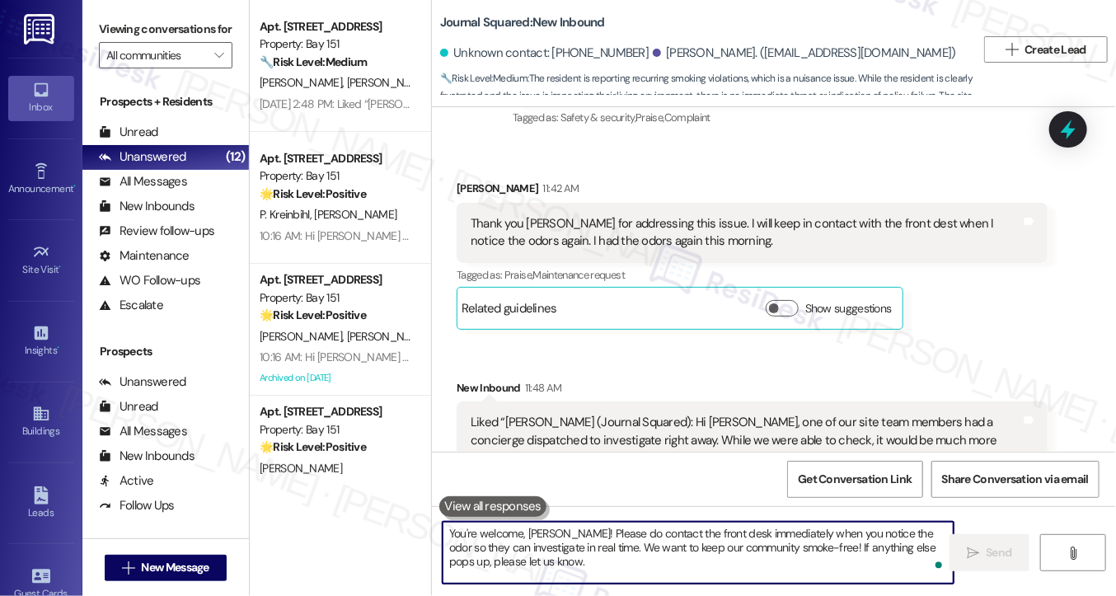
scroll to position [10965, 0]
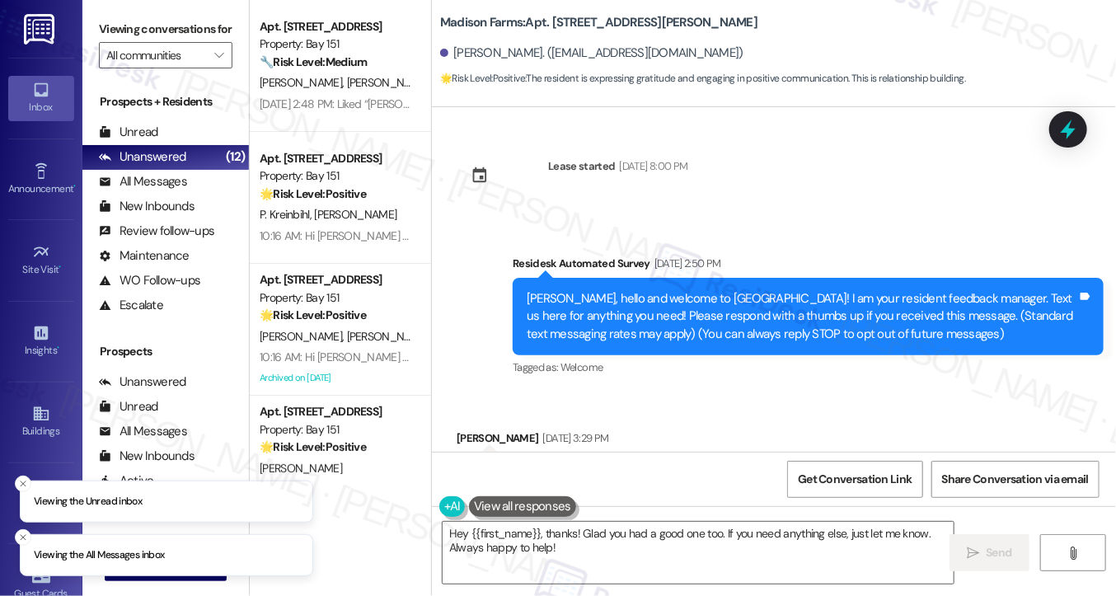
scroll to position [4563, 0]
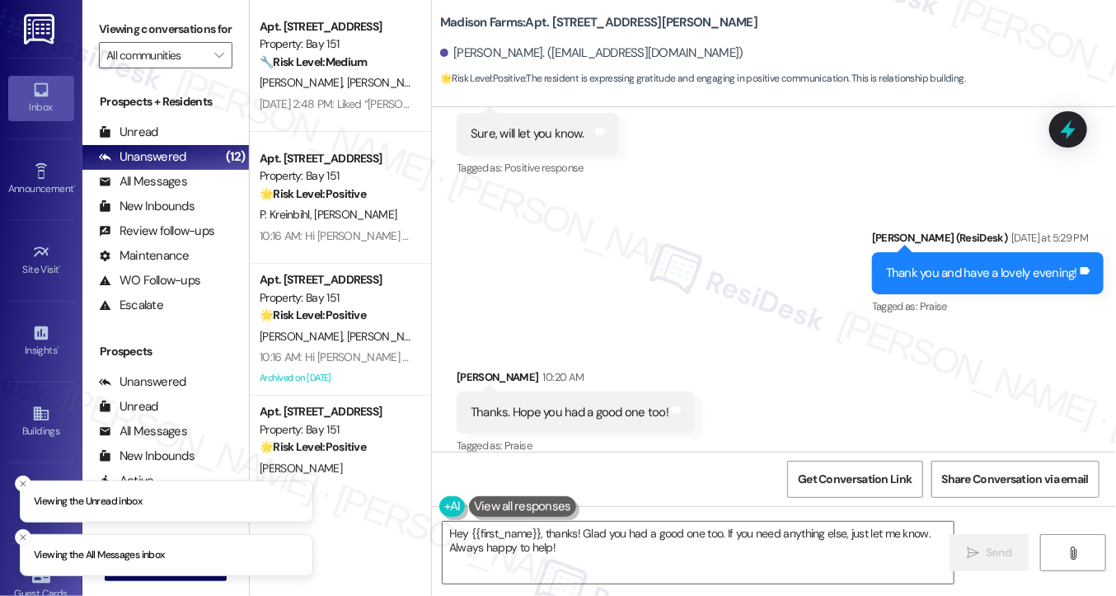
click at [532, 404] on div "Thanks. Hope you had a good one too!" at bounding box center [570, 412] width 198 height 17
click at [594, 537] on textarea "Hey {{first_name}}, thanks! Glad you had a good one too. If you need anything e…" at bounding box center [698, 553] width 511 height 62
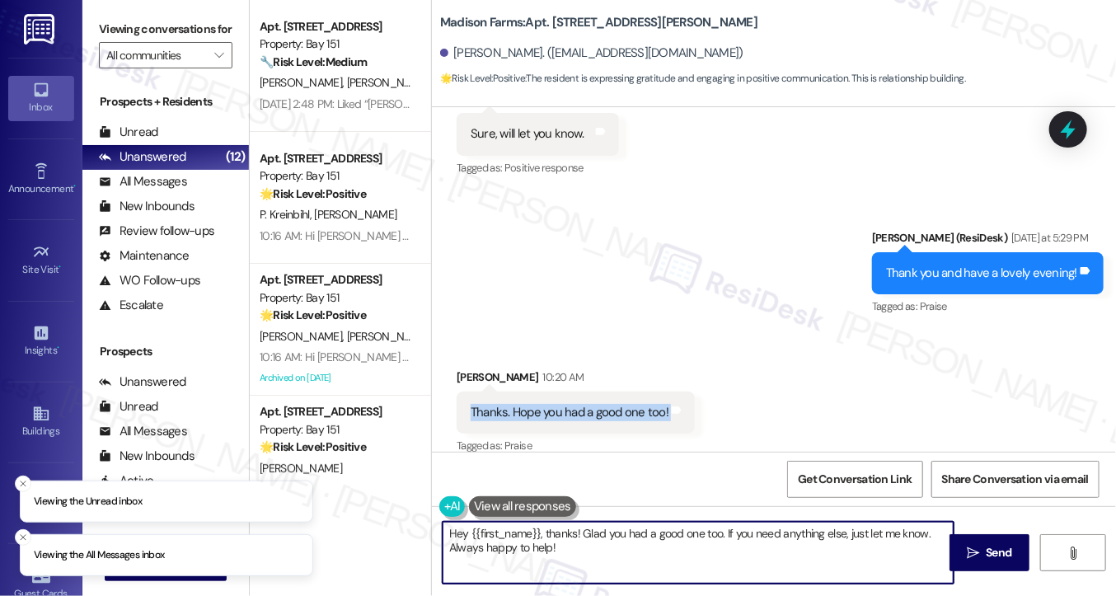
click at [594, 537] on textarea "Hey {{first_name}}, thanks! Glad you had a good one too. If you need anything e…" at bounding box center [698, 553] width 511 height 62
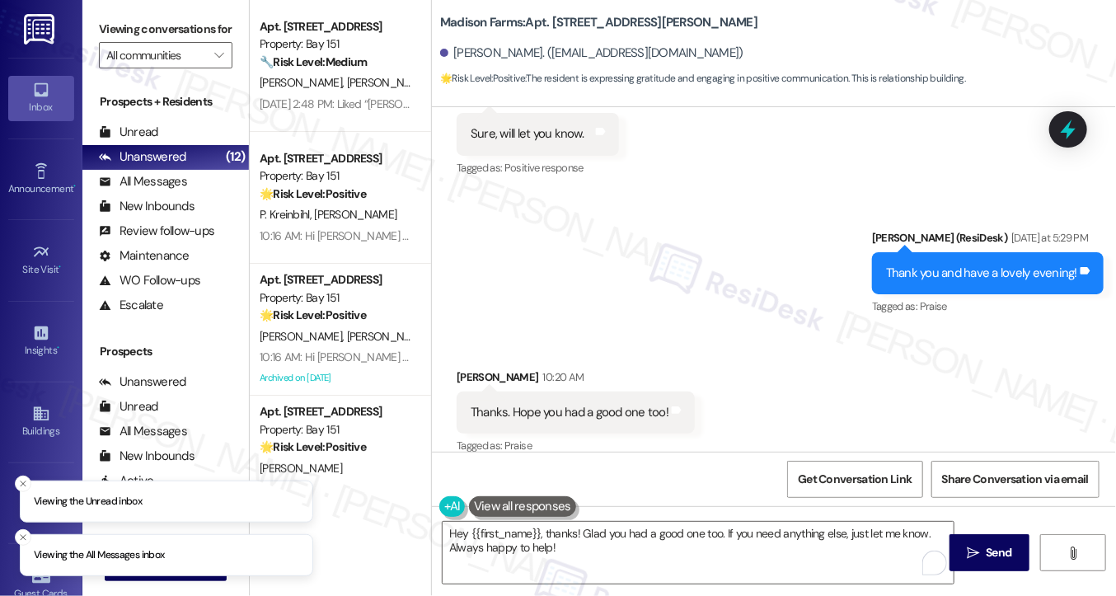
click at [923, 264] on div "Thank you and have a lovely evening! Tags and notes" at bounding box center [988, 273] width 232 height 42
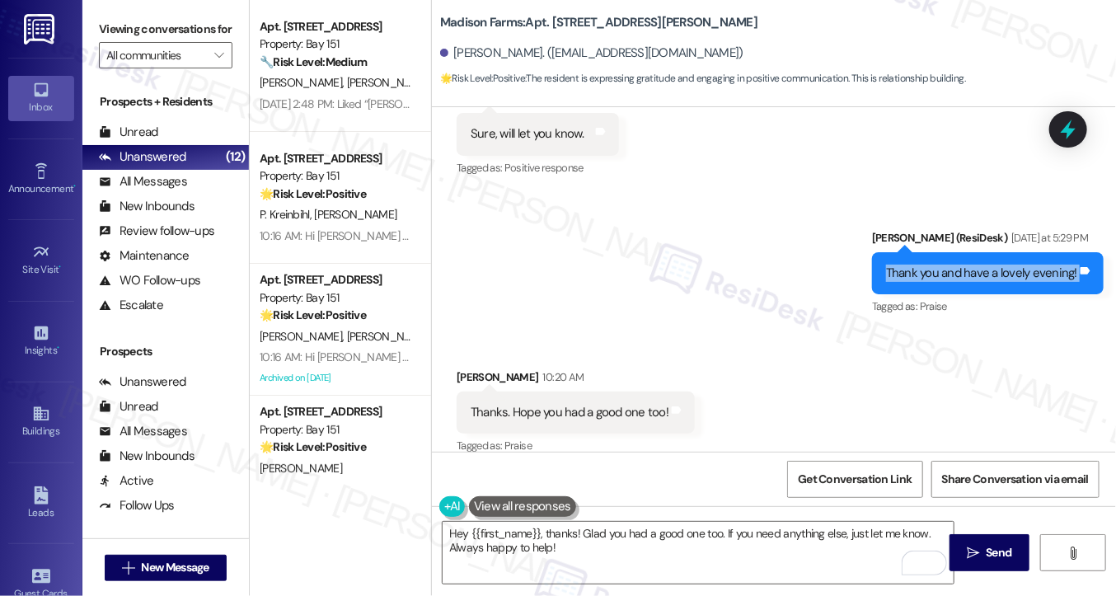
click at [923, 264] on div "Thank you and have a lovely evening! Tags and notes" at bounding box center [988, 273] width 232 height 42
click at [564, 537] on textarea "Hey {{first_name}}, thanks! Glad you had a good one too. If you need anything e…" at bounding box center [698, 553] width 511 height 62
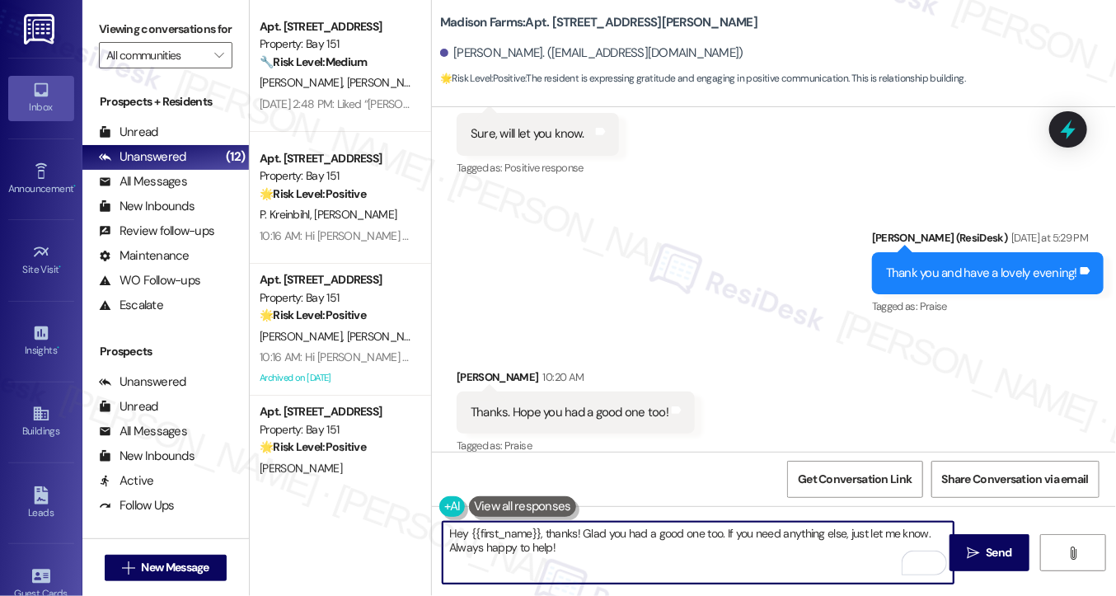
click at [564, 537] on textarea "Hey {{first_name}}, thanks! Glad you had a good one too. If you need anything e…" at bounding box center [698, 553] width 511 height 62
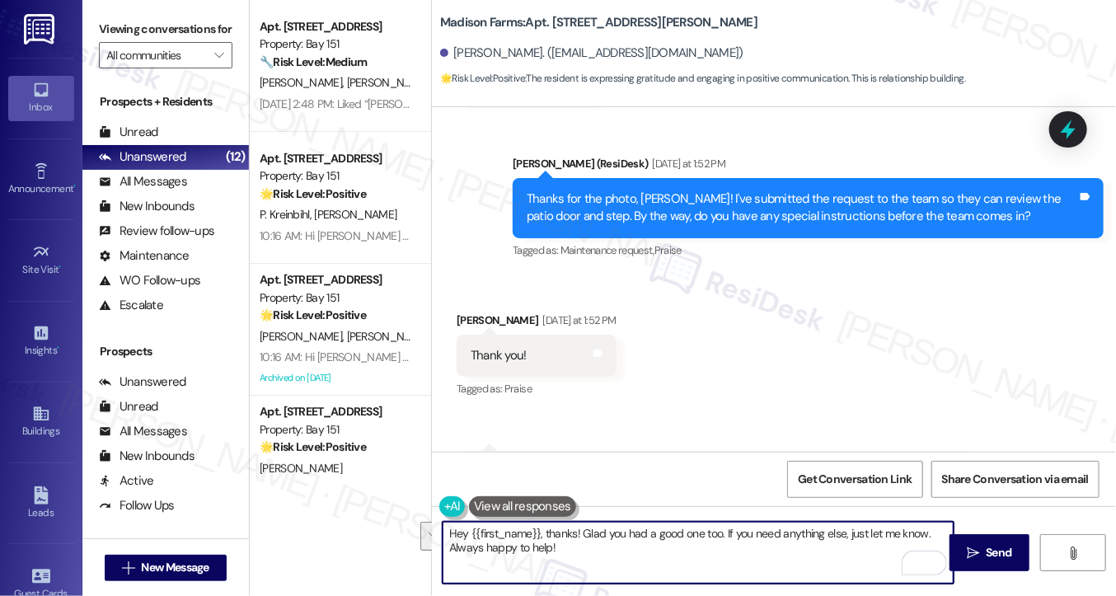
scroll to position [4151, 0]
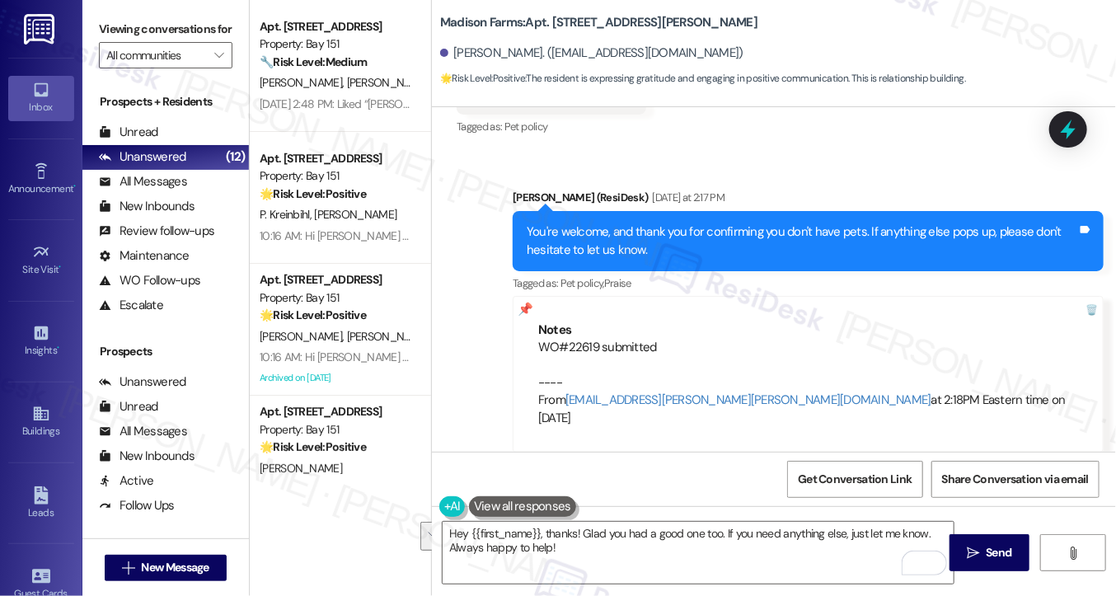
click at [688, 237] on div "You're welcome, and thank you for confirming you don't have pets. If anything e…" at bounding box center [802, 240] width 551 height 35
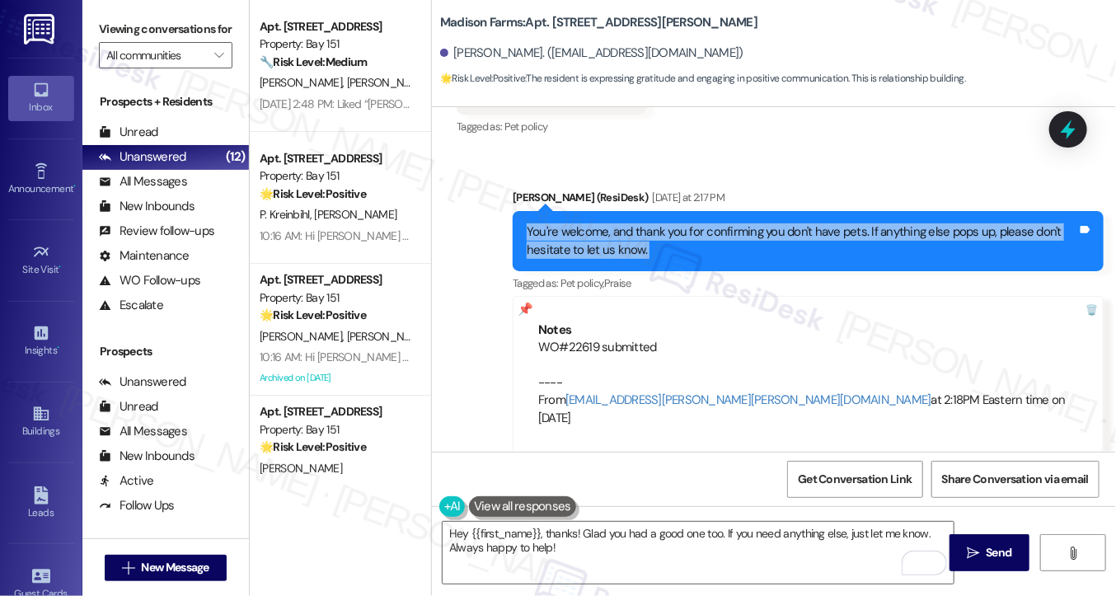
drag, startPoint x: 688, startPoint y: 237, endPoint x: 672, endPoint y: 219, distance: 24.0
click at [688, 237] on div "You're welcome, and thank you for confirming you don't have pets. If anything e…" at bounding box center [802, 240] width 551 height 35
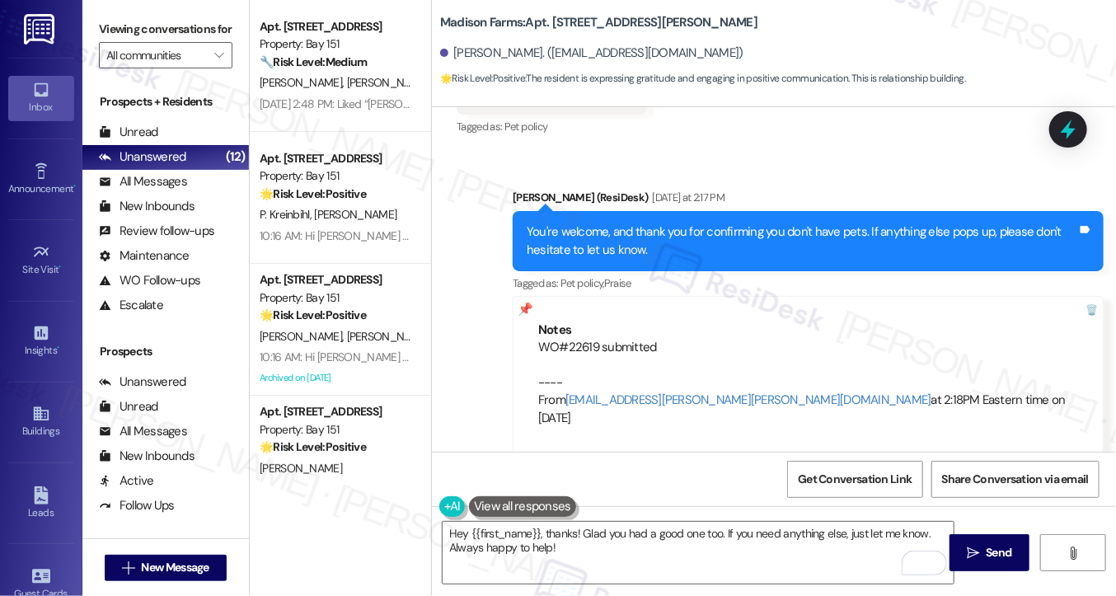
click at [116, 42] on label "Viewing conversations for" at bounding box center [166, 29] width 134 height 26
click at [566, 30] on b "Madison Farms: Apt. [STREET_ADDRESS][PERSON_NAME]" at bounding box center [598, 22] width 317 height 17
copy b "B2119"
click at [101, 26] on label "Viewing conversations for" at bounding box center [166, 29] width 134 height 26
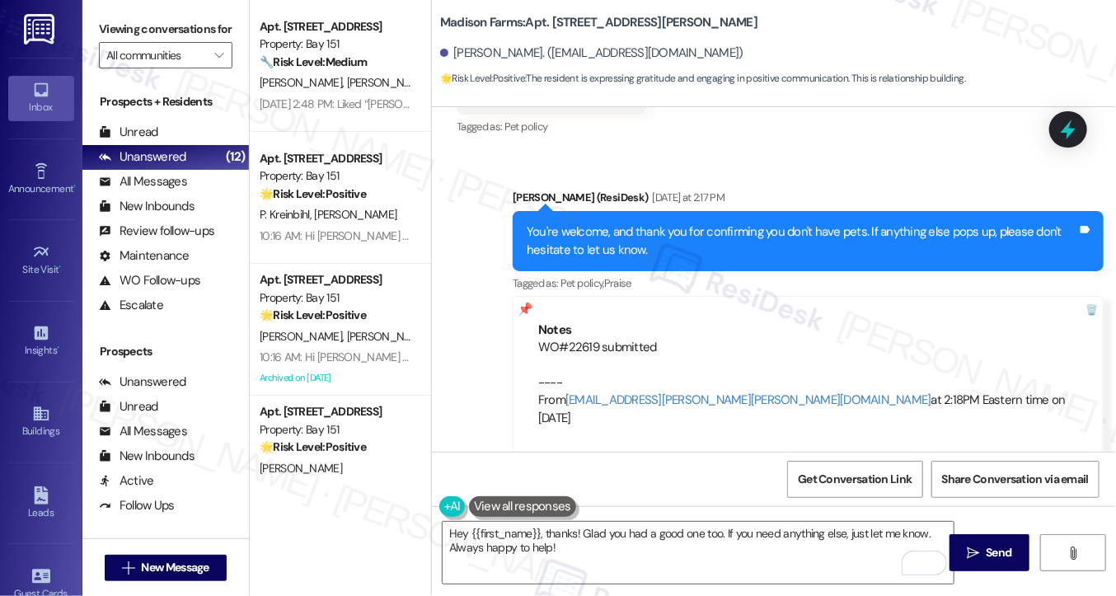
click at [107, 19] on label "Viewing conversations for" at bounding box center [166, 29] width 134 height 26
click at [109, 20] on label "Viewing conversations for" at bounding box center [166, 29] width 134 height 26
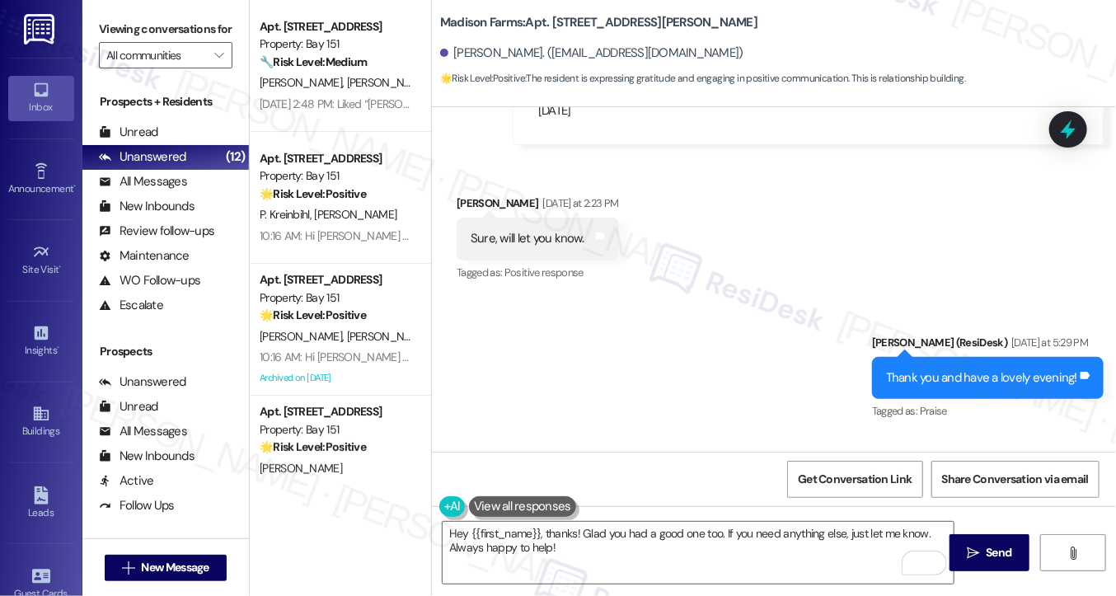
scroll to position [4563, 0]
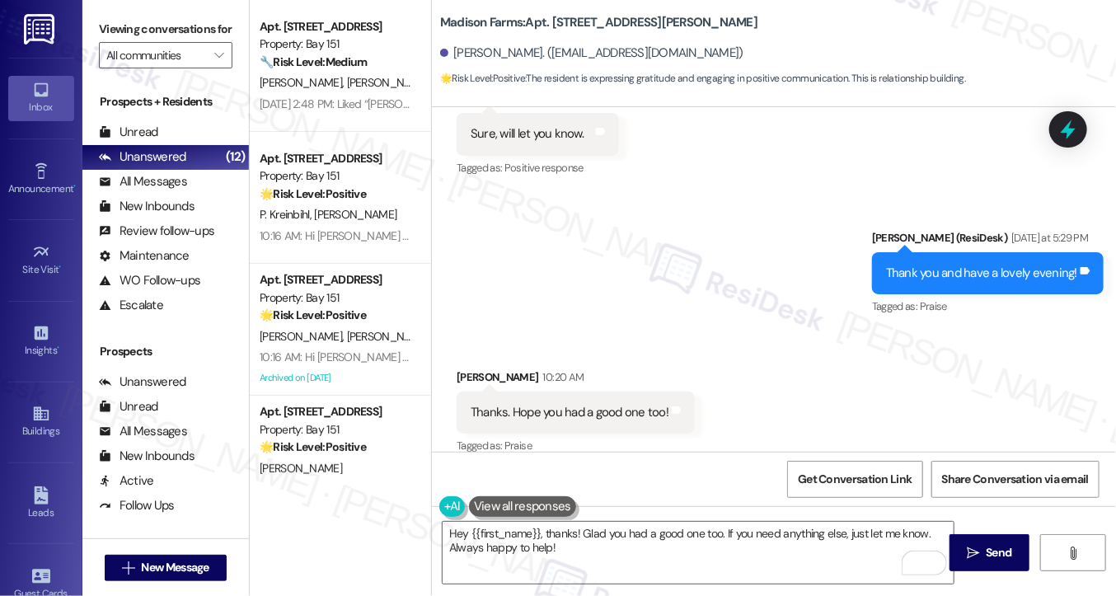
click at [511, 392] on div "Thanks. Hope you had a good one too! Tags and notes" at bounding box center [576, 413] width 238 height 42
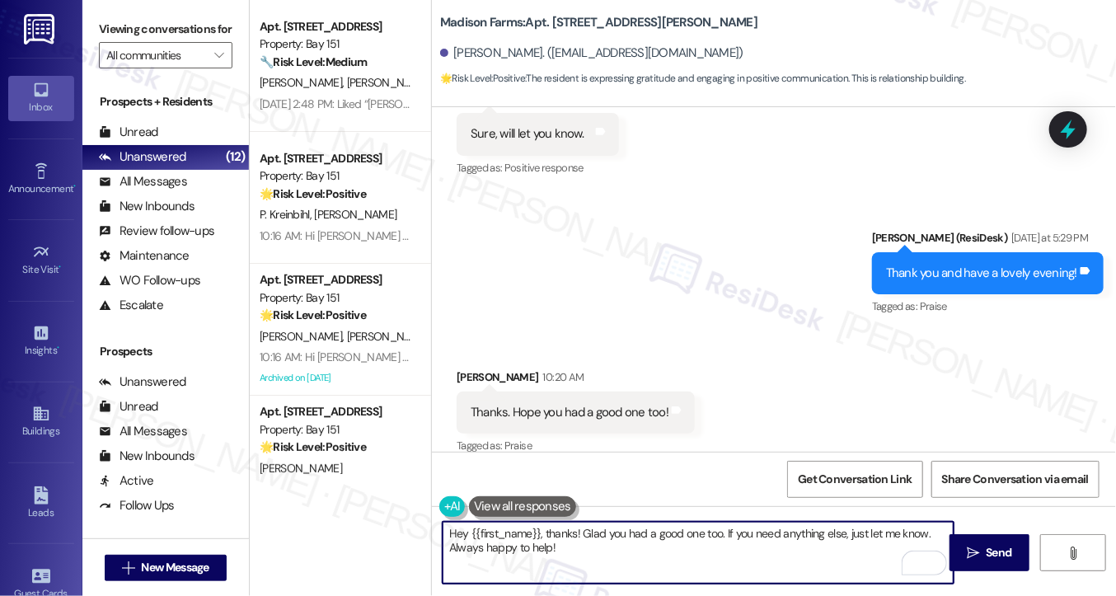
drag, startPoint x: 567, startPoint y: 543, endPoint x: 465, endPoint y: 527, distance: 103.6
click at [465, 527] on textarea "Hey {{first_name}}, thanks! Glad you had a good one too. If you need anything e…" at bounding box center [698, 553] width 511 height 62
click at [496, 533] on textarea "Hey {{first_name}}, thanks! Glad you had a good one too. If you need anything e…" at bounding box center [698, 553] width 511 height 62
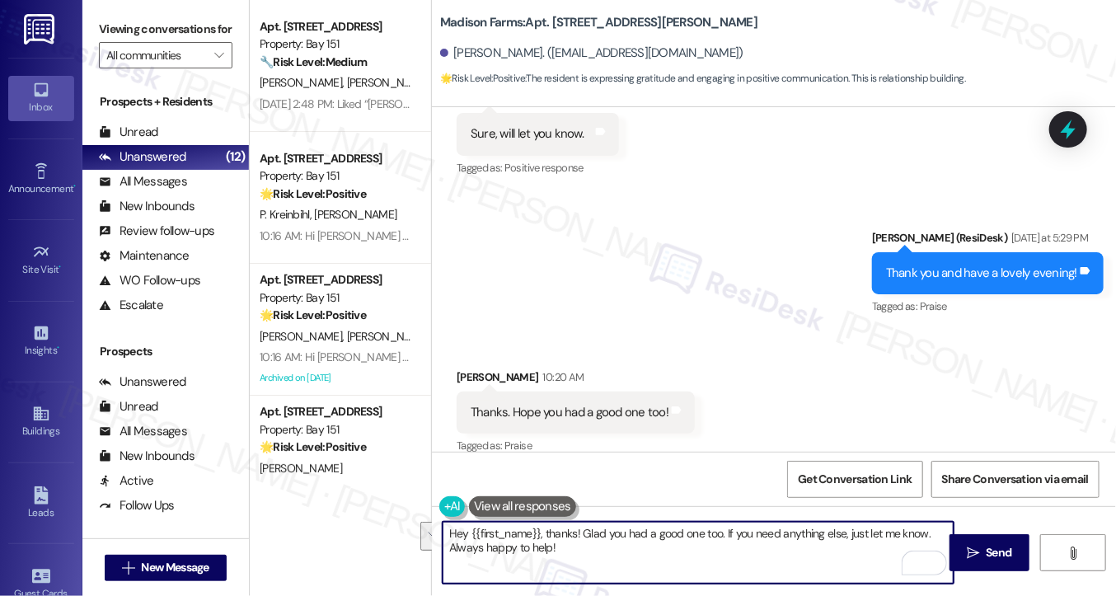
click at [538, 523] on textarea "Hey {{first_name}}, thanks! Glad you had a good one too. If you need anything e…" at bounding box center [698, 553] width 511 height 62
click at [574, 543] on textarea "Hey {{first_name}}, thanks! Glad you had a good one too. If you need anything e…" at bounding box center [698, 553] width 511 height 62
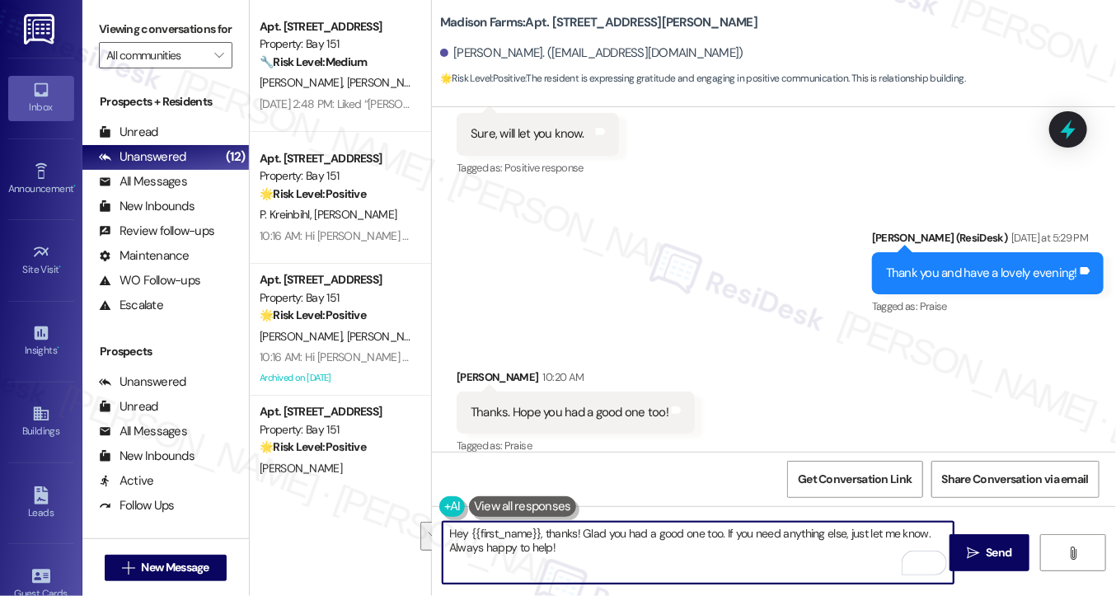
click at [574, 543] on textarea "Hey {{first_name}}, thanks! Glad you had a good one too. If you need anything e…" at bounding box center [698, 553] width 511 height 62
click at [554, 530] on textarea "Hey {{first_name}}, thanks! Glad you had a good one too. If you need anything e…" at bounding box center [698, 553] width 511 height 62
drag, startPoint x: 575, startPoint y: 533, endPoint x: 437, endPoint y: 534, distance: 137.7
click at [437, 534] on div "Hey {{first_name}}, thanks! Glad you had a good one too. If you need anything e…" at bounding box center [690, 552] width 513 height 63
drag, startPoint x: 674, startPoint y: 550, endPoint x: 566, endPoint y: 524, distance: 111.2
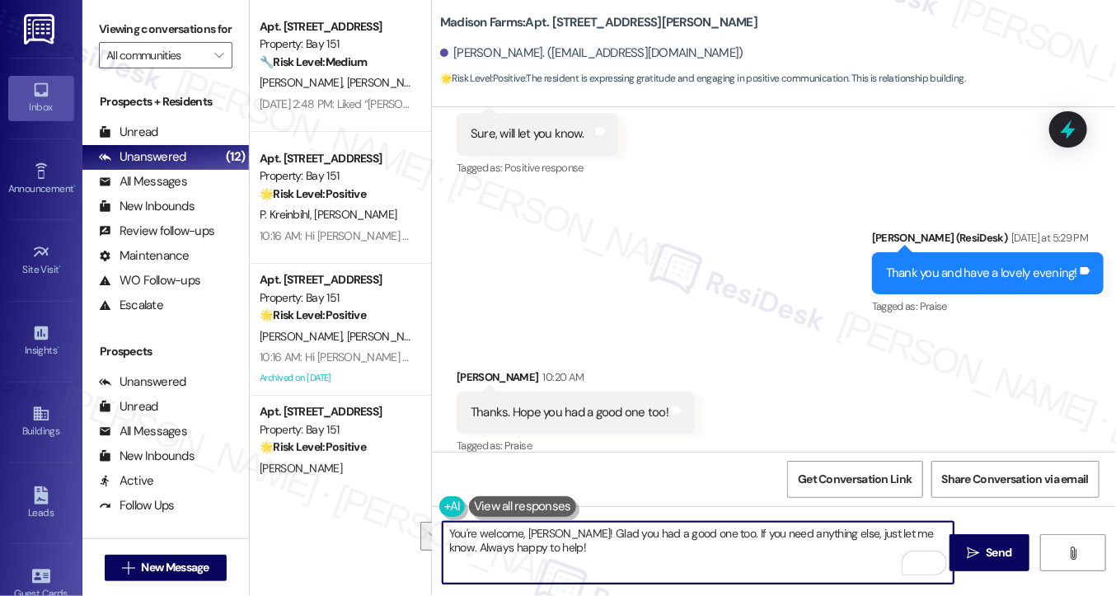
click at [566, 524] on textarea "You're welcome, [PERSON_NAME]! Glad you had a good one too. If you need anythin…" at bounding box center [698, 553] width 511 height 62
click at [534, 544] on textarea "You're welcome, [PERSON_NAME]! Glad you had a good one too. If you need anythin…" at bounding box center [698, 553] width 511 height 62
drag, startPoint x: 540, startPoint y: 544, endPoint x: 566, endPoint y: 523, distance: 34.0
click at [566, 523] on textarea "You're welcome, [PERSON_NAME]! Glad you had a good one too. If you need anythin…" at bounding box center [698, 553] width 511 height 62
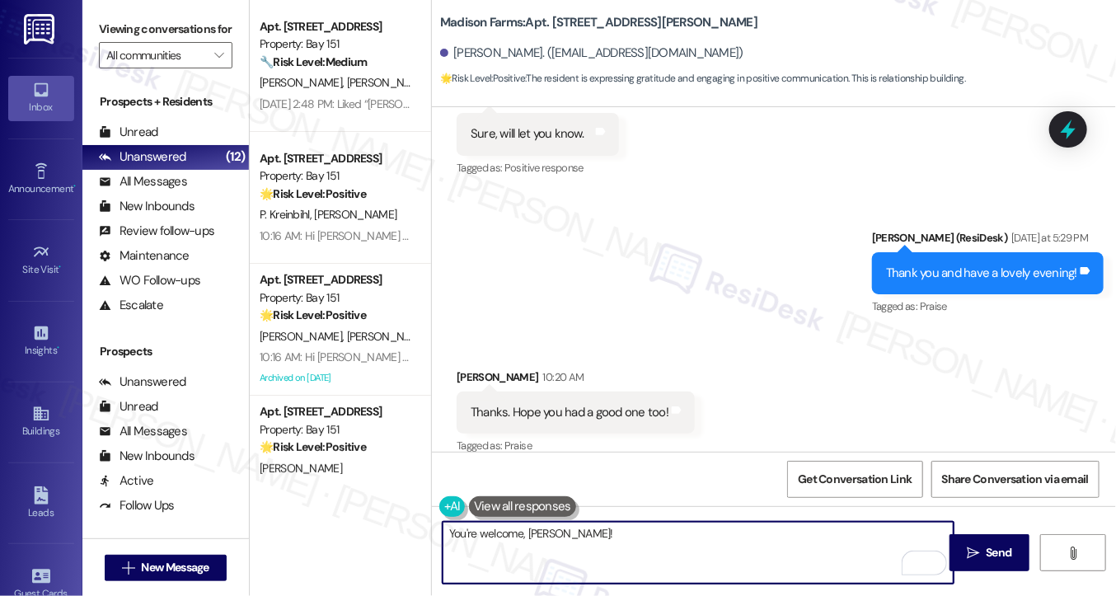
click at [521, 533] on textarea "You're welcome, [PERSON_NAME]!" at bounding box center [698, 553] width 511 height 62
click at [614, 528] on textarea "You're welcome, [PERSON_NAME]!" at bounding box center [698, 553] width 511 height 62
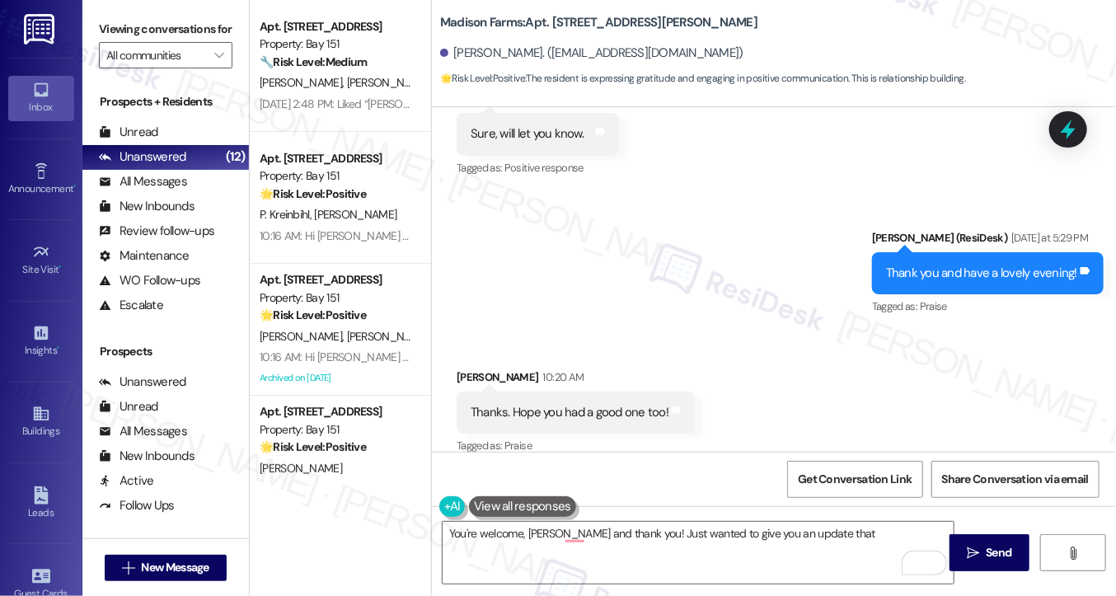
click at [99, 36] on label "Viewing conversations for" at bounding box center [166, 29] width 134 height 26
click at [124, 20] on label "Viewing conversations for" at bounding box center [166, 29] width 134 height 26
click at [866, 542] on textarea "You're welcome, [PERSON_NAME] and thank you! Just wanted to give you an update …" at bounding box center [698, 553] width 511 height 62
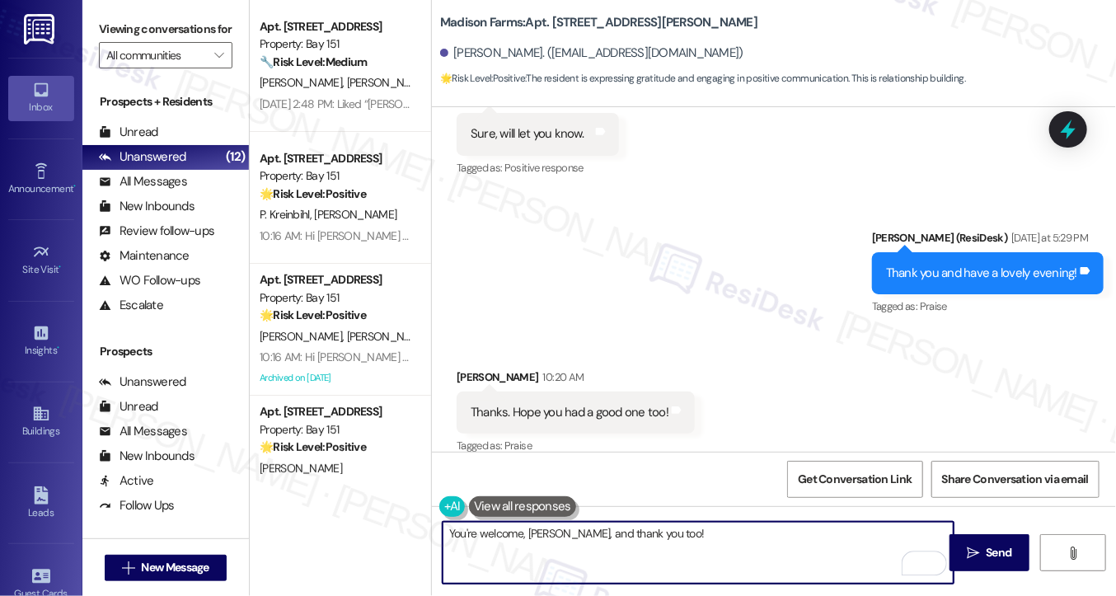
click at [689, 537] on textarea "You're welcome, Anvesh, and thank you too!" at bounding box center [698, 553] width 511 height 62
click at [756, 533] on textarea "You're welcome, Anvesh, and thank you too!" at bounding box center [698, 553] width 511 height 62
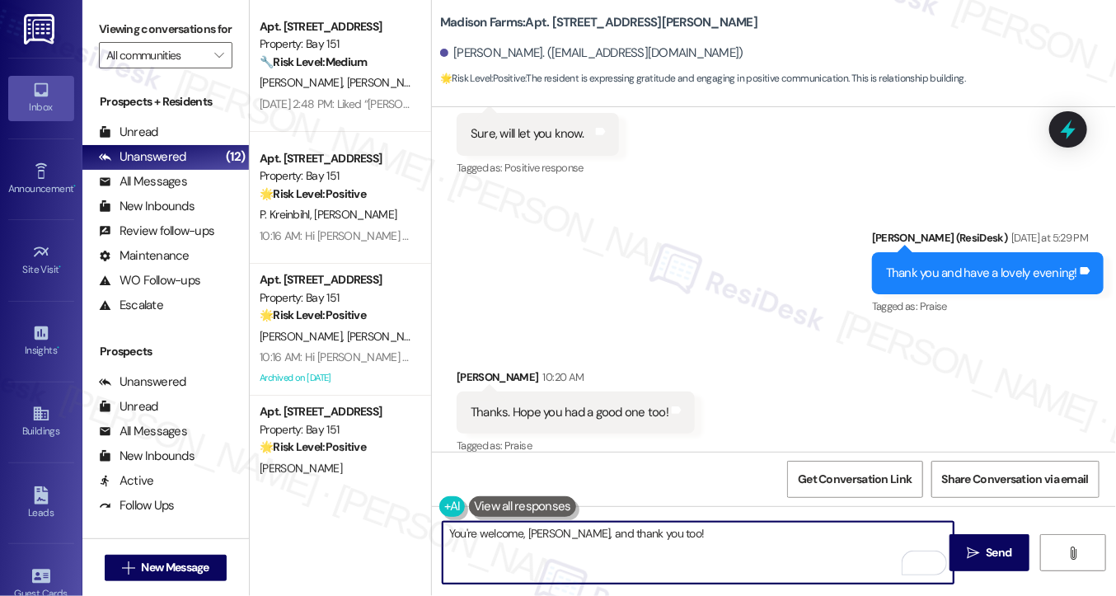
click at [756, 533] on textarea "You're welcome, Anvesh, and thank you too!" at bounding box center [698, 553] width 511 height 62
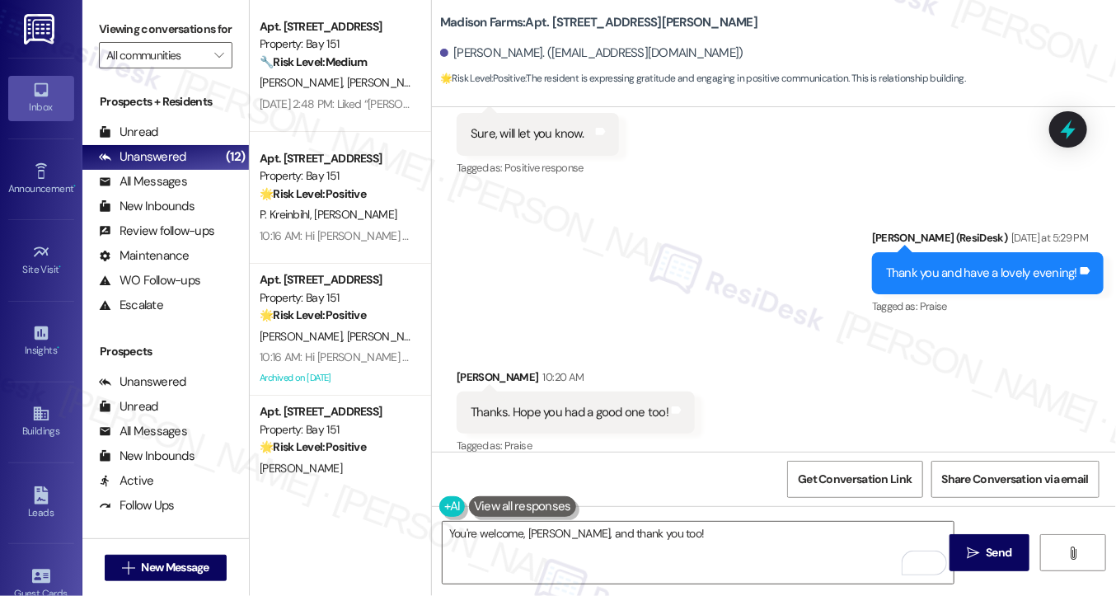
click at [579, 392] on div "Thanks. Hope you had a good one too! Tags and notes" at bounding box center [576, 413] width 238 height 42
click at [578, 392] on div "Thanks. Hope you had a good one too! Tags and notes" at bounding box center [576, 413] width 238 height 42
copy div "Thanks. Hope you had a good one too! Tags and notes"
click at [96, 32] on div "Viewing conversations for All communities " at bounding box center [165, 42] width 167 height 85
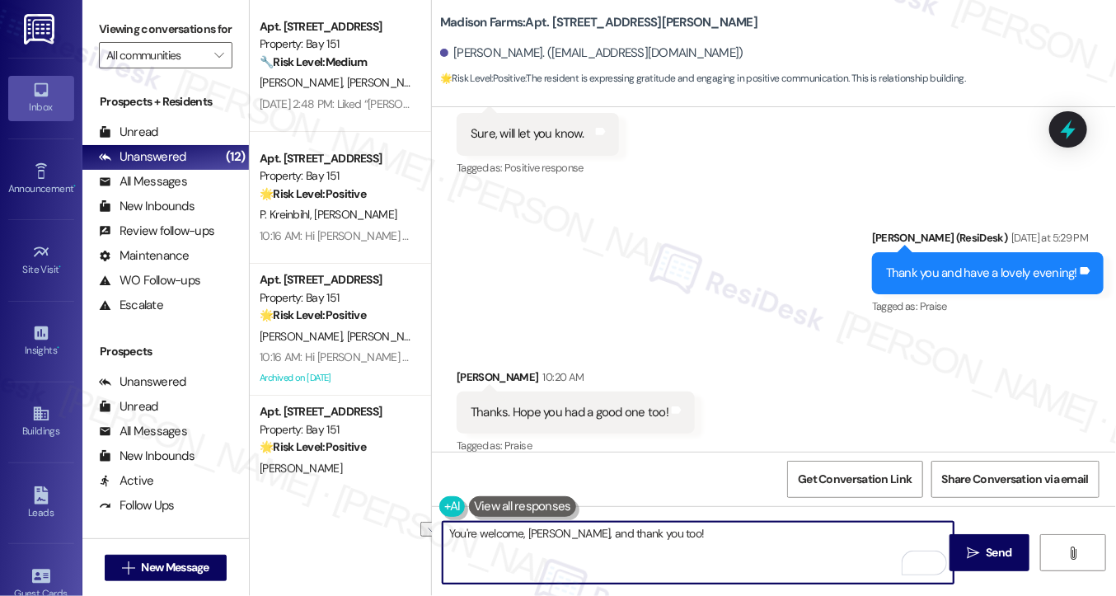
drag, startPoint x: 767, startPoint y: 541, endPoint x: 561, endPoint y: 543, distance: 205.3
click at [561, 543] on textarea "You're welcome, Anvesh, and thank you too!" at bounding box center [698, 553] width 511 height 62
drag, startPoint x: 621, startPoint y: 533, endPoint x: 412, endPoint y: 532, distance: 208.6
click at [412, 532] on div "Apt. 1452, 151 Center Street Property: Bay 151 🔧 Risk Level: Medium The residen…" at bounding box center [683, 298] width 866 height 596
type textarea "A"
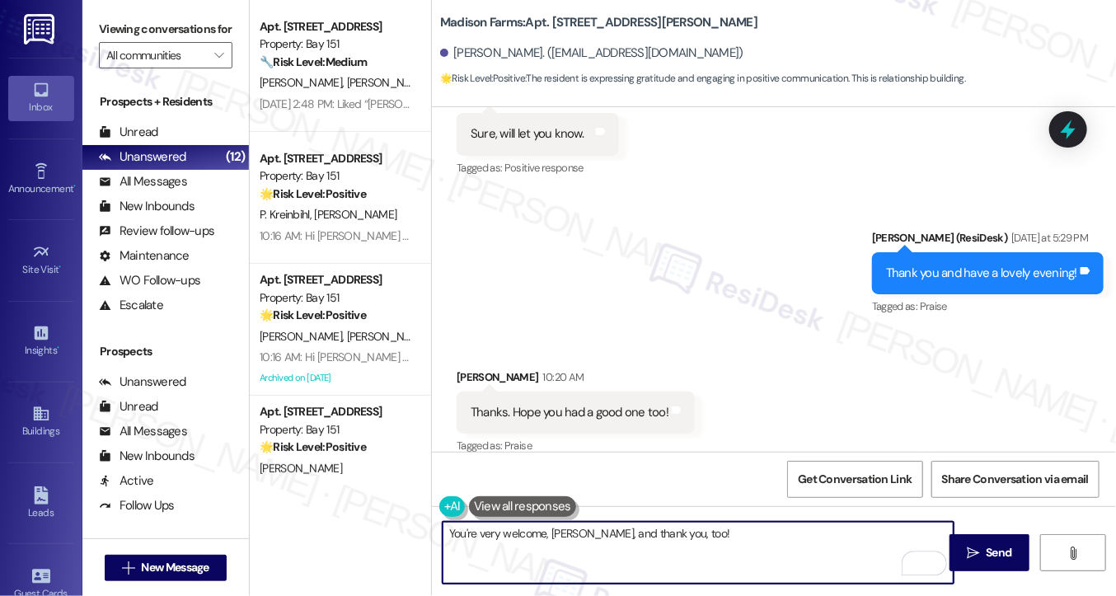
click at [758, 543] on textarea "You're very welcome, Anvesh, and thank you, too!" at bounding box center [698, 553] width 511 height 62
type textarea "You're very welcome, Anvesh, and thank you, too!"
click at [982, 542] on button " Send" at bounding box center [990, 552] width 80 height 37
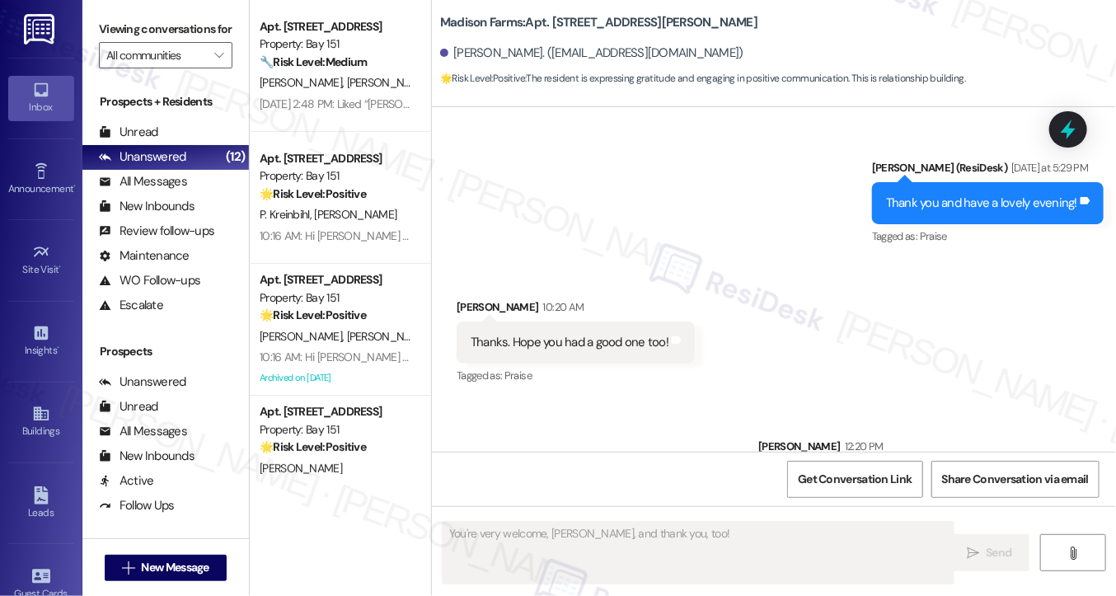
scroll to position [4678, 0]
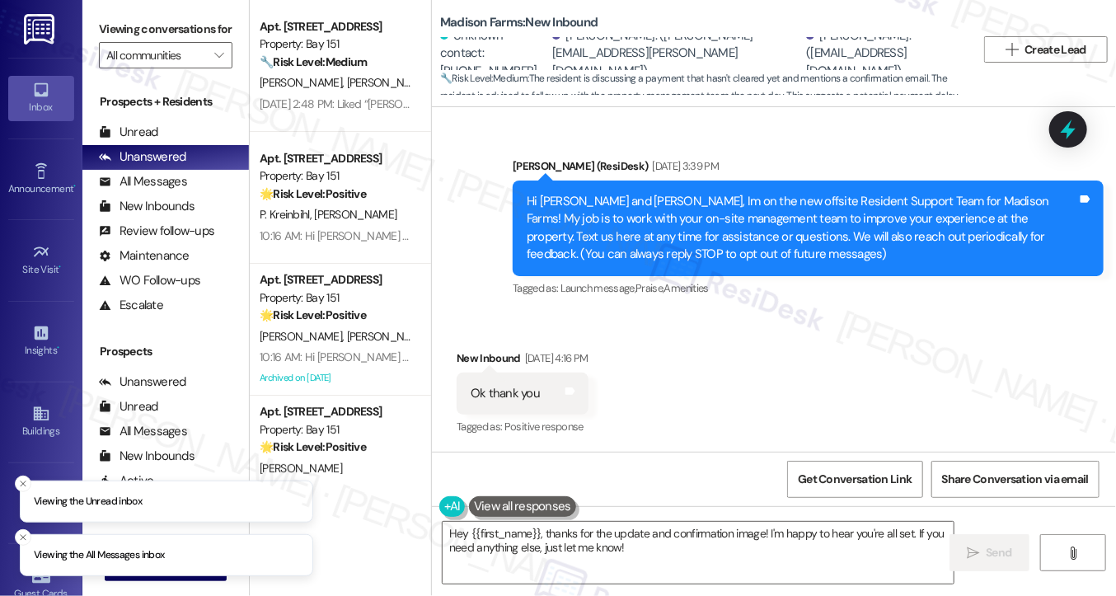
scroll to position [4804, 0]
